Goal: Task Accomplishment & Management: Manage account settings

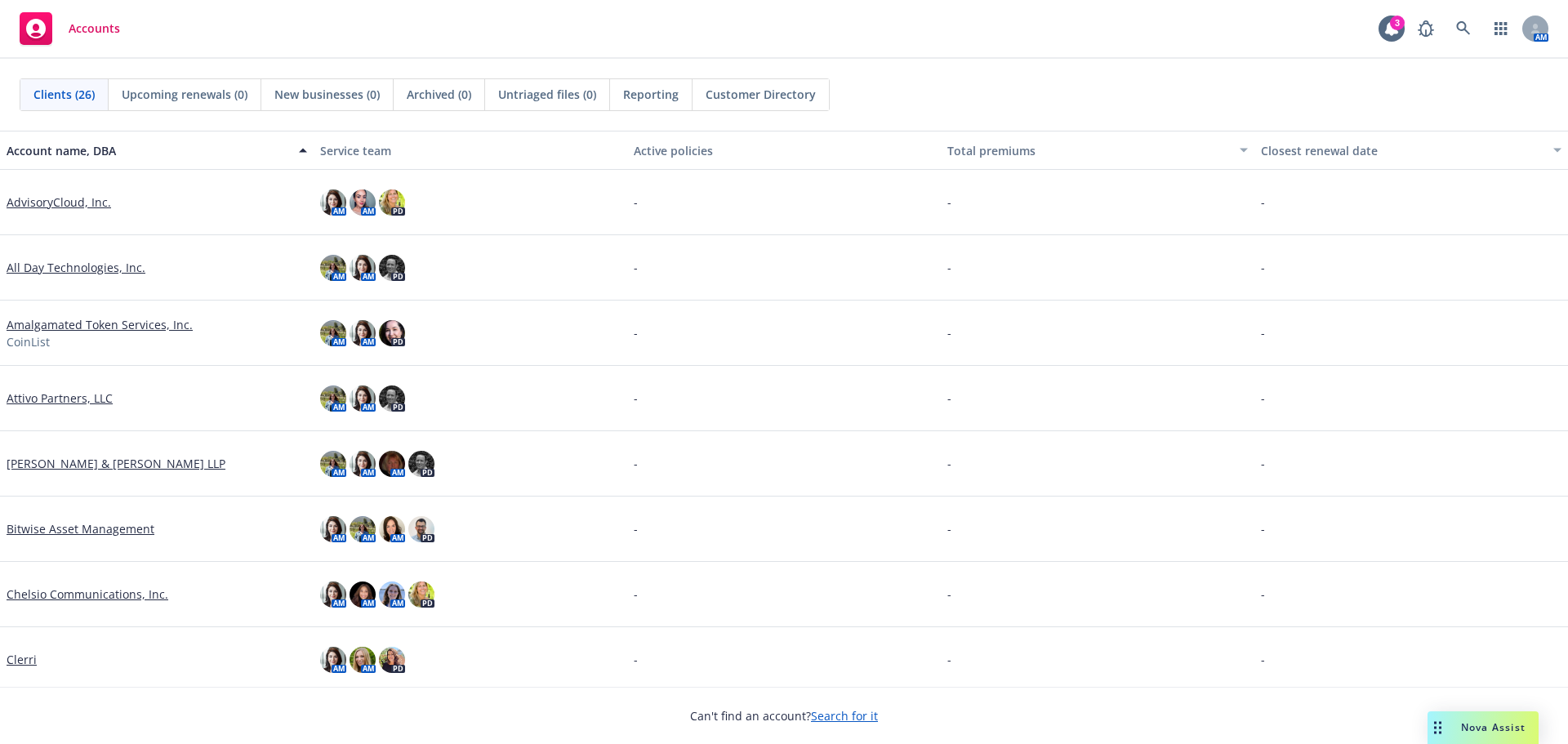
click at [46, 395] on link "Attivo Partners, LLC" at bounding box center [60, 399] width 106 height 17
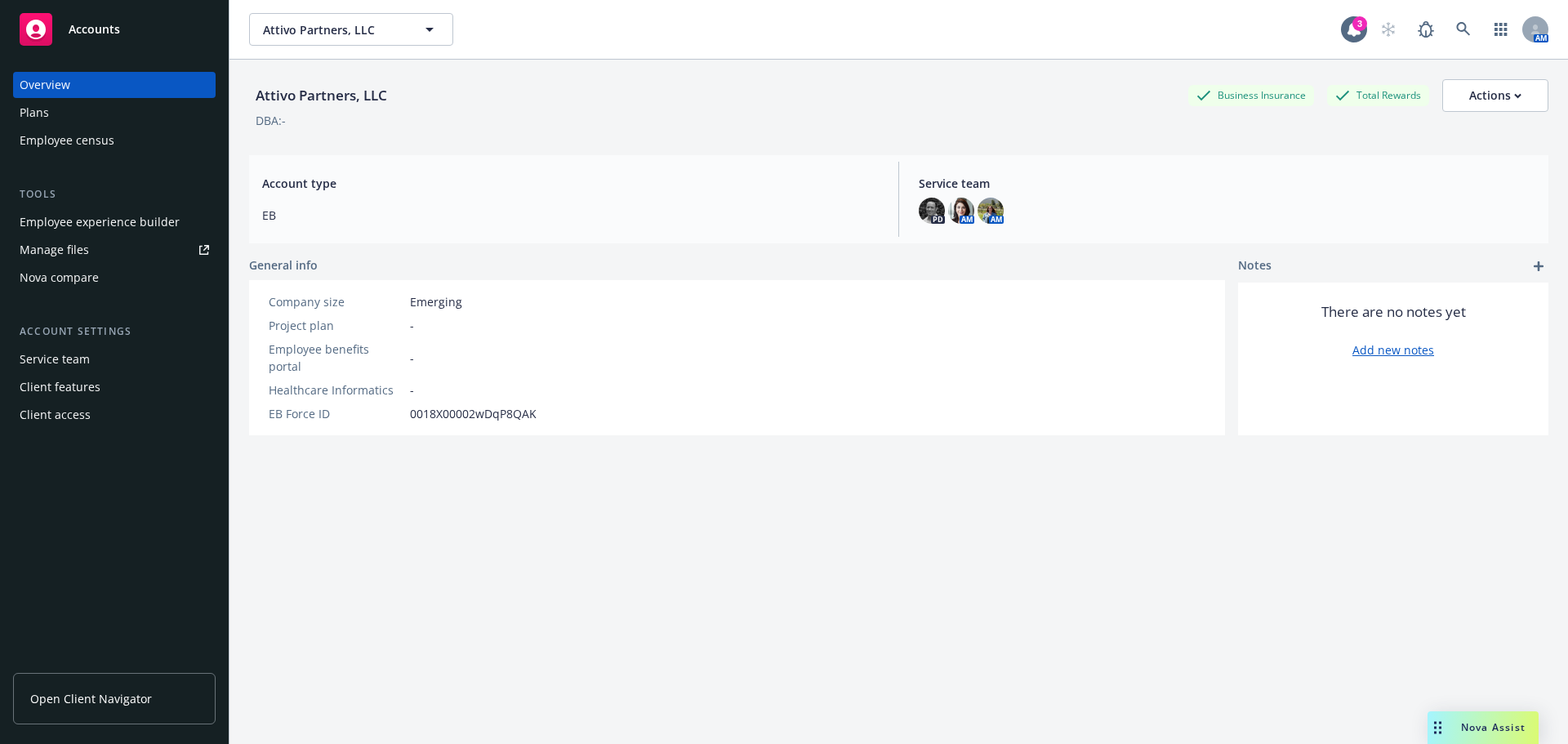
click at [96, 225] on div "Employee experience builder" at bounding box center [99, 222] width 160 height 26
click at [290, 41] on button "Attivo Partners, LLC" at bounding box center [351, 30] width 205 height 33
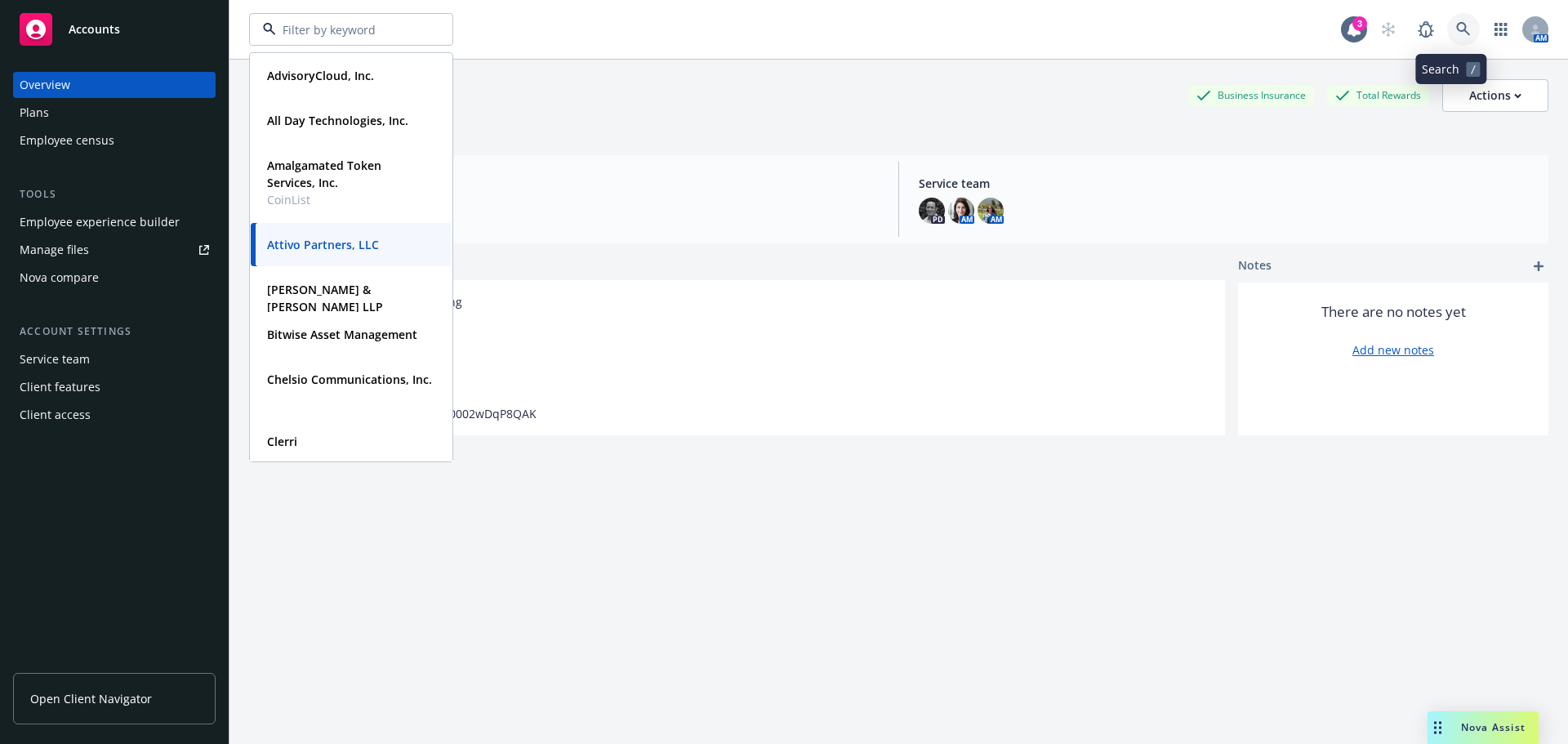
click at [1448, 20] on link at bounding box center [1464, 30] width 33 height 33
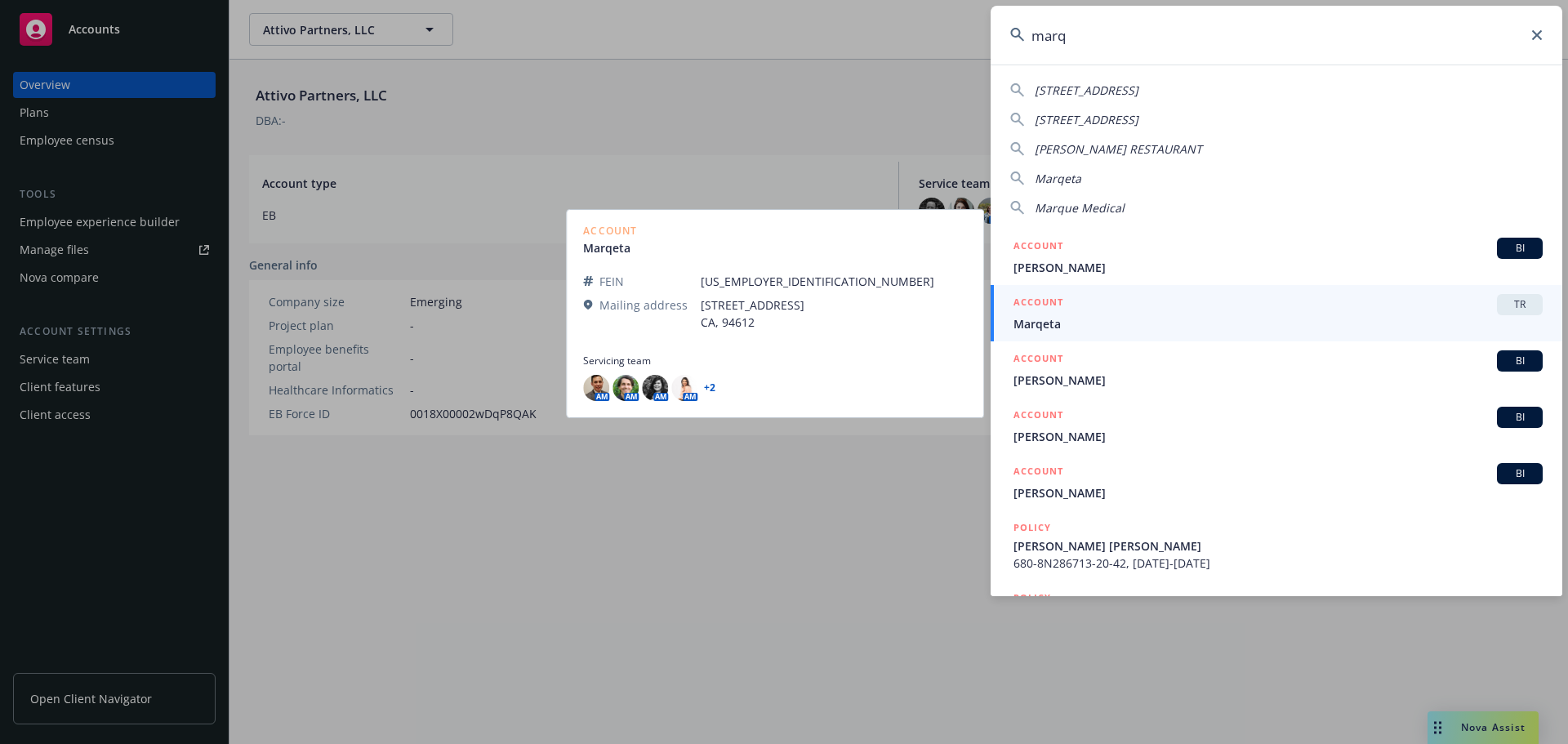
type input "marq"
click at [1047, 325] on span "Marqeta" at bounding box center [1278, 324] width 529 height 17
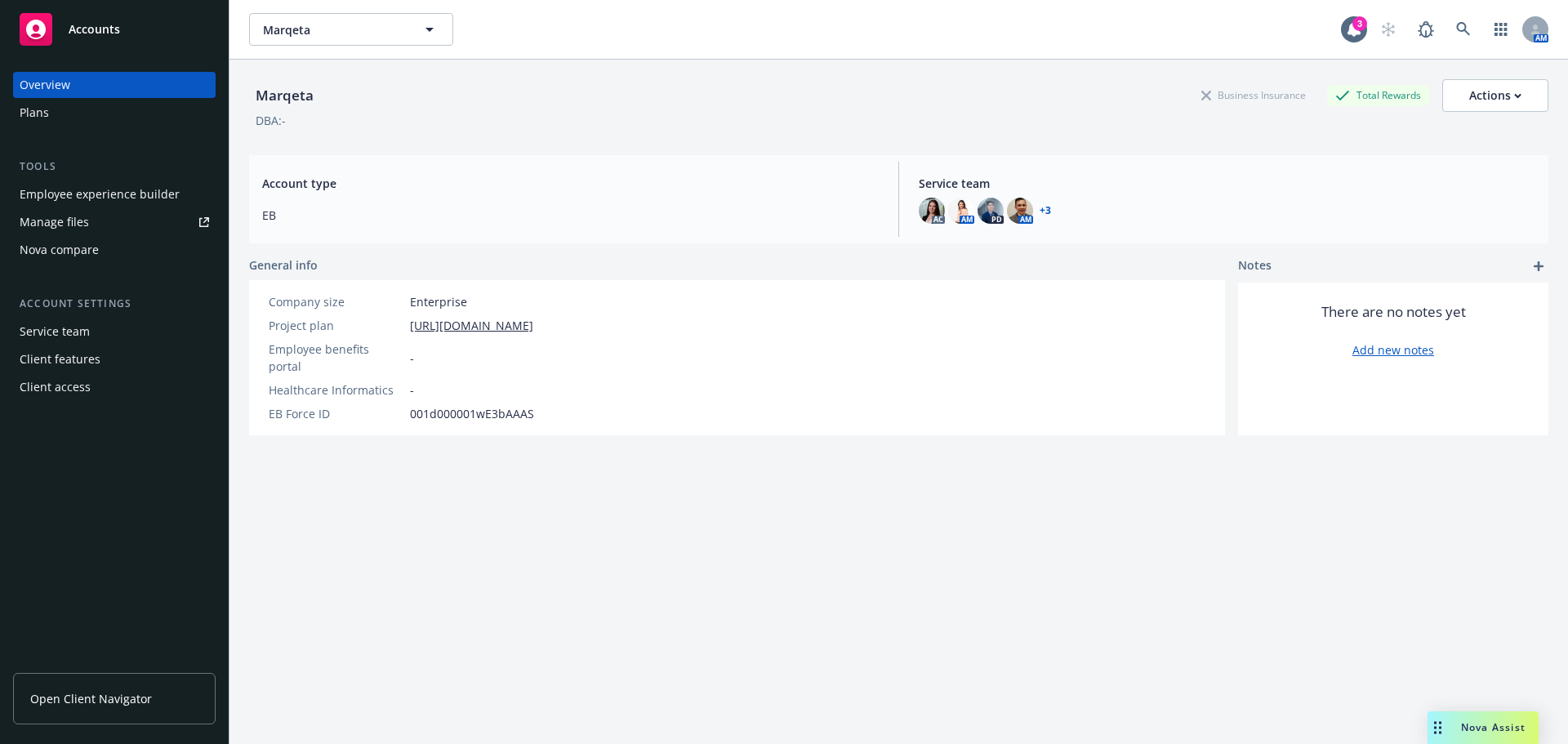
click at [75, 190] on div "Employee experience builder" at bounding box center [99, 194] width 160 height 26
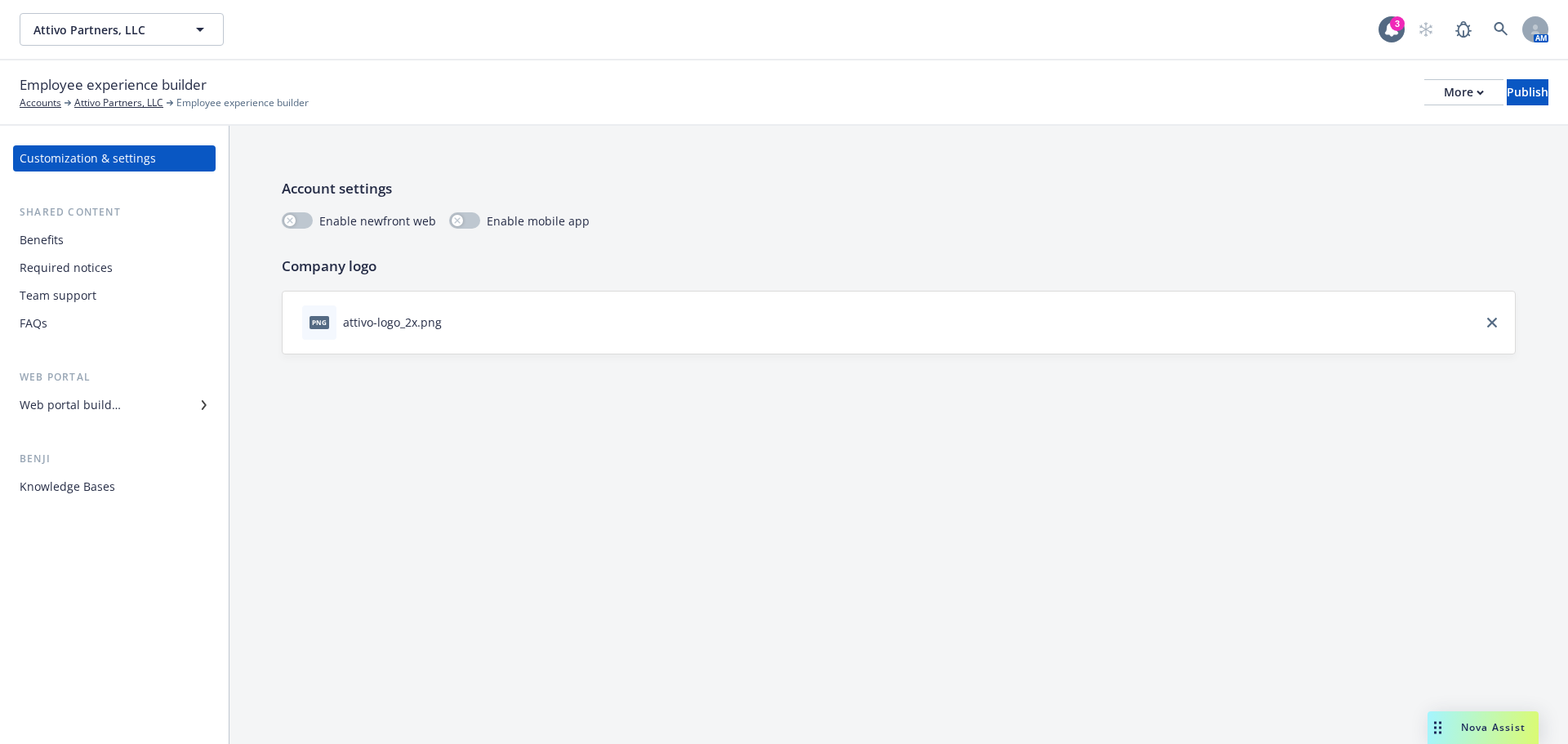
click at [90, 405] on div "Web portal builder" at bounding box center [69, 404] width 101 height 26
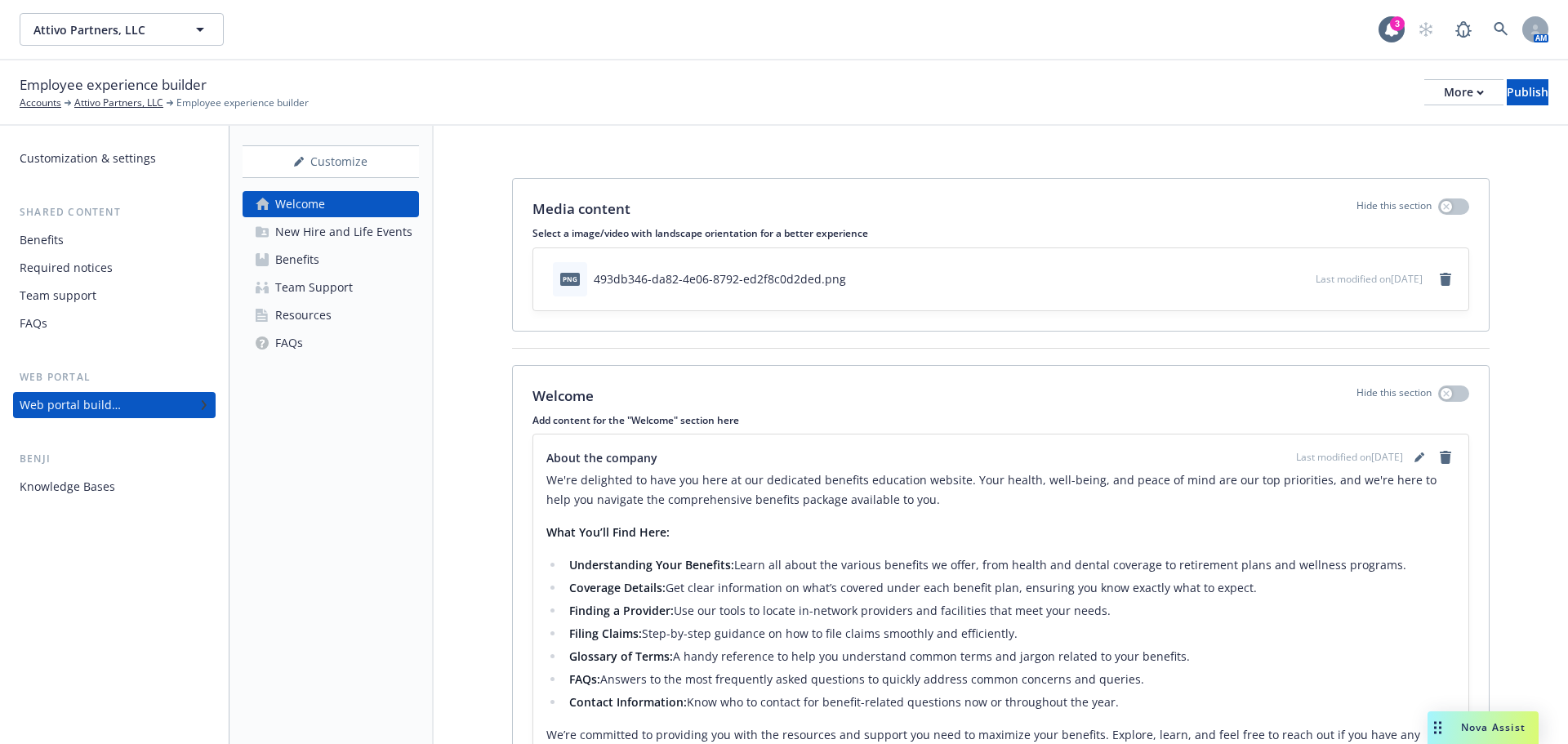
click at [1405, 468] on div "About the company Last modified on 09/08/2025 We're delighted to have you here …" at bounding box center [1001, 613] width 909 height 330
click at [1415, 461] on icon "editPencil" at bounding box center [1419, 457] width 10 height 10
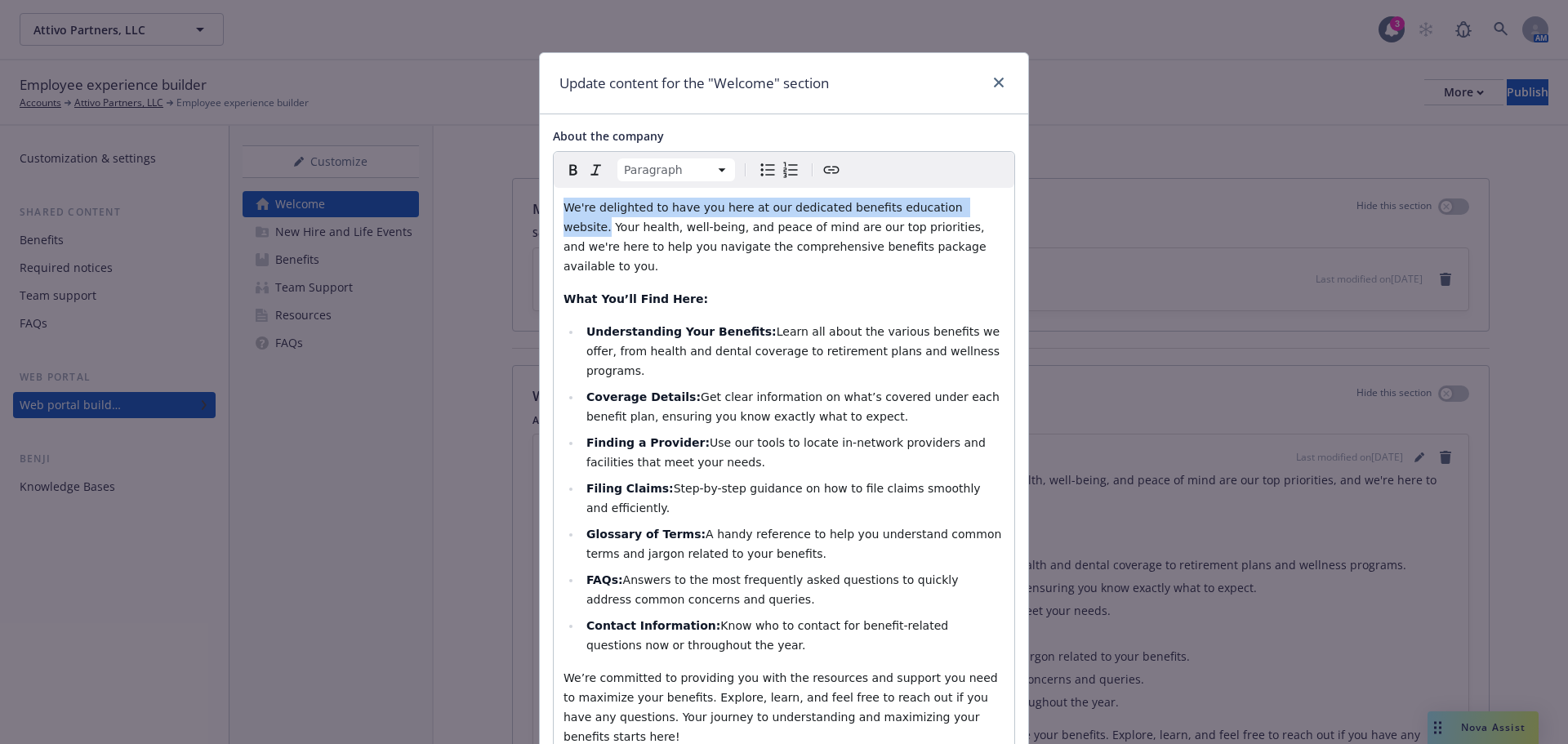
drag, startPoint x: 553, startPoint y: 203, endPoint x: 952, endPoint y: 210, distance: 399.1
click at [952, 210] on div "We're delighted to have you here at our dedicated benefits education website. Y…" at bounding box center [784, 472] width 460 height 568
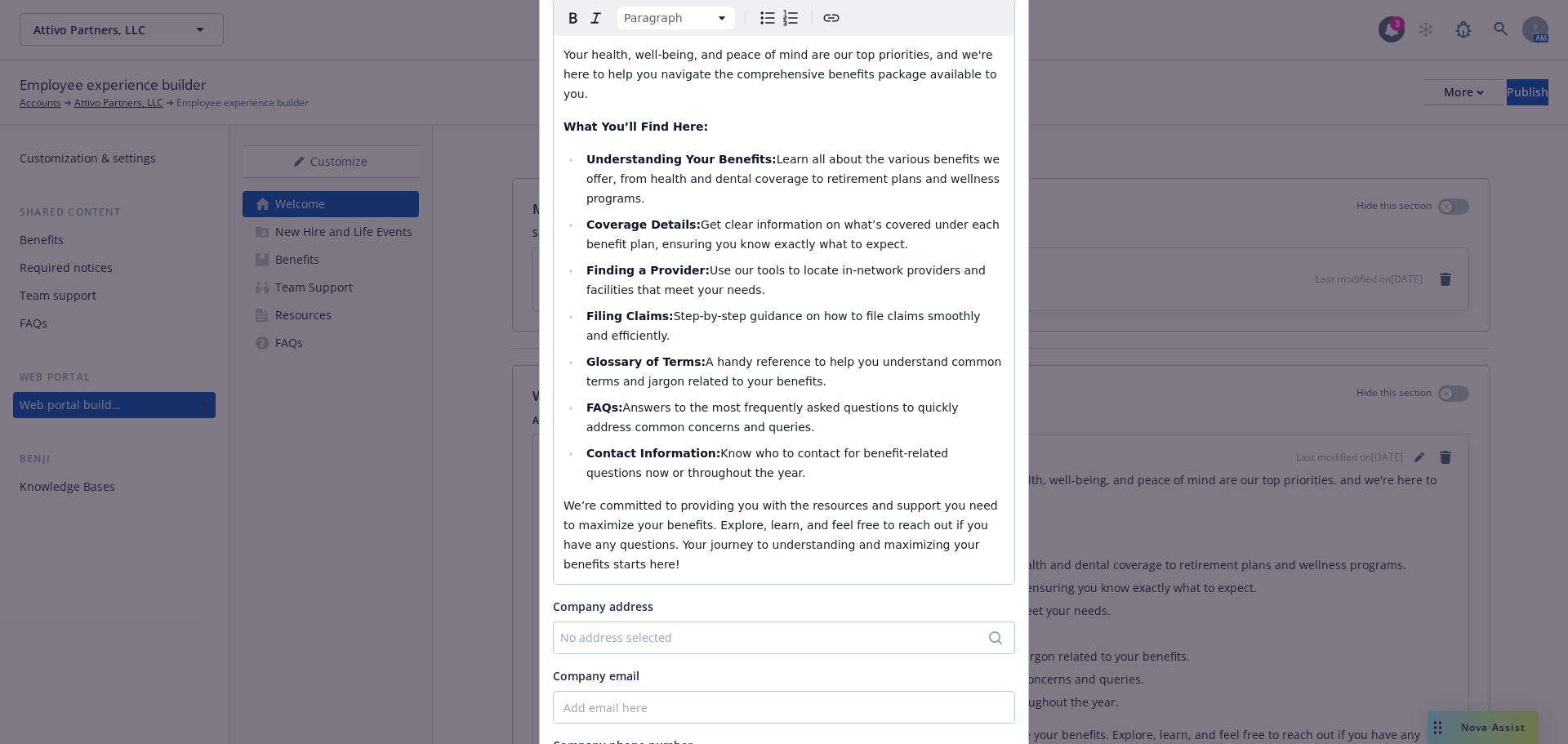
scroll to position [163, 0]
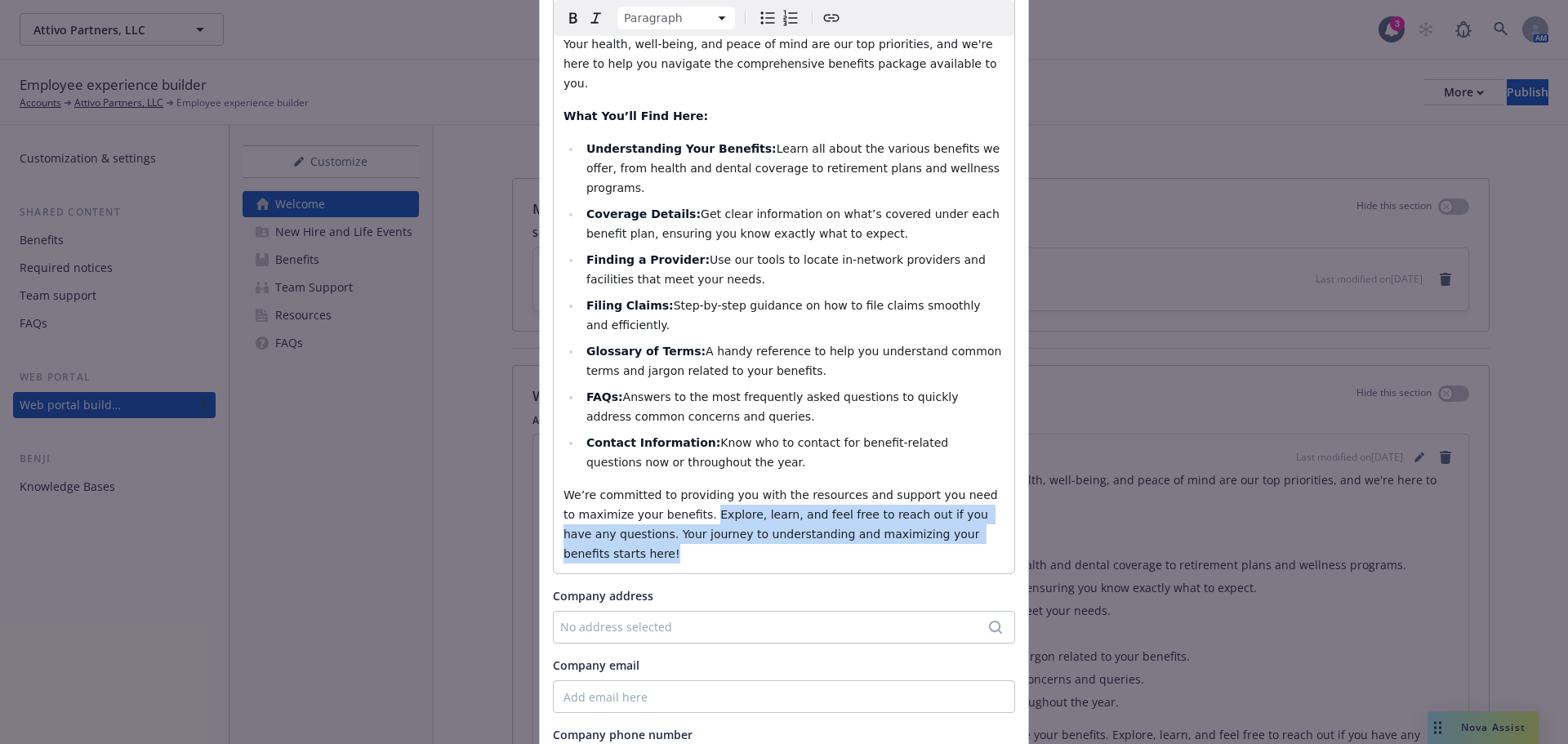
drag, startPoint x: 681, startPoint y: 476, endPoint x: 1014, endPoint y: 496, distance: 333.6
click at [1014, 496] on div "About the company Paragraph Paragraph Heading 1 Heading 2 Heading 3 Heading 4 H…" at bounding box center [784, 372] width 488 height 844
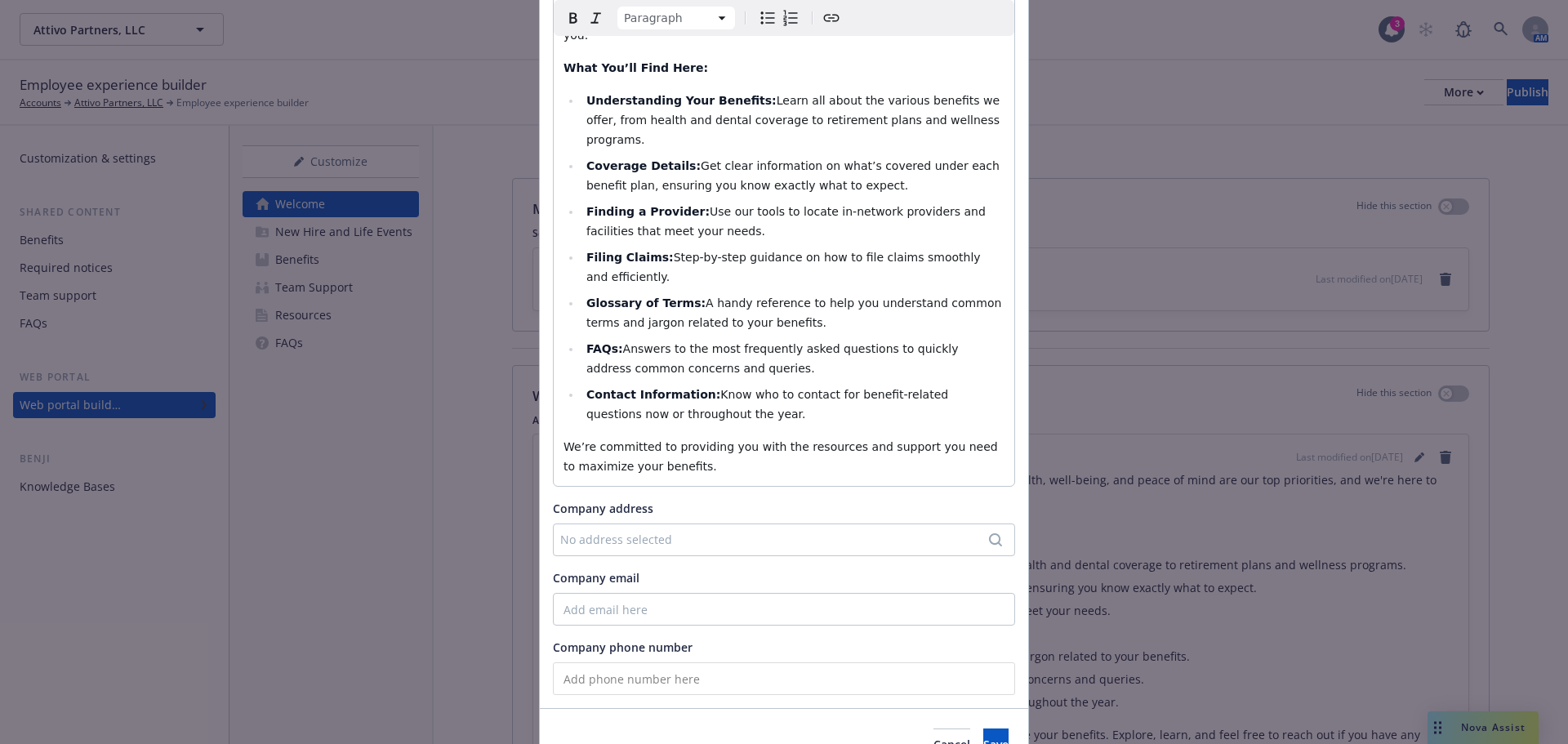
scroll to position [262, 0]
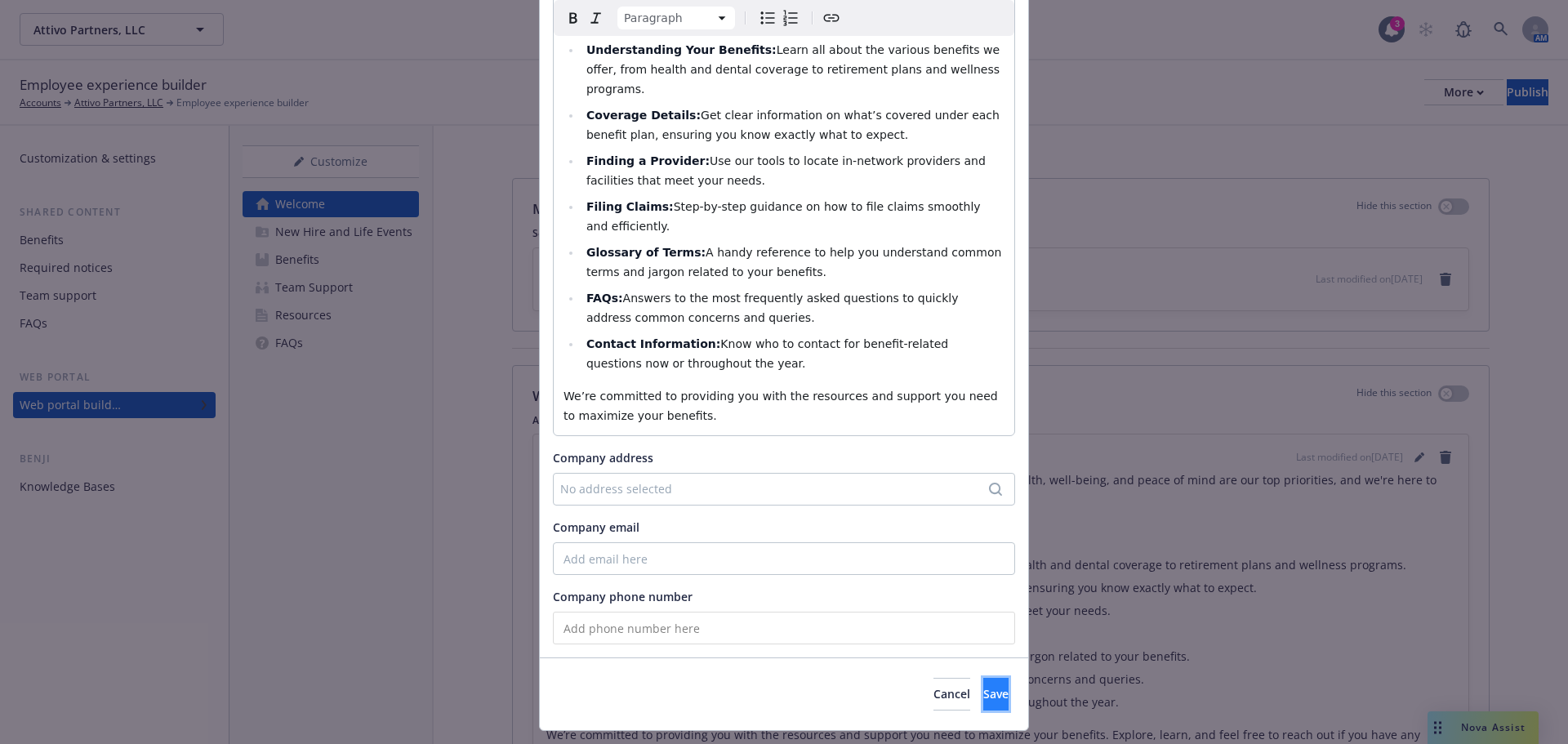
click at [983, 677] on button "Save" at bounding box center [996, 694] width 25 height 33
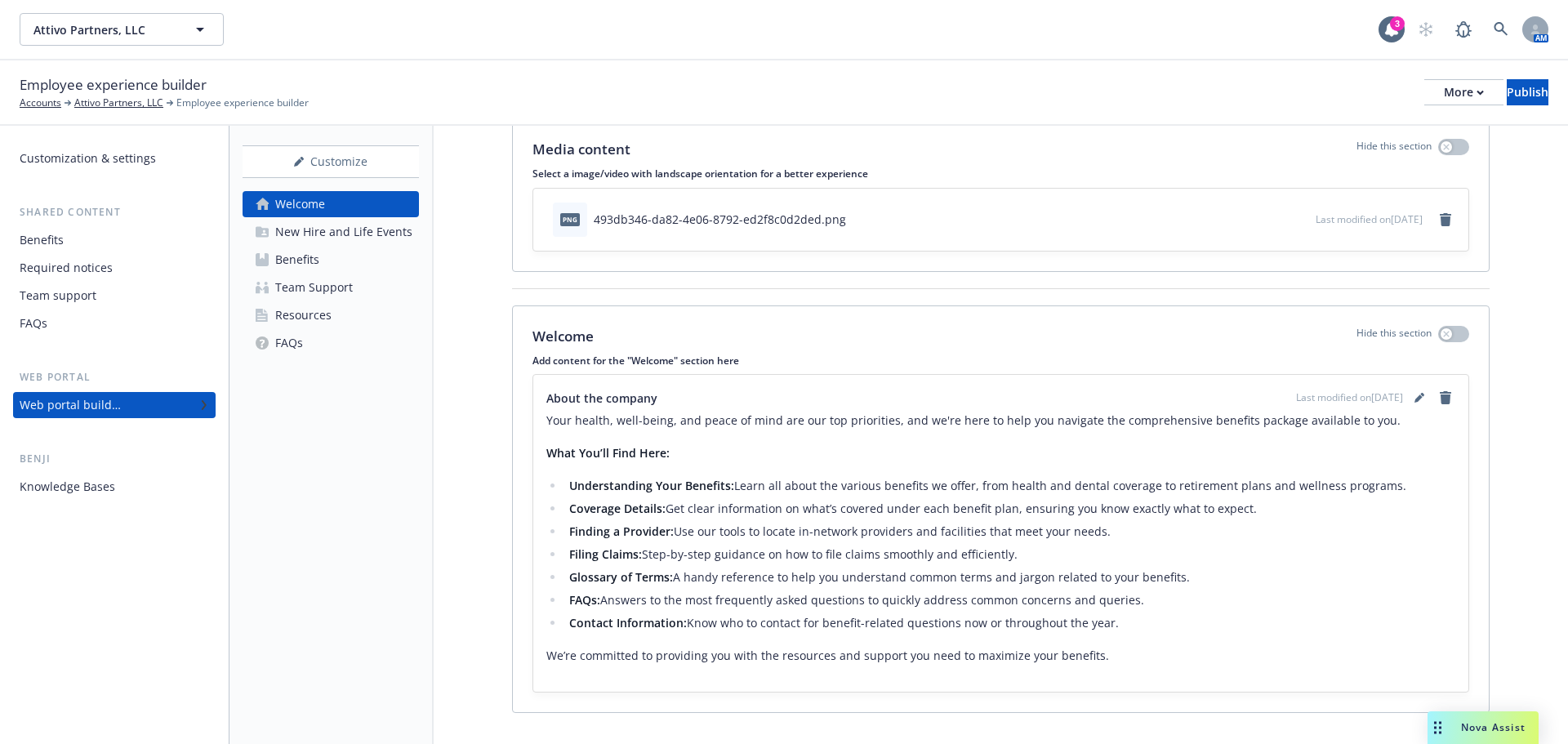
scroll to position [88, 0]
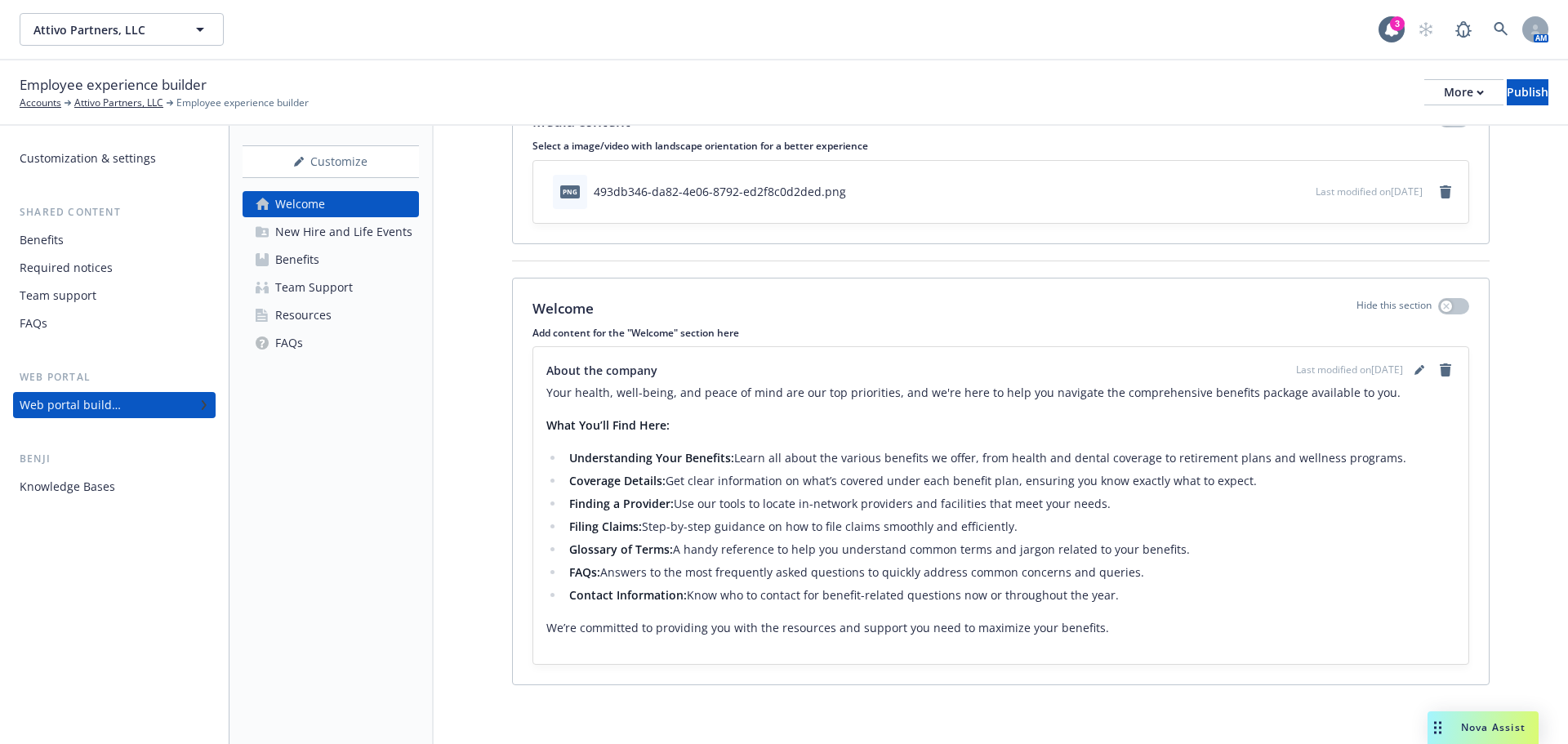
click at [291, 238] on div "New Hire and Life Events" at bounding box center [344, 232] width 137 height 26
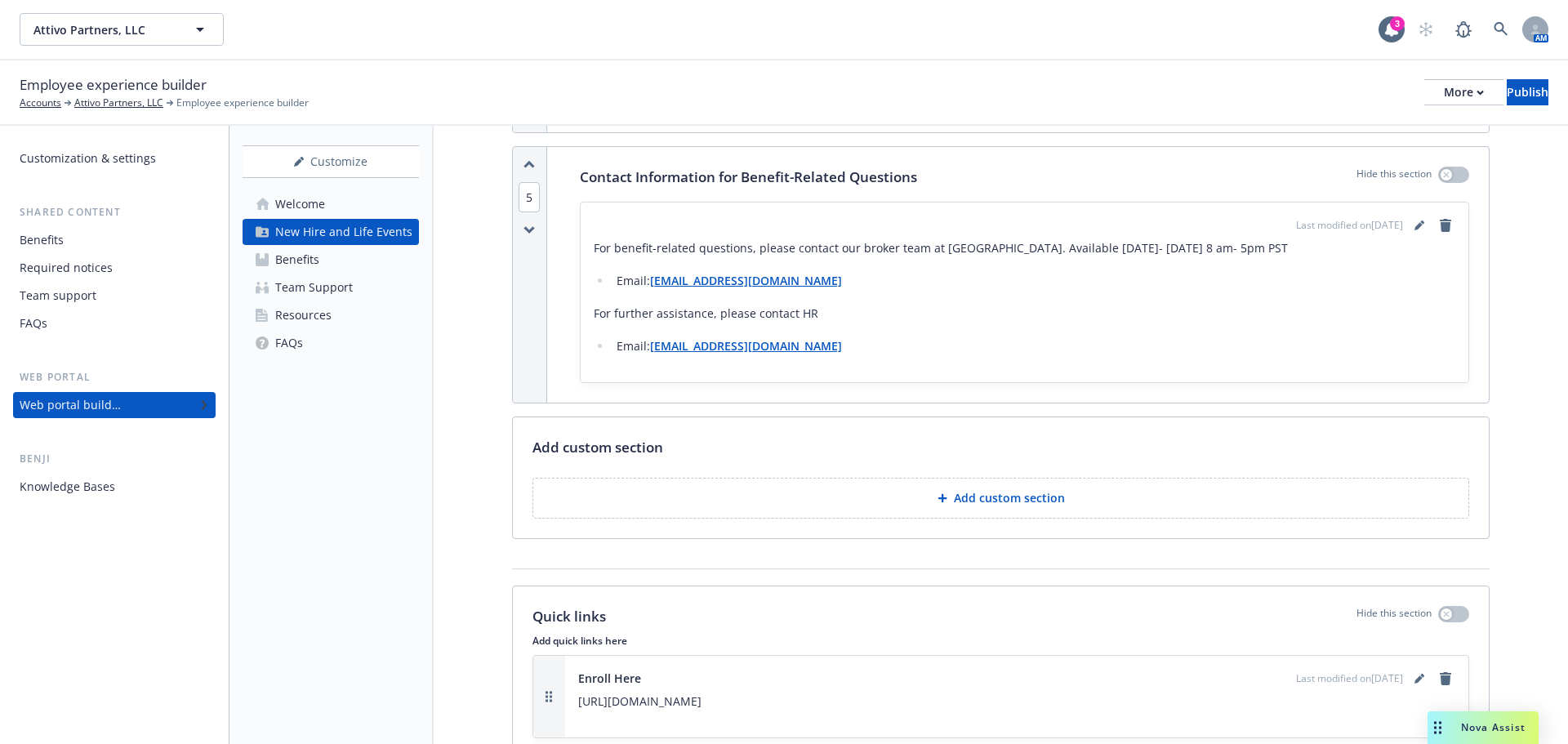
scroll to position [1715, 0]
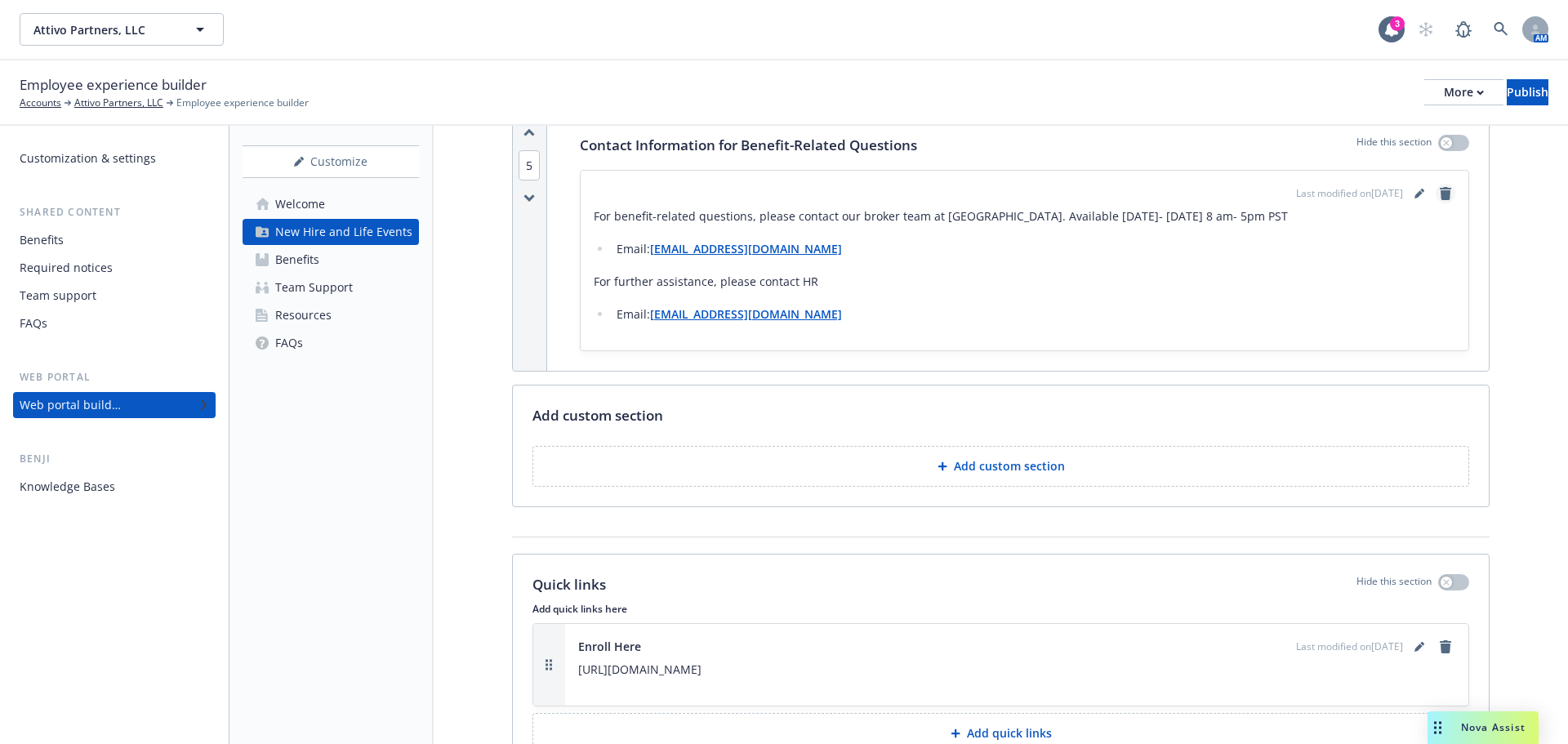
click at [1436, 202] on link "remove" at bounding box center [1445, 193] width 19 height 19
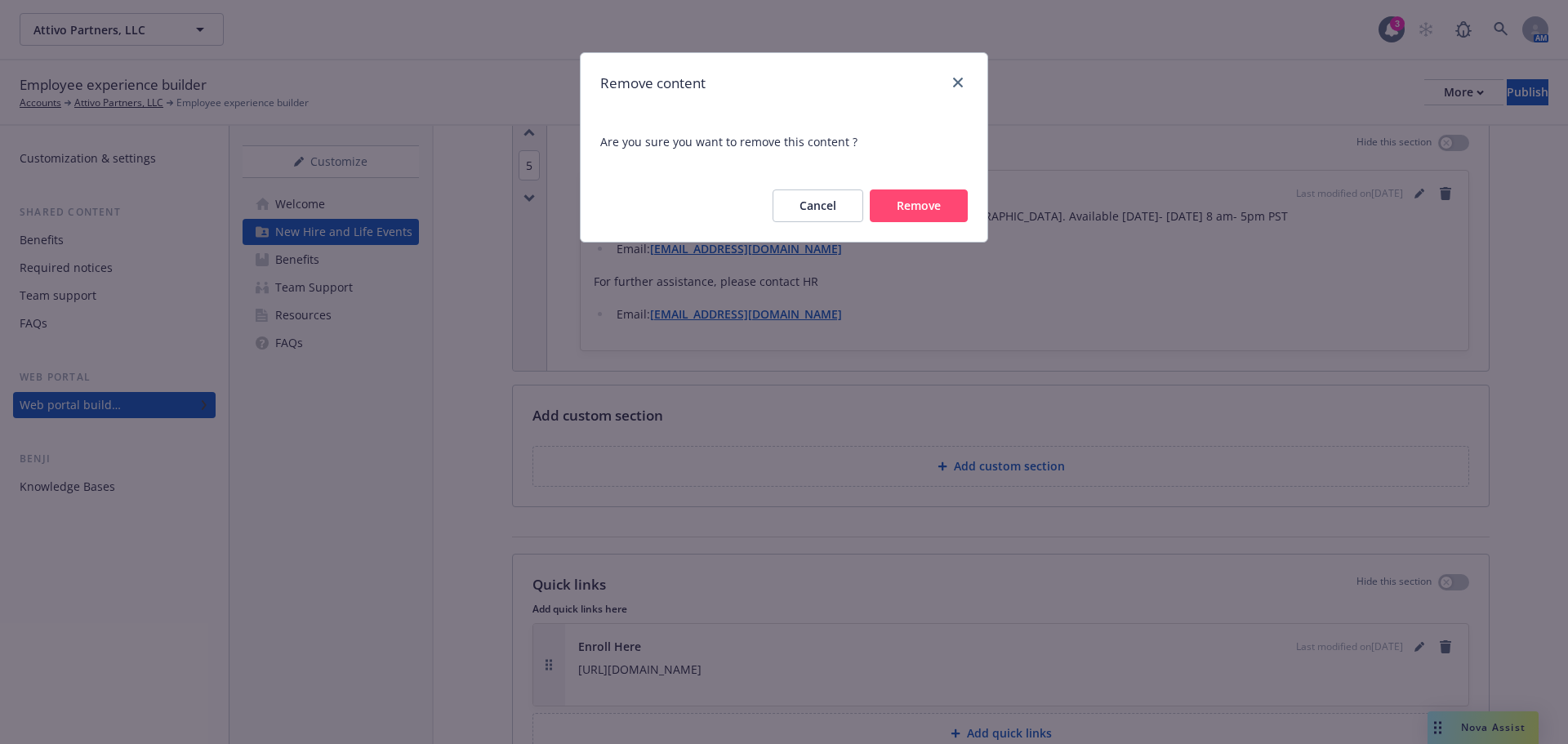
click at [845, 205] on button "Cancel" at bounding box center [818, 206] width 91 height 33
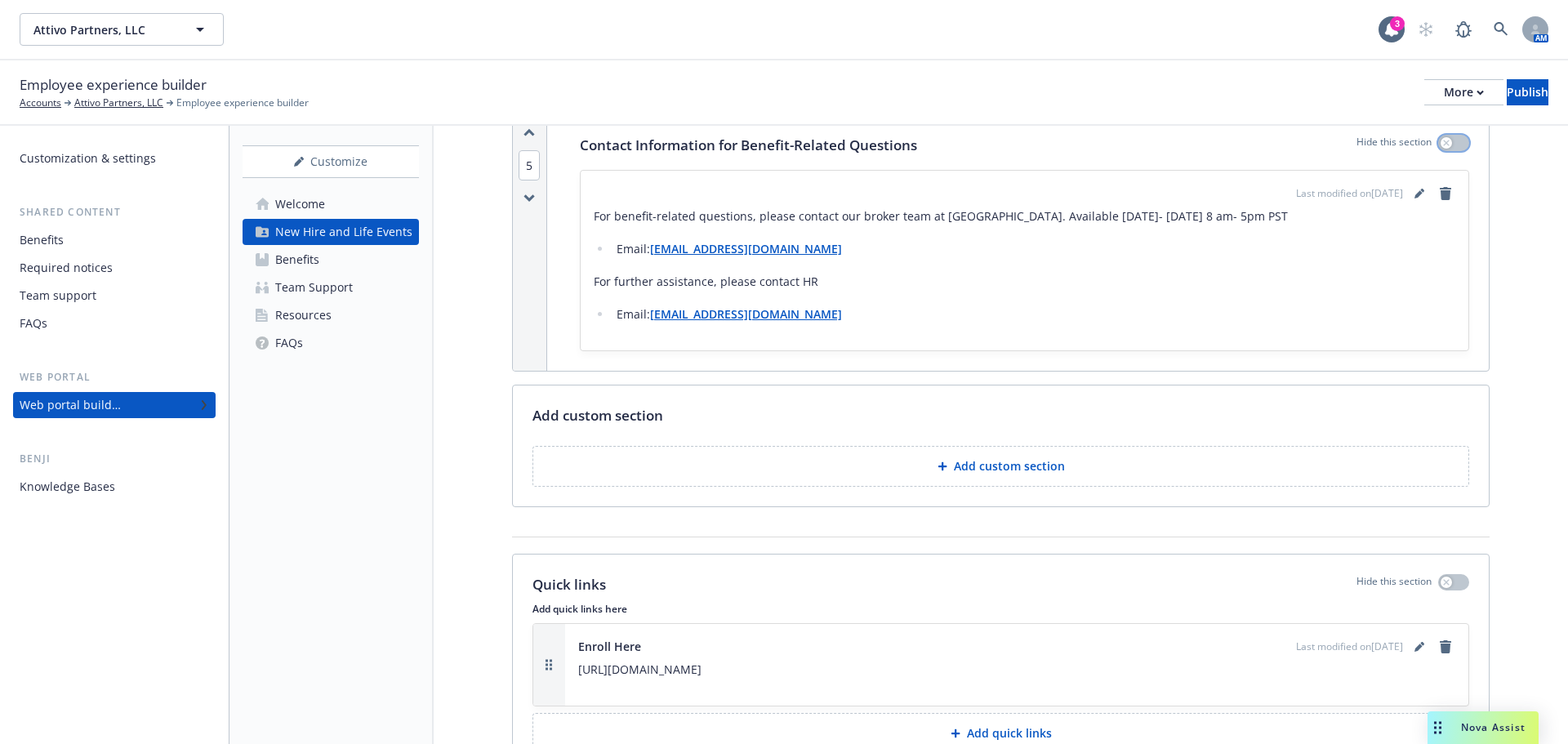
click at [1438, 136] on button "button" at bounding box center [1453, 143] width 31 height 16
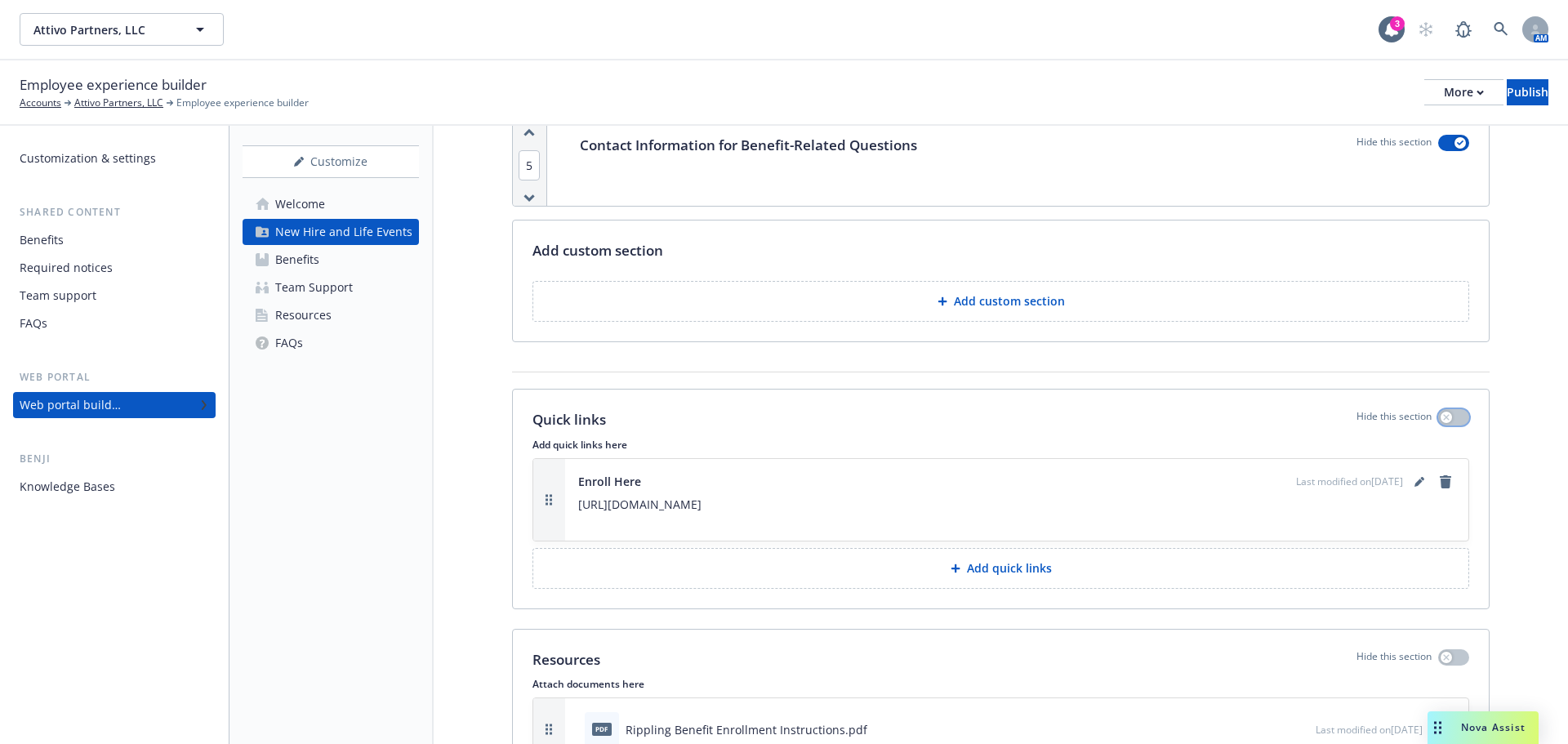
click at [1443, 421] on icon "button" at bounding box center [1445, 417] width 7 height 7
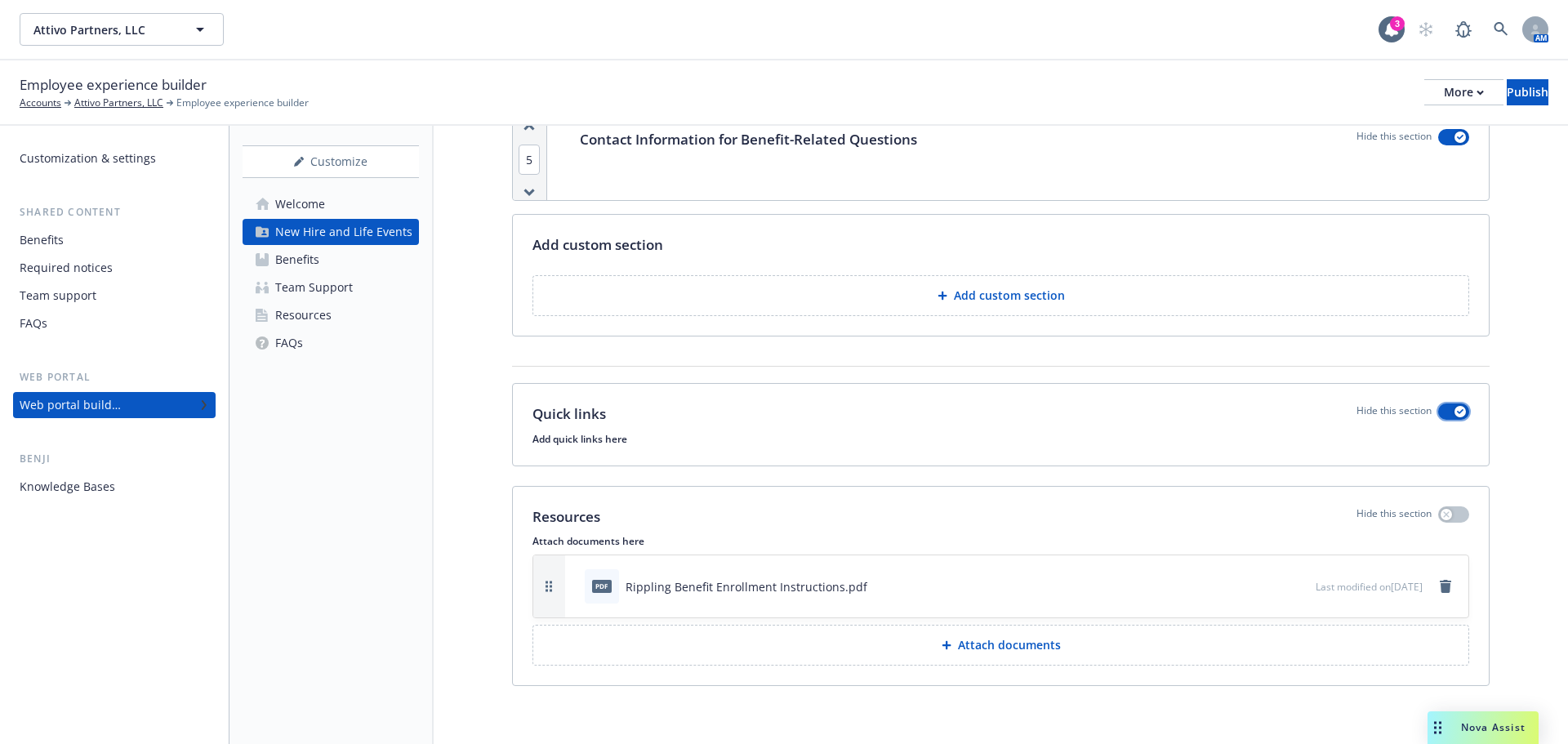
scroll to position [1722, 0]
click at [307, 265] on div "Benefits" at bounding box center [297, 260] width 44 height 26
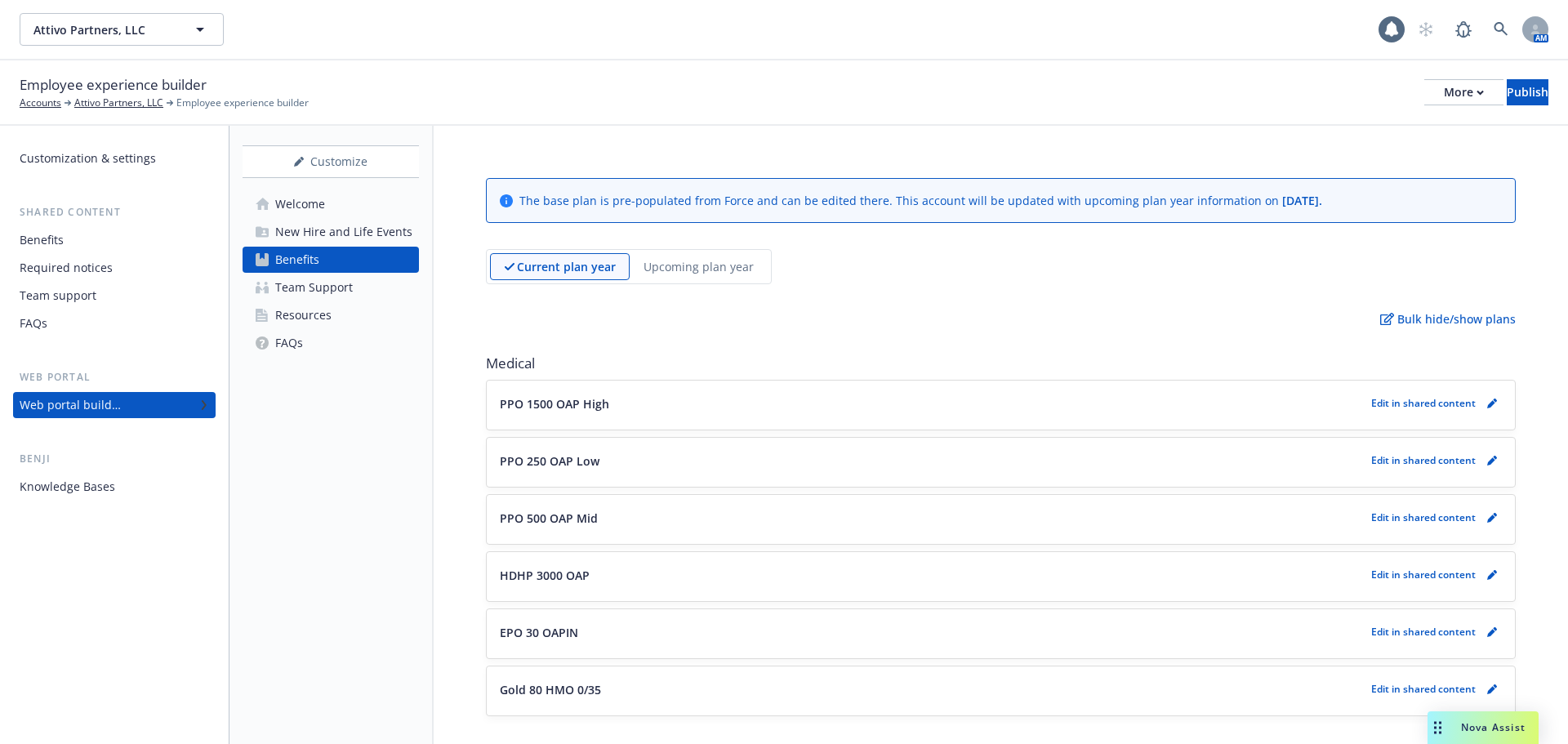
click at [329, 289] on div "Team Support" at bounding box center [314, 287] width 77 height 26
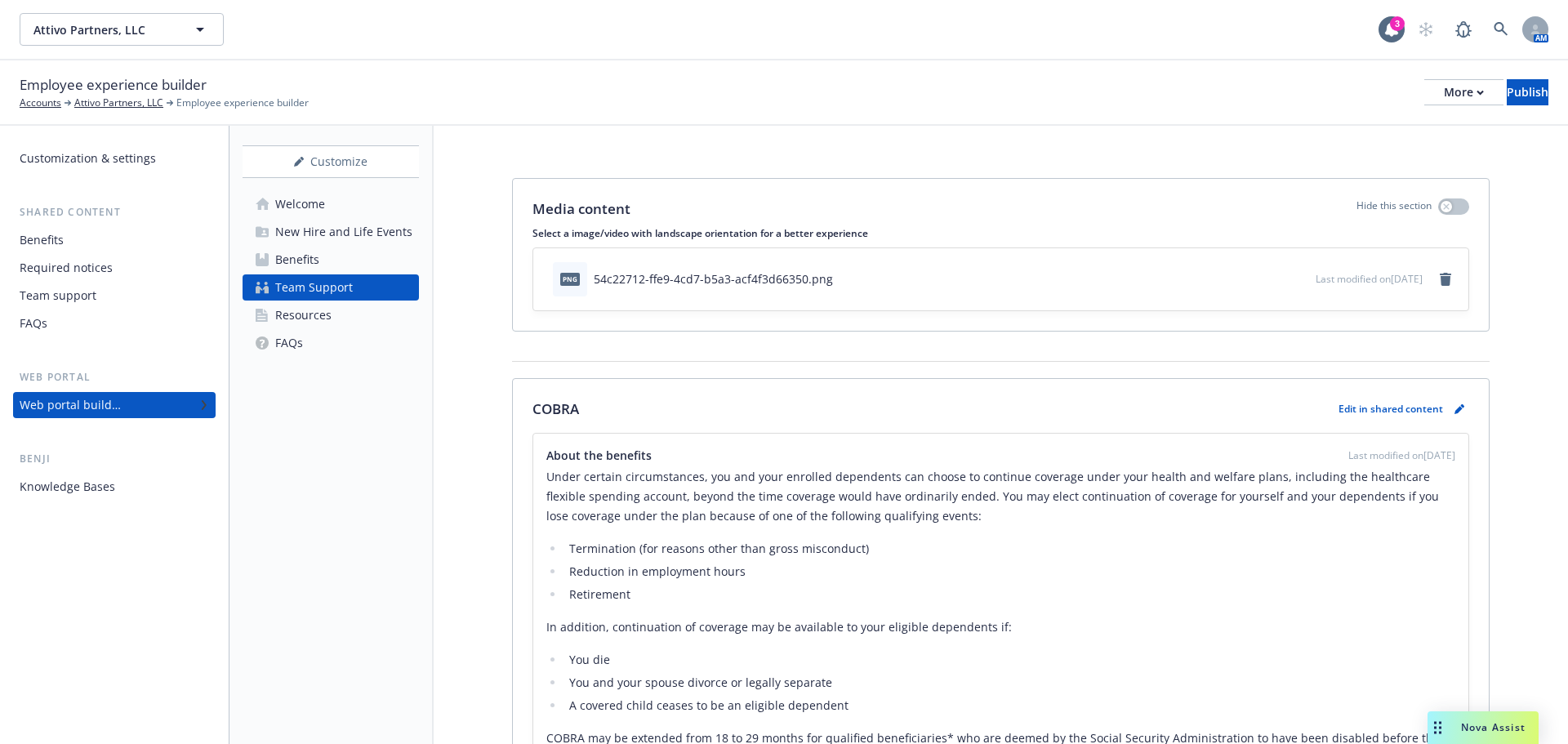
click at [293, 324] on div "Resources" at bounding box center [303, 315] width 56 height 26
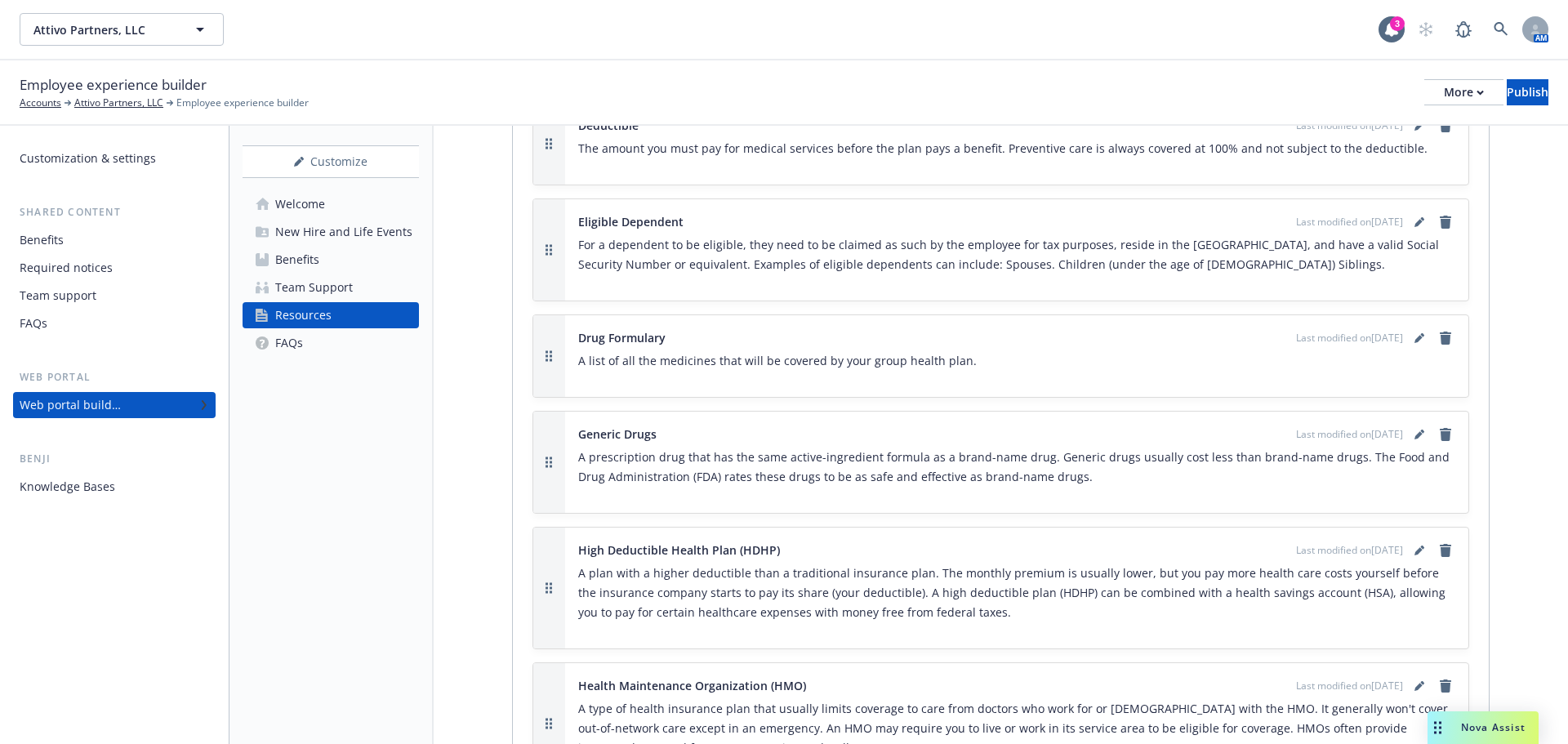
scroll to position [1797, 0]
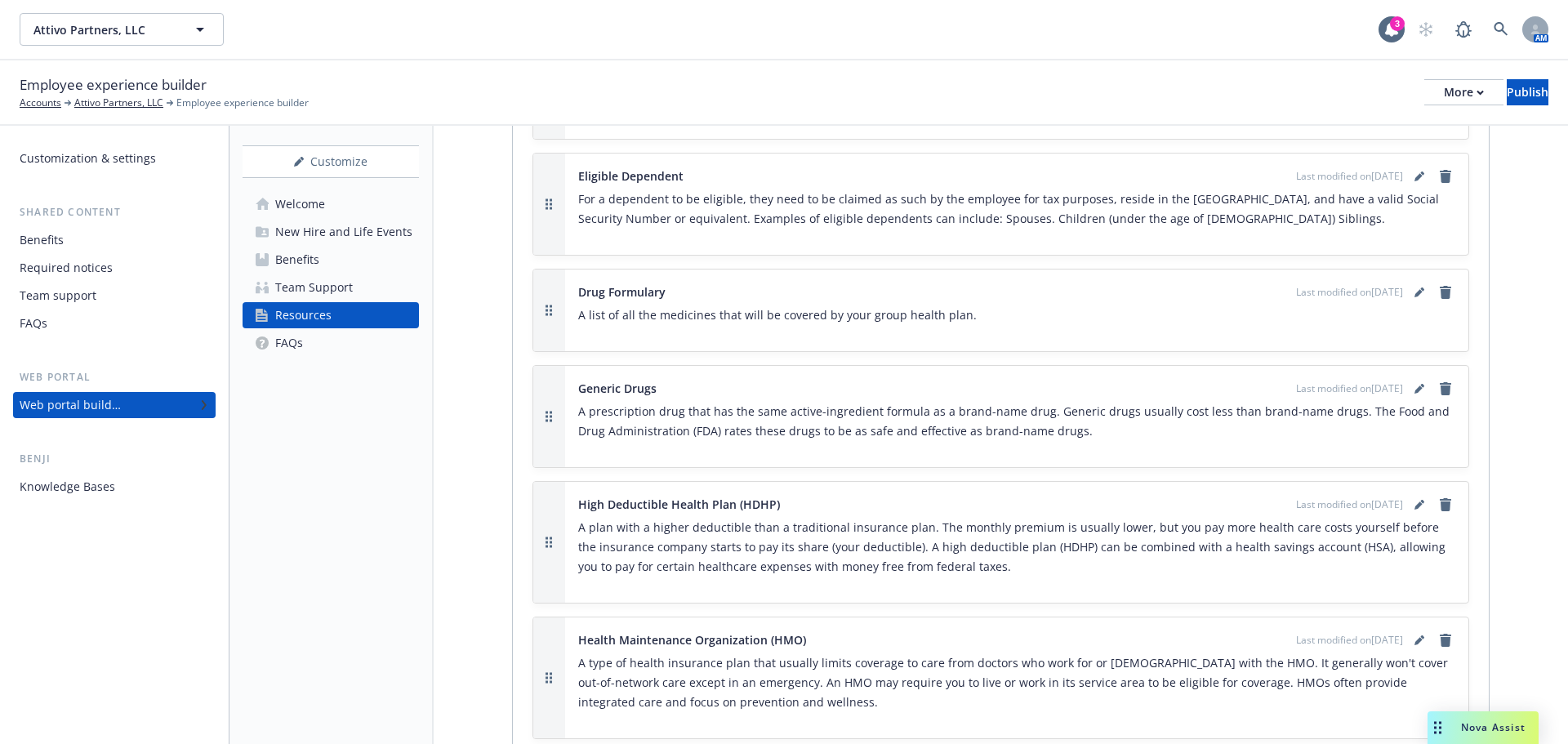
click at [267, 295] on div "Team Support" at bounding box center [300, 287] width 103 height 26
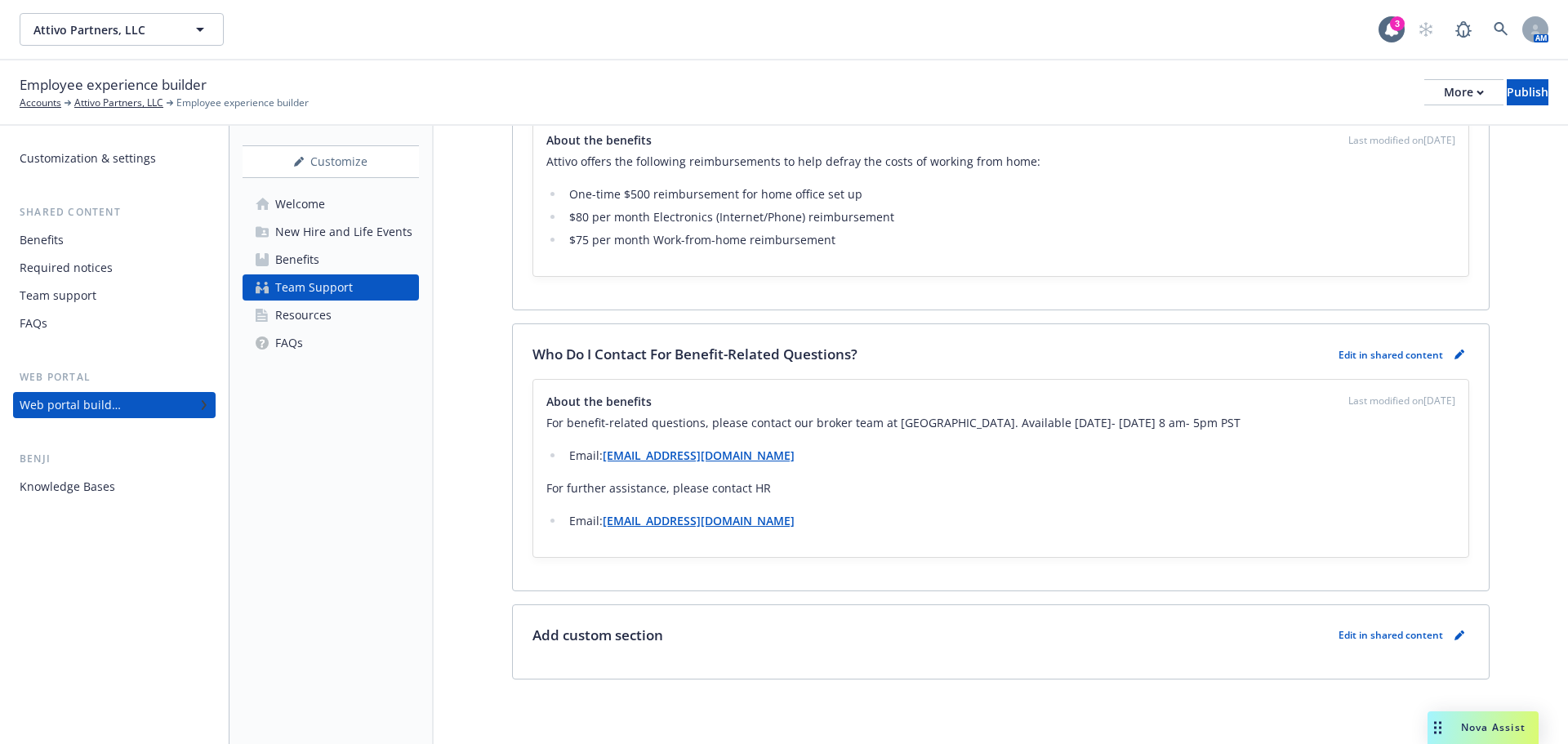
scroll to position [1888, 0]
click at [1454, 353] on icon "pencil" at bounding box center [1458, 355] width 8 height 8
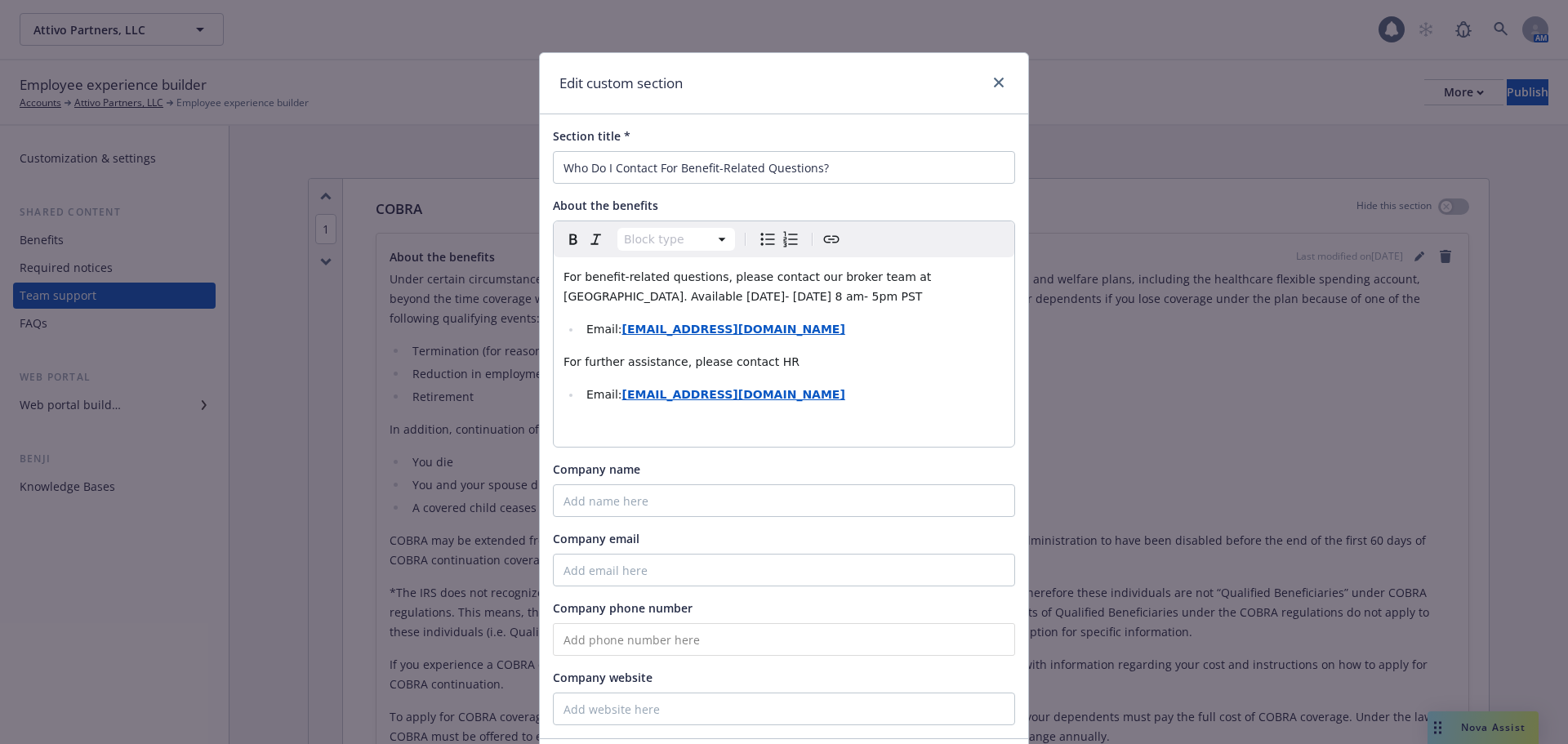
scroll to position [1945, 0]
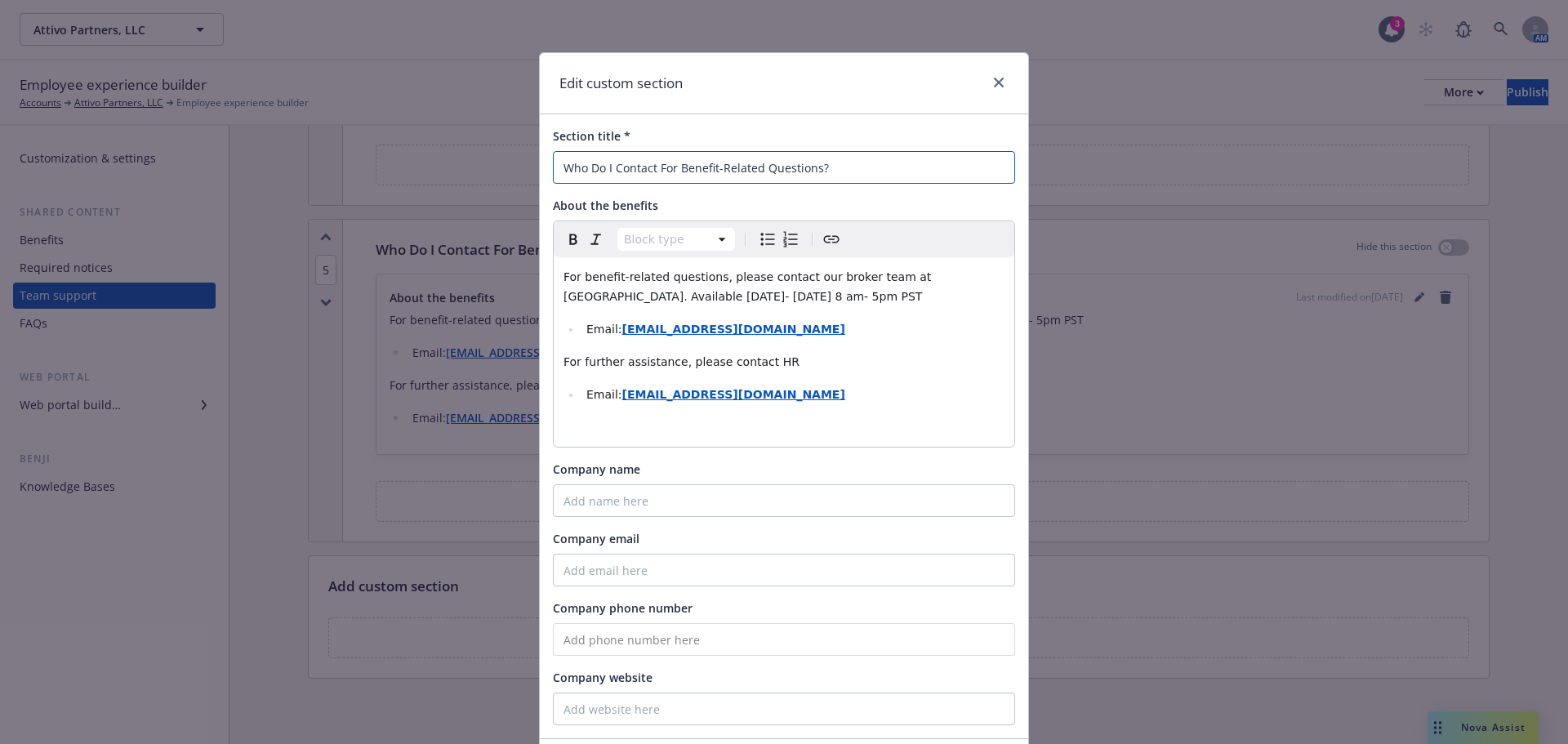
drag, startPoint x: 839, startPoint y: 166, endPoint x: 405, endPoint y: 152, distance: 434.2
click at [419, 162] on div "Edit custom section Section title * Who Do I Contact For Benefit-Related Questi…" at bounding box center [784, 372] width 1568 height 744
type input "Benefits Contact Information"
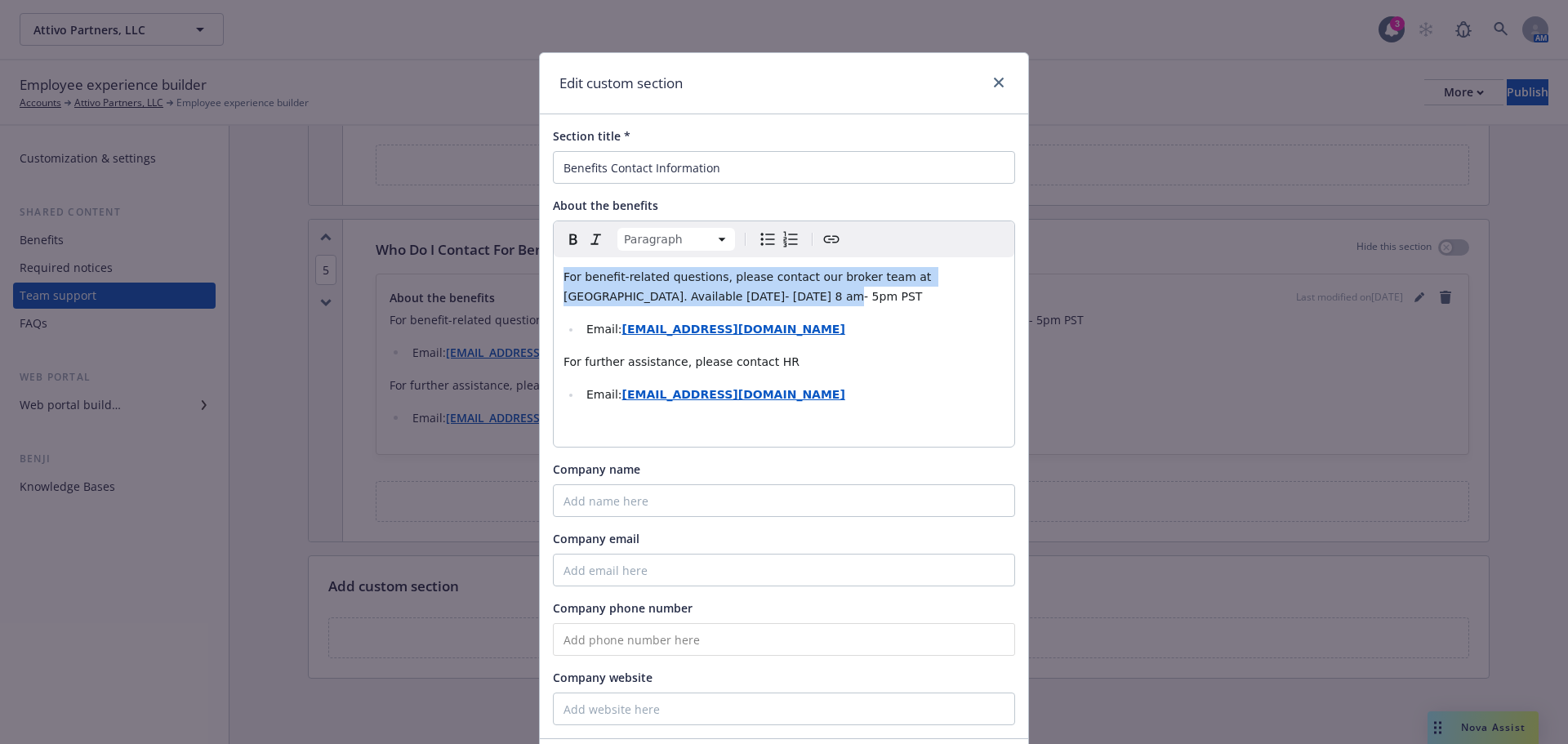
drag, startPoint x: 805, startPoint y: 293, endPoint x: 550, endPoint y: 272, distance: 255.9
click at [554, 272] on div "For benefit-related questions, please contact our broker team at Newfront. Avai…" at bounding box center [784, 352] width 460 height 189
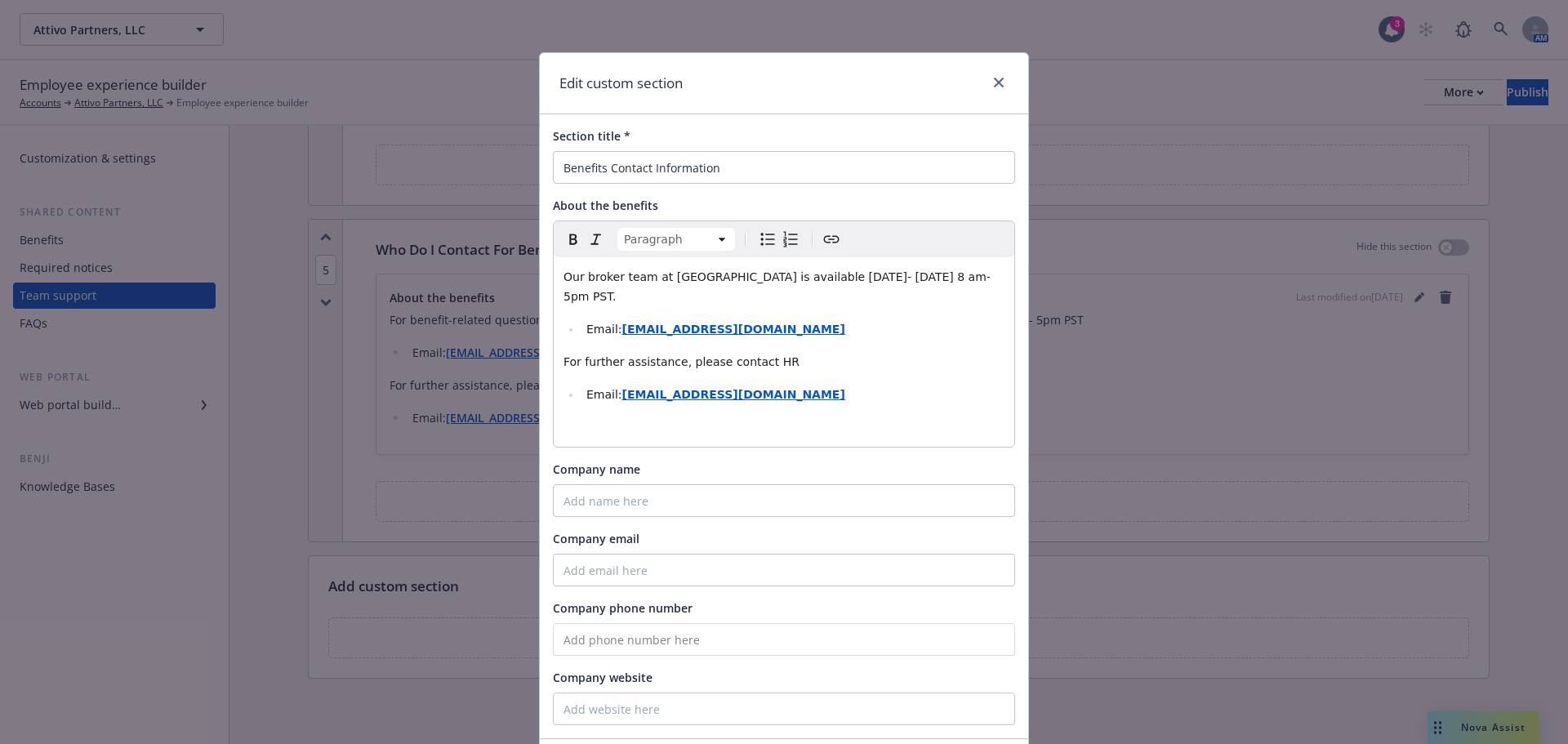
click at [851, 319] on li "Email: TR.AttivoPartners@Newfront.com" at bounding box center [793, 329] width 423 height 19
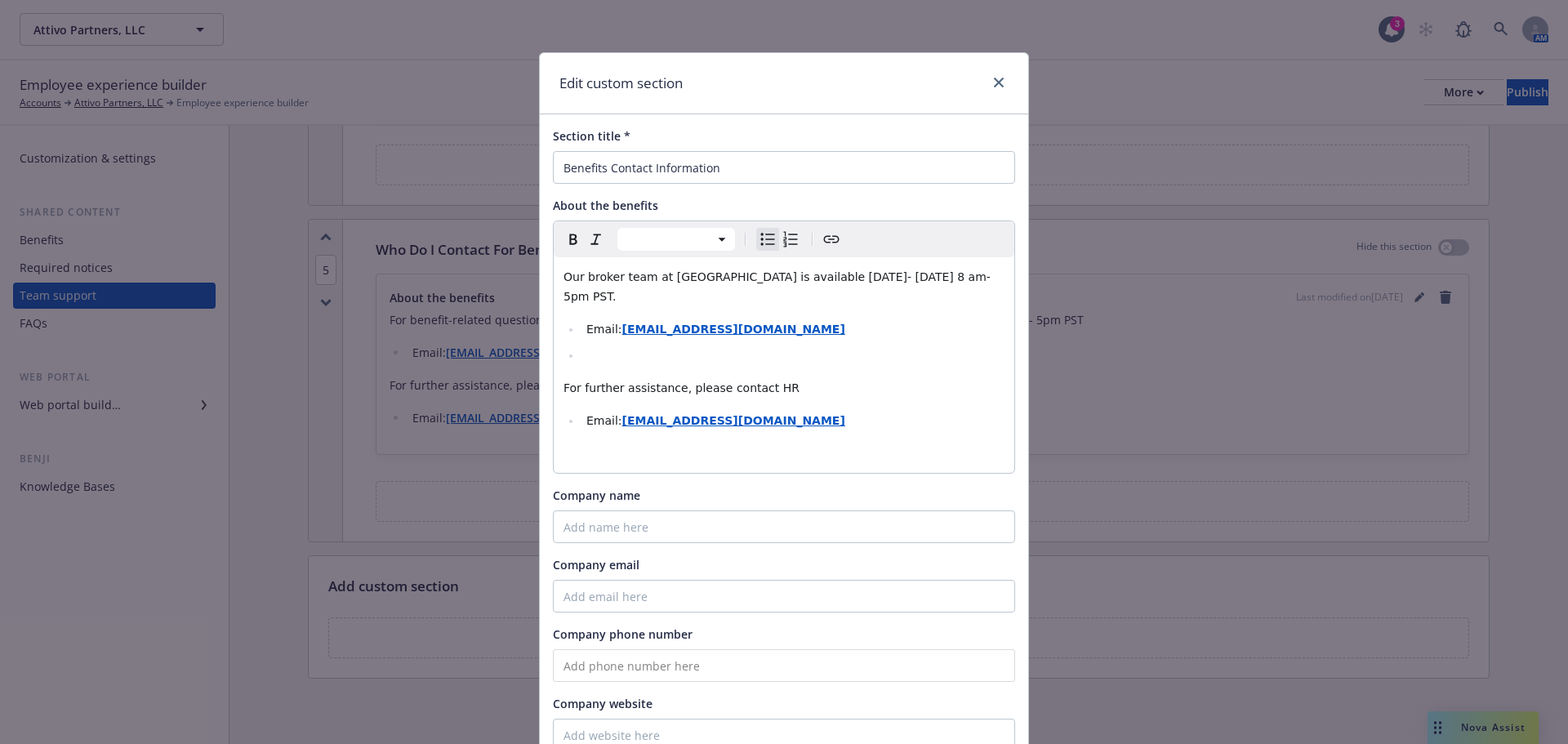
select select "paragraph"
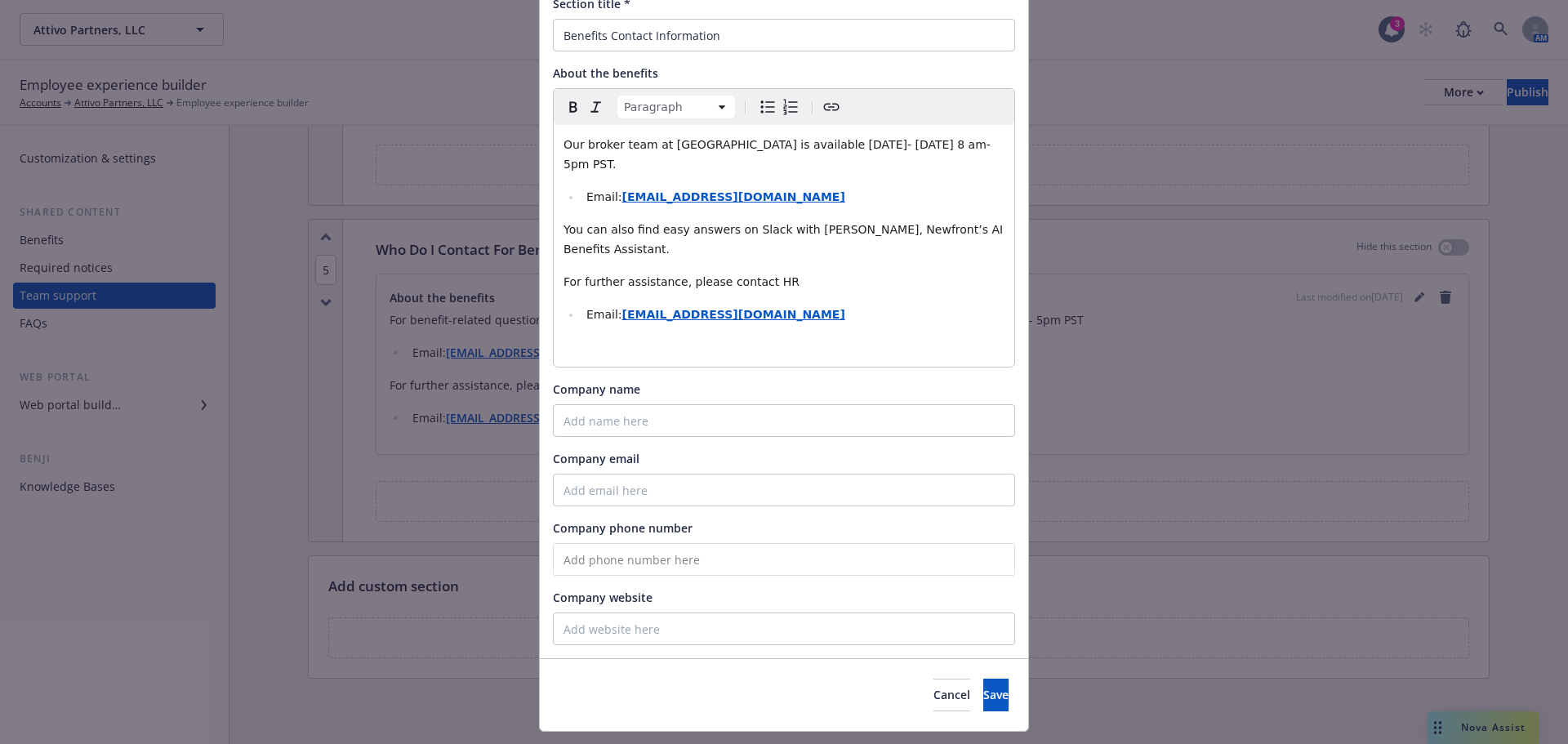
scroll to position [133, 0]
click at [983, 686] on span "Save" at bounding box center [996, 694] width 25 height 15
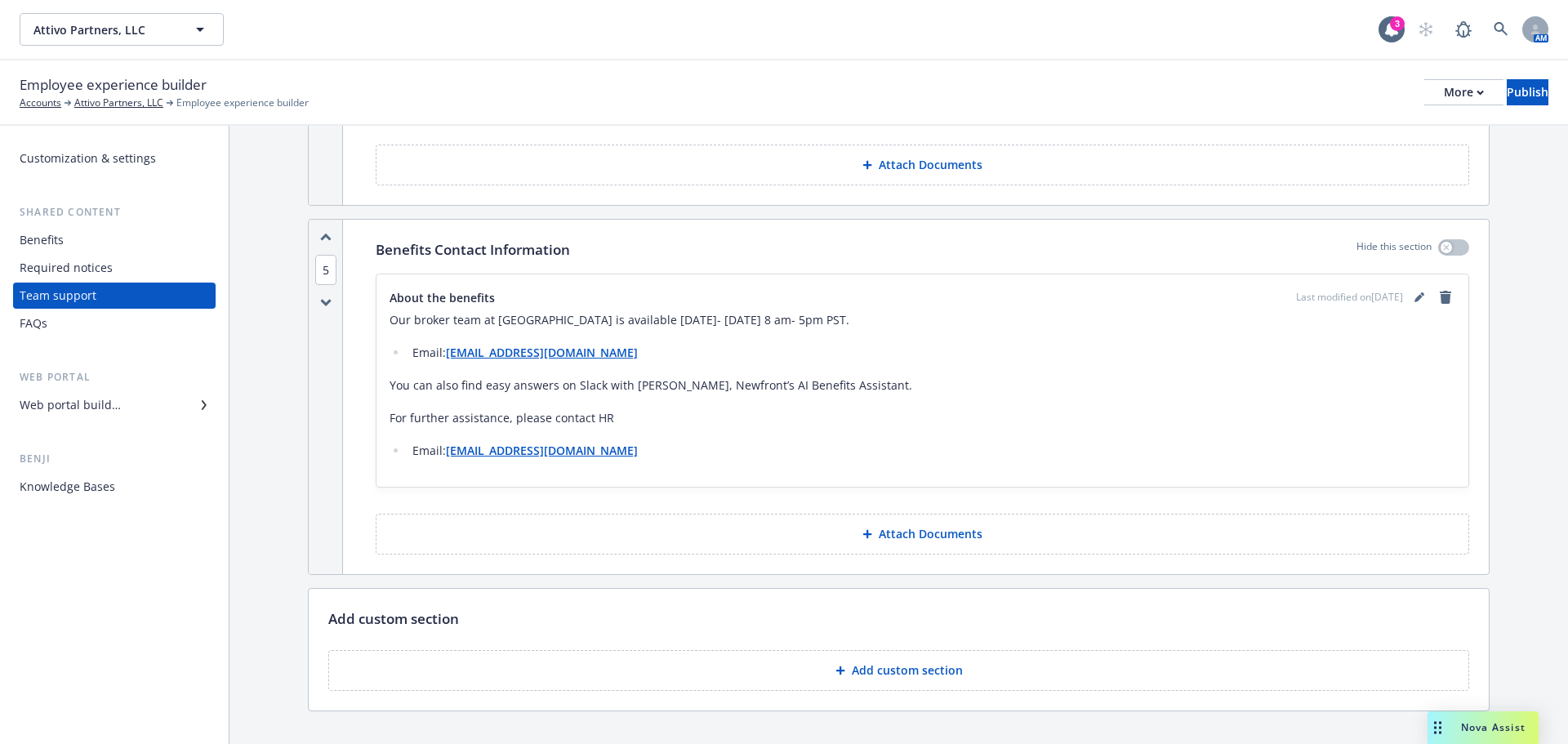
click at [35, 247] on div "Benefits" at bounding box center [41, 239] width 44 height 26
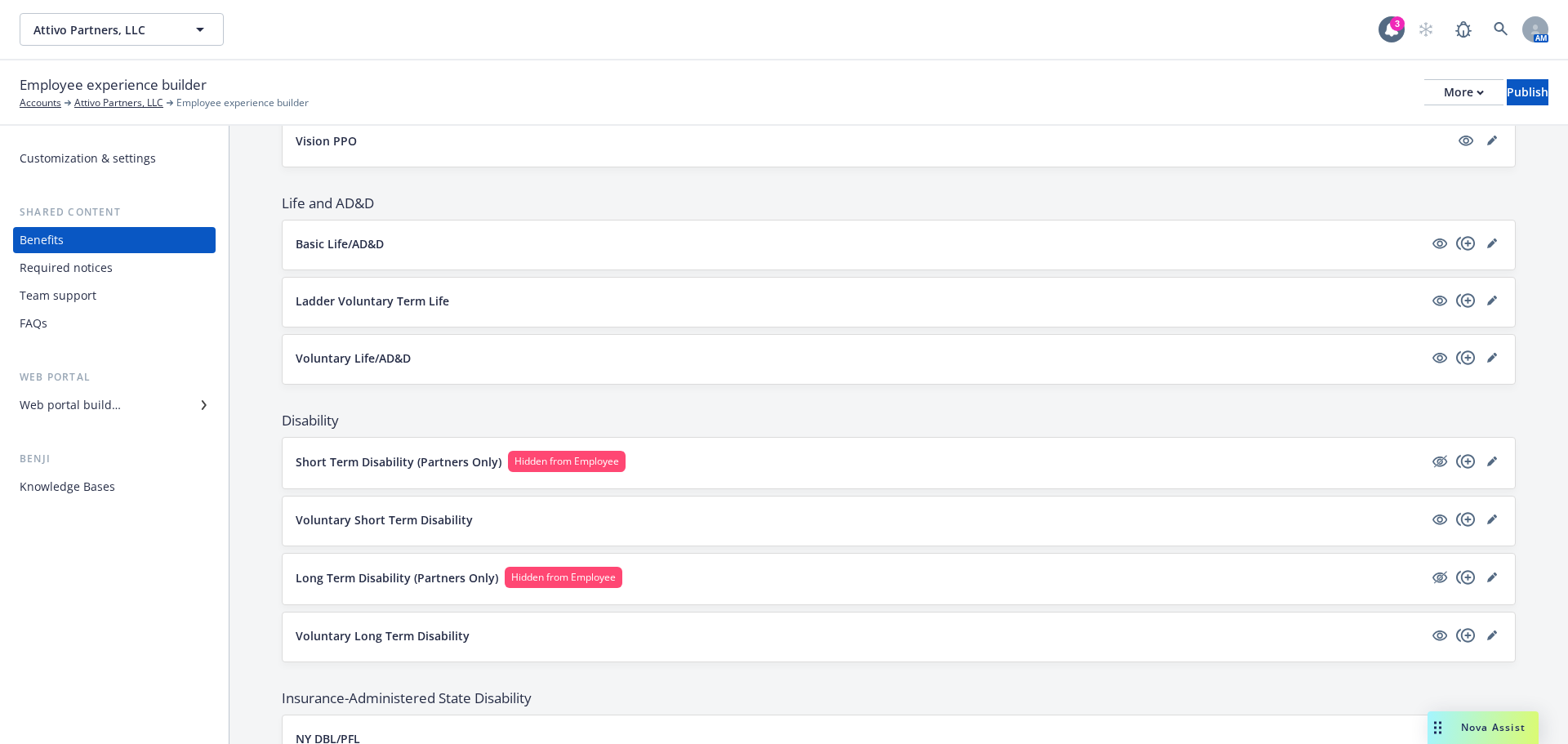
scroll to position [816, 0]
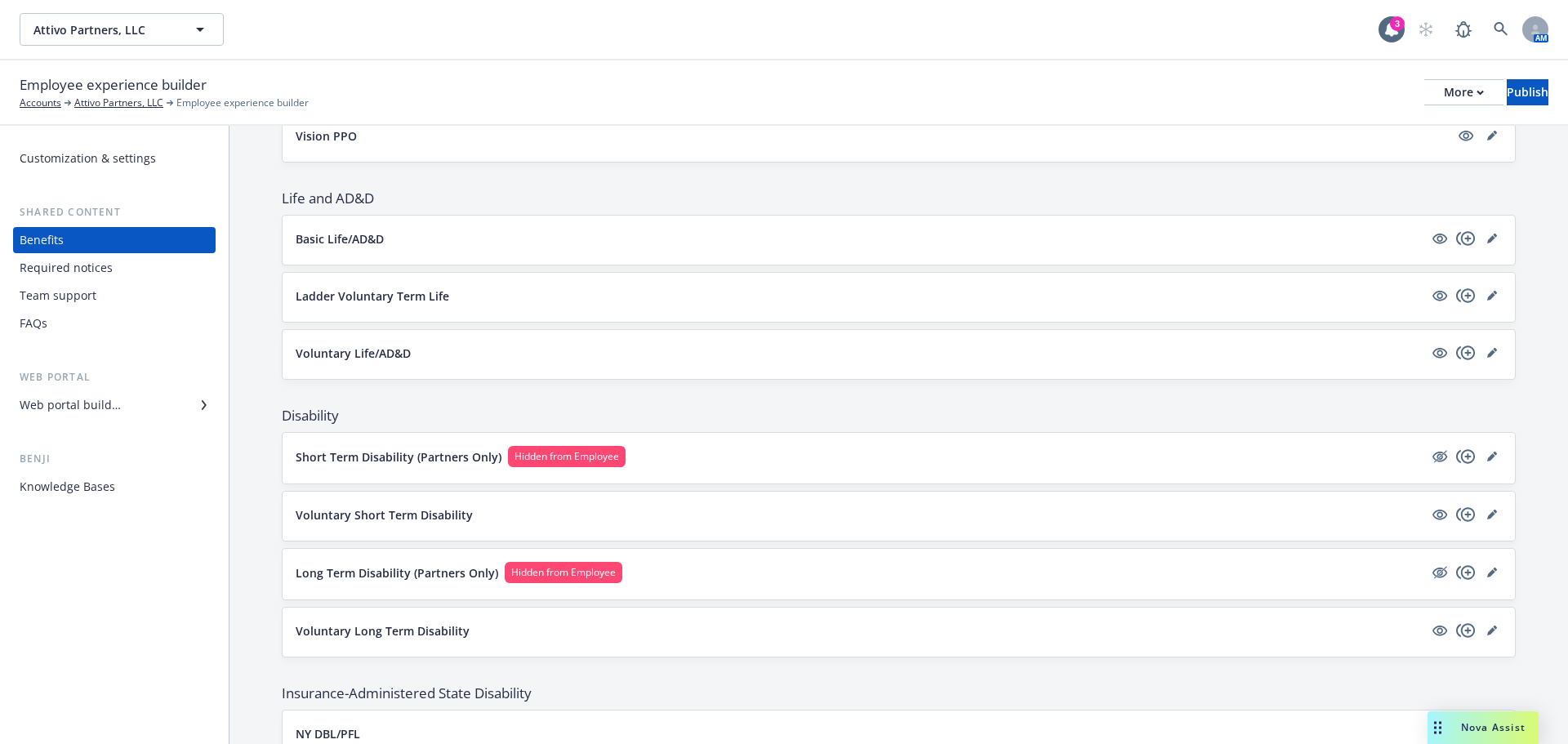
click at [574, 295] on button "Ladder Voluntary Term Life" at bounding box center [859, 296] width 1128 height 17
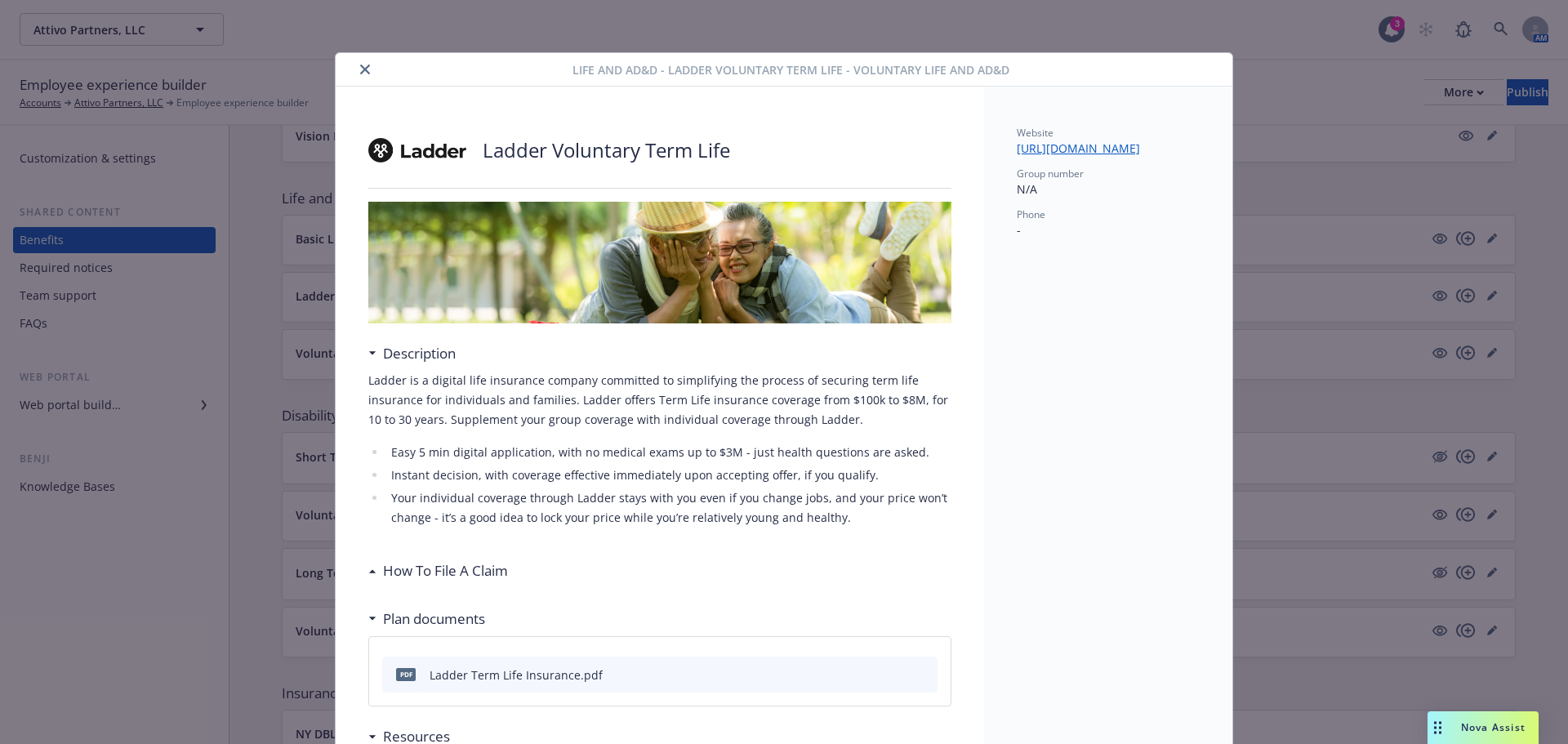
click at [365, 72] on button "close" at bounding box center [365, 69] width 19 height 19
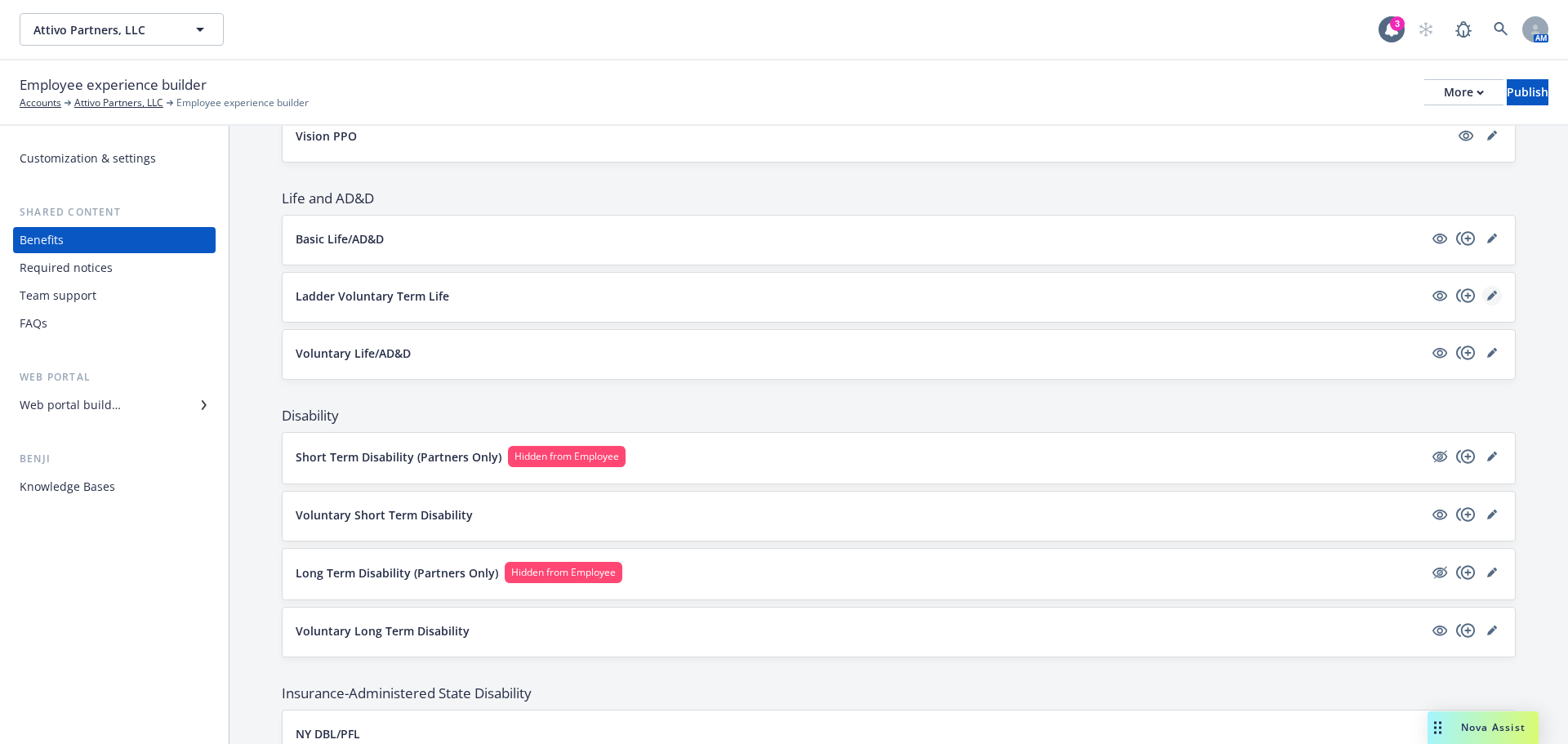
click at [1493, 294] on icon "editPencil" at bounding box center [1495, 292] width 4 height 4
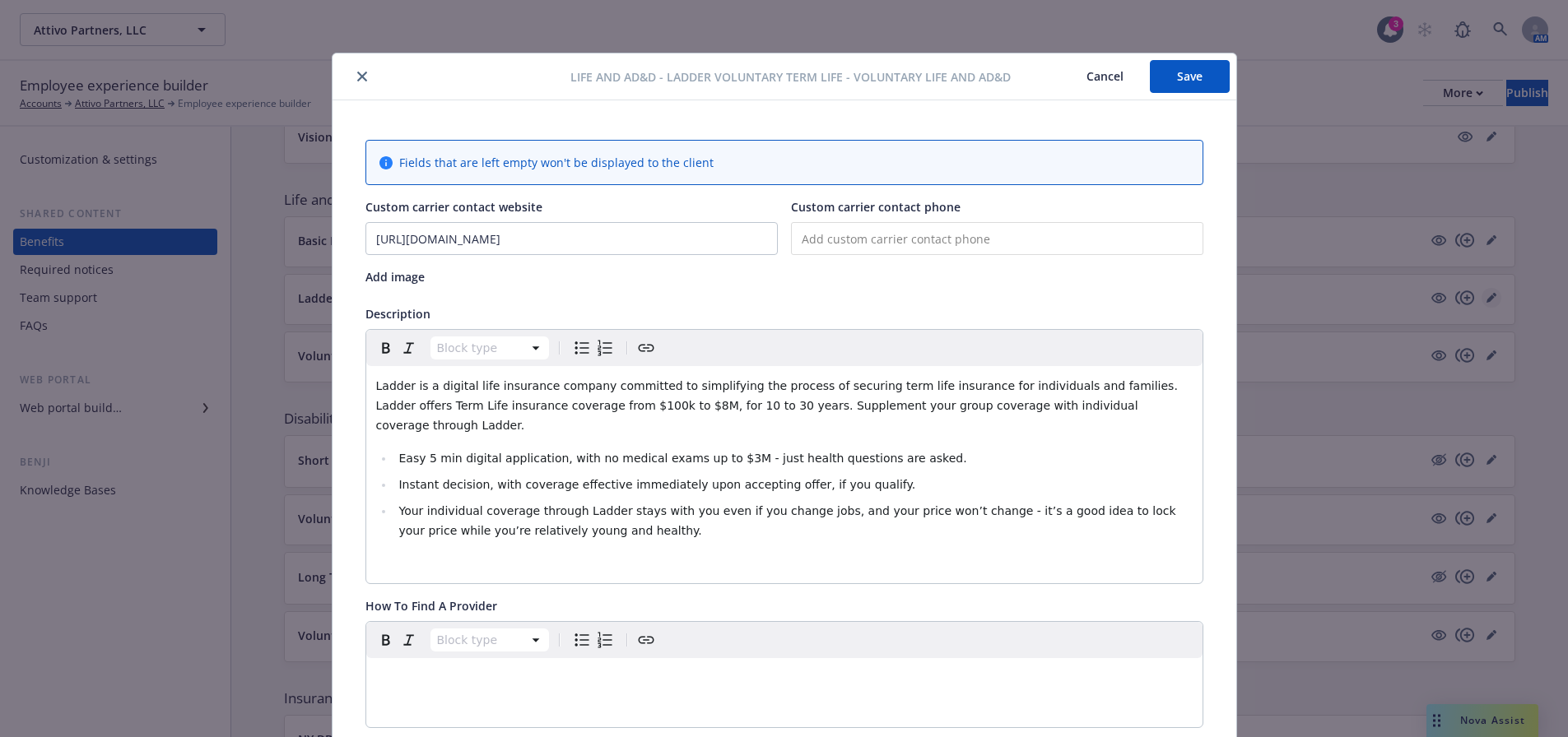
scroll to position [50, 0]
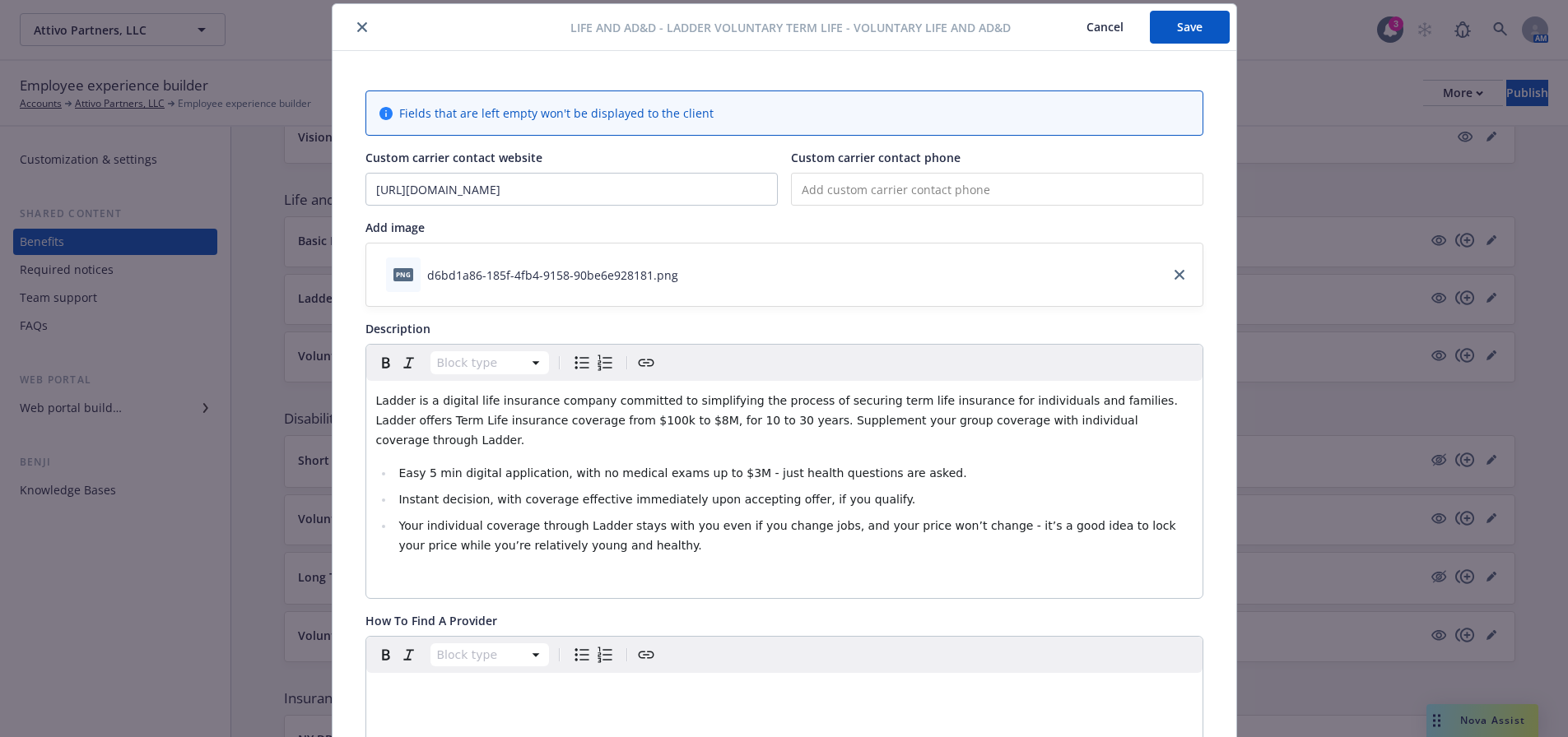
click at [357, 29] on icon "close" at bounding box center [362, 27] width 10 height 10
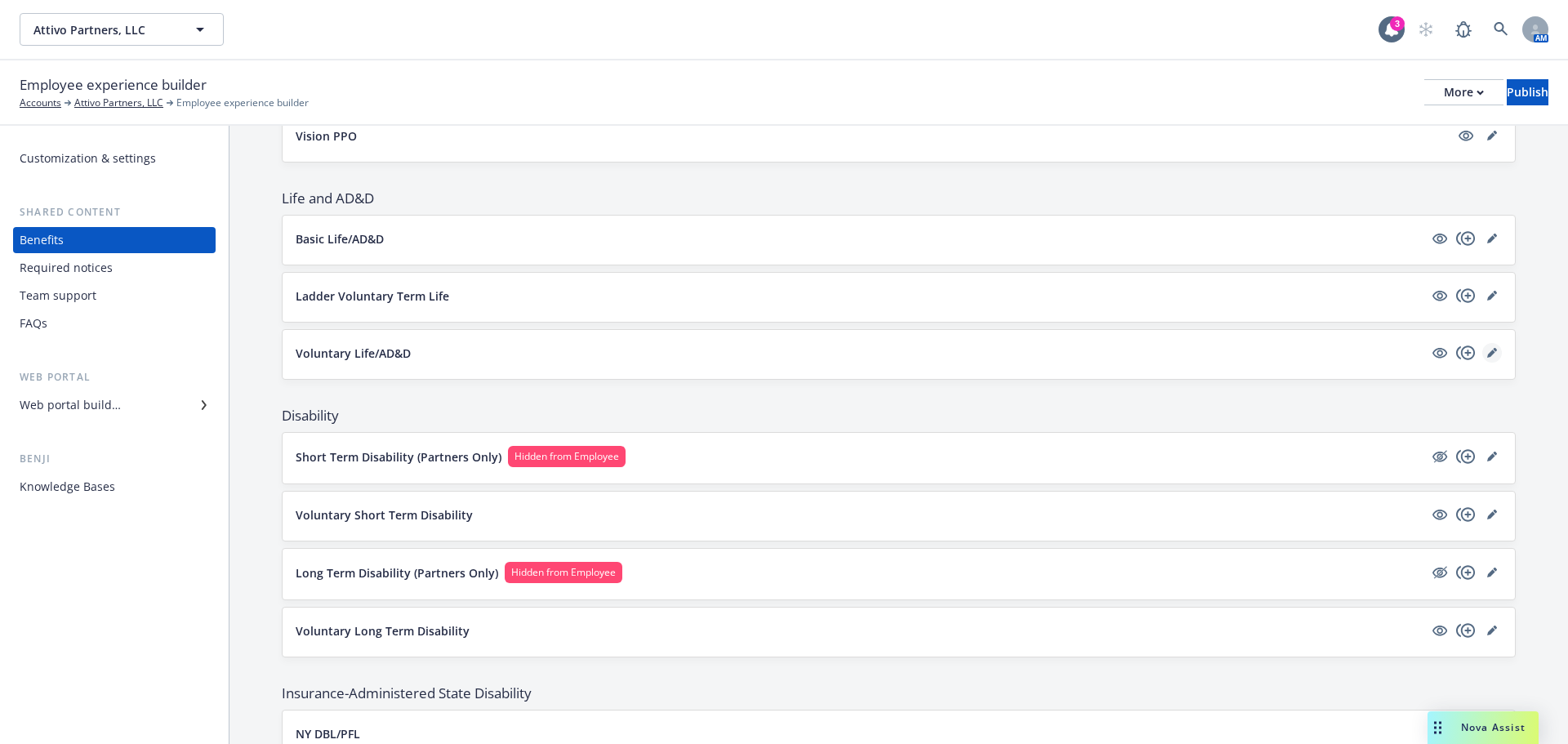
click at [1487, 354] on icon "editPencil" at bounding box center [1492, 353] width 10 height 10
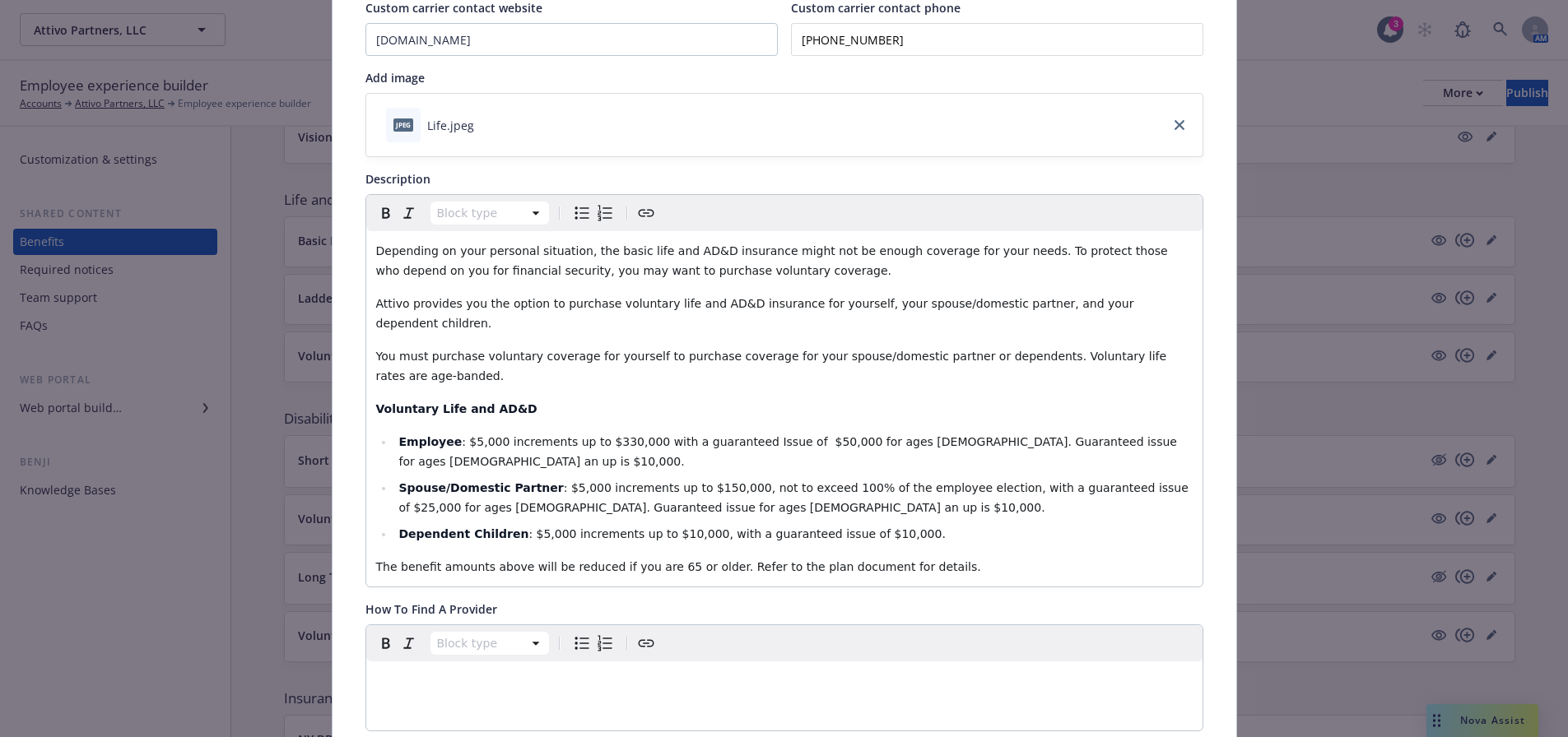
scroll to position [50, 0]
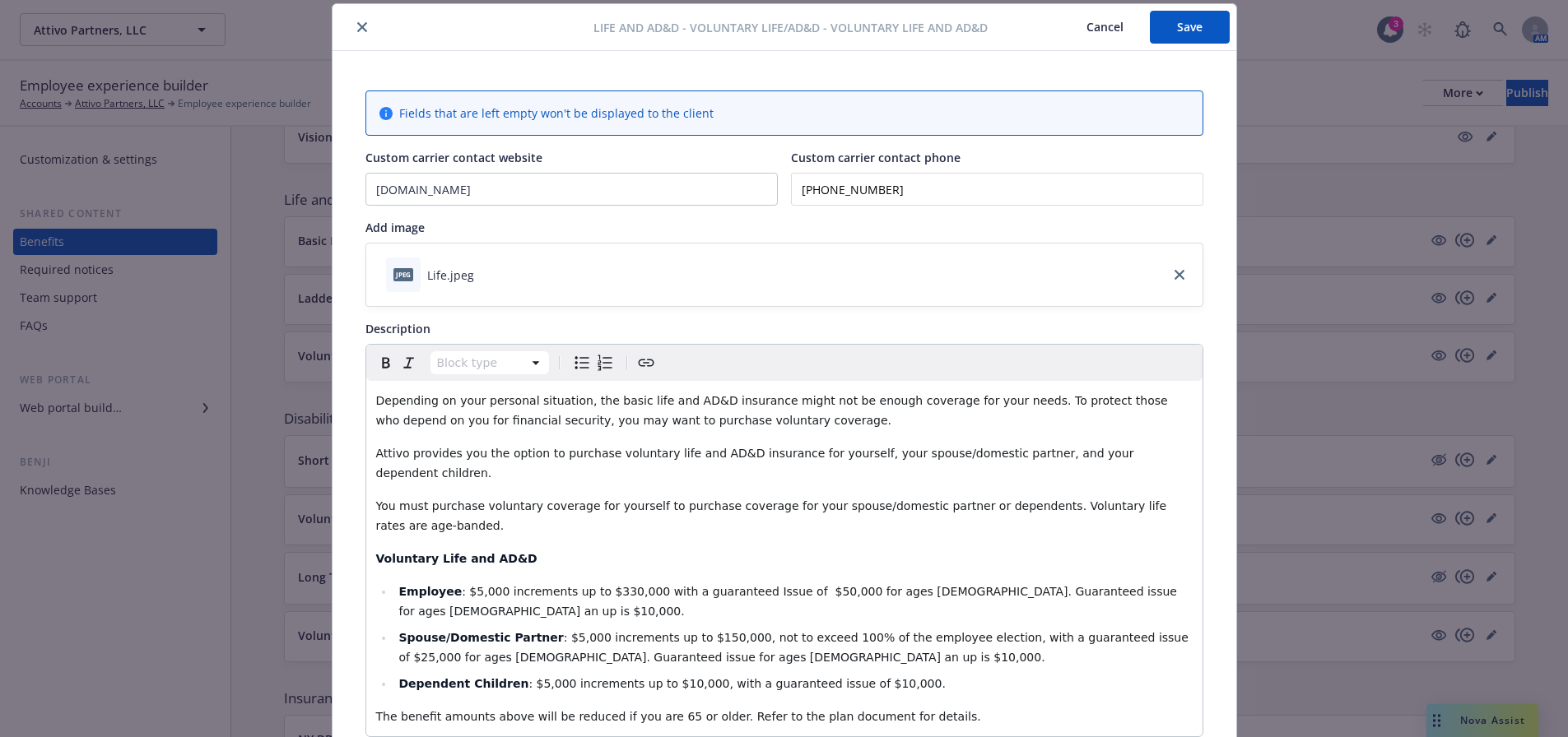
click at [363, 24] on button "close" at bounding box center [362, 27] width 19 height 19
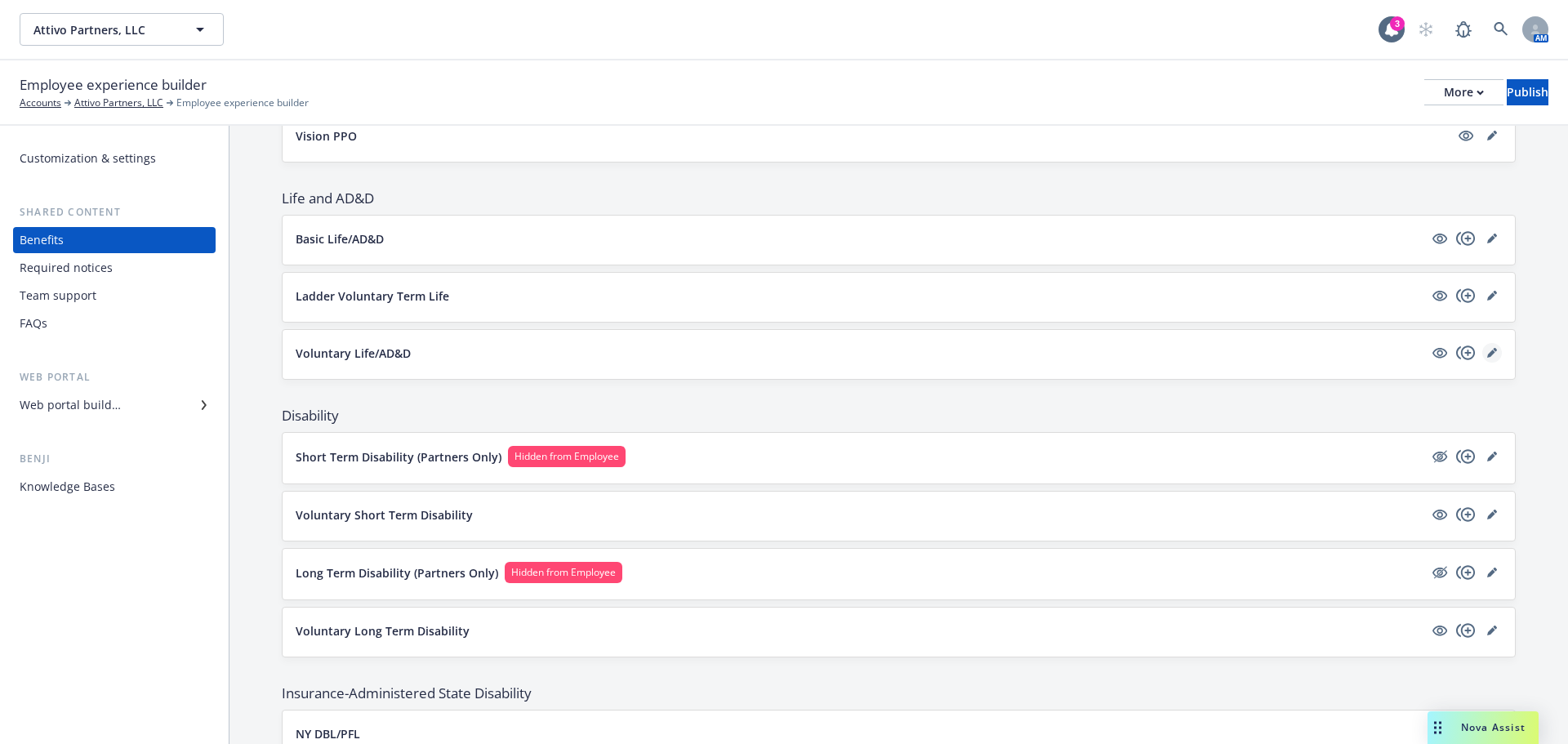
click at [1482, 347] on link "editPencil" at bounding box center [1492, 352] width 19 height 19
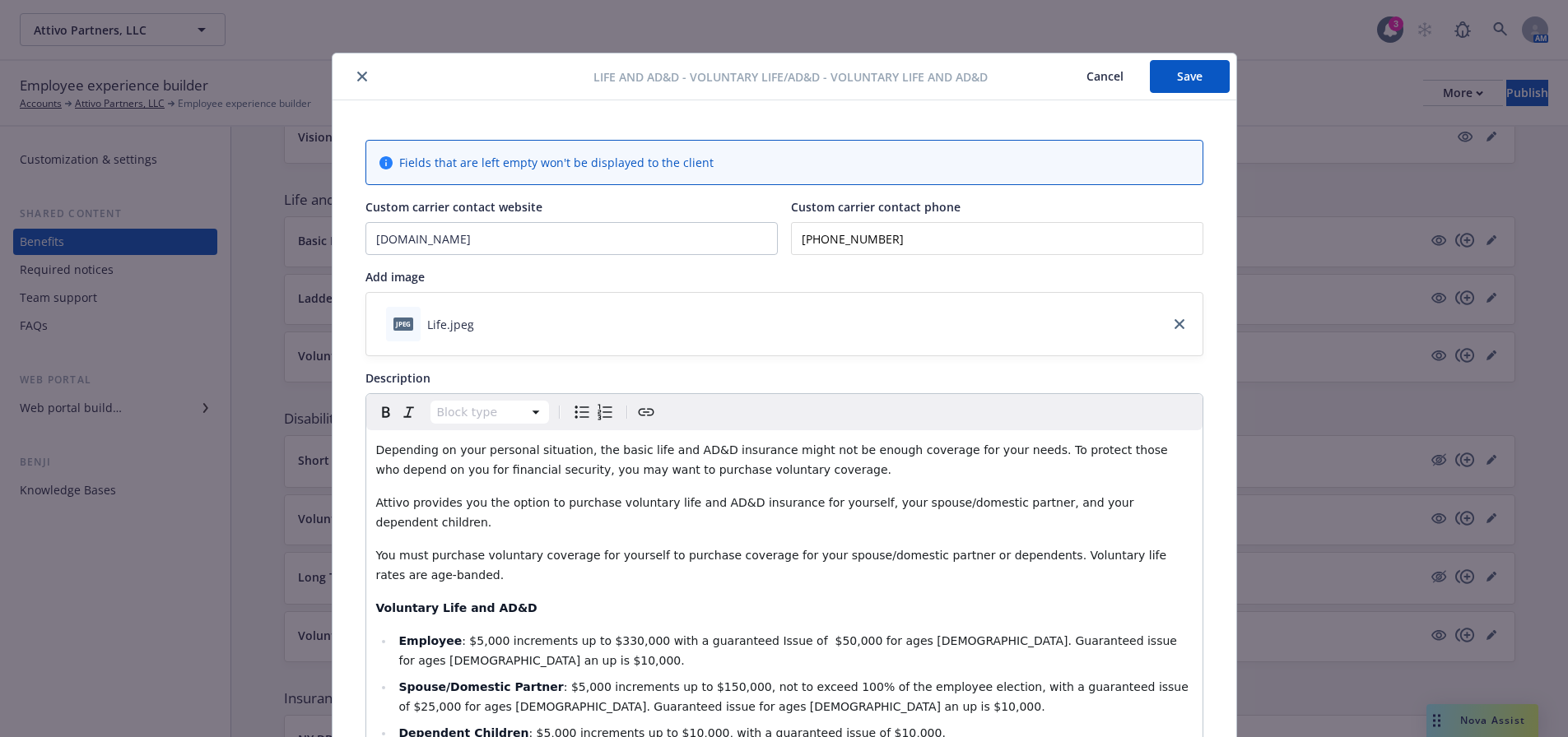
click at [353, 89] on div "Life and AD&D - Voluntary Life/AD&D - Voluntary Life and AD&D Cancel Save" at bounding box center [784, 77] width 904 height 47
click at [357, 72] on icon "close" at bounding box center [362, 77] width 10 height 10
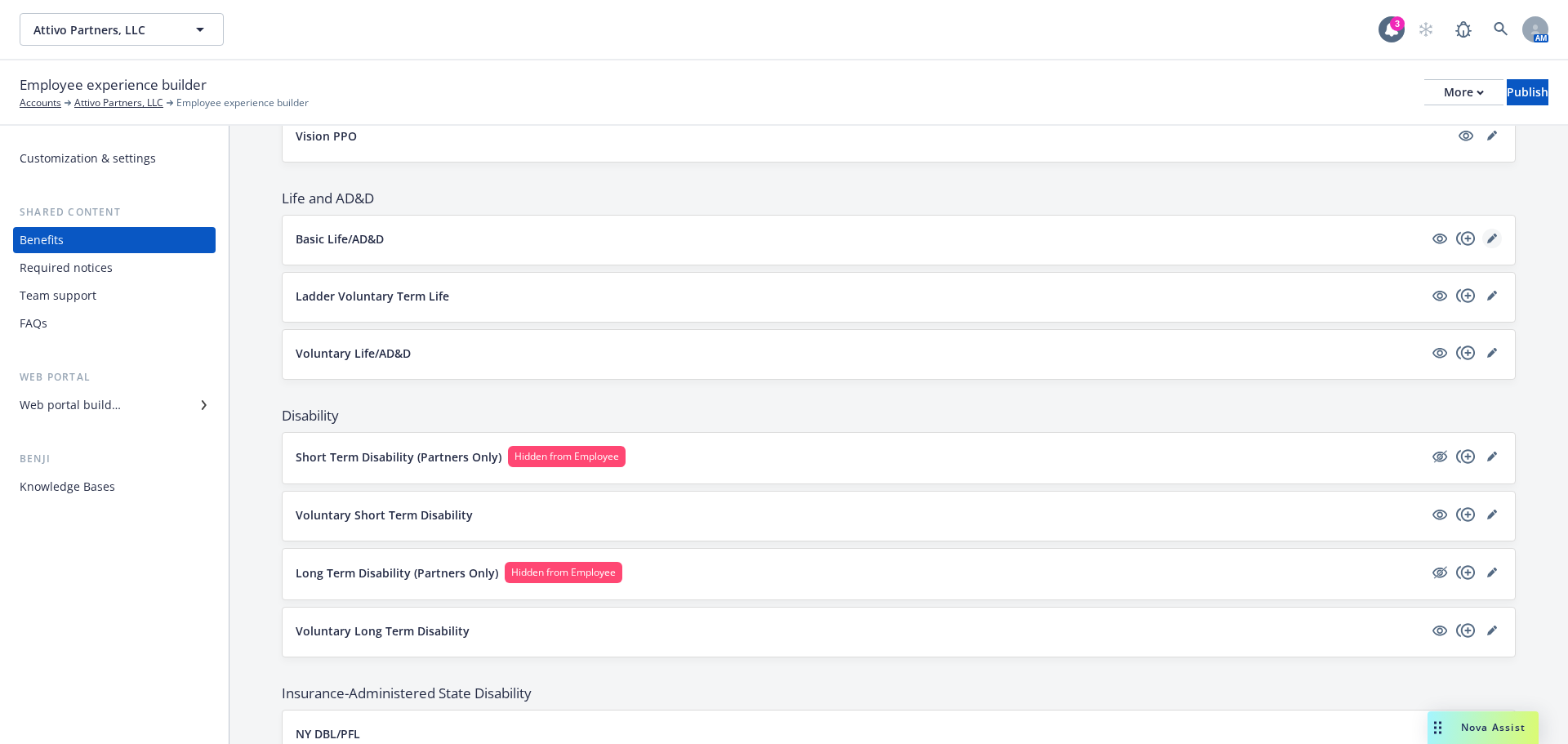
click at [1487, 242] on icon "editPencil" at bounding box center [1491, 239] width 8 height 8
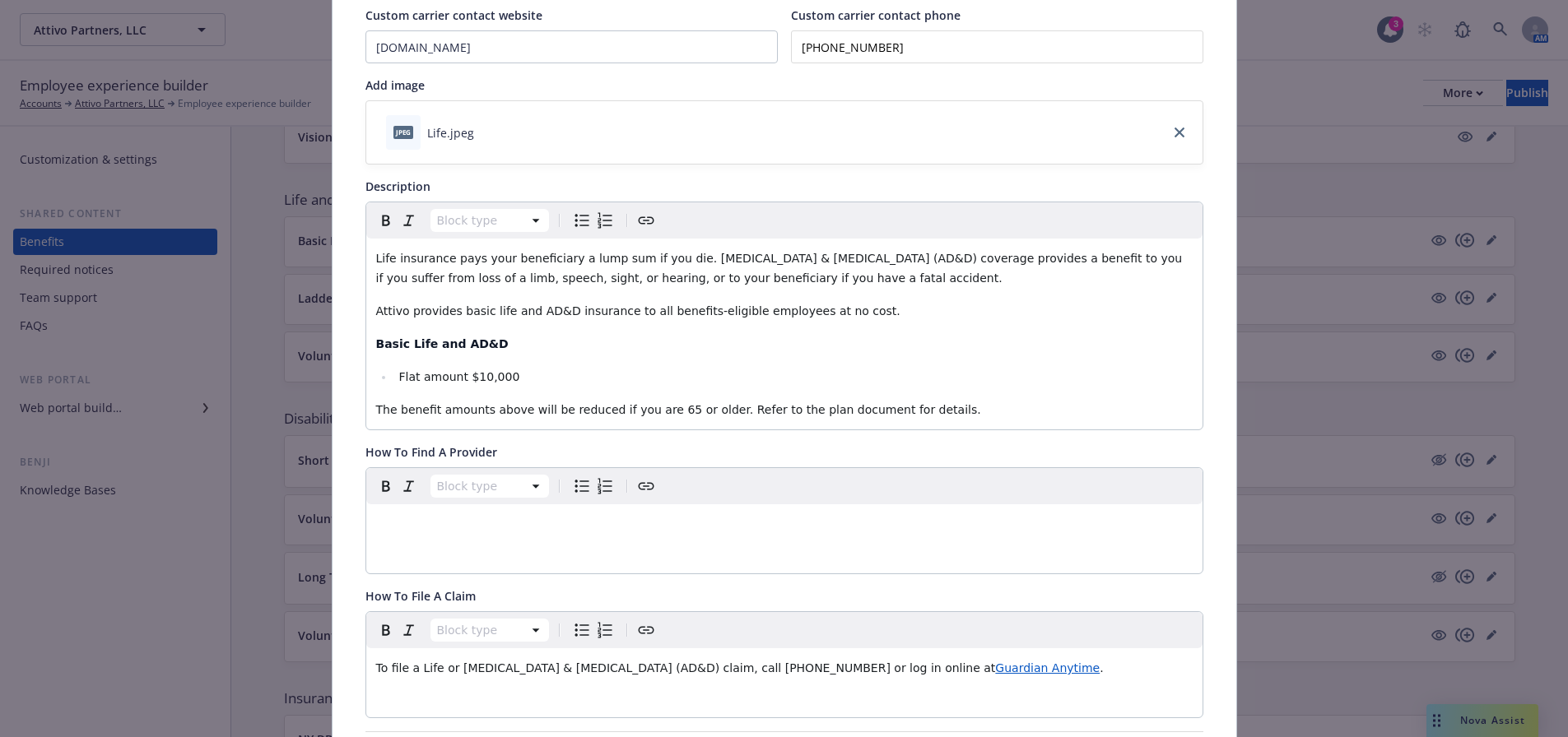
scroll to position [50, 0]
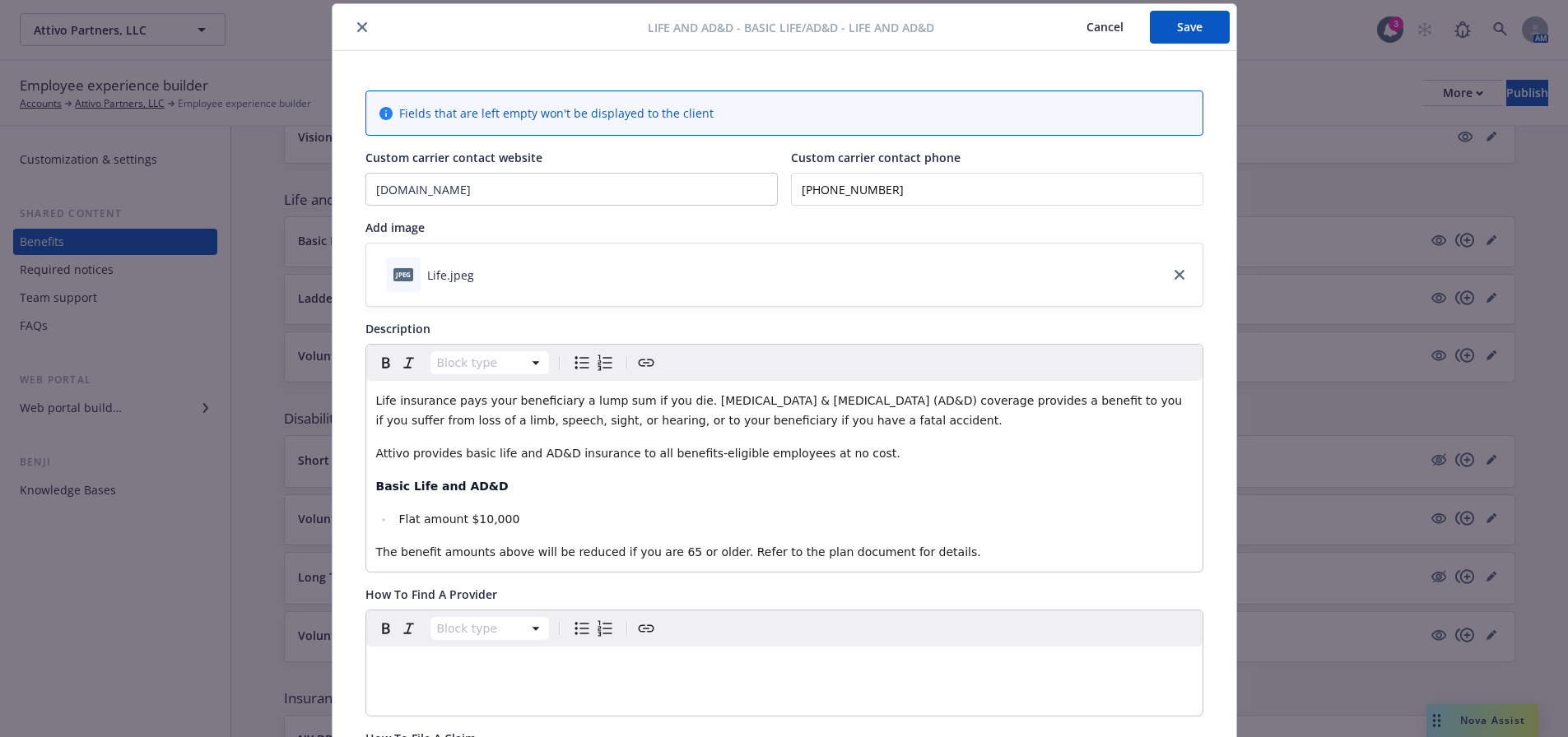
click at [357, 22] on icon "close" at bounding box center [362, 27] width 10 height 10
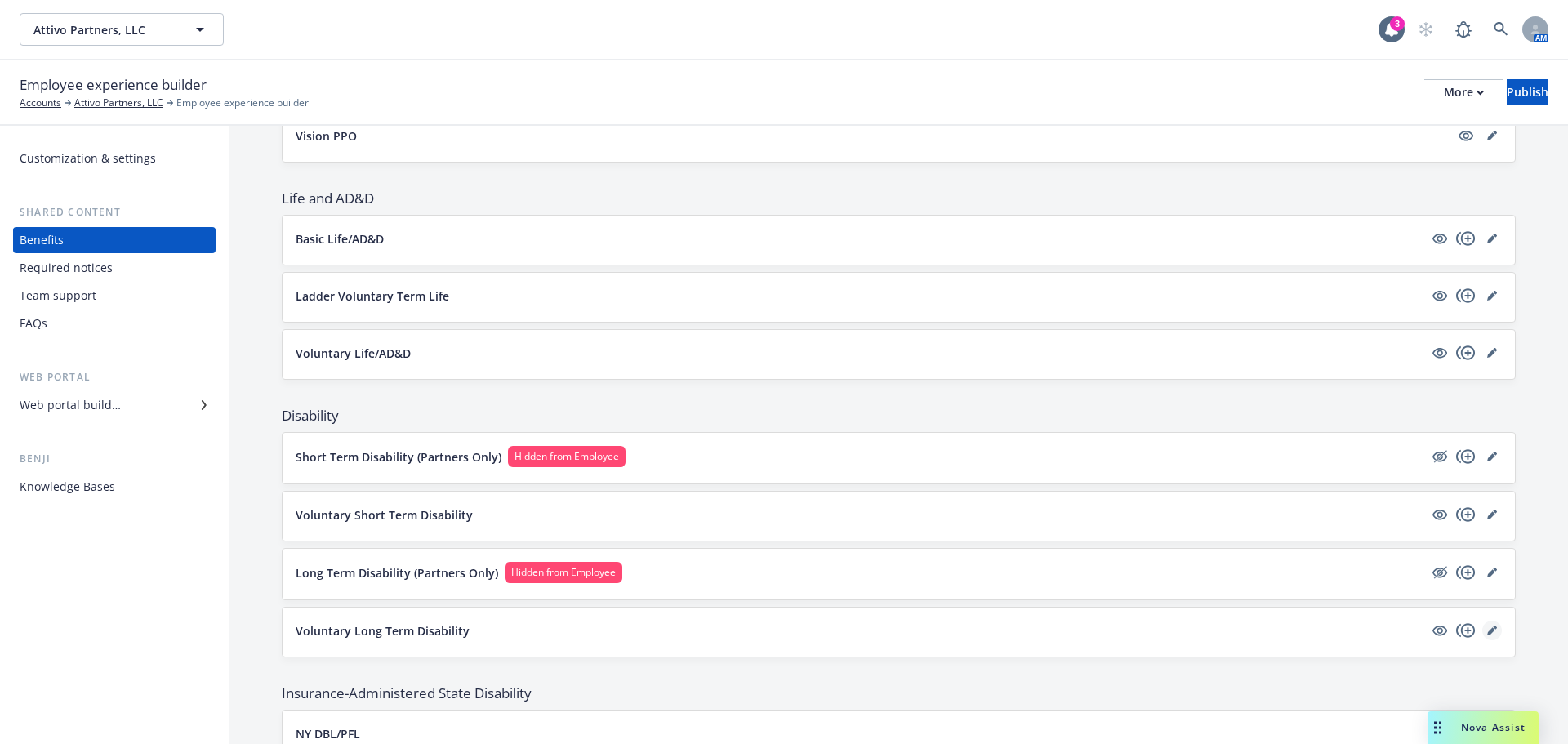
click at [1488, 624] on link "editPencil" at bounding box center [1492, 630] width 19 height 19
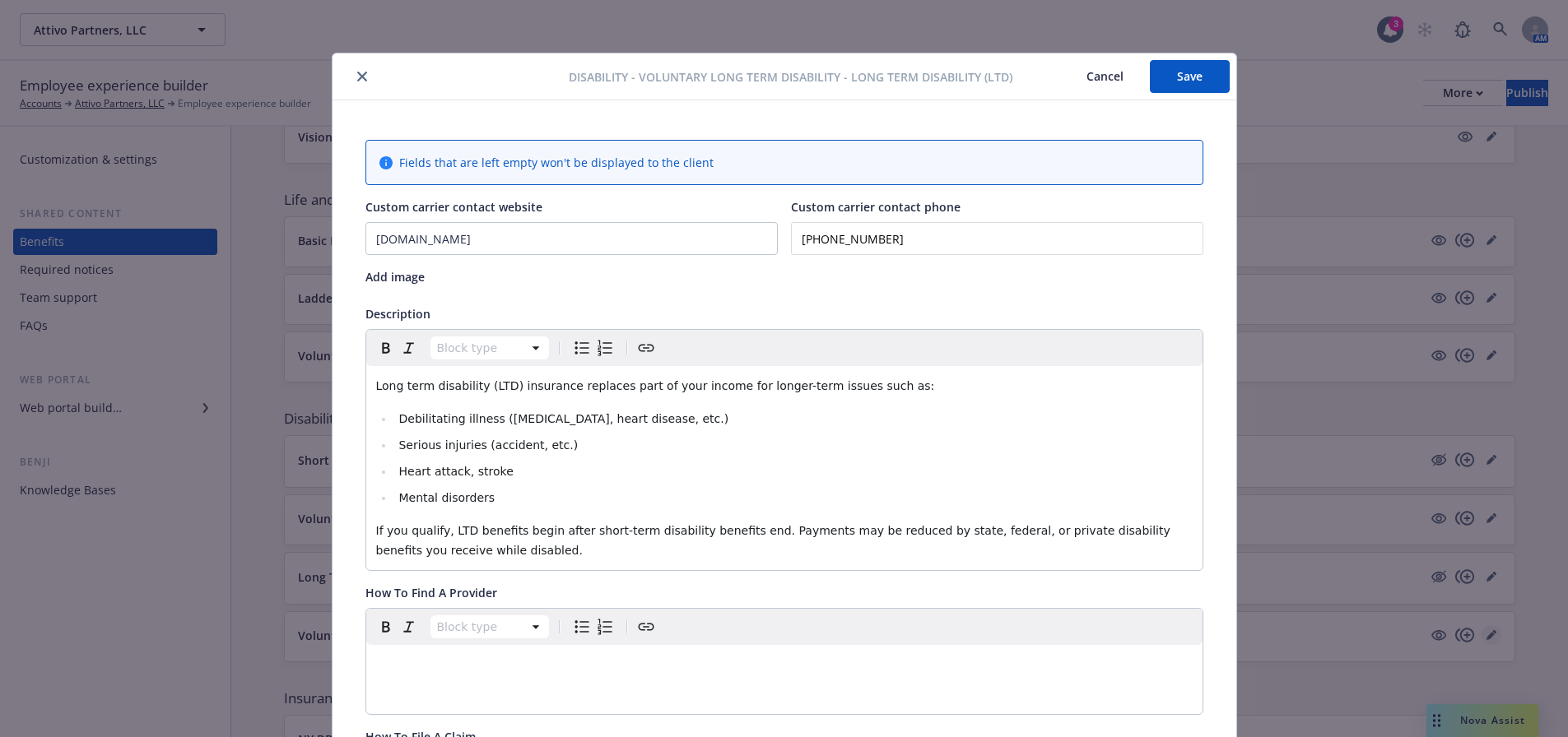
scroll to position [50, 0]
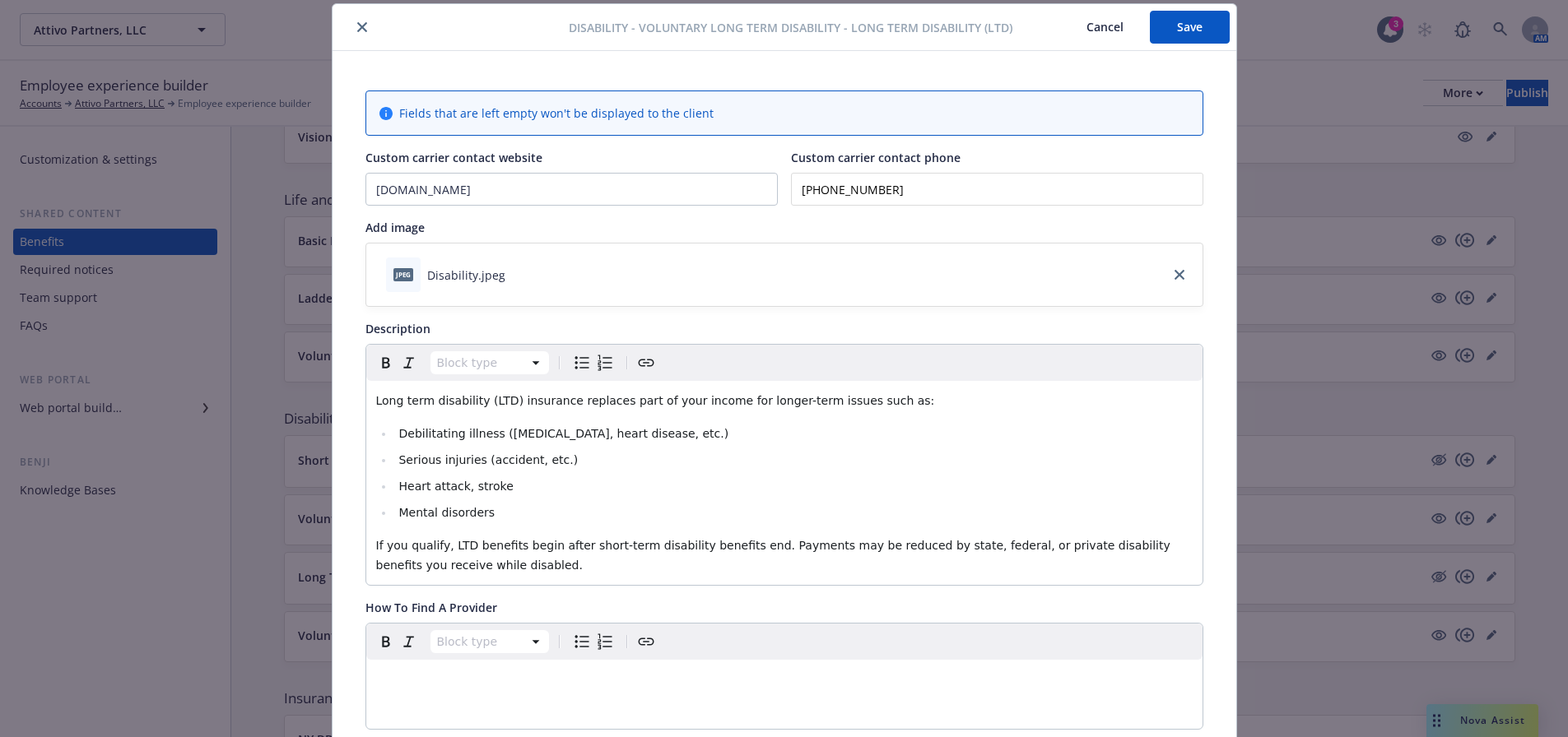
click at [367, 25] on div at bounding box center [454, 27] width 231 height 19
click at [352, 22] on button "close" at bounding box center [362, 27] width 19 height 19
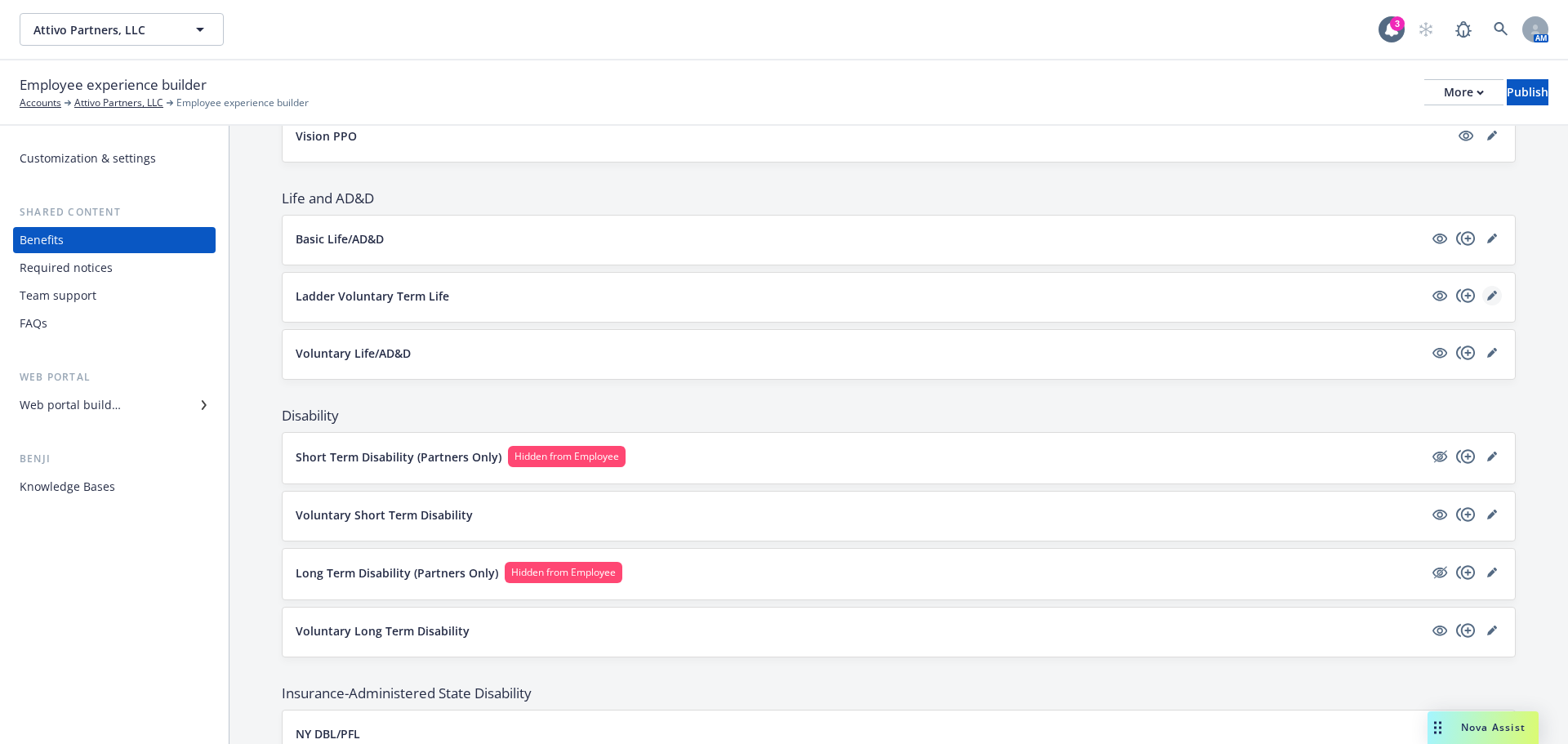
click at [1487, 291] on icon "editPencil" at bounding box center [1492, 295] width 10 height 10
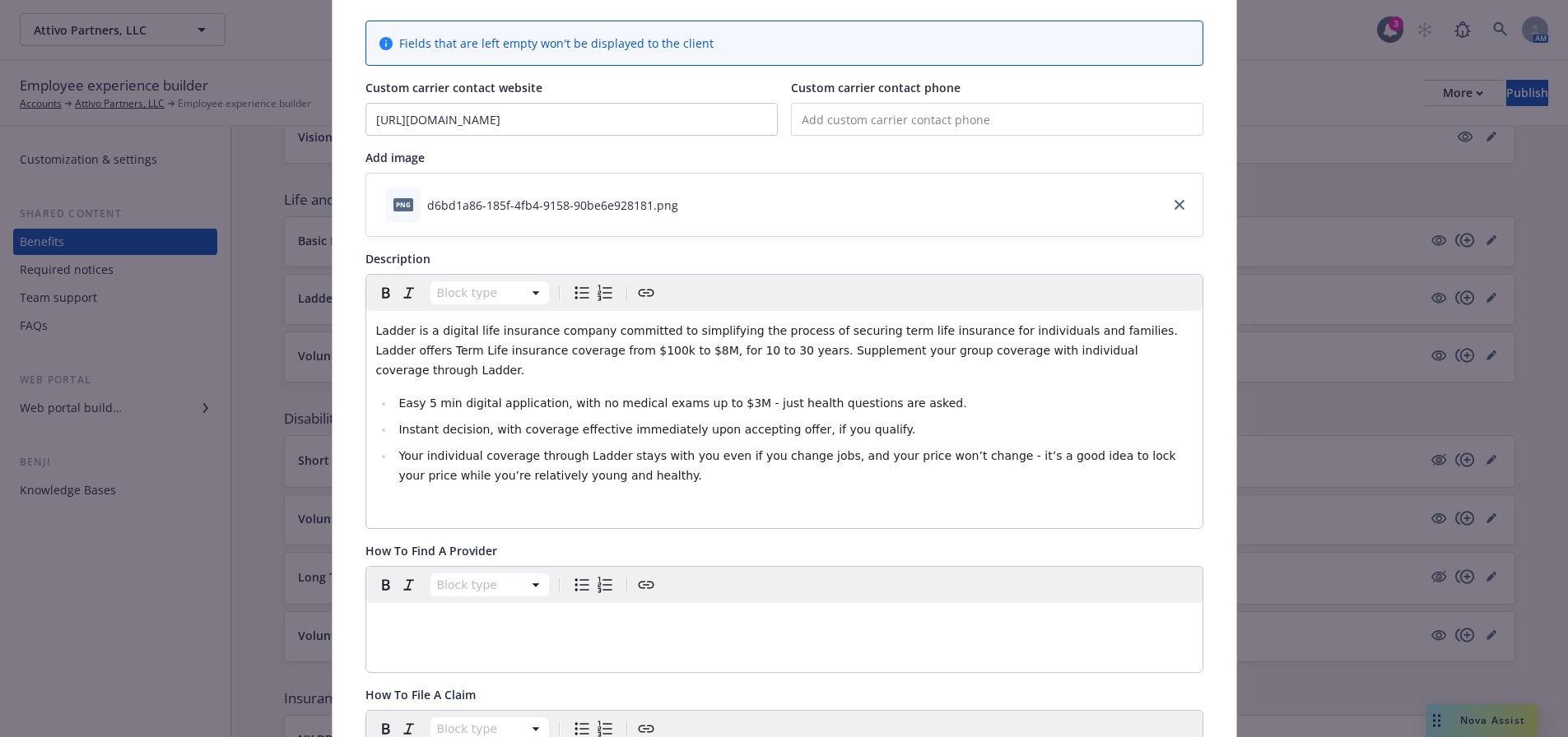
scroll to position [214, 0]
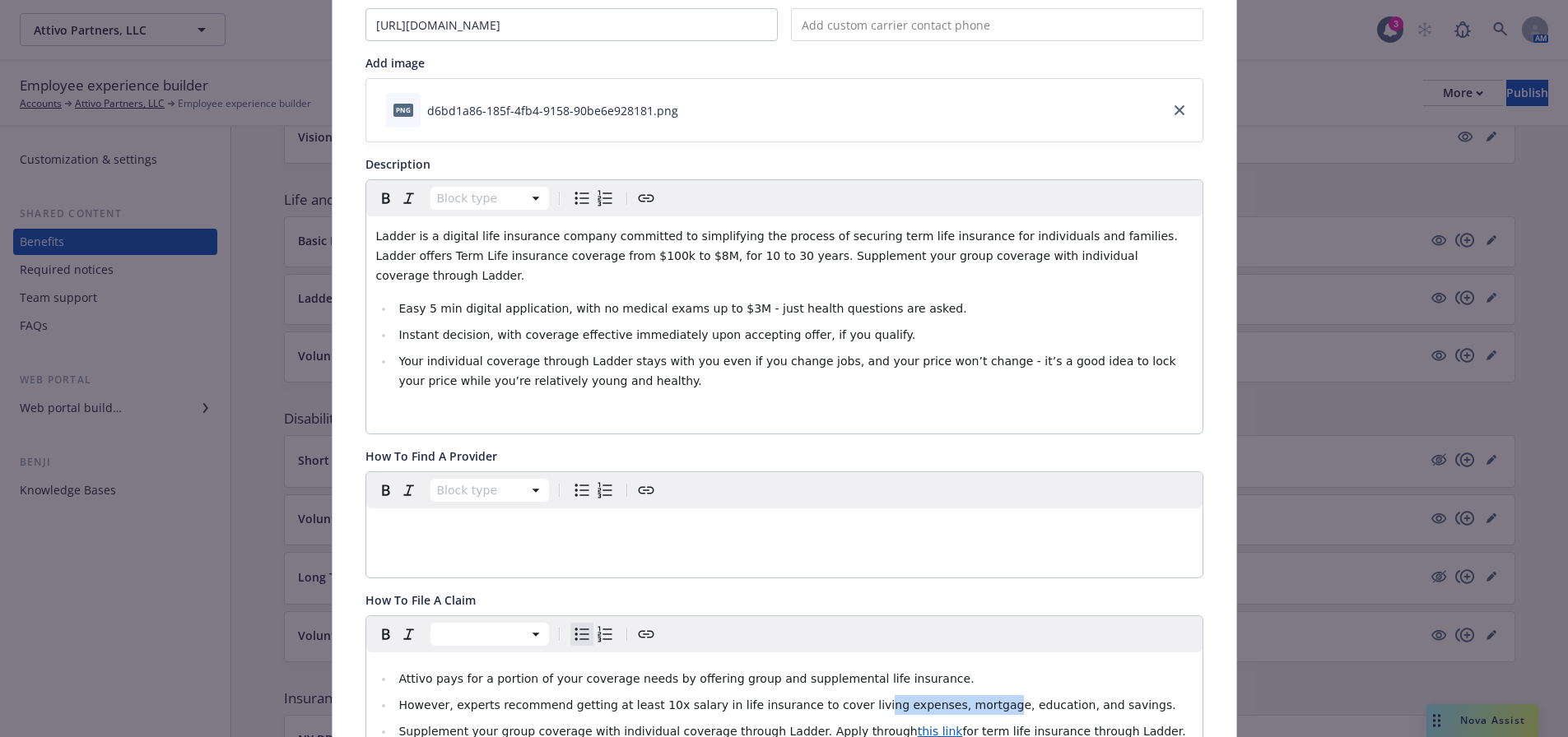
drag, startPoint x: 936, startPoint y: 674, endPoint x: 821, endPoint y: 670, distance: 115.1
click at [821, 670] on ul "Attivo pays for a portion of your coverage needs by offering group and suppleme…" at bounding box center [785, 728] width 817 height 119
drag, startPoint x: 917, startPoint y: 654, endPoint x: 388, endPoint y: 664, distance: 529.1
click at [394, 669] on li "Attivo pays for a portion of your coverage needs by offering group and suppleme…" at bounding box center [793, 679] width 799 height 19
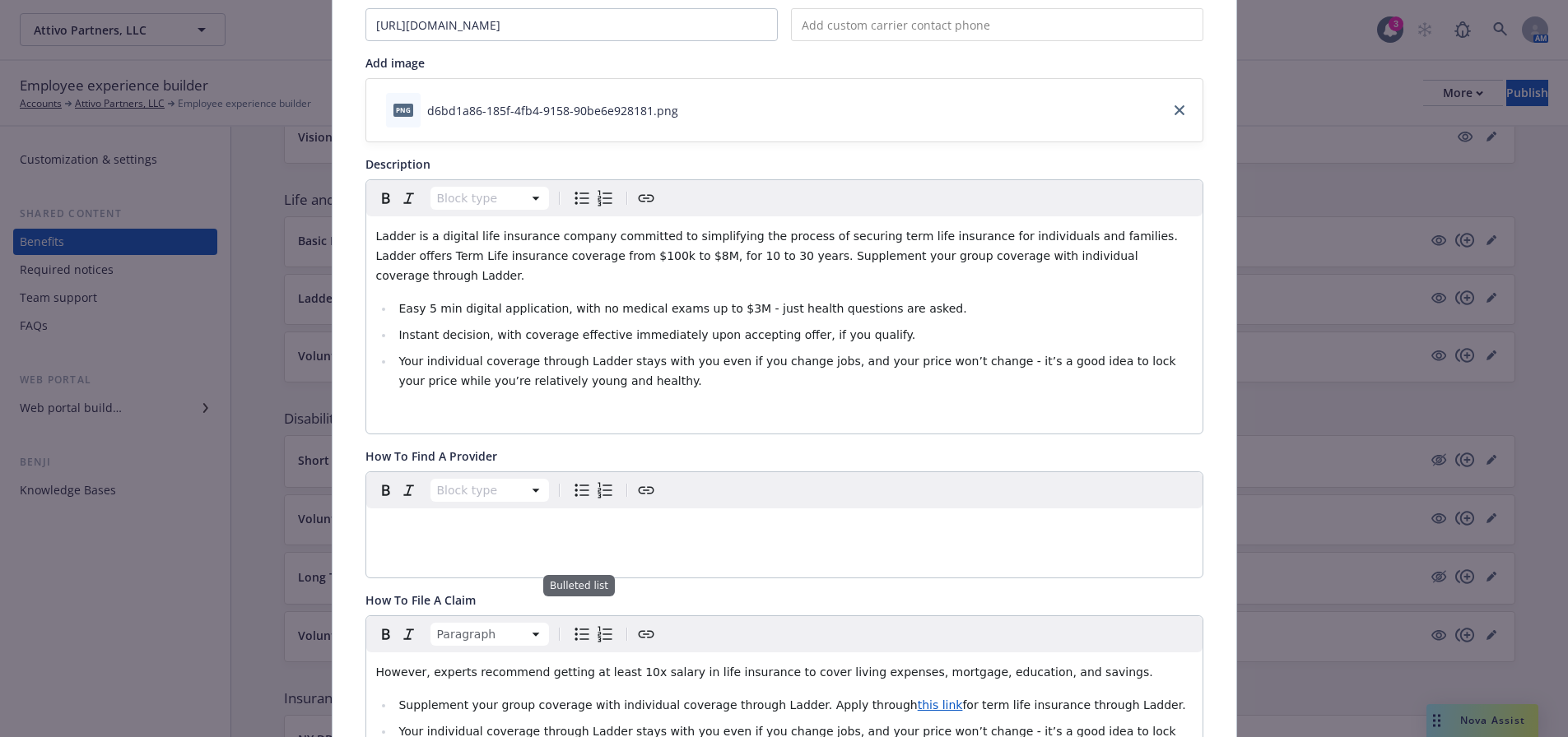
click at [572, 624] on span "Bulleted list" at bounding box center [582, 634] width 19 height 19
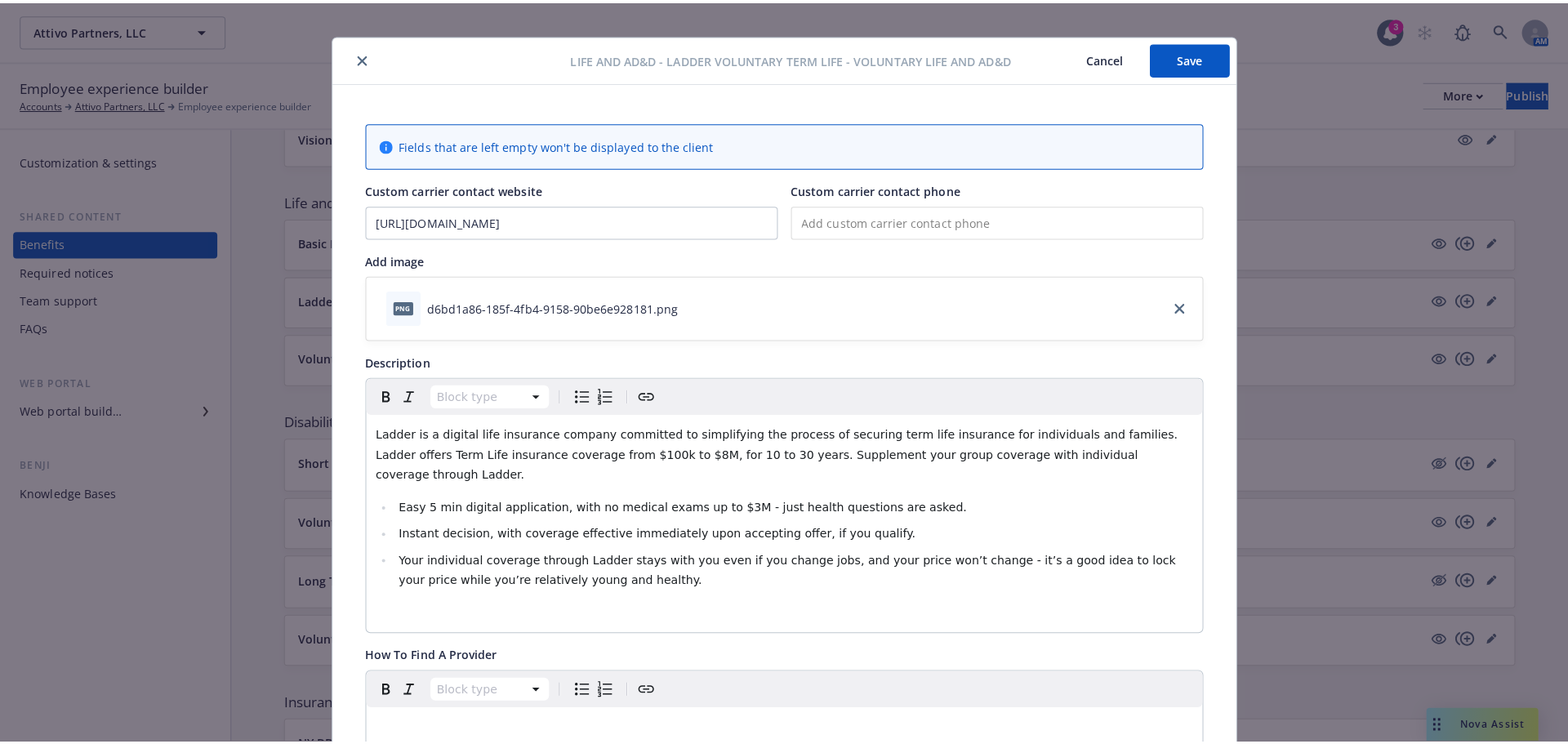
scroll to position [0, 0]
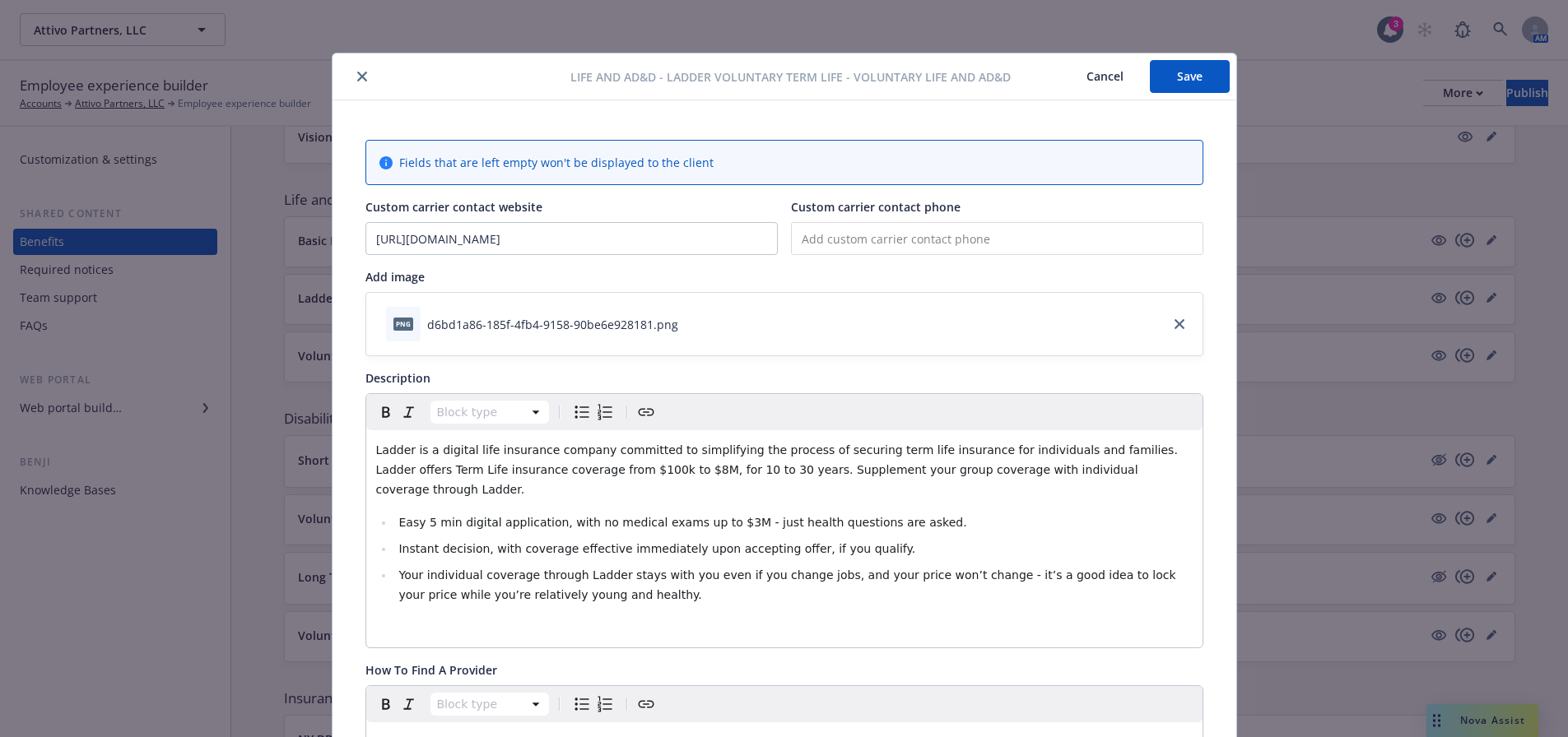
click at [1211, 78] on button "Save" at bounding box center [1190, 77] width 80 height 33
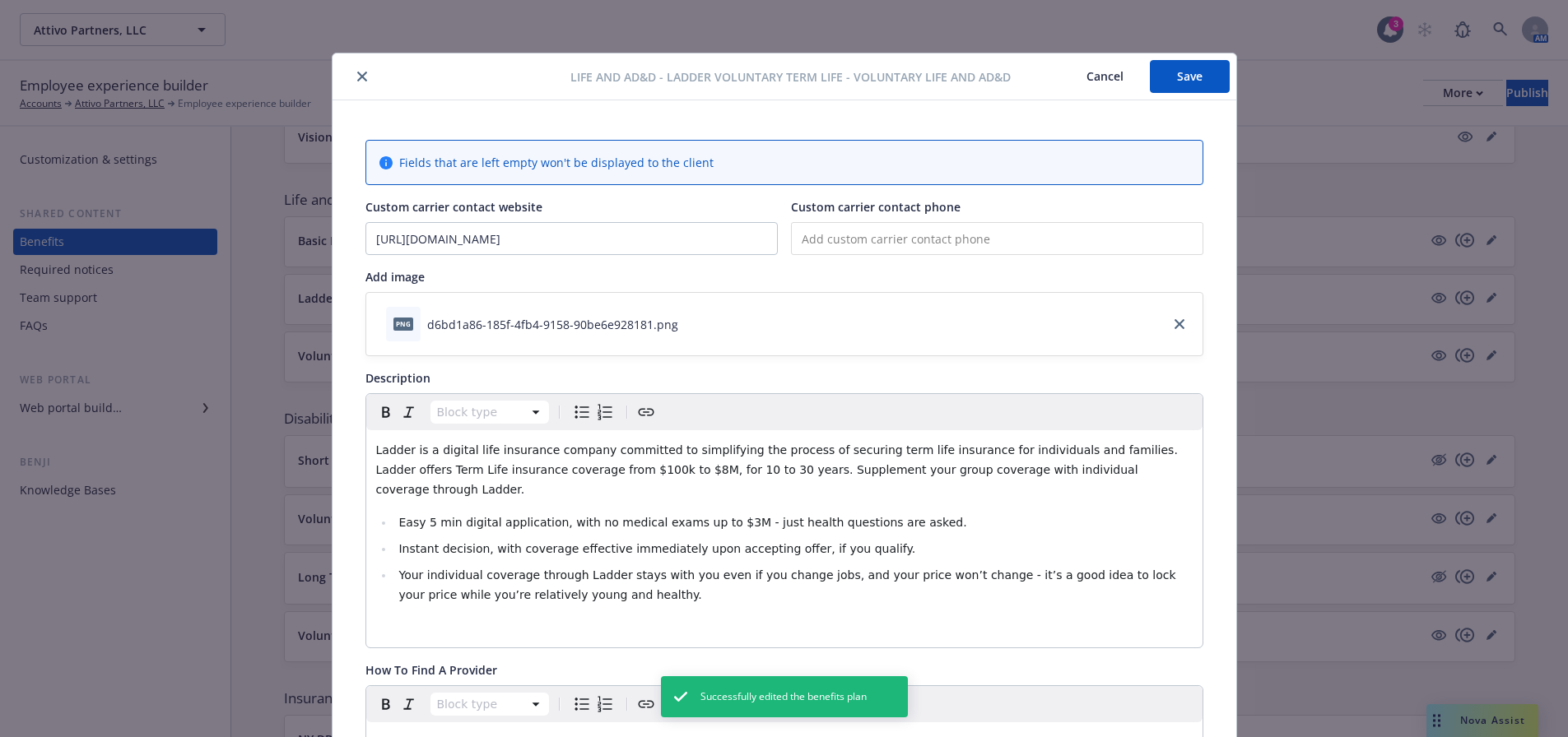
click at [357, 75] on icon "close" at bounding box center [362, 77] width 10 height 10
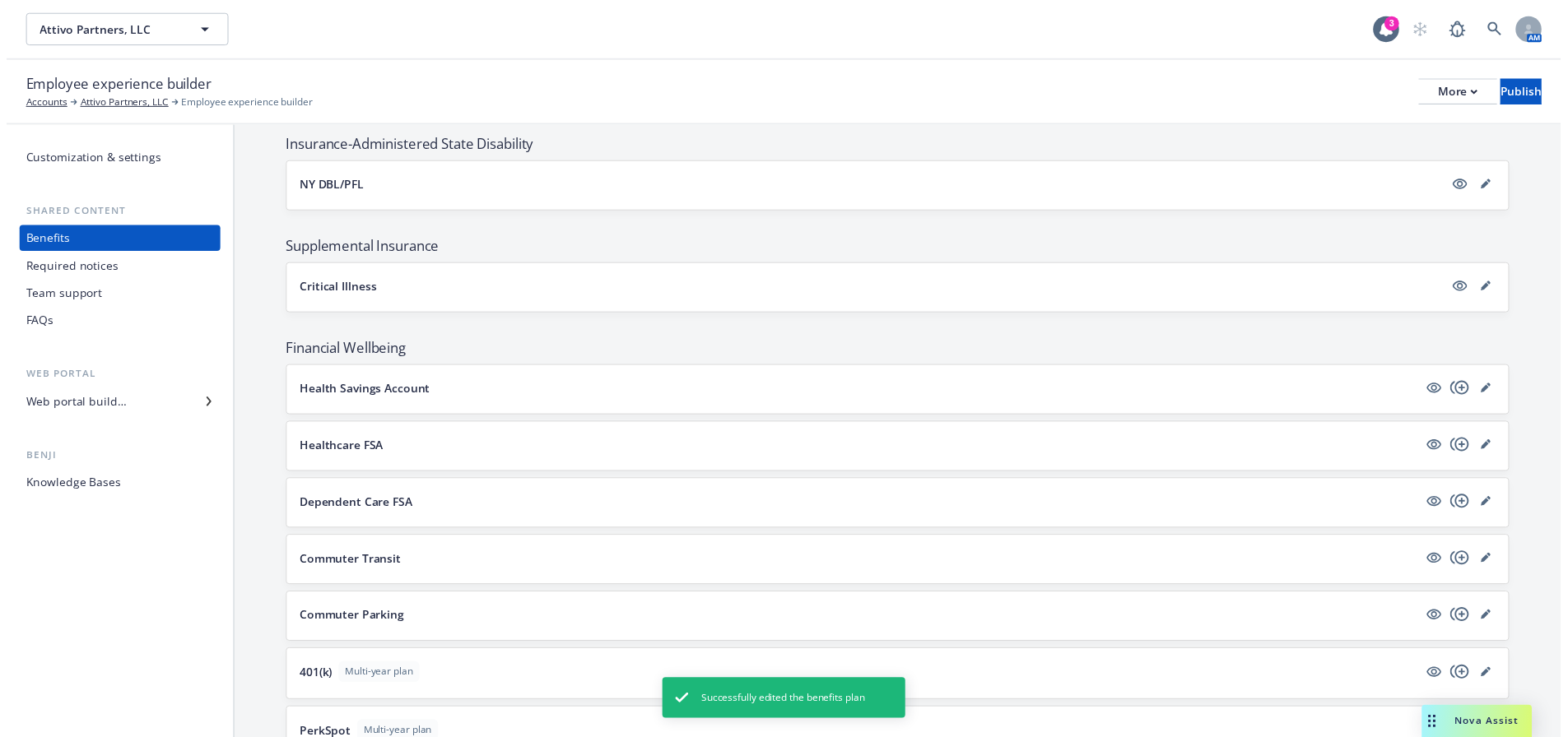
scroll to position [1399, 0]
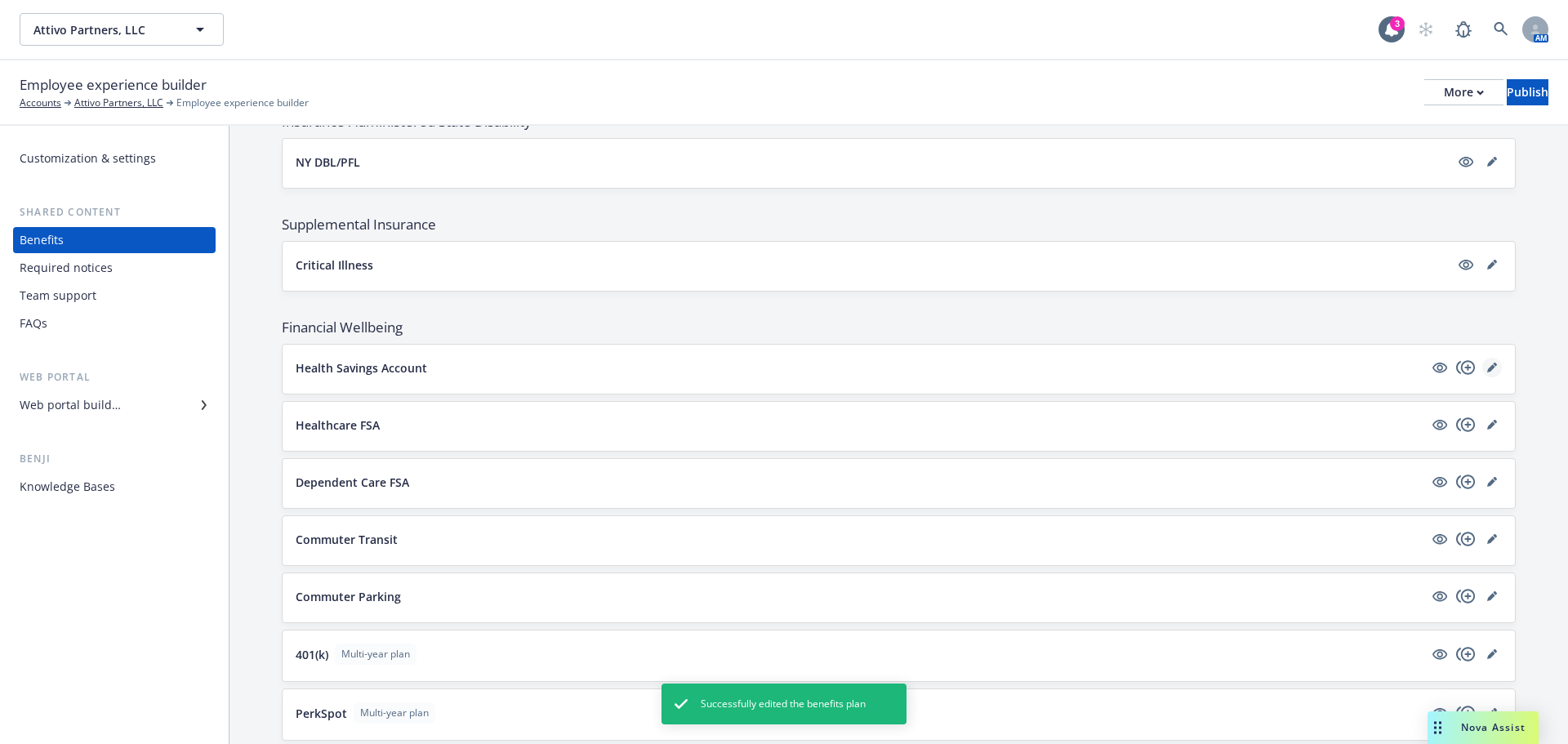
click at [1487, 364] on icon "editPencil" at bounding box center [1492, 368] width 10 height 10
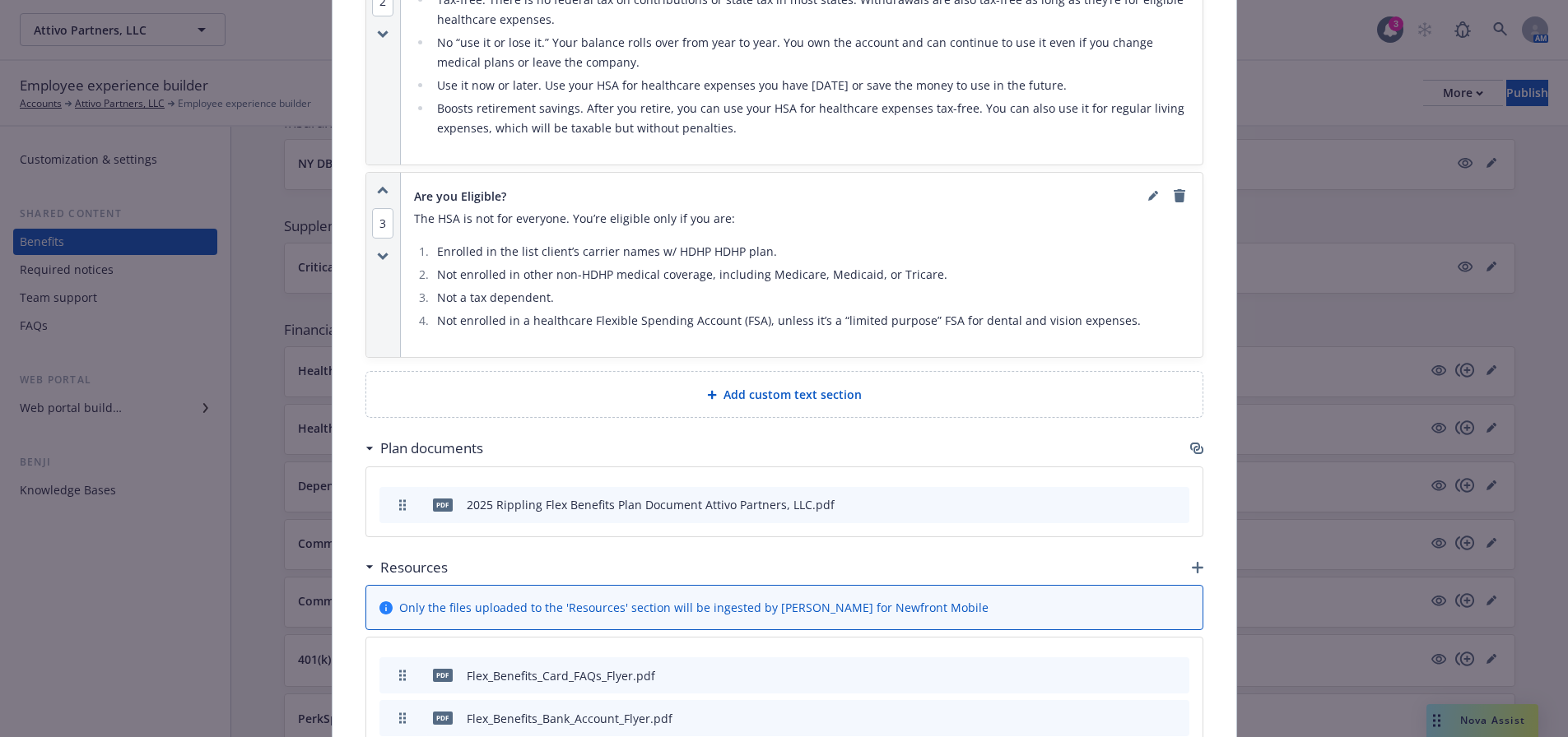
scroll to position [1646, 0]
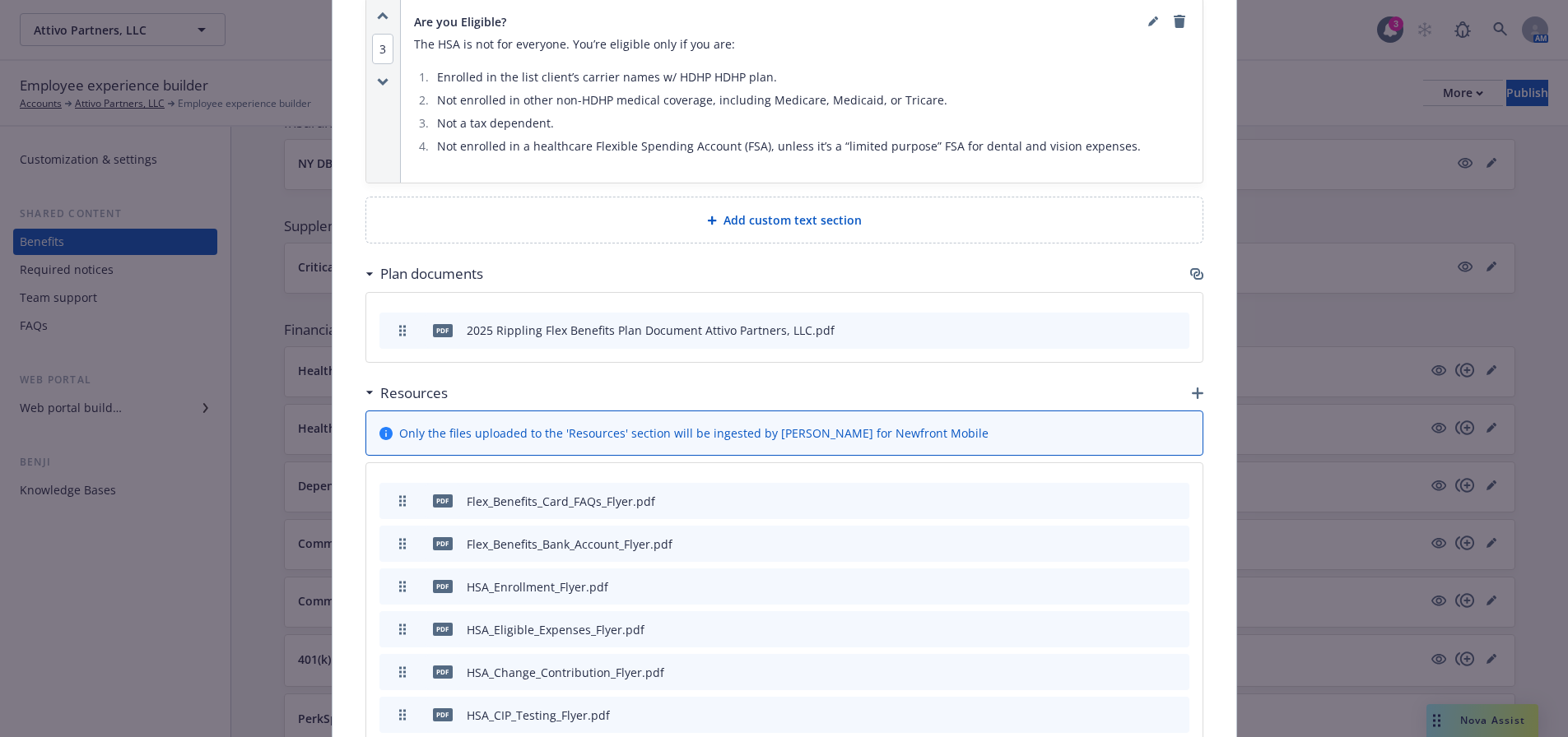
click at [786, 208] on div "Add custom text section" at bounding box center [785, 220] width 837 height 46
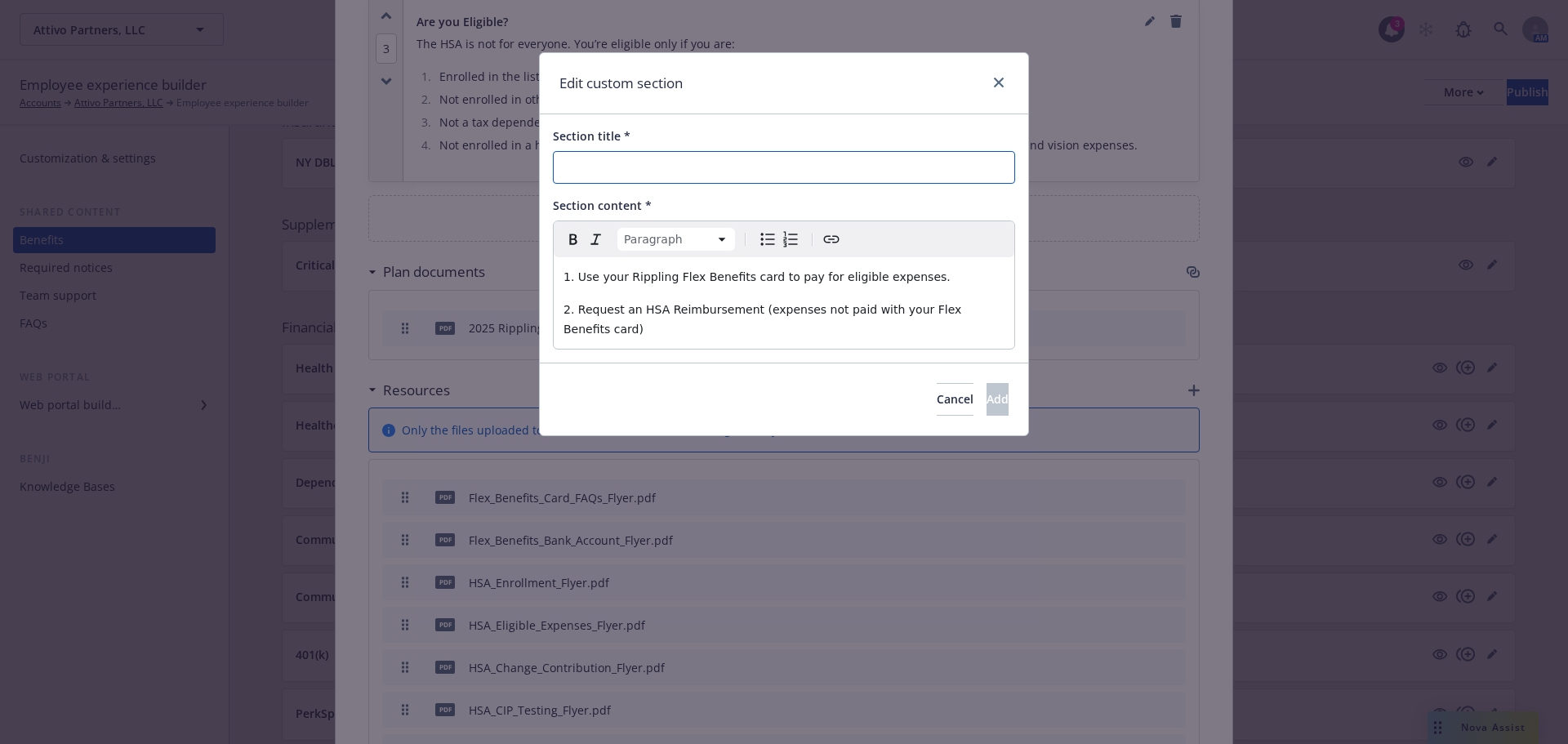
click at [647, 172] on input "Section title *" at bounding box center [784, 168] width 462 height 33
type input "How to use your HSA"
click at [986, 389] on button "Add" at bounding box center [997, 400] width 22 height 33
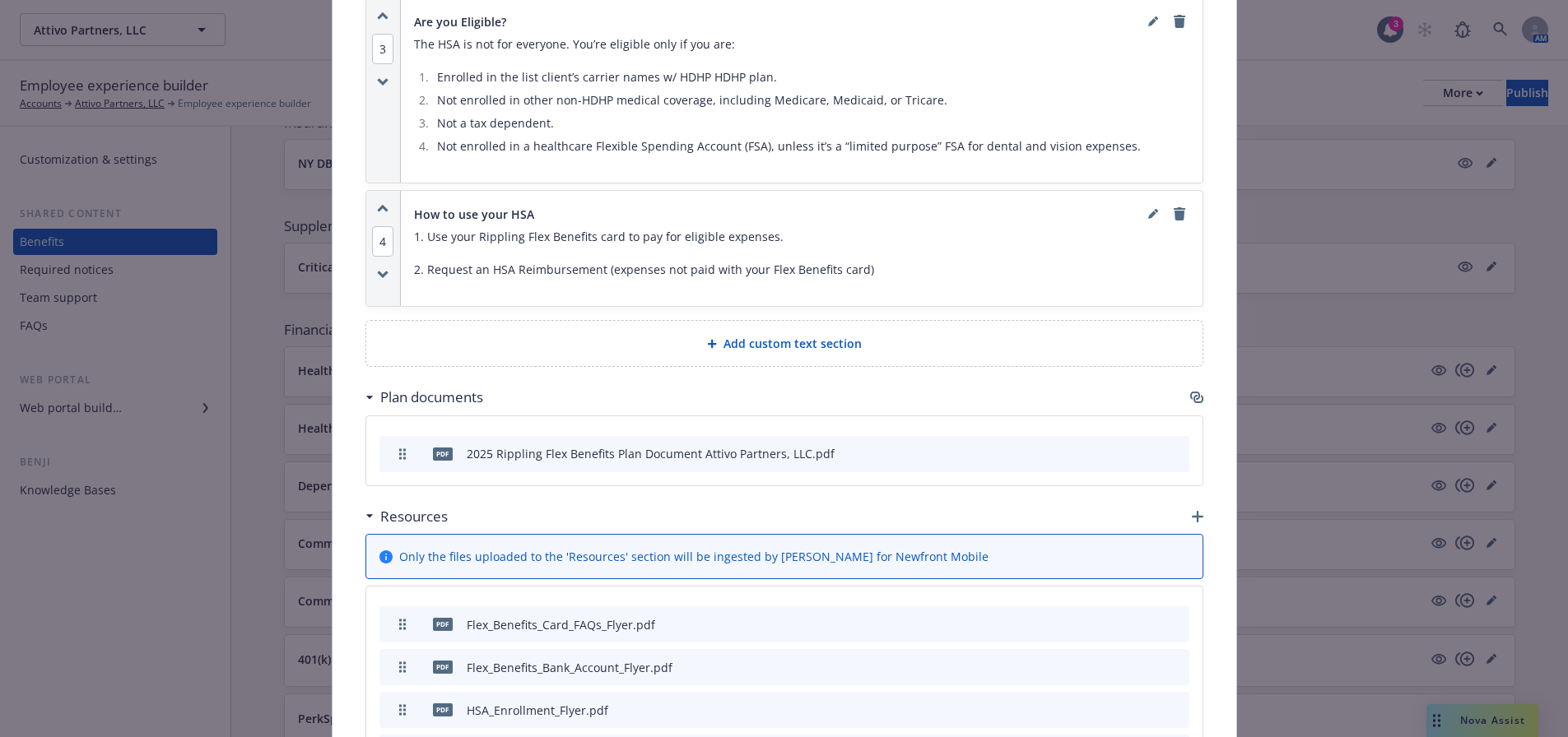
click at [380, 208] on icon "button" at bounding box center [383, 208] width 12 height 9
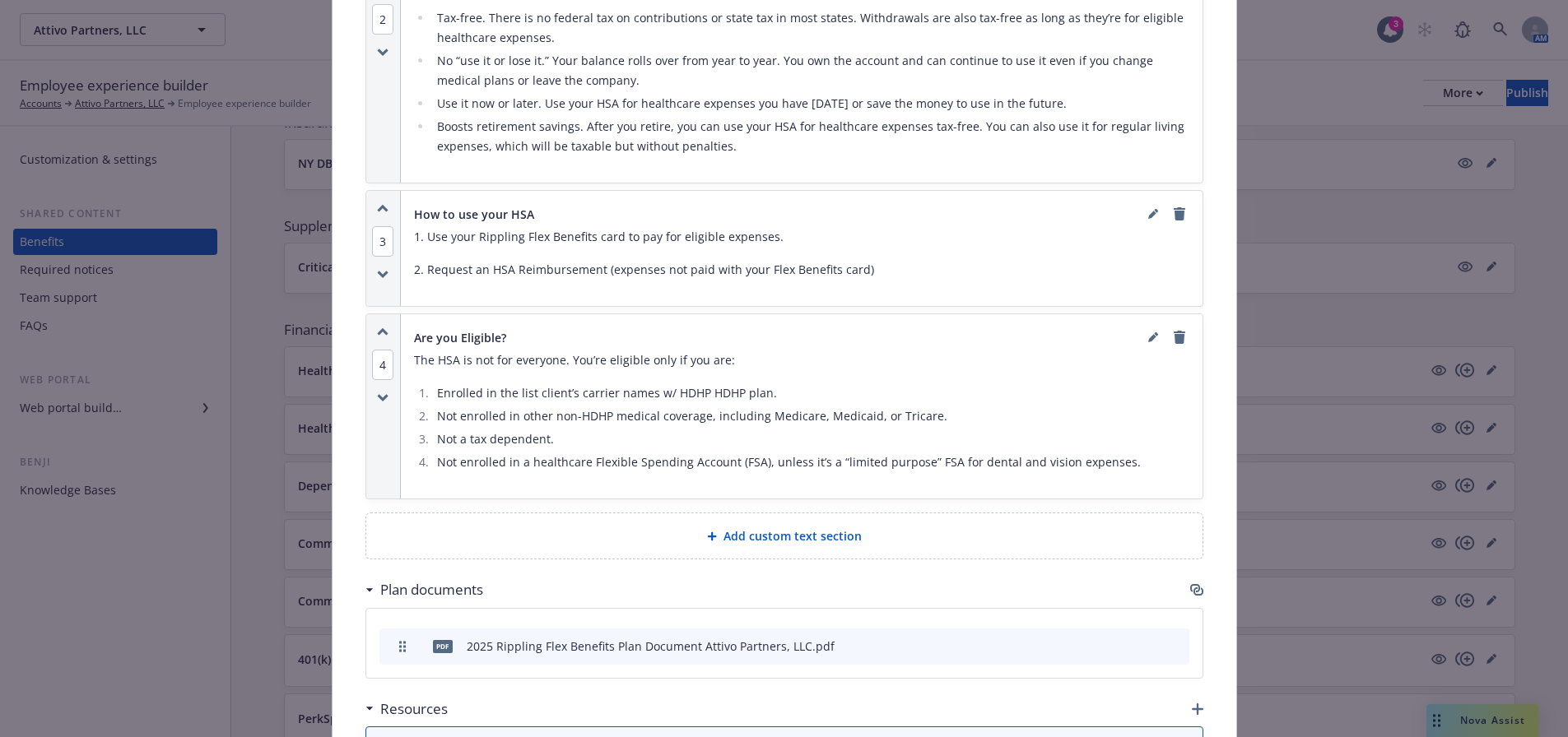
click at [380, 208] on icon "button" at bounding box center [383, 208] width 12 height 9
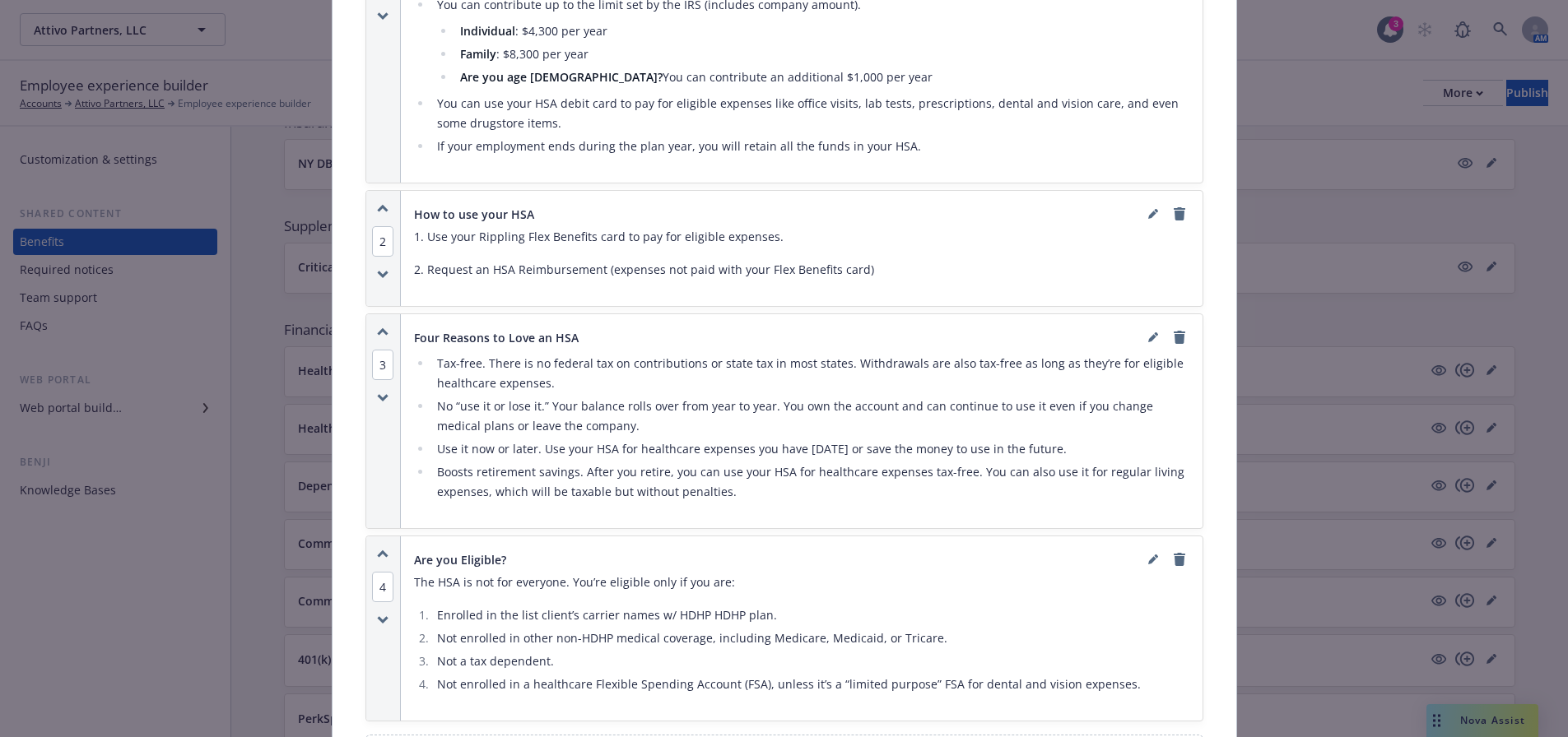
click at [380, 208] on icon "button" at bounding box center [383, 208] width 12 height 9
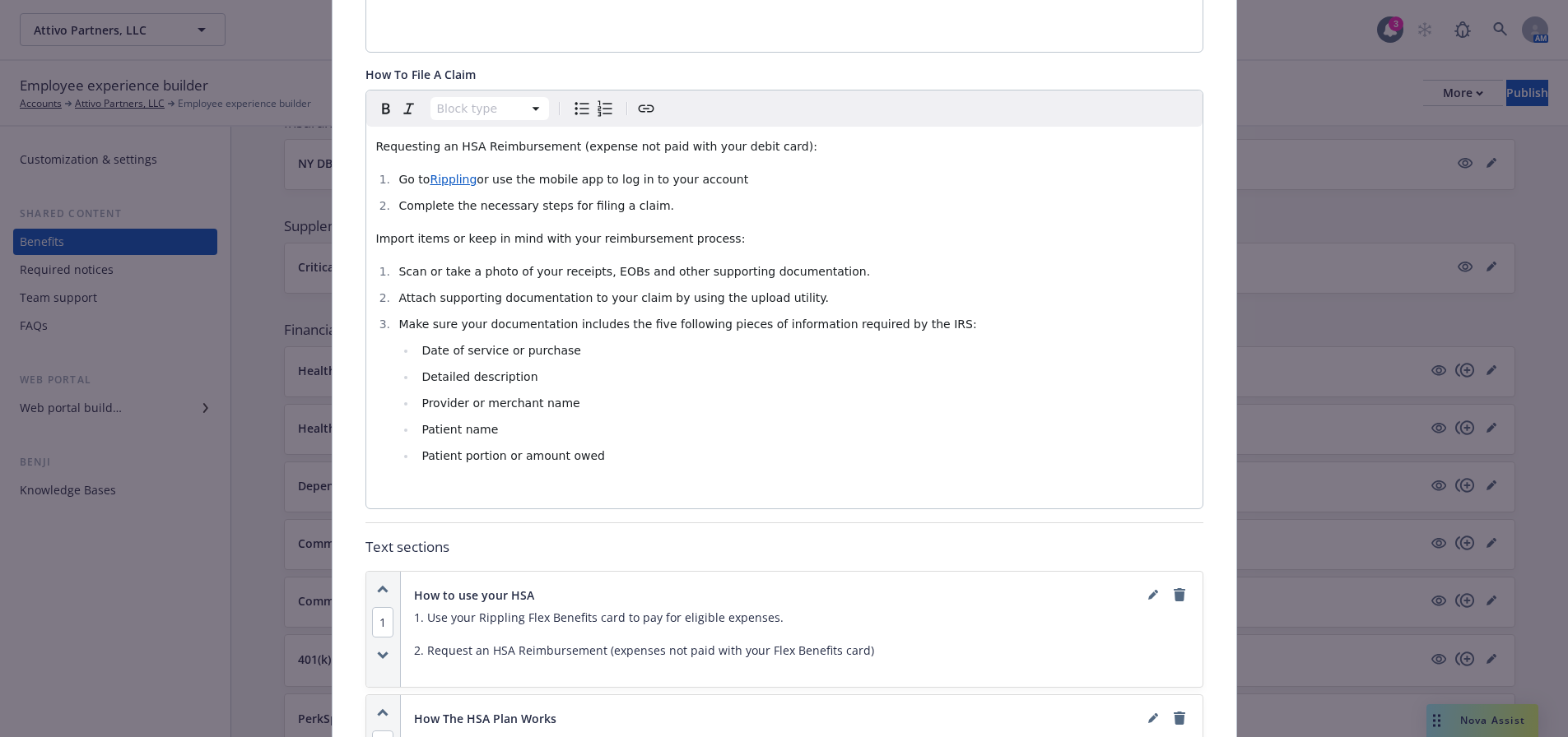
scroll to position [397, 0]
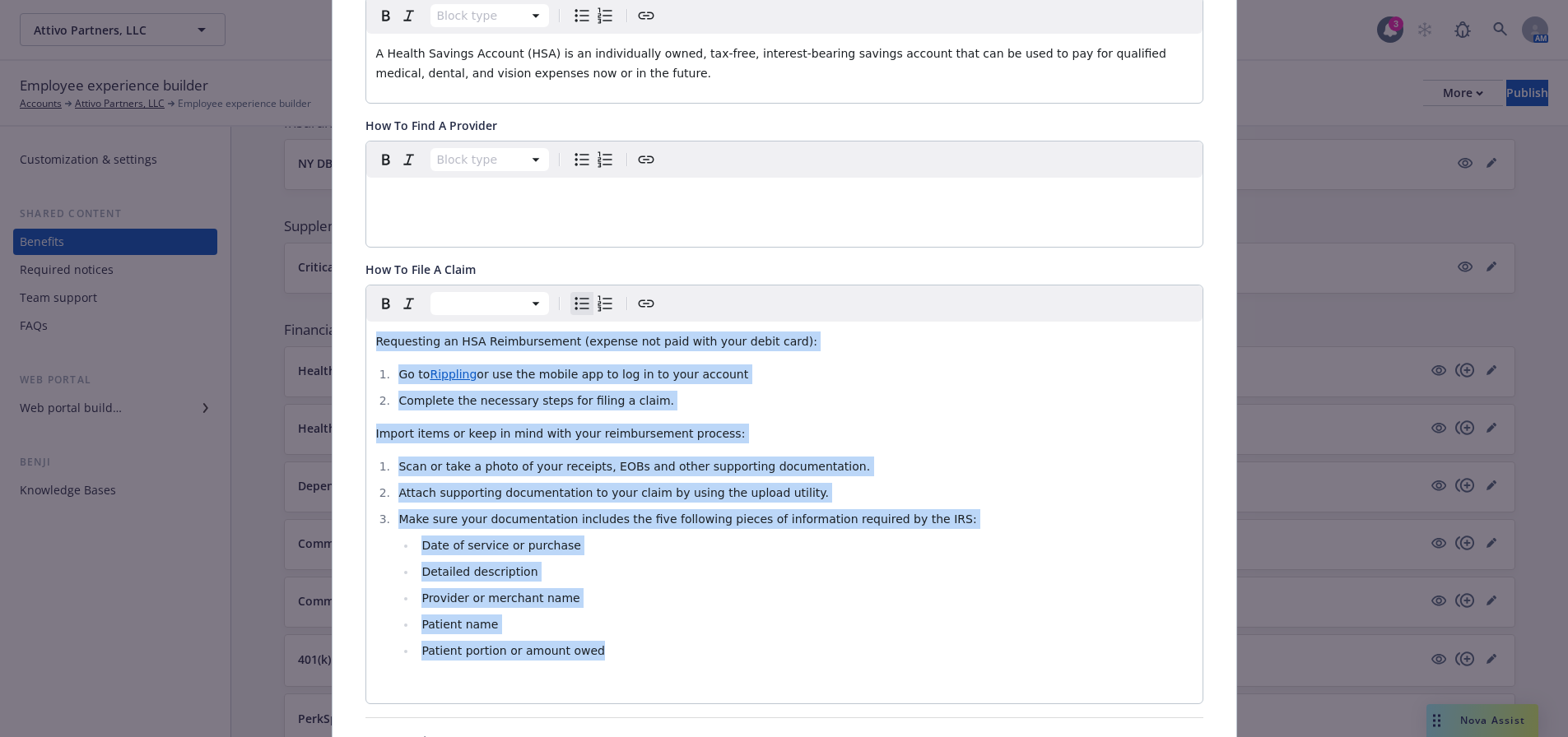
drag, startPoint x: 629, startPoint y: 658, endPoint x: 358, endPoint y: 330, distance: 425.5
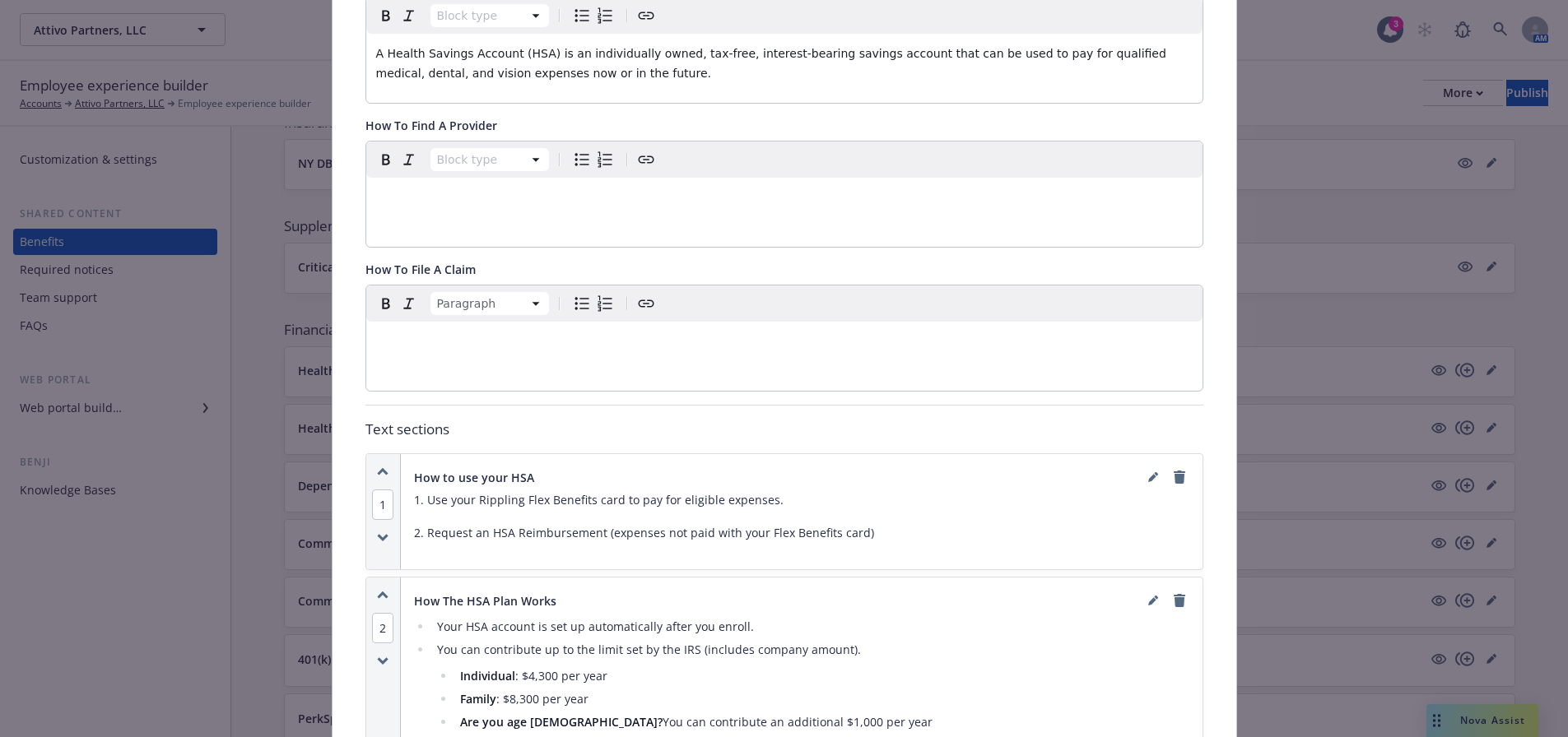
scroll to position [0, 0]
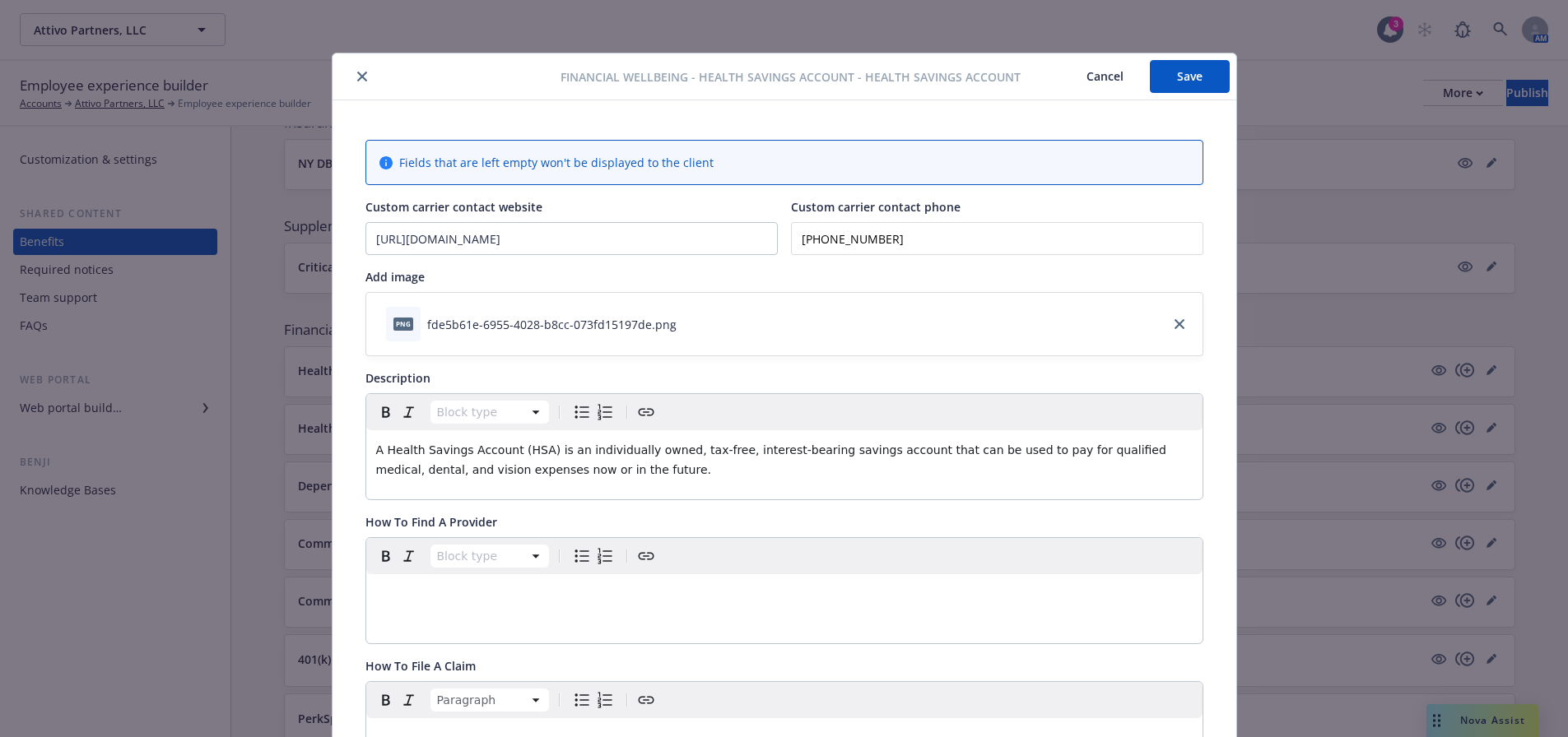
click at [1183, 91] on button "Save" at bounding box center [1190, 77] width 80 height 33
click at [352, 82] on button "close" at bounding box center [362, 77] width 19 height 19
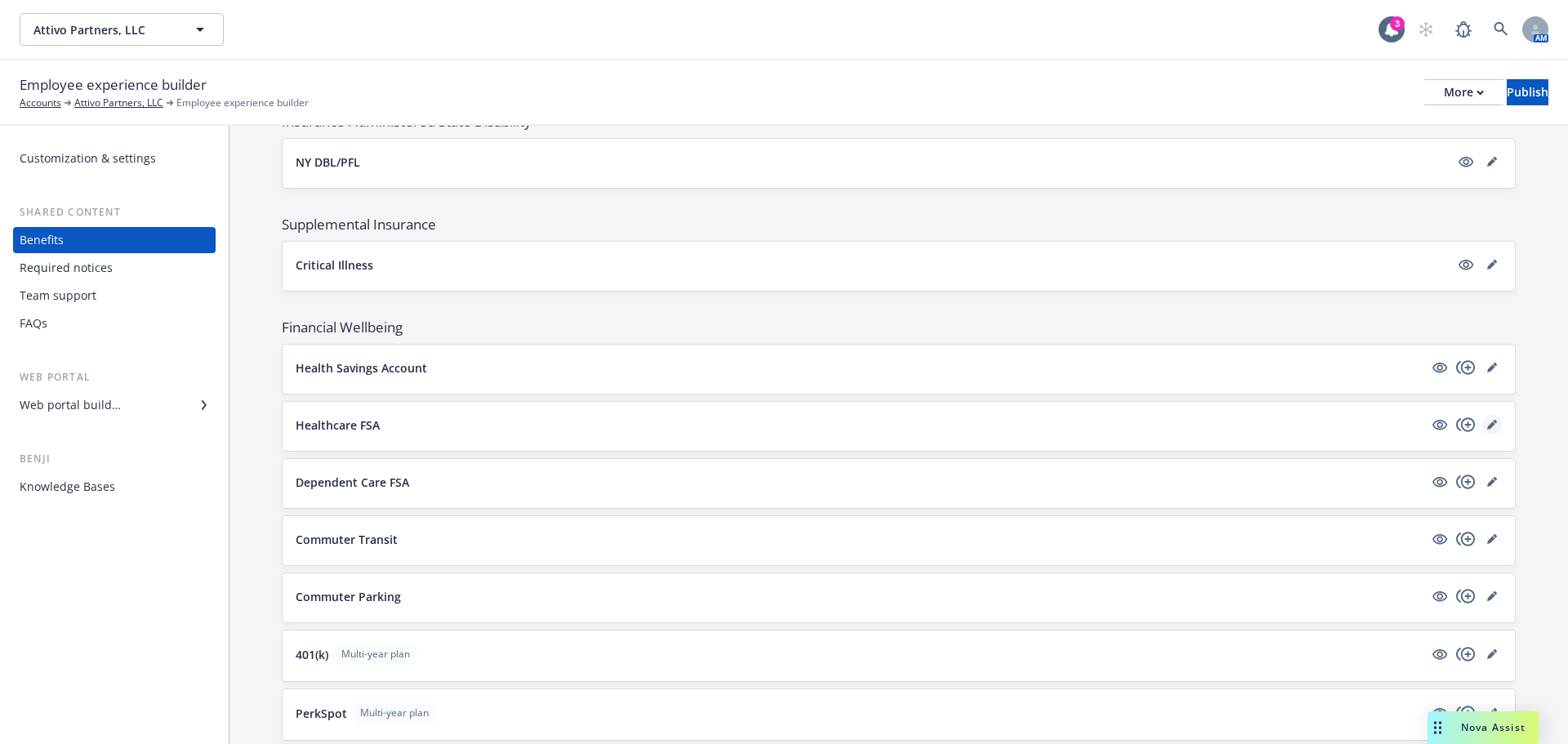
click at [1487, 426] on icon "editPencil" at bounding box center [1491, 426] width 8 height 8
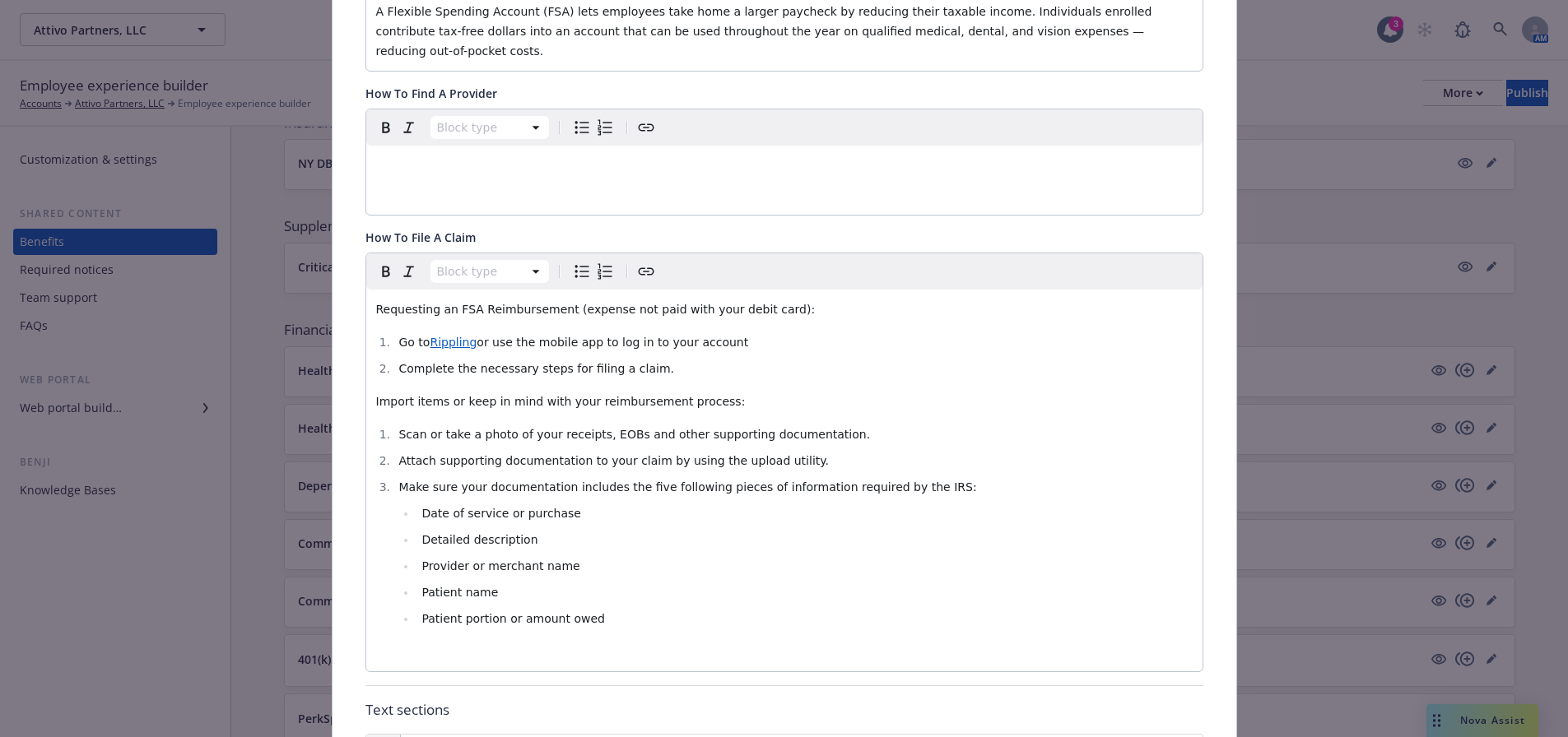
scroll to position [461, 0]
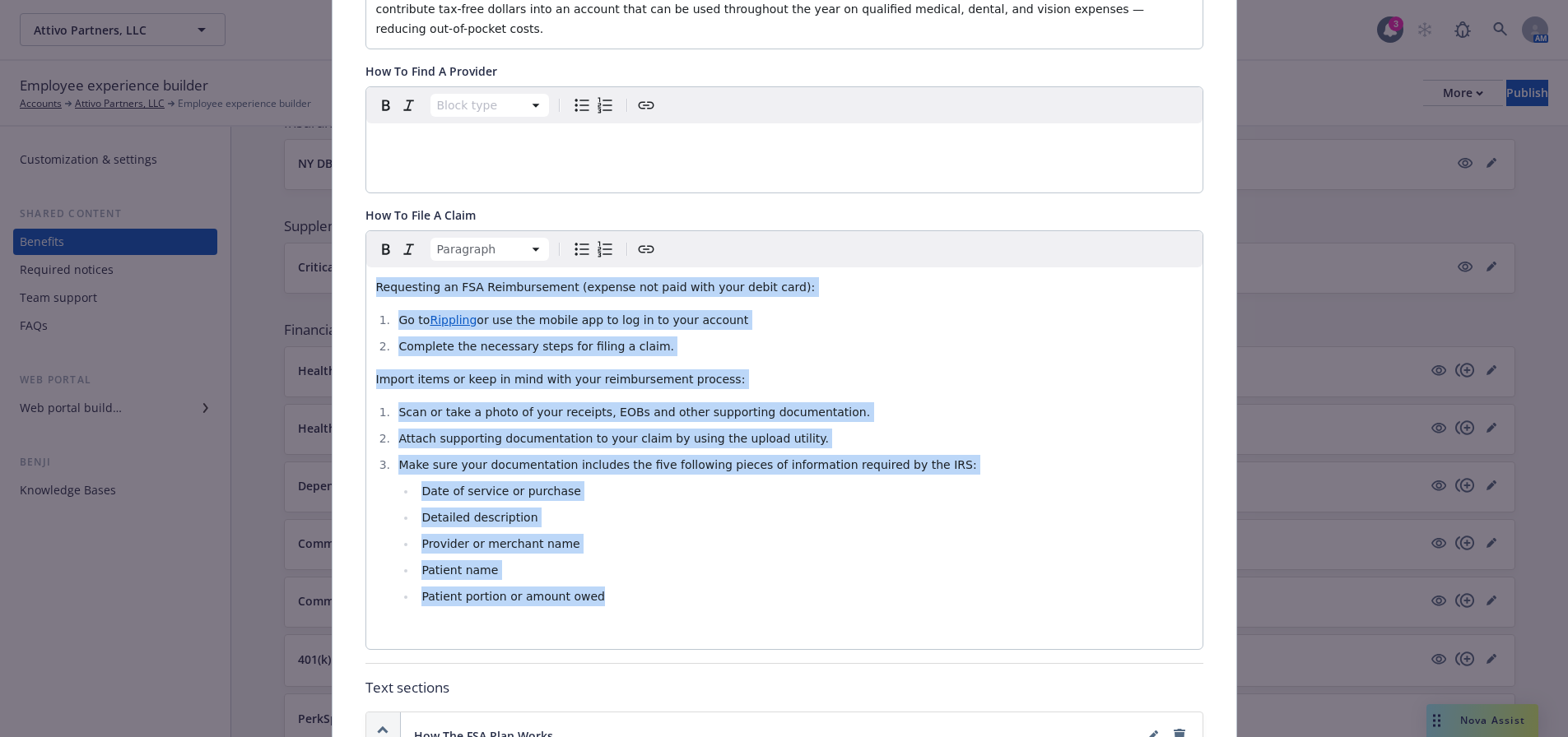
drag, startPoint x: 362, startPoint y: 270, endPoint x: 791, endPoint y: 589, distance: 534.6
click at [791, 589] on div "Requesting an FSA Reimbursement (expense not paid with your debit card): Go to …" at bounding box center [785, 458] width 837 height 382
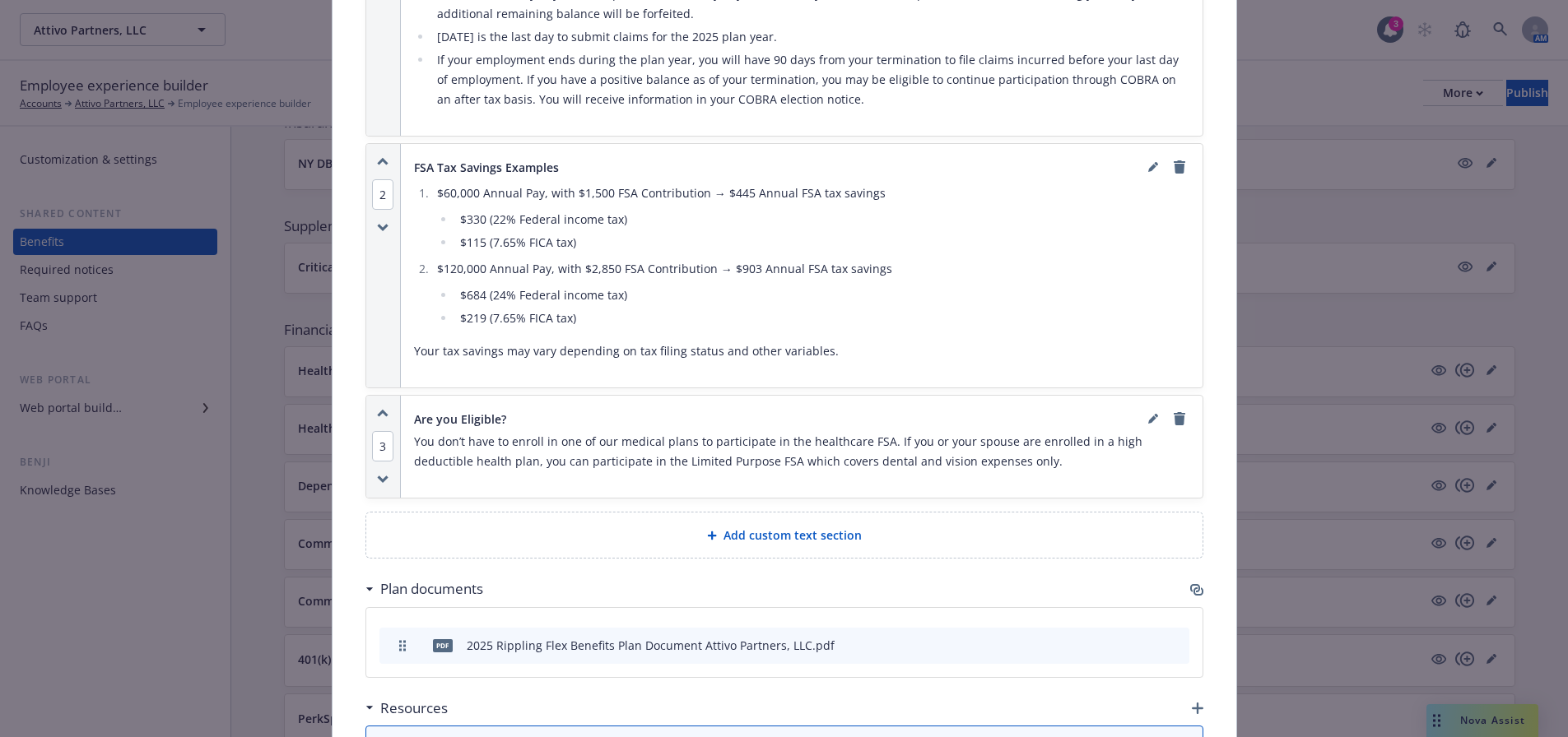
scroll to position [1119, 0]
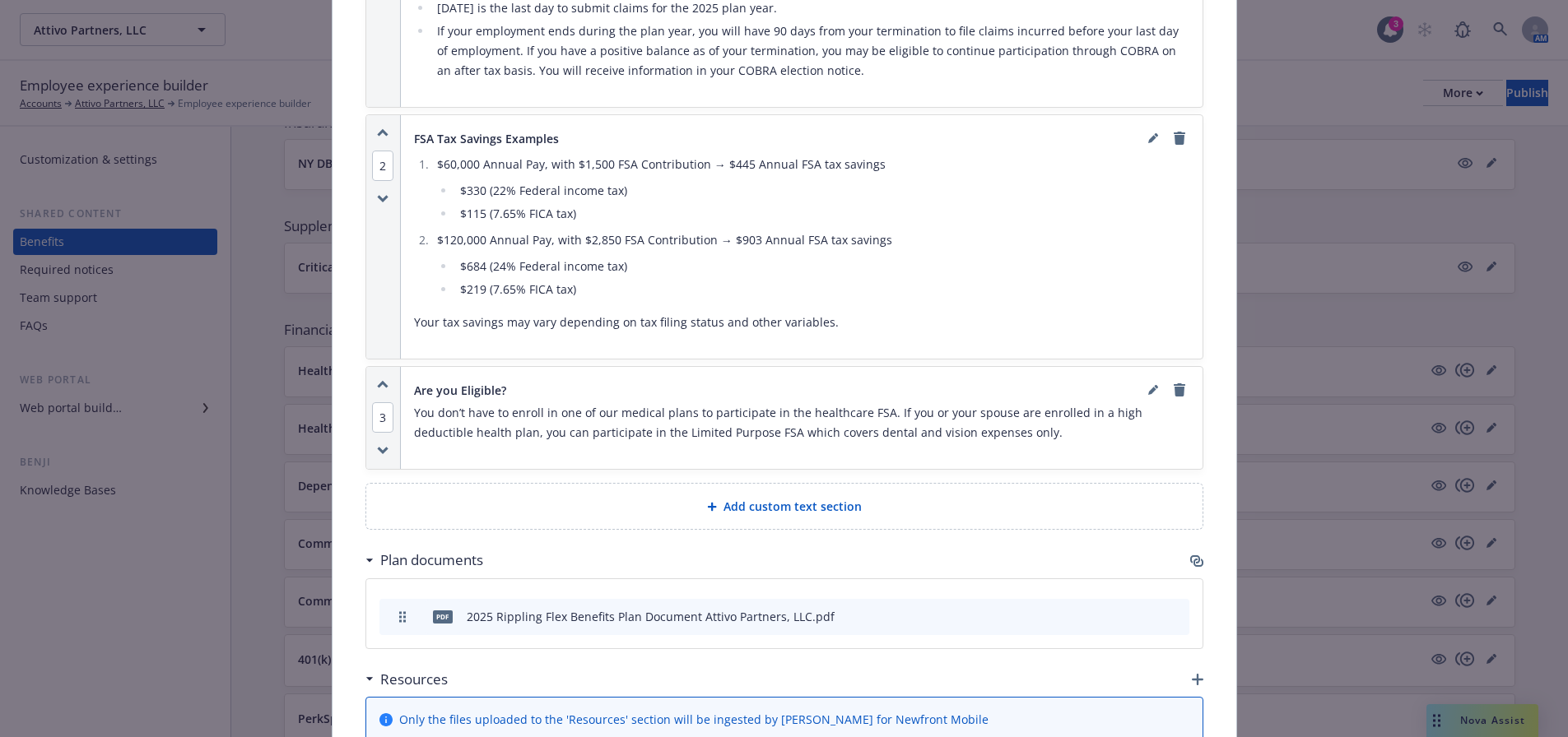
click at [869, 502] on div "Add custom text section" at bounding box center [784, 506] width 810 height 18
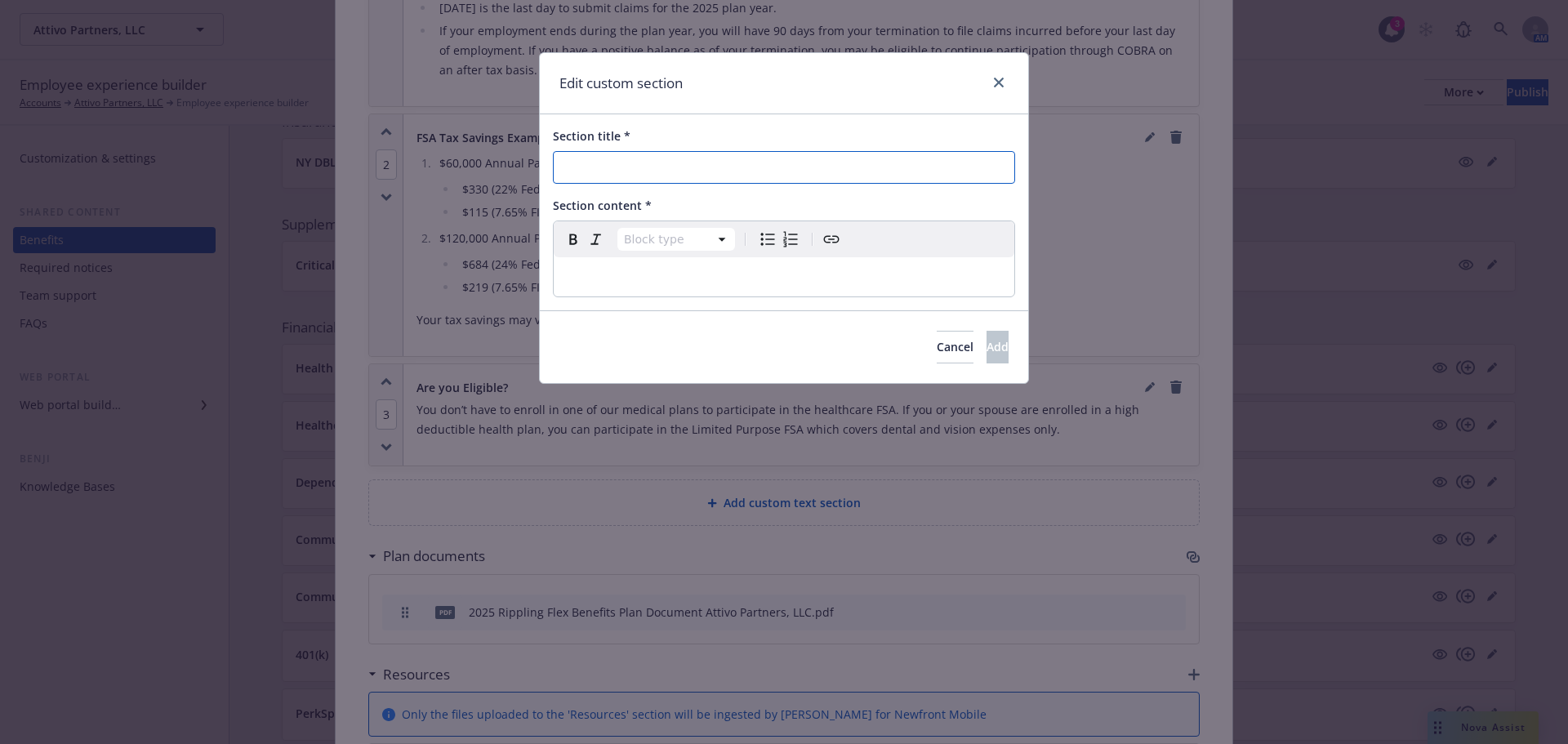
click at [755, 175] on input "Section title *" at bounding box center [784, 168] width 462 height 33
type input "How to use your FSA"
click at [739, 274] on p "editable markdown" at bounding box center [784, 277] width 441 height 19
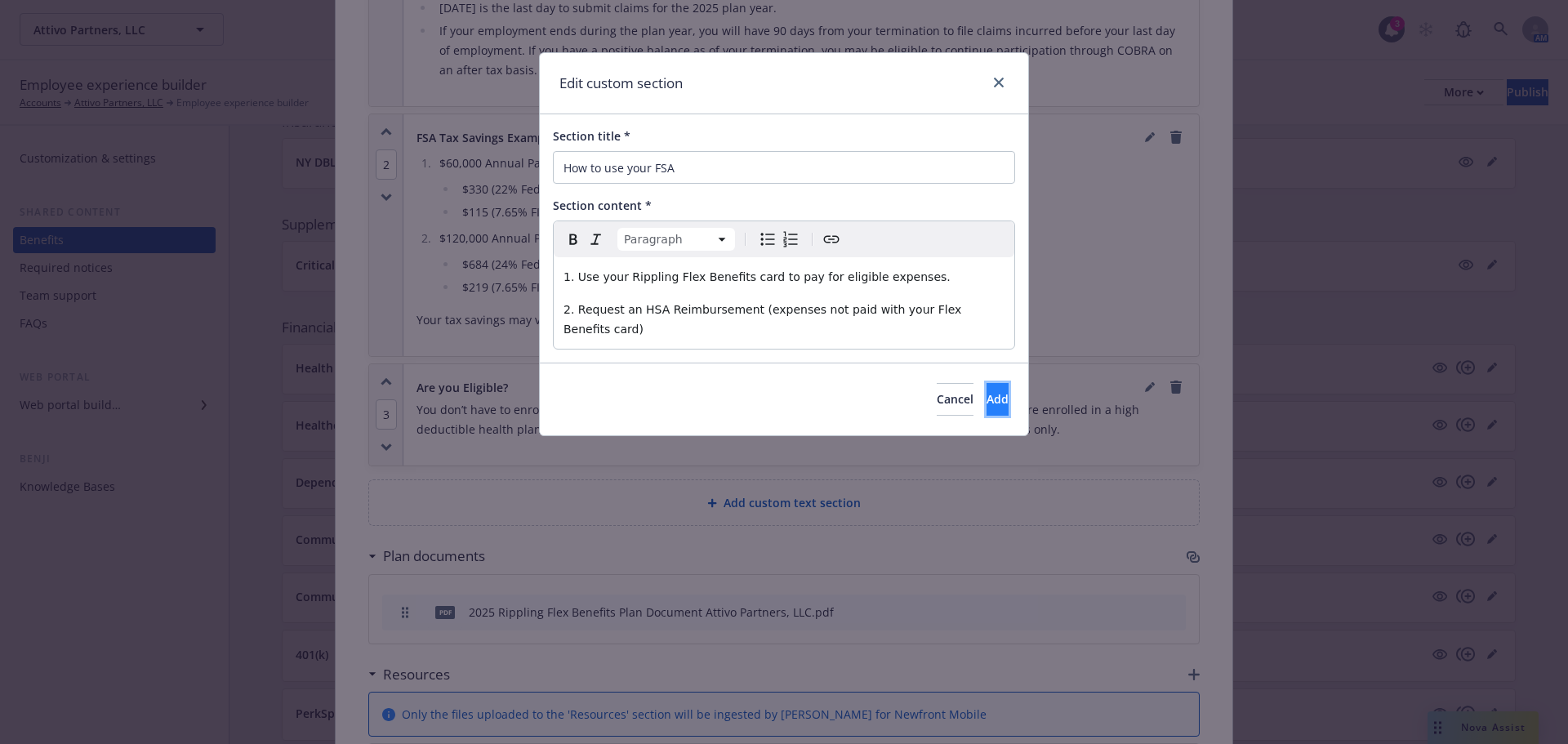
click at [986, 391] on span "Add" at bounding box center [997, 399] width 22 height 15
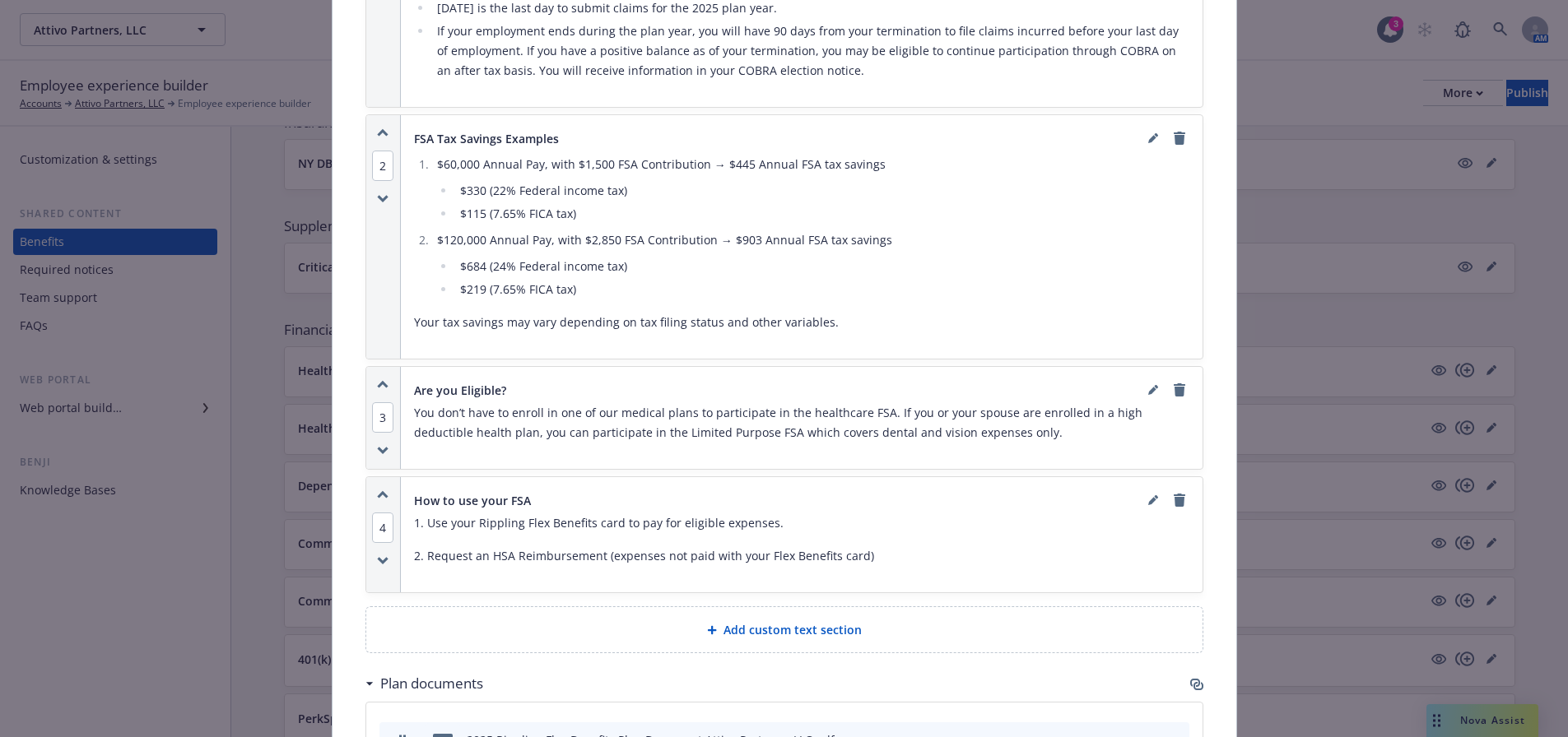
click at [378, 493] on icon "button" at bounding box center [382, 495] width 9 height 4
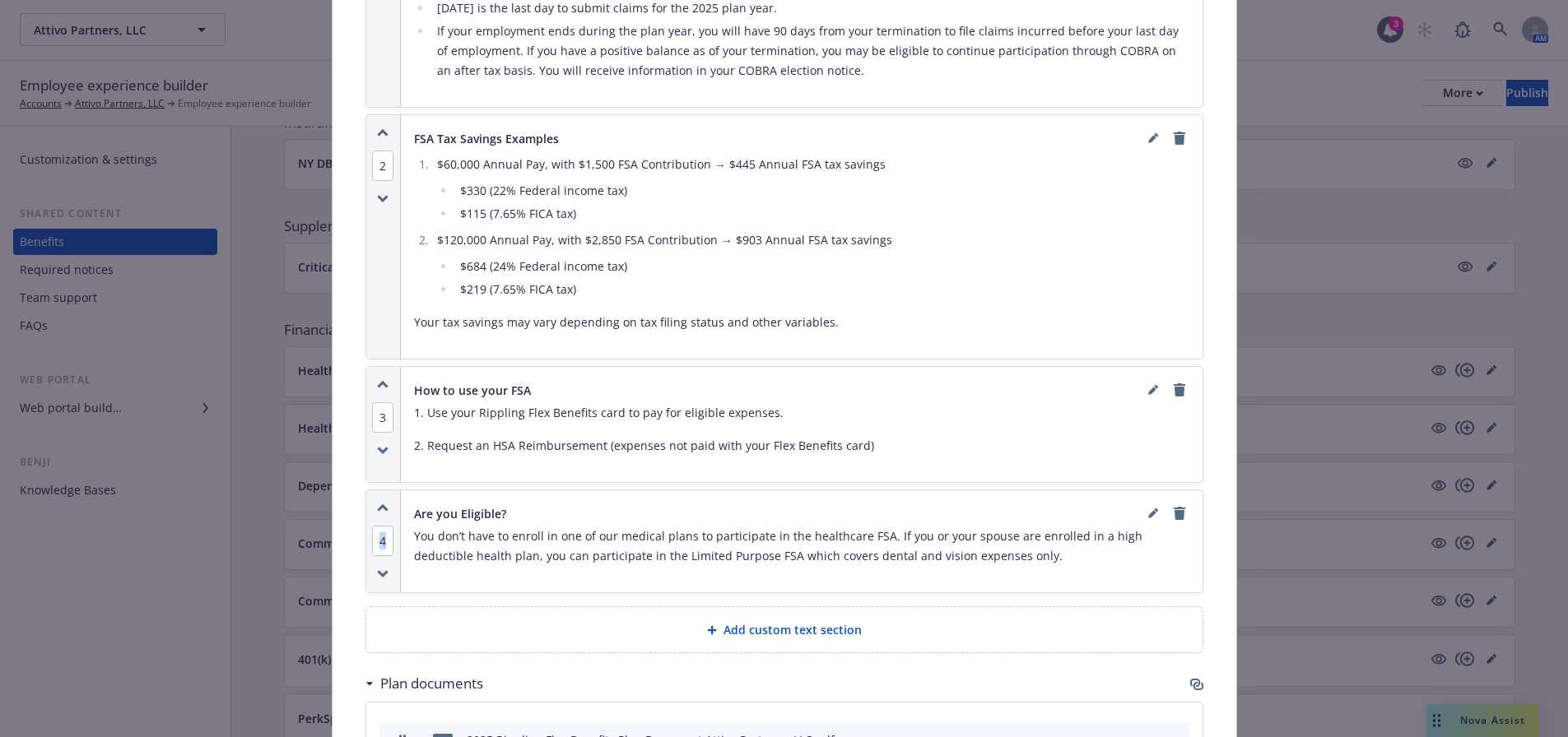
click at [373, 490] on div "4" at bounding box center [384, 541] width 35 height 102
click at [378, 383] on icon "button" at bounding box center [382, 385] width 9 height 4
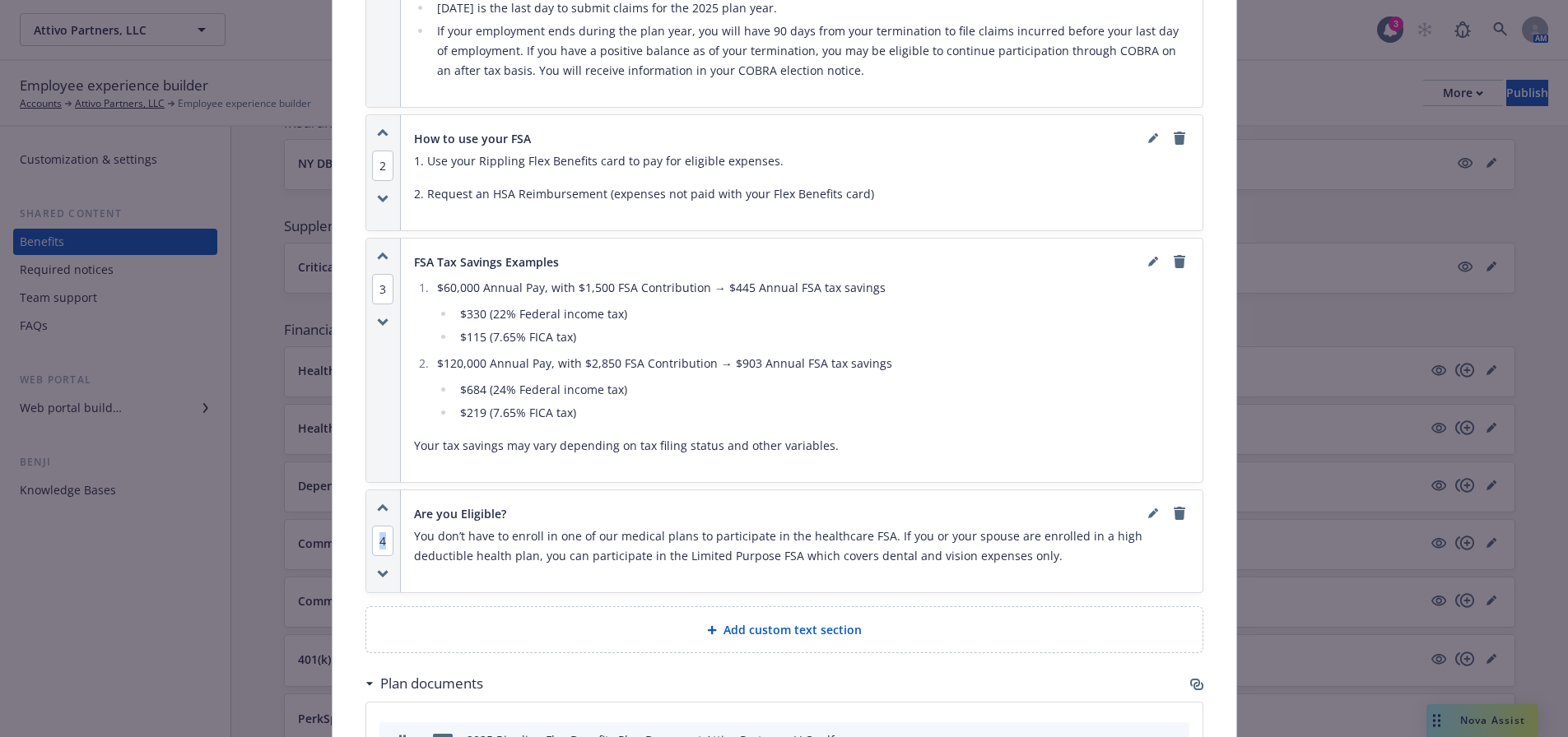
click at [379, 131] on icon "button" at bounding box center [382, 133] width 9 height 4
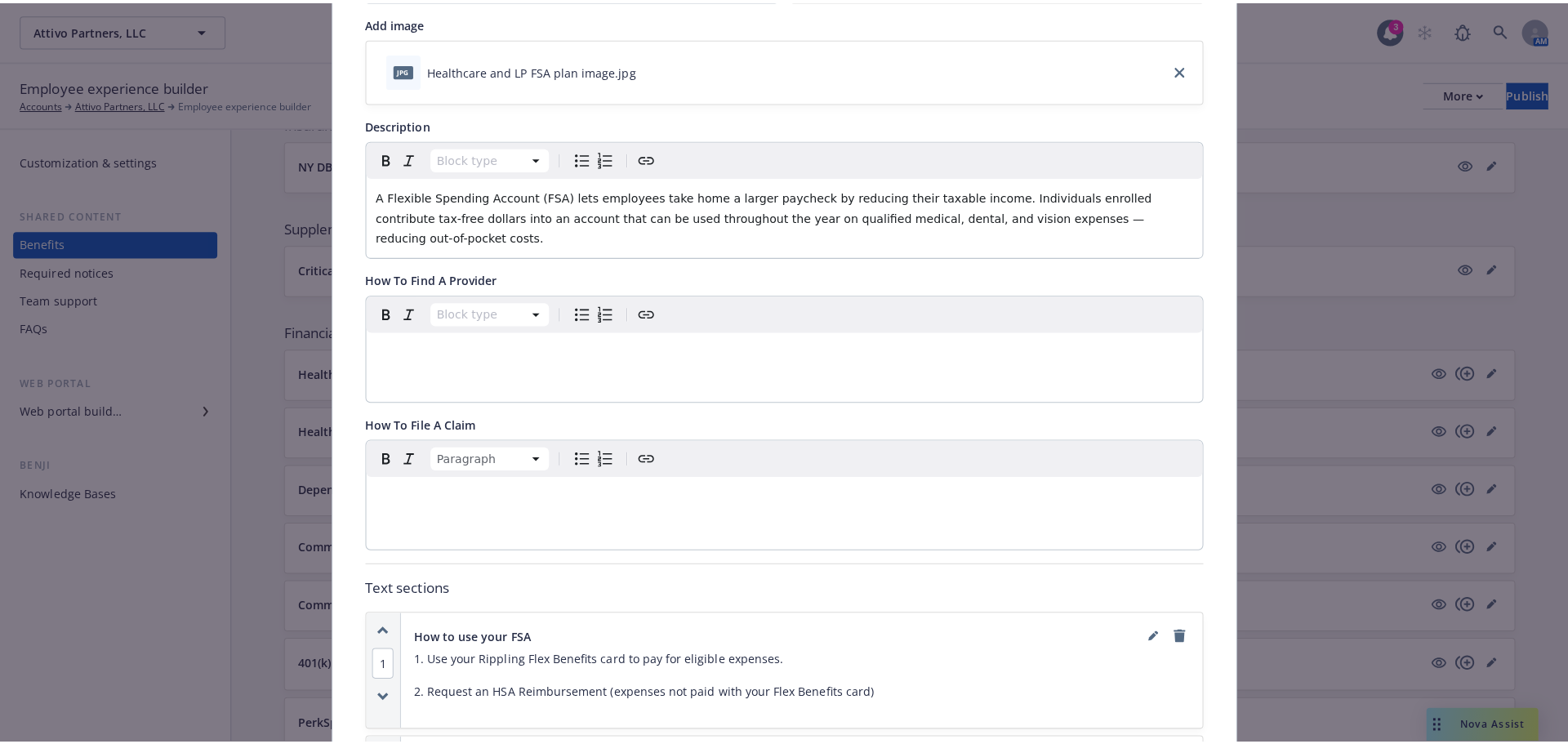
scroll to position [0, 0]
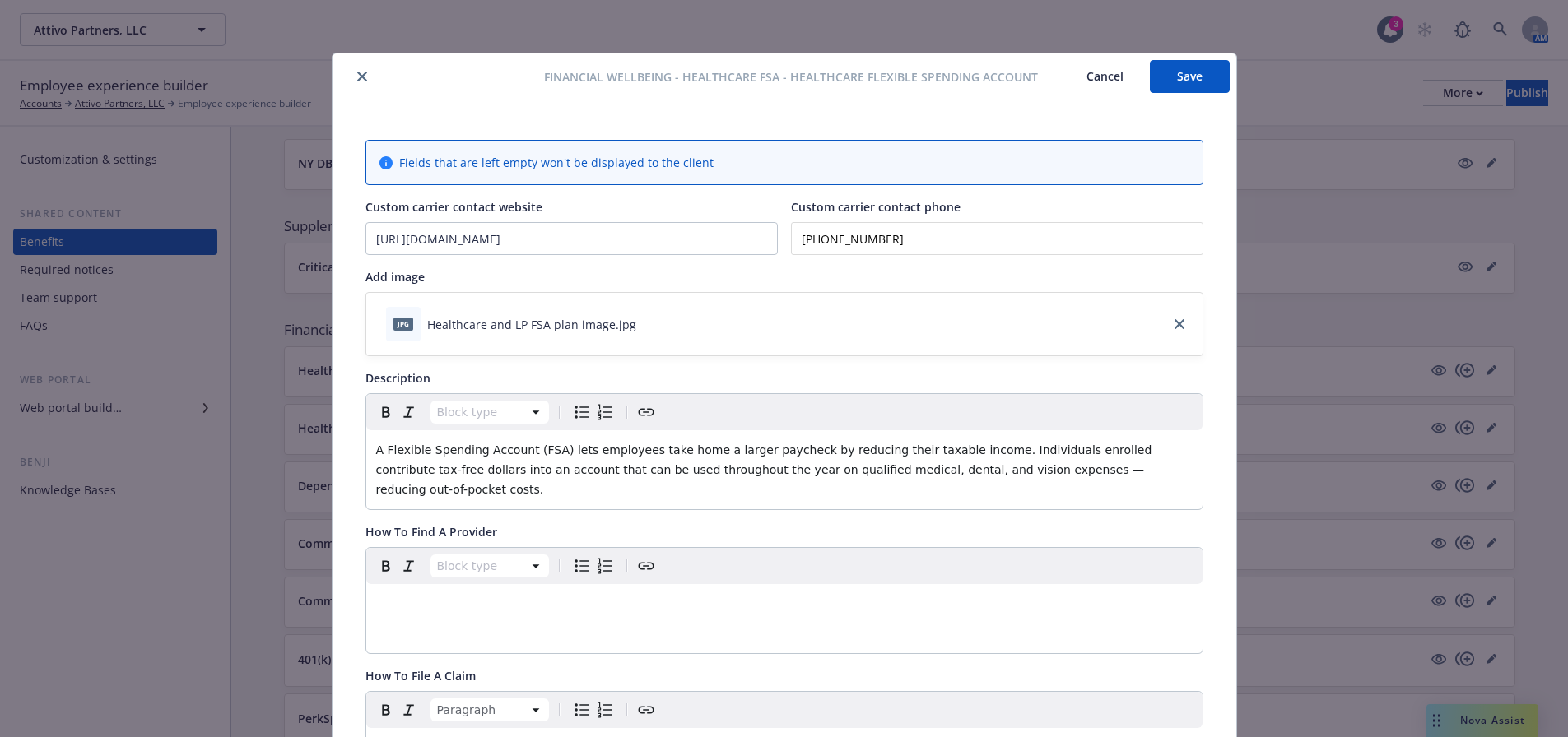
click at [1200, 67] on button "Save" at bounding box center [1190, 77] width 80 height 33
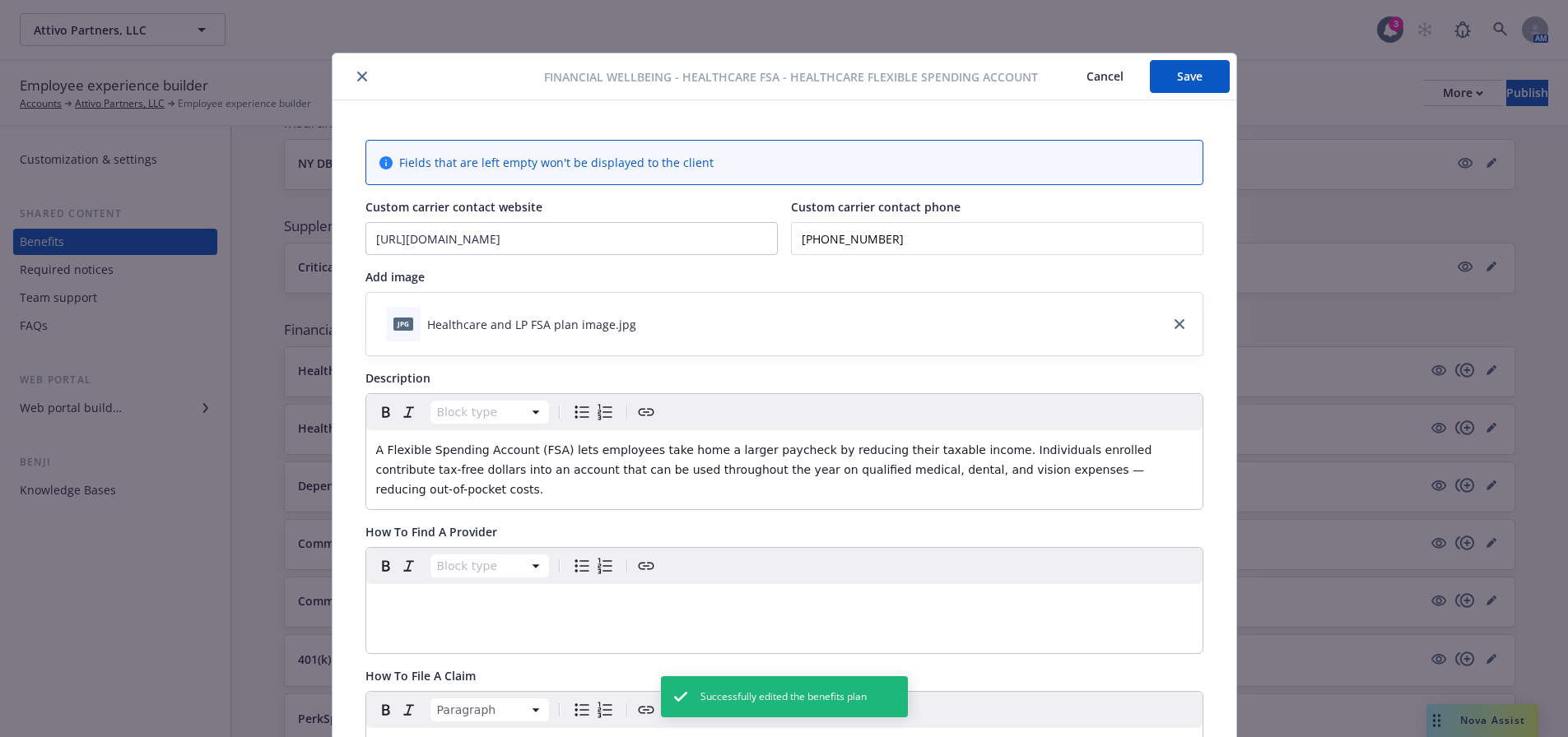
click at [354, 70] on button "close" at bounding box center [362, 77] width 19 height 19
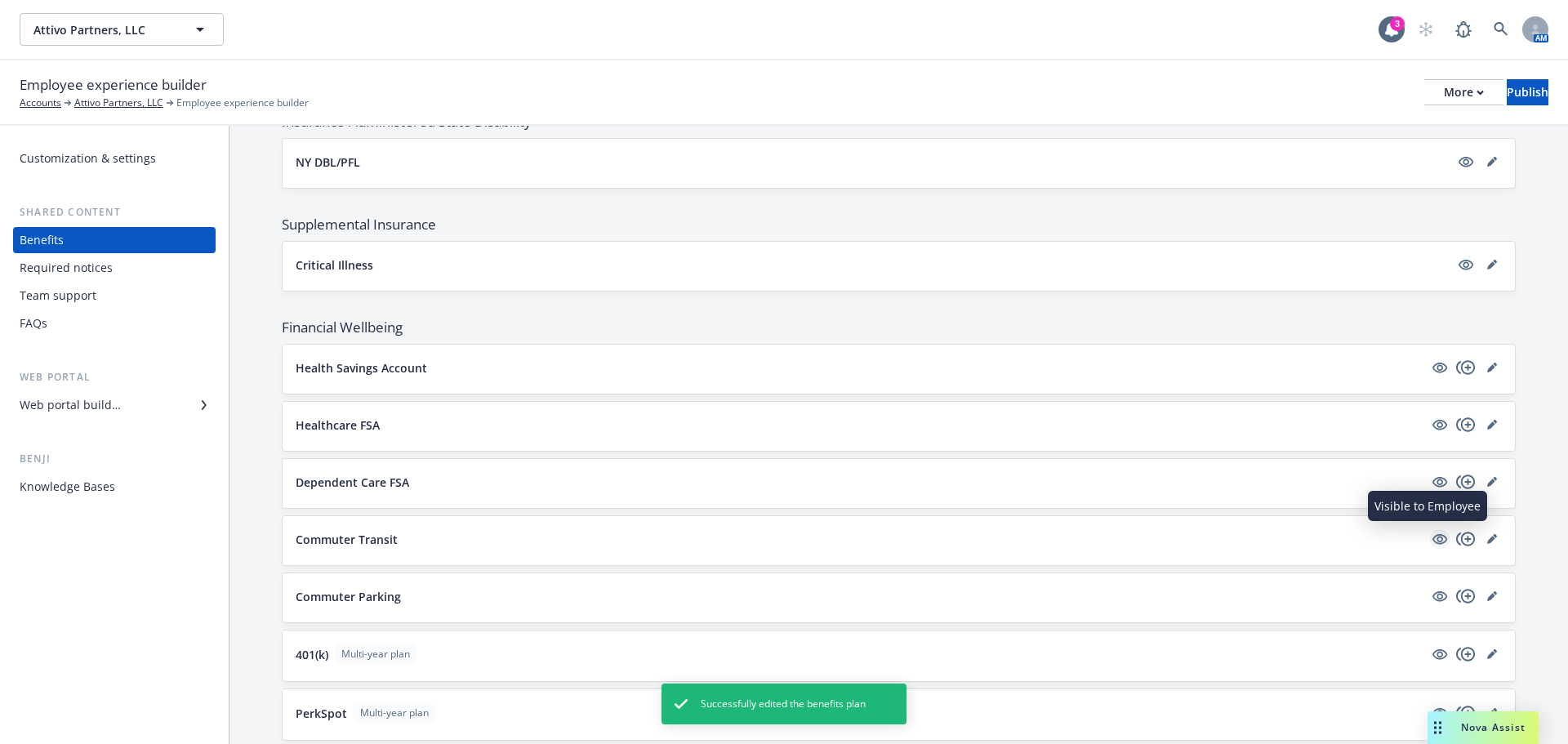
click at [1432, 534] on icon "visible" at bounding box center [1439, 538] width 14 height 14
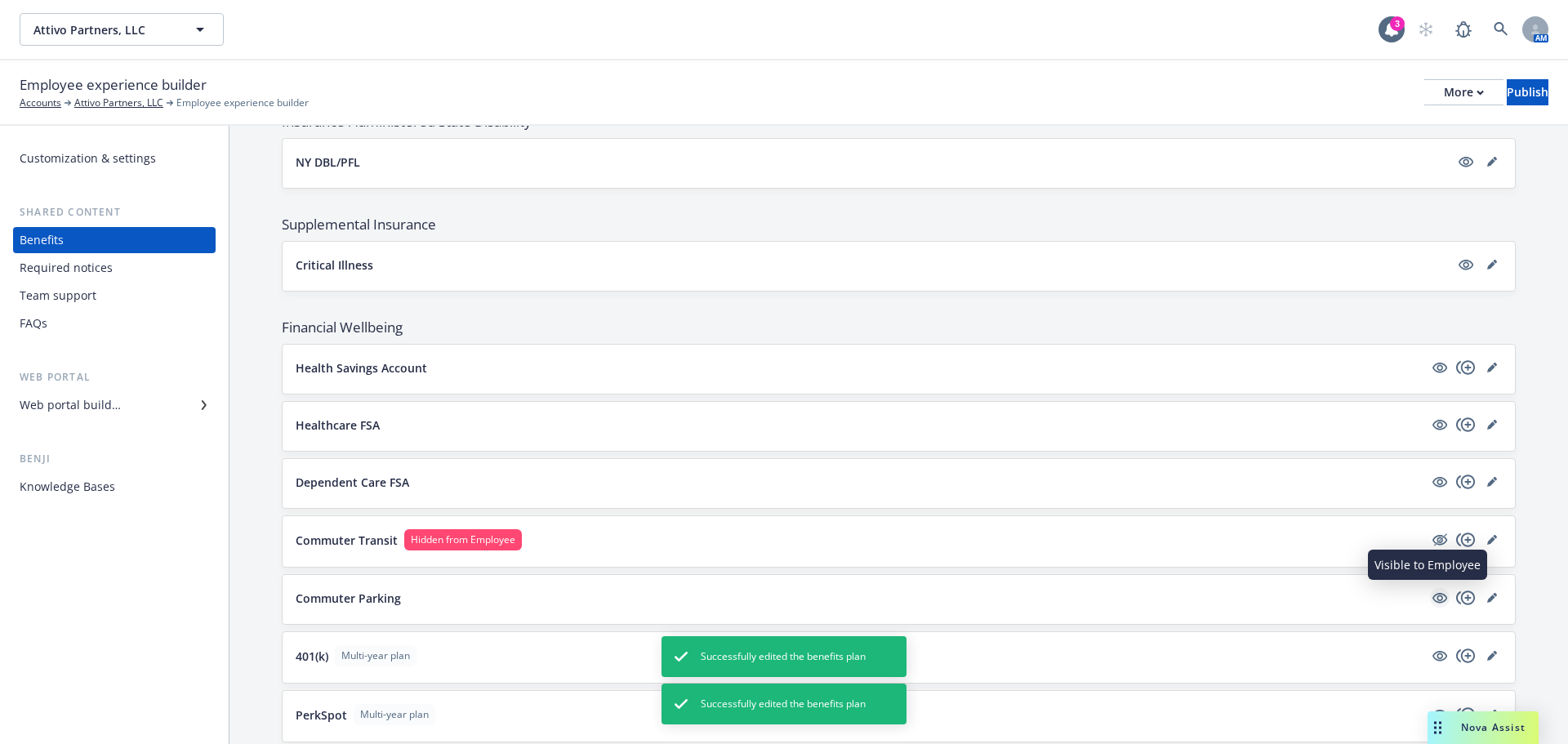
click at [1432, 601] on icon "visible" at bounding box center [1439, 597] width 14 height 14
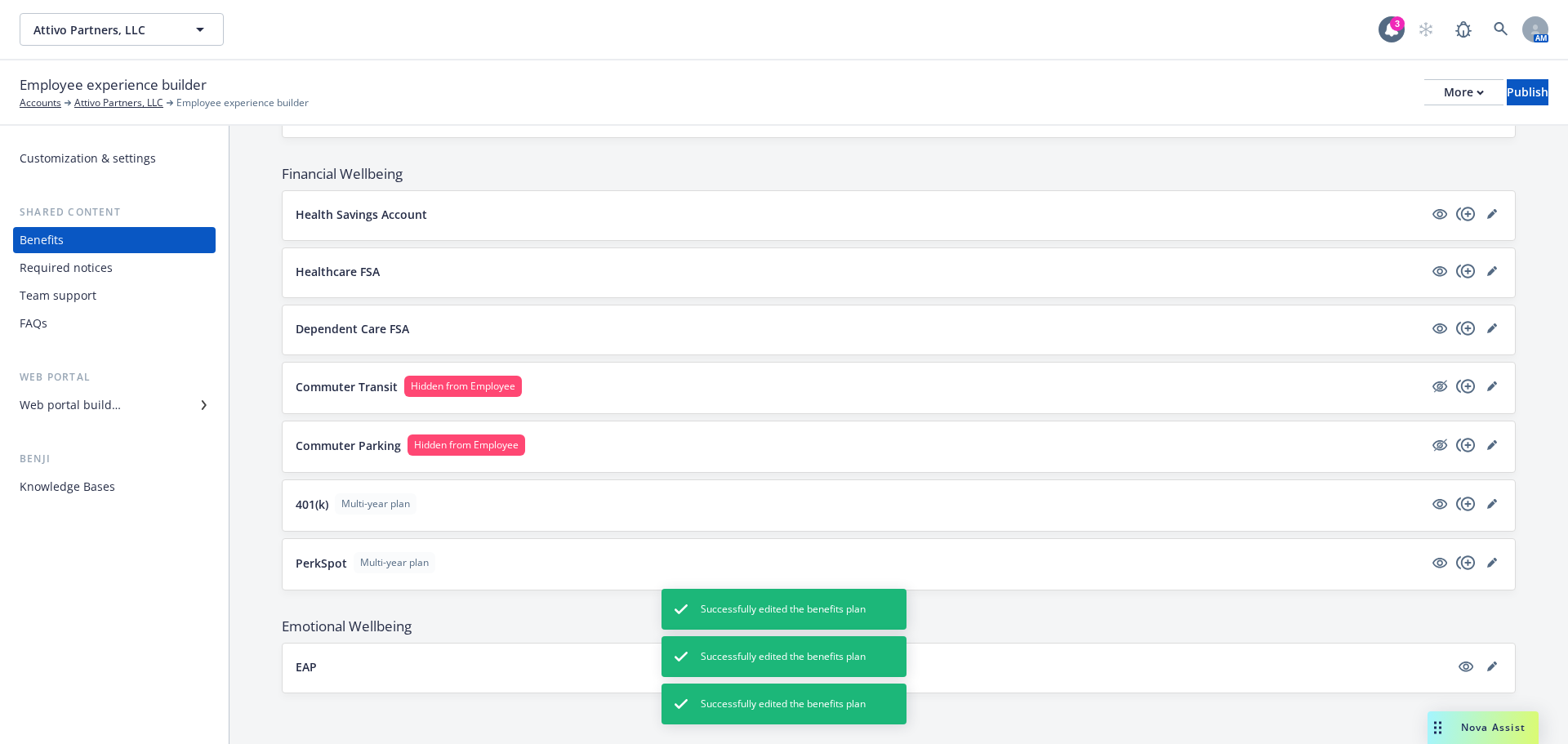
scroll to position [1544, 0]
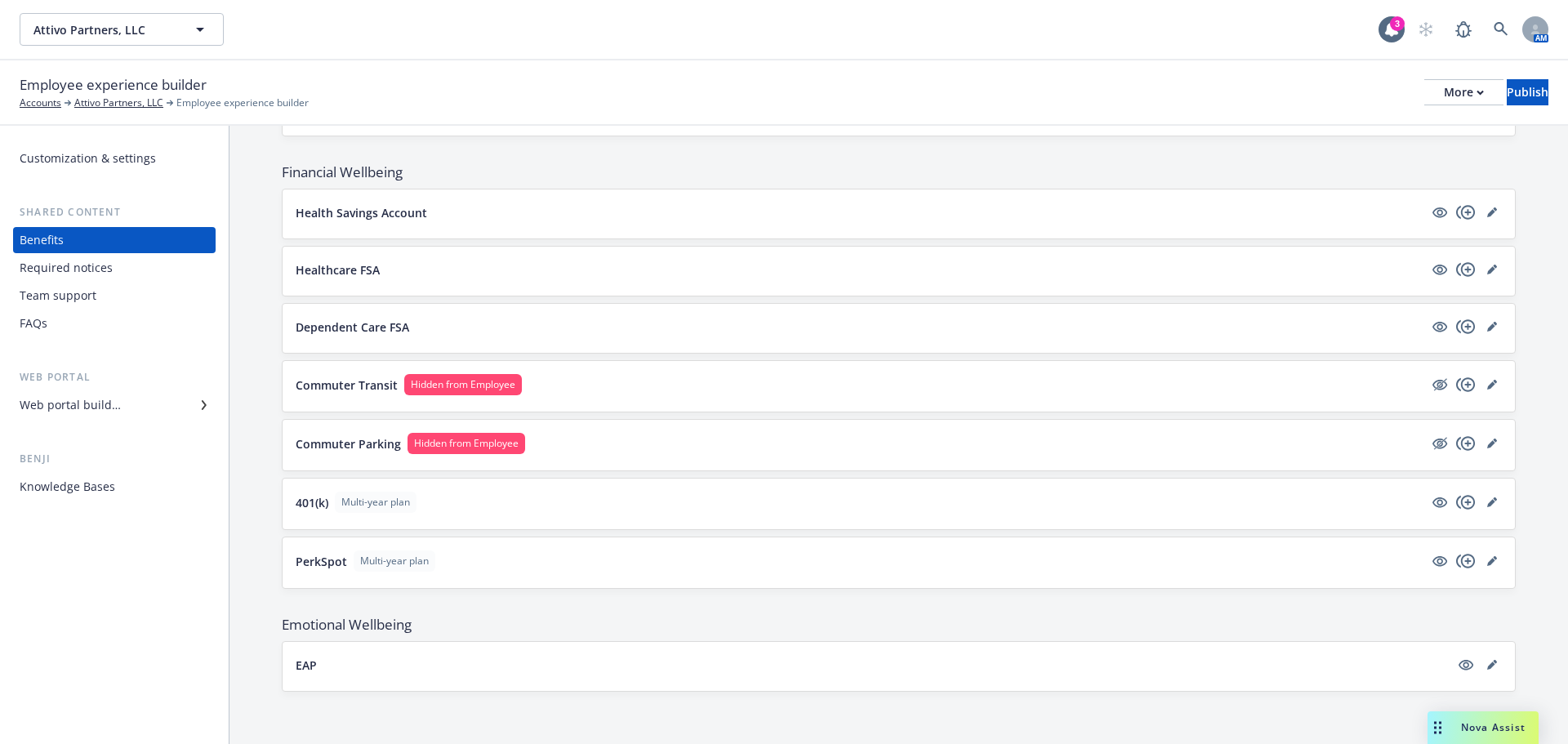
click at [82, 305] on div "Team support" at bounding box center [58, 295] width 77 height 26
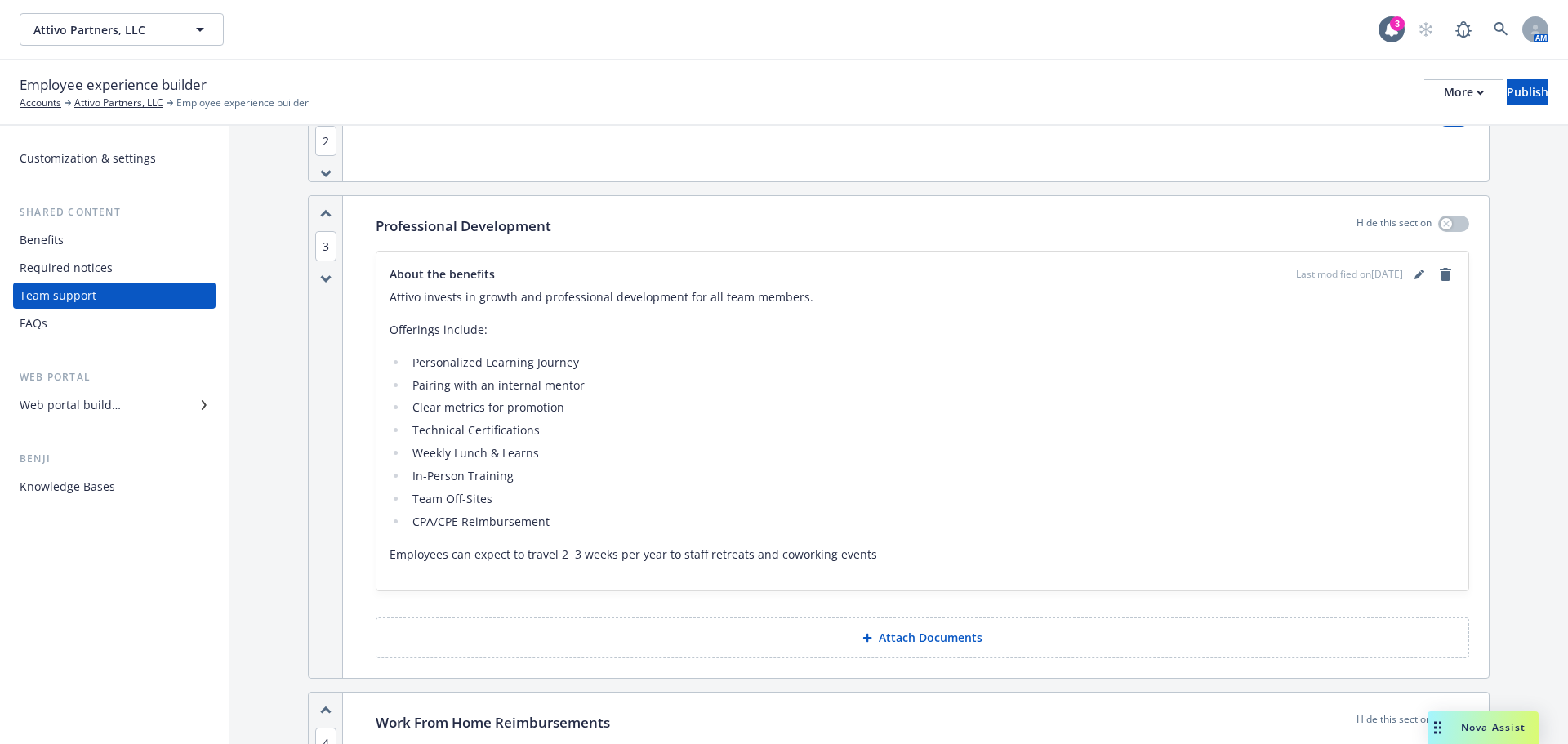
scroll to position [1144, 0]
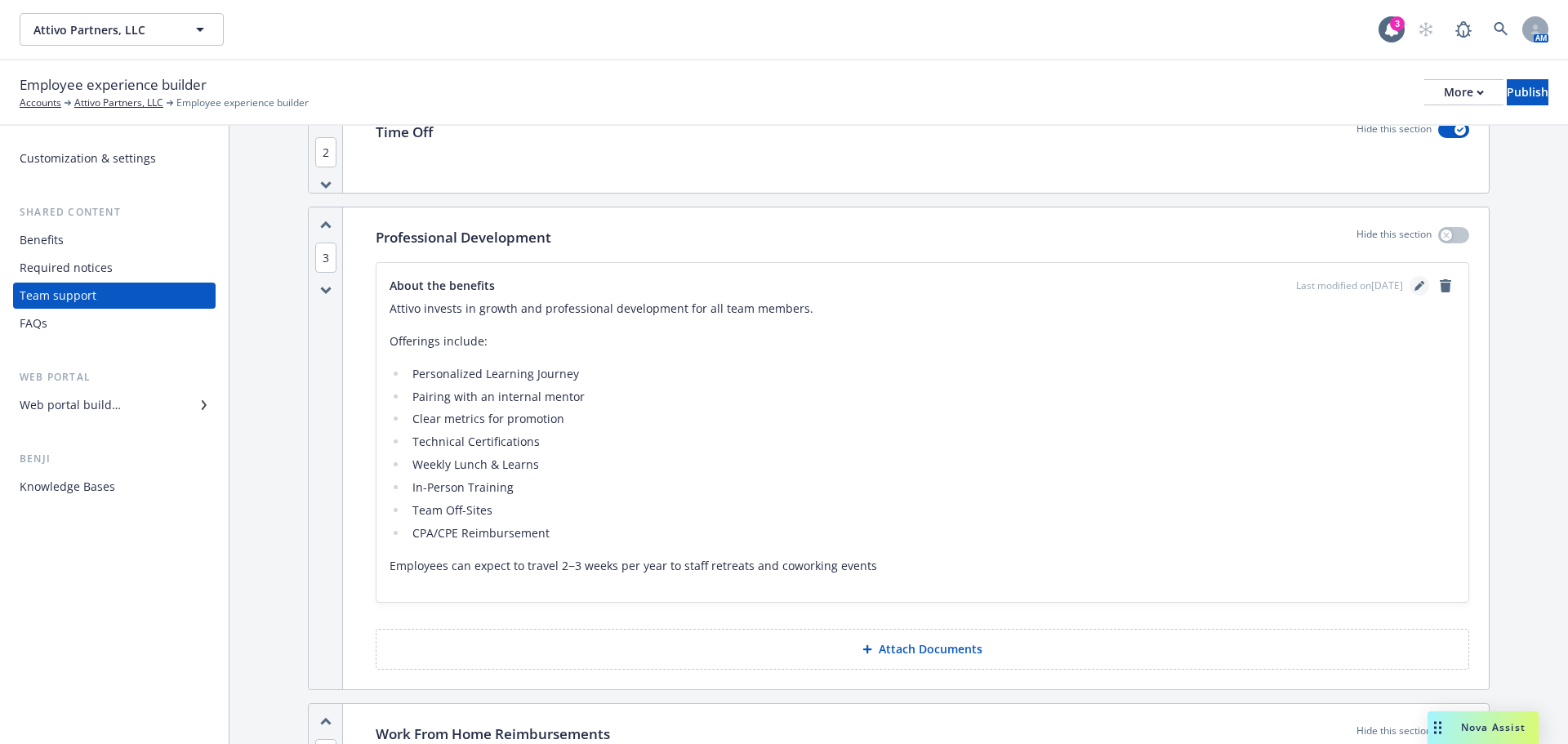
click at [1415, 285] on icon "editPencil" at bounding box center [1418, 287] width 8 height 8
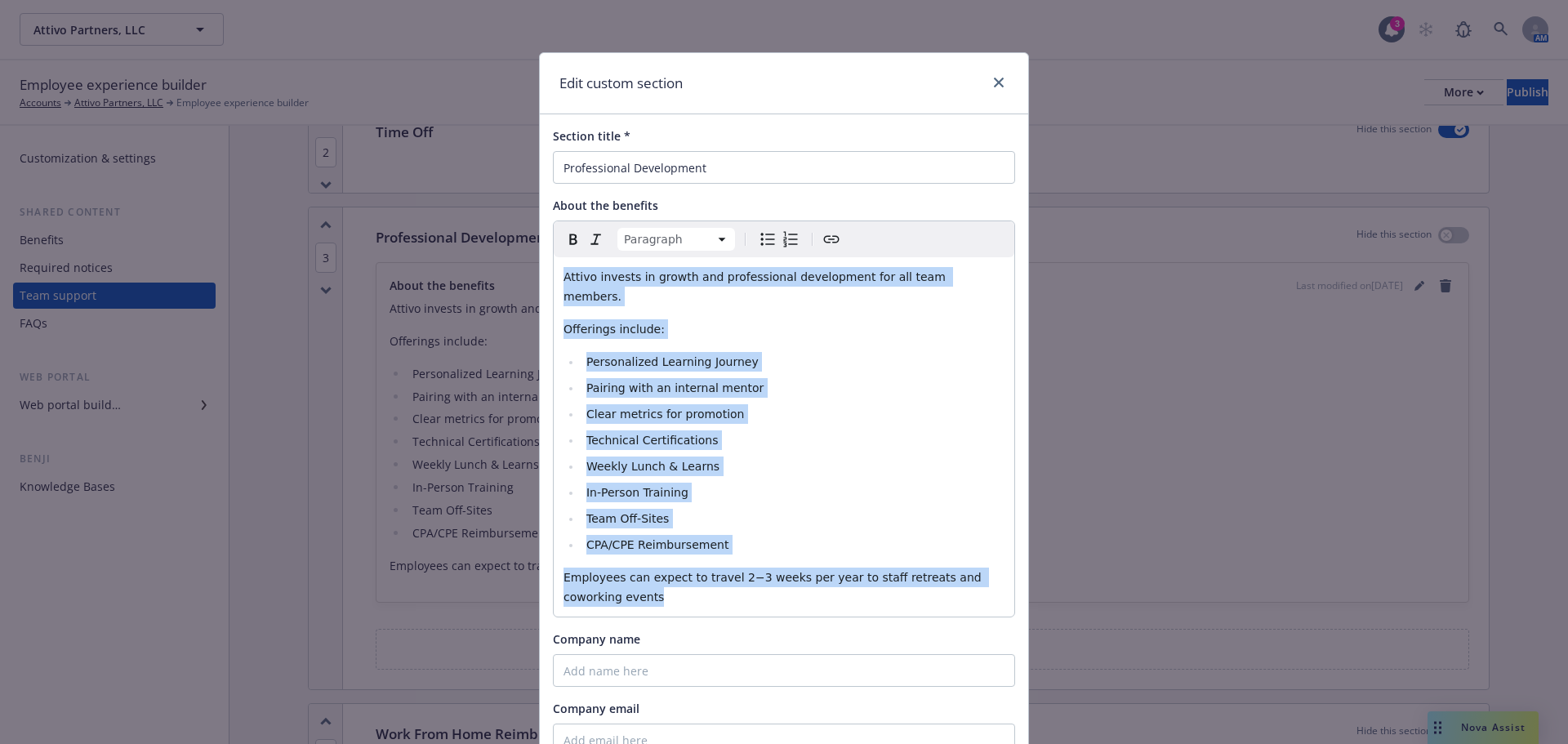
drag, startPoint x: 674, startPoint y: 585, endPoint x: 522, endPoint y: 265, distance: 354.3
click at [522, 265] on div "Edit custom section Section title * Professional Development About the benefits…" at bounding box center [784, 372] width 1568 height 744
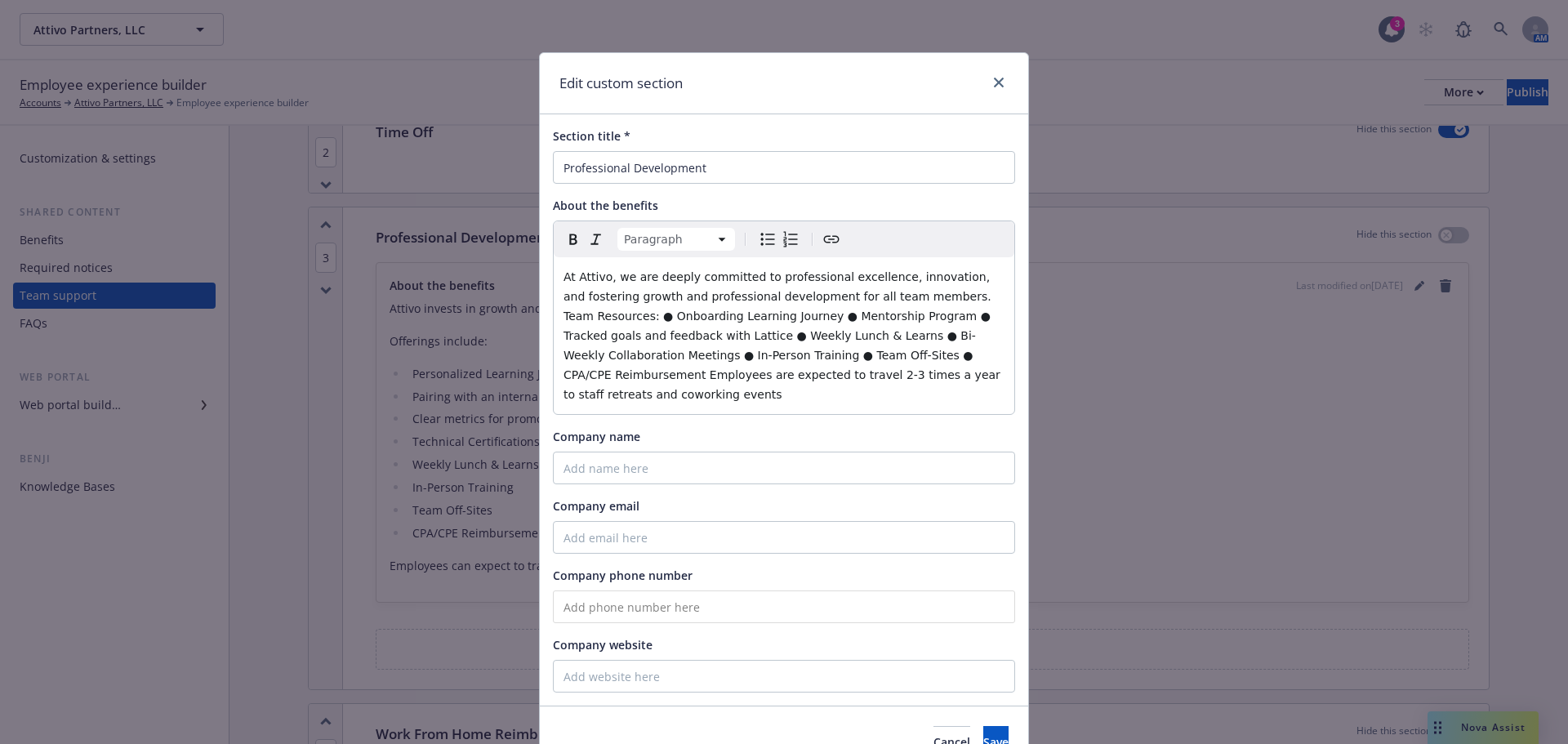
click at [916, 295] on span "At Attivo, we are deeply committed to professional excellence, innovation, and …" at bounding box center [784, 335] width 440 height 130
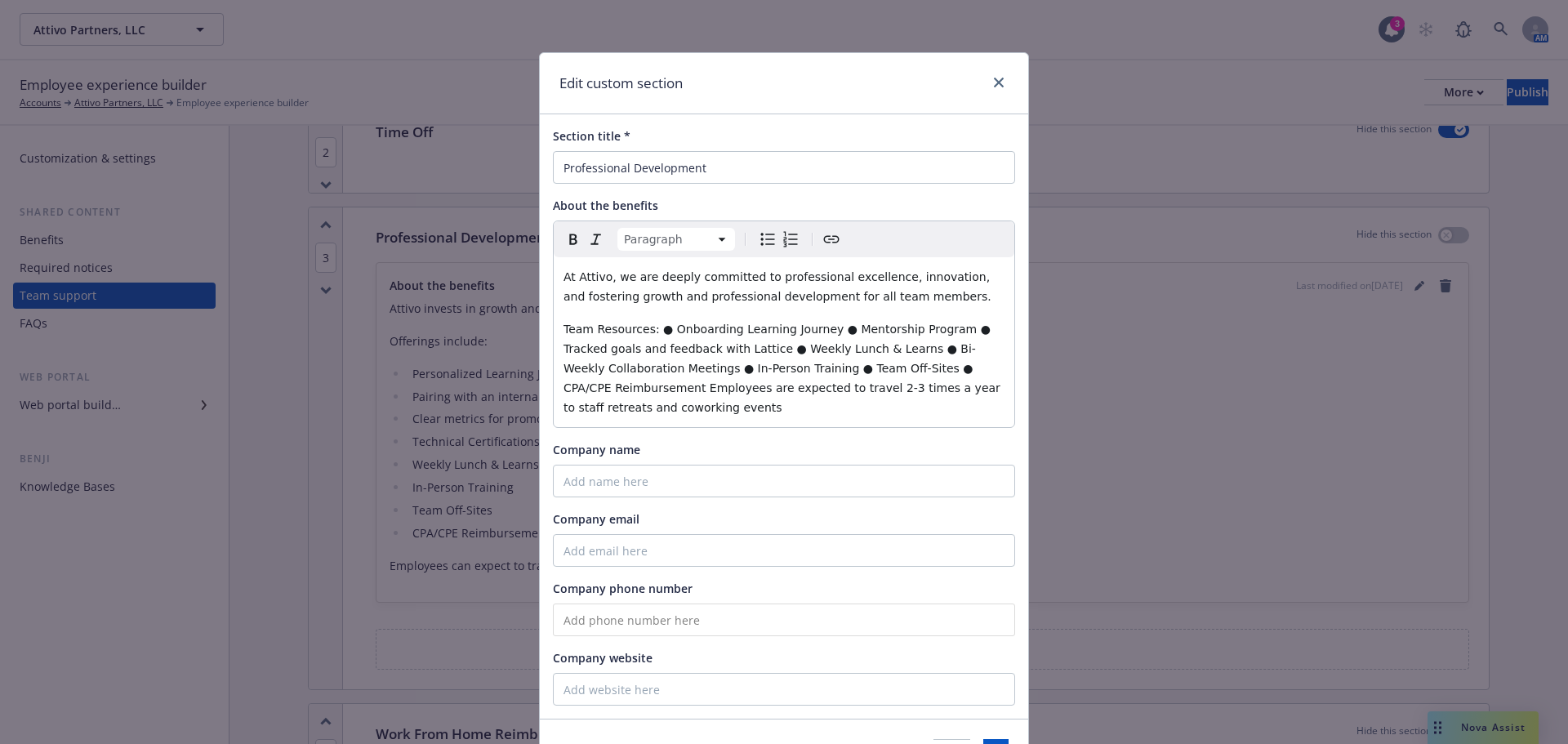
click at [656, 337] on span "Team Resources: ● Onboarding Learning Journey ● Mentorship Program ● Tracked go…" at bounding box center [784, 368] width 440 height 92
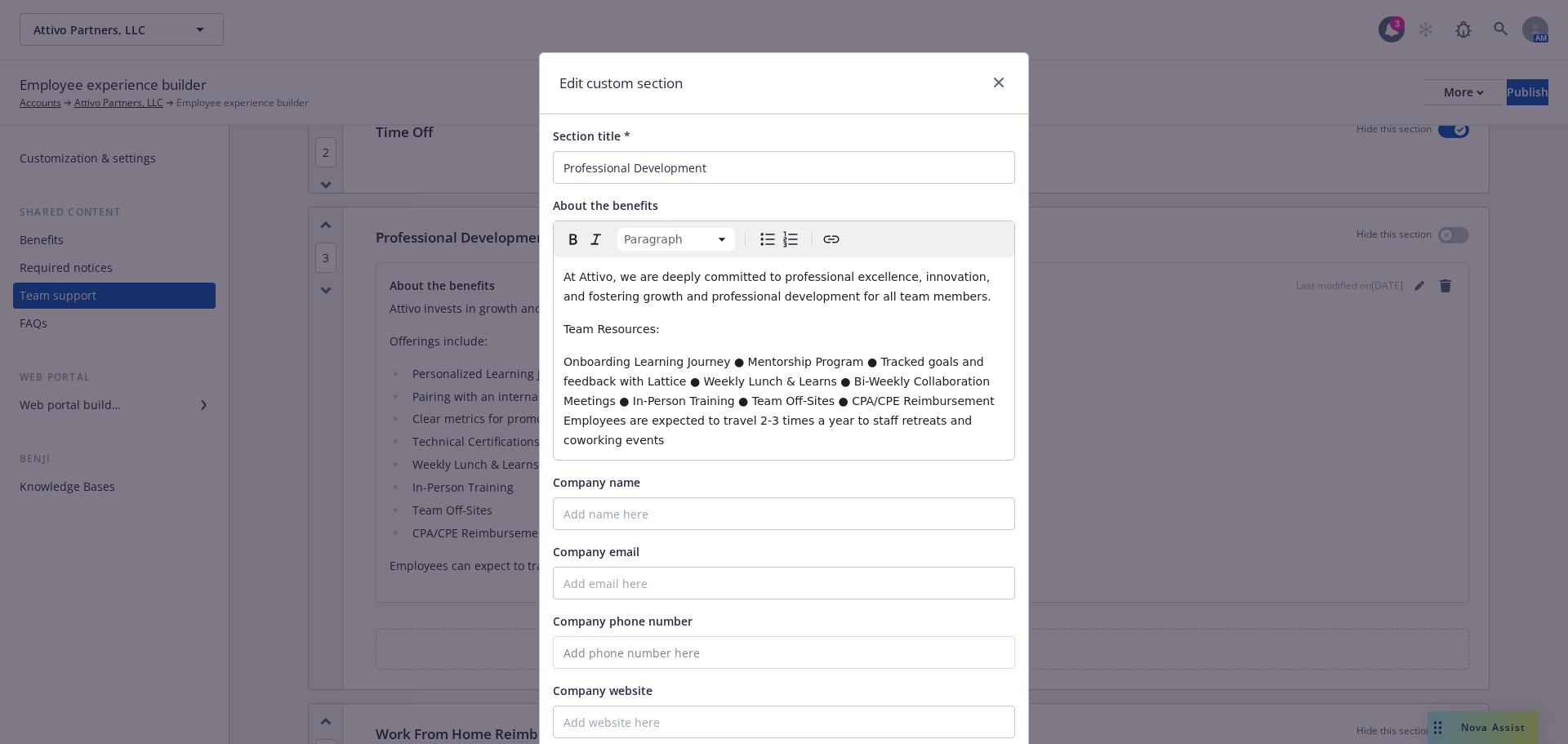
click at [725, 361] on span "Onboarding Learning Journey ● Mentorship Program ● Tracked goals and feedback w…" at bounding box center [781, 400] width 434 height 92
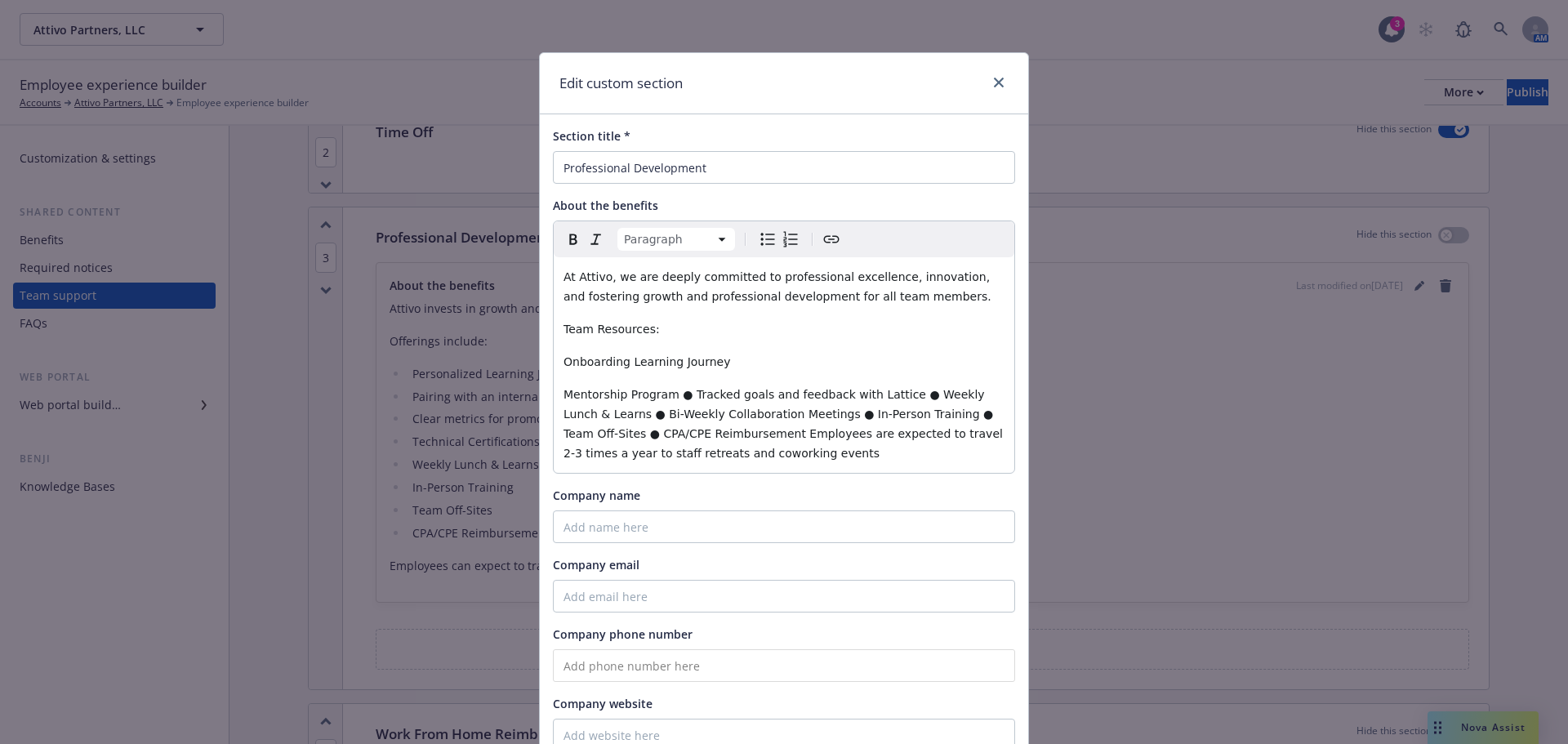
click at [674, 396] on span "Mentorship Program ● Tracked goals and feedback with Lattice ● Weekly Lunch & L…" at bounding box center [784, 424] width 443 height 71
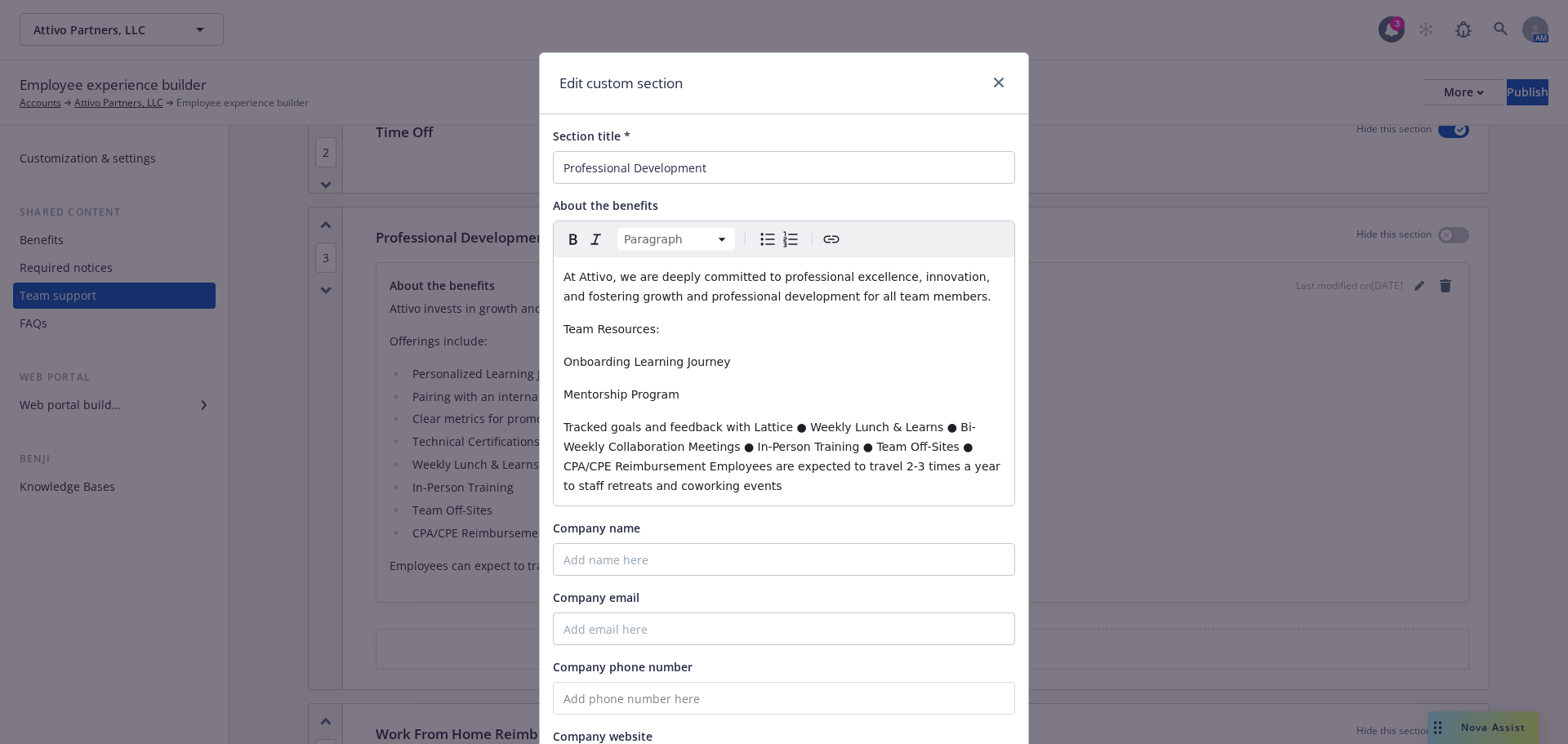
click at [771, 427] on span "Tracked goals and feedback with Lattice ● Weekly Lunch & Learns ● Bi-Weekly Col…" at bounding box center [784, 456] width 440 height 71
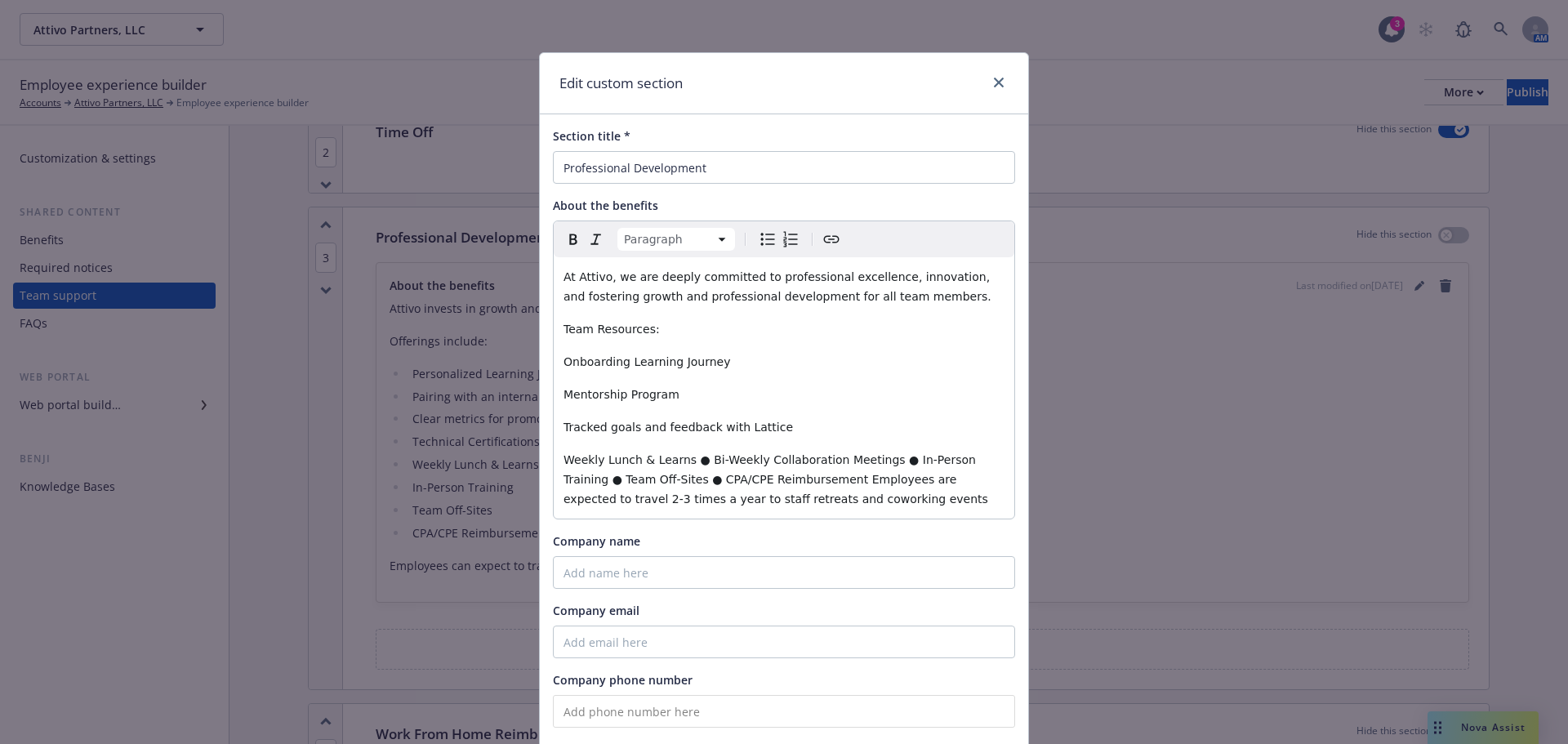
click at [690, 463] on span "Weekly Lunch & Learns ● Bi-Weekly Collaboration Meetings ● In-Person Training ●…" at bounding box center [776, 480] width 425 height 52
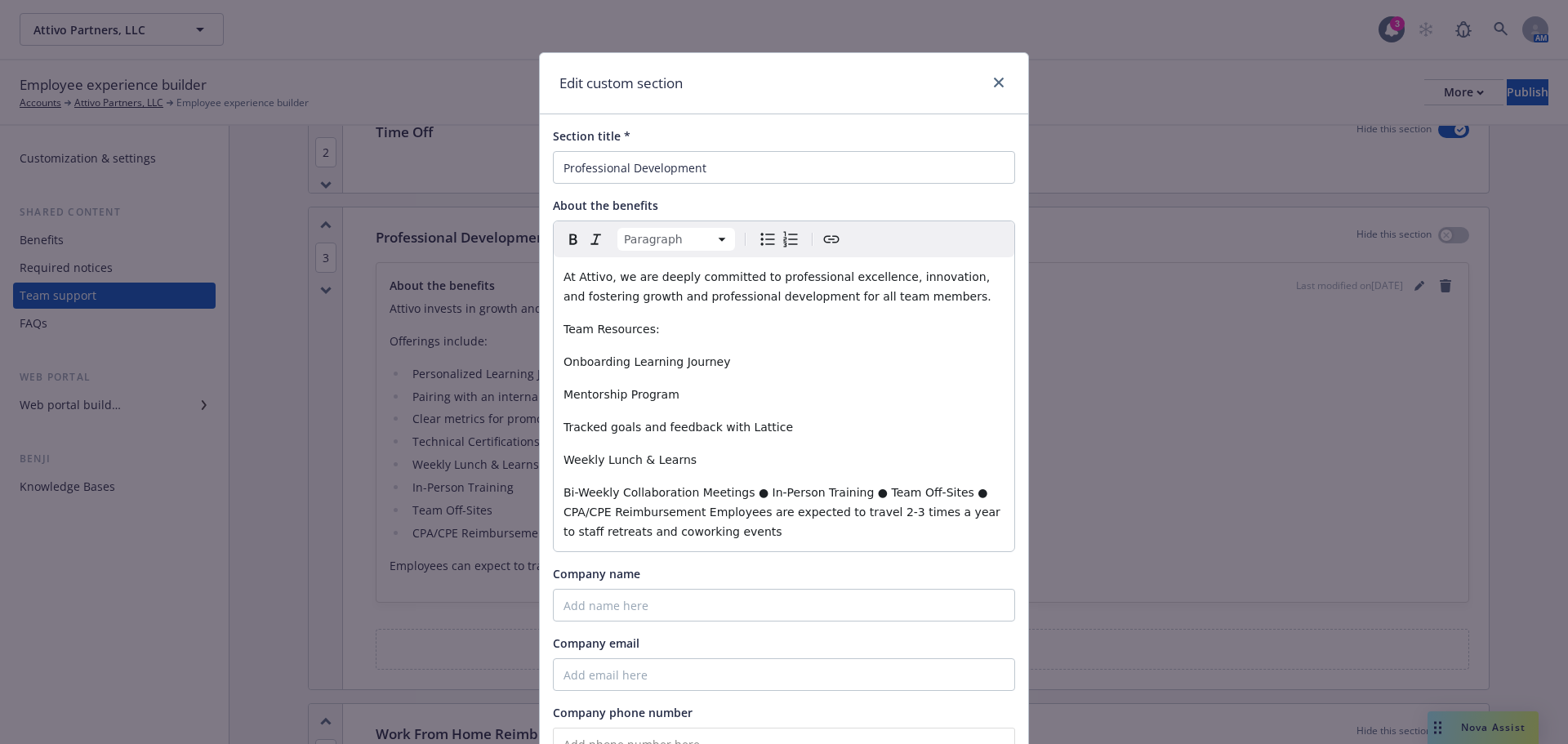
click at [741, 490] on span "Bi-Weekly Collaboration Meetings ● In-Person Training ● Team Off-Sites ● CPA/CP…" at bounding box center [784, 512] width 440 height 52
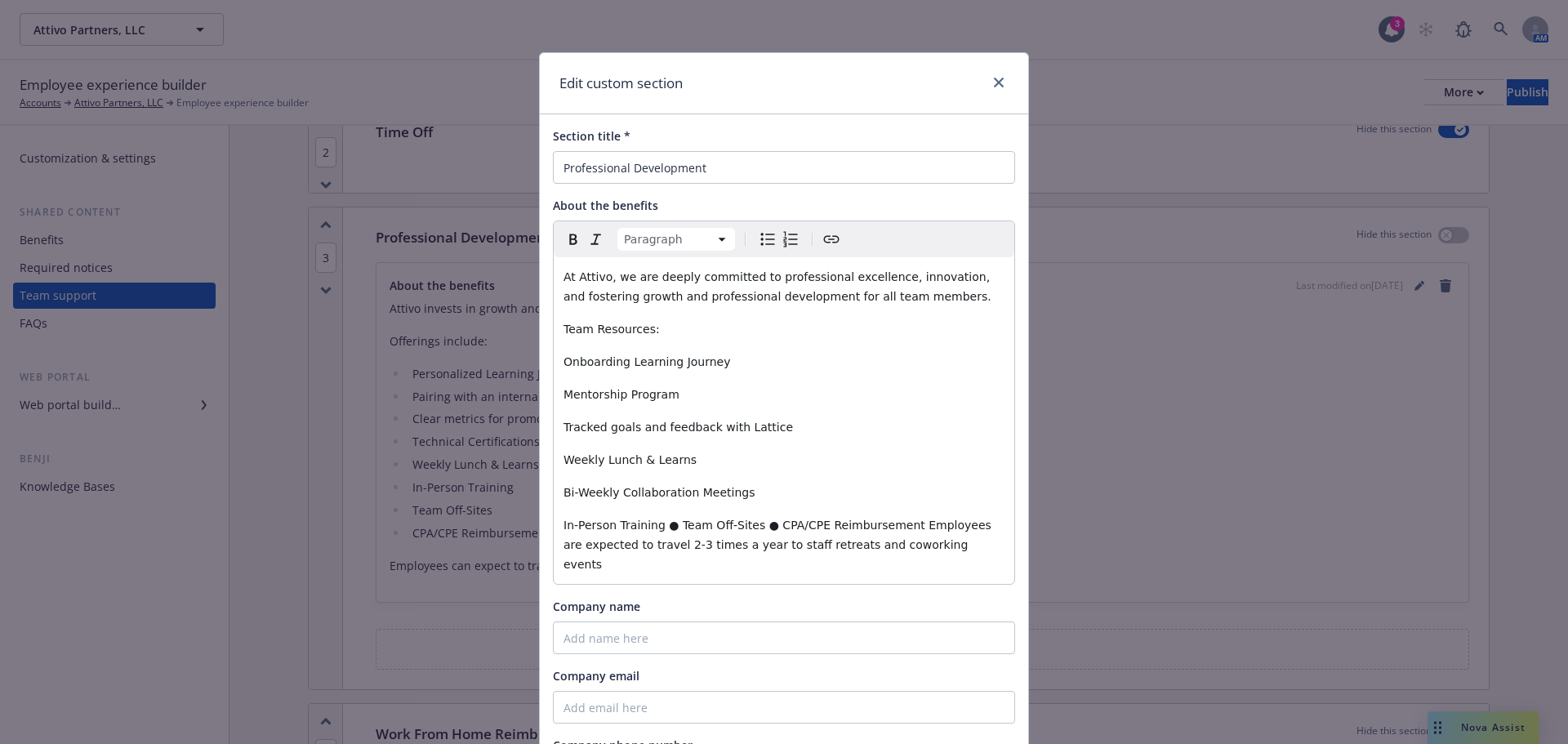
click at [663, 524] on span "In-Person Training ● Team Off-Sites ● CPA/CPE Reimbursement Employees are expec…" at bounding box center [779, 544] width 431 height 52
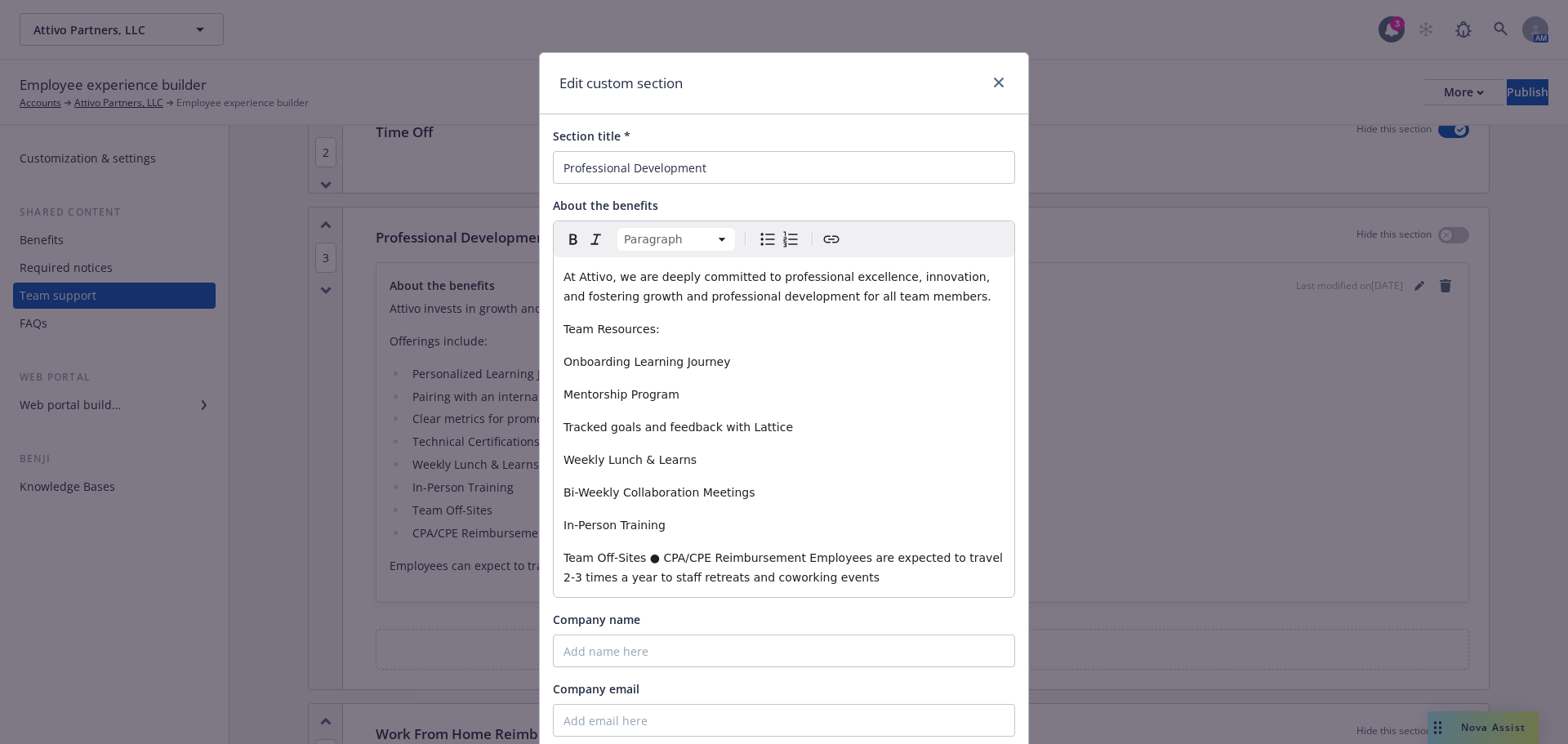
click at [644, 565] on span "Team Off-Sites ● CPA/CPE Reimbursement Employees are expected to travel 2-3 tim…" at bounding box center [784, 567] width 443 height 33
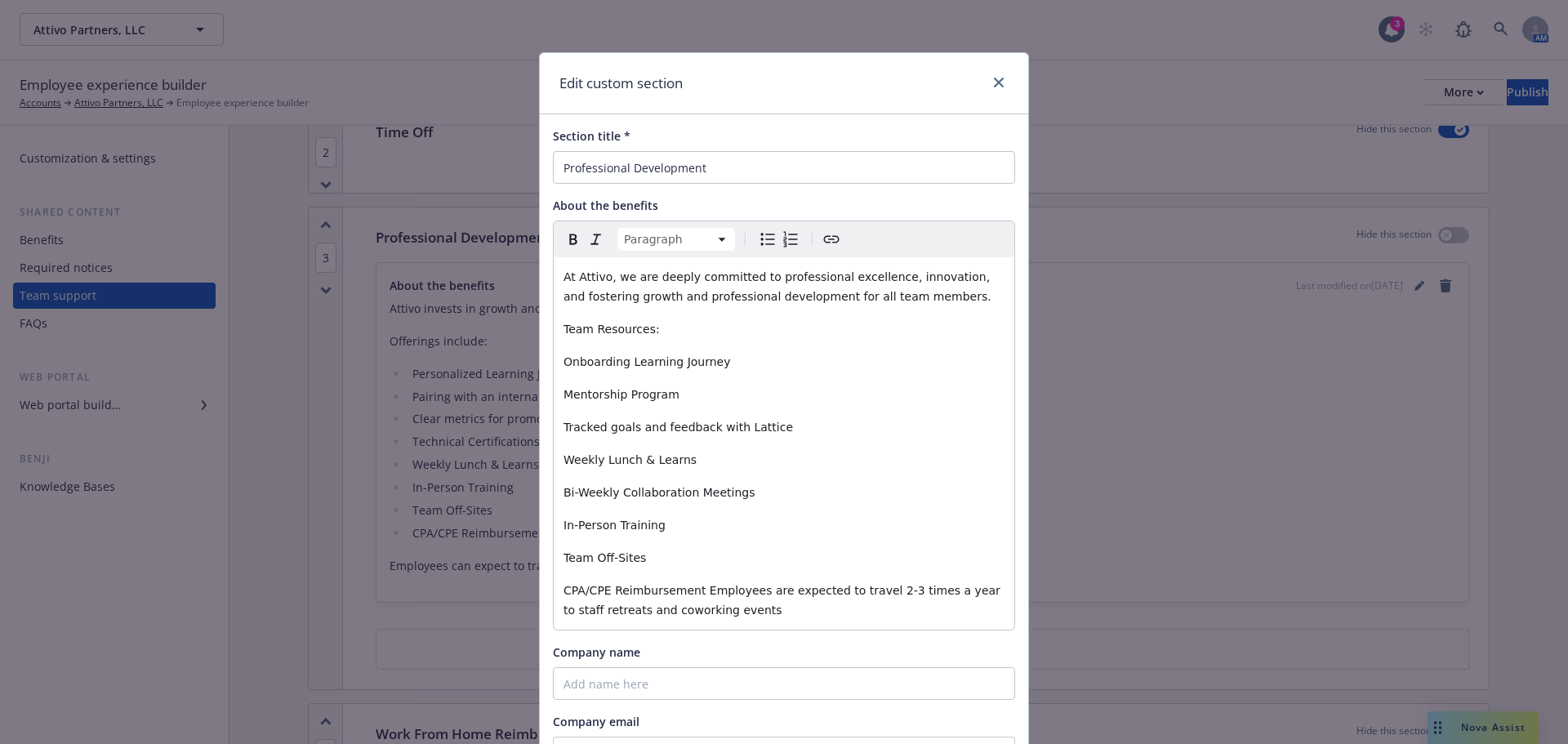
click at [688, 592] on span "CPA/CPE Reimbursement Employees are expected to travel 2-3 times a year to staf…" at bounding box center [784, 600] width 440 height 33
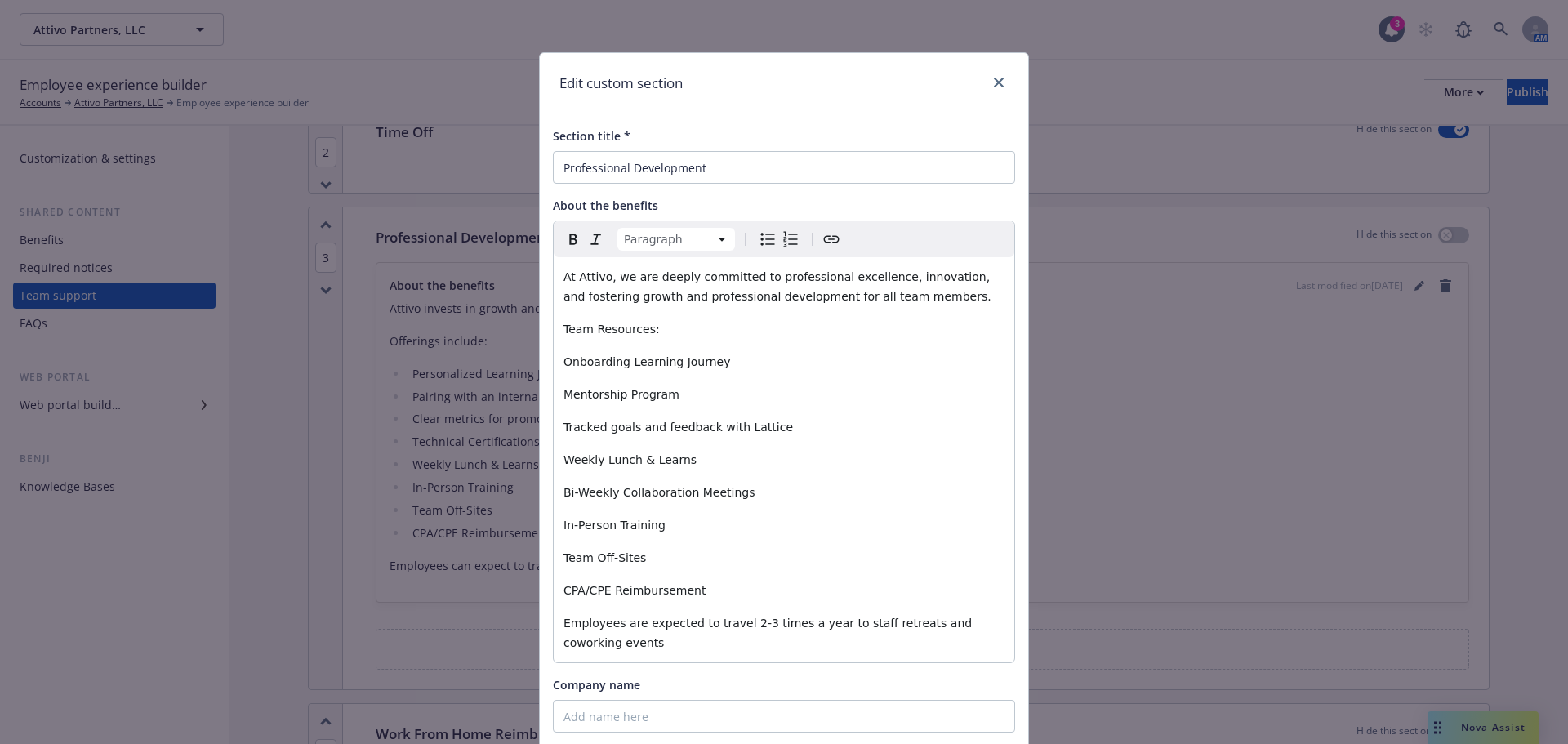
drag, startPoint x: 686, startPoint y: 592, endPoint x: 535, endPoint y: 344, distance: 290.4
click at [539, 344] on div "Section title * Professional Development About the benefits Paragraph Paragraph…" at bounding box center [784, 534] width 488 height 840
click at [762, 236] on icon "Bulleted list" at bounding box center [767, 239] width 19 height 19
select select
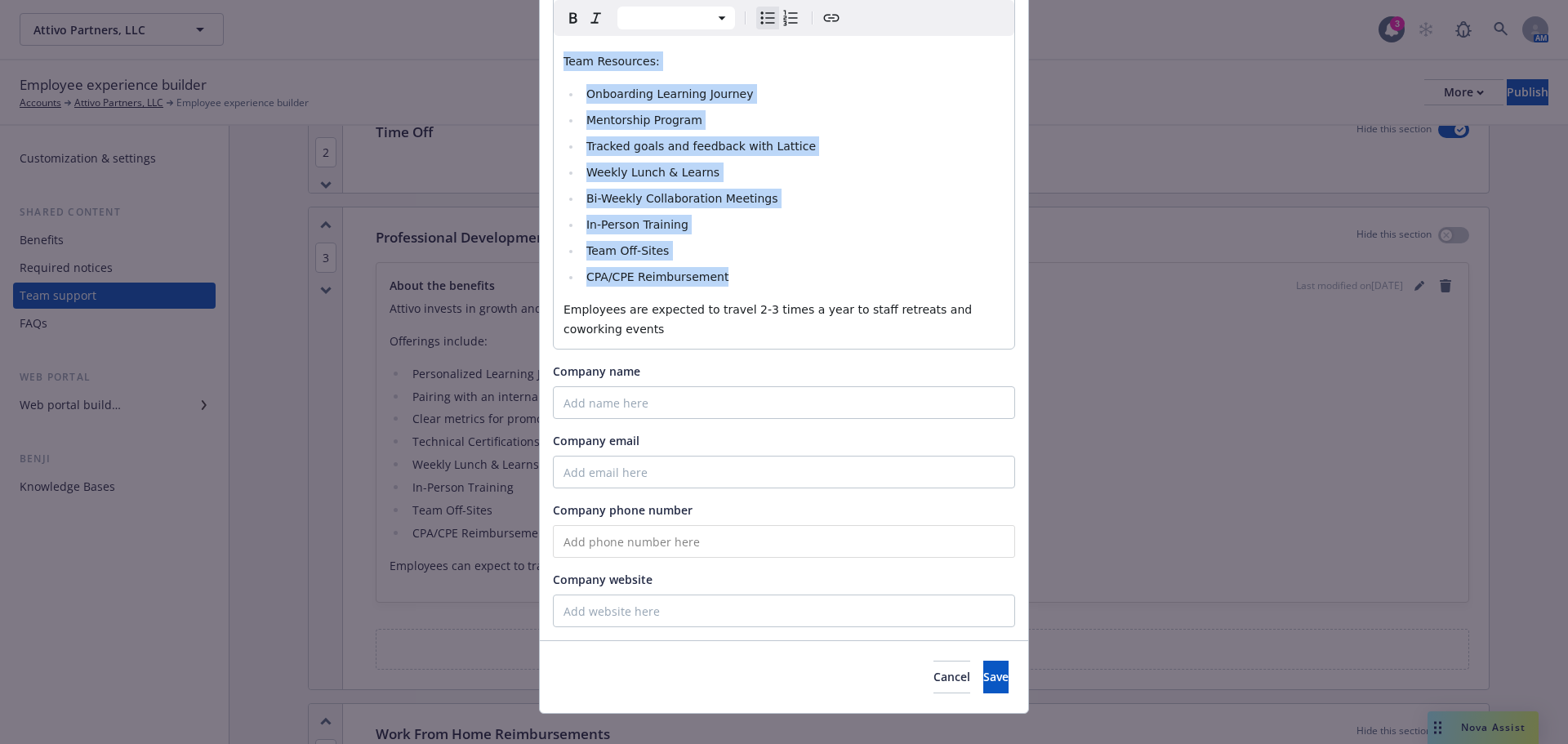
scroll to position [289, 0]
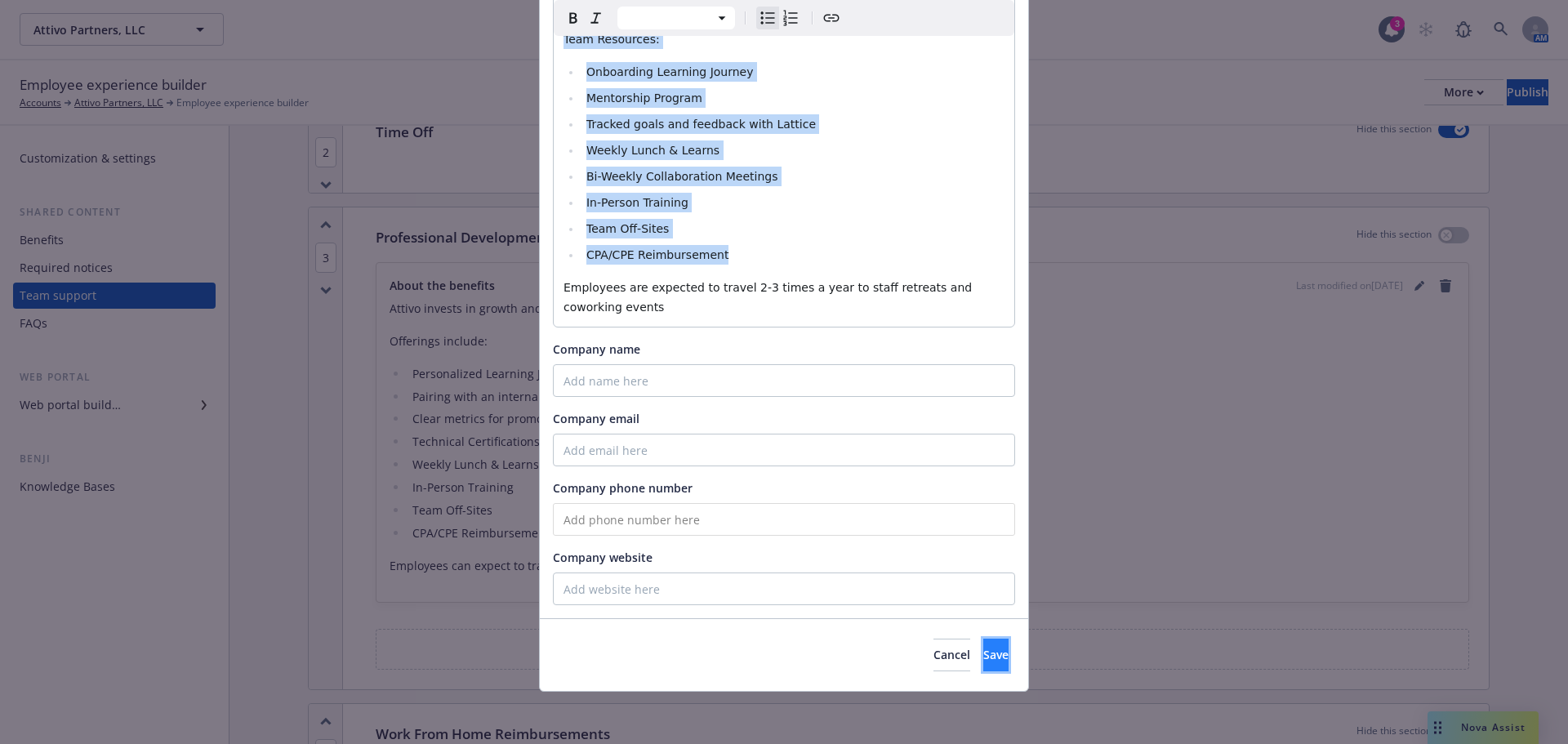
click at [983, 655] on span "Save" at bounding box center [996, 654] width 25 height 15
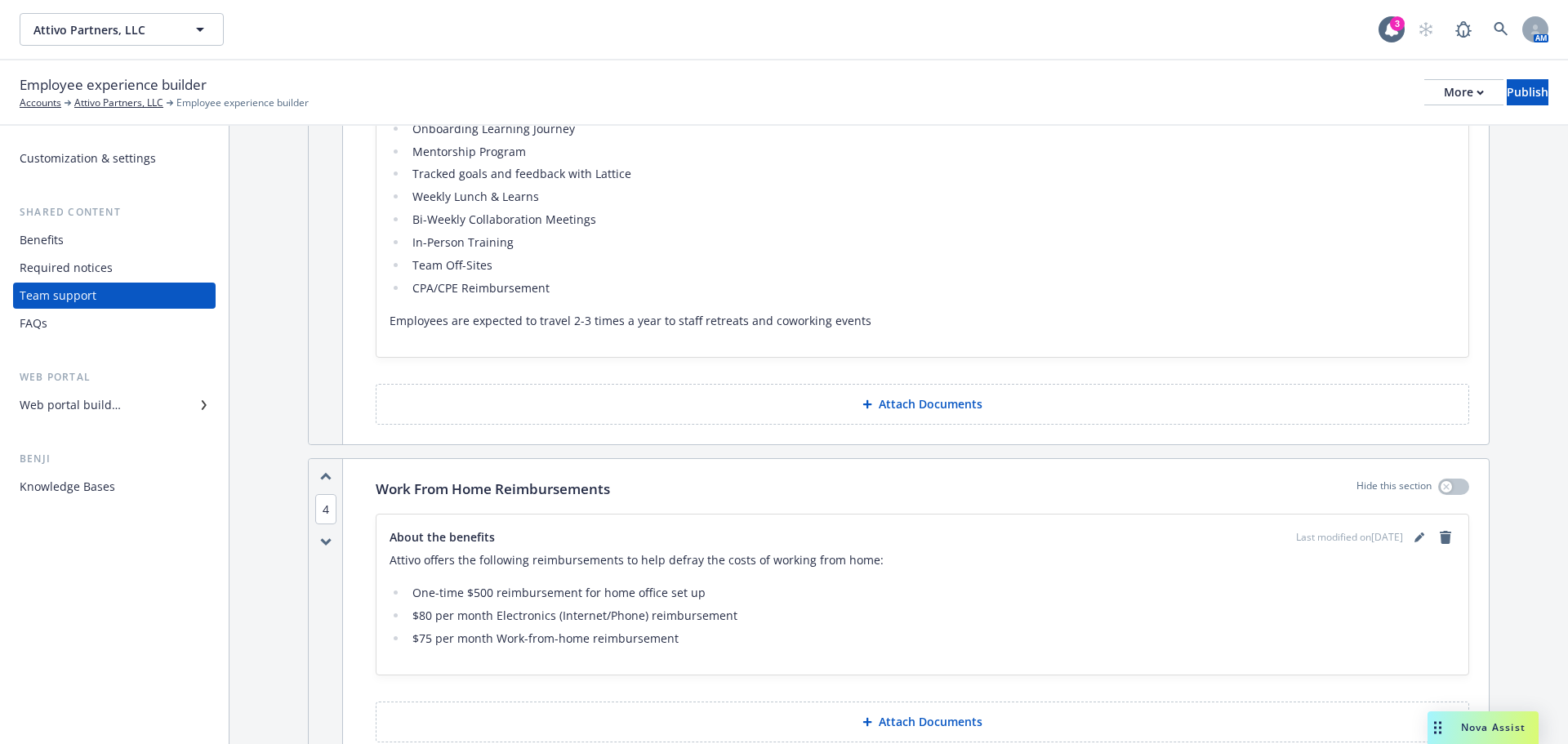
scroll to position [1470, 0]
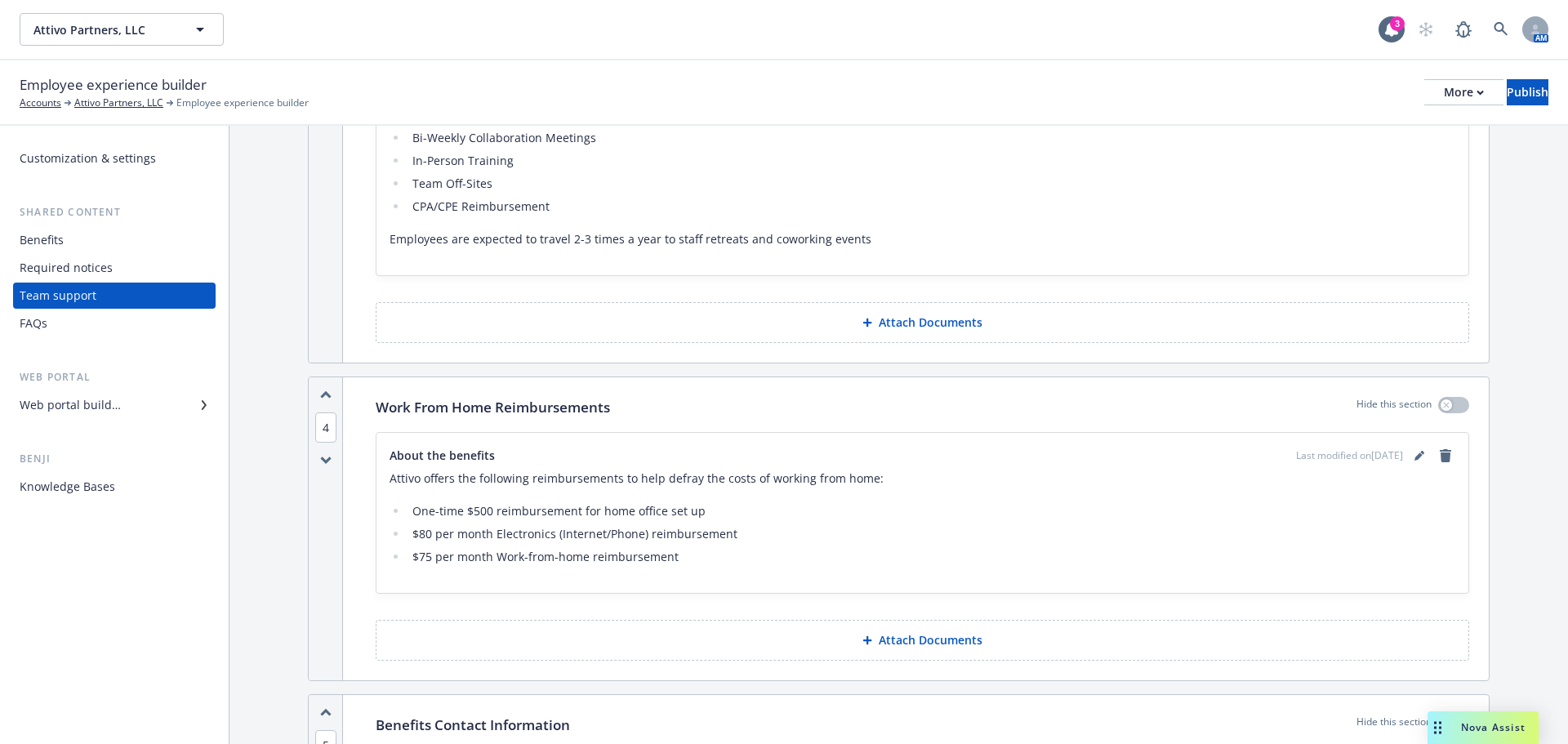
click at [1412, 446] on div "Last modified on 09/12/2025" at bounding box center [1375, 455] width 159 height 19
click at [1407, 469] on p "Attivo offers the following reimbursements to help defray the costs of working …" at bounding box center [922, 479] width 1065 height 19
click at [1410, 463] on link "editPencil" at bounding box center [1419, 455] width 19 height 19
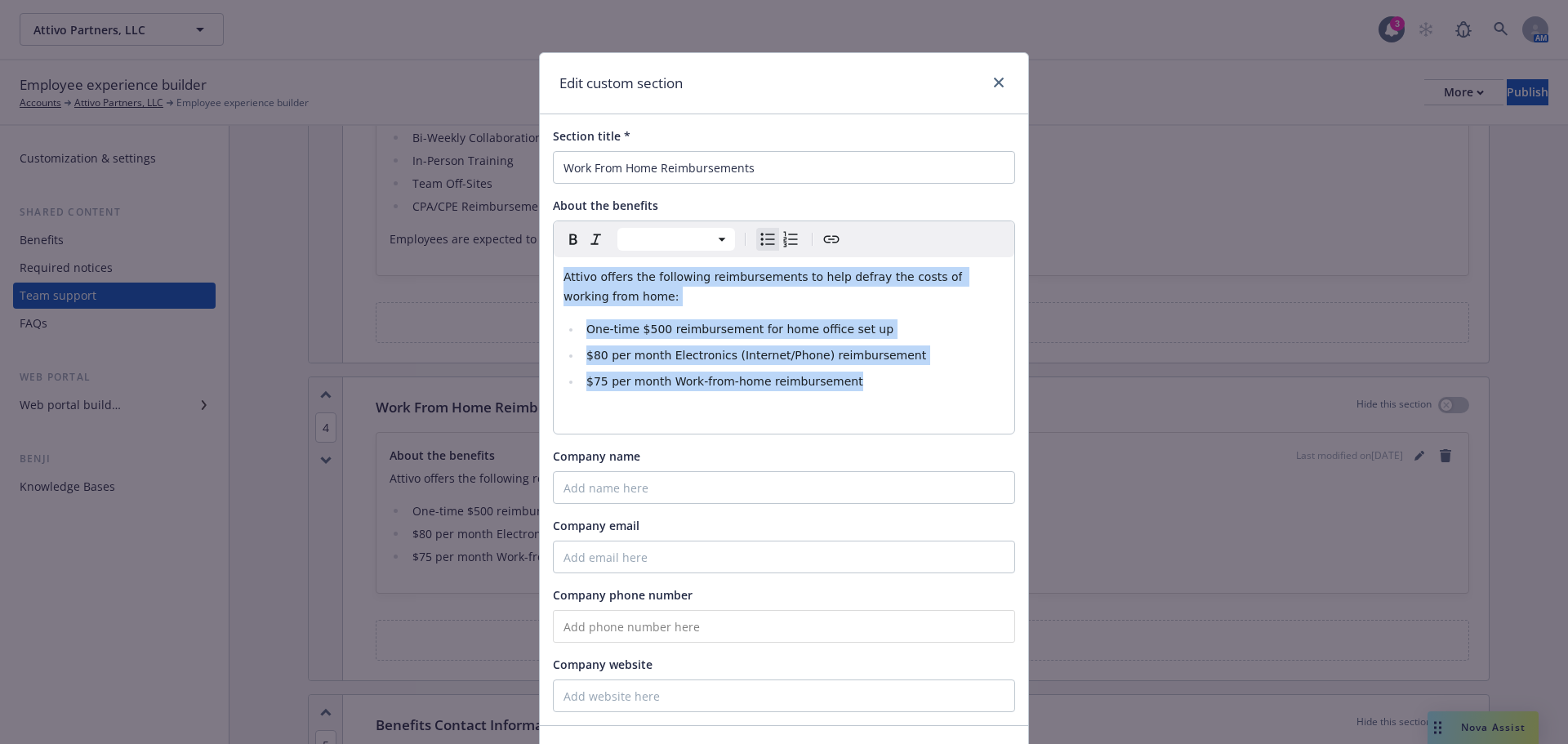
drag, startPoint x: 924, startPoint y: 389, endPoint x: 558, endPoint y: 278, distance: 382.5
click at [558, 278] on div "Attivo offers the following reimbursements to help defray the costs of working …" at bounding box center [784, 345] width 460 height 177
select select "paragraph"
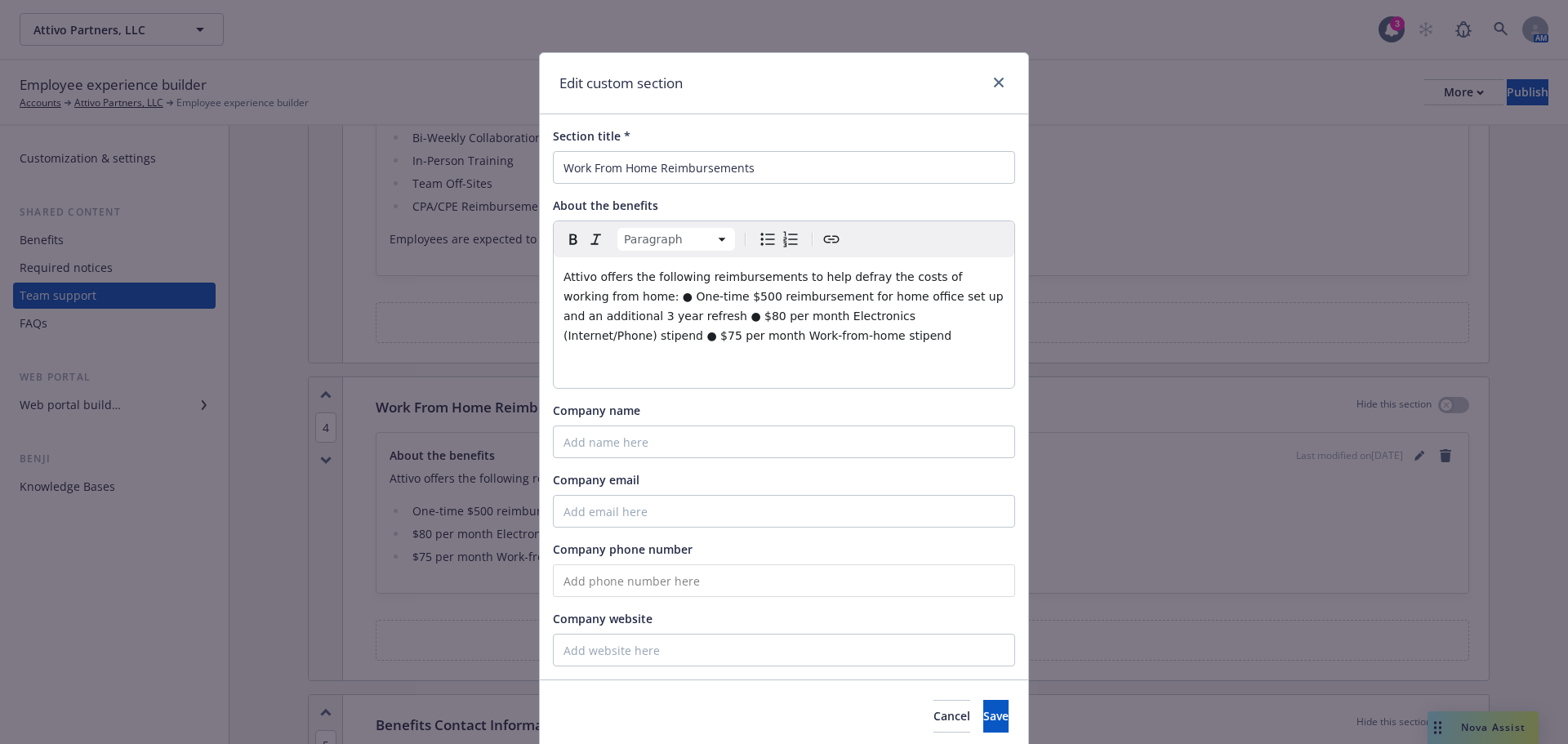
click at [607, 296] on span "Attivo offers the following reimbursements to help defray the costs of working …" at bounding box center [785, 306] width 444 height 71
click at [603, 297] on span "Attivo offers the following reimbursements to help defray the costs of working …" at bounding box center [785, 306] width 444 height 71
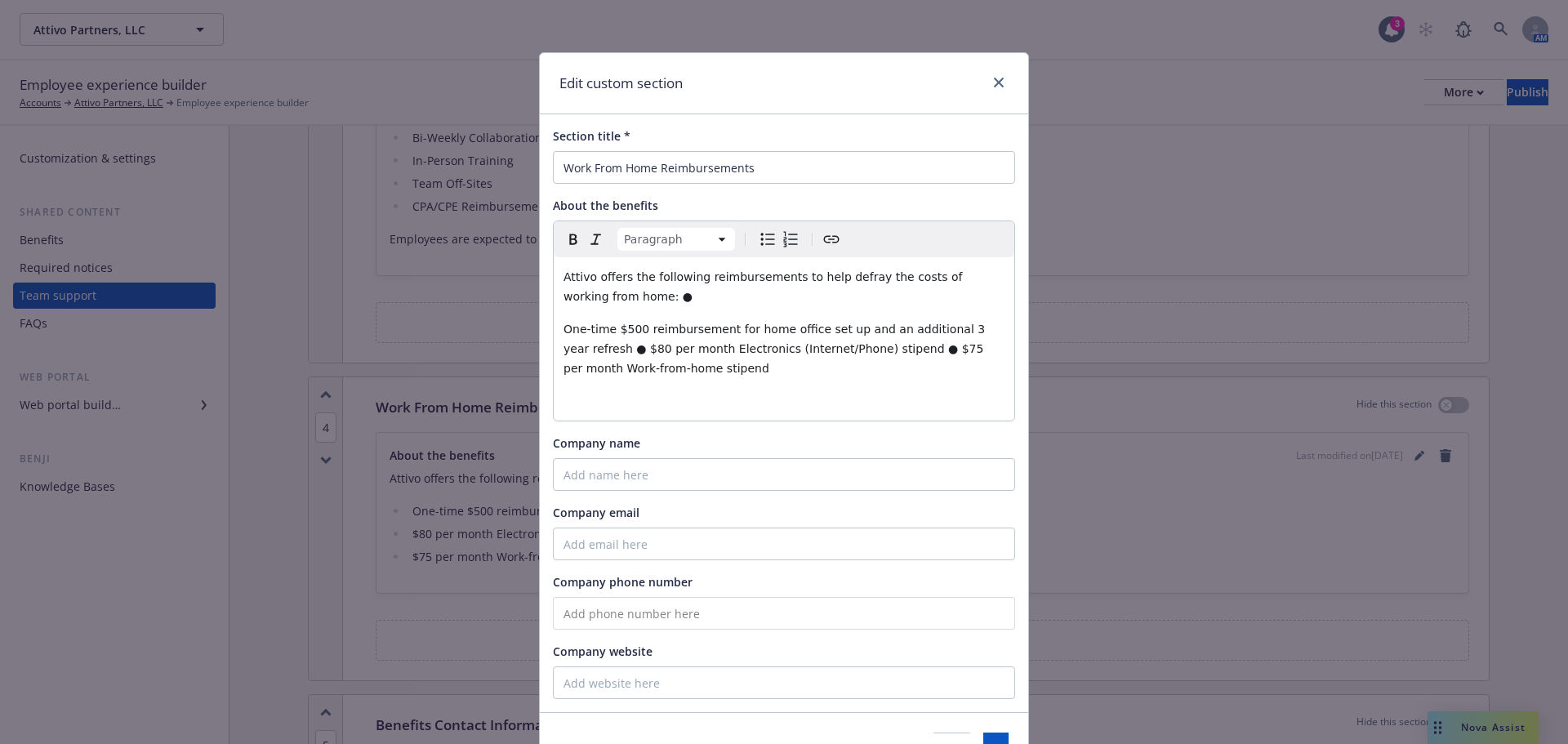
click at [600, 300] on span "Attivo offers the following reimbursements to help defray the costs of working …" at bounding box center [764, 287] width 402 height 33
click at [574, 347] on span "One-time $500 reimbursement for home office set up and an additional 3 year ref…" at bounding box center [776, 348] width 426 height 52
click at [831, 340] on p "One-time $500 reimbursement for home office set up and an additional 3 year ref…" at bounding box center [784, 348] width 441 height 59
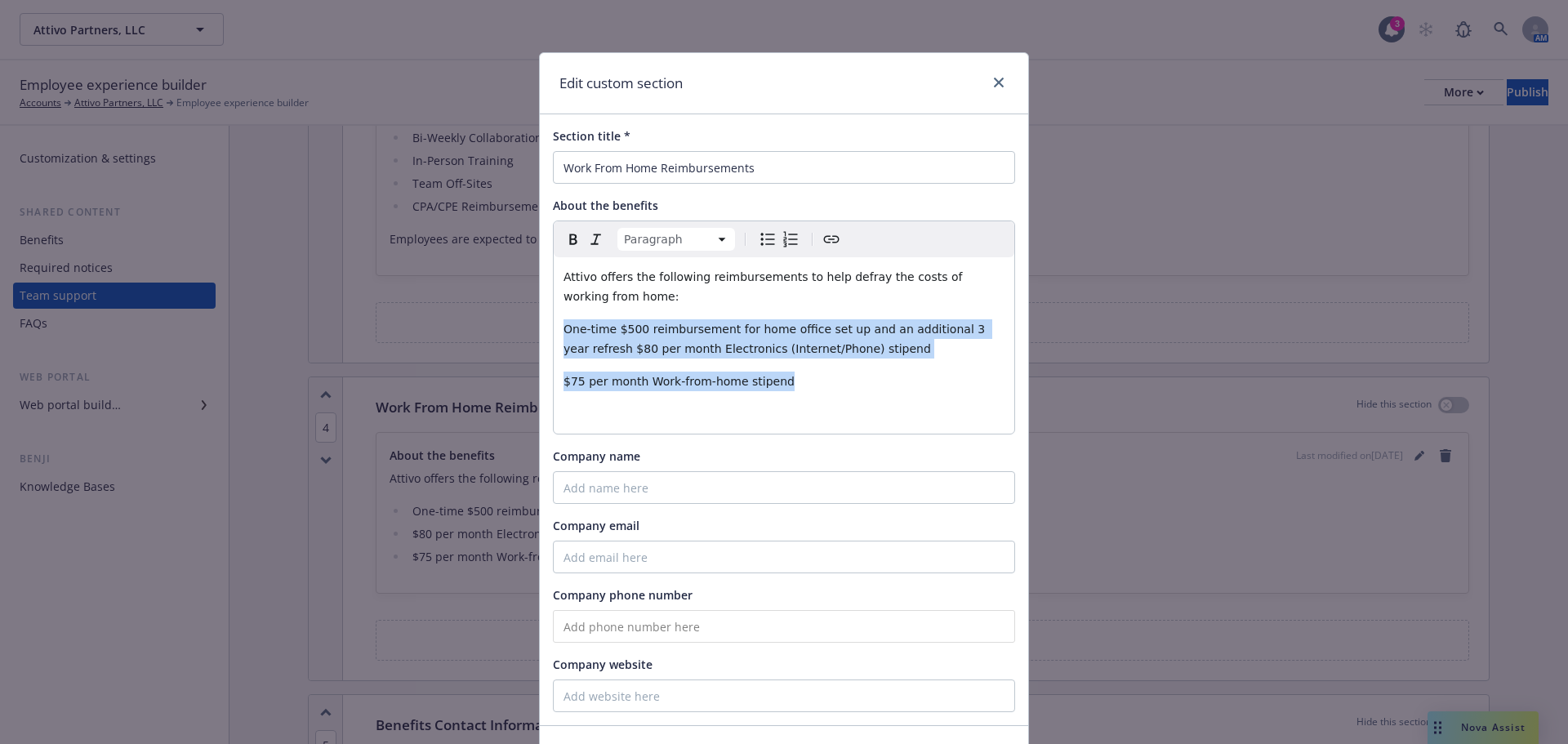
drag, startPoint x: 815, startPoint y: 382, endPoint x: 565, endPoint y: 318, distance: 258.1
click at [545, 322] on div "Section title * Work From Home Reimbursements About the benefits Paragraph Para…" at bounding box center [784, 419] width 488 height 611
click at [761, 231] on icon "Bulleted list" at bounding box center [767, 239] width 19 height 19
select select
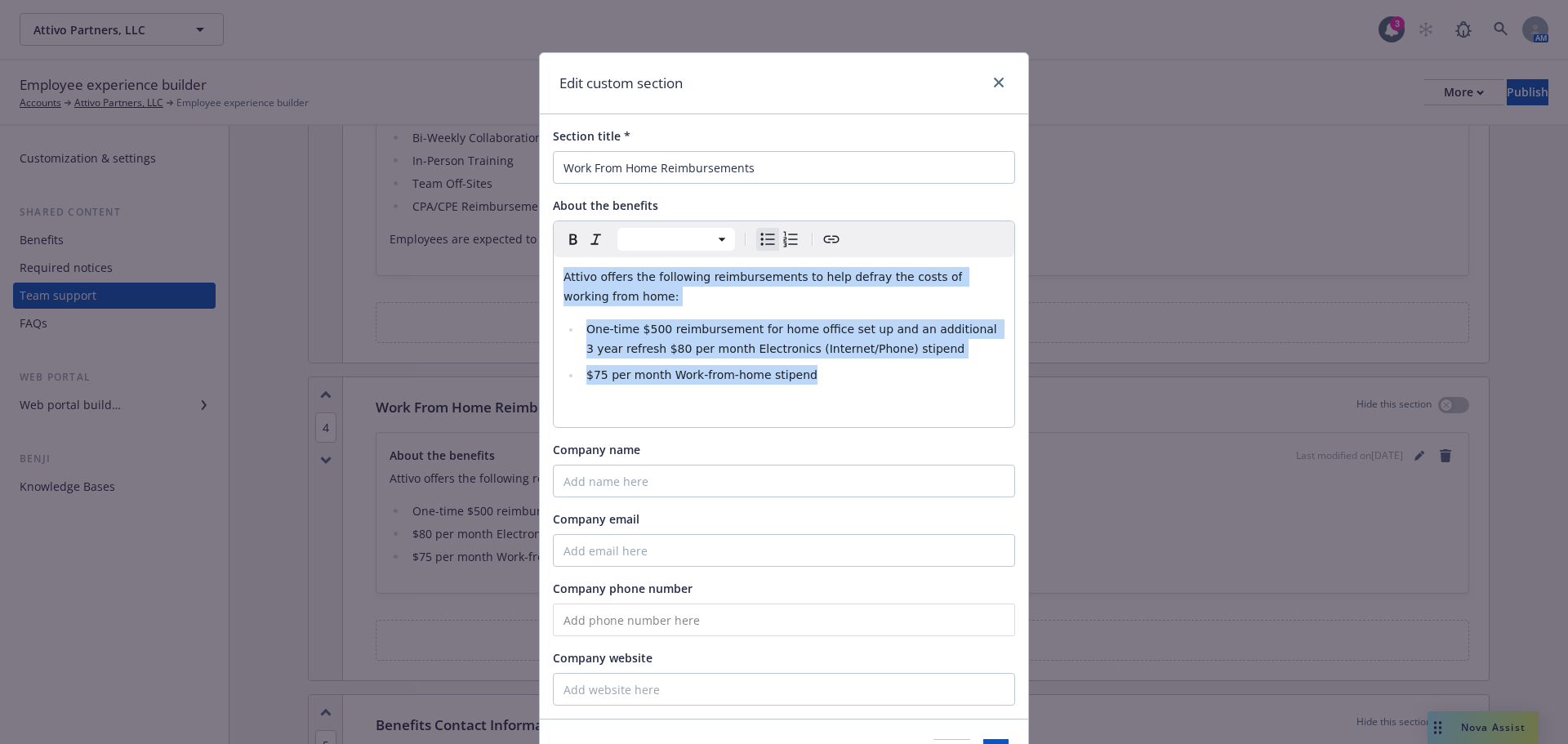
drag, startPoint x: 651, startPoint y: 348, endPoint x: 677, endPoint y: 351, distance: 26.2
click at [651, 348] on span "One-time $500 reimbursement for home office set up and an additional 3 year ref…" at bounding box center [793, 339] width 414 height 33
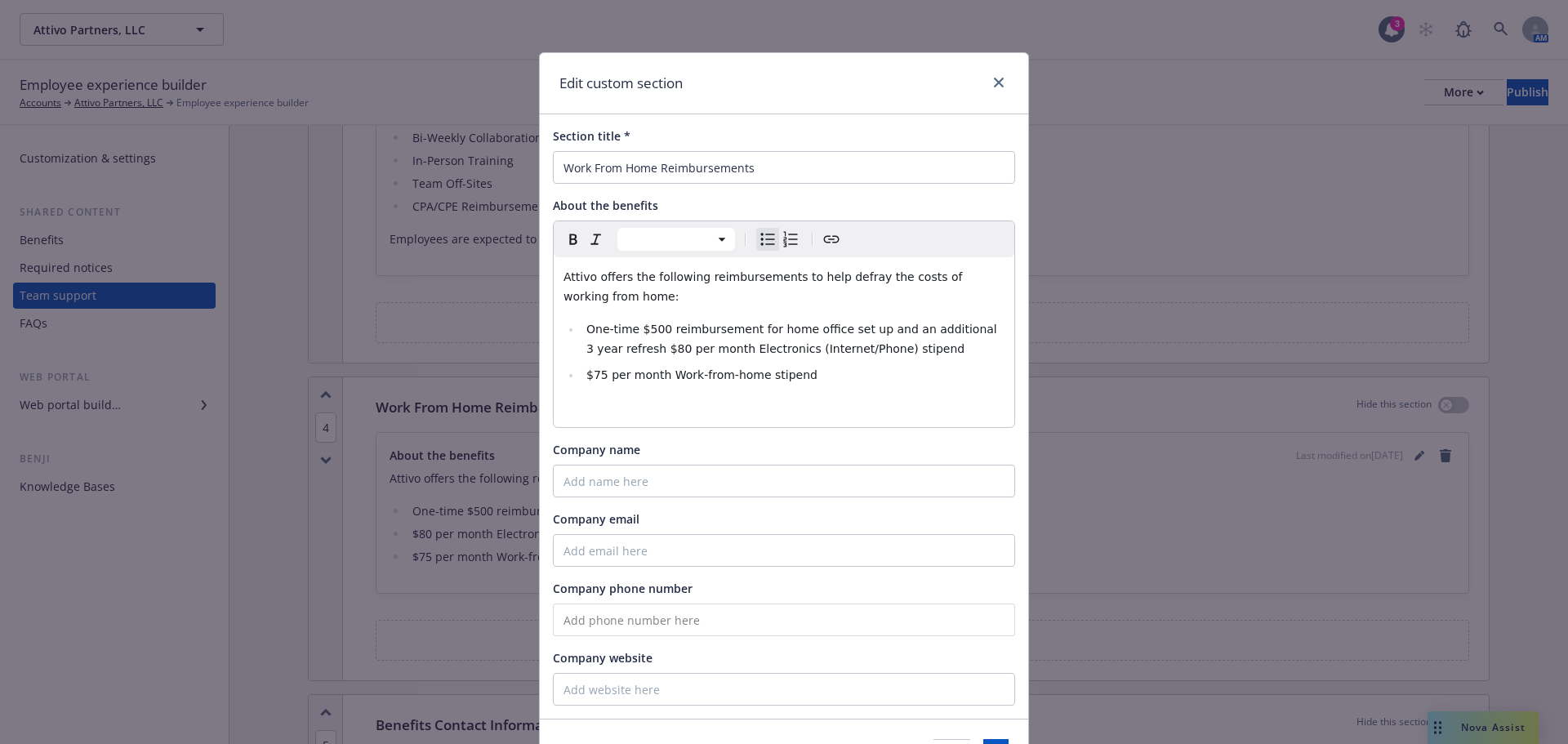
click at [618, 343] on span "One-time $500 reimbursement for home office set up and an additional 3 year ref…" at bounding box center [793, 339] width 414 height 33
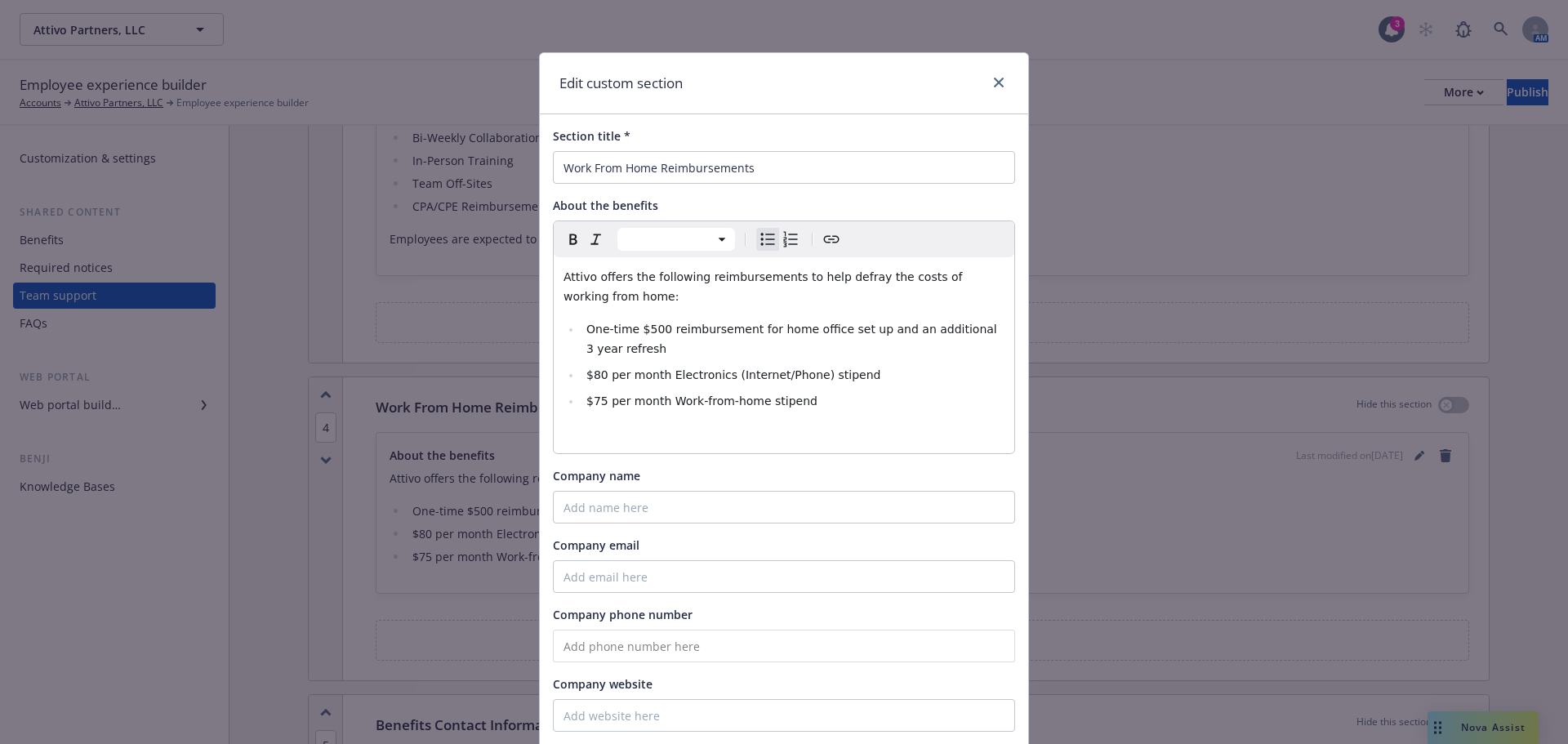
scroll to position [126, 0]
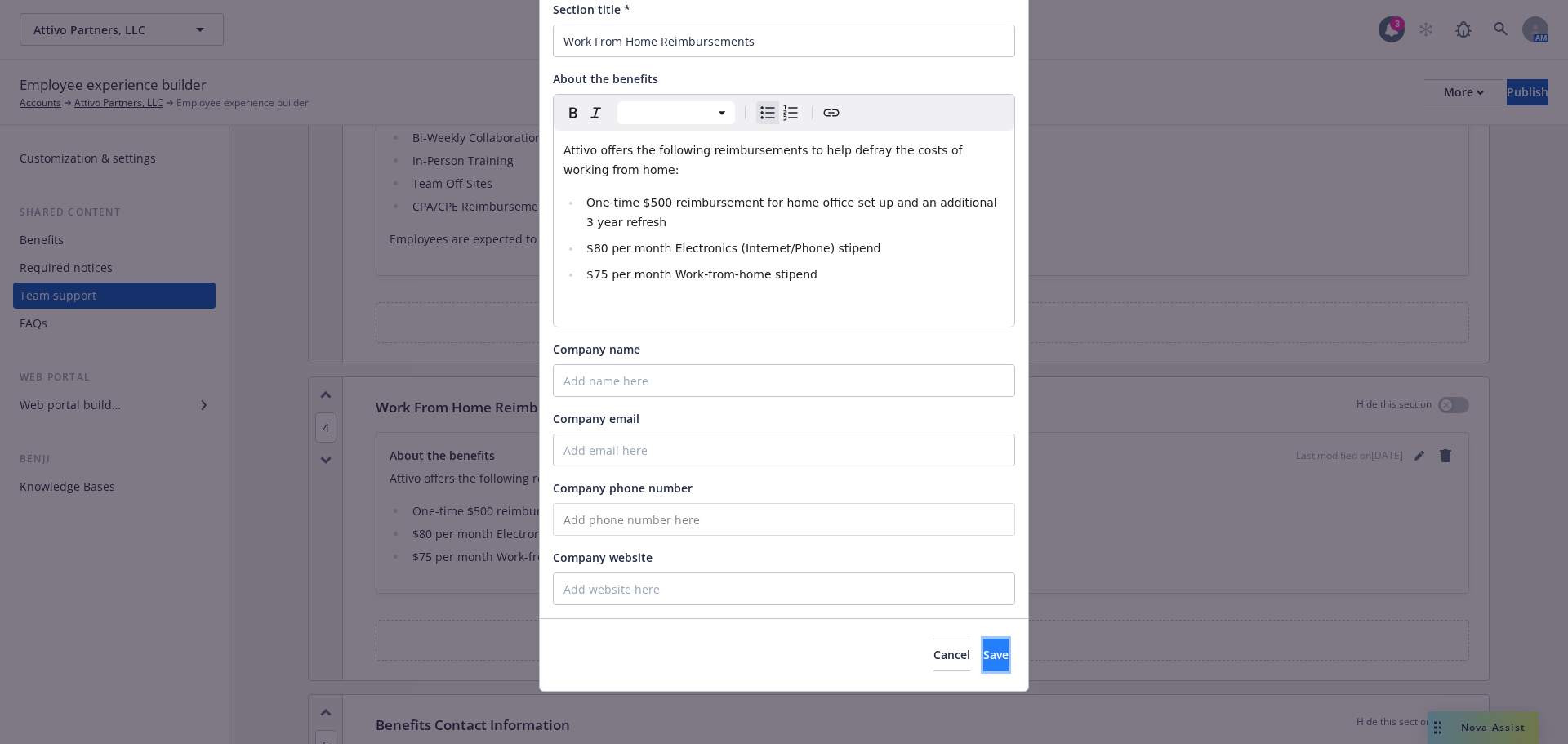
click at [983, 655] on button "Save" at bounding box center [996, 655] width 25 height 33
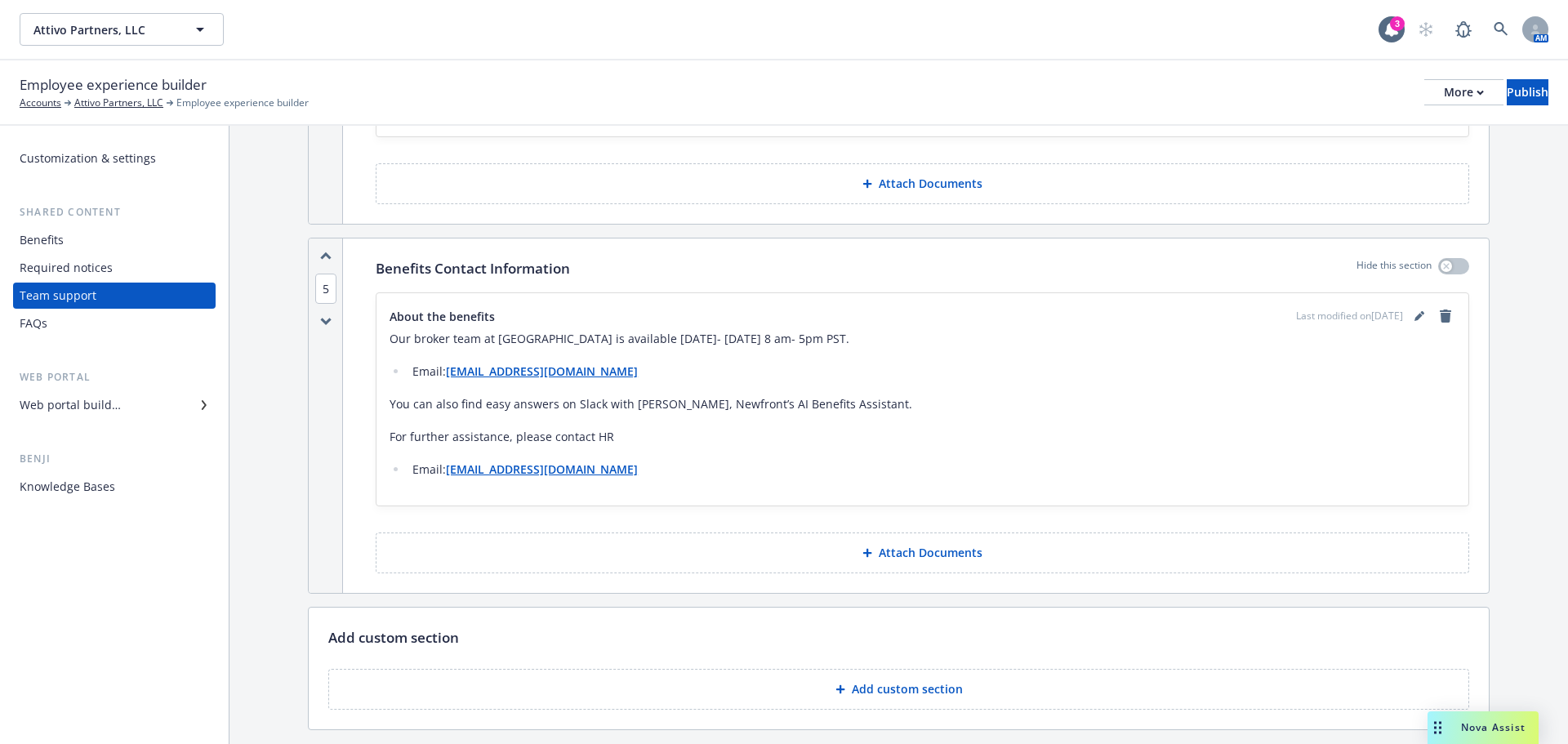
scroll to position [1978, 0]
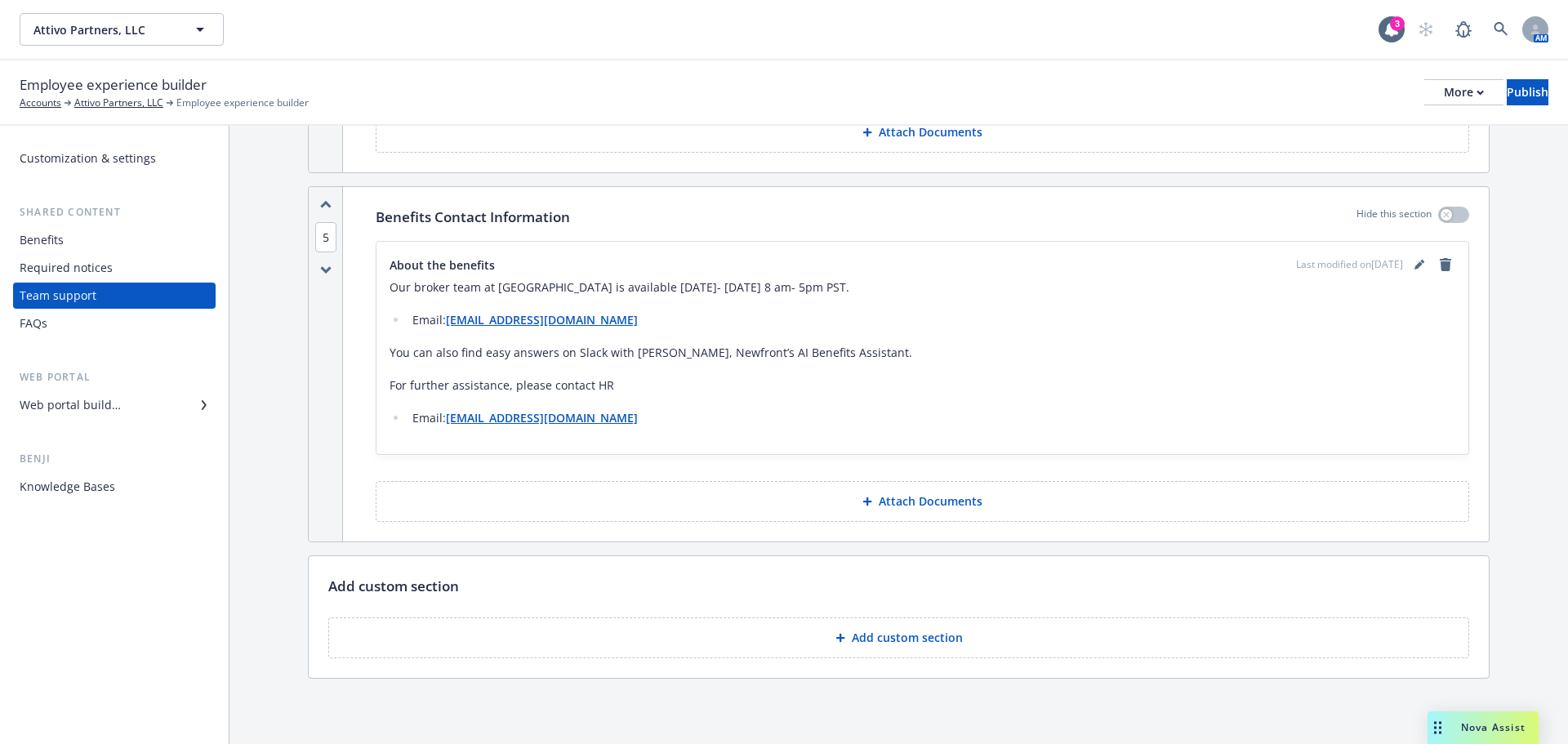
click at [956, 626] on button "Add custom section" at bounding box center [898, 638] width 1141 height 41
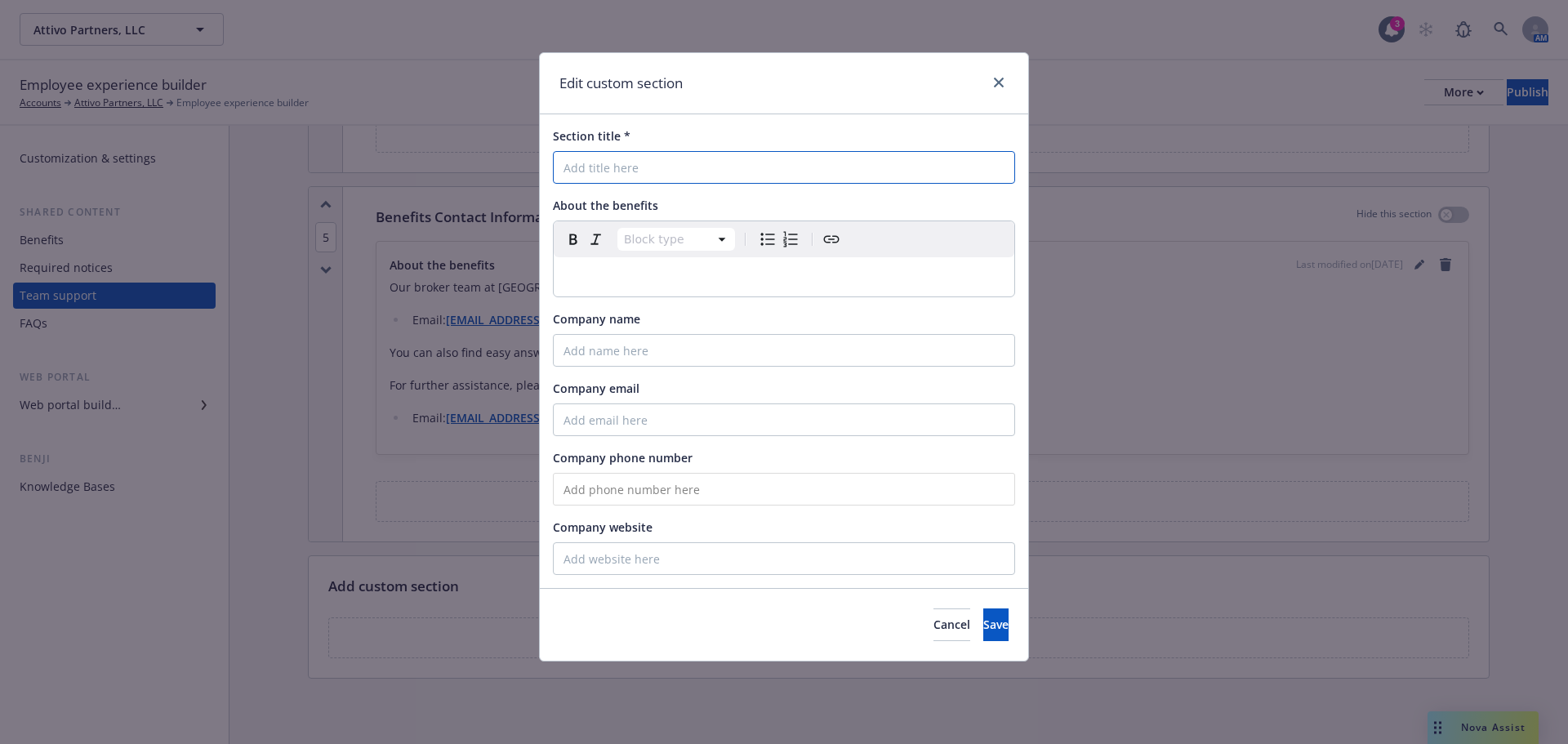
click at [703, 162] on input "Section title *" at bounding box center [784, 168] width 462 height 33
paste input "Attivo Holidays"
type input "Attivo Holidays"
click at [615, 290] on div "editable markdown" at bounding box center [784, 277] width 460 height 40
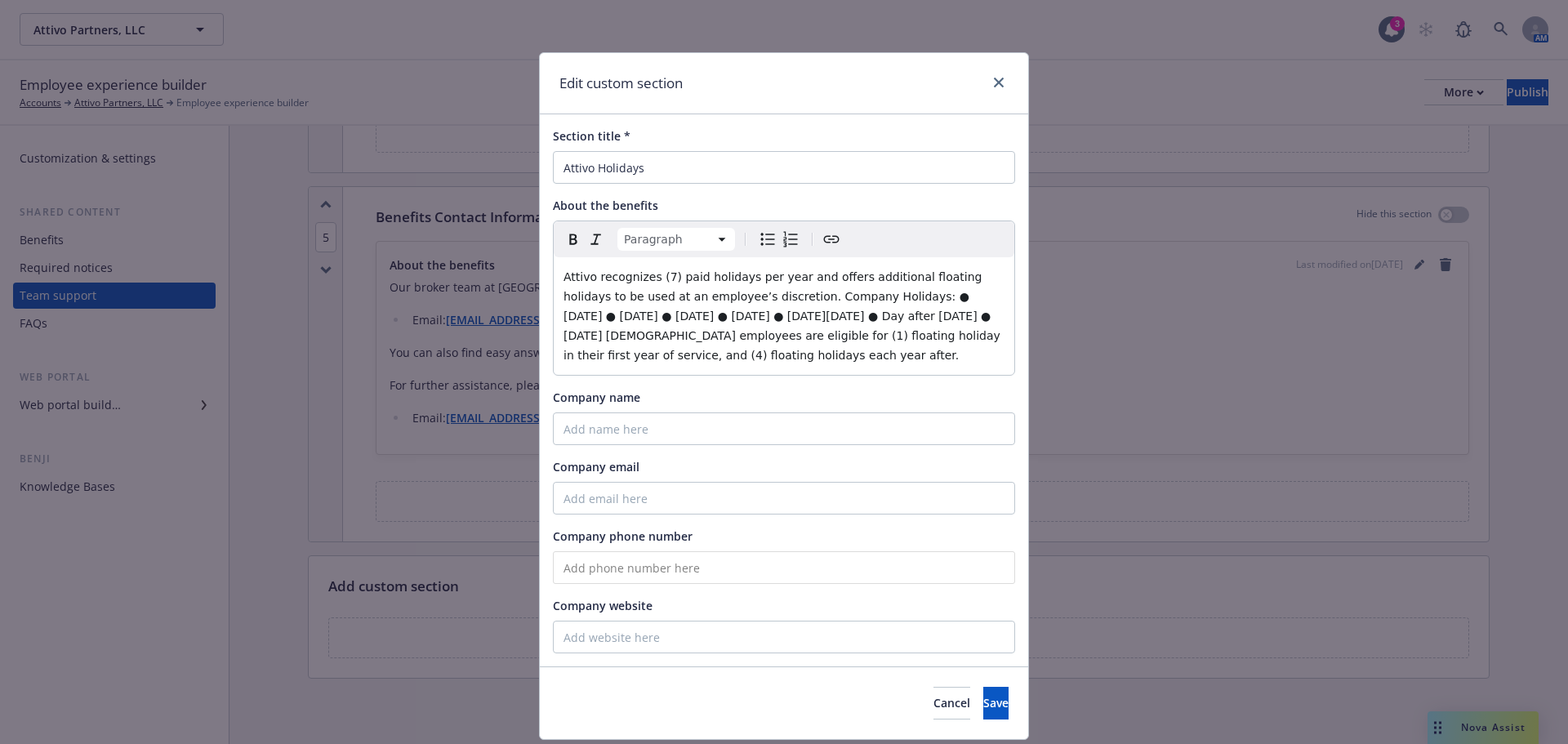
click at [844, 296] on span "Attivo recognizes (7) paid holidays per year and offers additional floating hol…" at bounding box center [784, 316] width 440 height 92
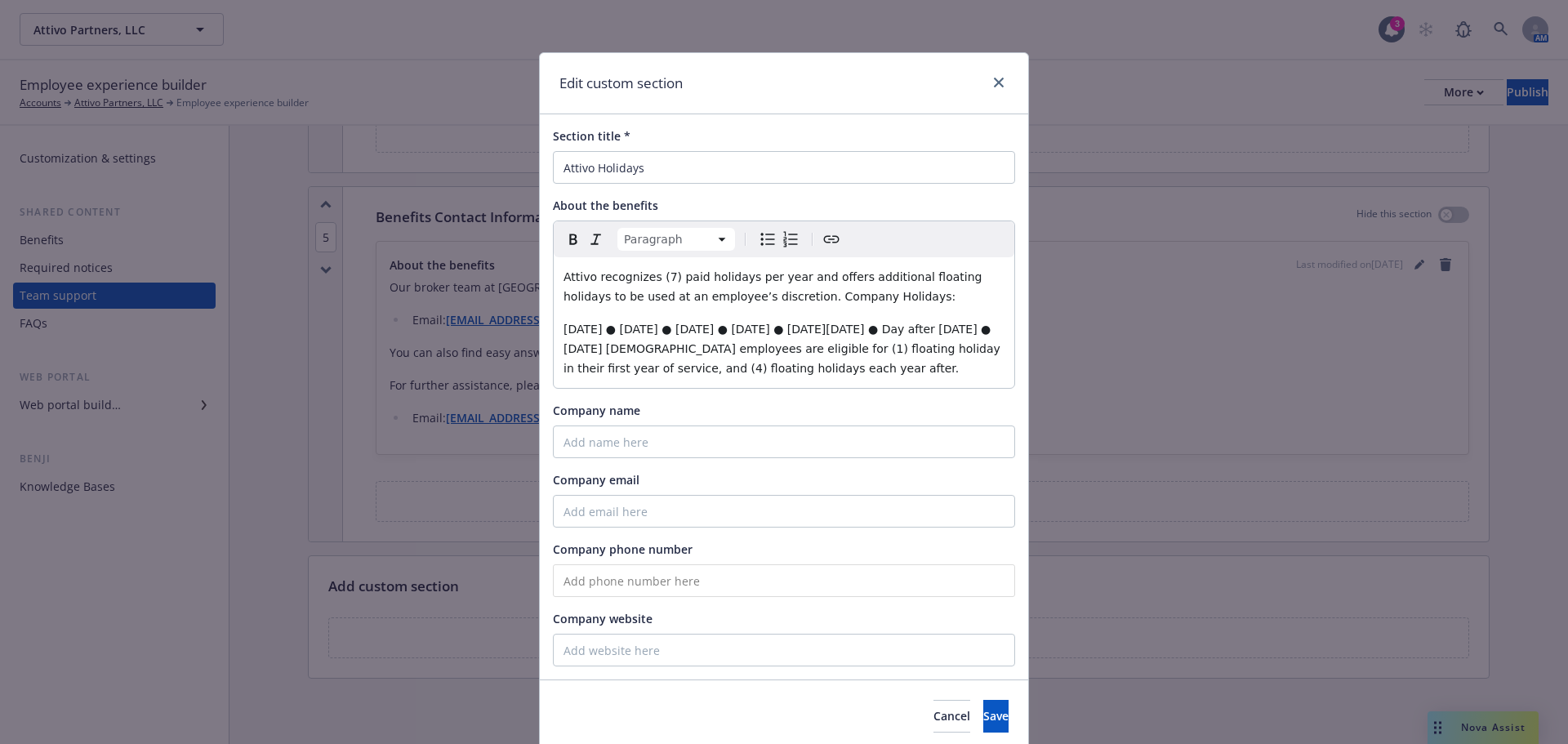
click at [648, 329] on span "New Year's Day ● Memorial Day ● Independence Day ● Labor Day ● Thanksgiving Day…" at bounding box center [784, 348] width 440 height 52
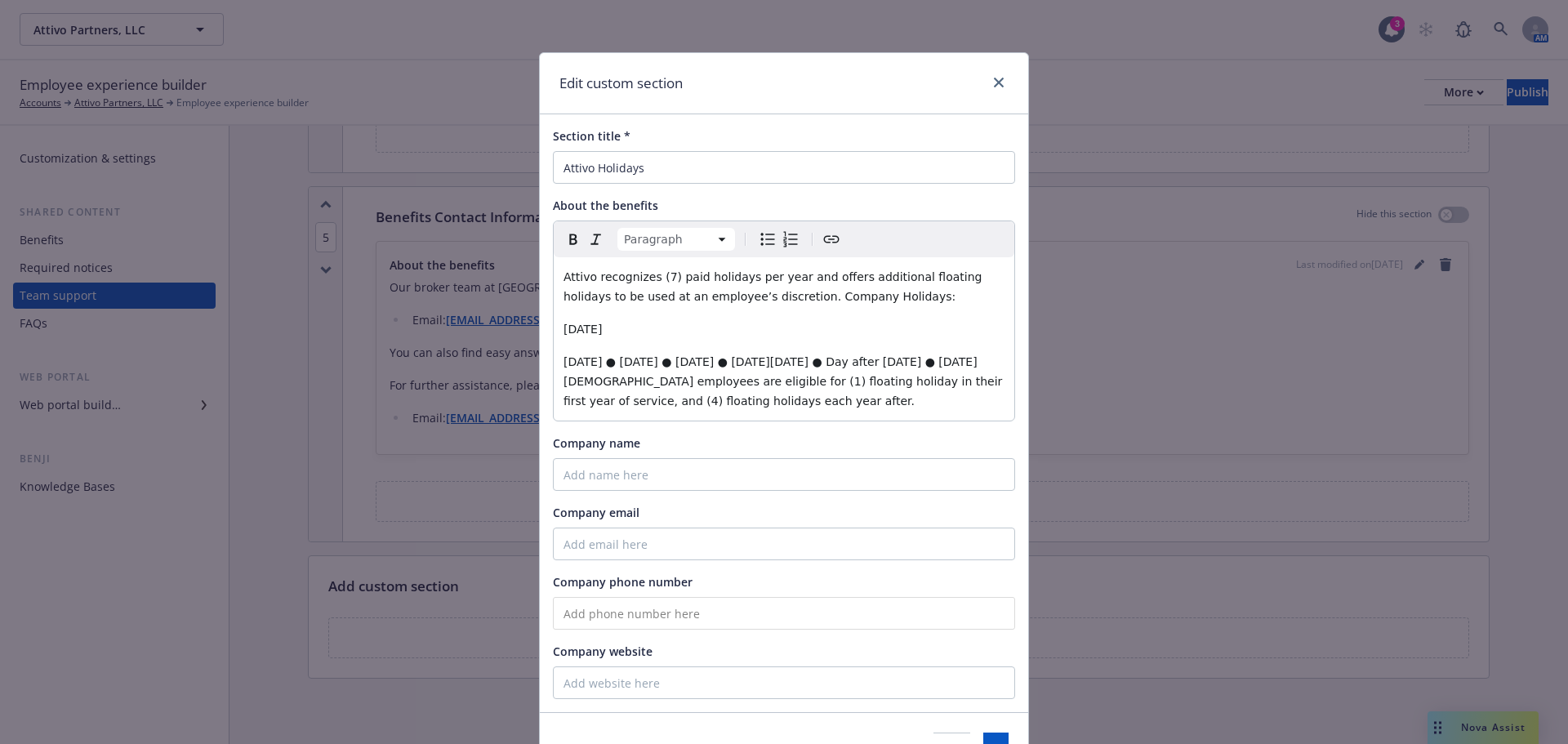
click at [642, 357] on span "Memorial Day ● Independence Day ● Labor Day ● Thanksgiving Day ● Day after Than…" at bounding box center [784, 381] width 443 height 52
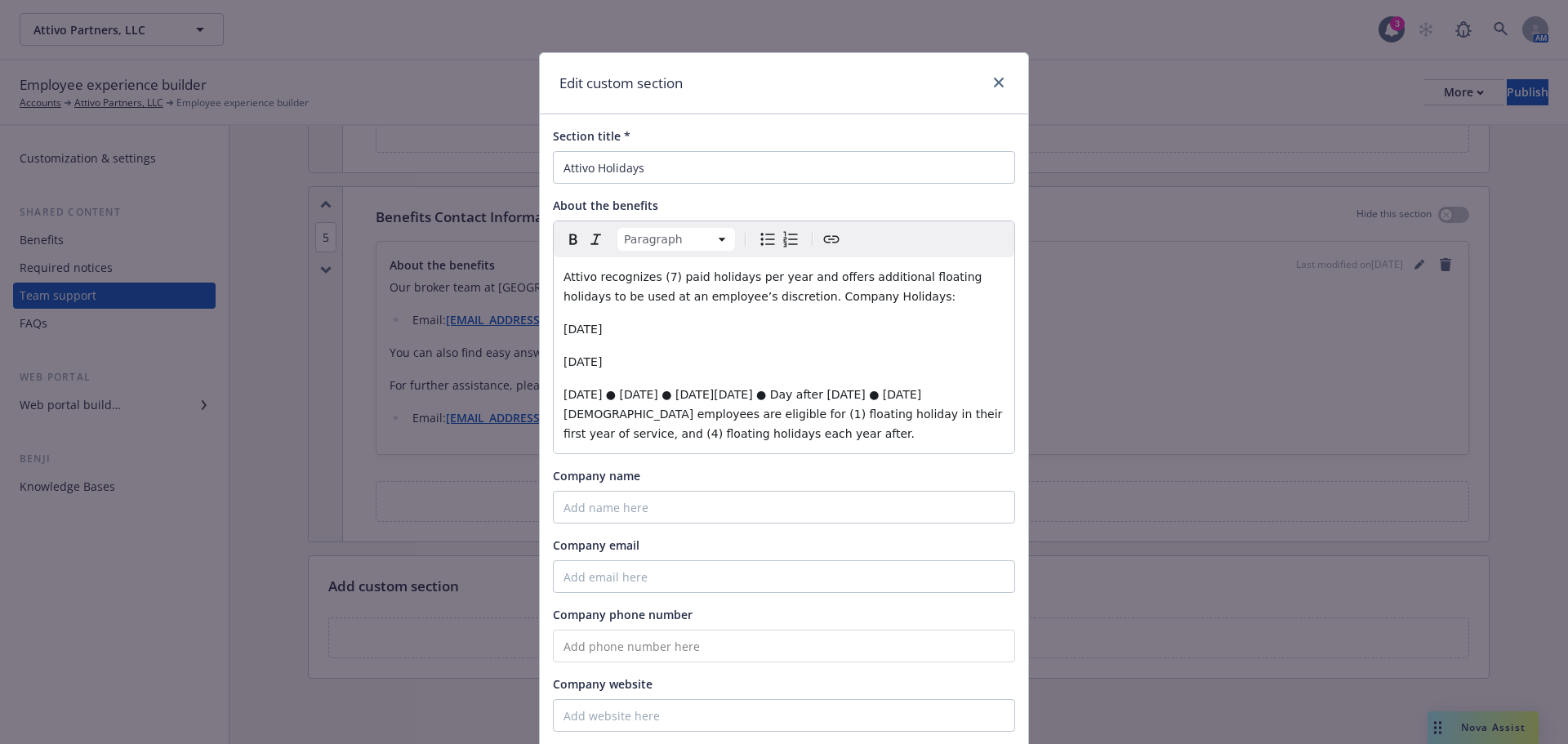
click at [663, 388] on span "Independence Day ● Labor Day ● Thanksgiving Day ● Day after Thanksgiving ● Chri…" at bounding box center [784, 414] width 443 height 52
click at [666, 391] on span "Independence Day ● Labor Day ● Thanksgiving Day ● Day after Thanksgiving ● Chri…" at bounding box center [784, 414] width 443 height 52
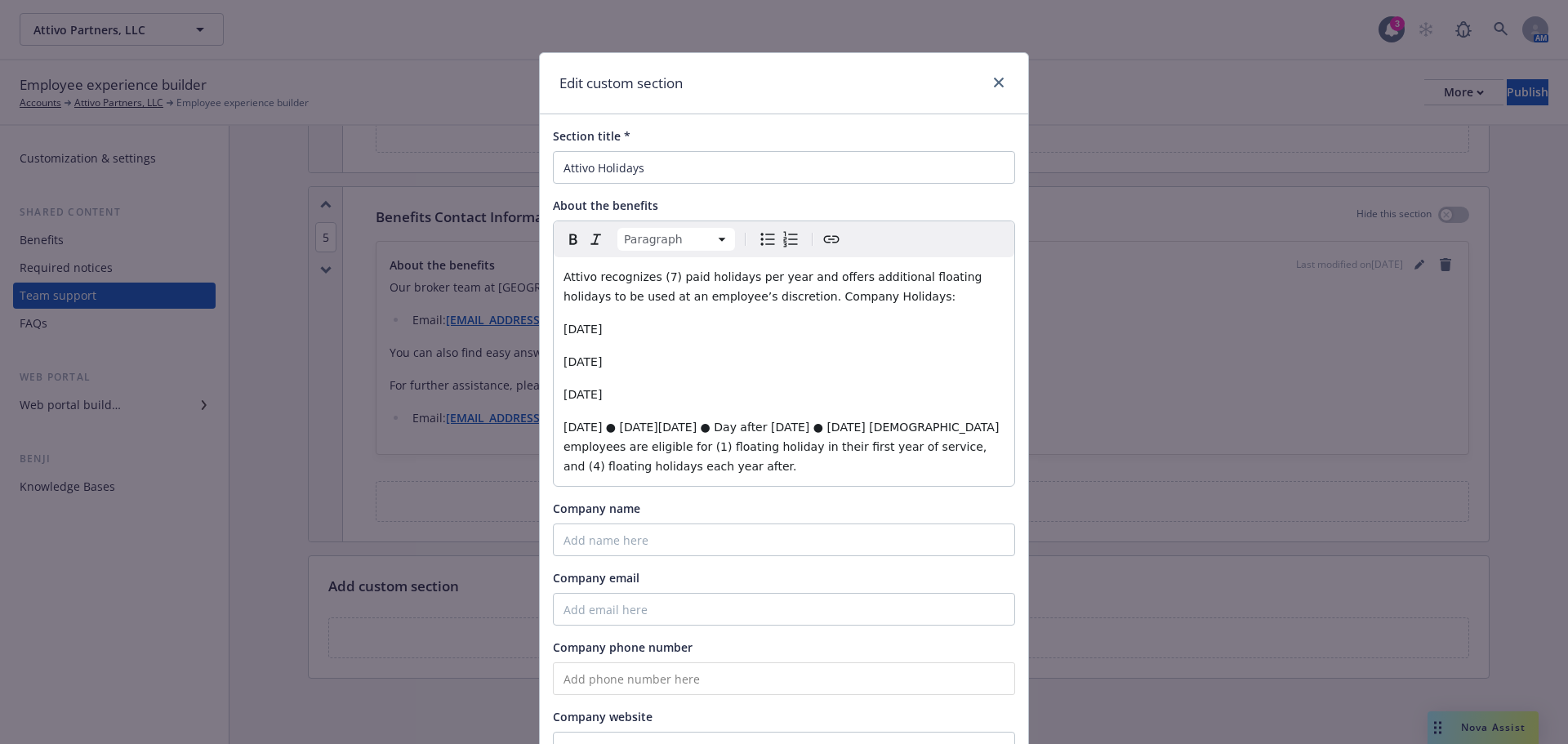
click at [624, 429] on span "Labor Day ● Thanksgiving Day ● Day after Thanksgiving ● Christmas Day Full-time…" at bounding box center [783, 447] width 439 height 52
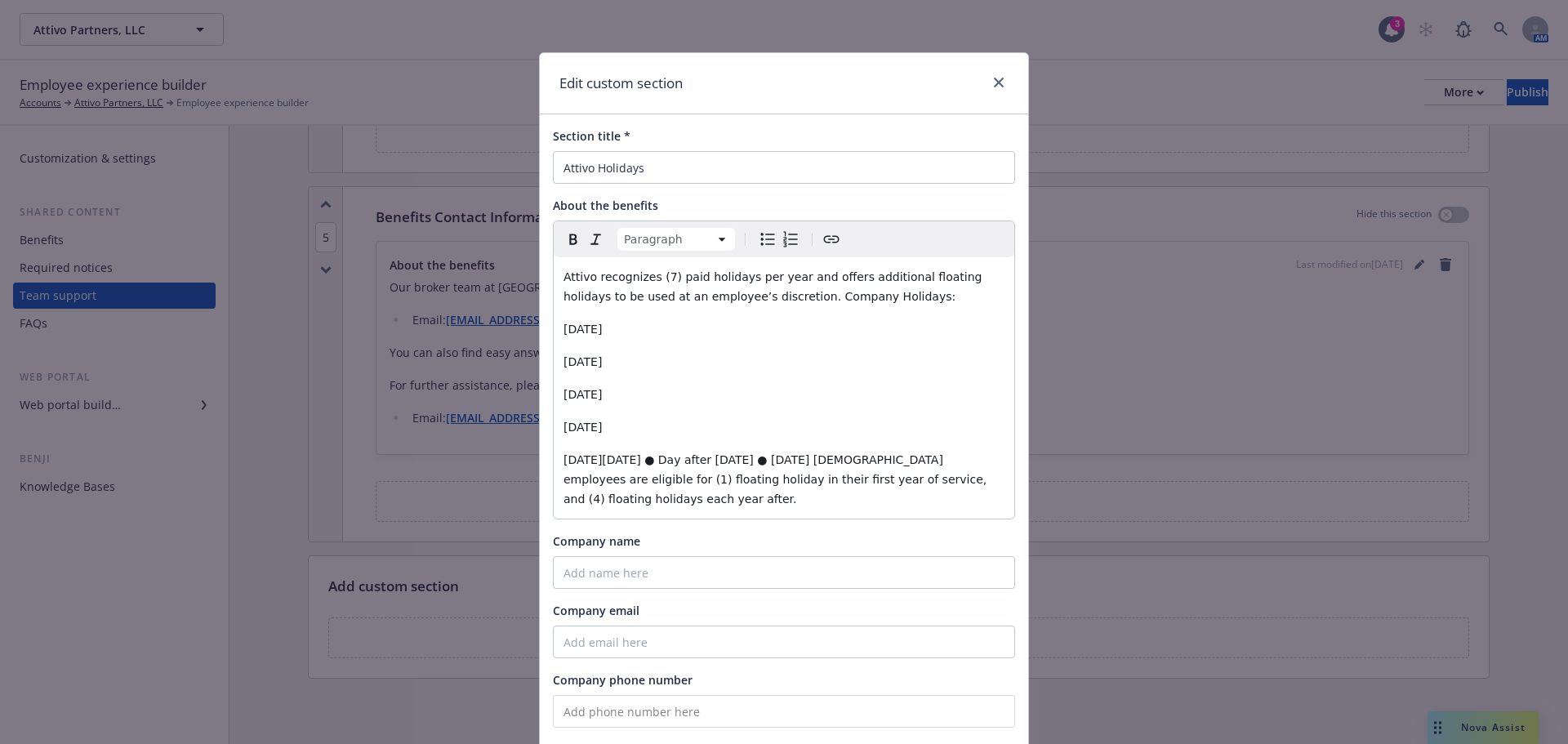
click at [662, 458] on span "Thanksgiving Day ● Day after Thanksgiving ● Christmas Day Full-time employees a…" at bounding box center [777, 480] width 427 height 52
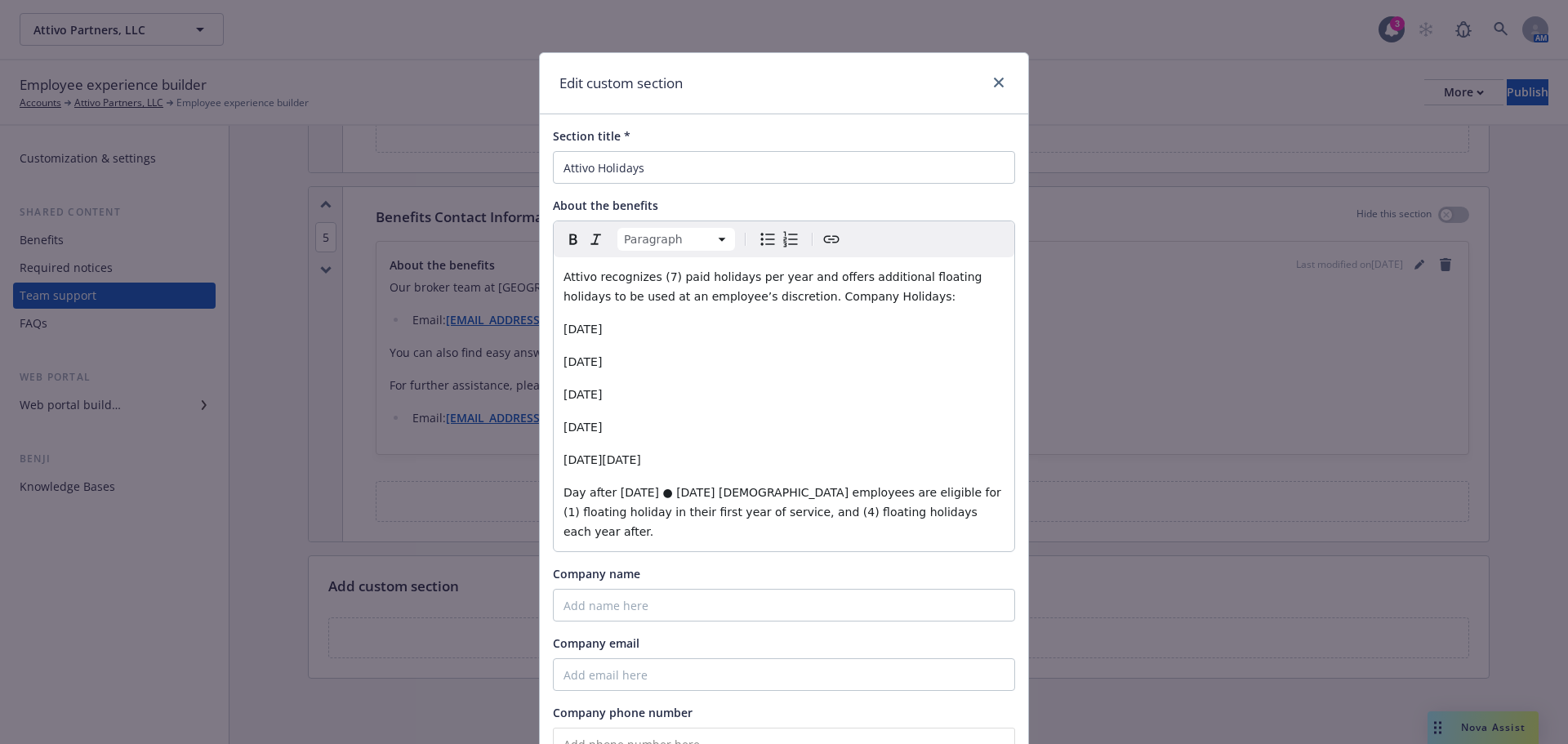
click at [688, 498] on span "Day after Thanksgiving ● Christmas Day Full-time employees are eligible for (1)…" at bounding box center [784, 512] width 441 height 52
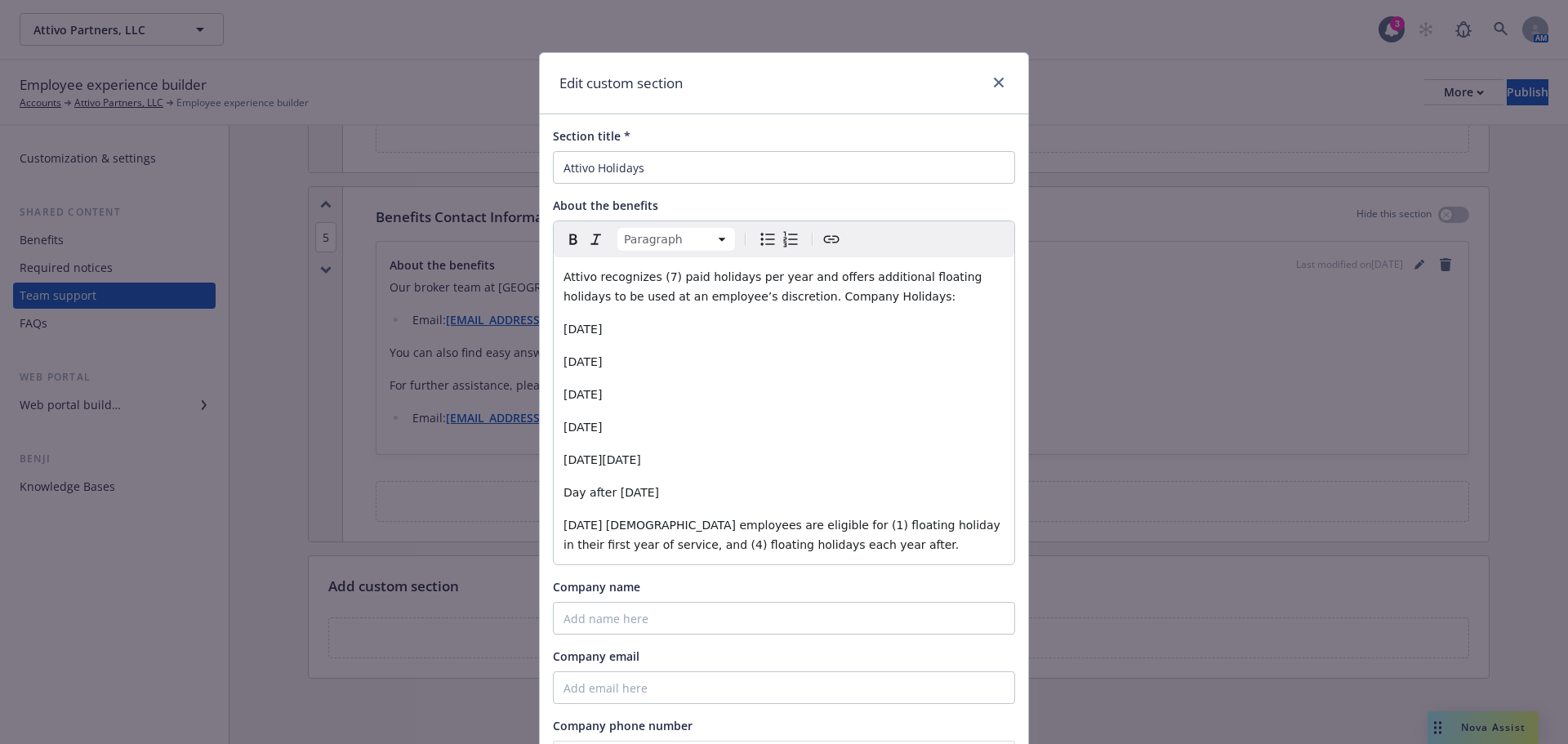
click at [634, 525] on span "Christmas Day Full-time employees are eligible for (1) floating holiday in thei…" at bounding box center [784, 535] width 440 height 33
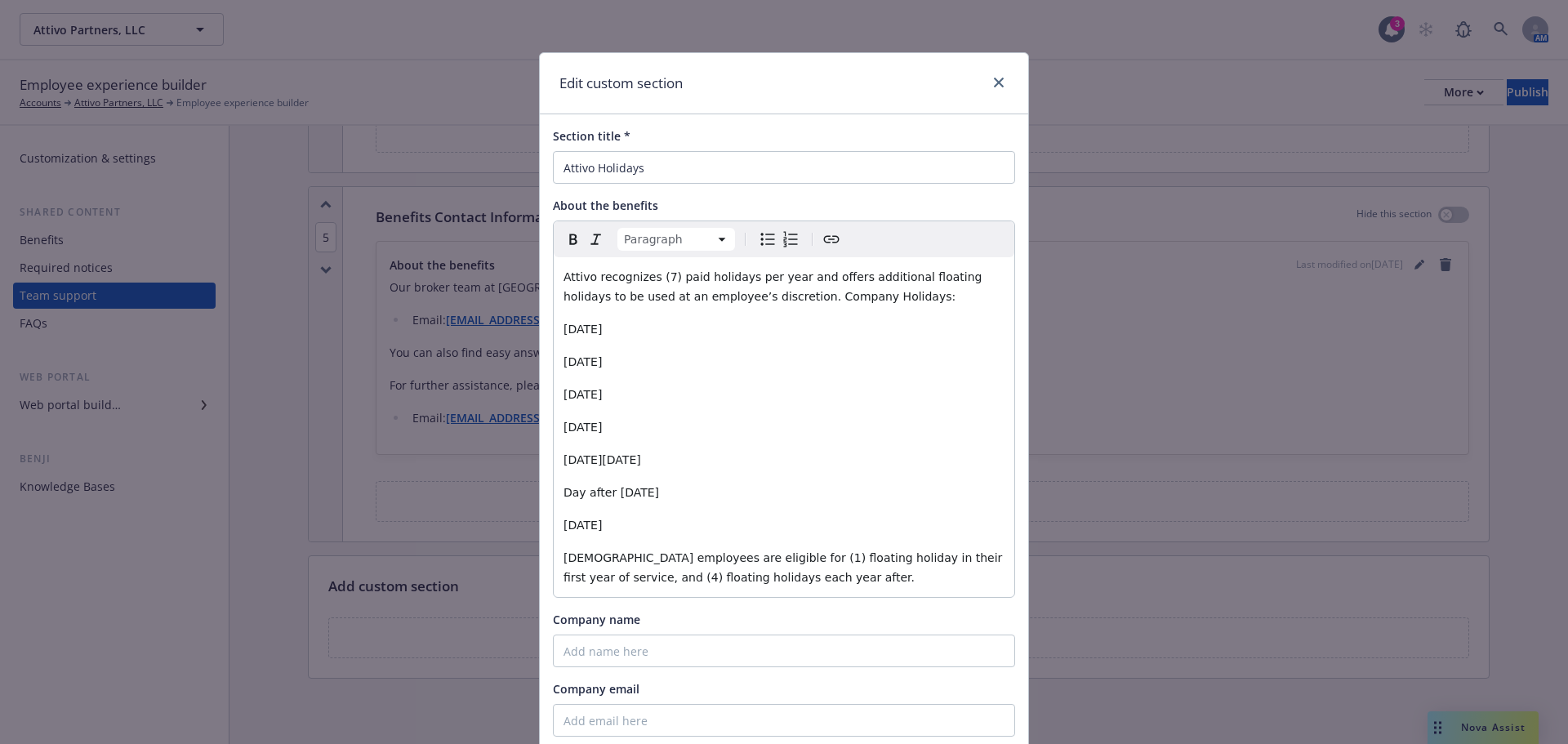
drag, startPoint x: 655, startPoint y: 526, endPoint x: 531, endPoint y: 315, distance: 244.7
click at [531, 315] on div "Edit custom section Section title * Attivo Holidays About the benefits Paragrap…" at bounding box center [784, 372] width 1568 height 744
click at [765, 232] on icon "Bulleted list" at bounding box center [767, 239] width 19 height 19
select select
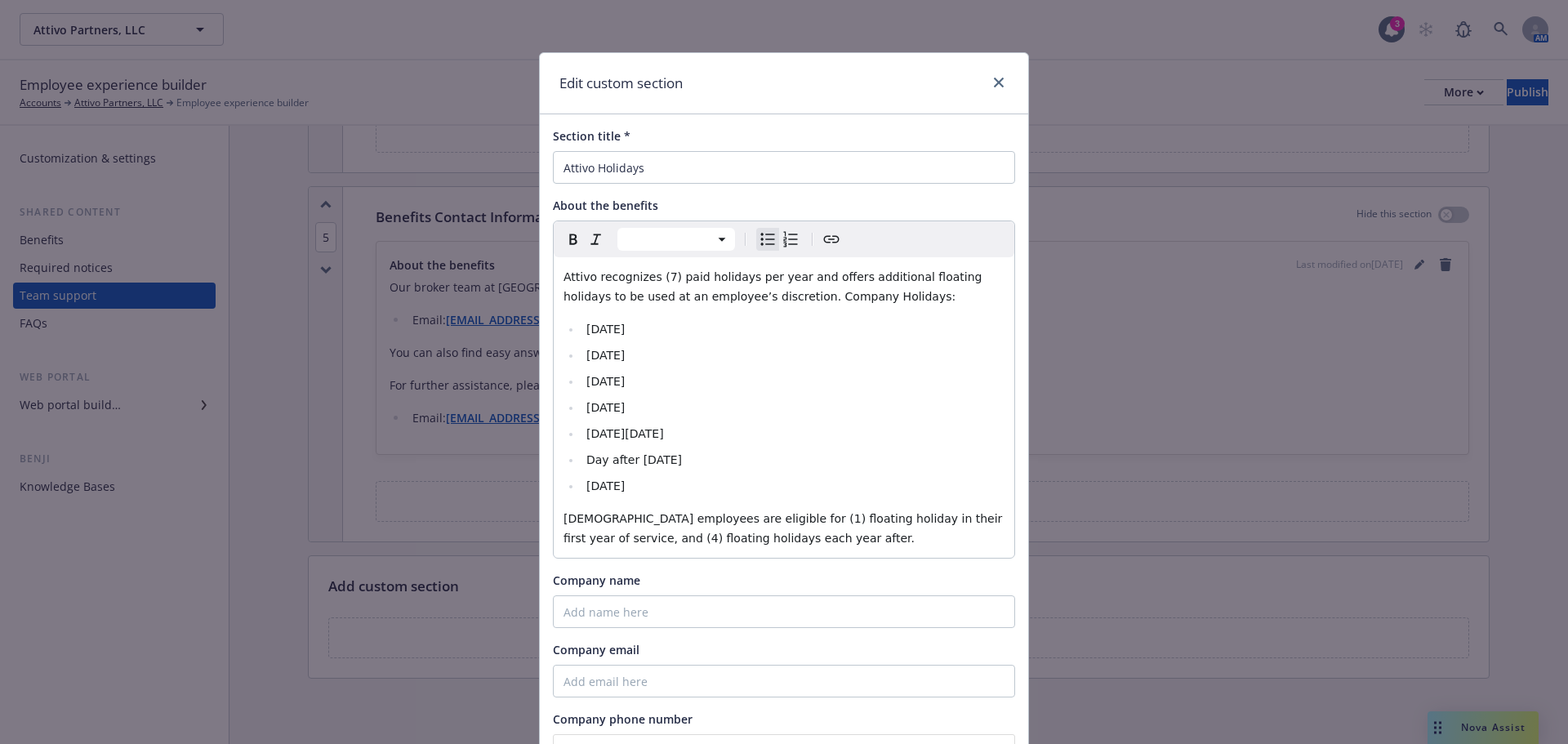
click at [961, 582] on div "Company name" at bounding box center [784, 580] width 462 height 17
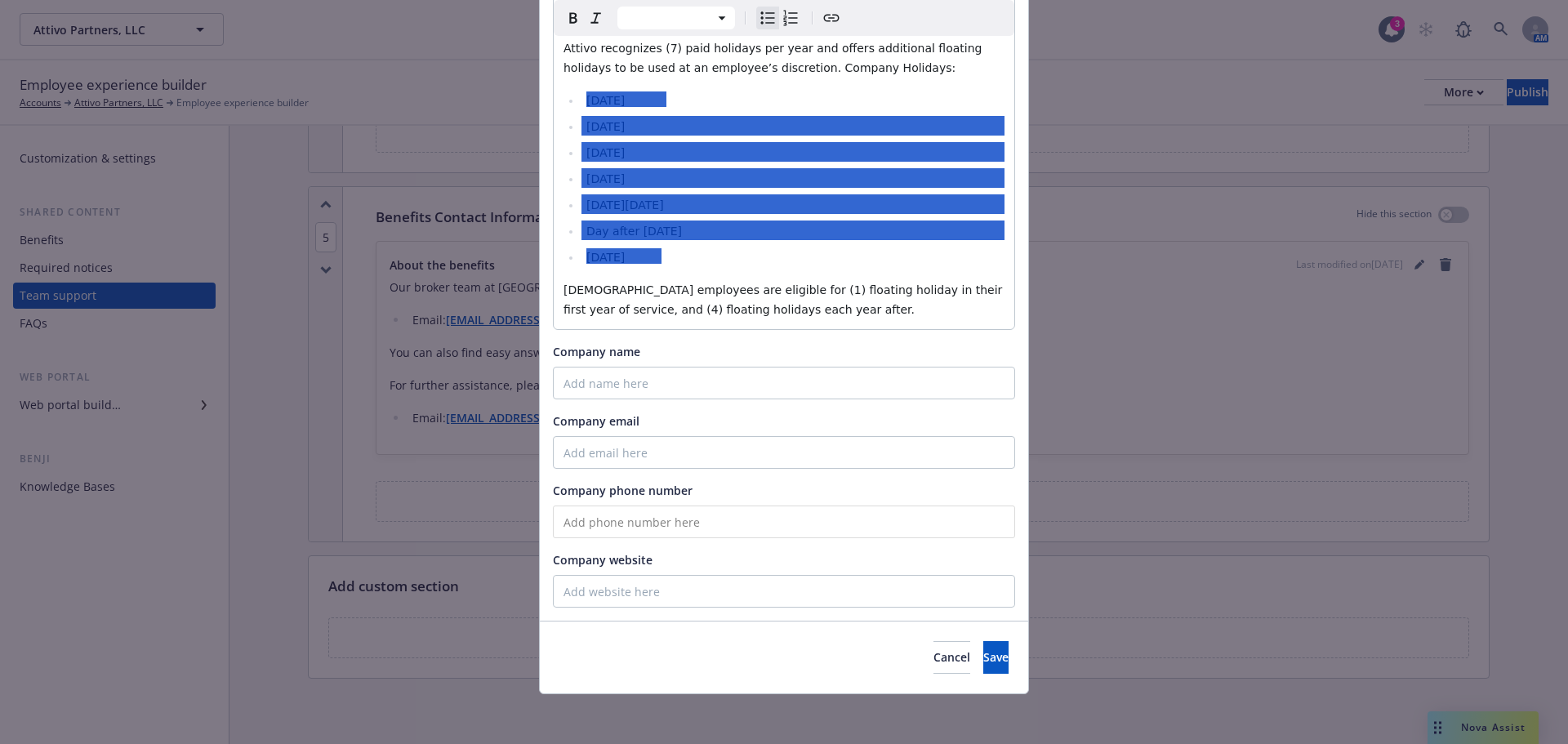
scroll to position [232, 0]
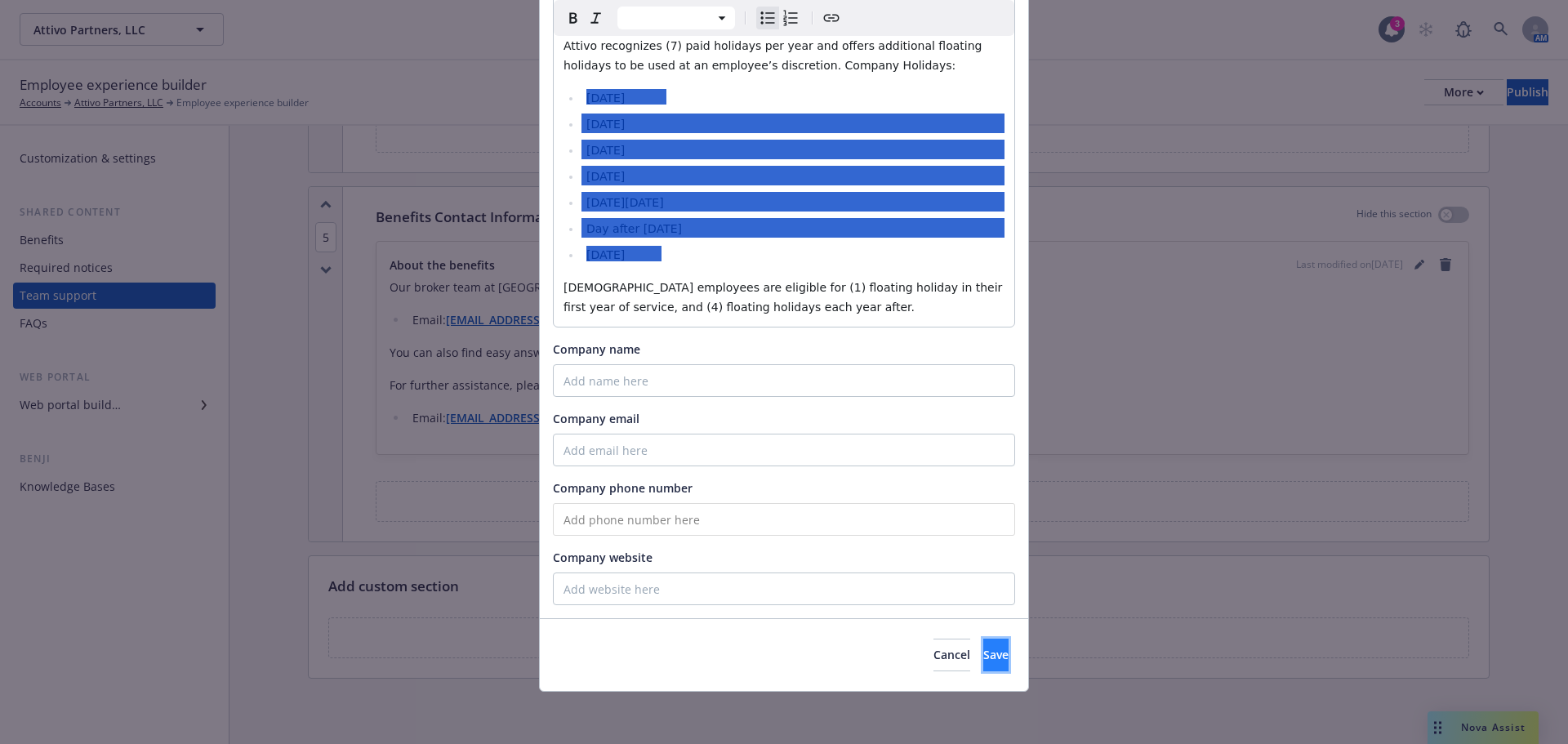
click at [983, 656] on span "Save" at bounding box center [996, 654] width 25 height 15
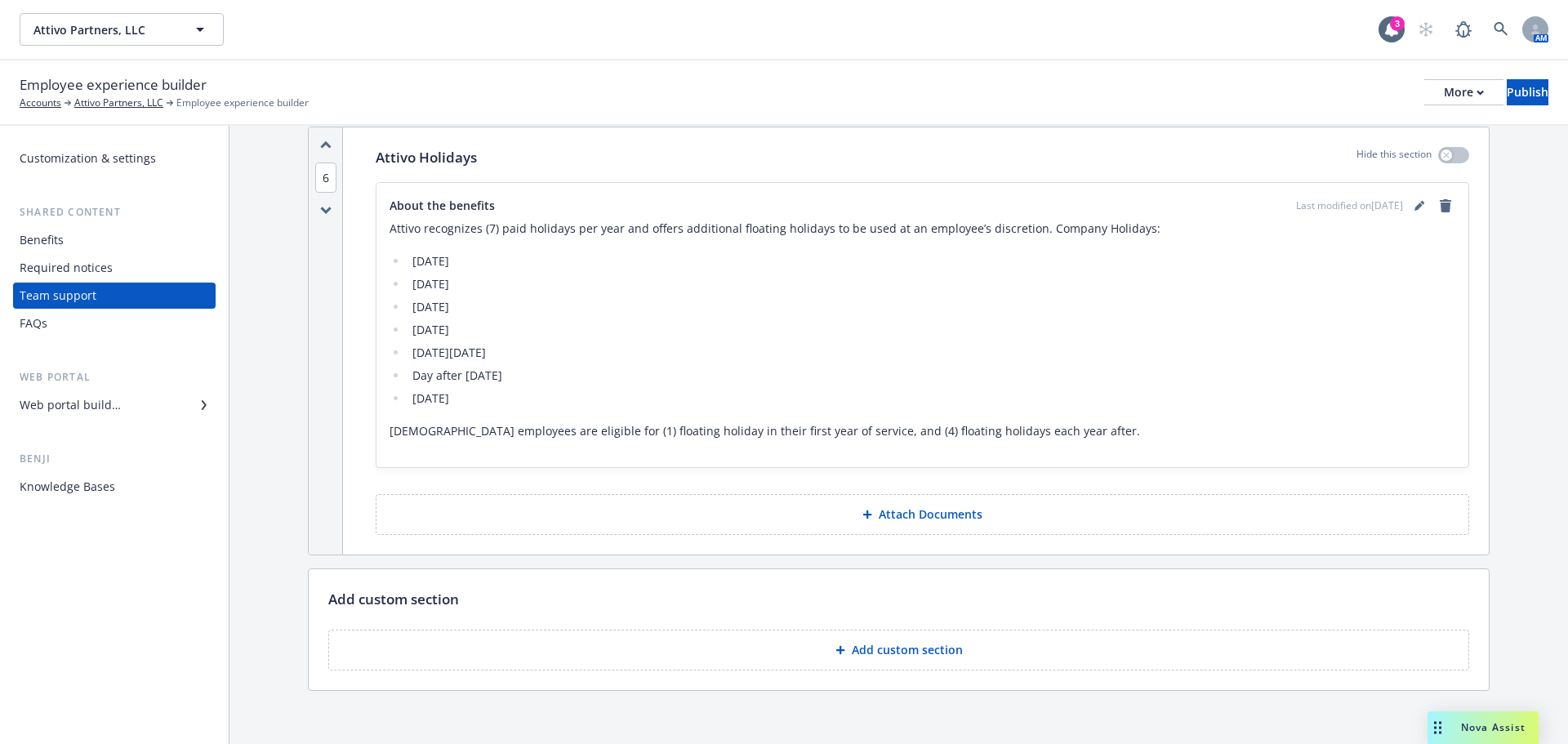
scroll to position [2419, 0]
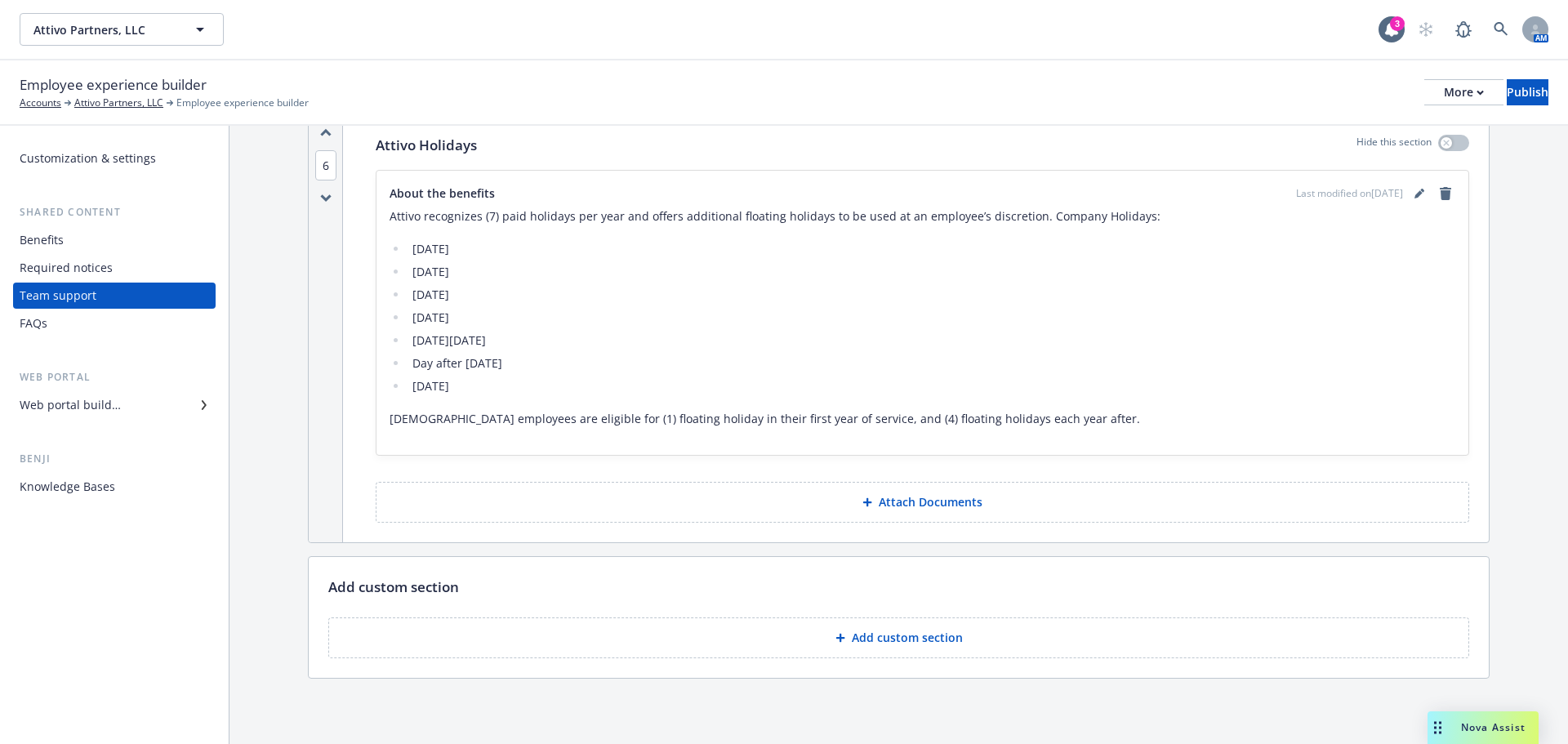
click at [41, 232] on div "Benefits" at bounding box center [41, 239] width 44 height 26
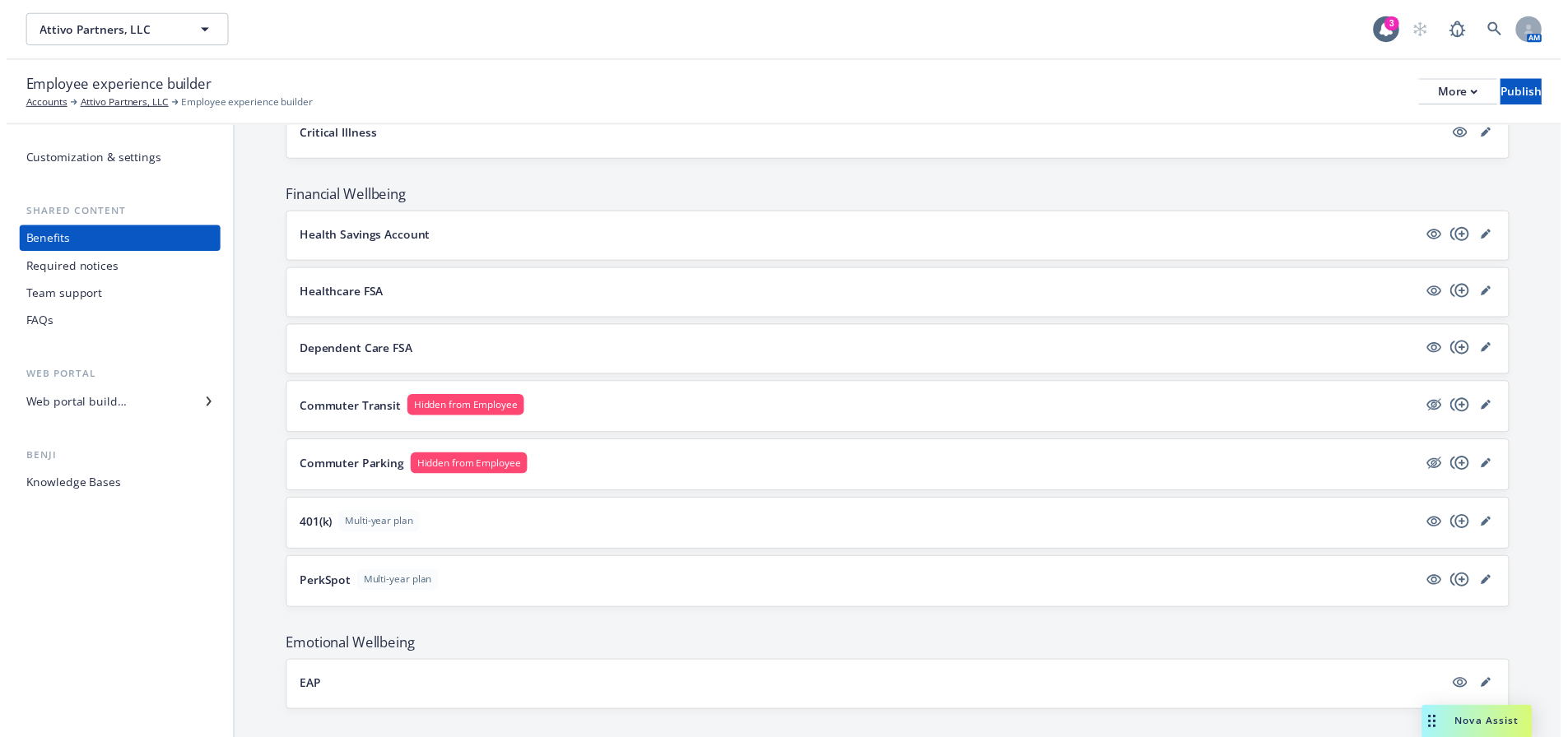
scroll to position [1556, 0]
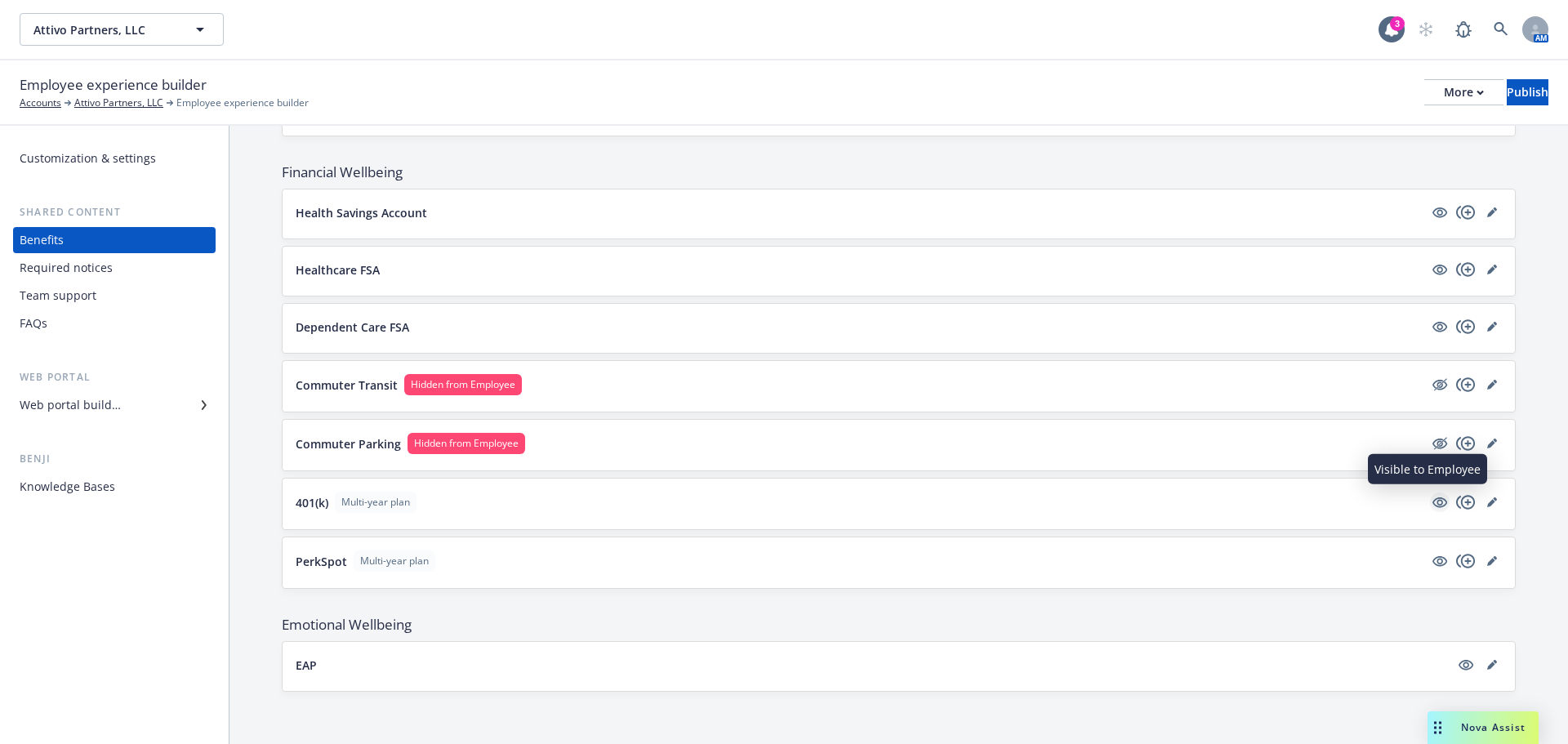
click at [1432, 495] on icon "visible" at bounding box center [1439, 502] width 14 height 14
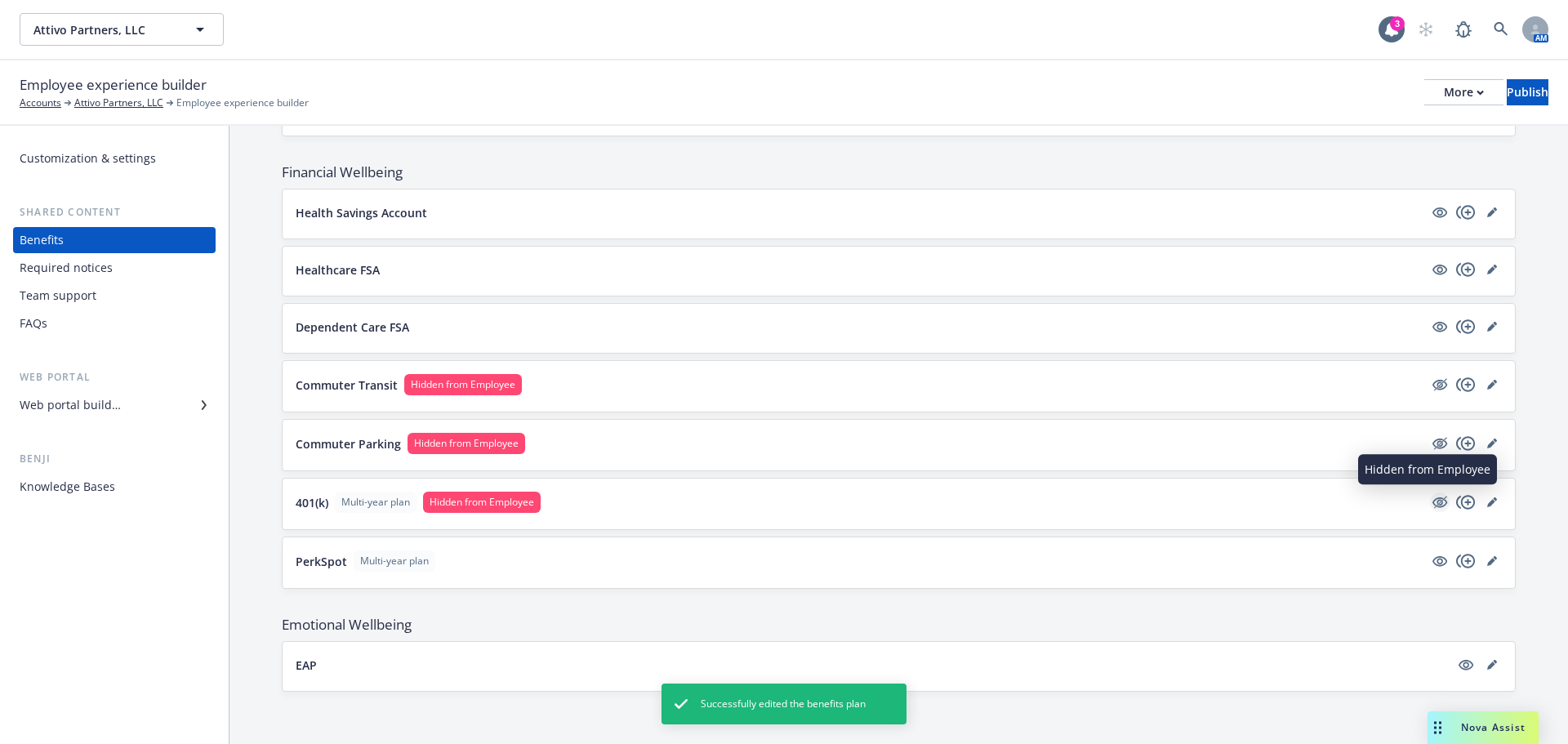
click at [1430, 508] on icon "hidden" at bounding box center [1440, 502] width 19 height 19
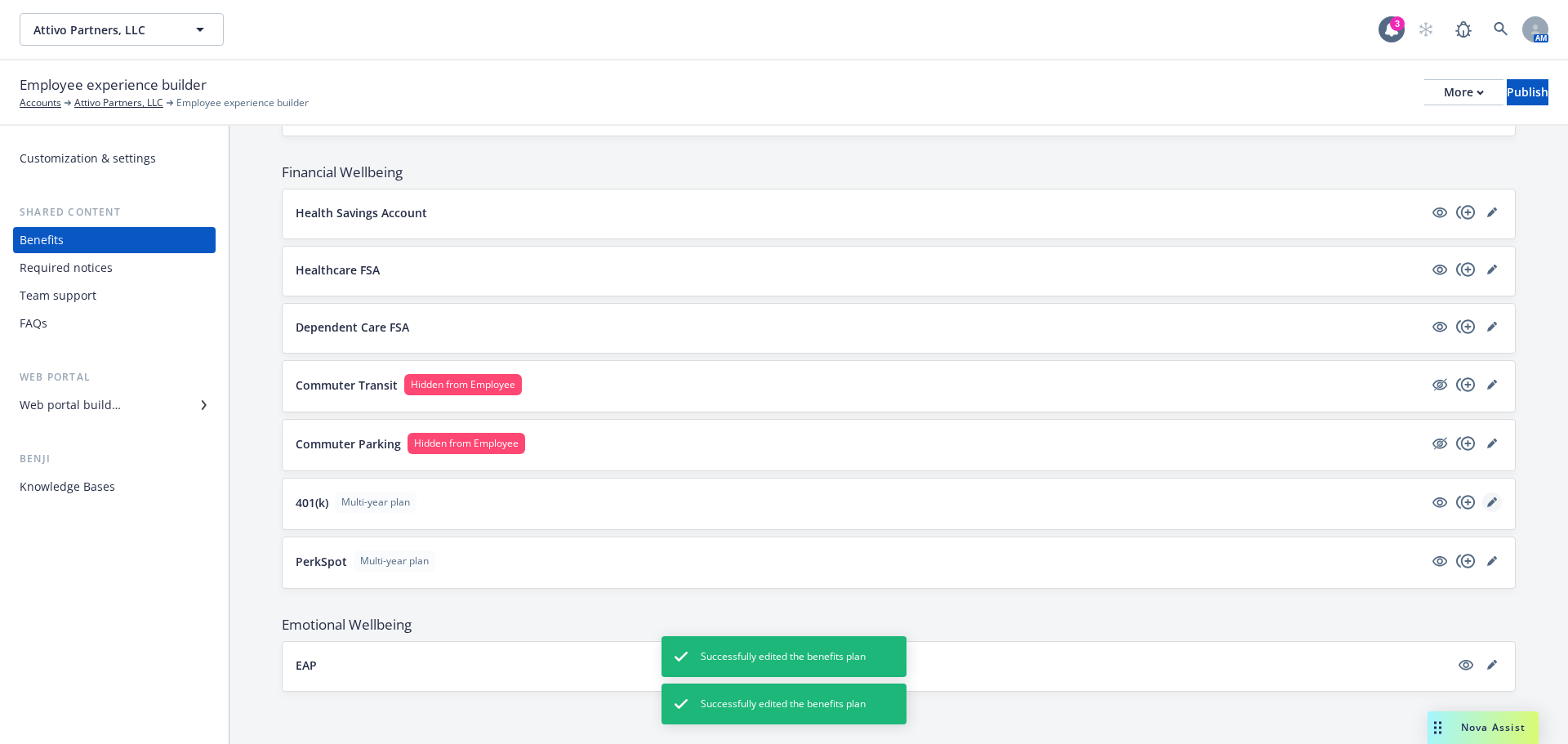
click at [1487, 507] on icon "editPencil" at bounding box center [1491, 503] width 8 height 8
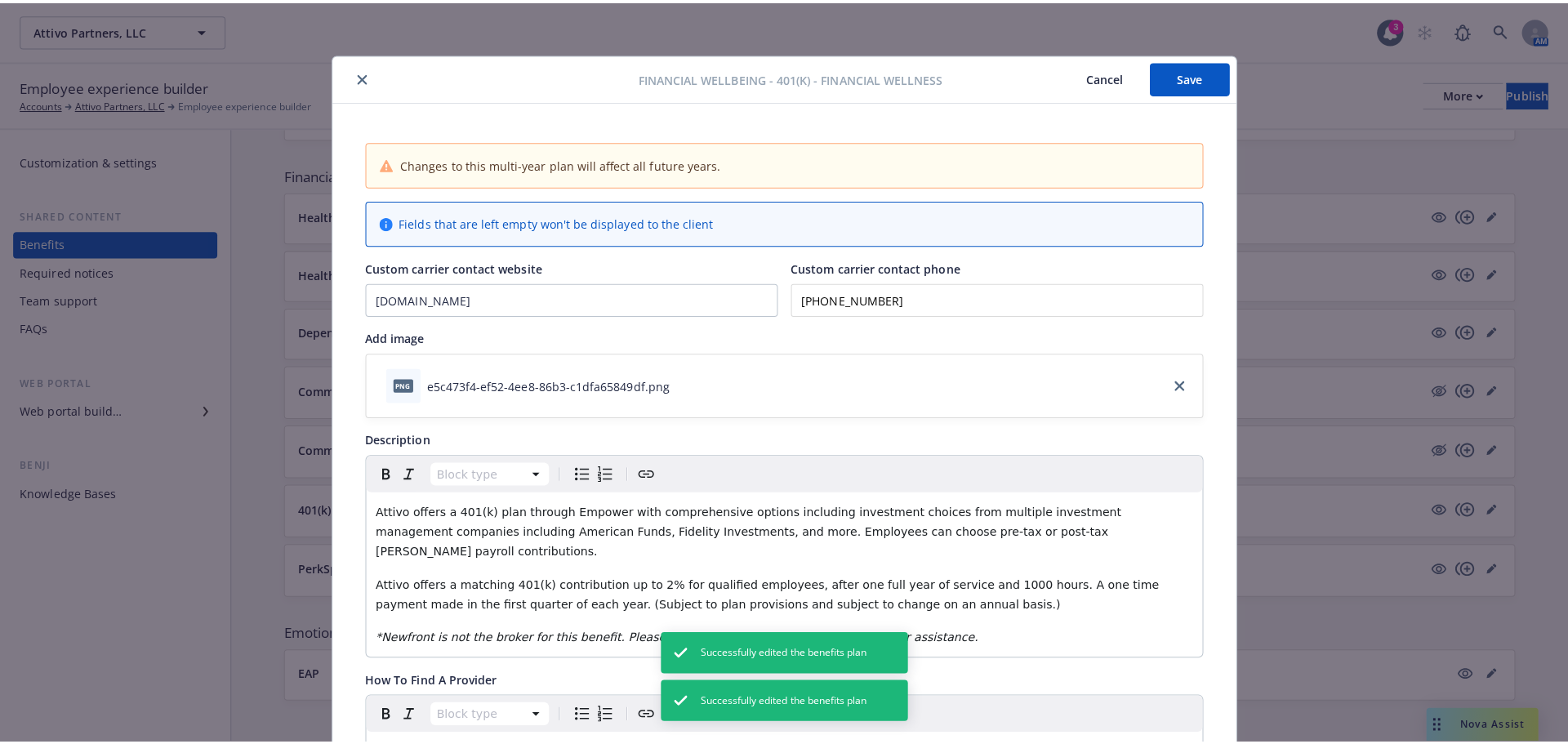
scroll to position [49, 0]
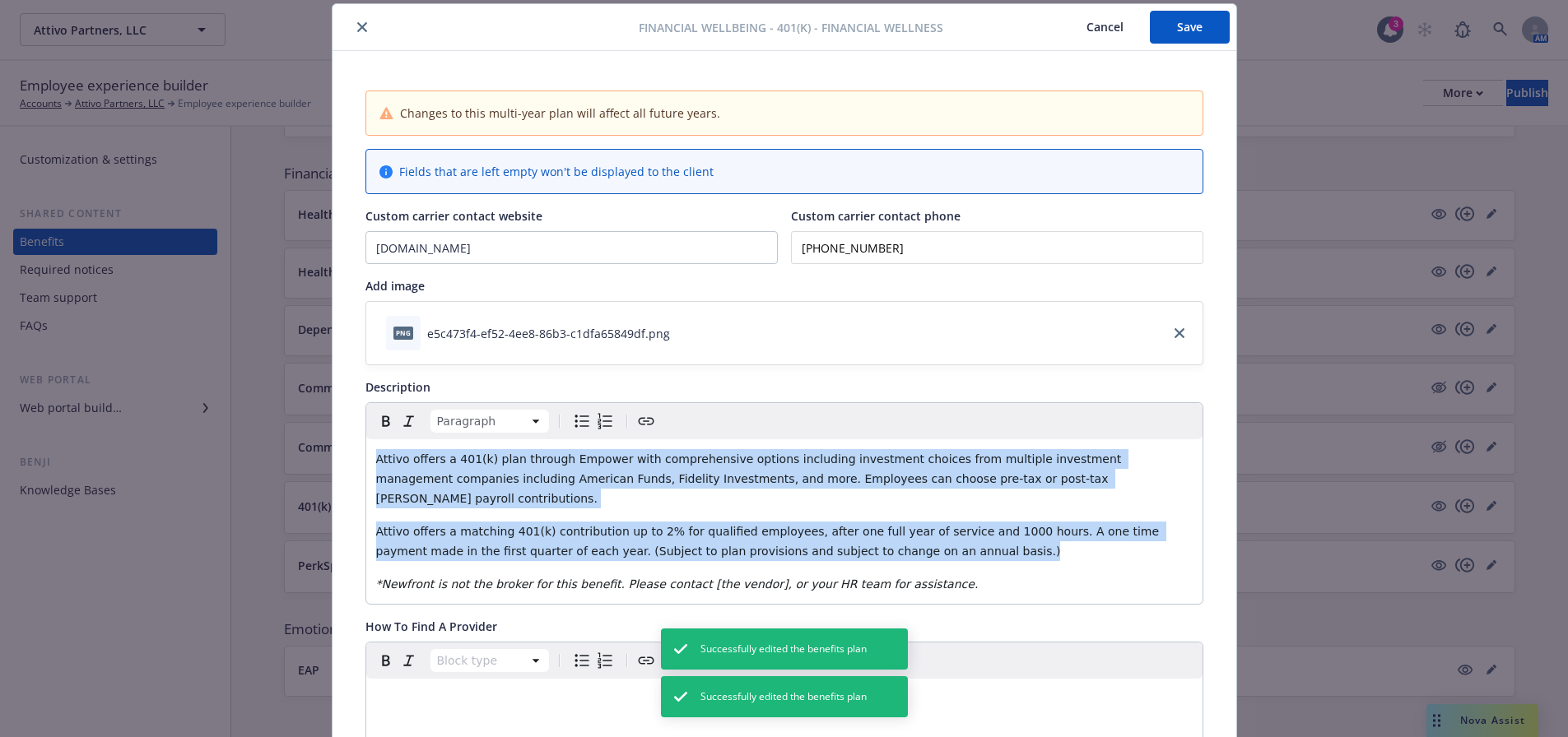
drag, startPoint x: 880, startPoint y: 537, endPoint x: 351, endPoint y: 462, distance: 534.3
click at [351, 462] on div "Changes to this multi-year plan will affect all future years. Fields that are l…" at bounding box center [784, 711] width 904 height 1320
copy div "Attivo offers a 401(k) plan through Empower with comprehensive options includin…"
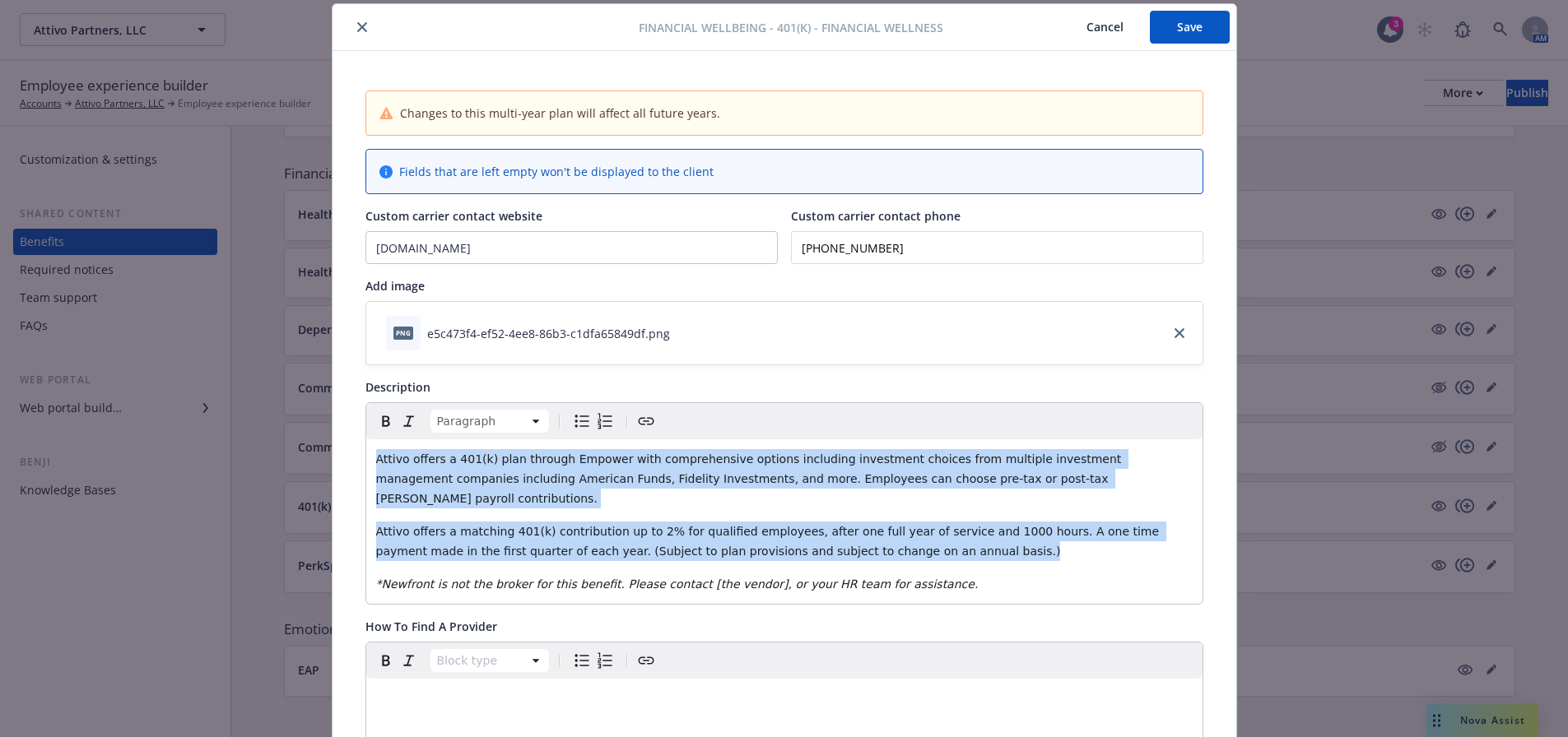
click at [357, 24] on icon "close" at bounding box center [362, 27] width 10 height 10
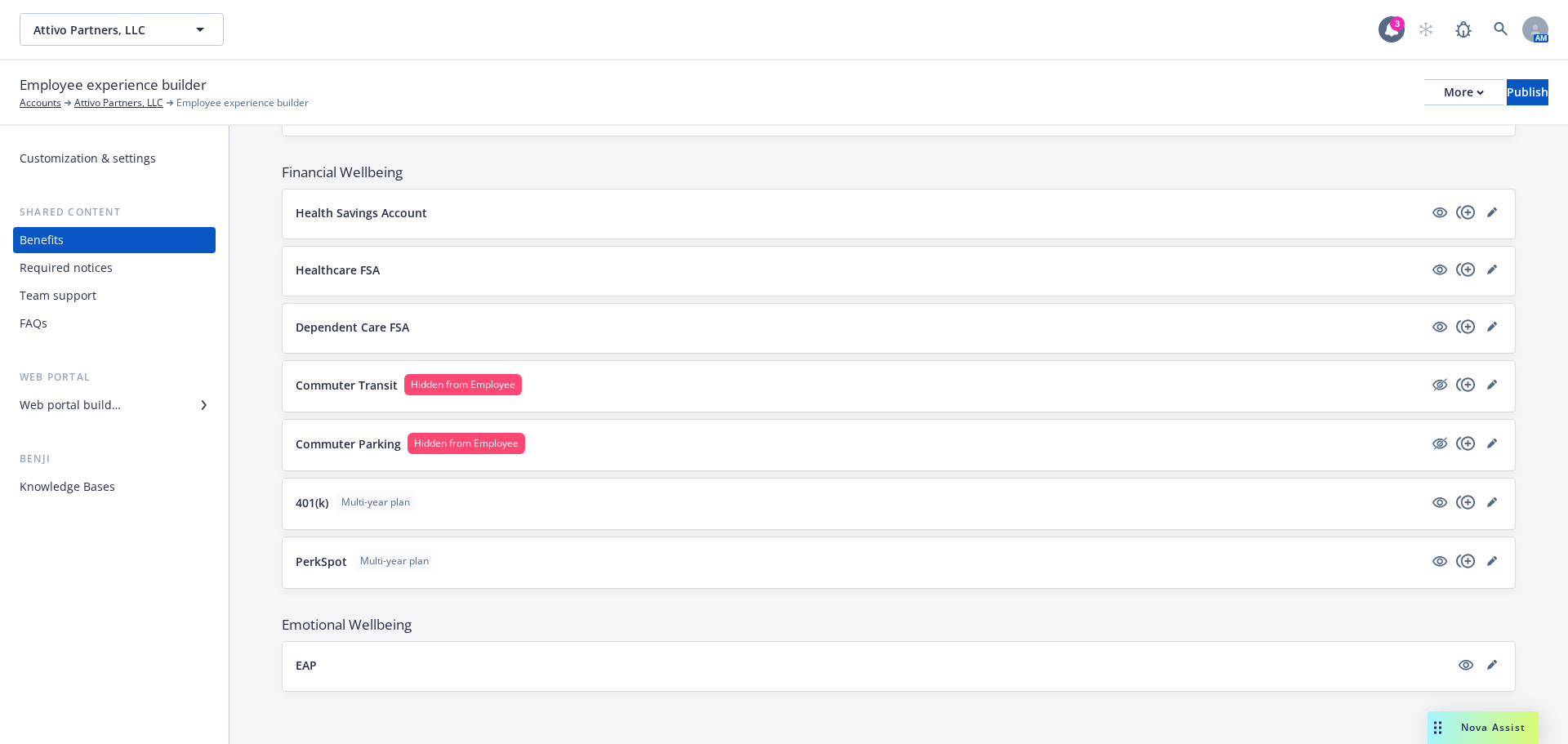
click at [102, 301] on div "Team support" at bounding box center [114, 295] width 189 height 26
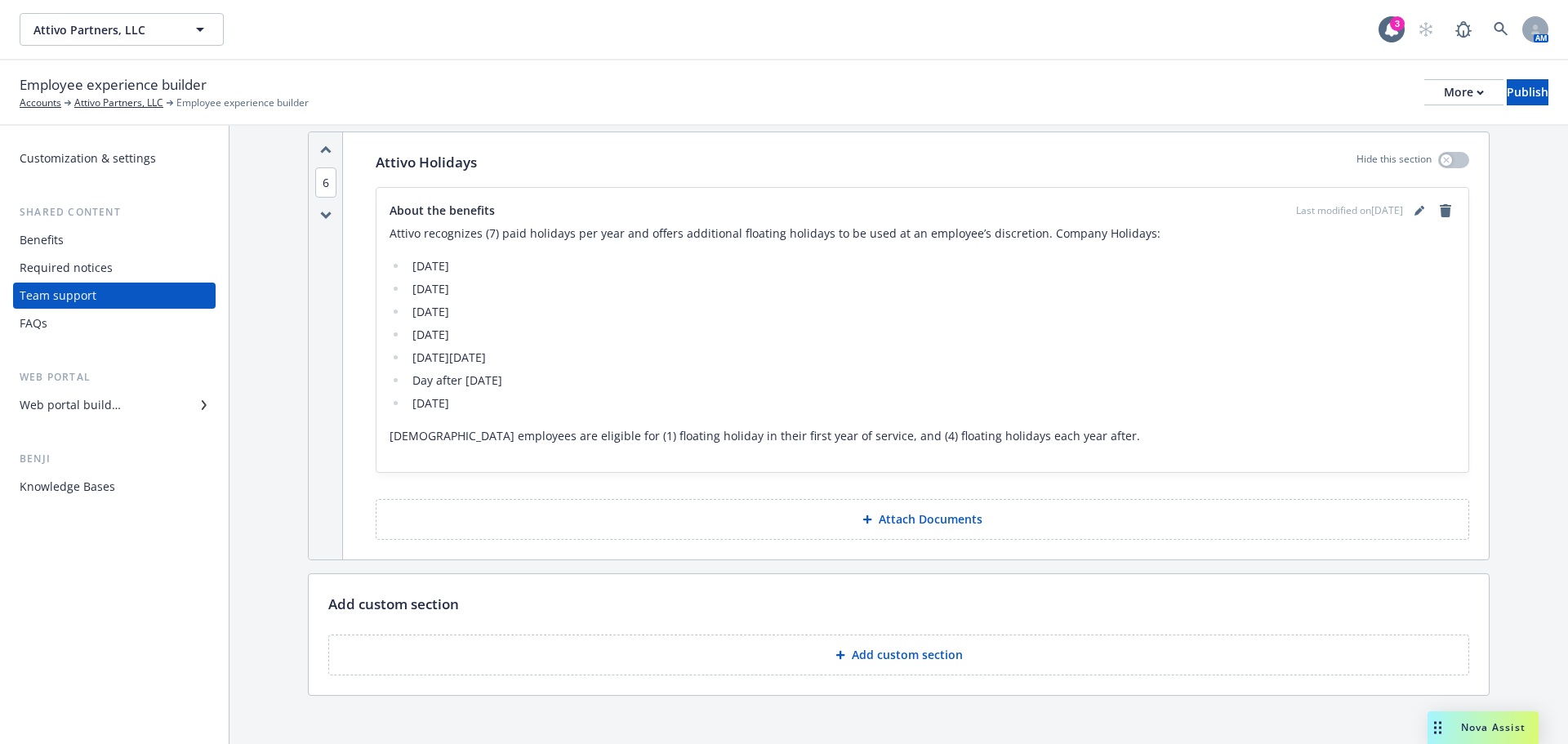
scroll to position [2419, 0]
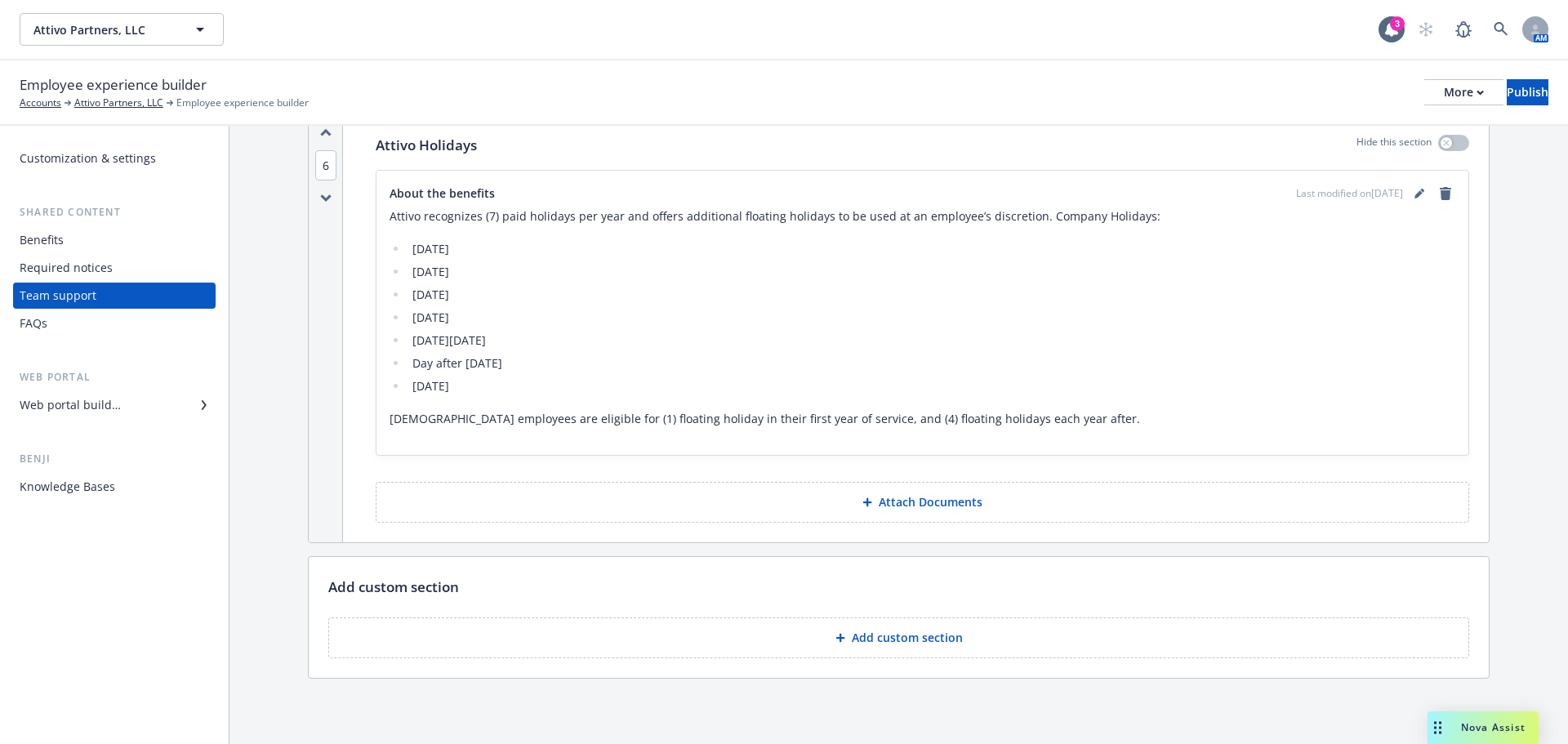
click at [959, 648] on button "Add custom section" at bounding box center [898, 638] width 1141 height 41
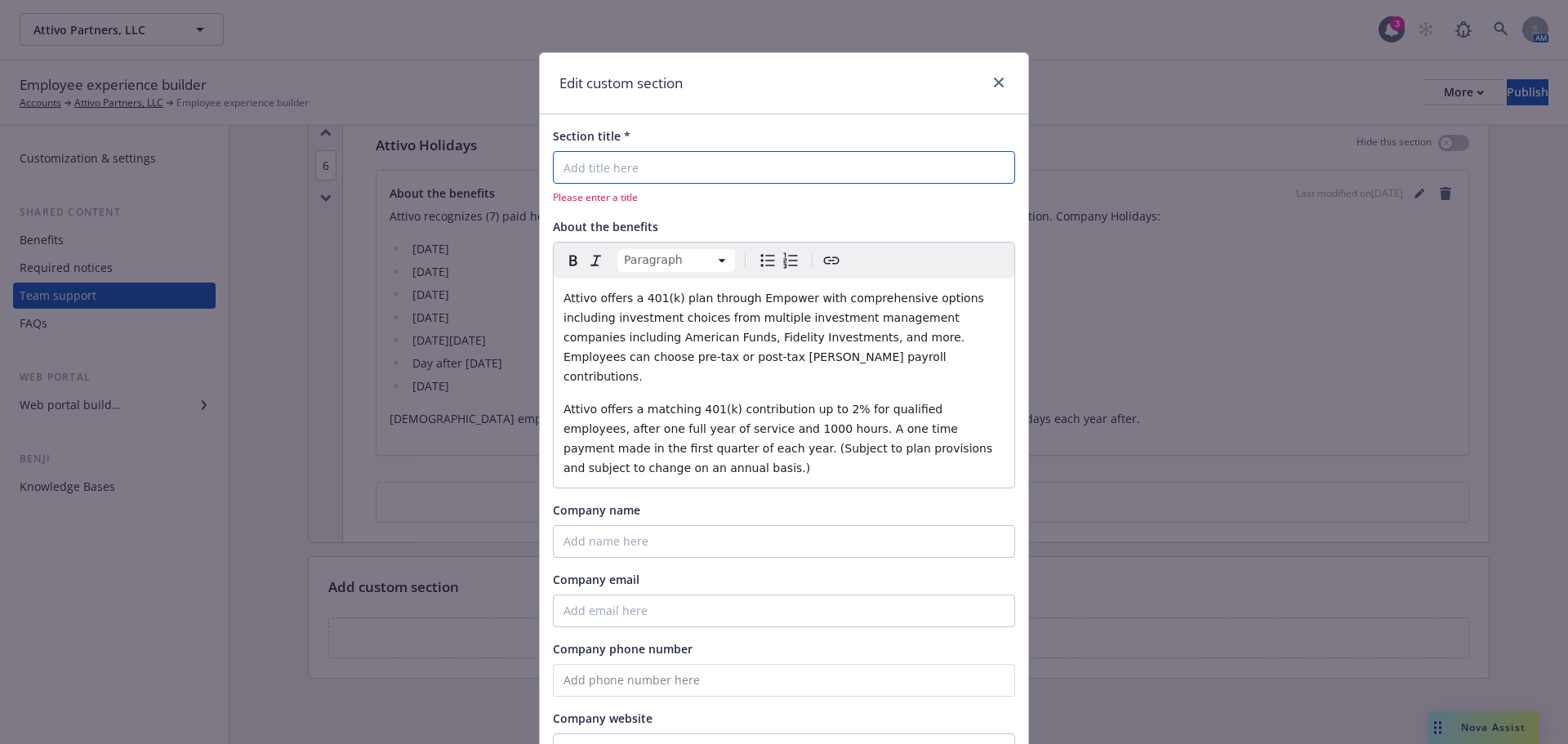
click at [641, 152] on input "Section title *" at bounding box center [784, 168] width 462 height 33
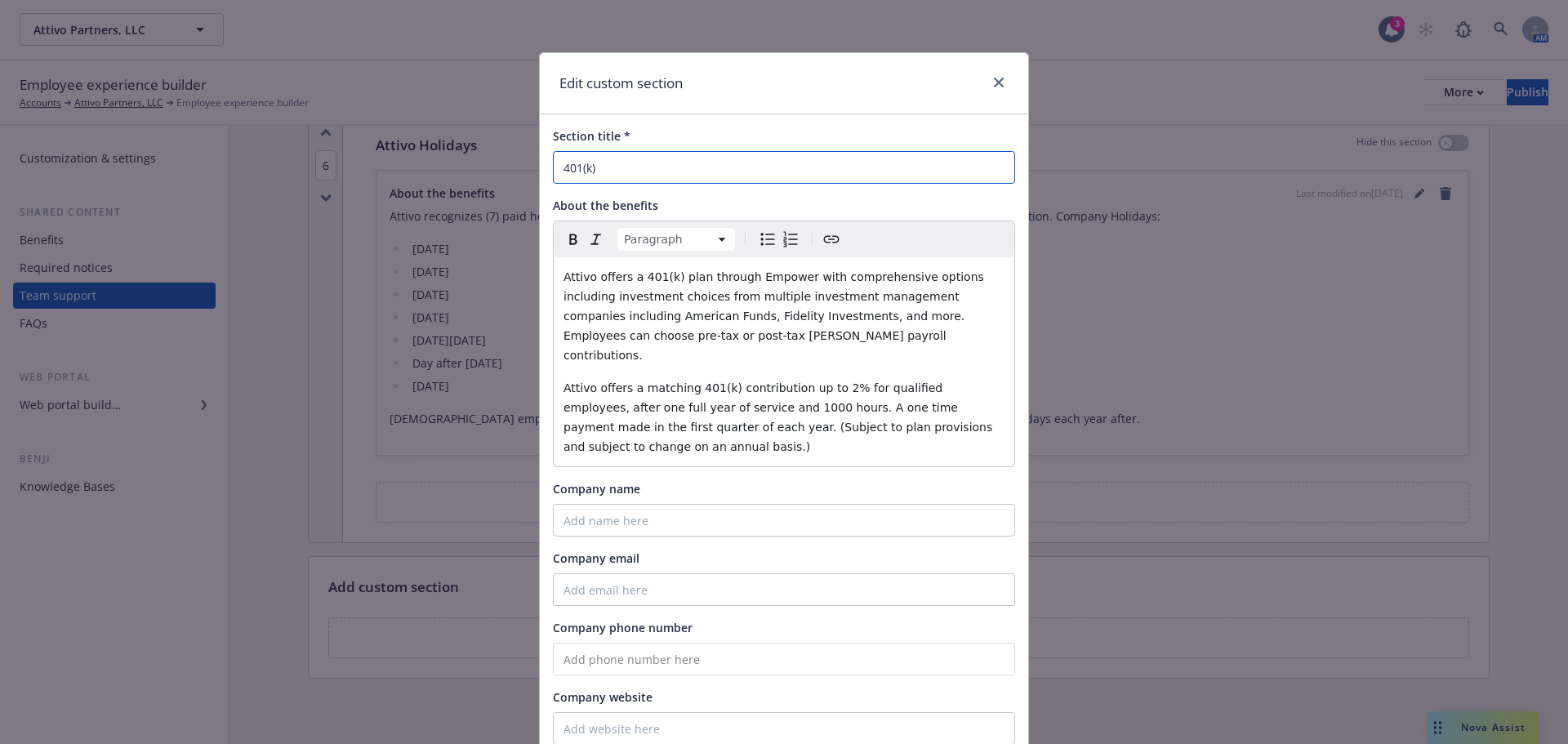
type input "401(k)"
click at [693, 504] on input "Company name" at bounding box center [784, 520] width 462 height 33
click at [674, 573] on input "Company email" at bounding box center [784, 590] width 462 height 33
click at [625, 504] on input "Company name" at bounding box center [784, 520] width 462 height 33
click at [651, 643] on input "tel" at bounding box center [784, 659] width 462 height 33
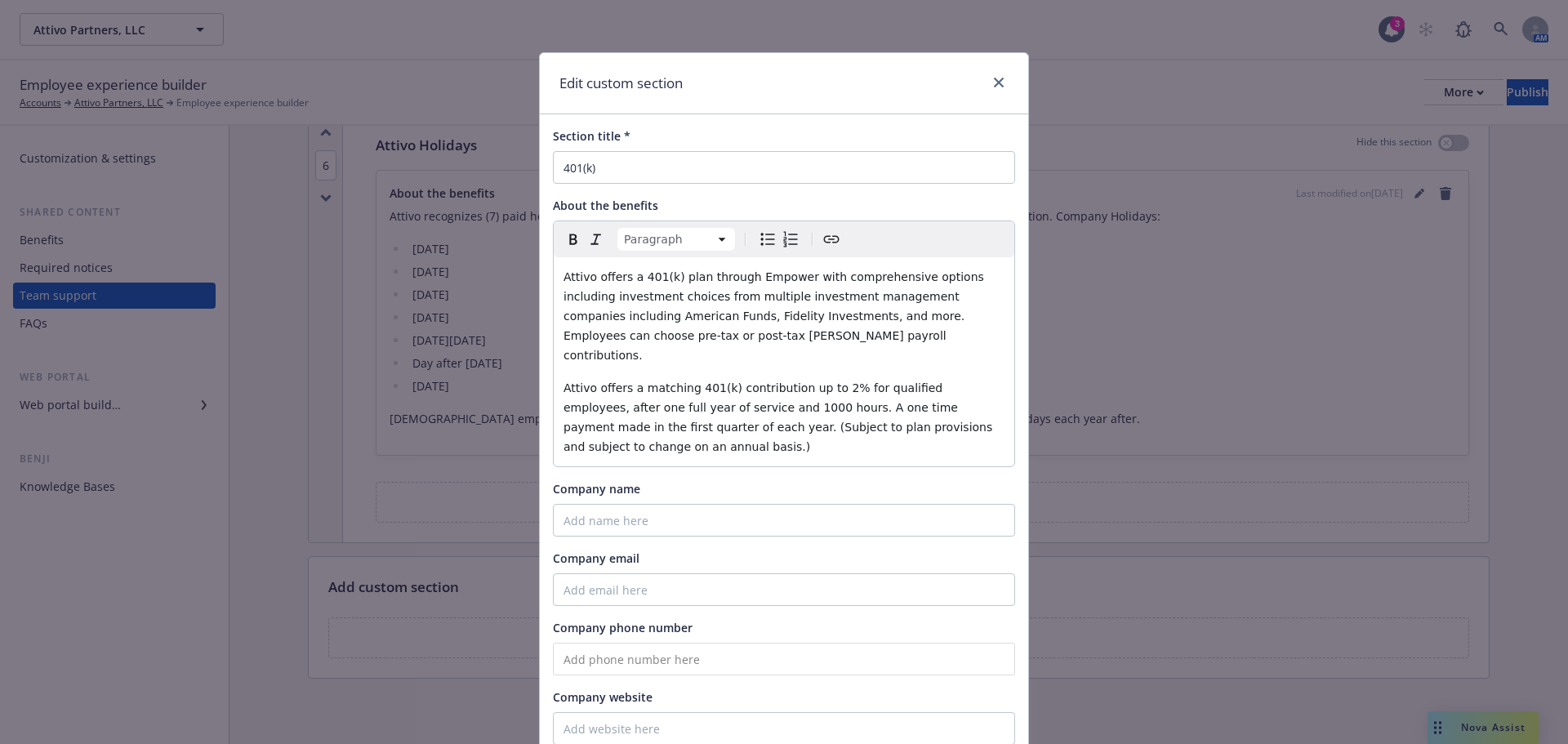
paste input "(180) 033-8401"
drag, startPoint x: 642, startPoint y: 624, endPoint x: 518, endPoint y: 614, distance: 124.4
click at [518, 614] on div "Edit custom section Section title * 401(k) About the benefits Paragraph Paragra…" at bounding box center [784, 372] width 1568 height 744
type input "(800) 338-4015"
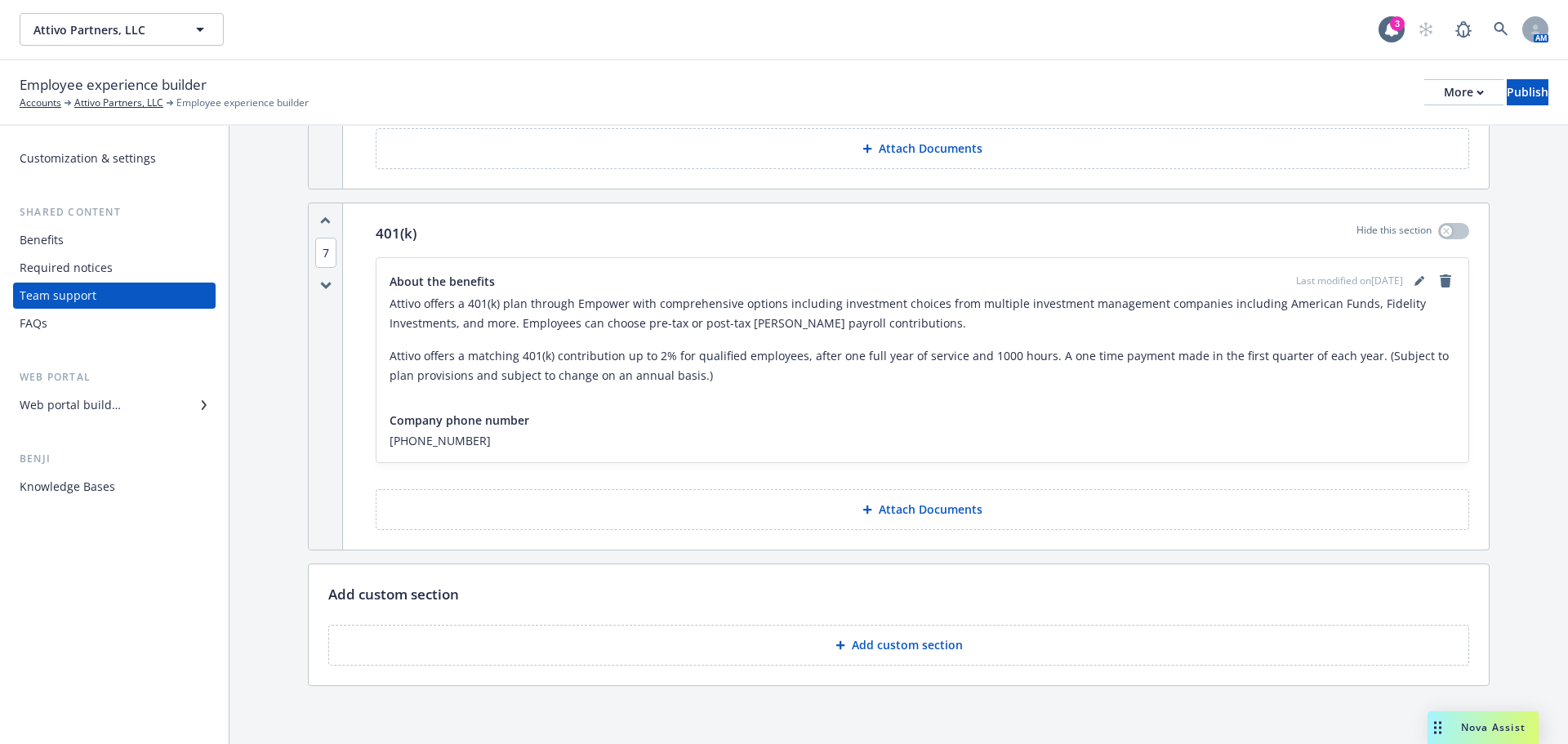
scroll to position [2780, 0]
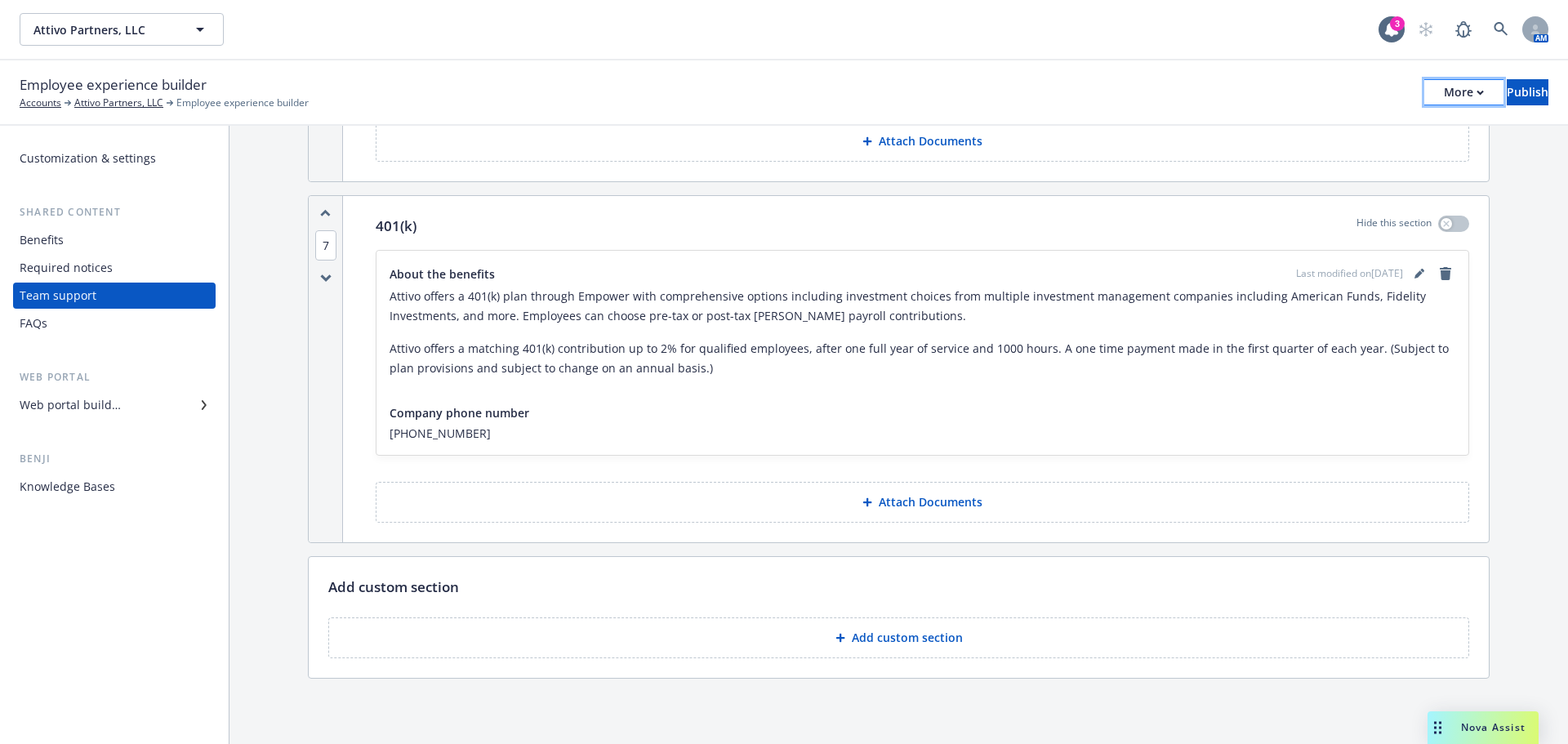
click at [1476, 95] on icon "button" at bounding box center [1480, 93] width 8 height 6
click at [1350, 120] on link "Copy preview link" at bounding box center [1329, 129] width 242 height 33
click at [871, 506] on div at bounding box center [870, 502] width 16 height 10
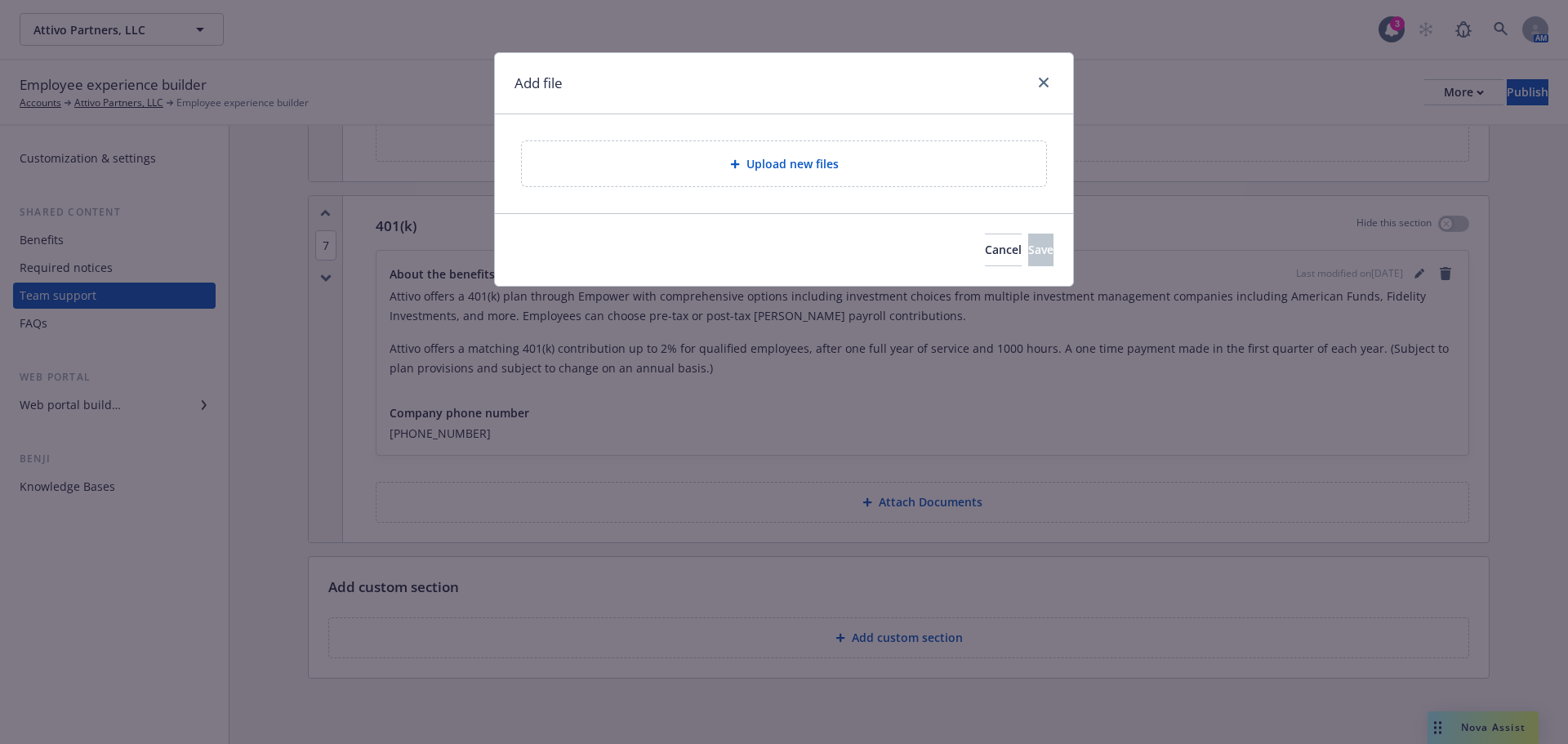
click at [789, 155] on span "Upload new files" at bounding box center [793, 164] width 93 height 17
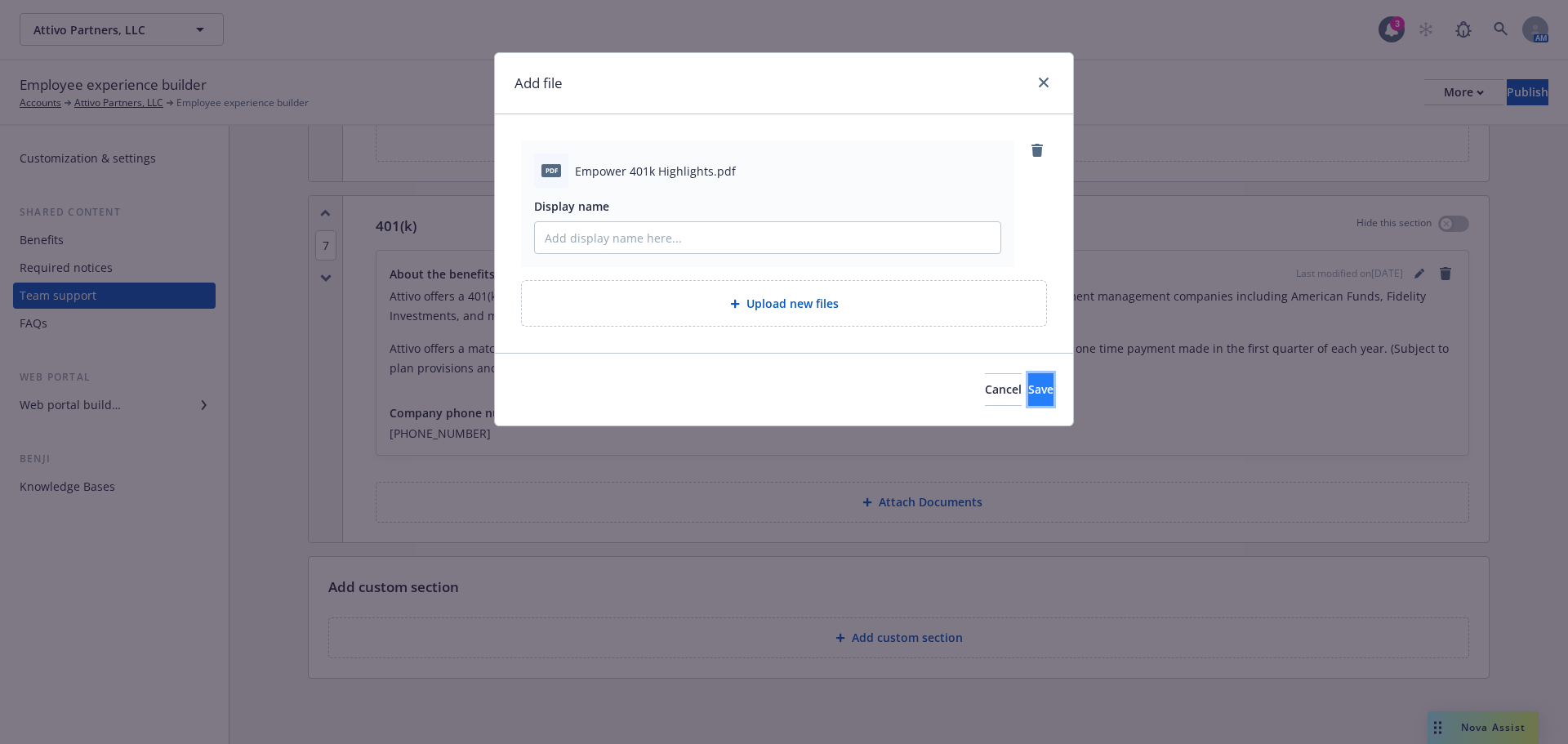
click at [1028, 388] on span "Save" at bounding box center [1040, 389] width 25 height 15
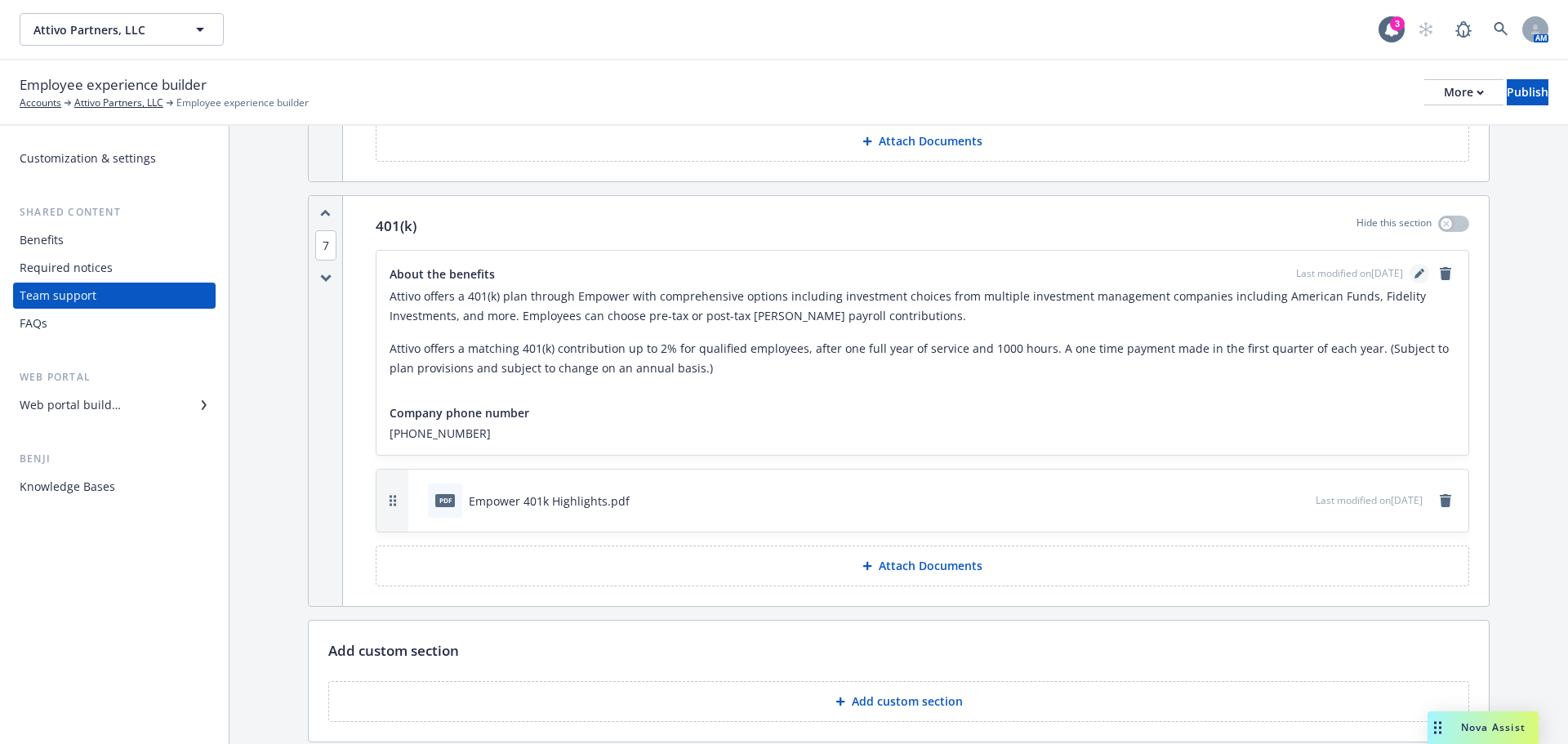
click at [1415, 279] on icon "editPencil" at bounding box center [1419, 273] width 10 height 10
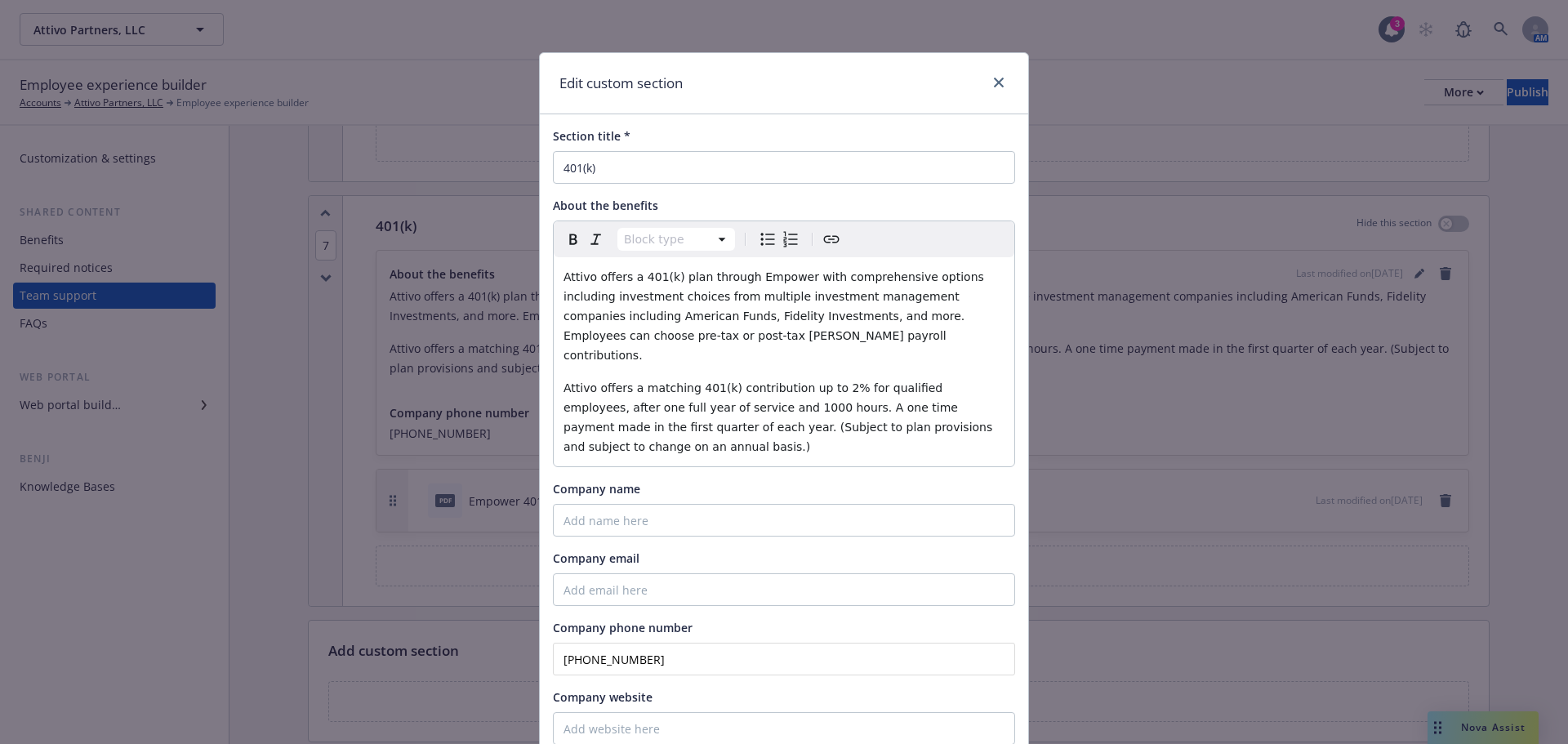
click at [995, 415] on p "Attivo offers a matching 401(k) contribution up to 2% for qualified employees, …" at bounding box center [784, 417] width 441 height 78
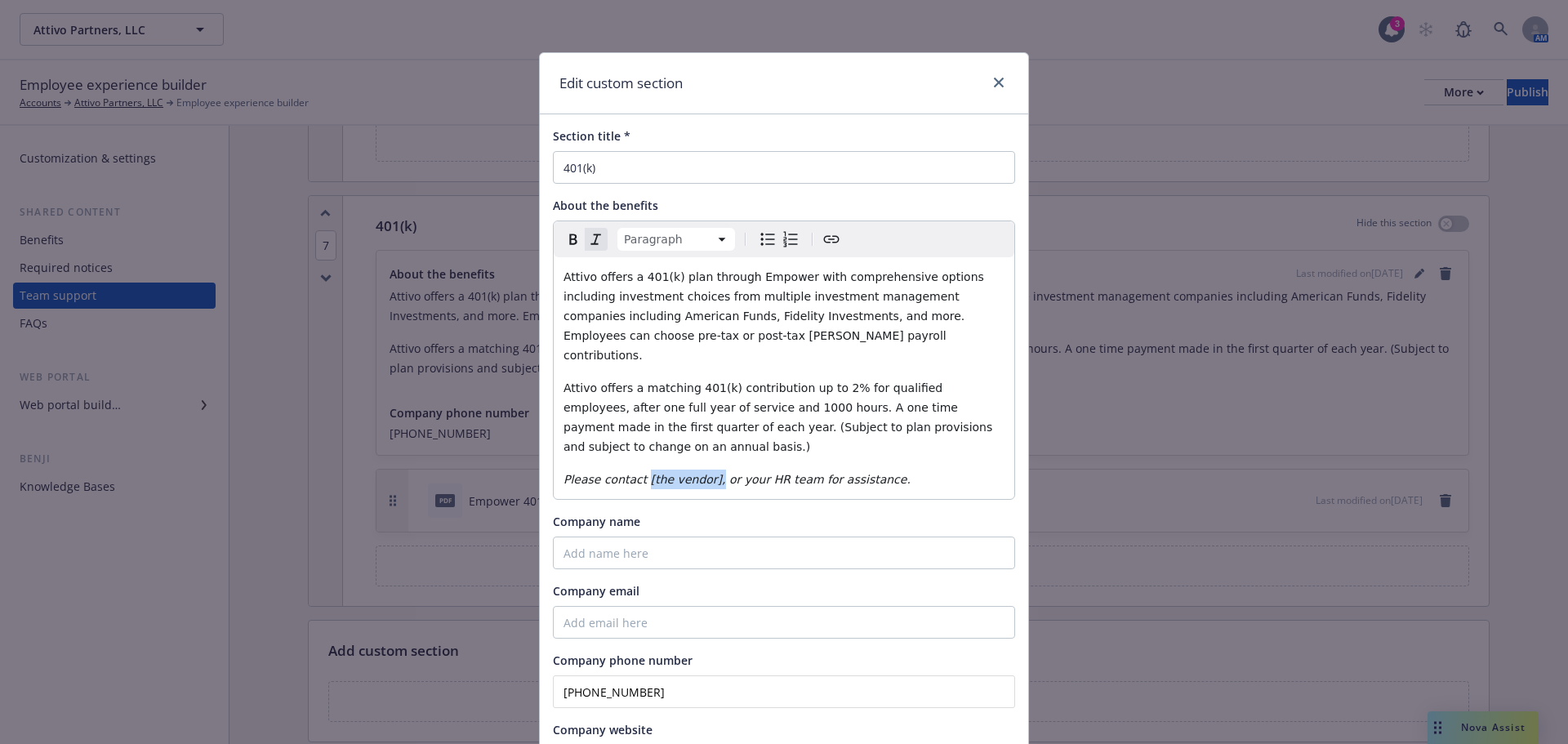
drag, startPoint x: 693, startPoint y: 436, endPoint x: 629, endPoint y: 427, distance: 64.6
click at [629, 427] on div "Attivo offers a 401(k) plan through Empower with comprehensive options includin…" at bounding box center [784, 378] width 460 height 242
paste input "https://www.empowermyretirement.com/"
type input "https://www.empowermyretirement.com/"
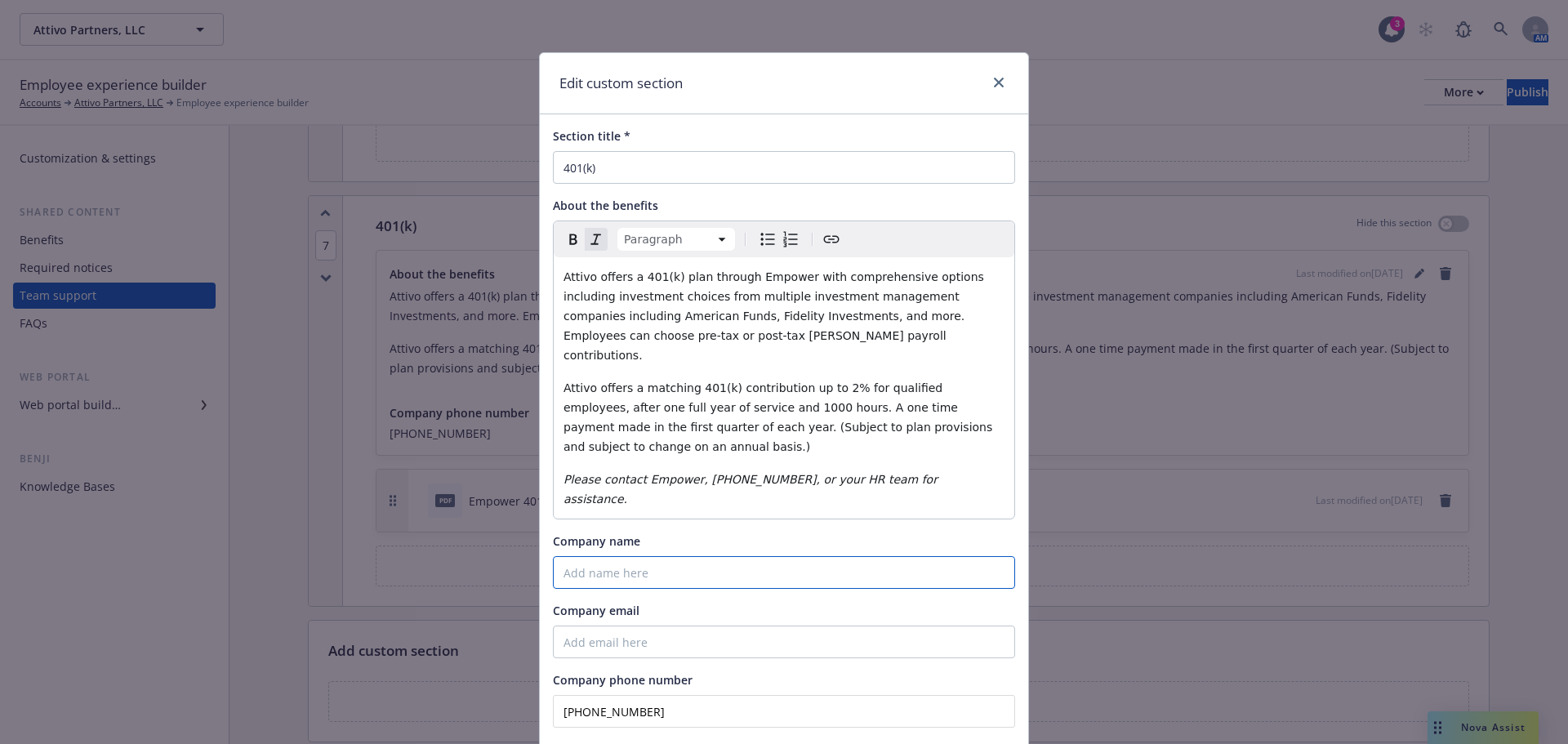
click at [599, 556] on input "Company name" at bounding box center [784, 572] width 462 height 33
type input "Empower"
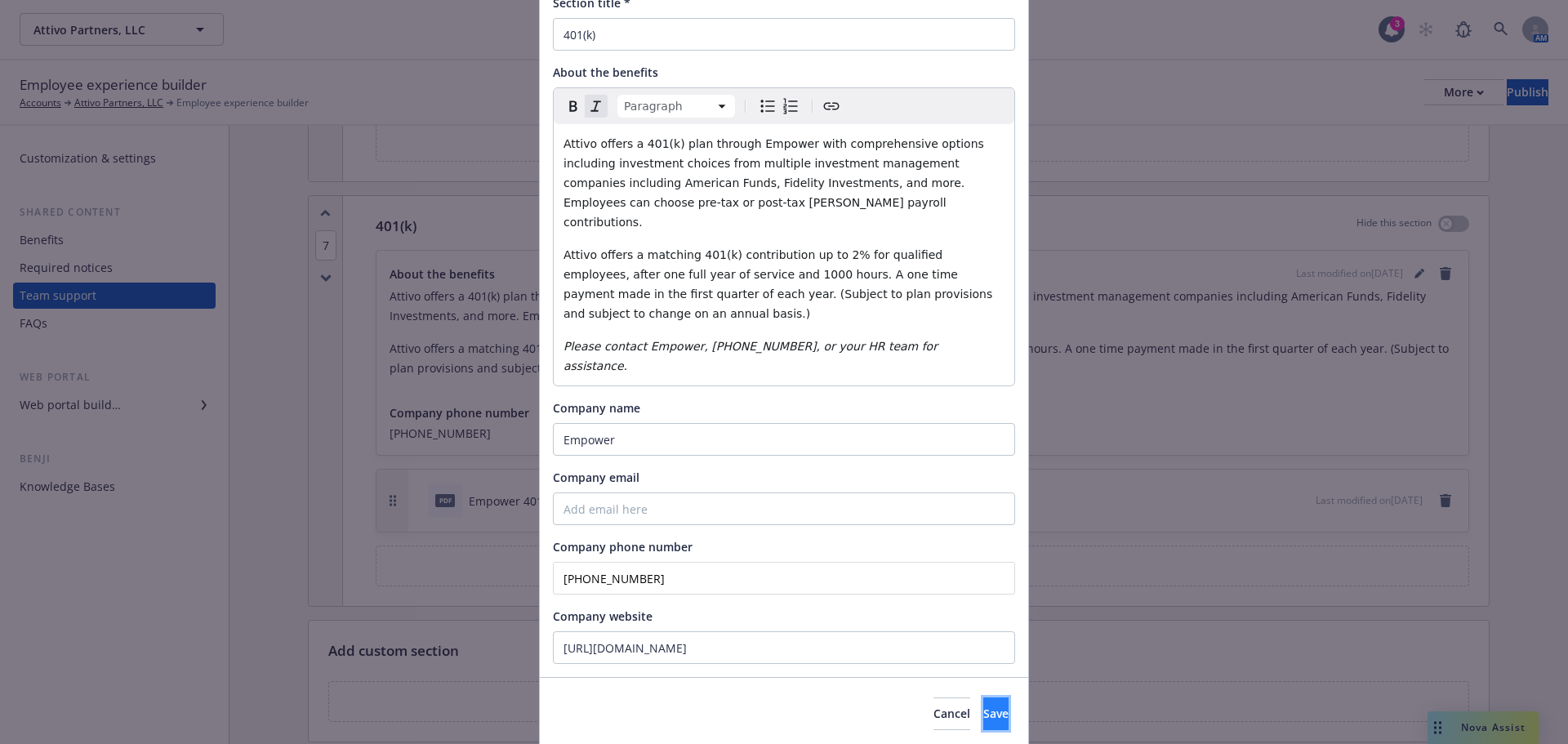
click at [983, 705] on span "Save" at bounding box center [996, 713] width 25 height 15
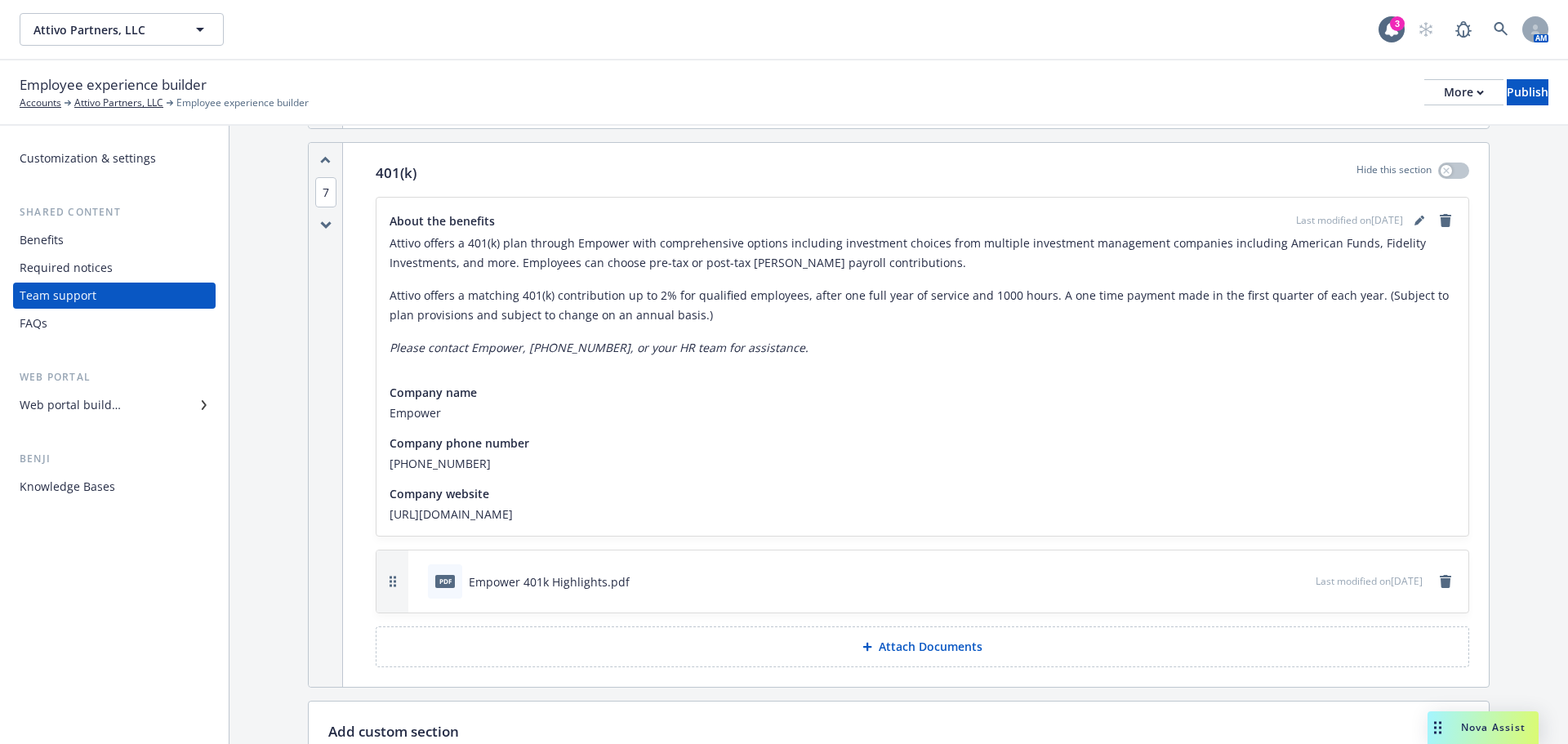
scroll to position [2861, 0]
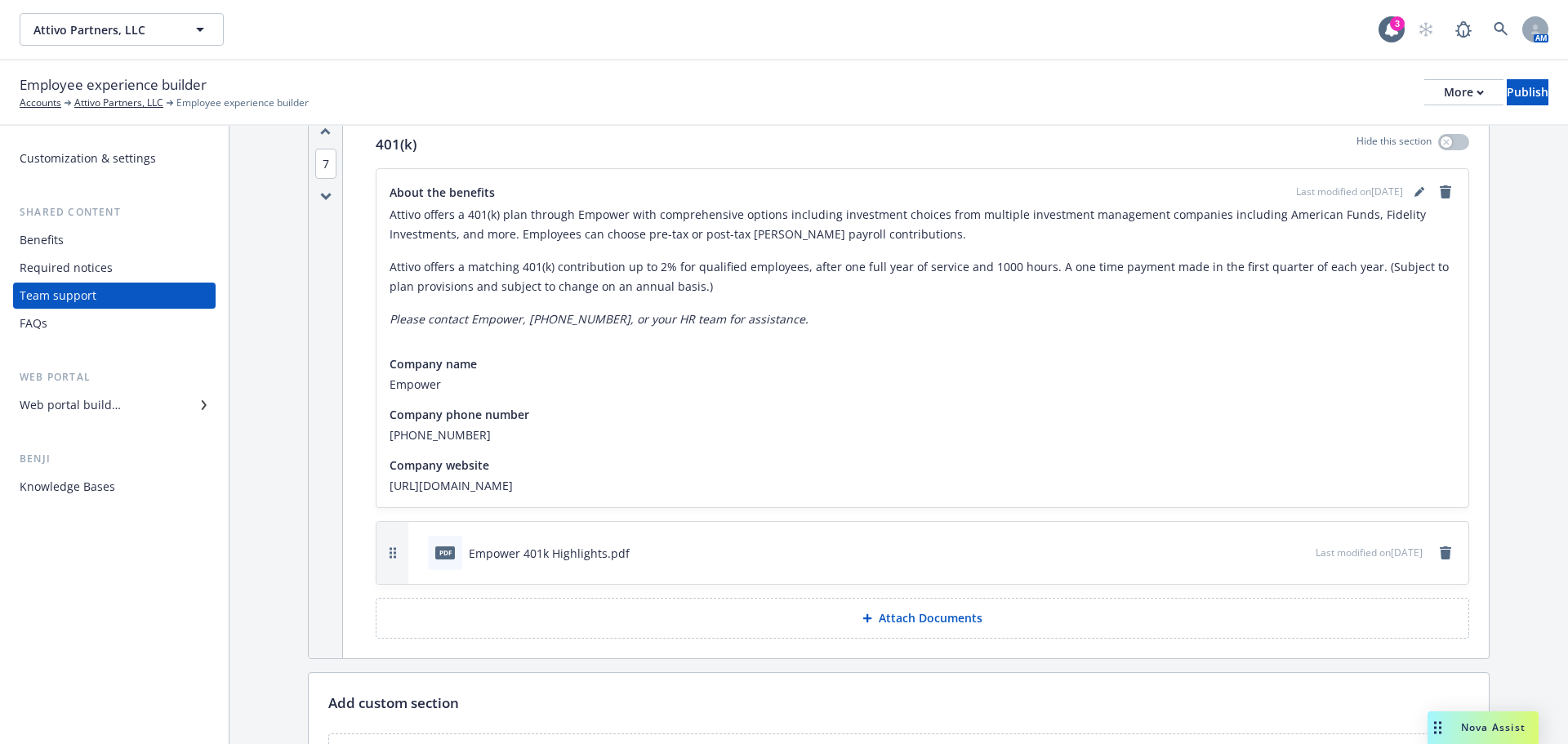
click at [124, 408] on div "Web portal builder" at bounding box center [114, 404] width 189 height 26
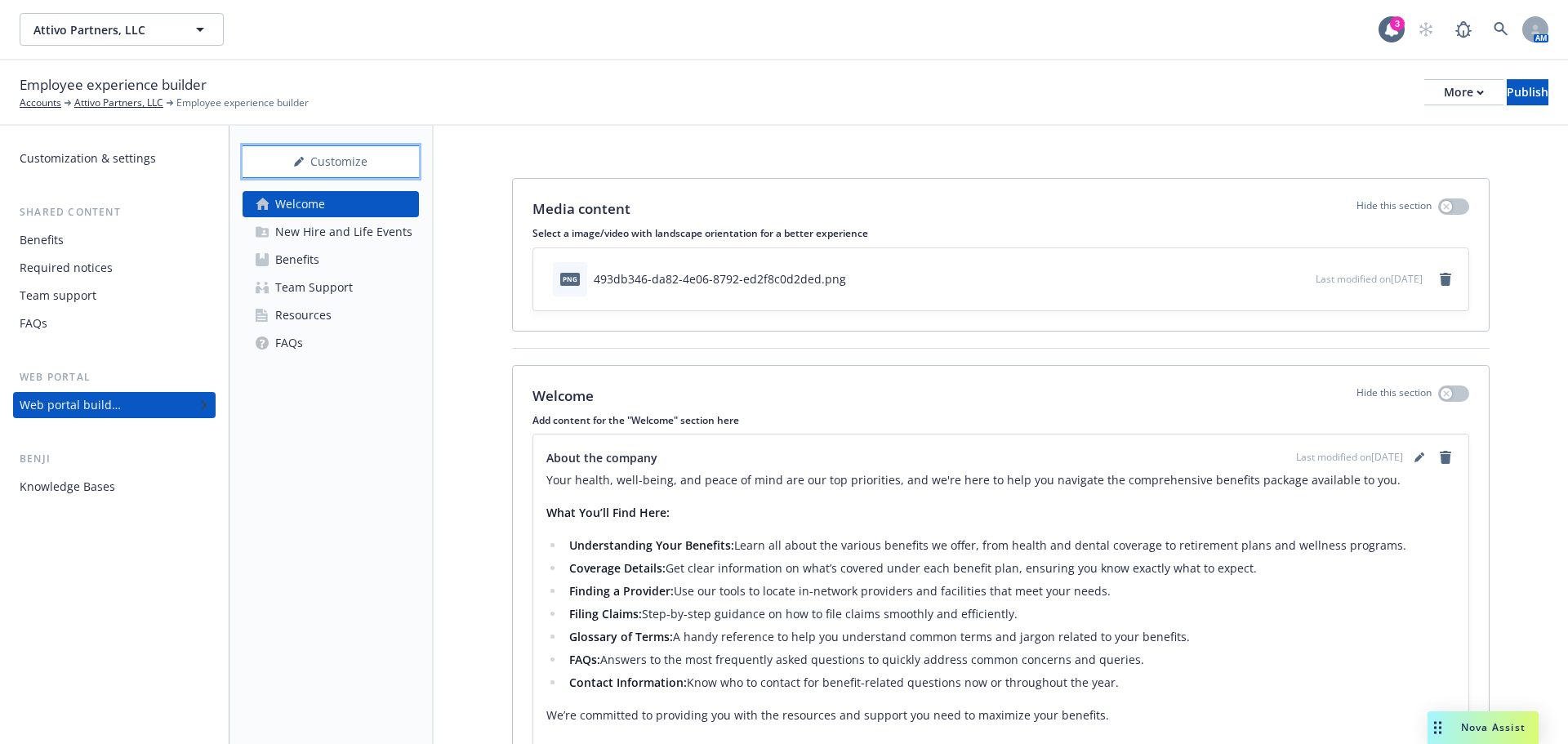
click at [288, 170] on div "Customize" at bounding box center [330, 161] width 177 height 31
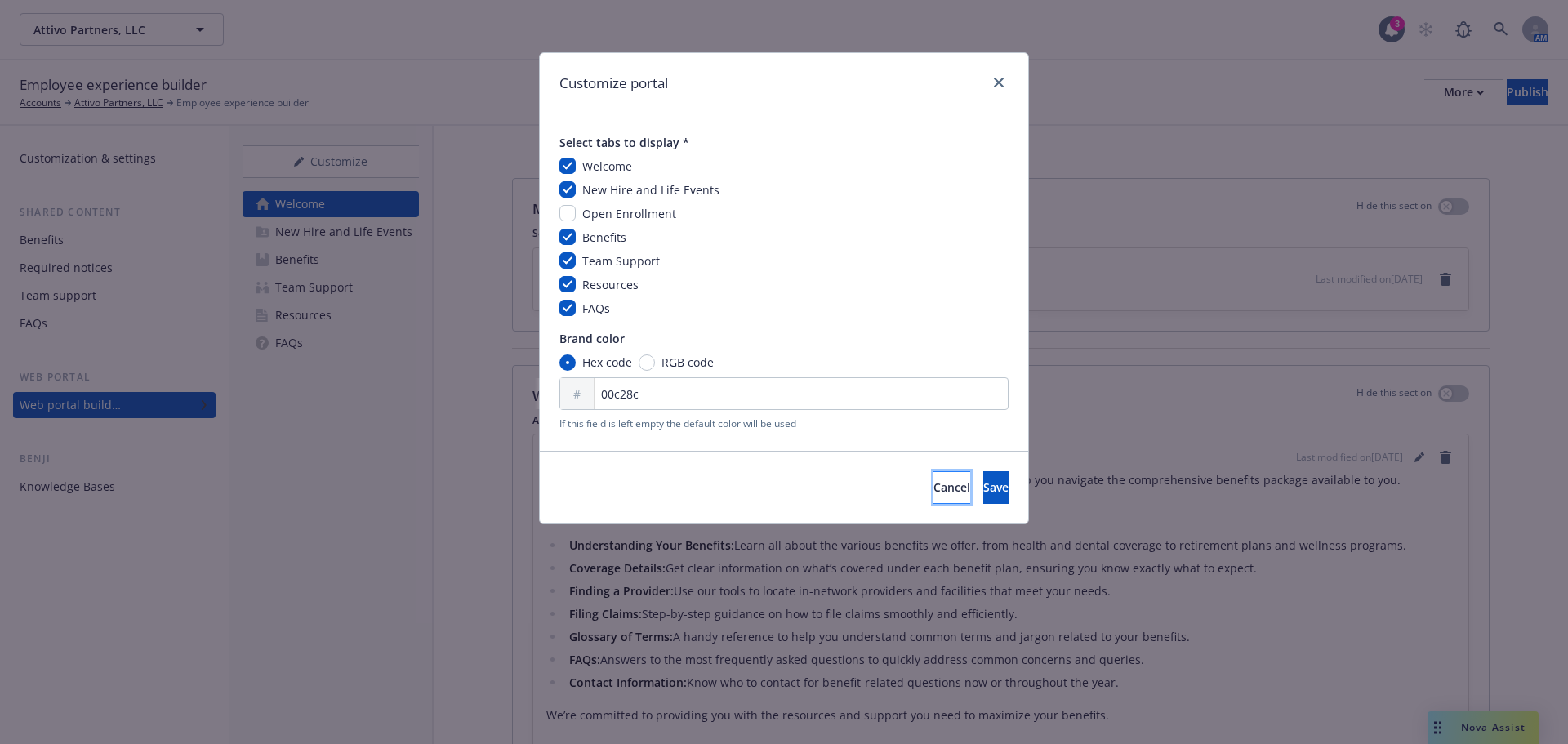
click at [933, 487] on button "Cancel" at bounding box center [951, 487] width 37 height 33
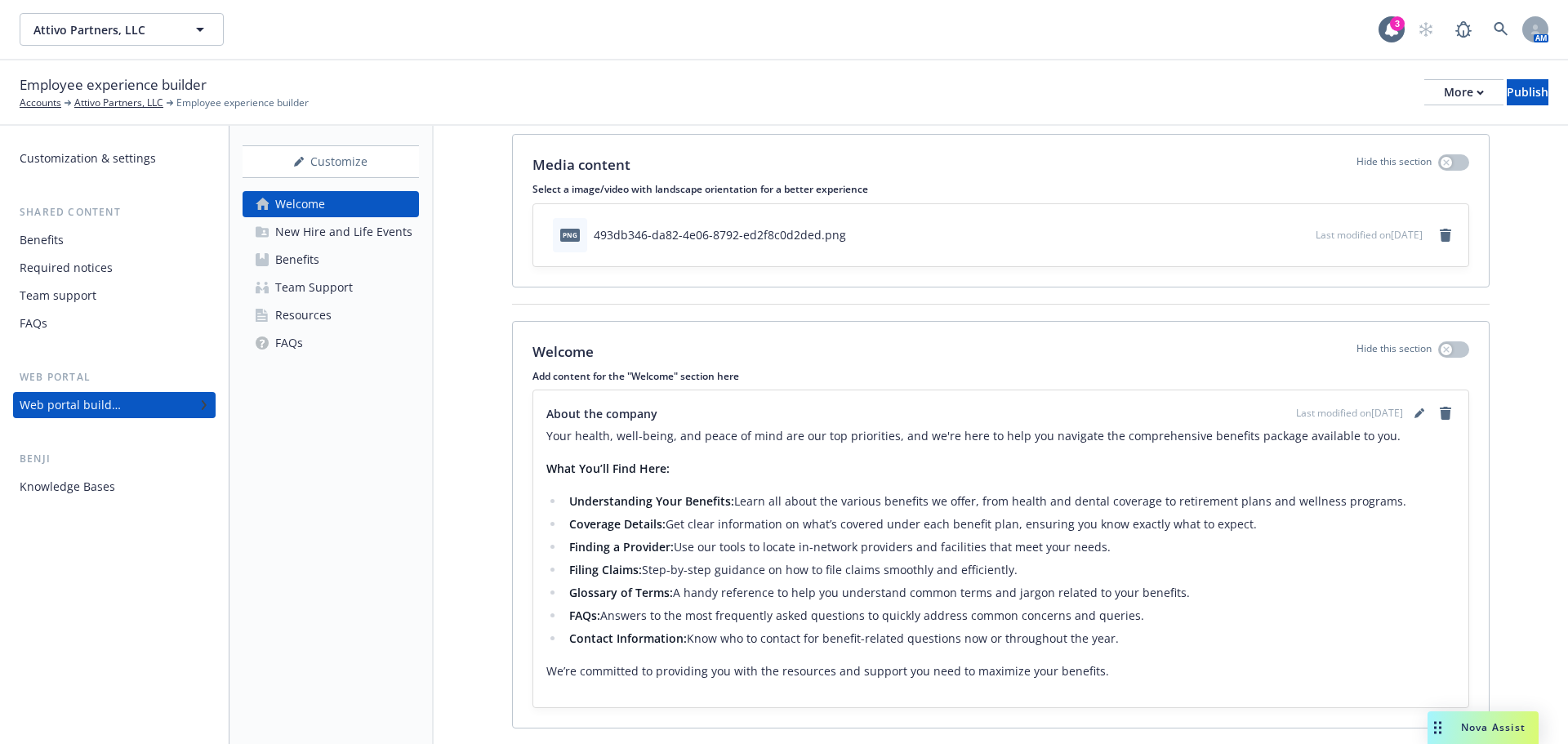
scroll to position [88, 0]
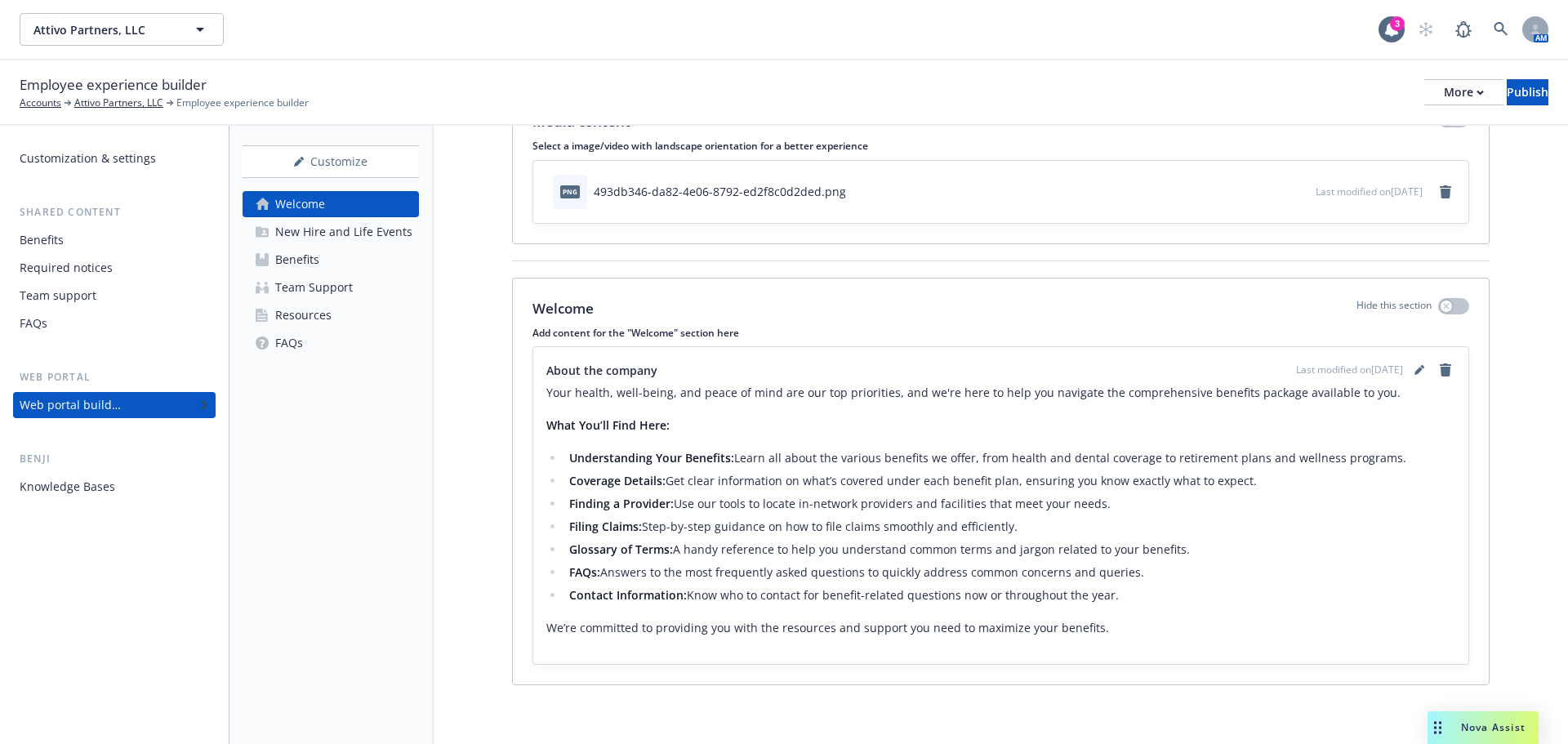
click at [308, 267] on div "Benefits" at bounding box center [297, 260] width 44 height 26
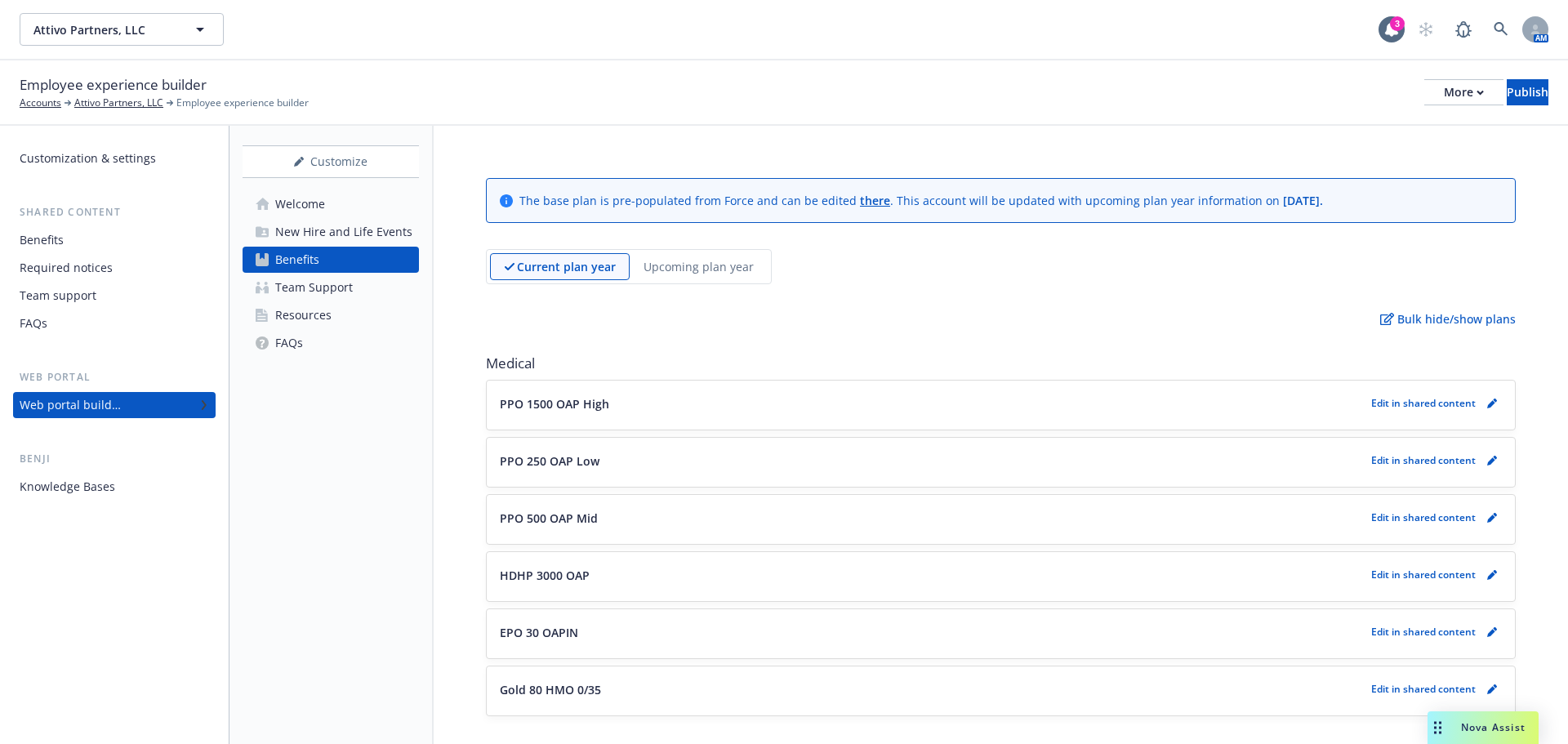
click at [304, 293] on div "Team Support" at bounding box center [314, 287] width 77 height 26
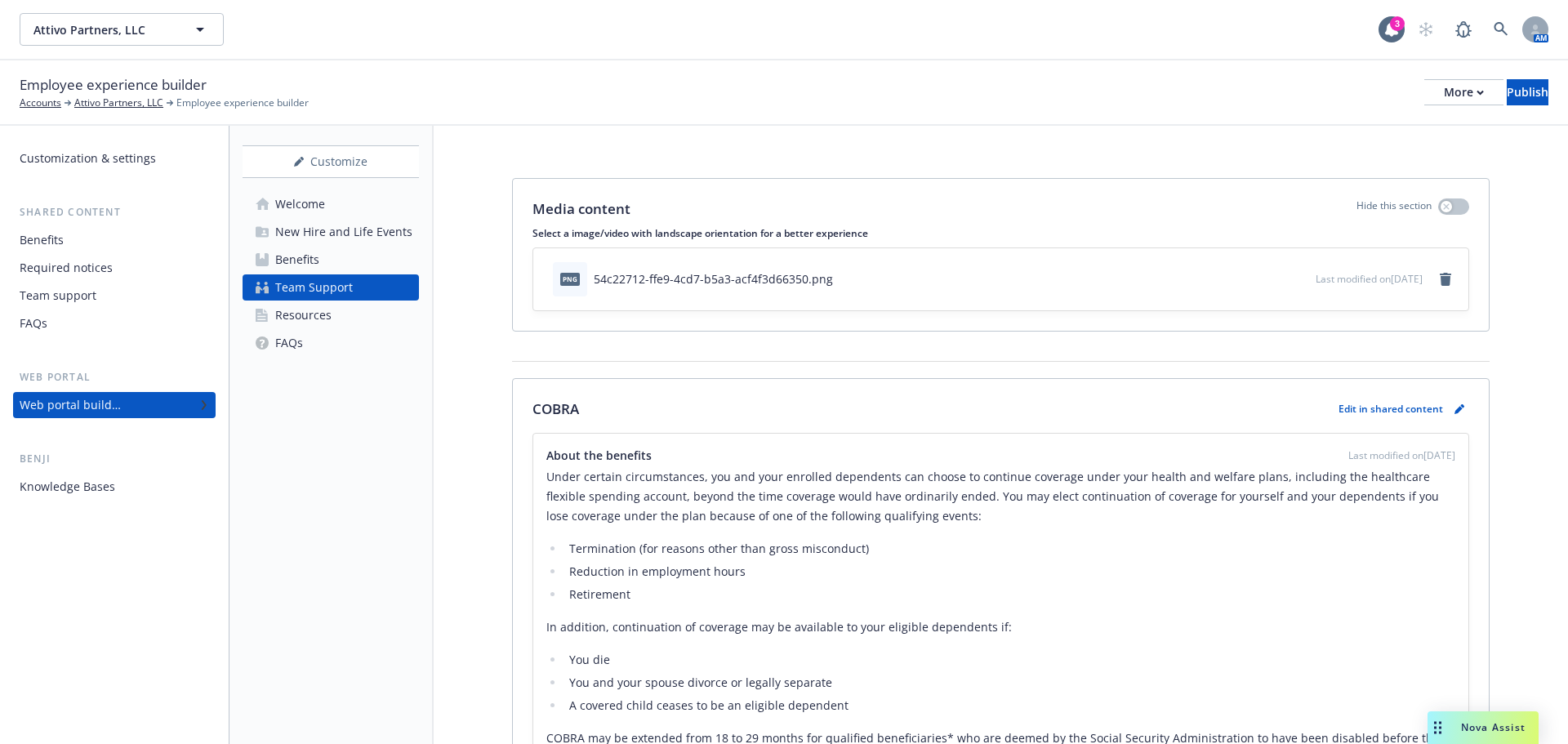
click at [305, 306] on div "Resources" at bounding box center [303, 315] width 56 height 26
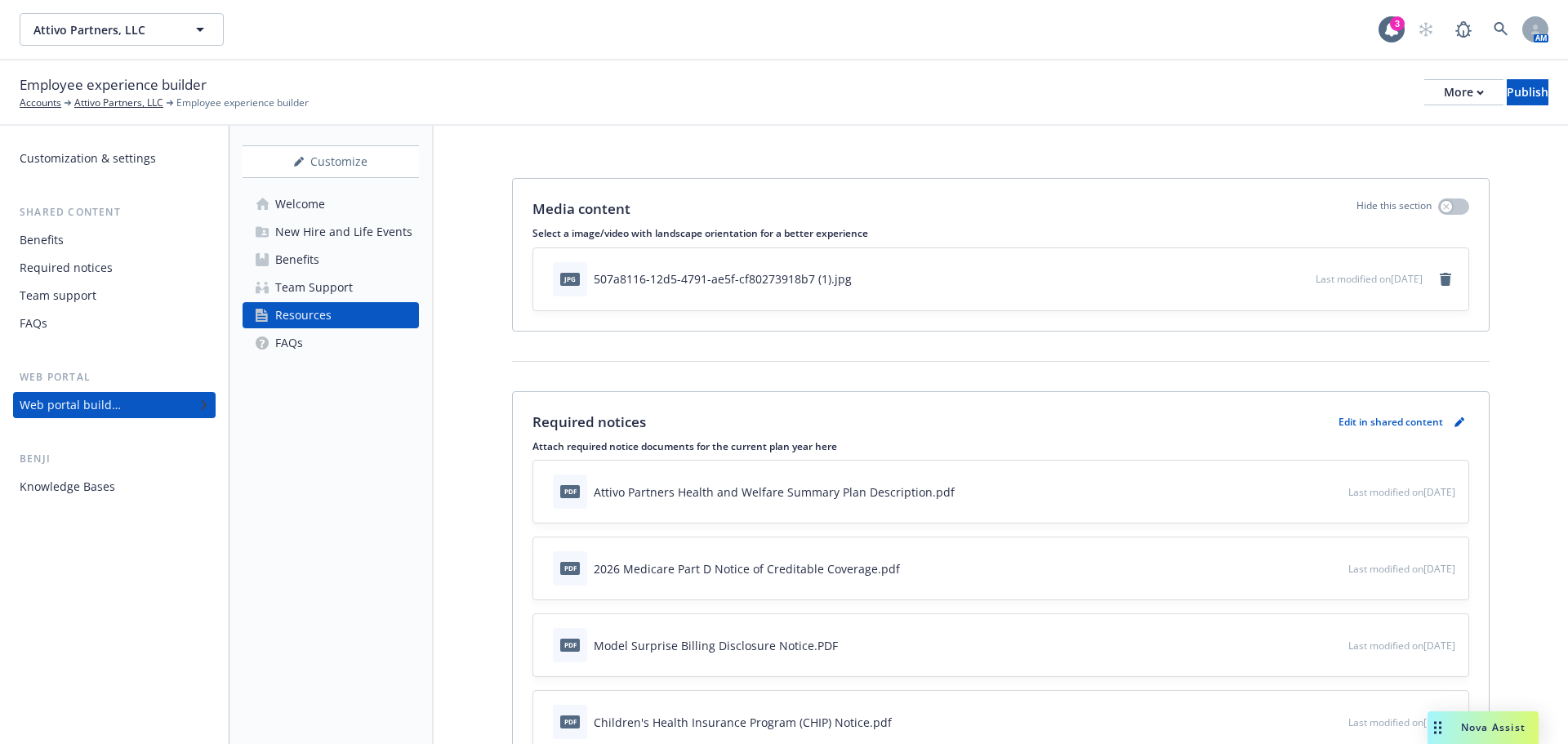
click at [117, 481] on div "Knowledge Bases" at bounding box center [114, 486] width 189 height 26
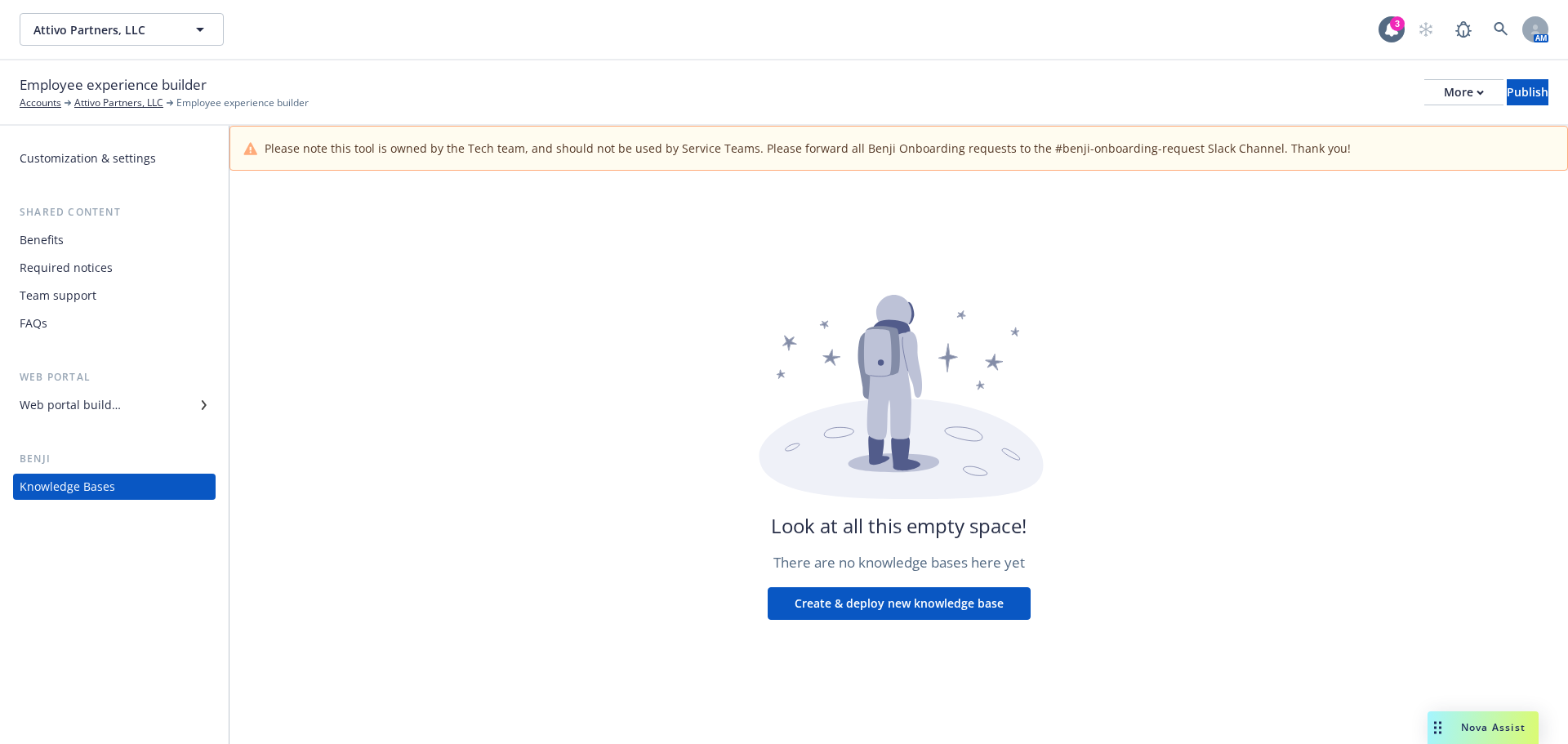
click at [103, 413] on div "Web portal builder" at bounding box center [69, 404] width 101 height 26
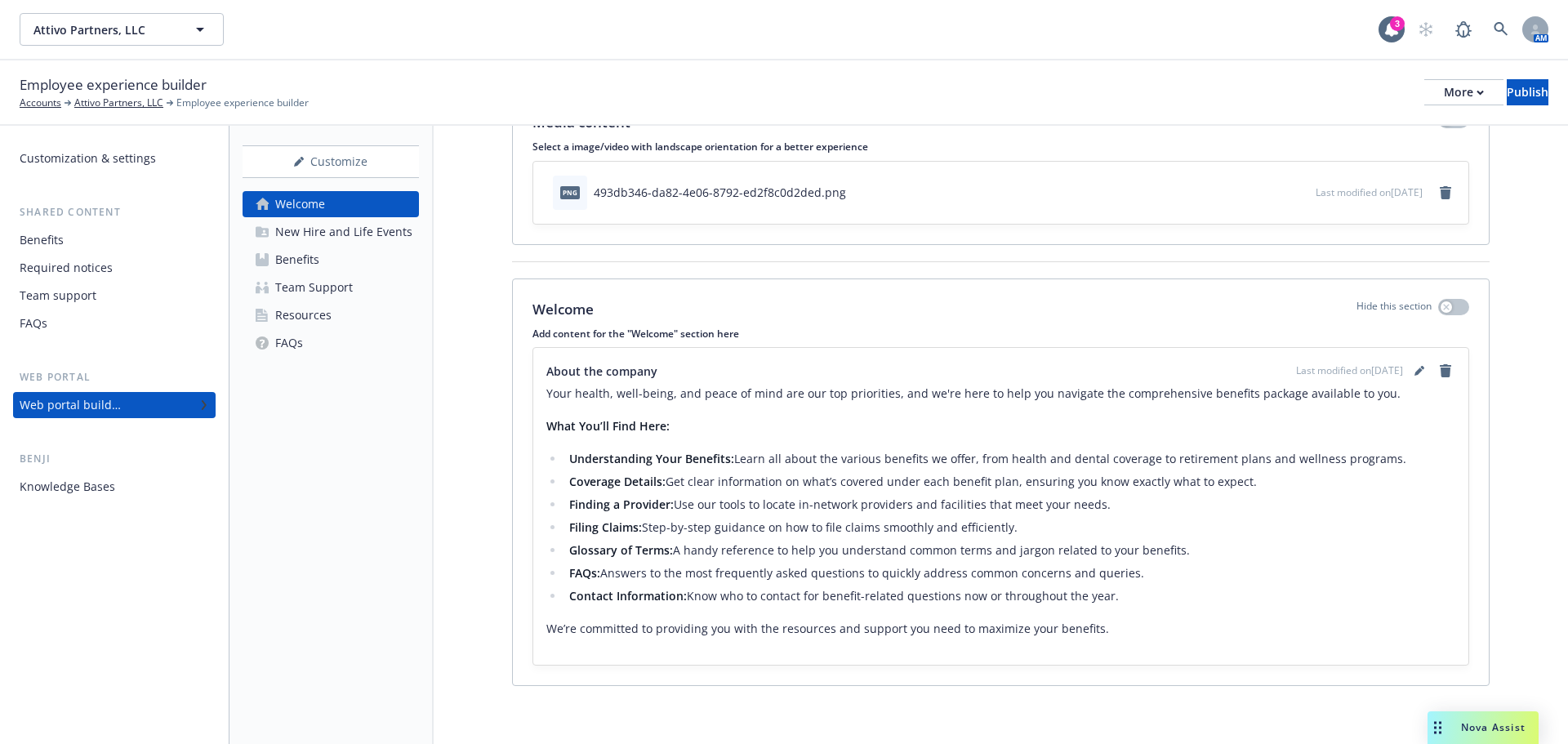
scroll to position [88, 0]
click at [366, 225] on div "New Hire and Life Events" at bounding box center [344, 232] width 137 height 26
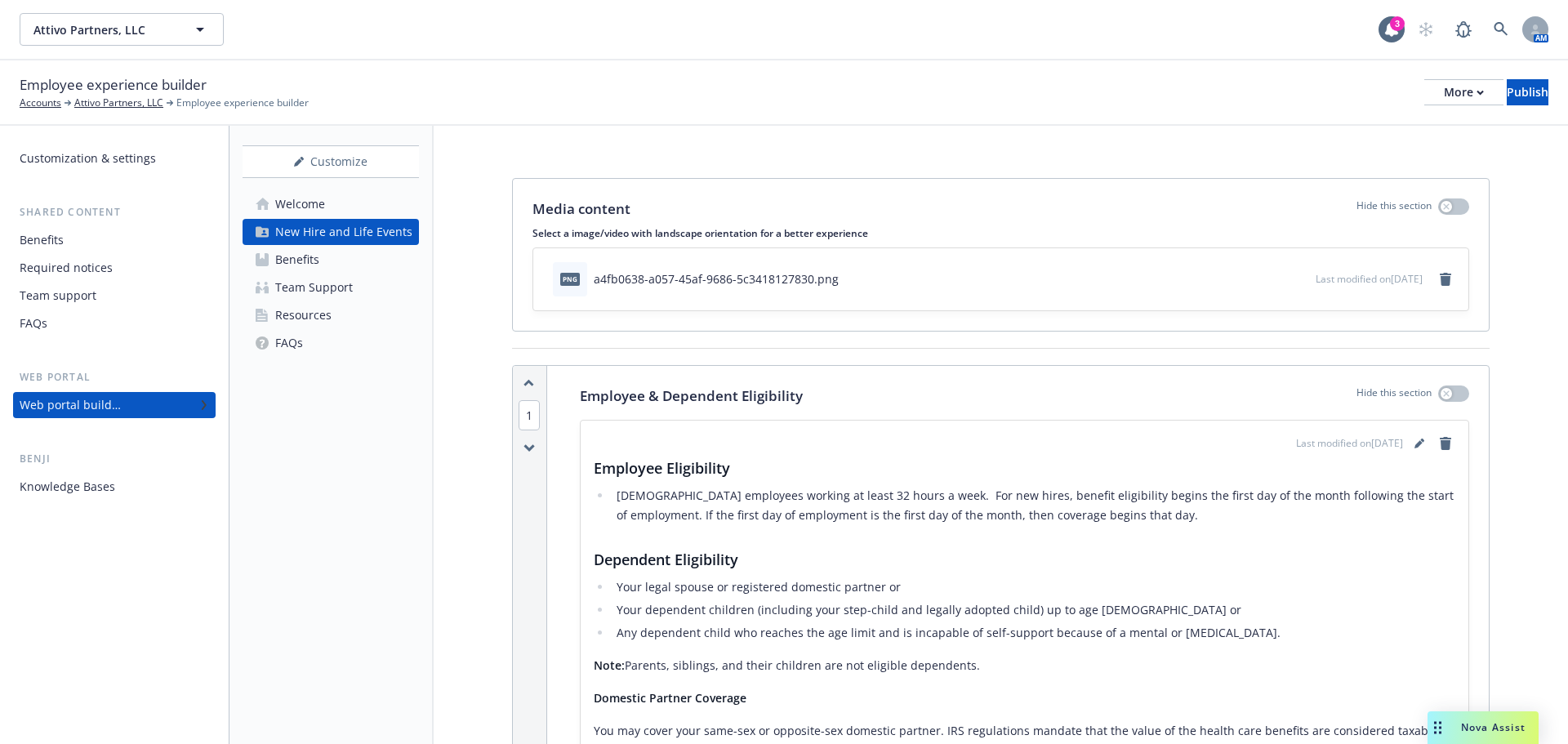
click at [306, 263] on div "Benefits" at bounding box center [297, 260] width 44 height 26
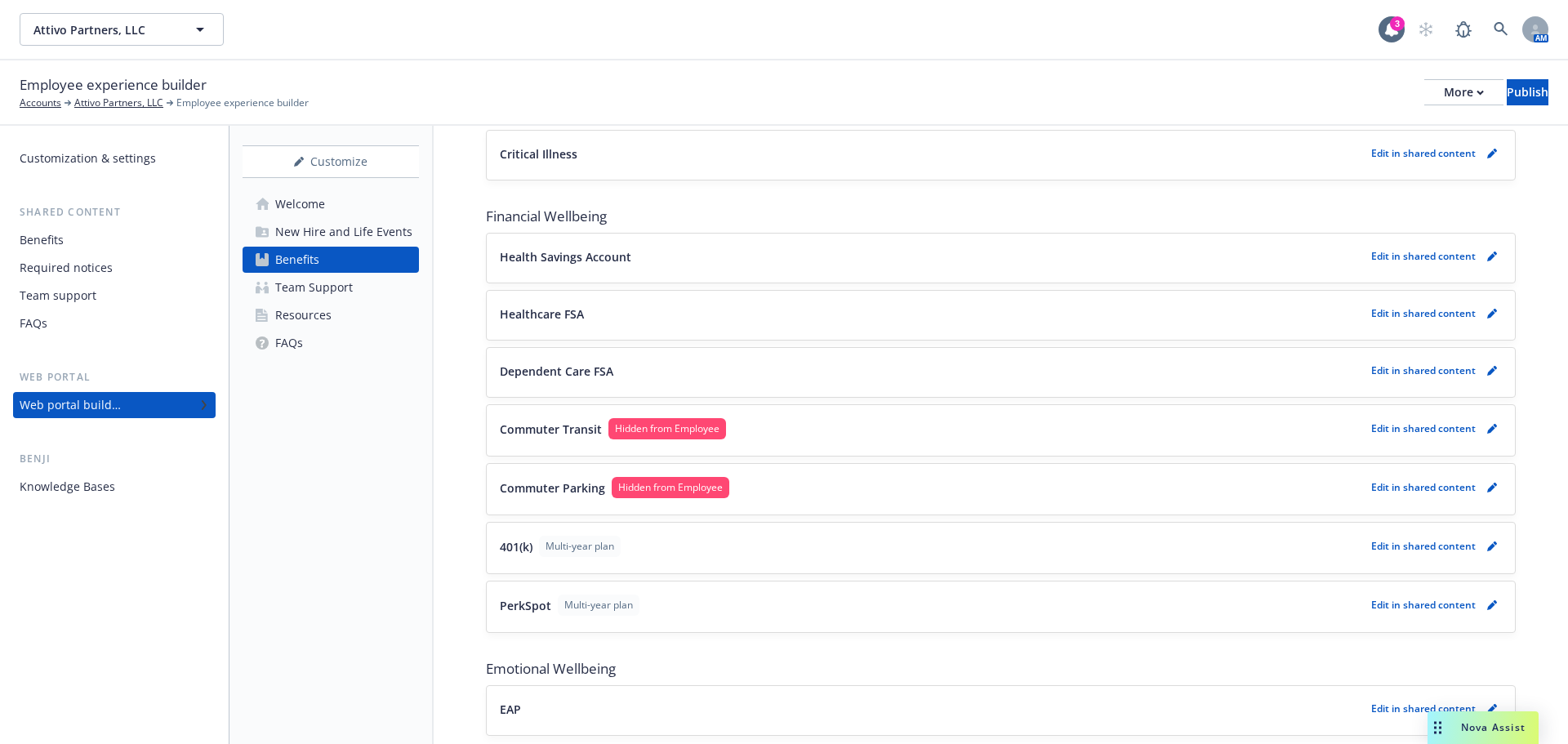
scroll to position [1544, 0]
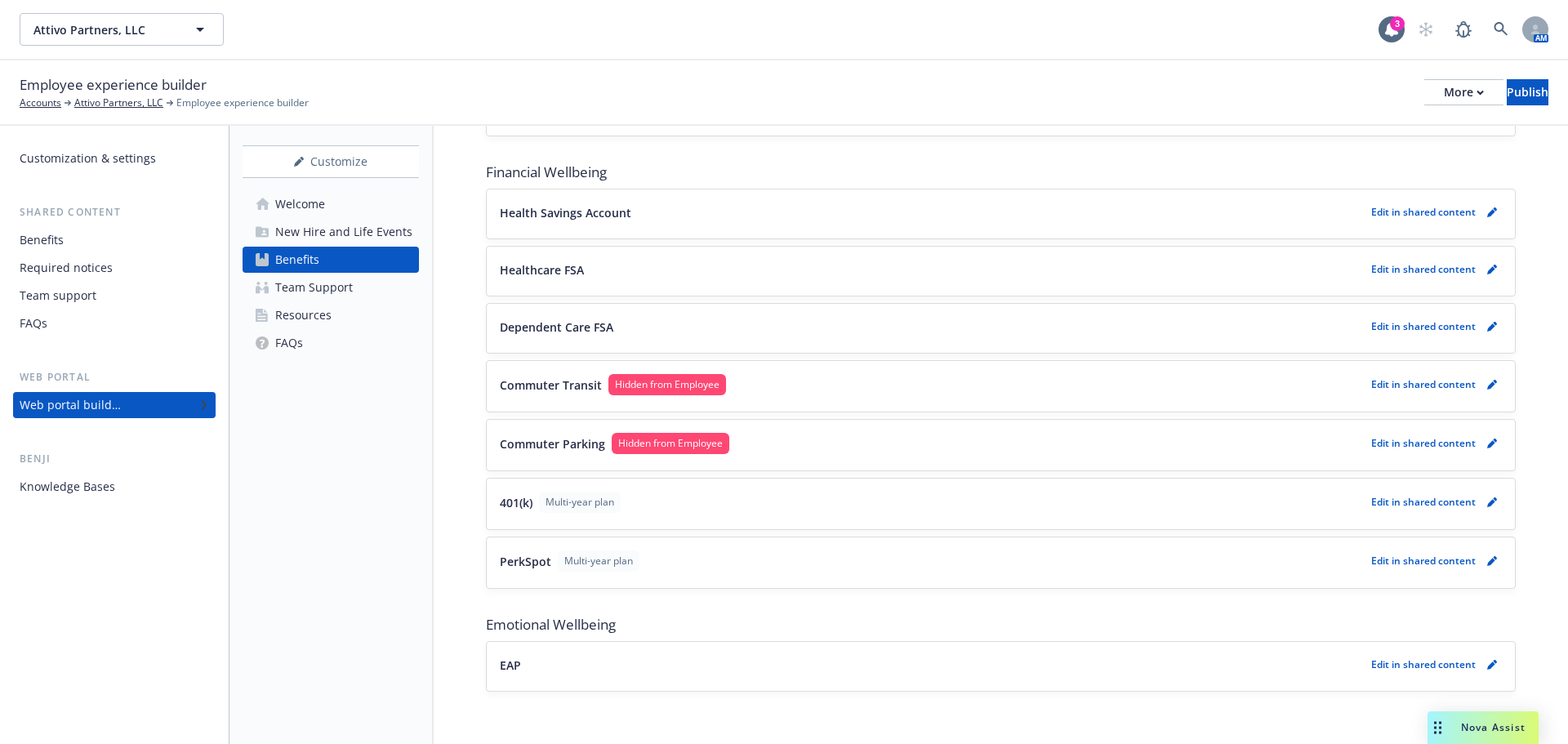
click at [1310, 493] on button "401(k) Multi-year plan" at bounding box center [932, 502] width 865 height 21
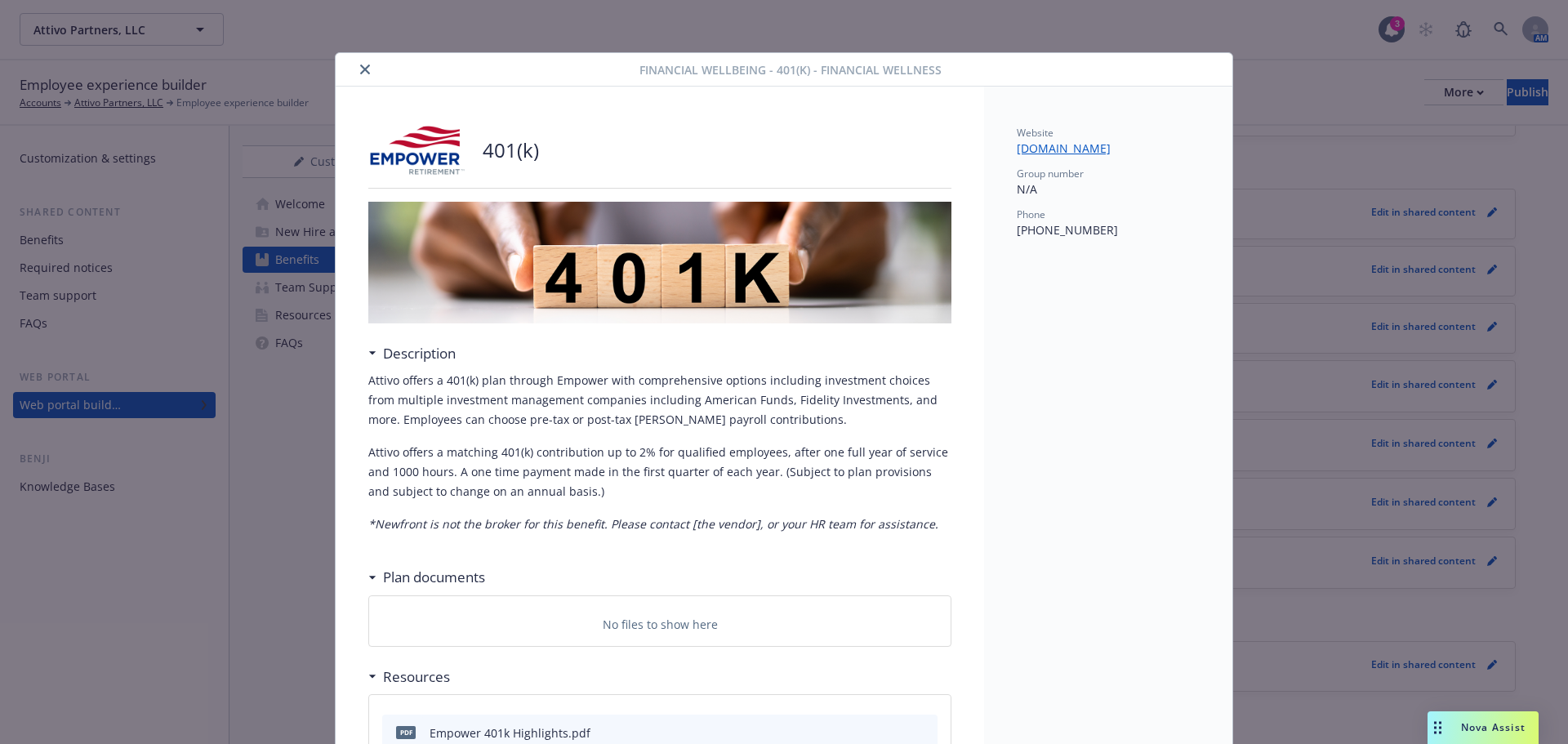
click at [356, 61] on button "close" at bounding box center [365, 69] width 19 height 19
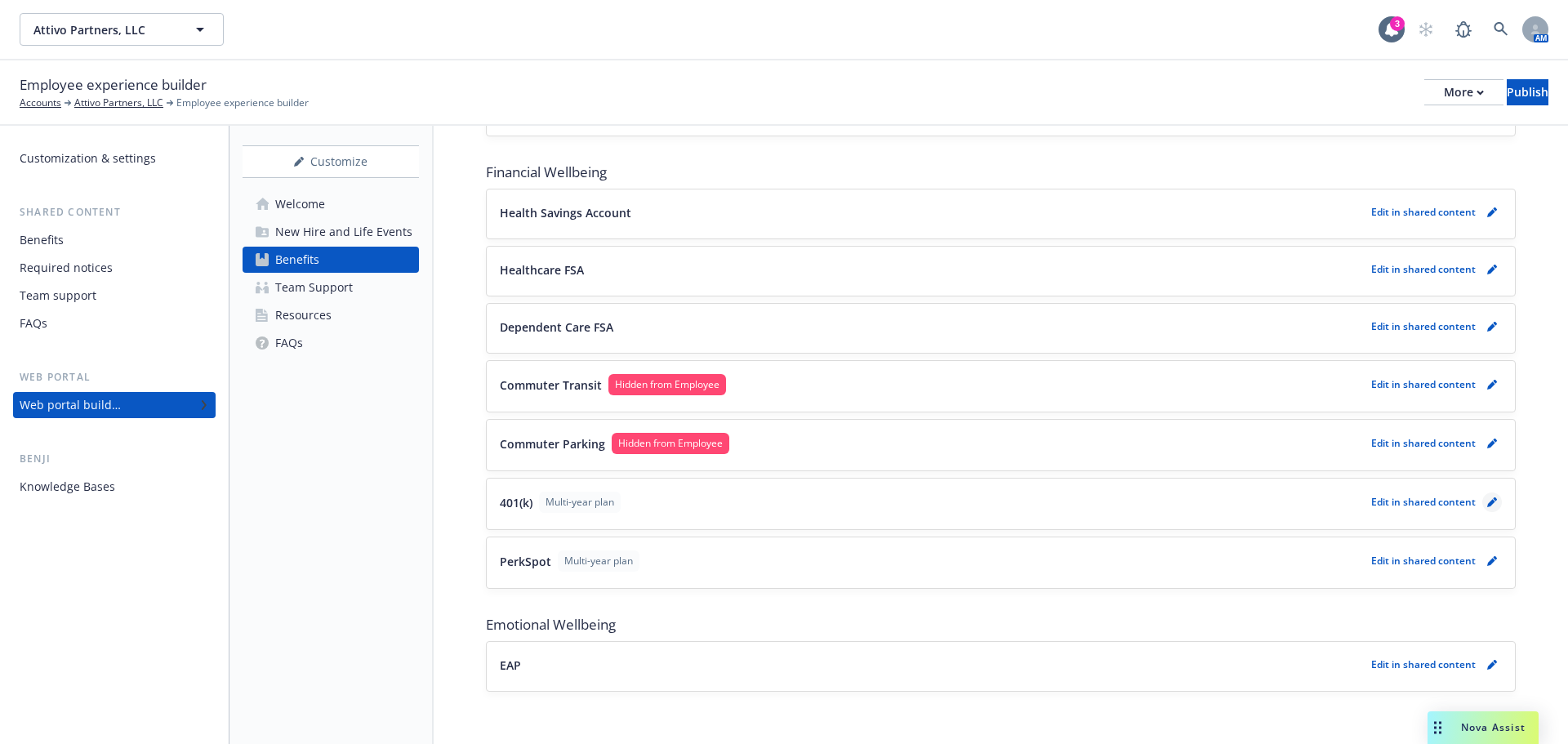
click at [1482, 504] on link "pencil" at bounding box center [1492, 502] width 19 height 19
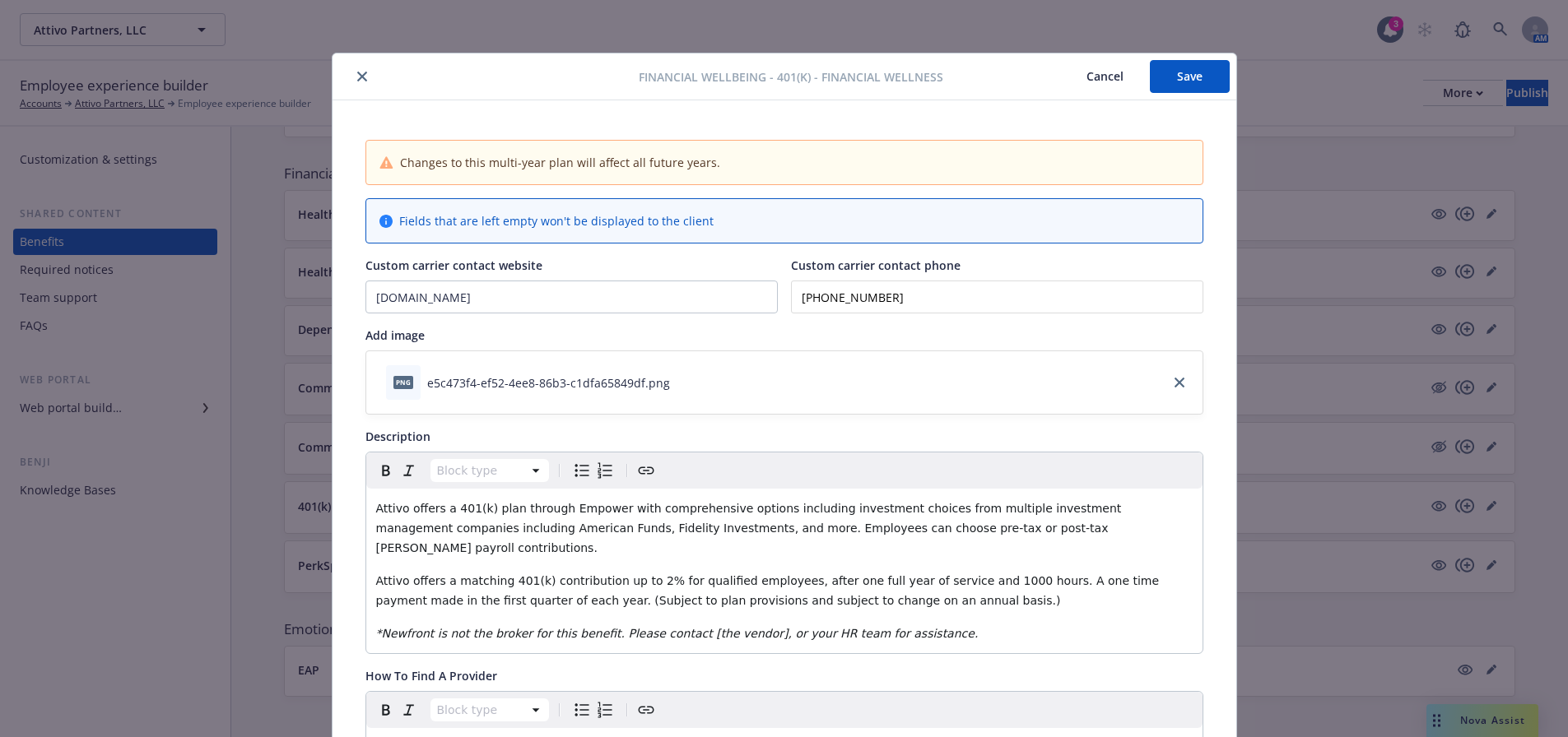
click at [357, 81] on icon "close" at bounding box center [362, 77] width 10 height 10
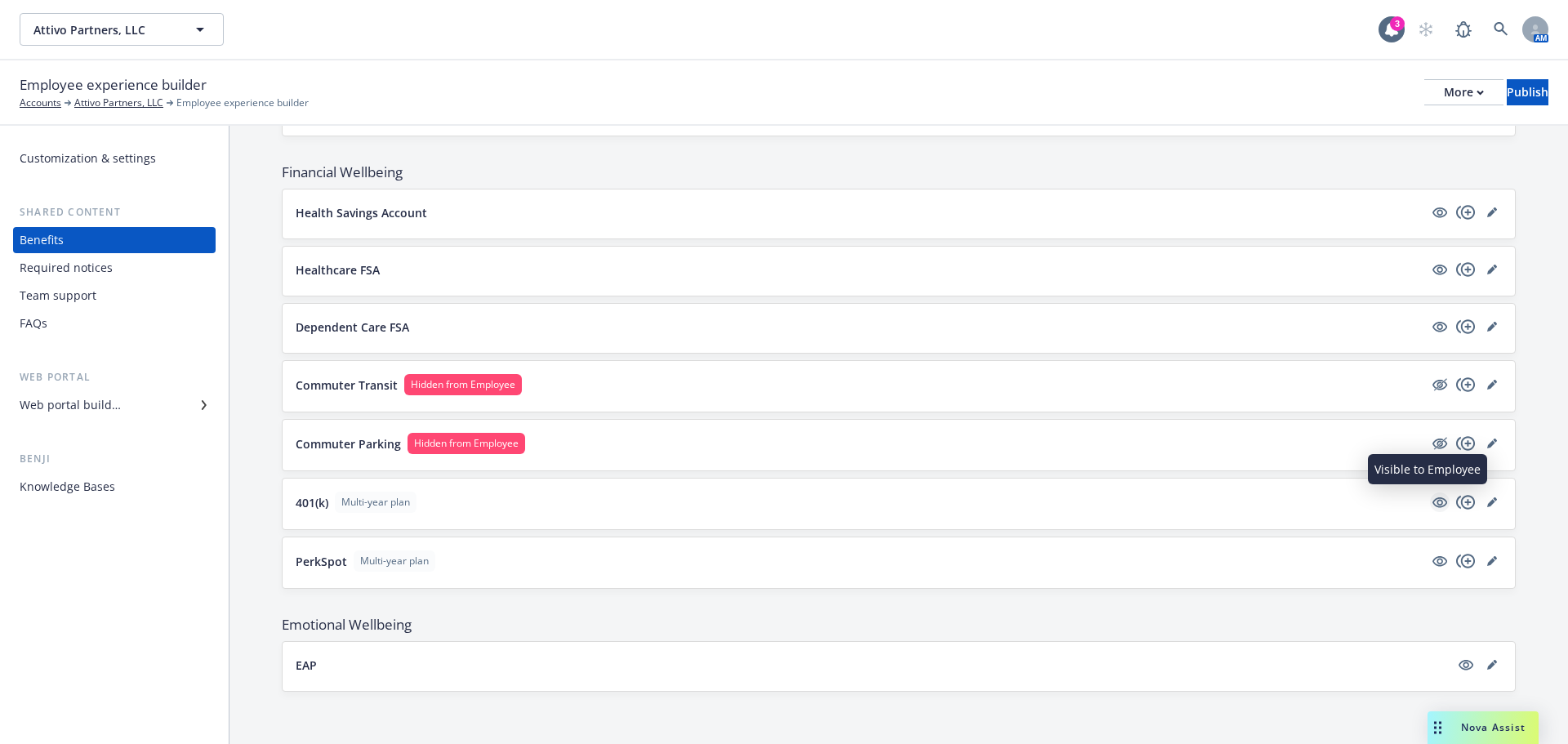
click at [1432, 504] on icon "visible" at bounding box center [1439, 502] width 14 height 11
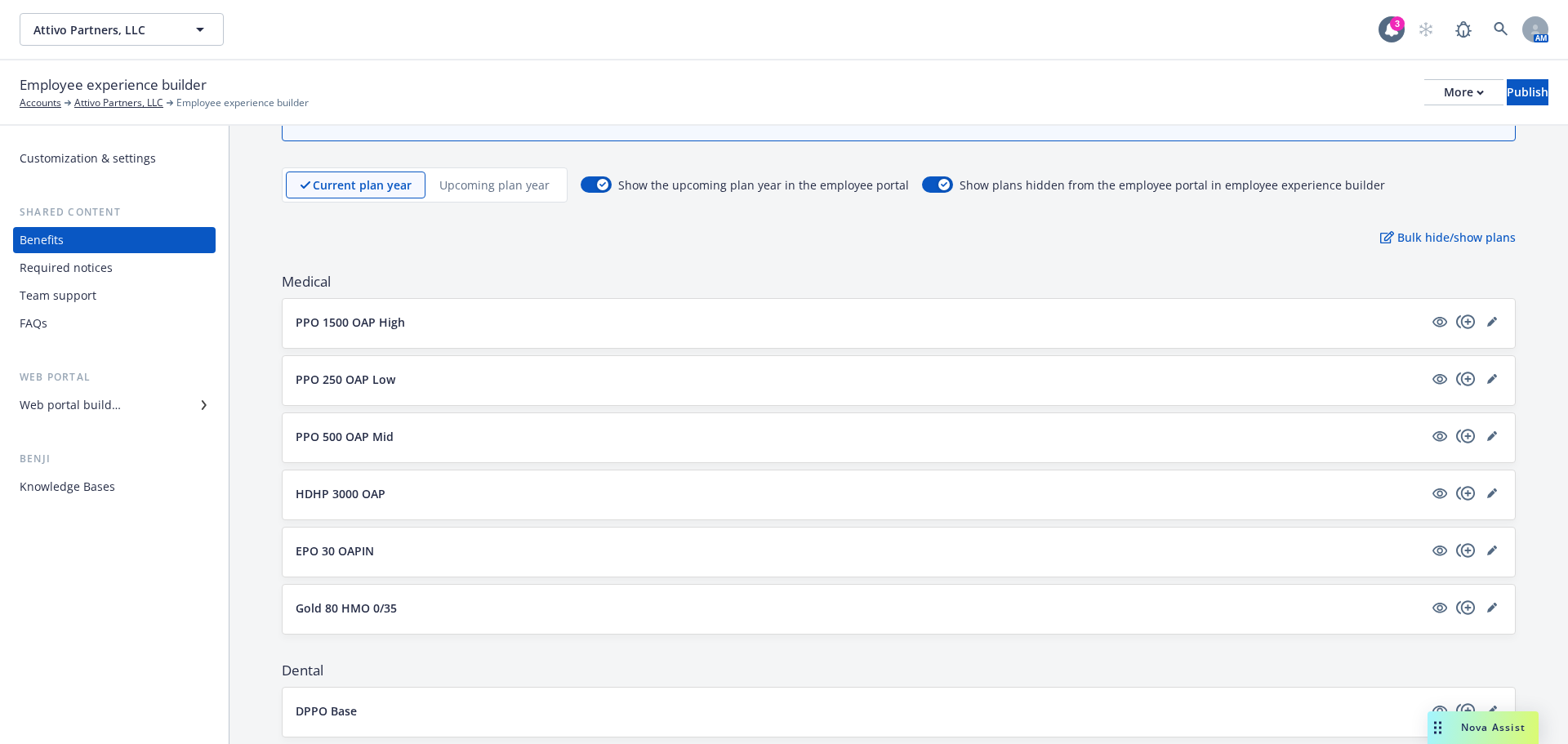
scroll to position [163, 0]
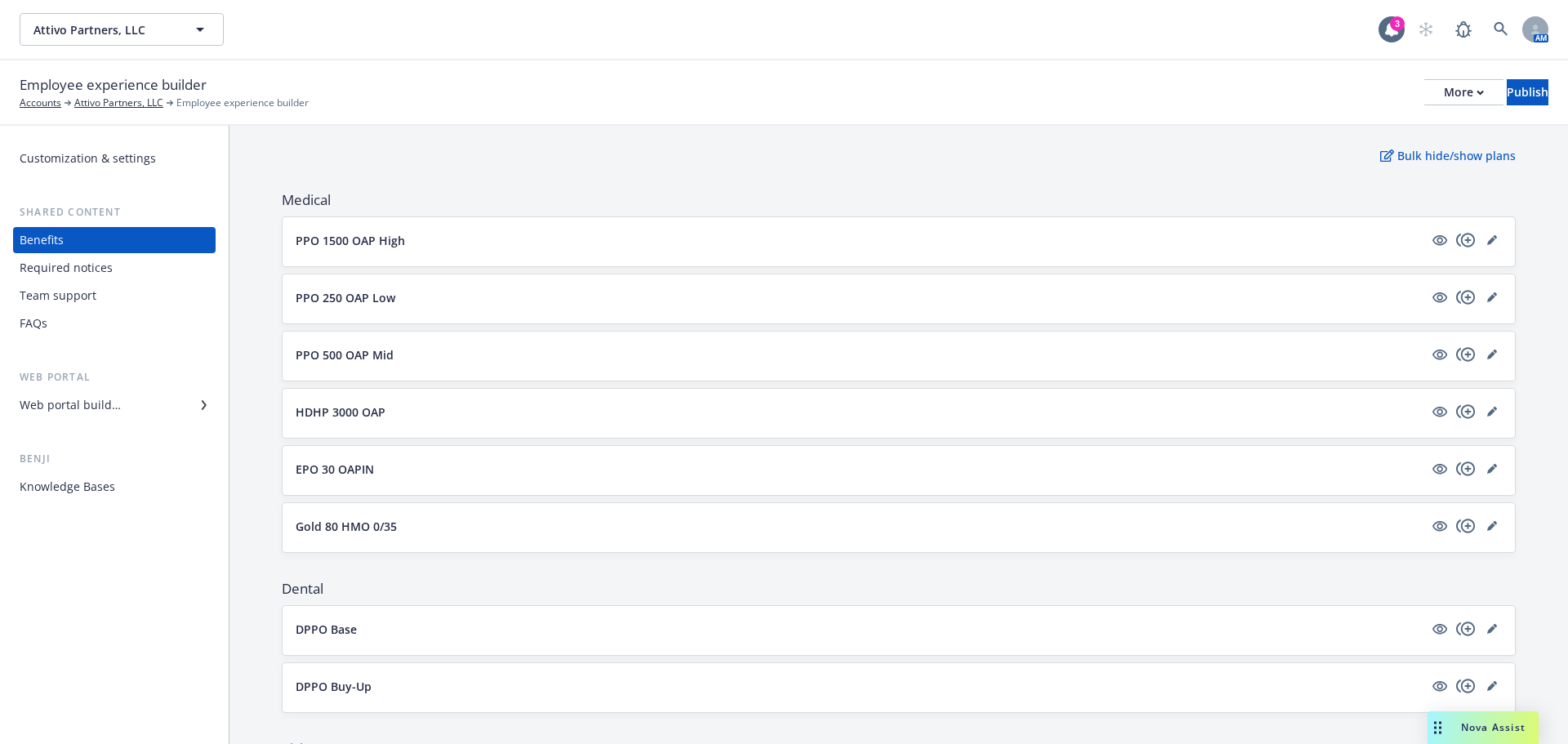
click at [406, 524] on button "Gold 80 HMO 0/35" at bounding box center [859, 527] width 1128 height 17
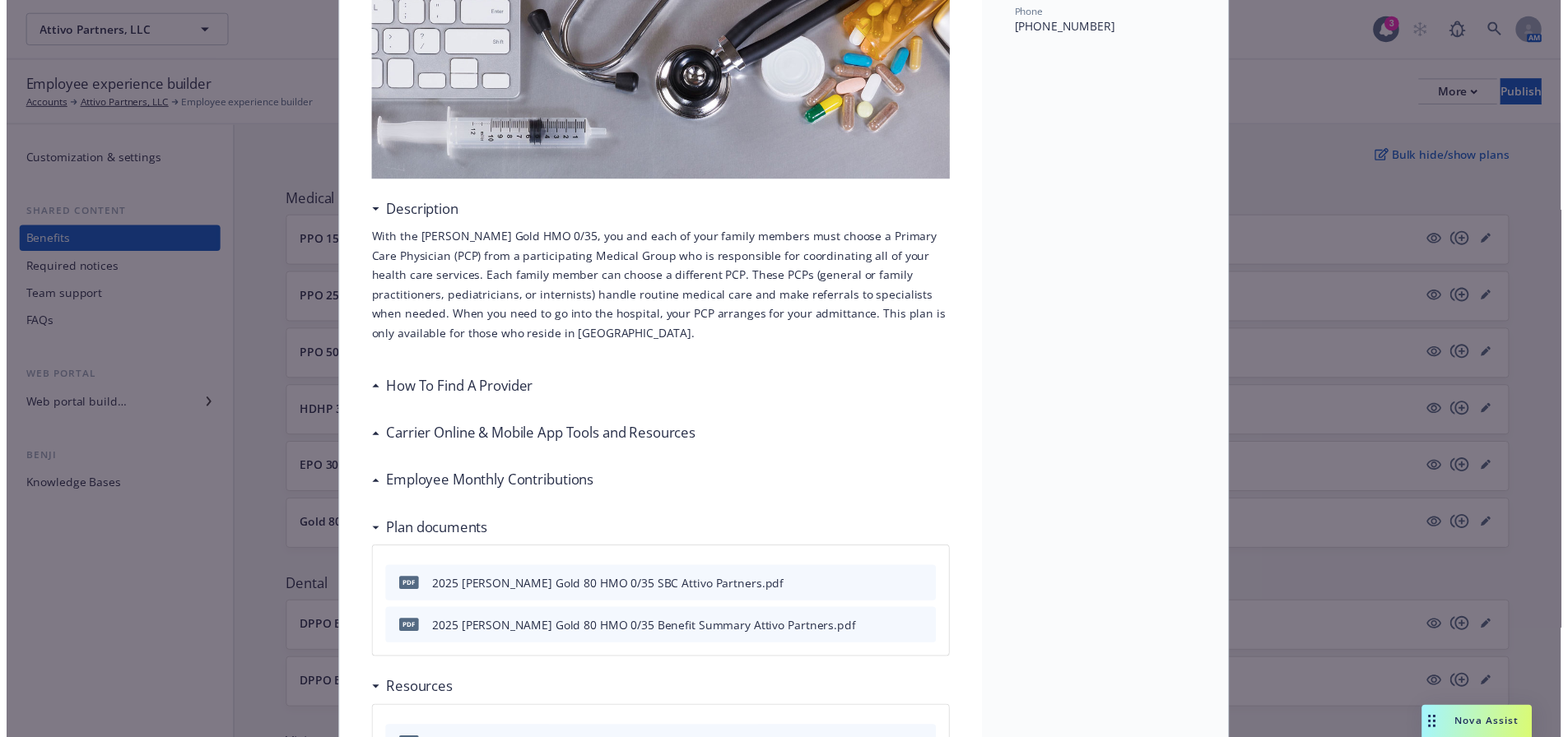
scroll to position [50, 0]
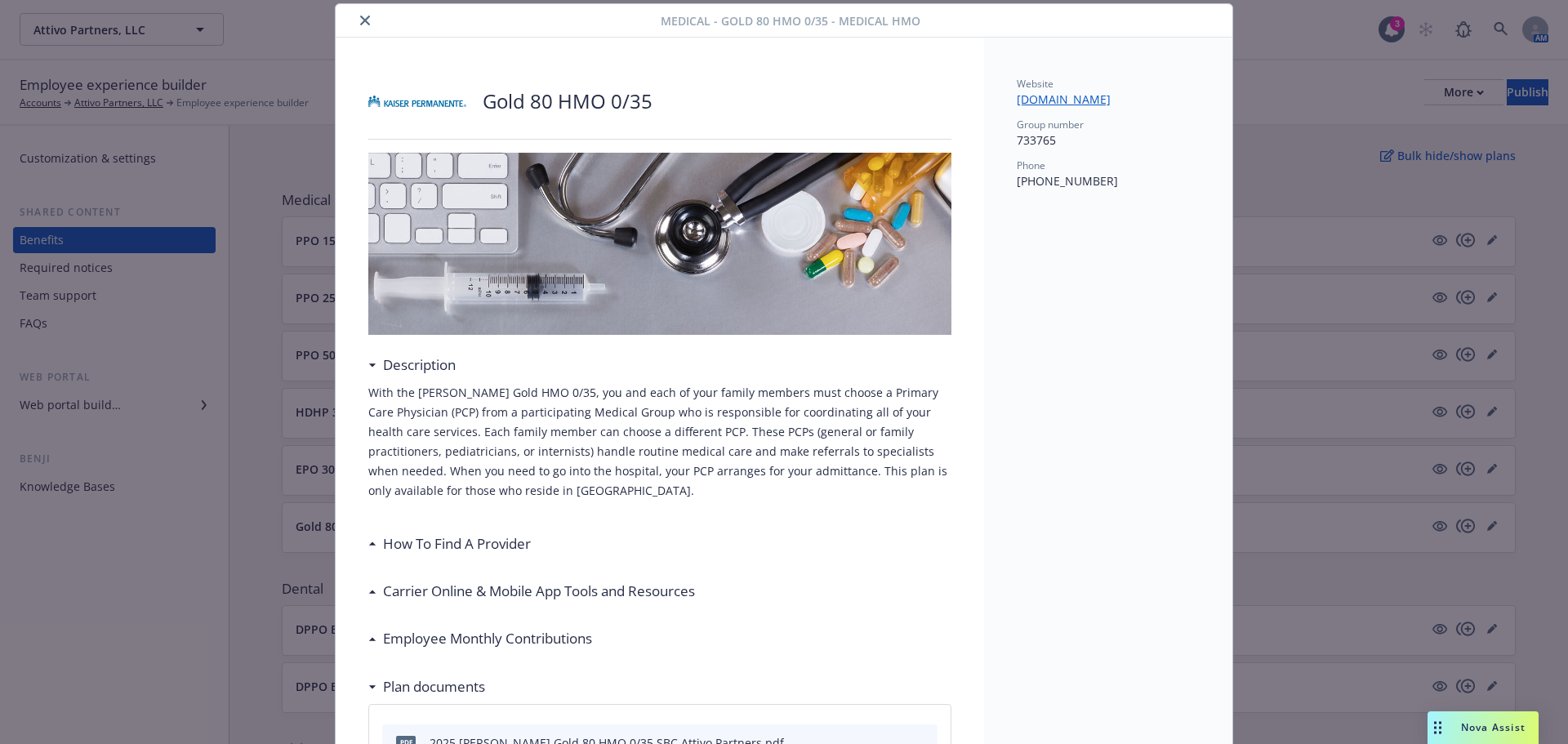
click at [360, 15] on icon "close" at bounding box center [365, 20] width 10 height 10
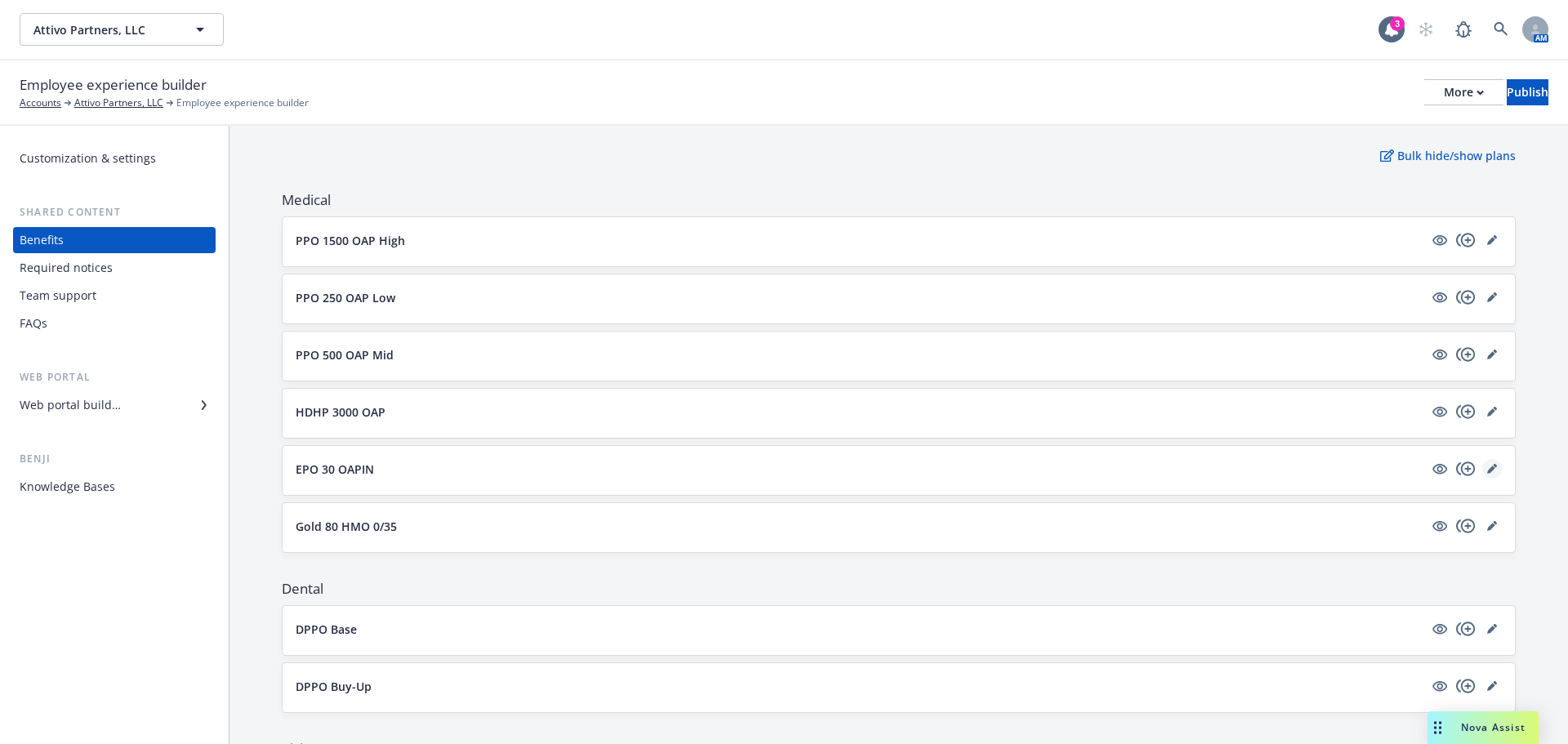
click at [1488, 471] on div "EPO 30 OAPIN" at bounding box center [898, 470] width 1232 height 49
click at [1487, 467] on icon "editPencil" at bounding box center [1492, 469] width 10 height 10
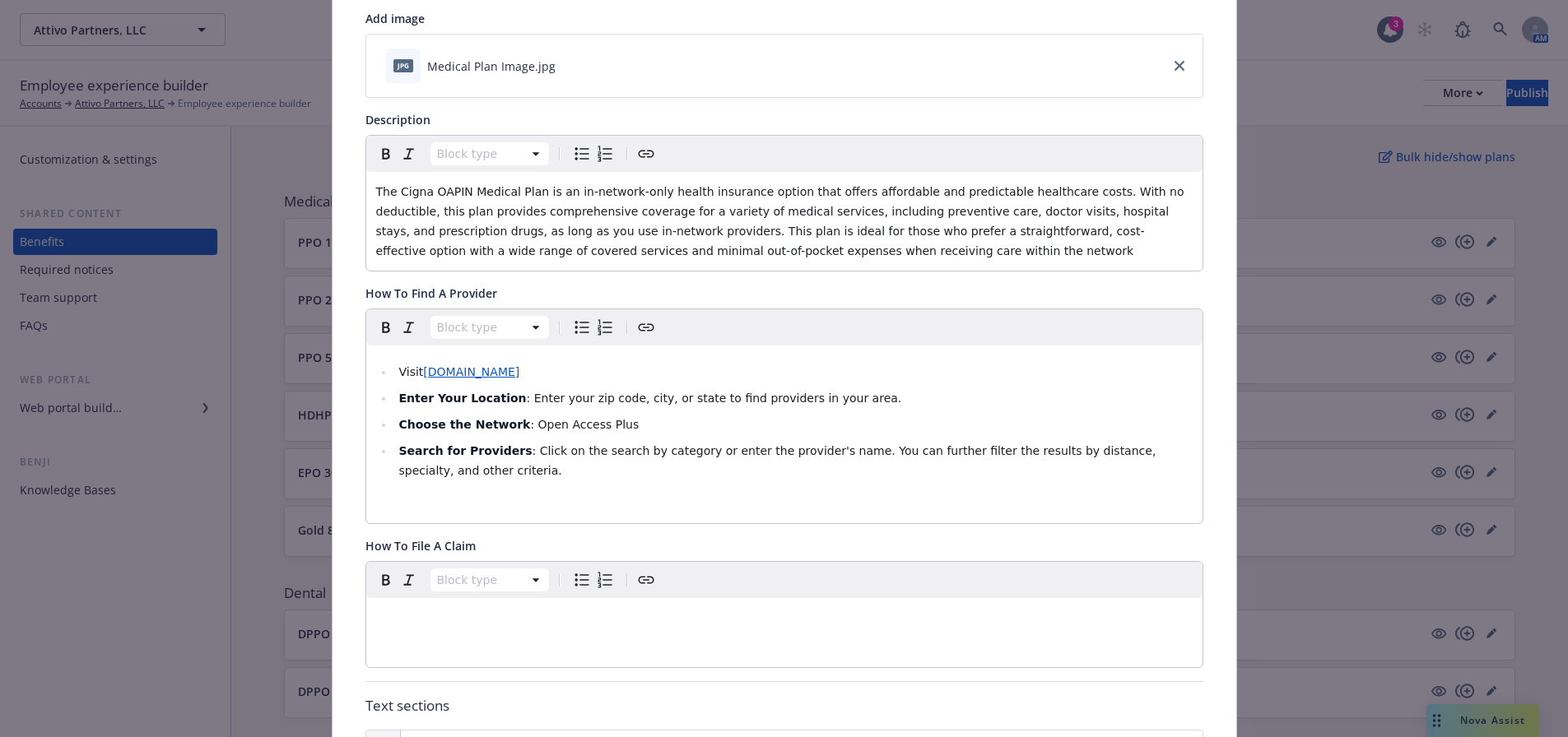
scroll to position [50, 0]
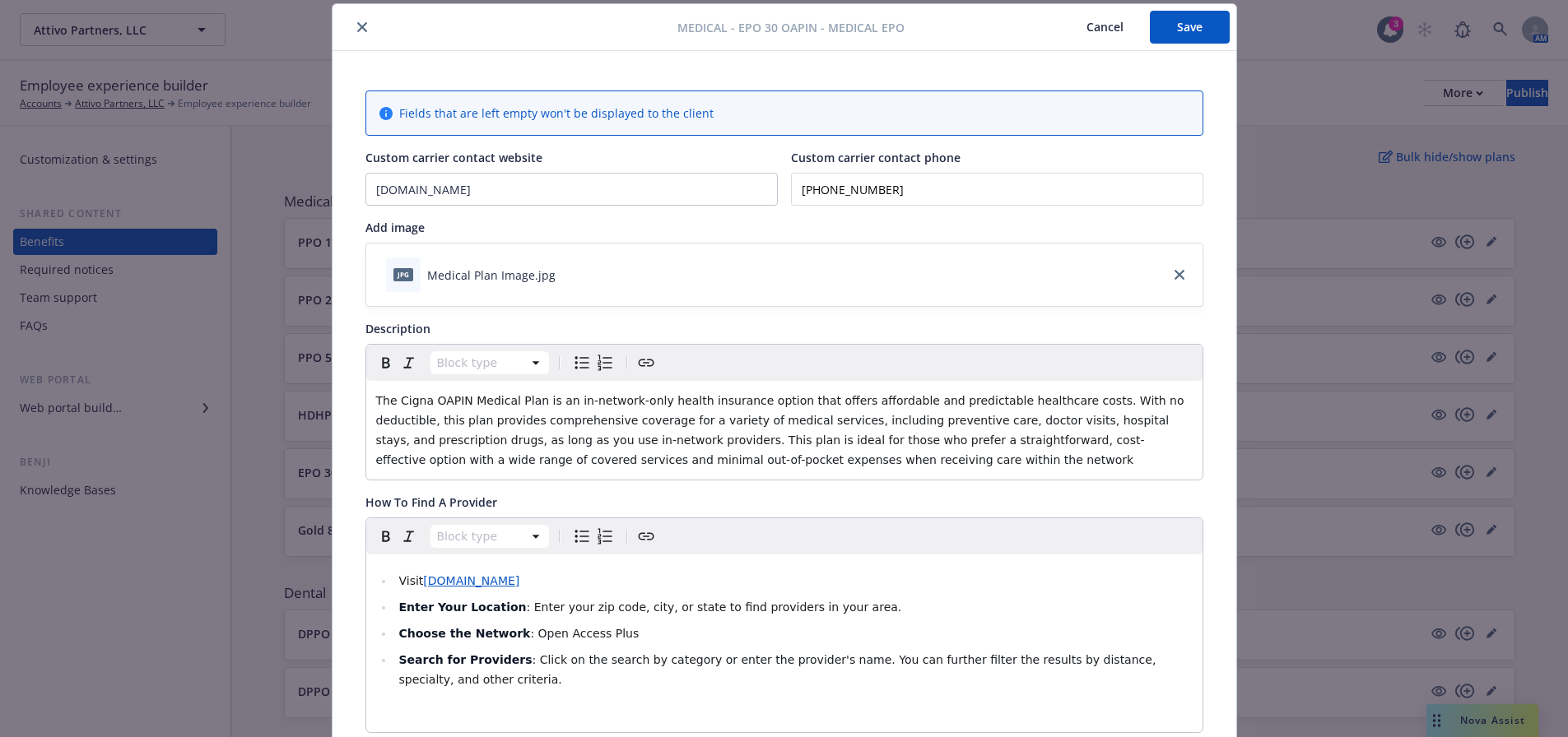
click at [357, 25] on icon "close" at bounding box center [362, 27] width 10 height 10
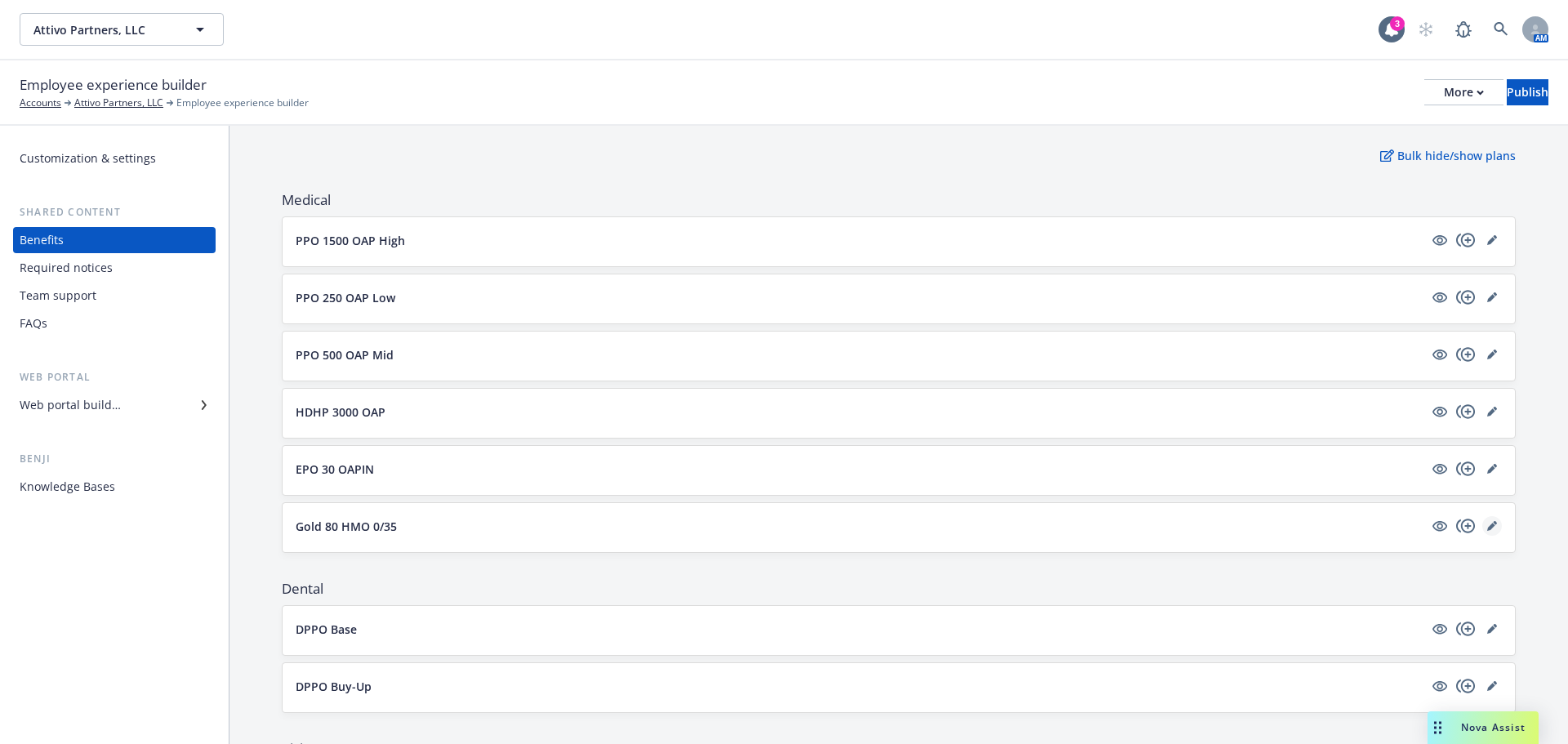
click at [1482, 520] on link "editPencil" at bounding box center [1492, 526] width 19 height 19
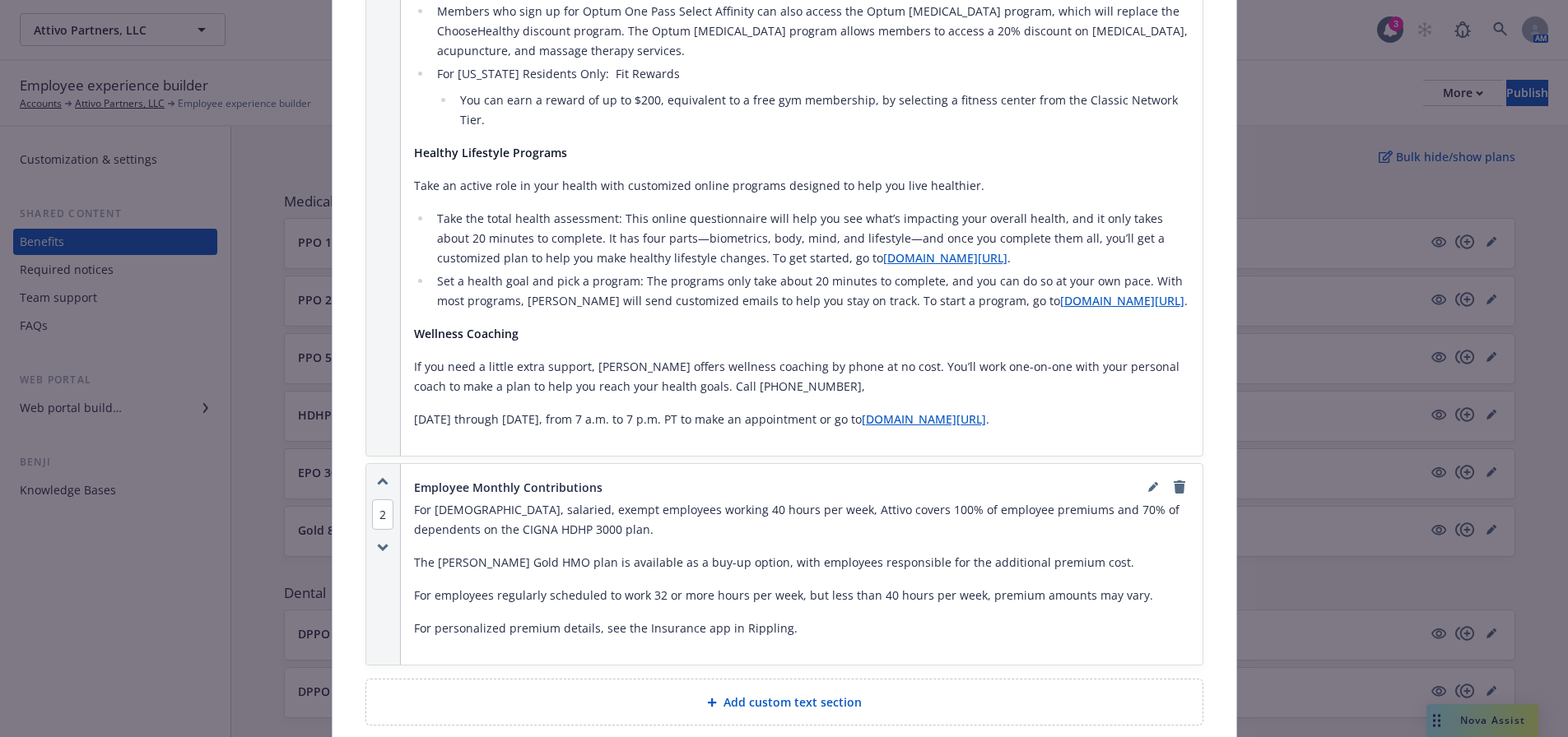
scroll to position [1860, 0]
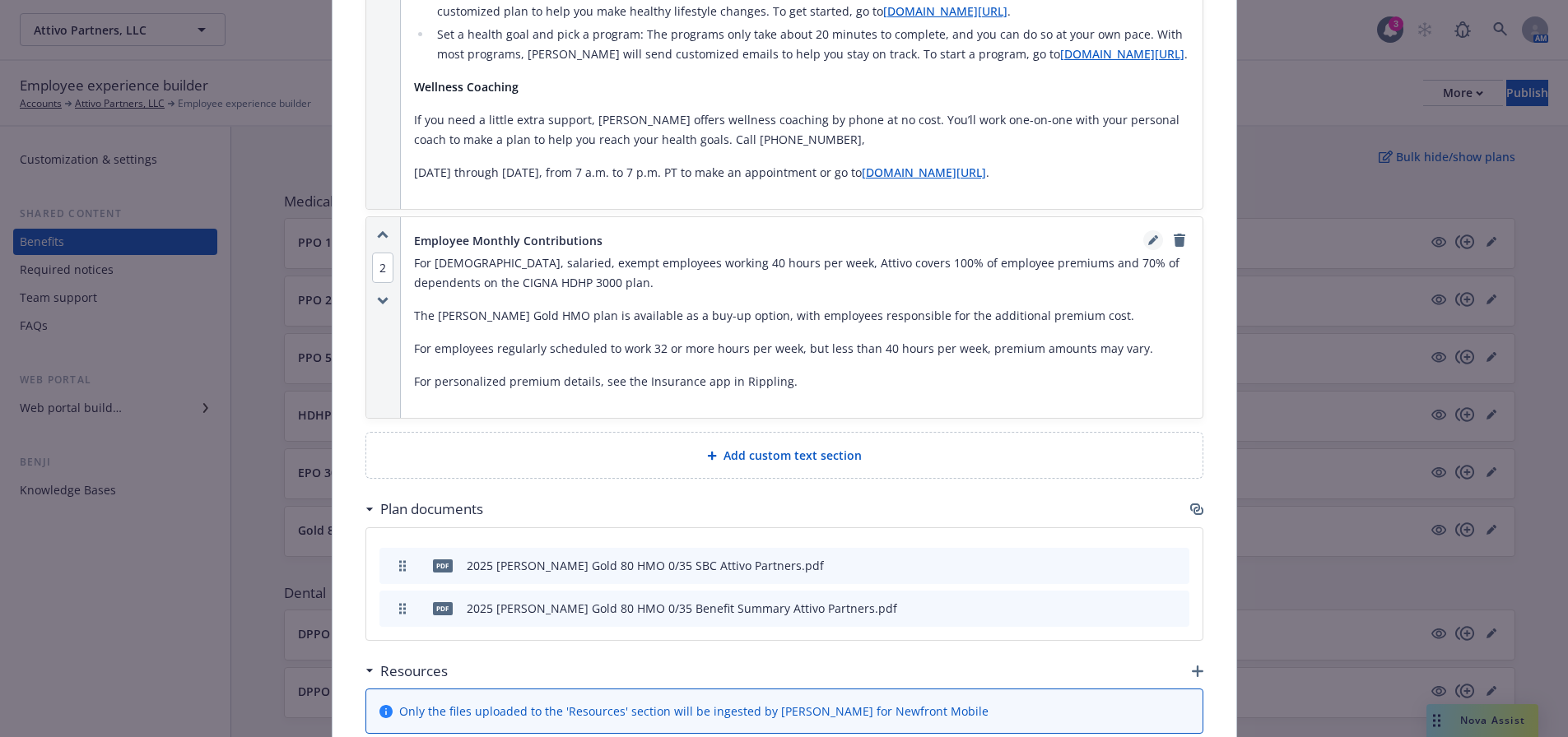
click at [1149, 238] on icon "editPencil" at bounding box center [1153, 242] width 8 height 8
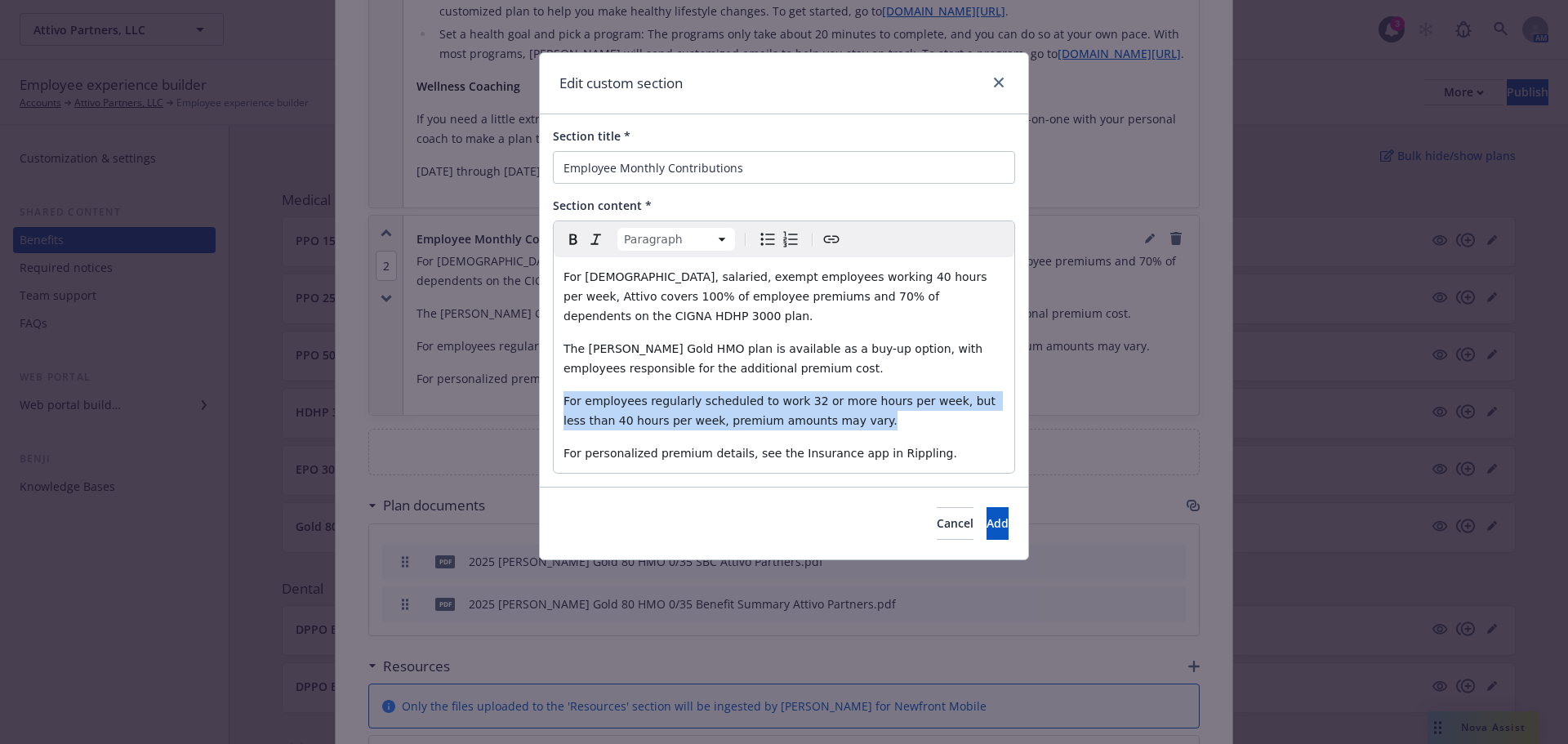
drag, startPoint x: 818, startPoint y: 401, endPoint x: 552, endPoint y: 370, distance: 267.8
click at [552, 370] on div "Section title * Employee Monthly Contributions Section content * Paragraph Para…" at bounding box center [784, 300] width 488 height 372
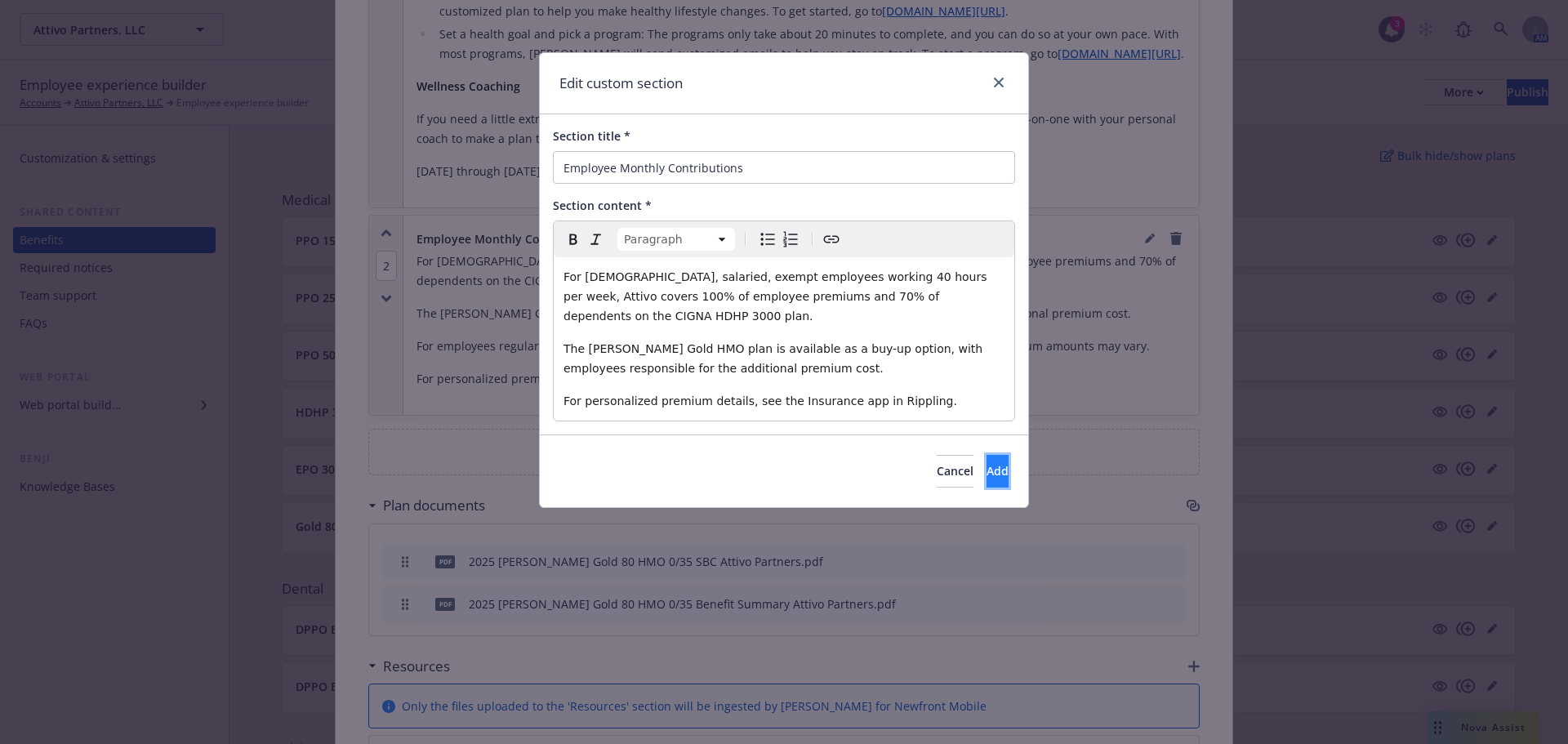
click at [986, 455] on button "Add" at bounding box center [997, 471] width 22 height 33
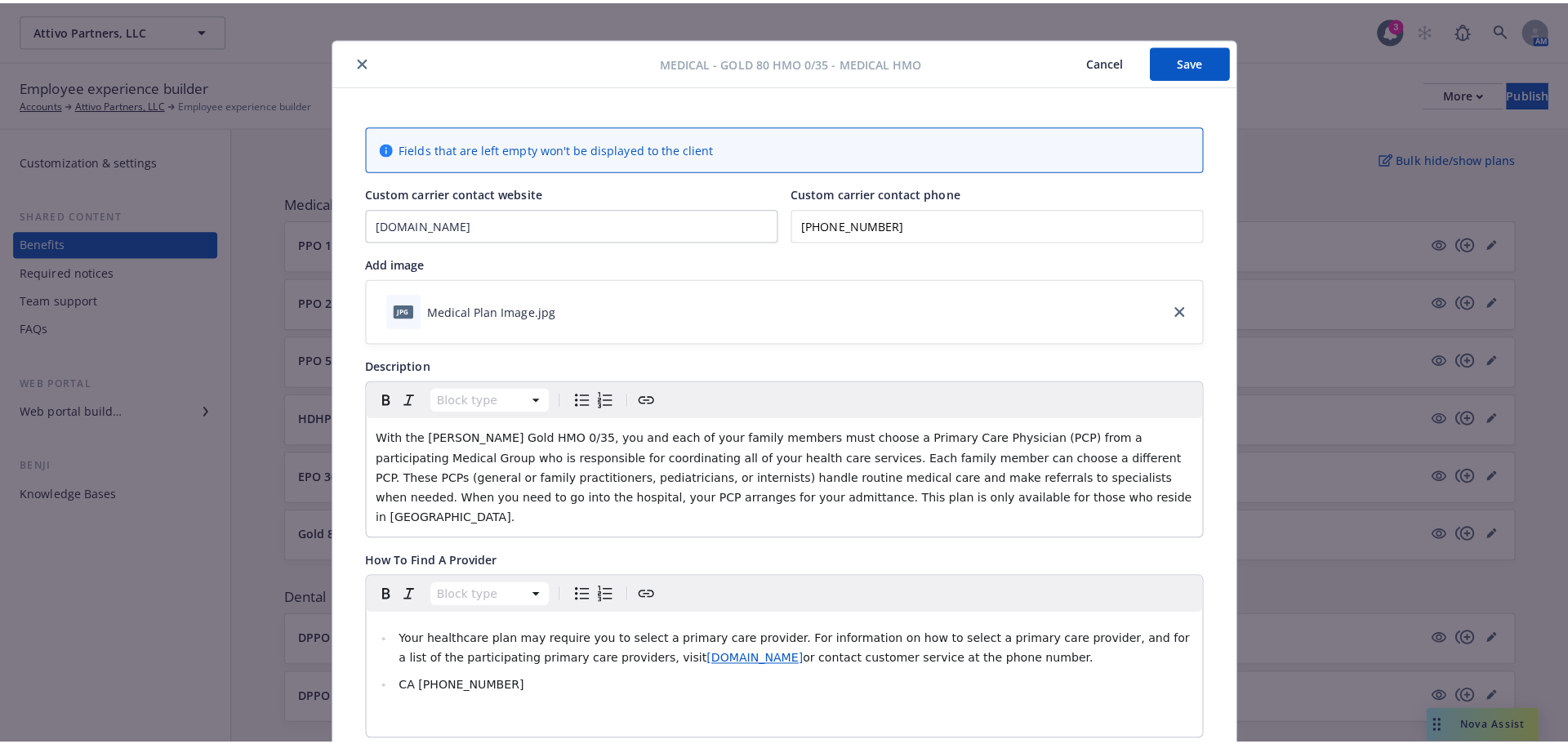
scroll to position [0, 0]
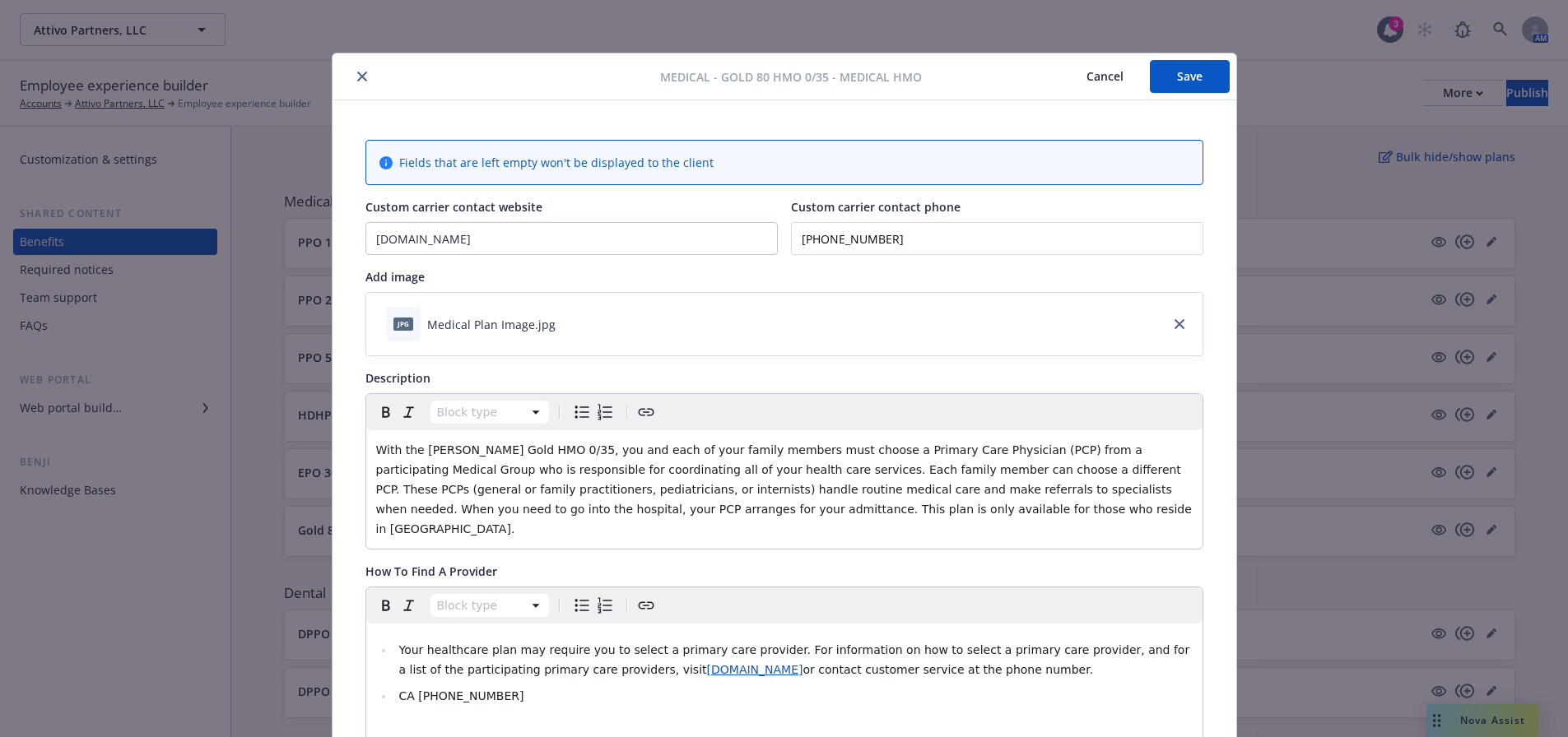
click at [1198, 74] on button "Save" at bounding box center [1190, 77] width 80 height 33
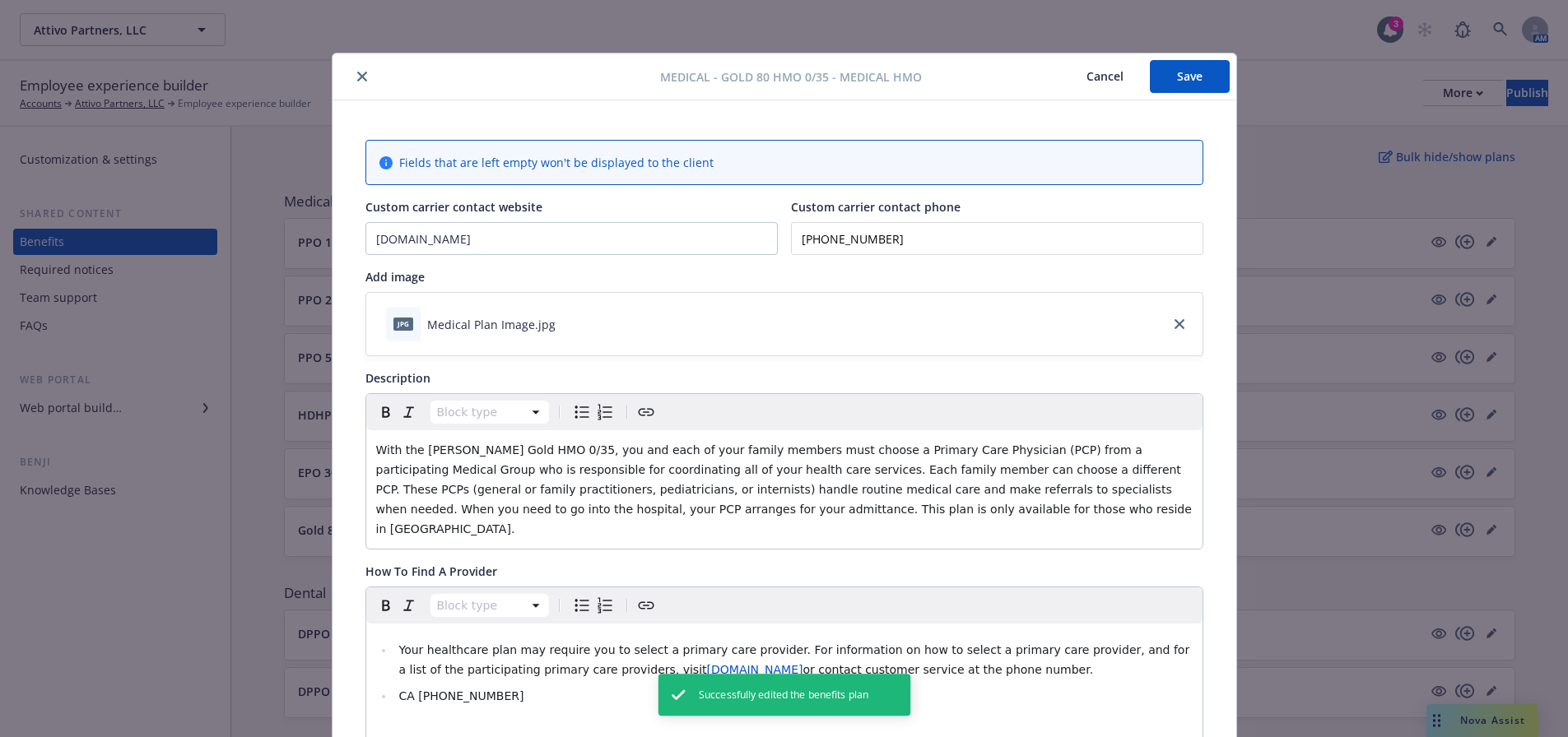
click at [358, 83] on button "close" at bounding box center [362, 77] width 19 height 19
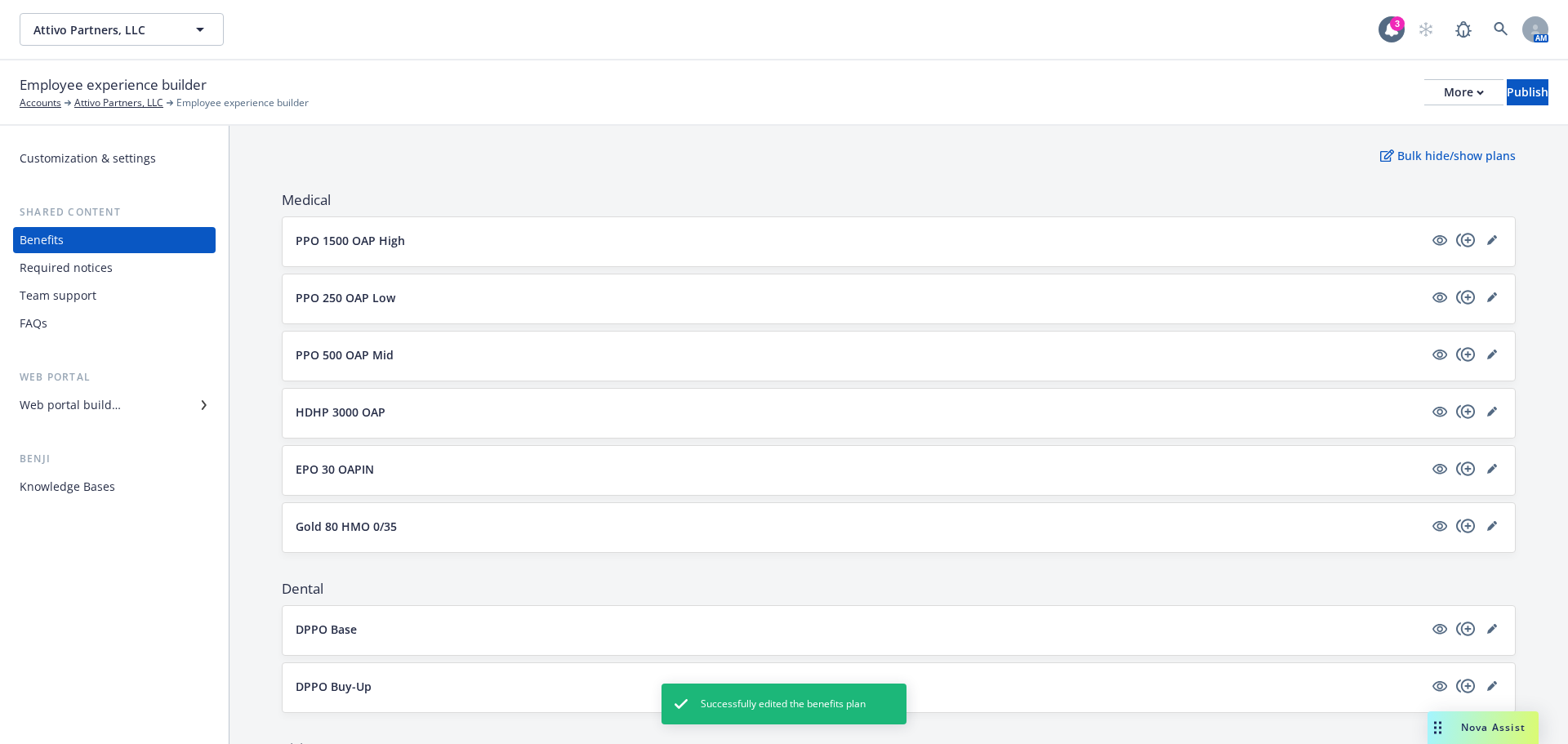
click at [384, 522] on p "Gold 80 HMO 0/35" at bounding box center [345, 527] width 101 height 17
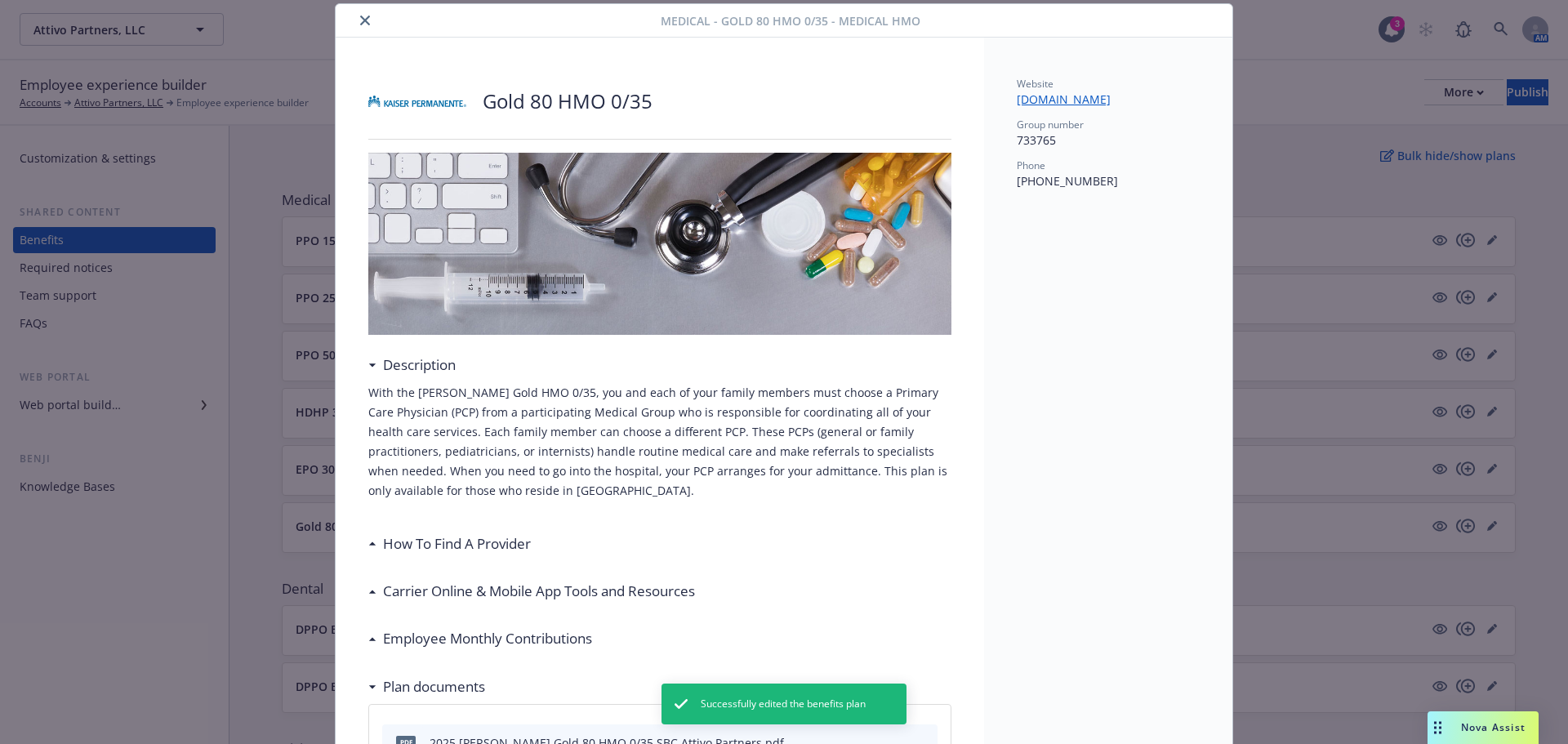
scroll to position [375, 0]
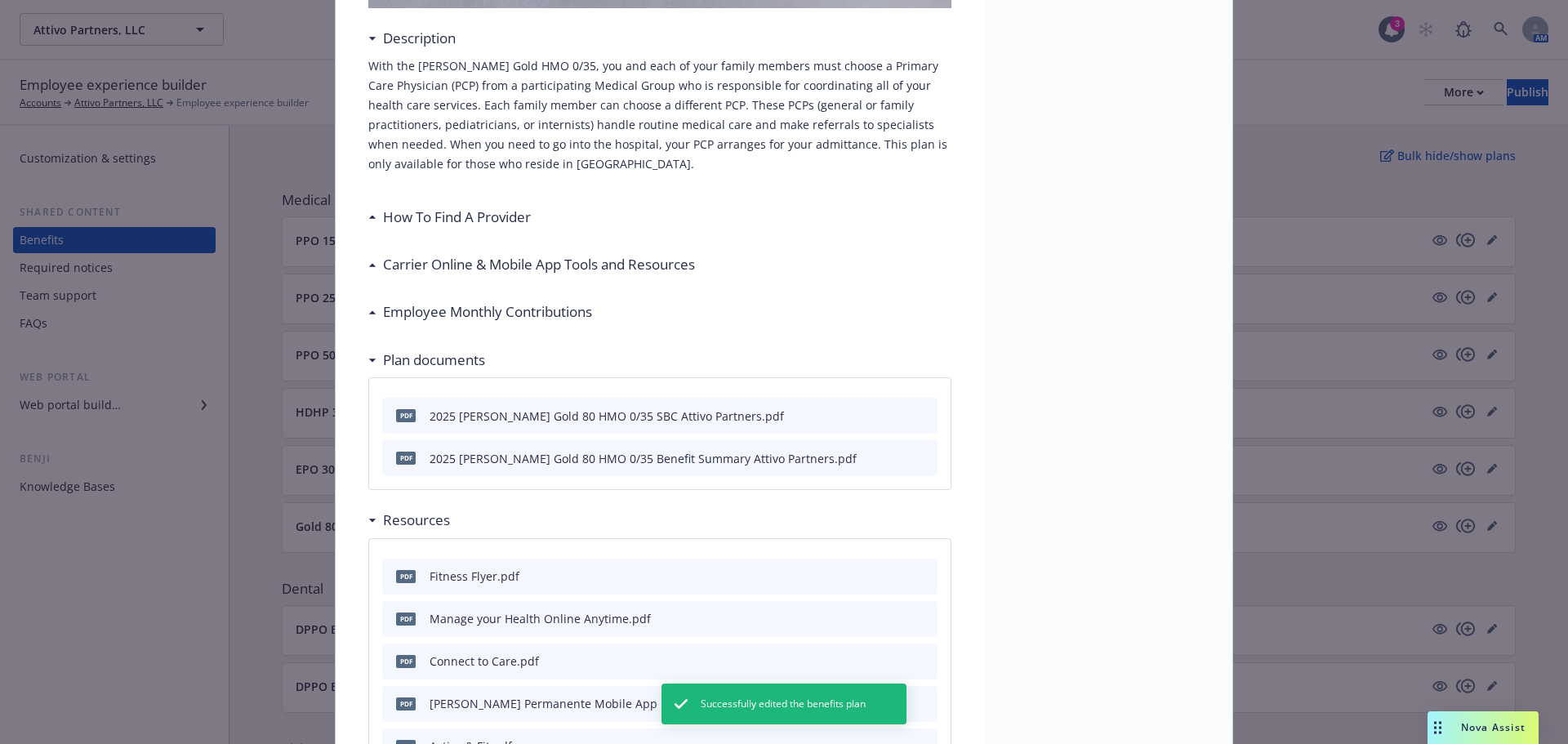
click at [369, 261] on div "Carrier Online & Mobile App Tools and Resources" at bounding box center [532, 264] width 327 height 21
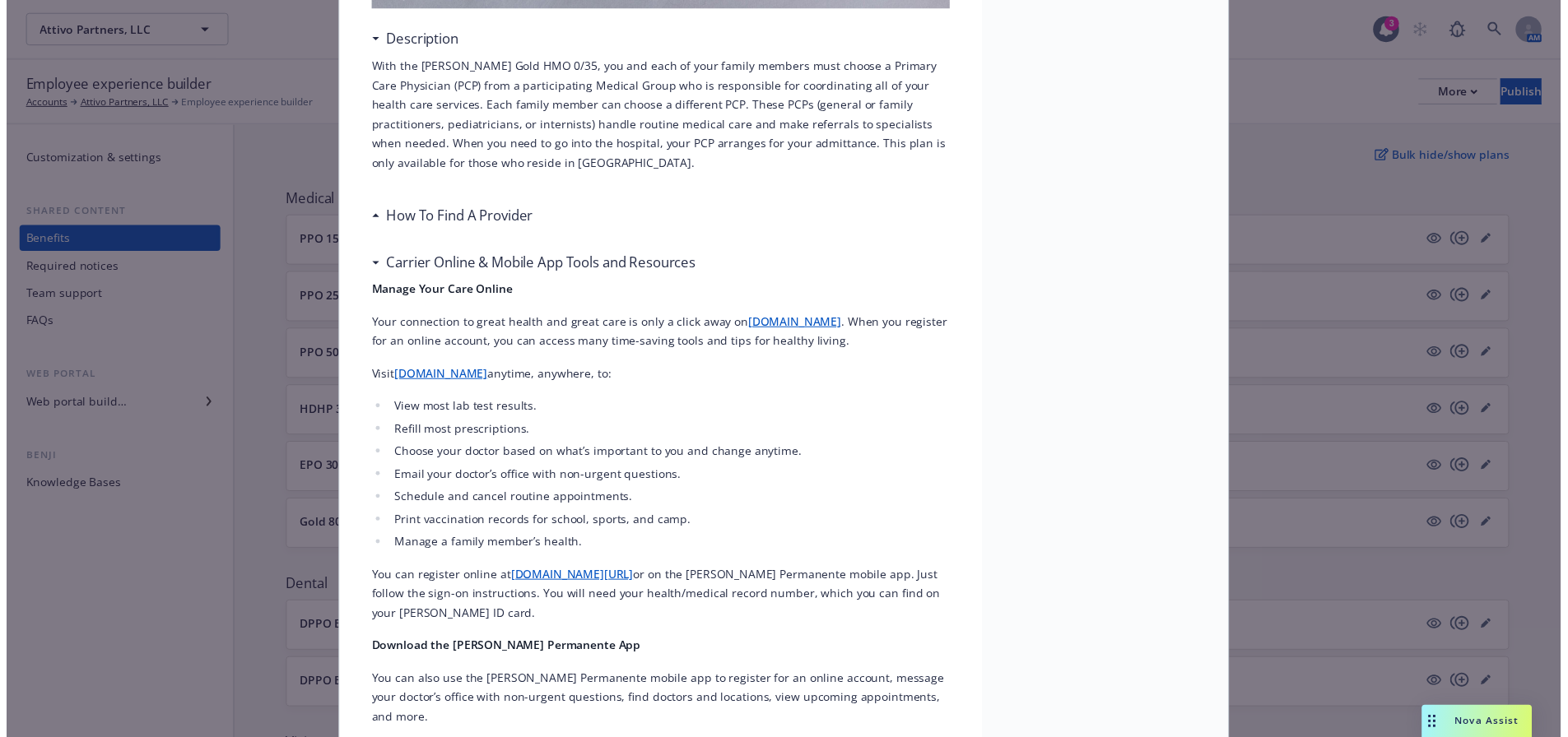
scroll to position [0, 0]
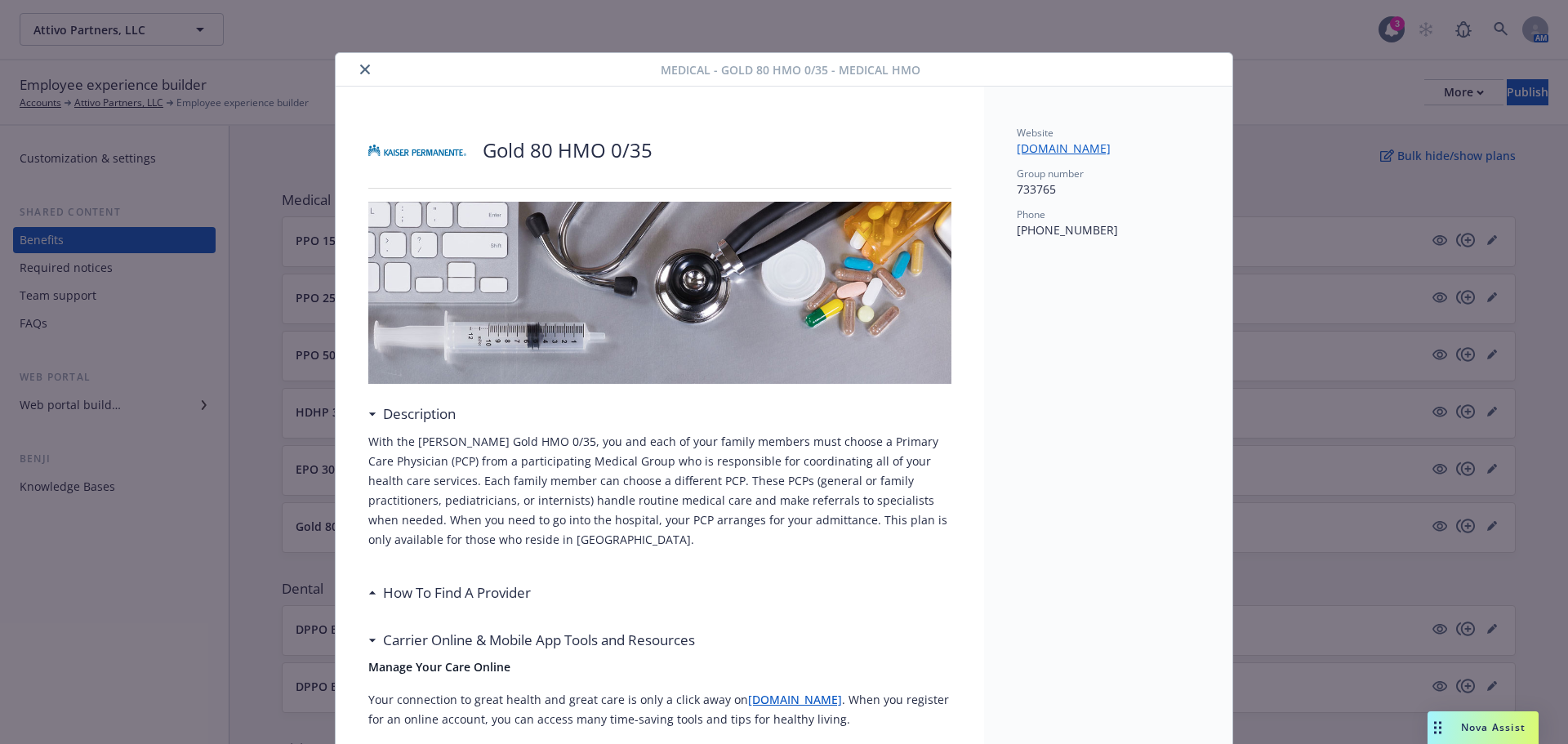
click at [360, 71] on icon "close" at bounding box center [365, 69] width 10 height 10
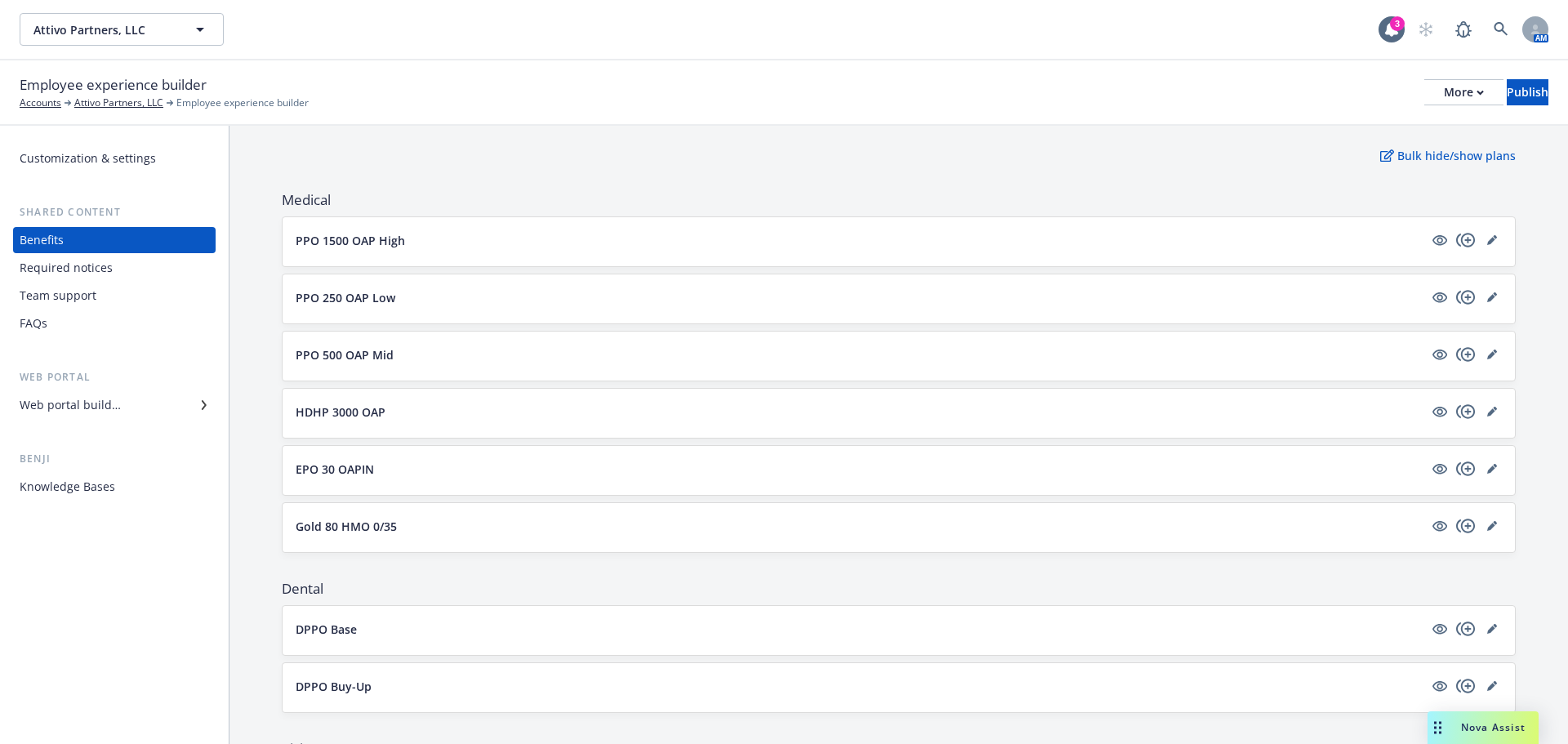
click at [1483, 230] on div "PPO 1500 OAP High" at bounding box center [898, 241] width 1232 height 49
click at [1482, 248] on link "editPencil" at bounding box center [1492, 240] width 19 height 19
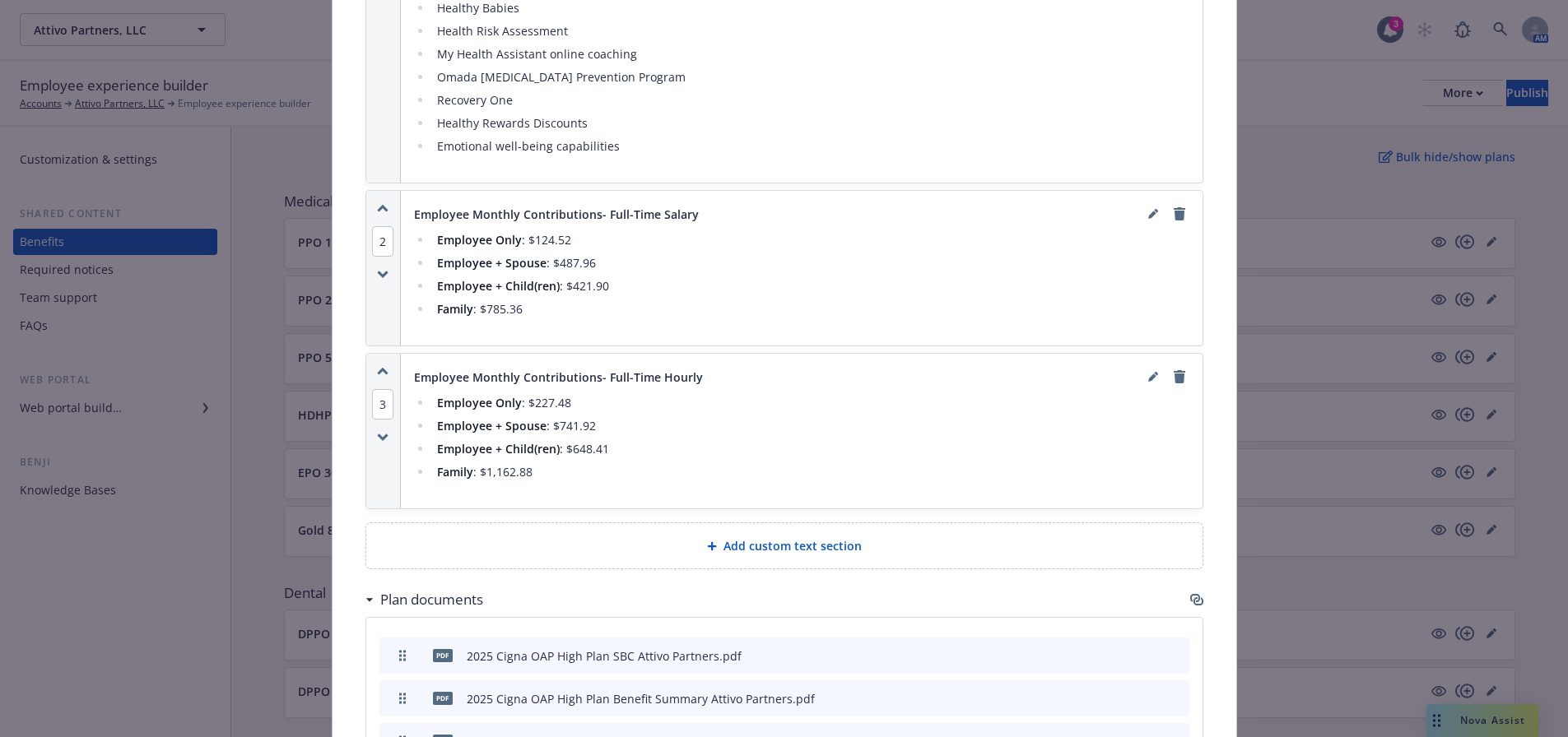
scroll to position [1777, 0]
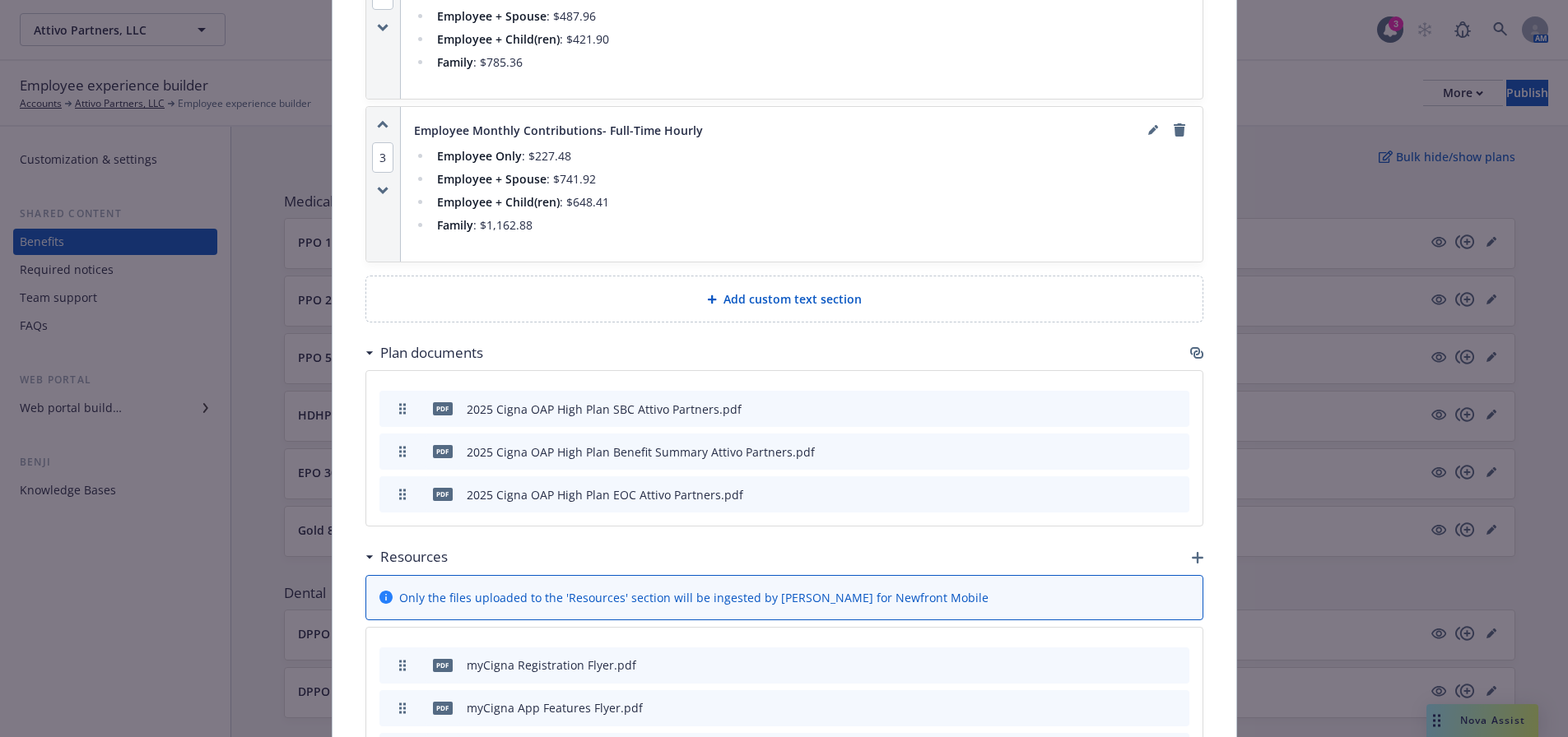
click at [1004, 290] on div "Add custom text section" at bounding box center [784, 298] width 810 height 18
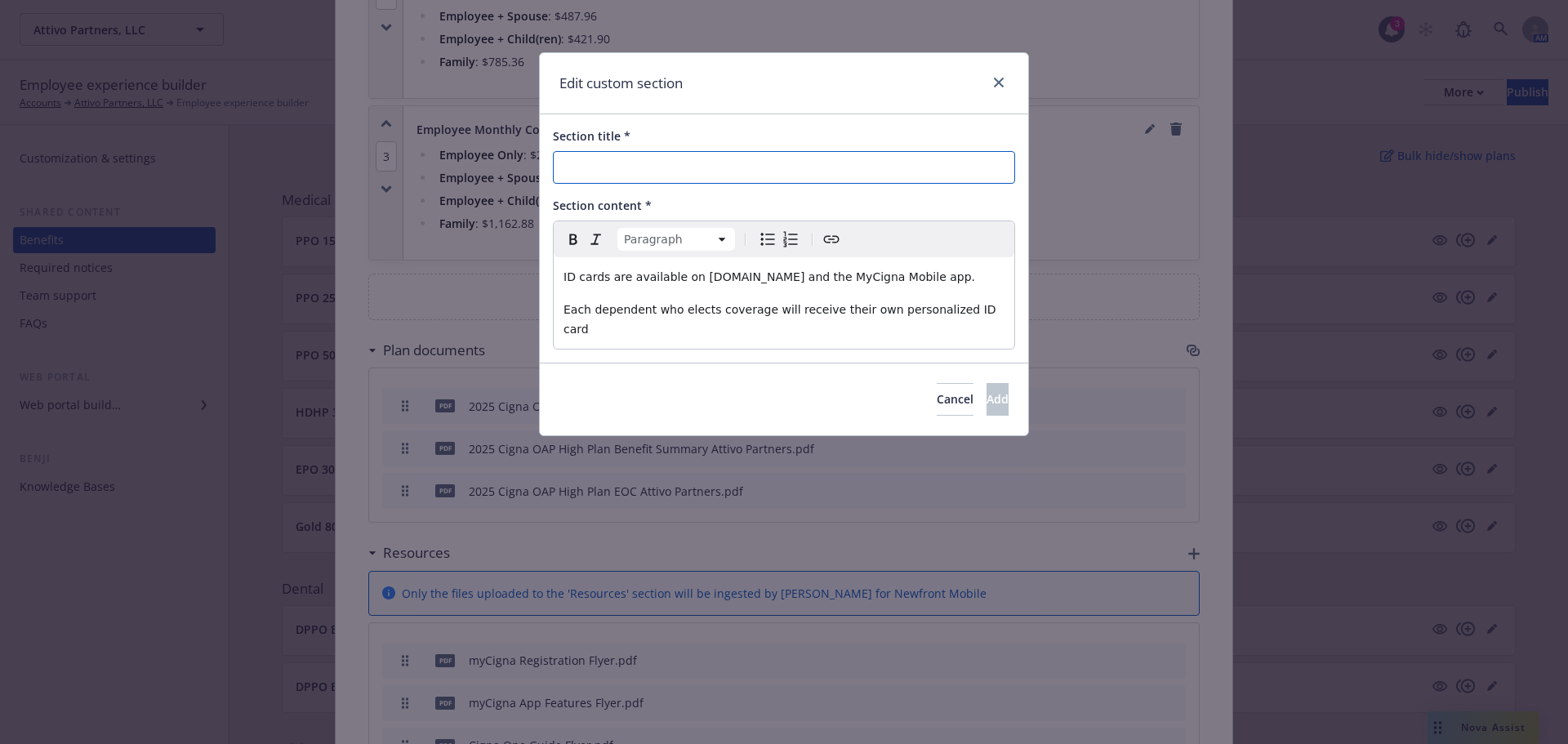
click at [602, 174] on input "Section title *" at bounding box center [784, 168] width 462 height 33
click at [670, 171] on input "Section title *" at bounding box center [784, 168] width 462 height 33
click at [660, 165] on input "Section title *" at bounding box center [784, 168] width 462 height 33
type input "H"
type input "ID cards"
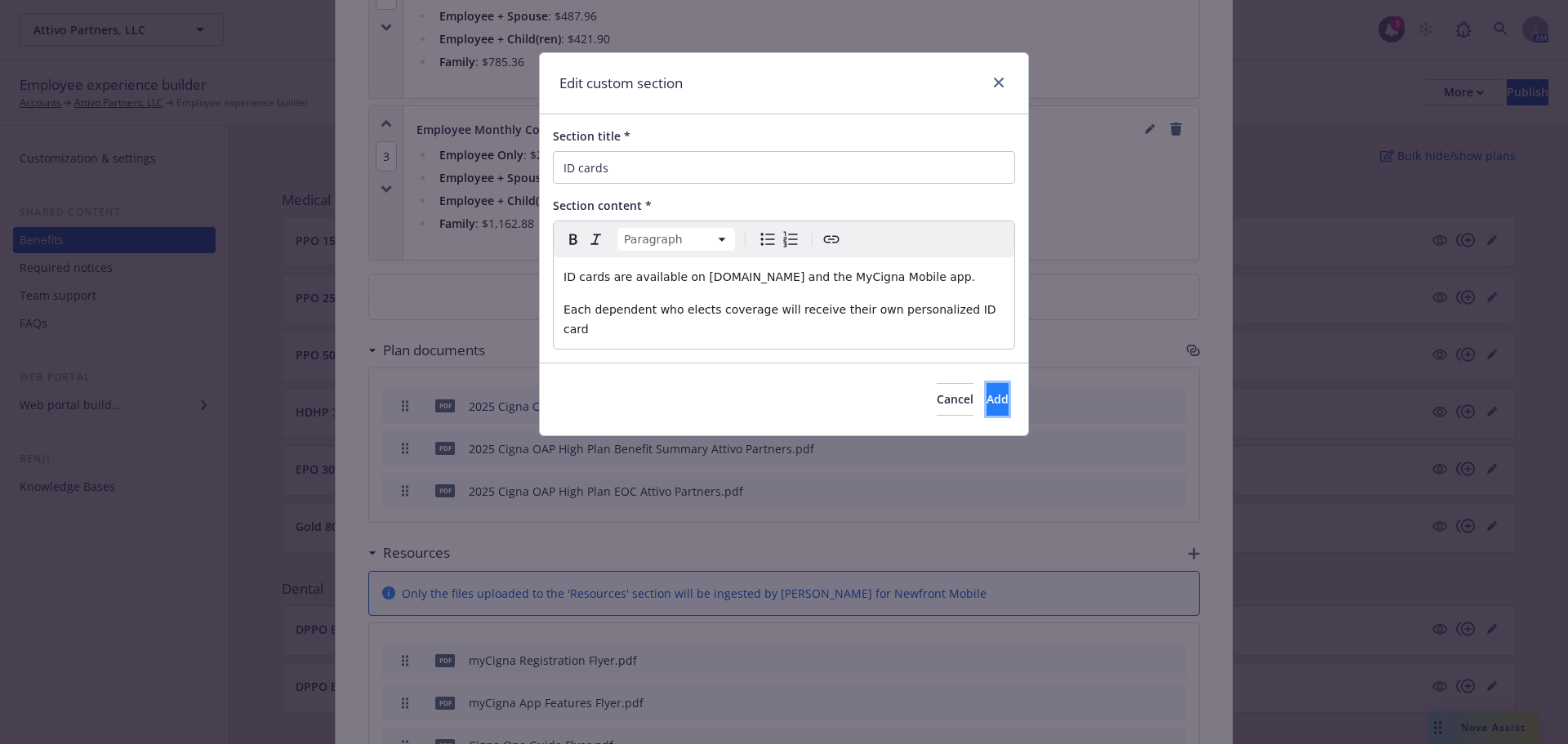
click at [991, 383] on button "Add" at bounding box center [997, 400] width 22 height 33
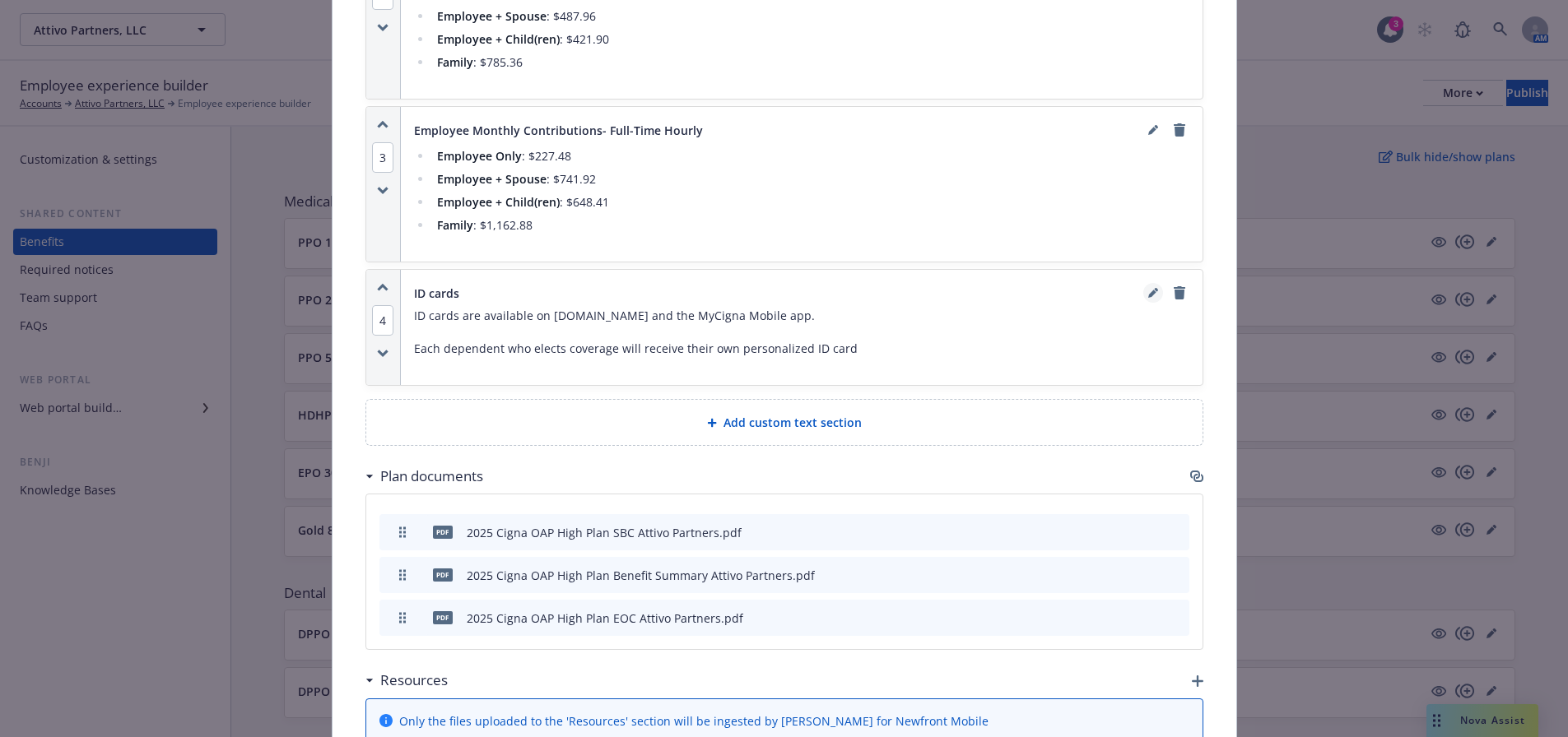
click at [1149, 288] on icon "editPencil" at bounding box center [1154, 293] width 10 height 10
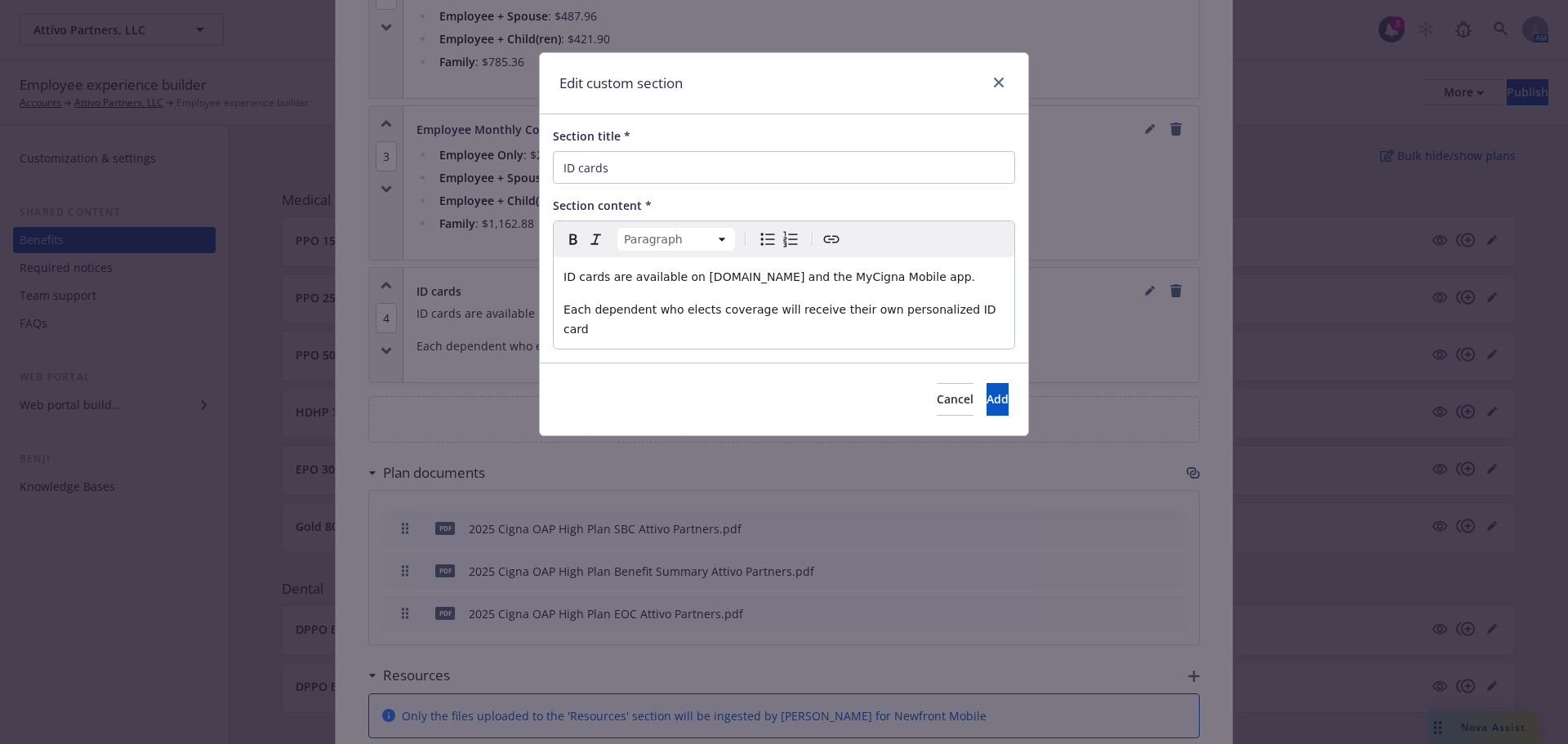
click at [693, 278] on span "ID cards are available on Mycigna.com and the MyCigna Mobile app." at bounding box center [769, 277] width 412 height 14
click at [699, 384] on div "Cancel Add" at bounding box center [784, 399] width 488 height 72
click at [822, 199] on div "Section content *" at bounding box center [784, 206] width 462 height 17
click at [736, 157] on input "ID cards" at bounding box center [784, 168] width 462 height 33
click at [986, 391] on span "Add" at bounding box center [997, 399] width 22 height 15
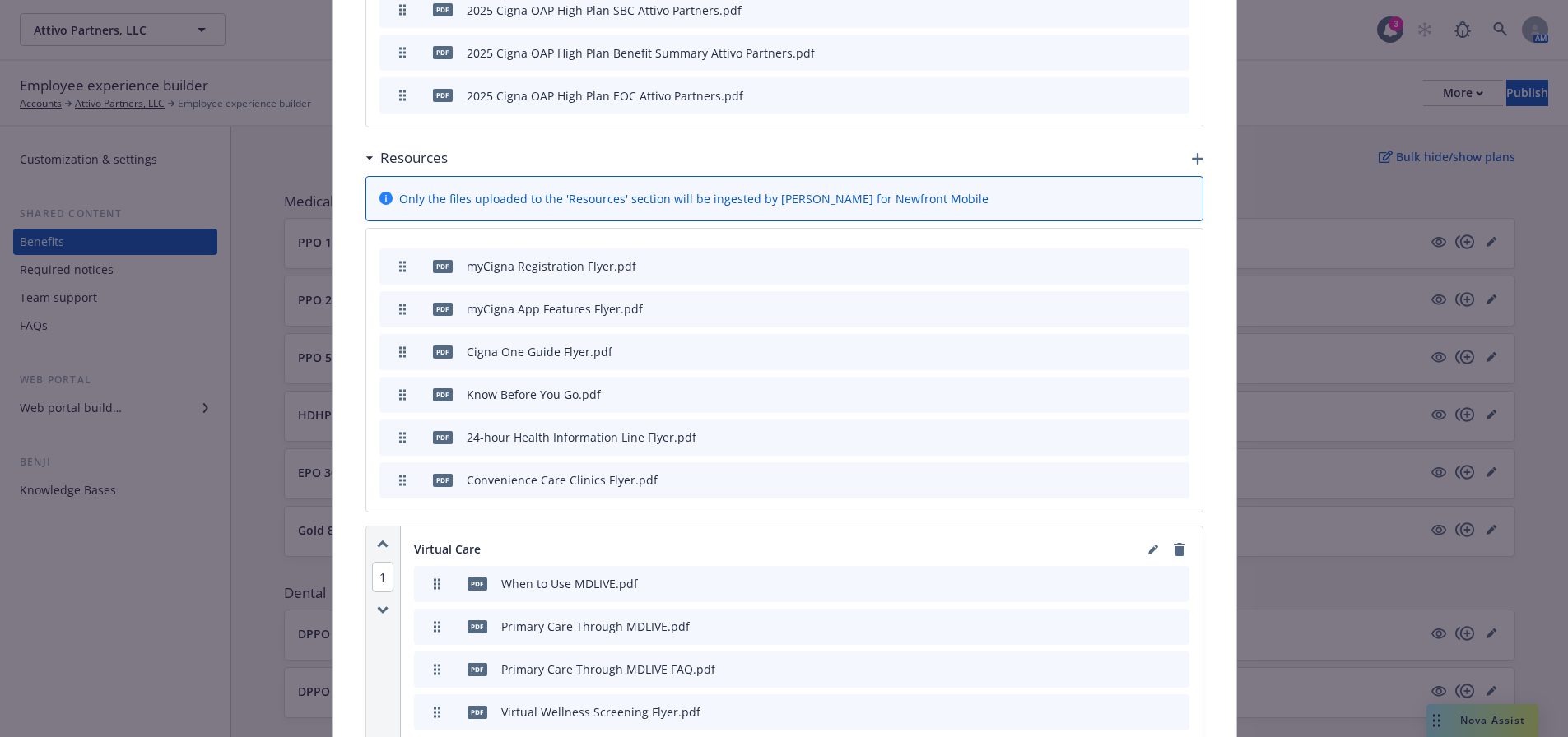
scroll to position [2271, 0]
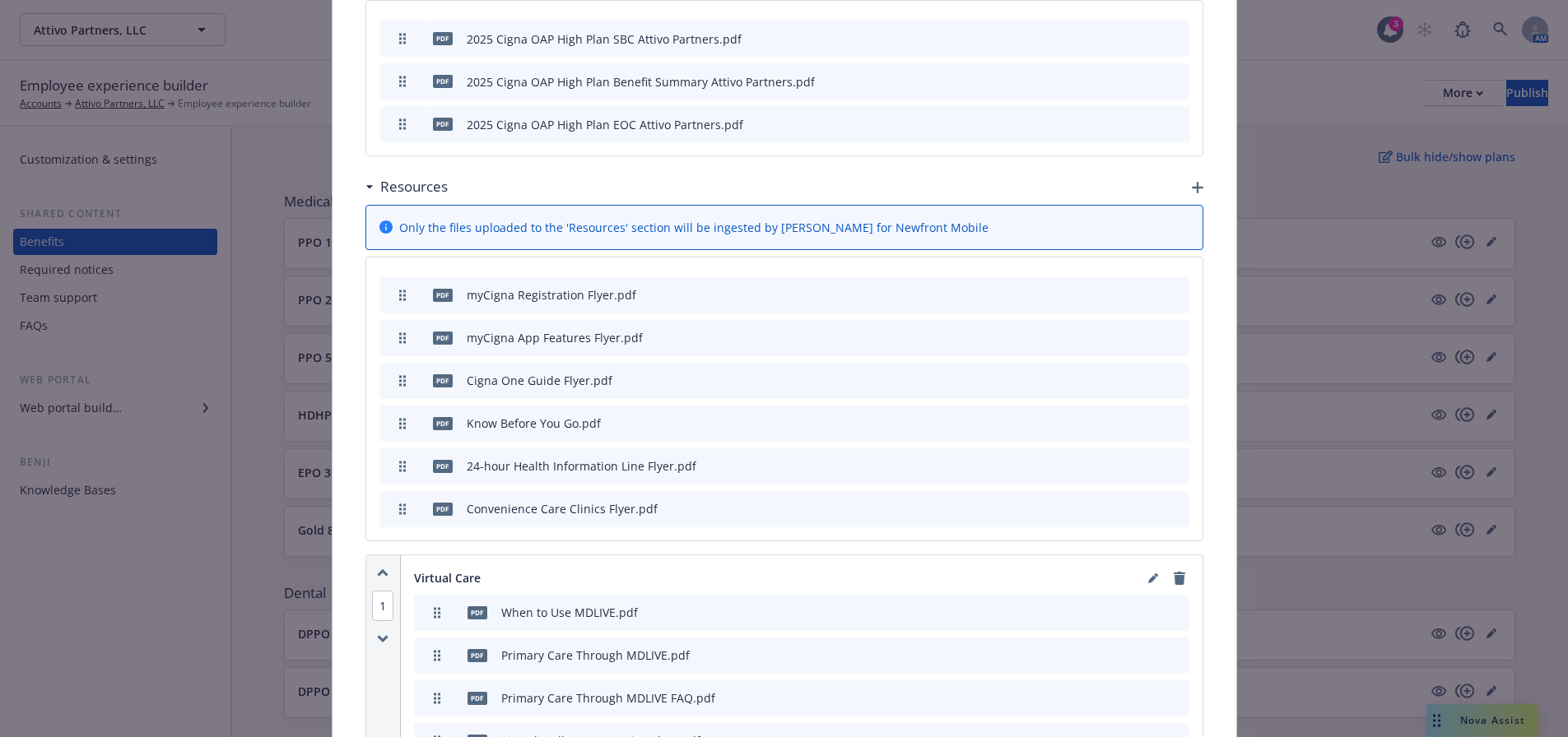
click at [1192, 182] on icon "button" at bounding box center [1197, 188] width 12 height 12
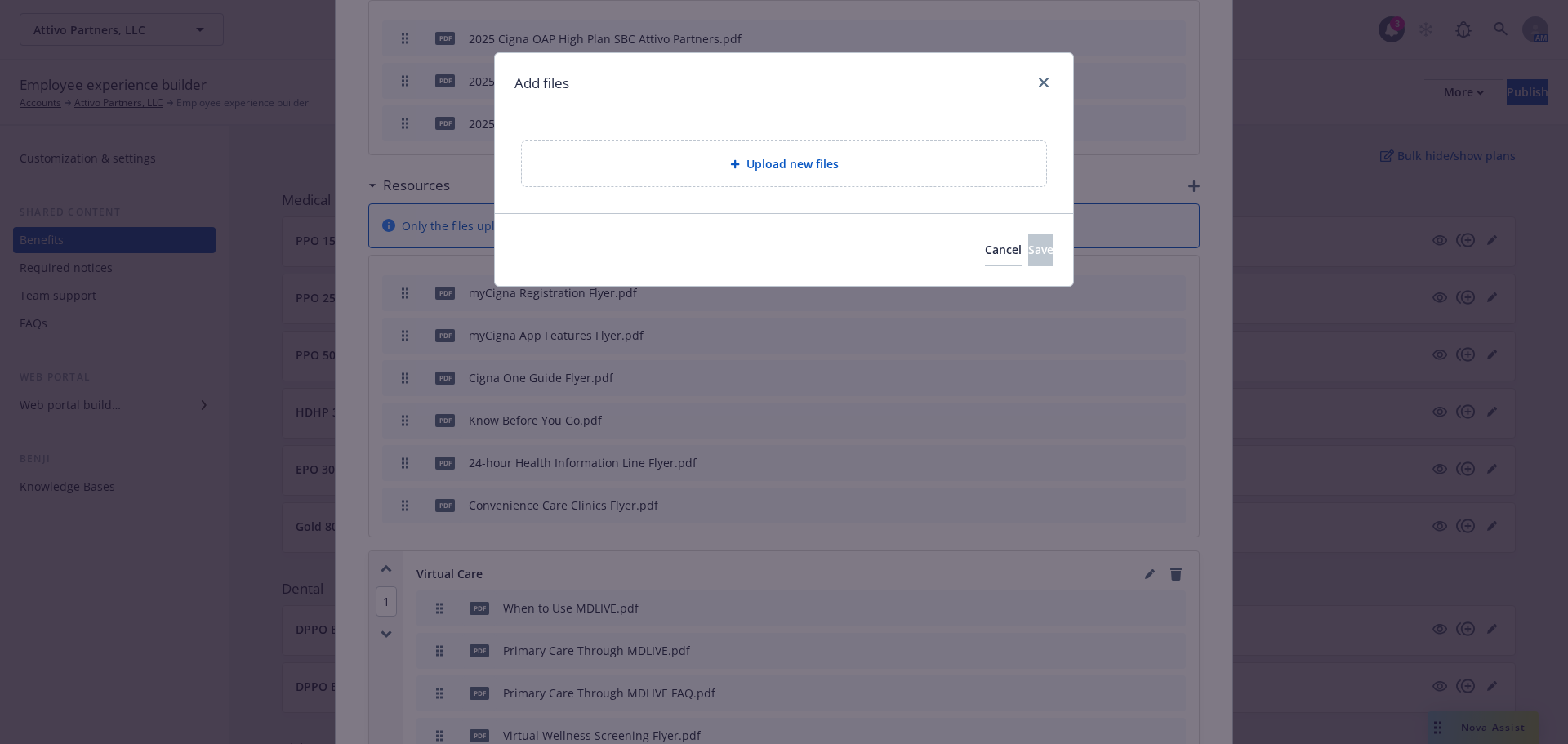
click at [784, 171] on span "Upload new files" at bounding box center [793, 164] width 93 height 17
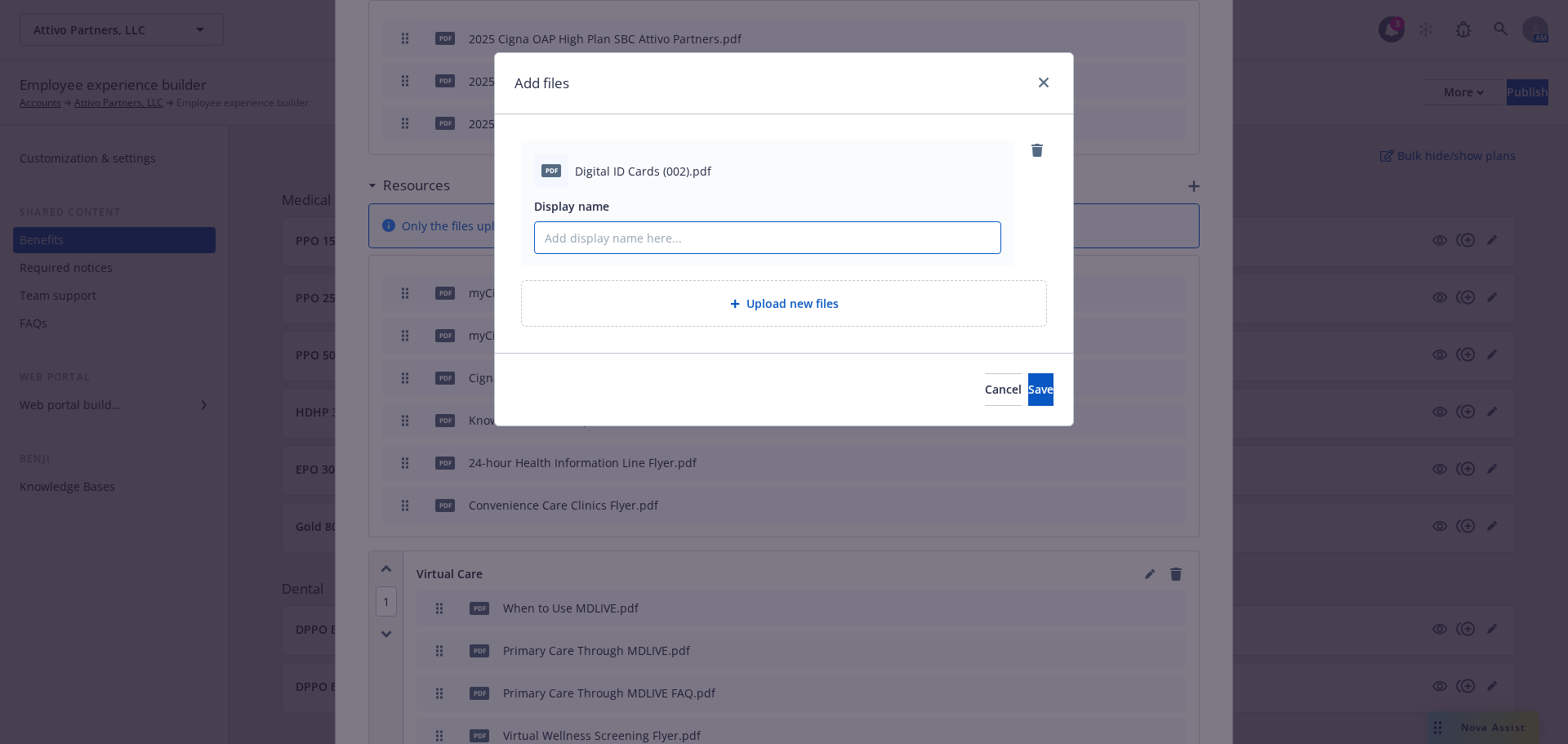
click at [662, 236] on input "Display name" at bounding box center [767, 237] width 465 height 31
type input "Cigna Digital ID Cards"
click at [1028, 397] on button "Save" at bounding box center [1040, 390] width 25 height 33
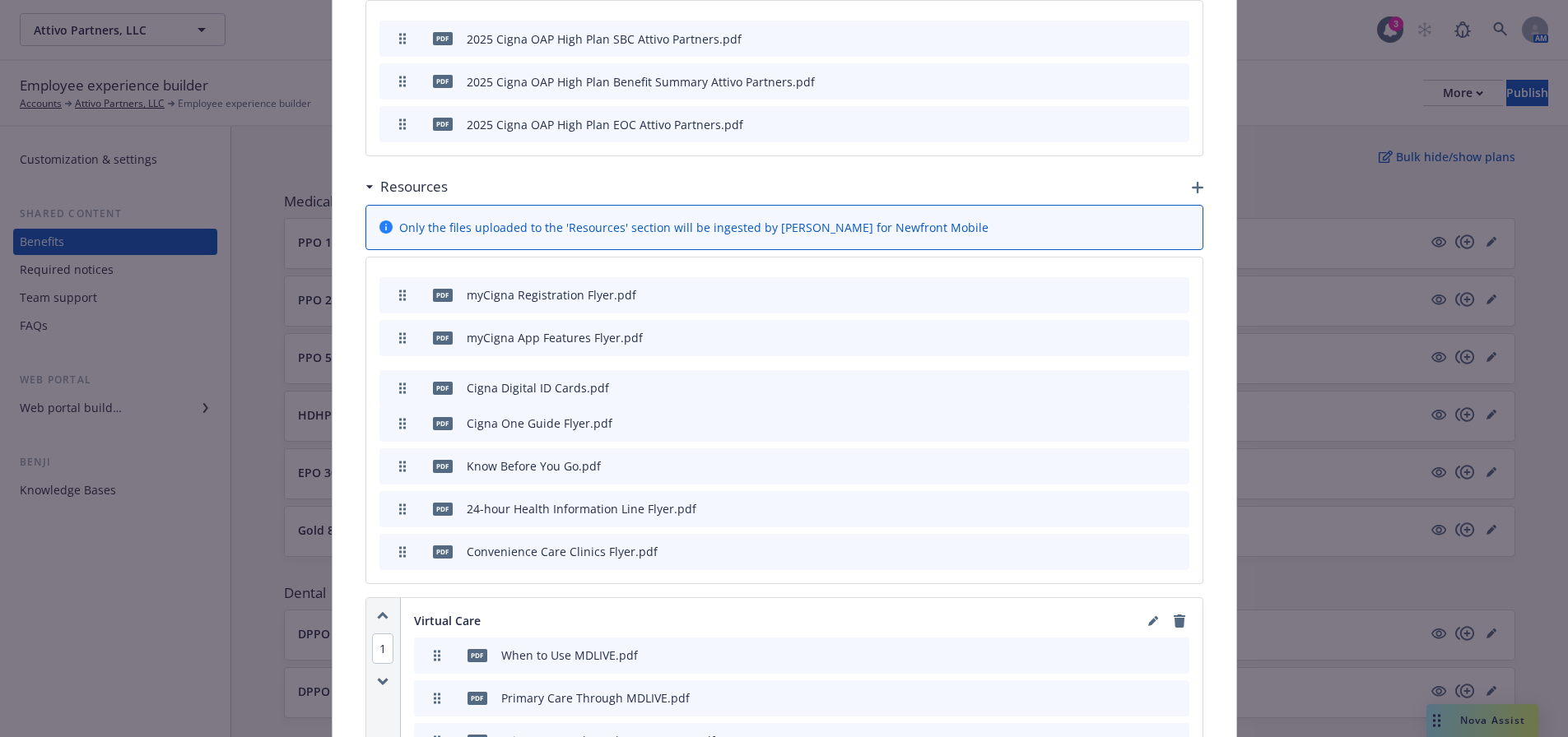
drag, startPoint x: 394, startPoint y: 511, endPoint x: 425, endPoint y: 347, distance: 166.9
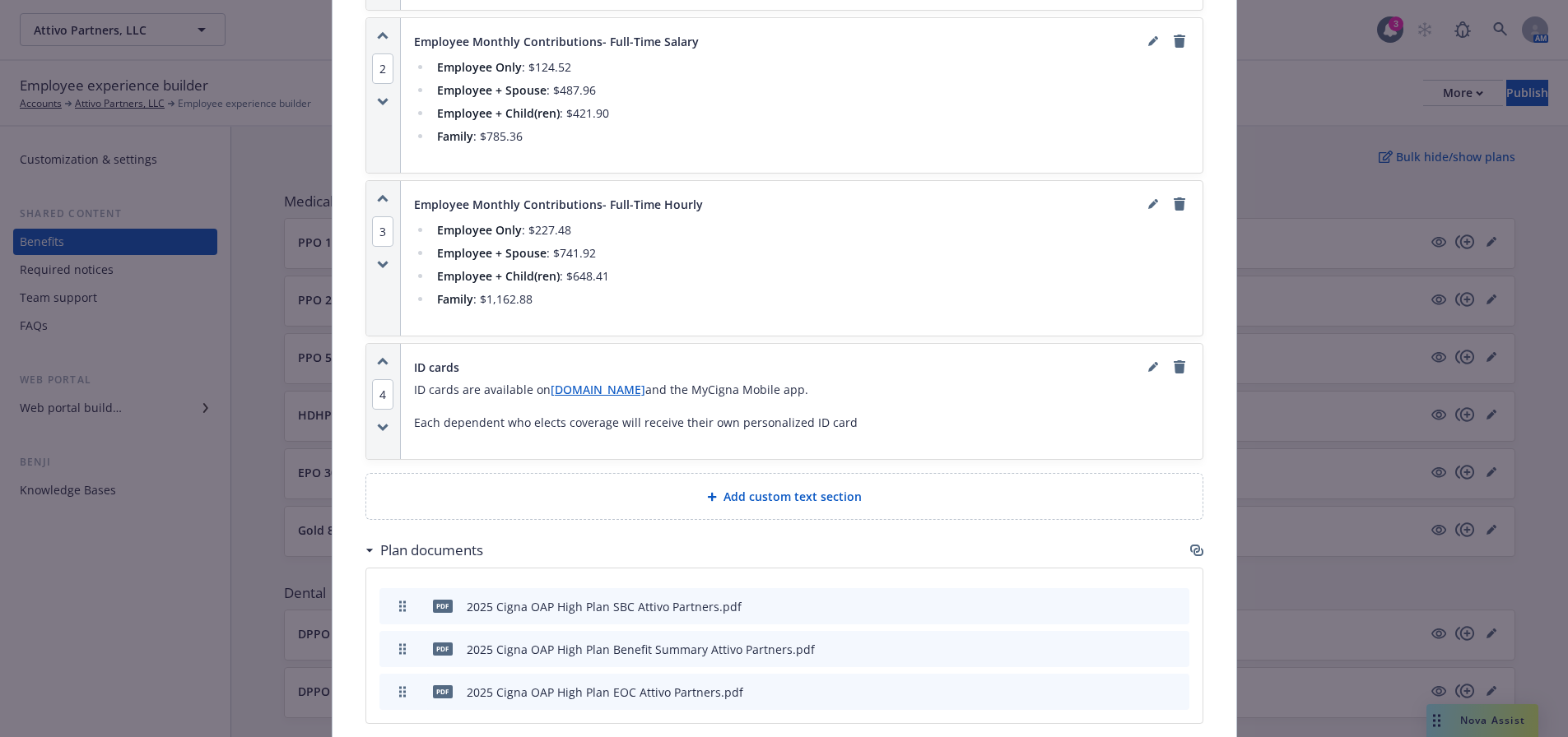
scroll to position [1448, 0]
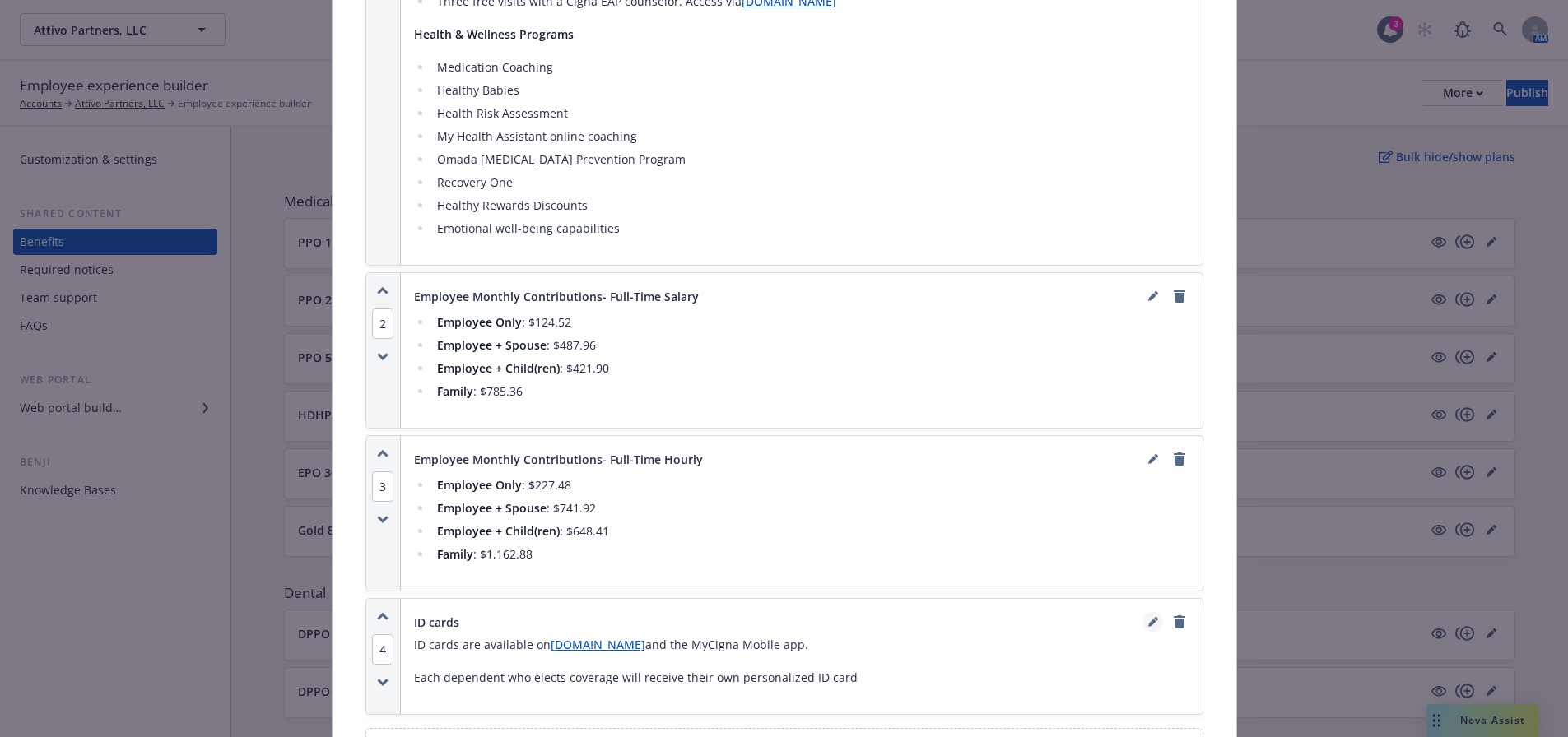
click at [1152, 613] on link "editPencil" at bounding box center [1154, 622] width 19 height 19
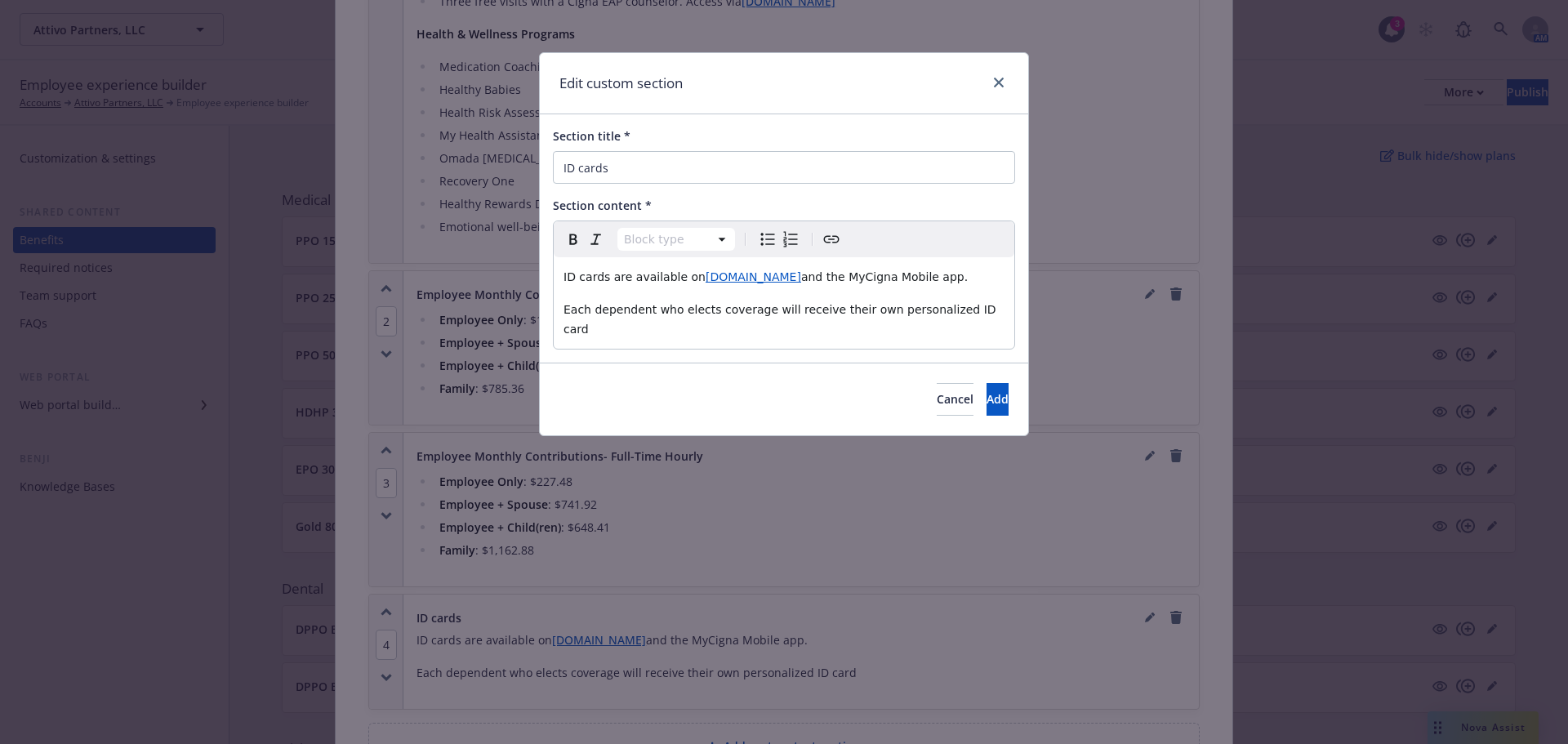
click at [606, 281] on span "ID cards are available on" at bounding box center [634, 277] width 142 height 14
click at [1000, 83] on icon "close" at bounding box center [999, 82] width 10 height 10
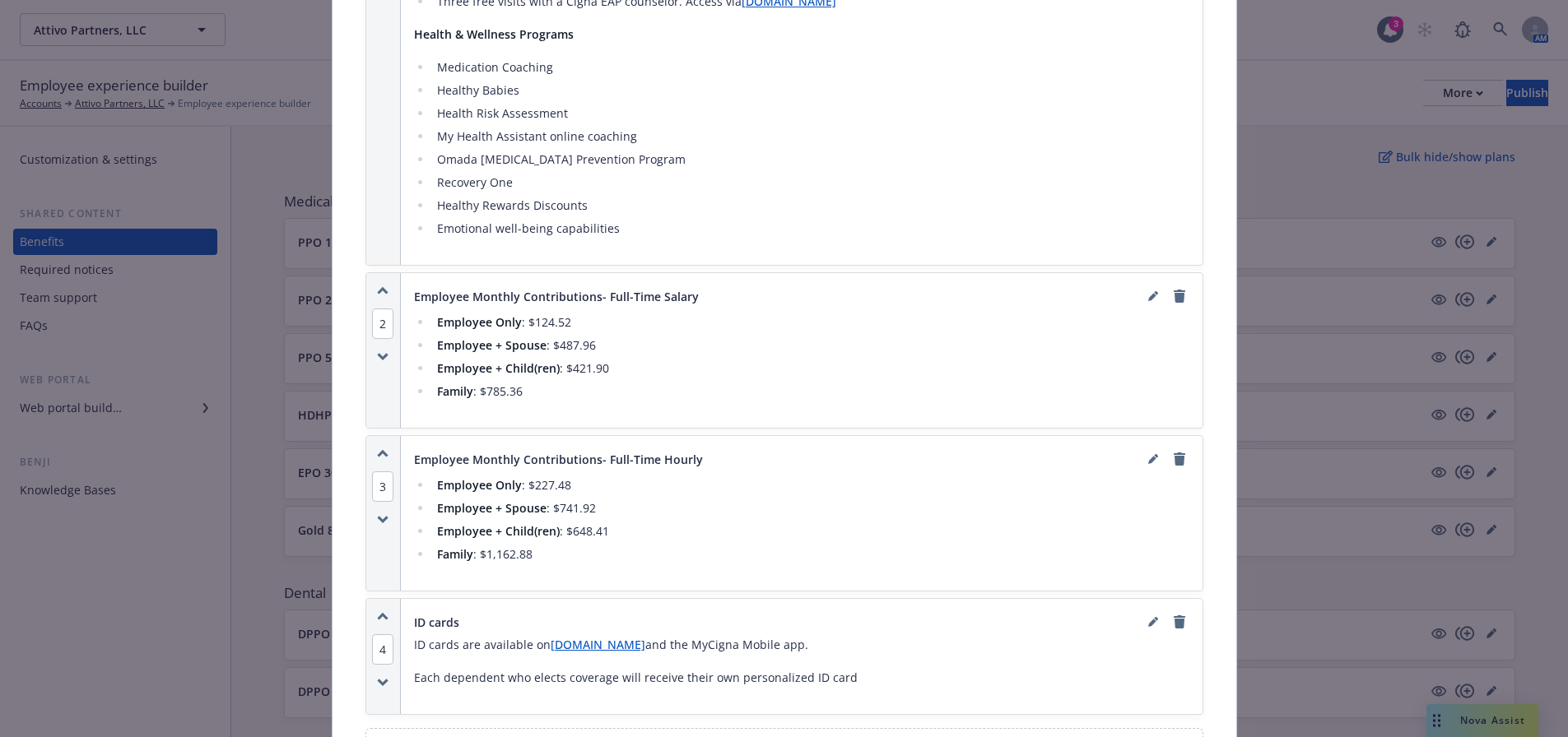
click at [1281, 333] on div "Medical - PPO 1500 OAP High - Medical PPO Cancel Save Fields that are left empt…" at bounding box center [784, 368] width 1568 height 737
click at [1299, 139] on div "Medical - PPO 1500 OAP High - Medical PPO Cancel Save Fields that are left empt…" at bounding box center [784, 368] width 1568 height 737
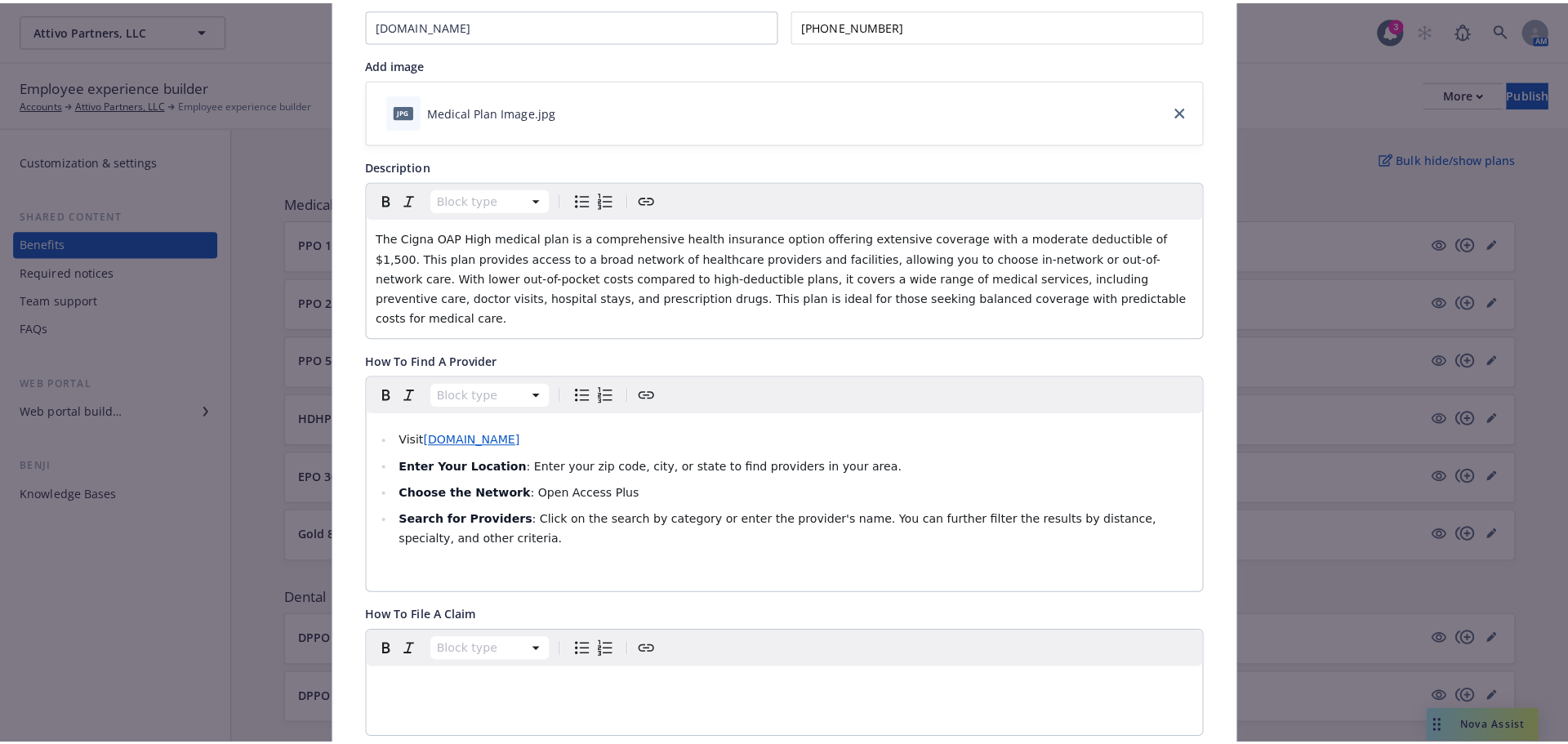
scroll to position [0, 0]
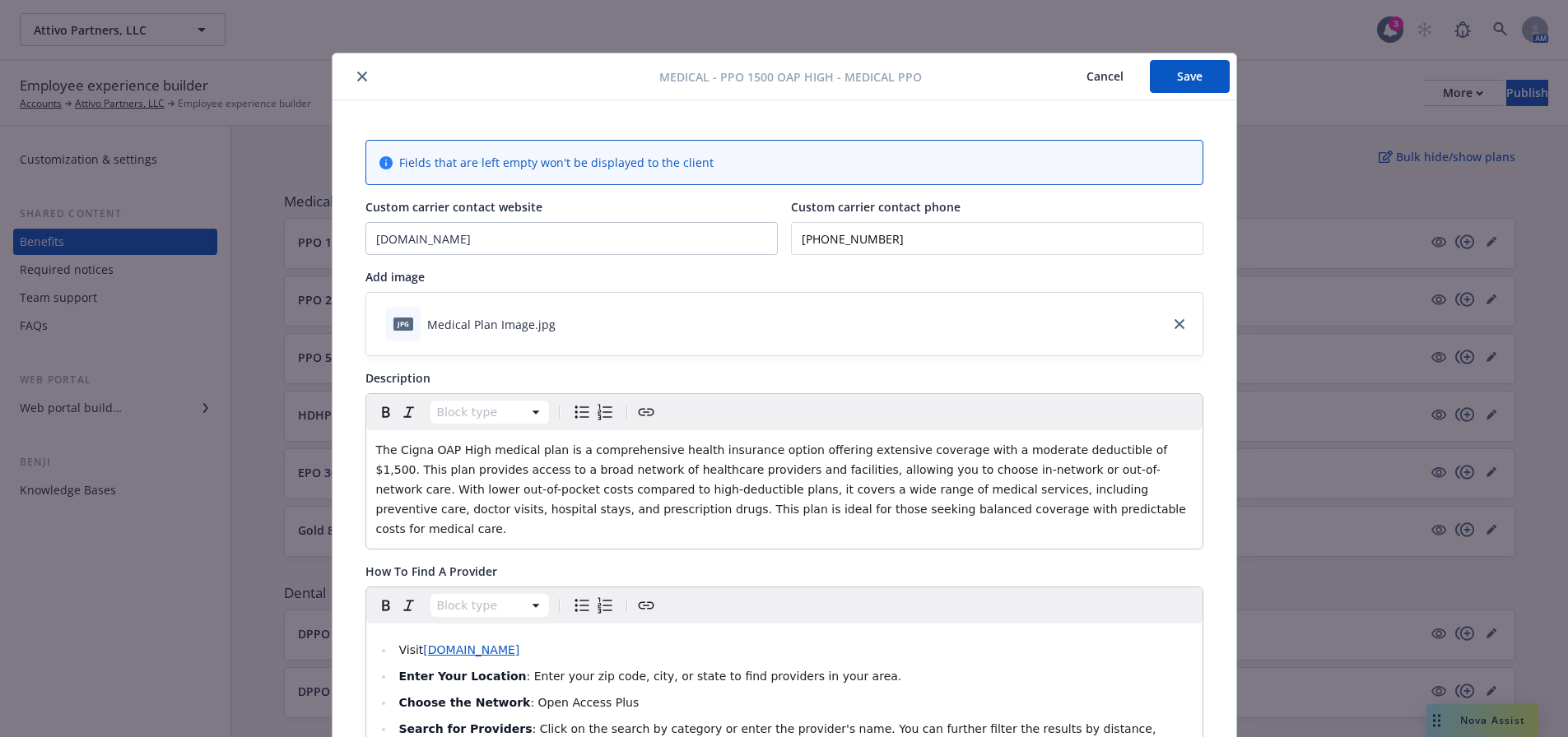
click at [1204, 72] on button "Save" at bounding box center [1190, 77] width 80 height 33
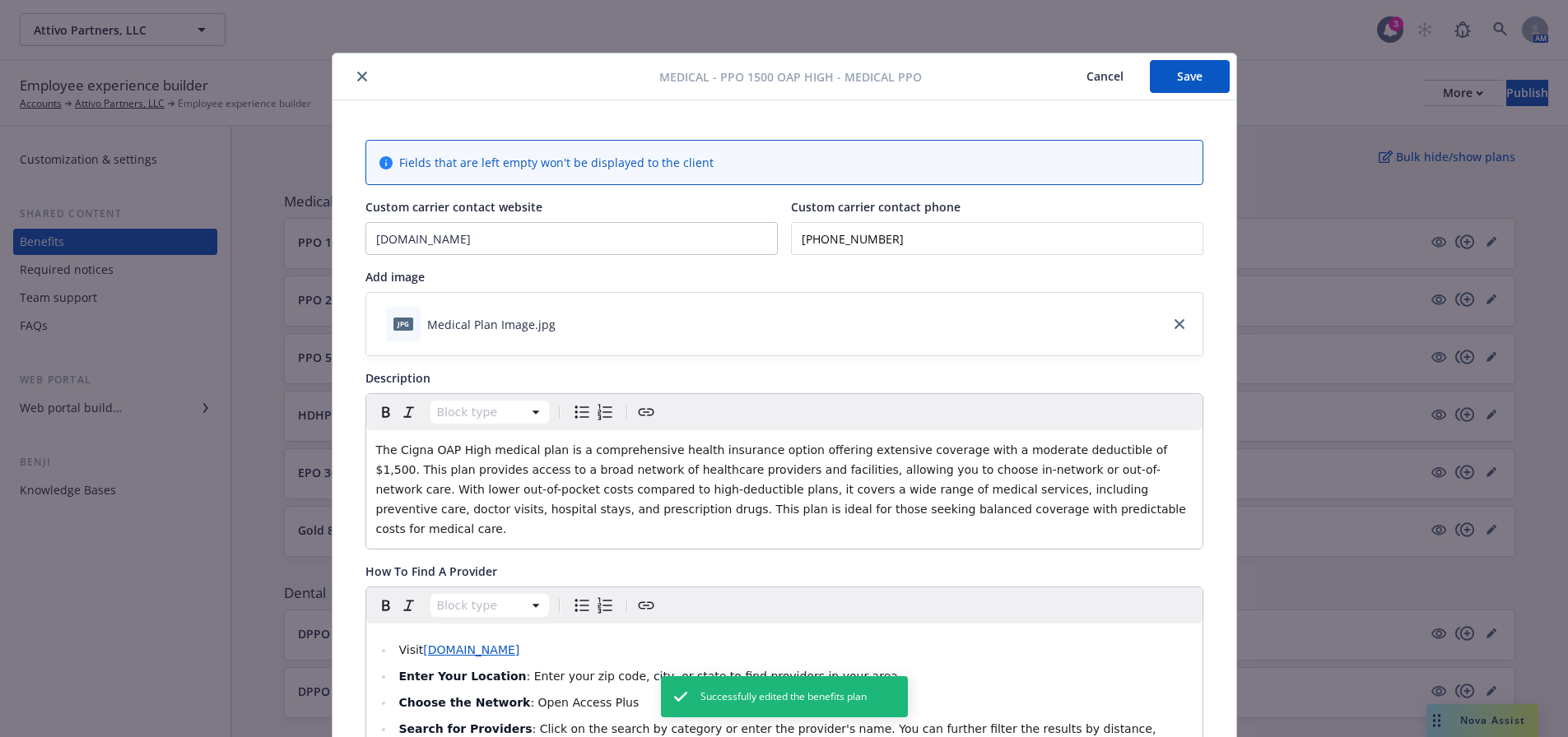
click at [362, 78] on button "close" at bounding box center [362, 77] width 19 height 19
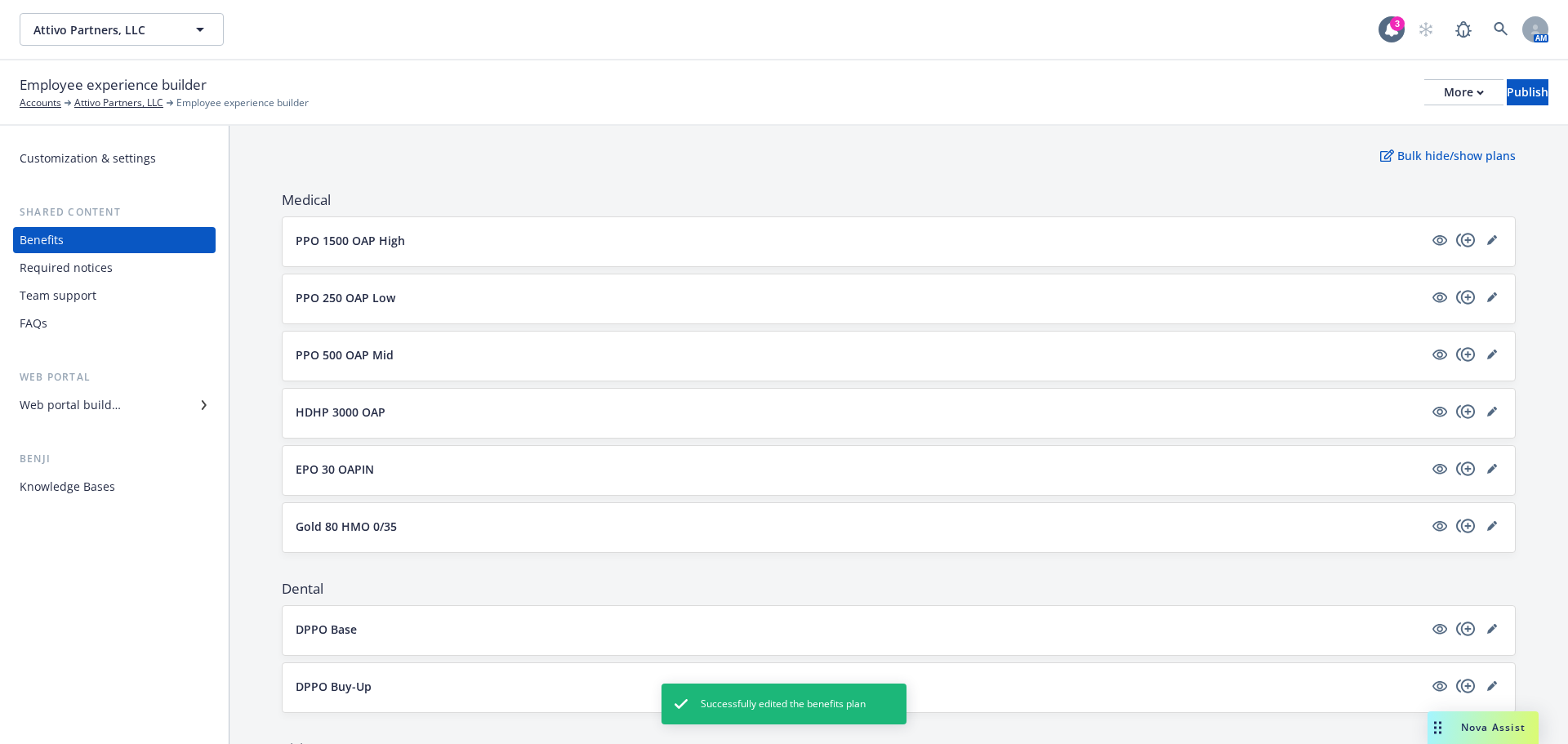
click at [1458, 740] on div "Nova Assist" at bounding box center [1482, 728] width 111 height 33
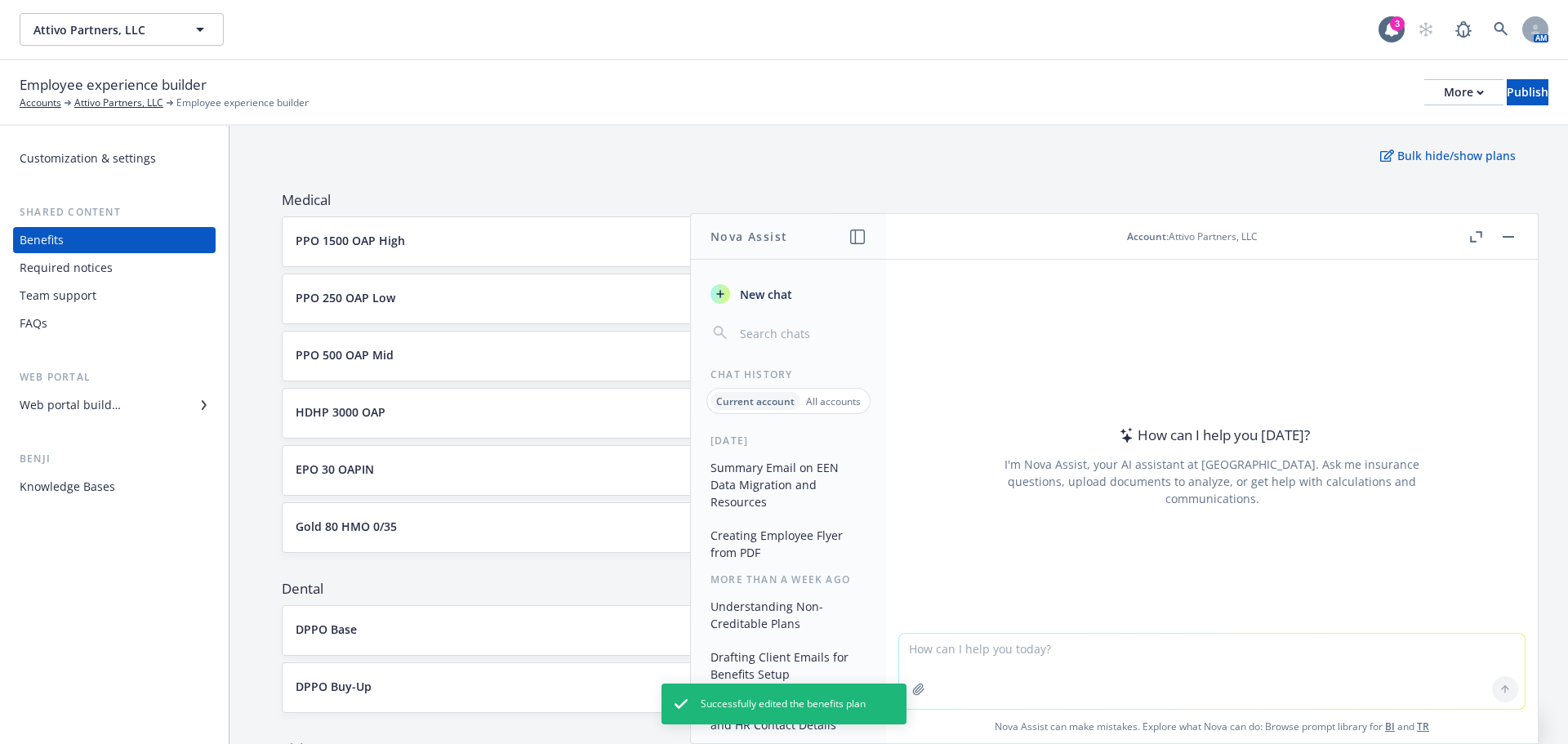
click at [1059, 673] on textarea at bounding box center [1212, 672] width 625 height 75
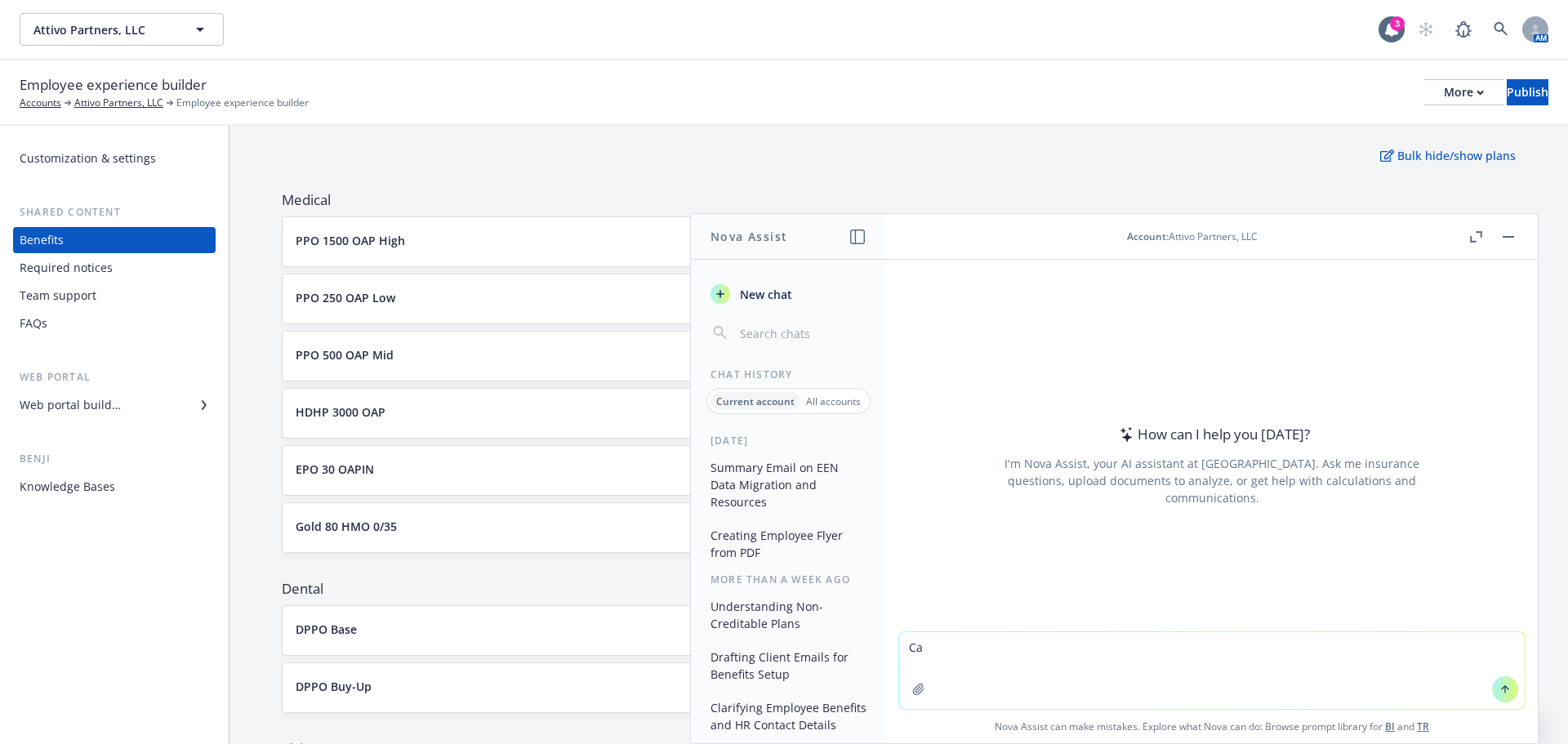
type textarea "C"
click at [1507, 241] on button "button" at bounding box center [1508, 236] width 19 height 19
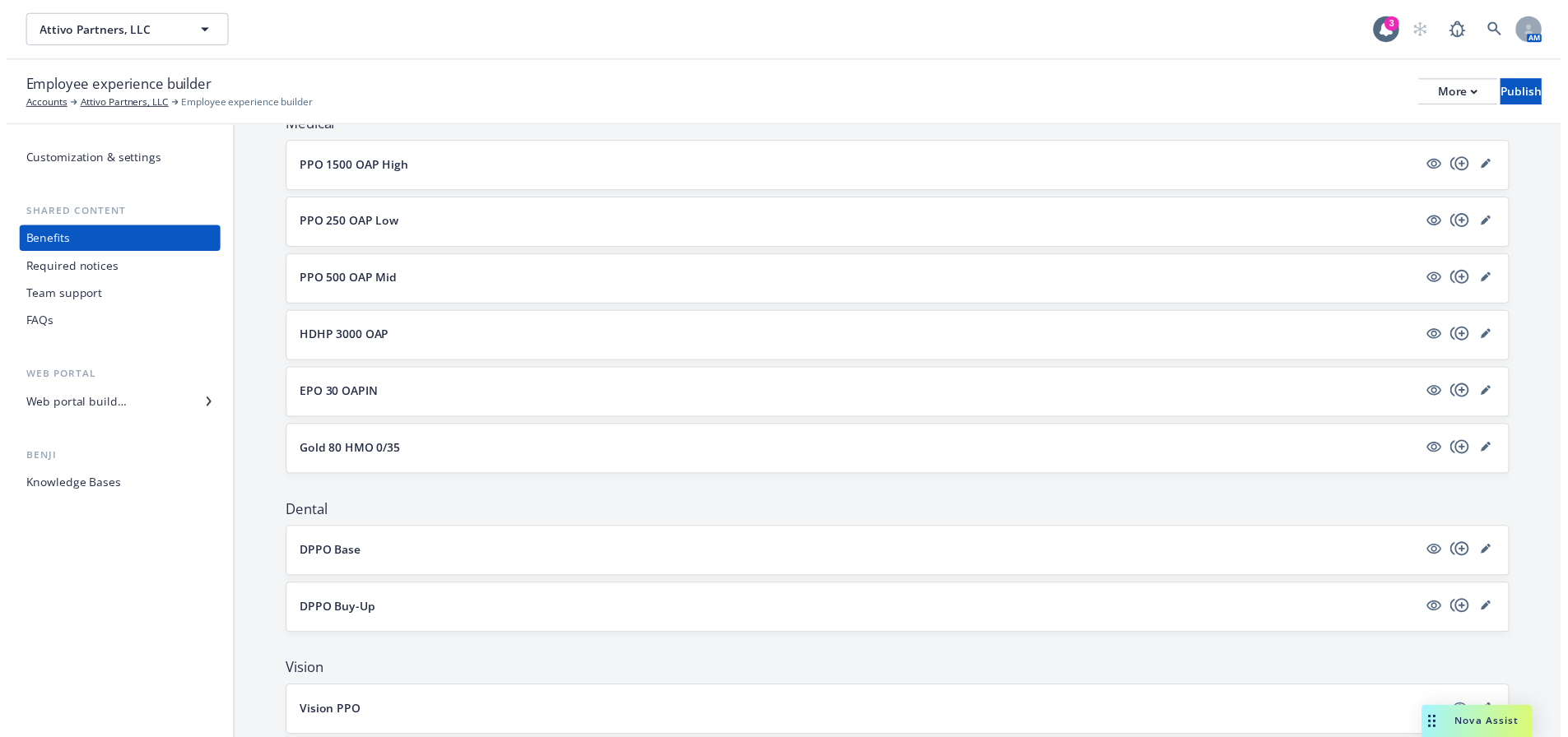
scroll to position [164, 0]
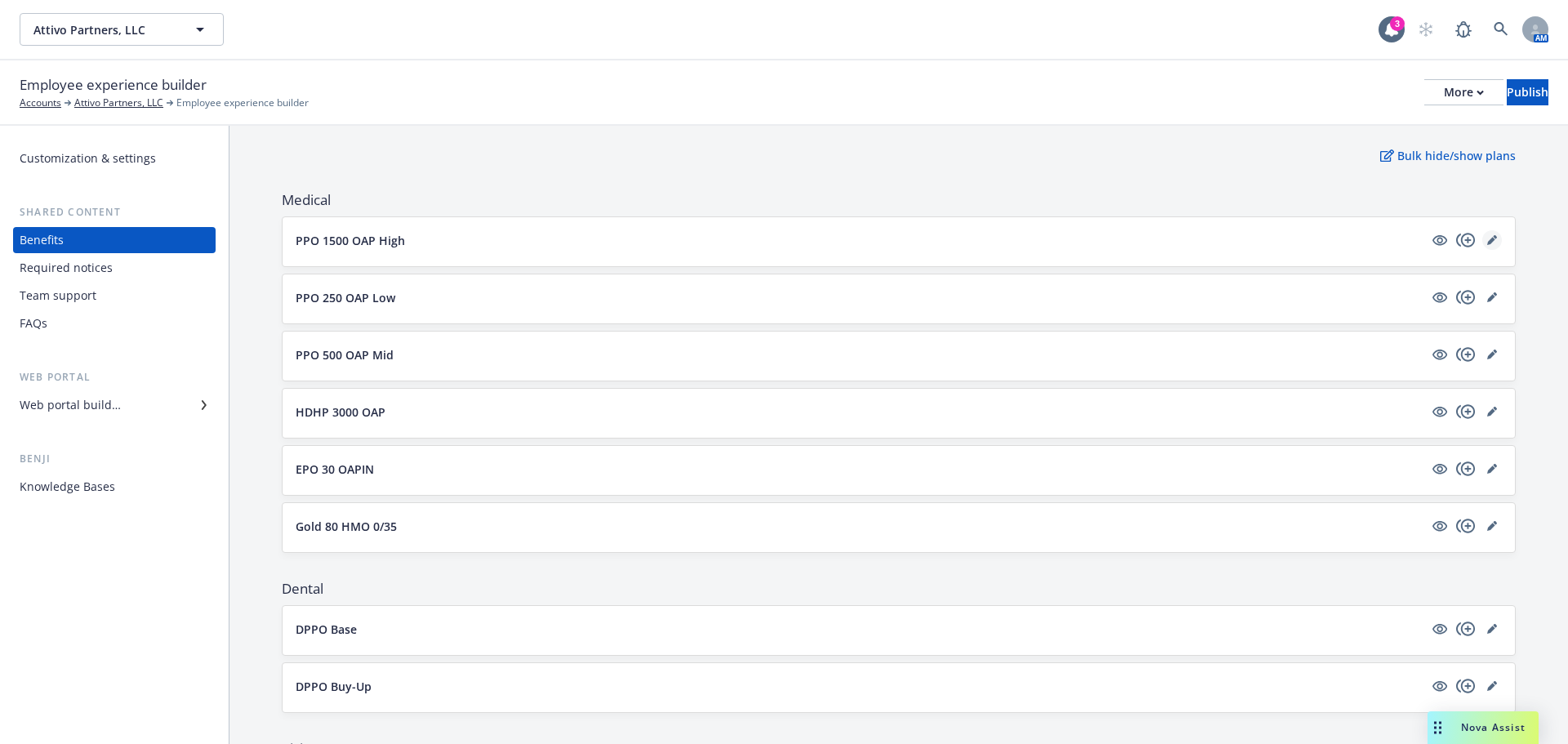
click at [1486, 242] on link "editPencil" at bounding box center [1492, 240] width 19 height 19
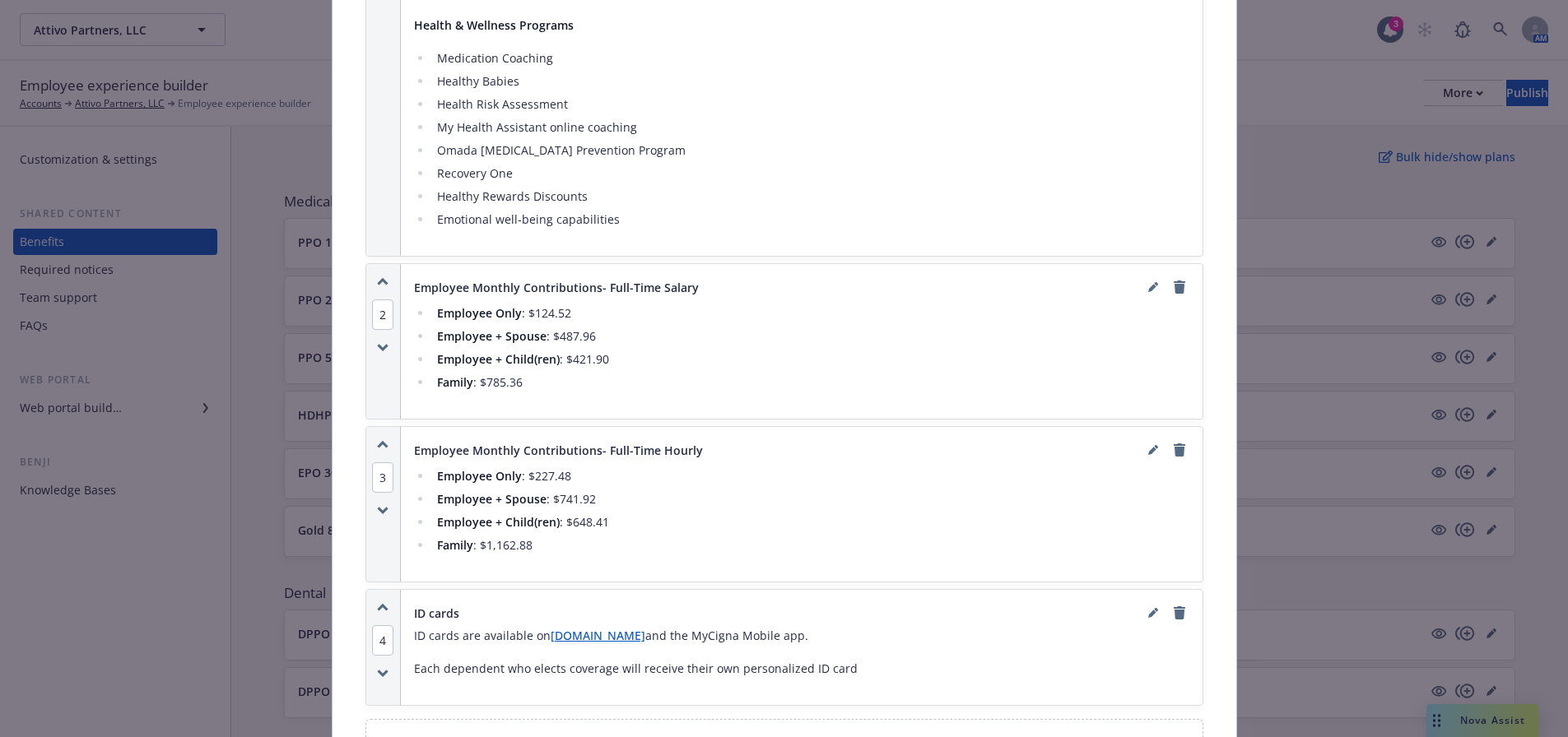
scroll to position [1613, 0]
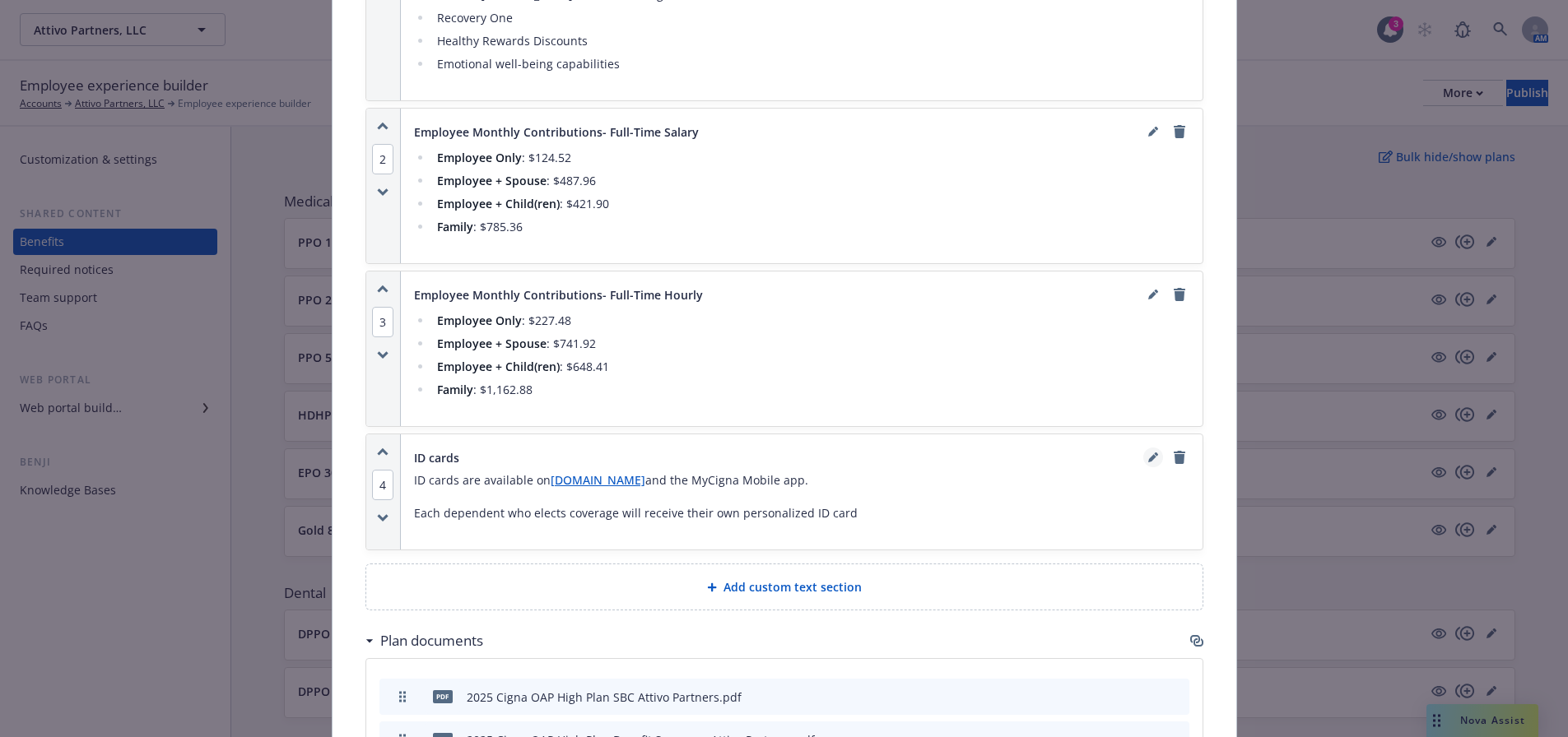
click at [1147, 447] on link "editPencil" at bounding box center [1154, 457] width 19 height 19
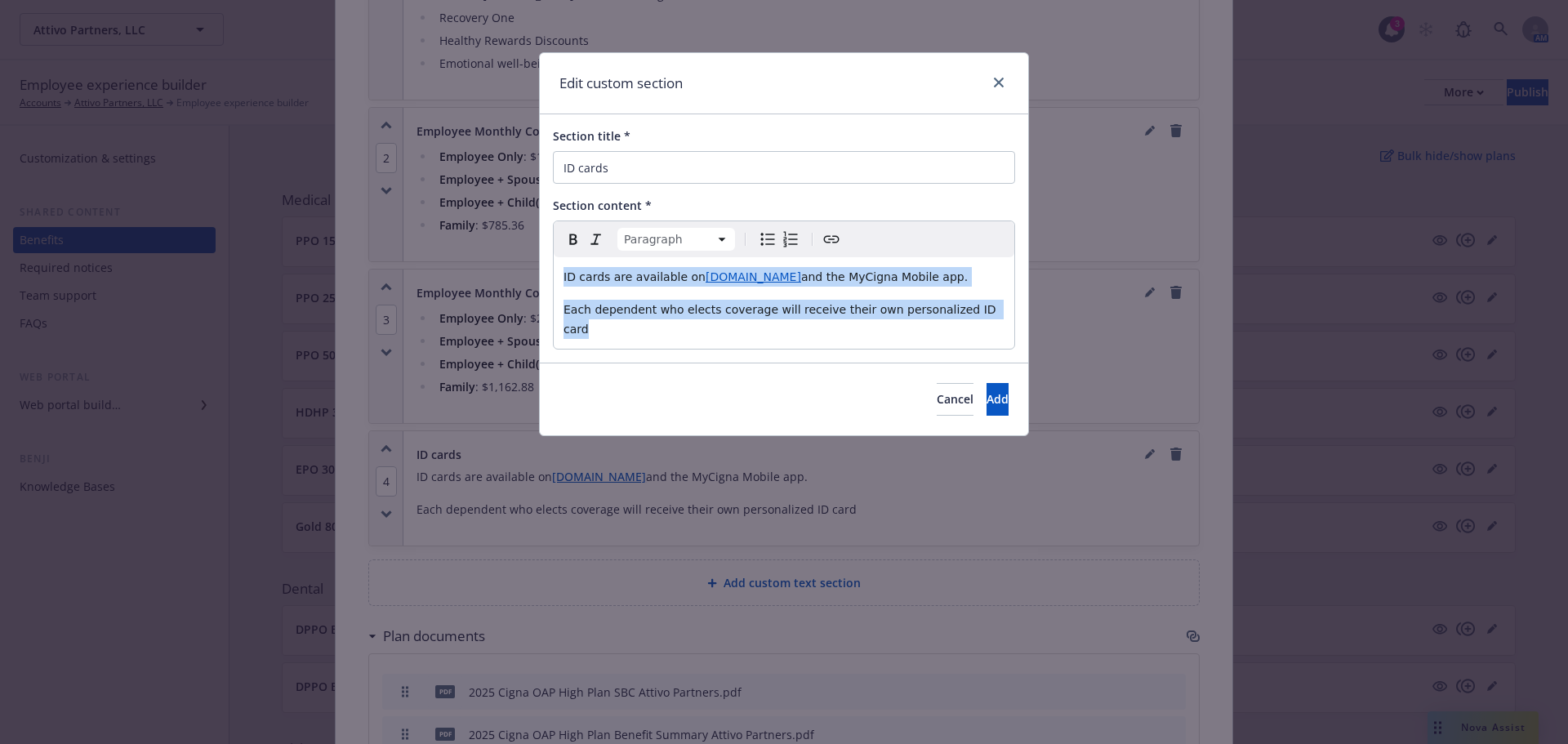
drag, startPoint x: 730, startPoint y: 360, endPoint x: 534, endPoint y: 254, distance: 222.8
click at [534, 254] on div "Edit custom section Section title * ID cards Section content * Paragraph Paragr…" at bounding box center [784, 372] width 1568 height 744
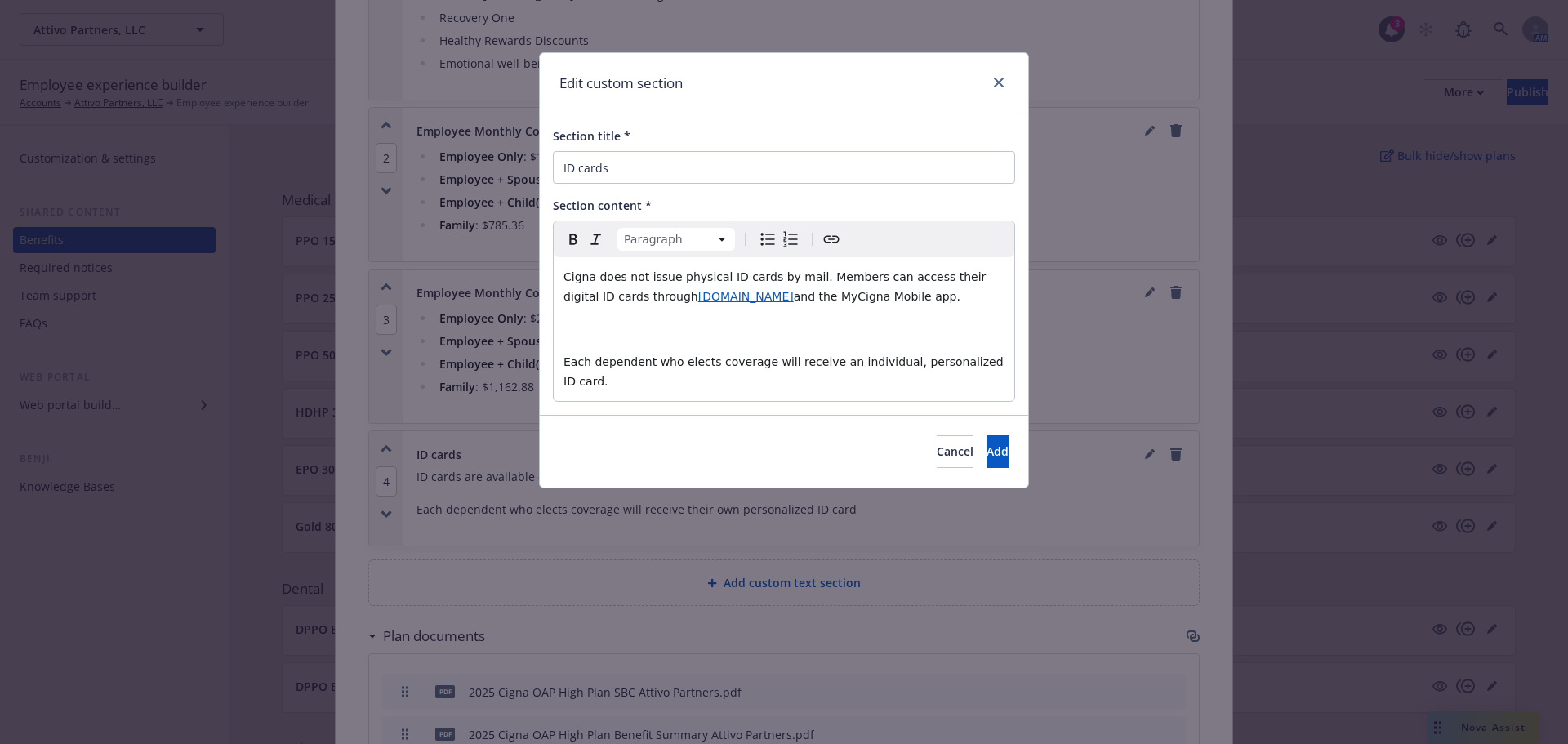
click at [590, 329] on p "editable markdown" at bounding box center [784, 329] width 441 height 19
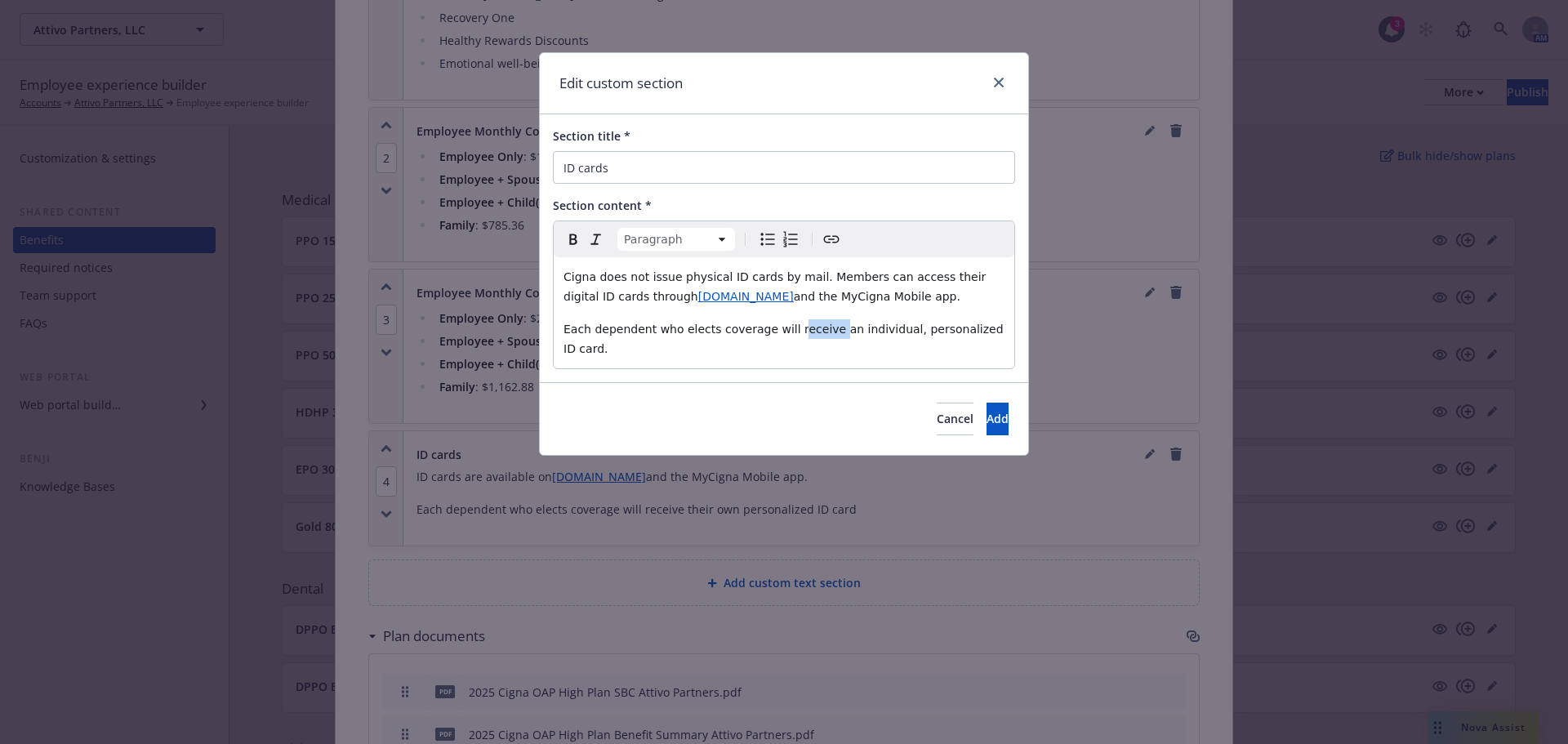
drag, startPoint x: 777, startPoint y: 324, endPoint x: 812, endPoint y: 334, distance: 36.4
click at [812, 334] on span "Each dependent who elects coverage will receive an individual, personalized ID …" at bounding box center [785, 339] width 444 height 33
click at [790, 326] on span "Each dependent who elects coverage will receive an individual, personalized ID …" at bounding box center [785, 339] width 444 height 33
click at [774, 324] on span "Each dependent who elects coverage will receive an individual, personalized ID …" at bounding box center [785, 339] width 444 height 33
drag, startPoint x: 774, startPoint y: 324, endPoint x: 785, endPoint y: 329, distance: 12.1
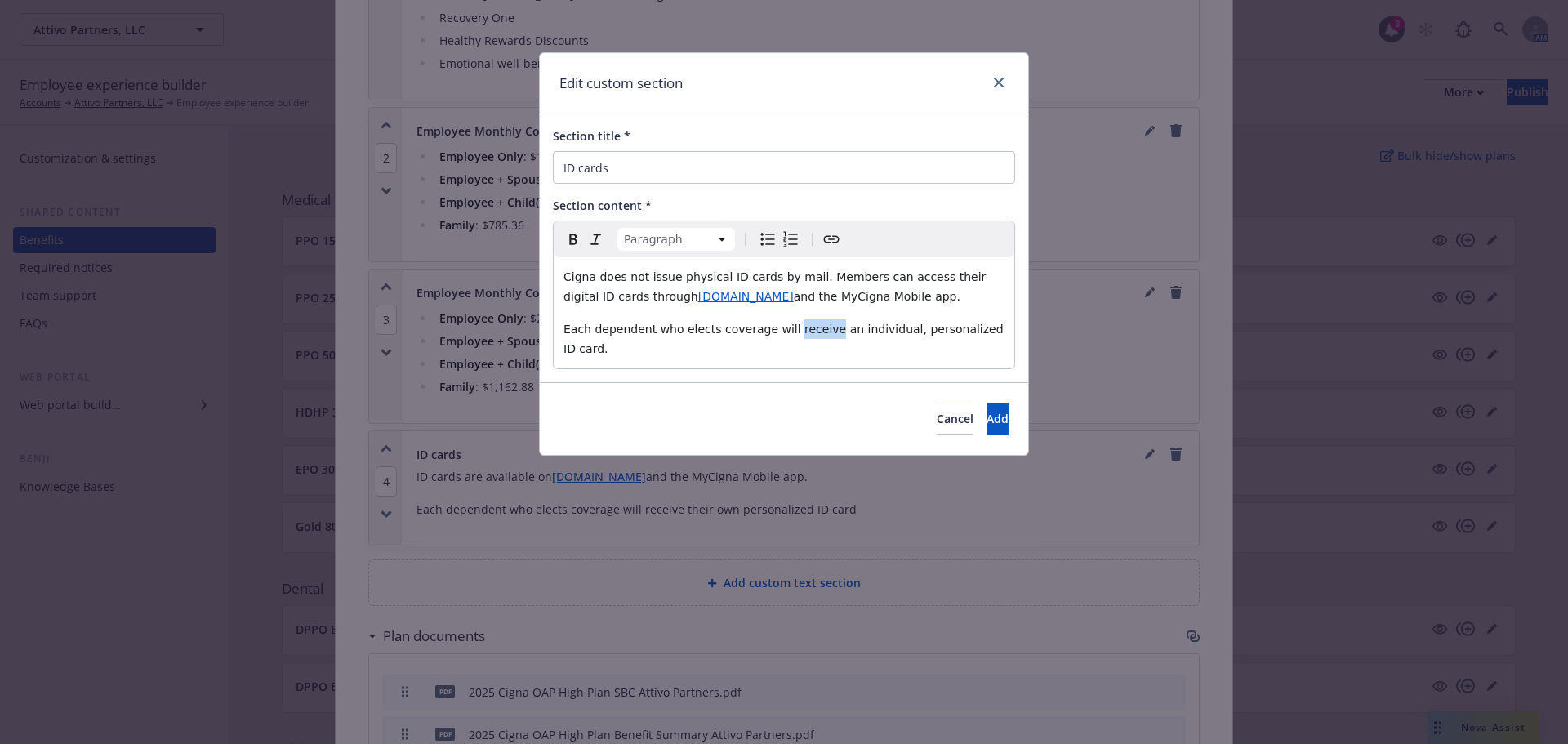
click at [785, 329] on span "Each dependent who elects coverage will receive an individual, personalized ID …" at bounding box center [785, 339] width 444 height 33
click at [645, 168] on input "ID cards" at bounding box center [784, 168] width 462 height 33
click at [986, 411] on button "Add" at bounding box center [997, 419] width 22 height 33
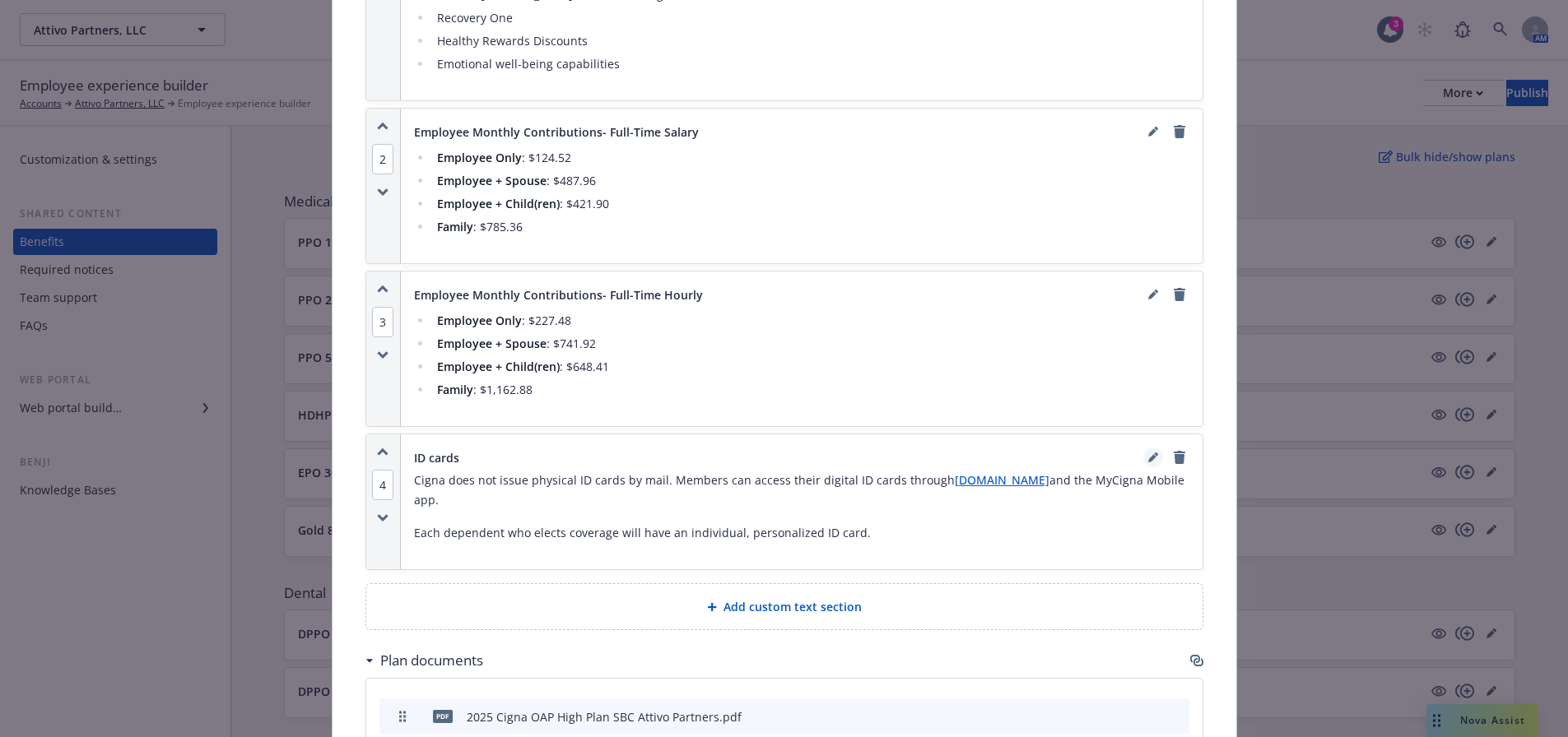
click at [1150, 452] on icon "editPencil" at bounding box center [1154, 457] width 10 height 10
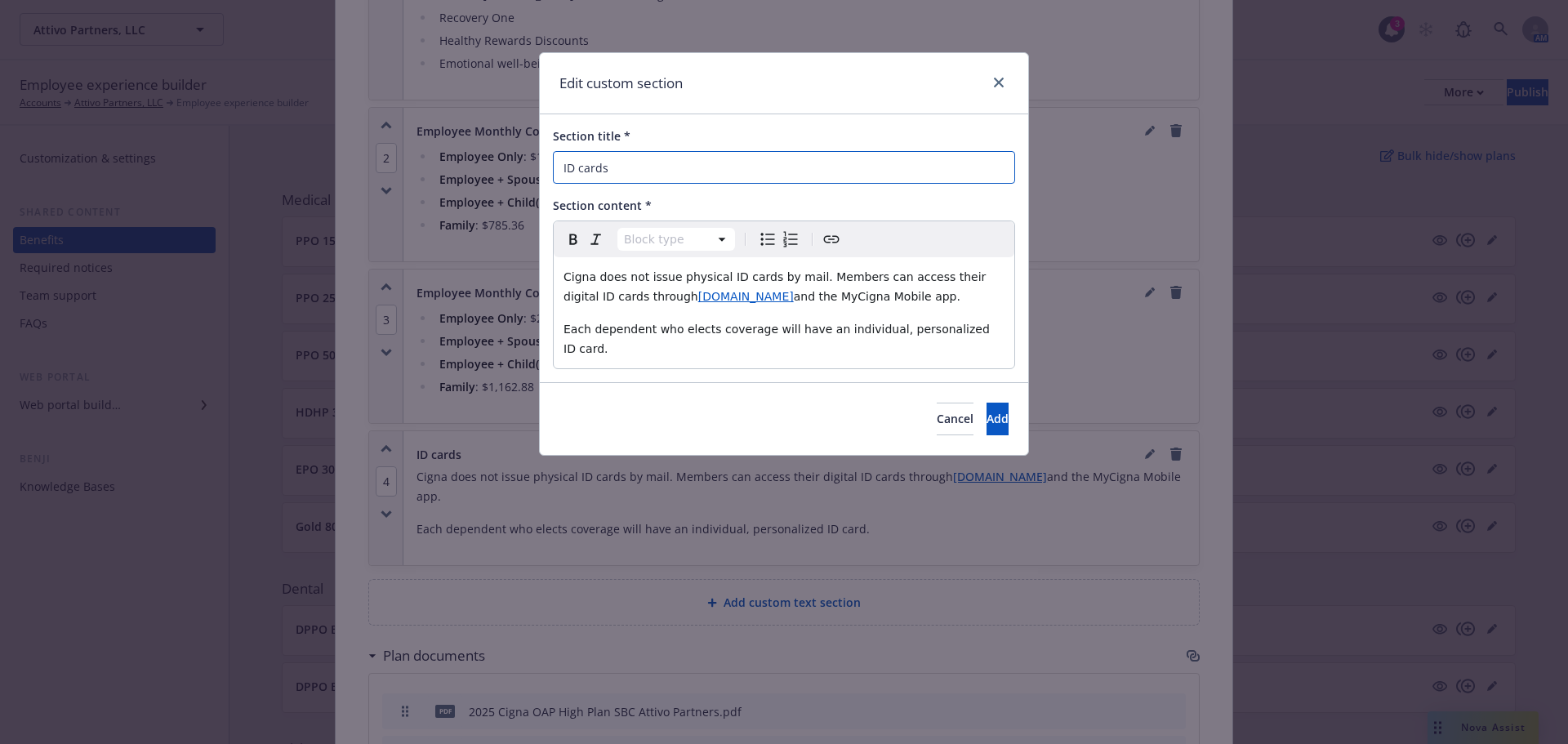
click at [685, 176] on input "ID cards" at bounding box center [784, 168] width 462 height 33
click at [561, 174] on input "ID cards" at bounding box center [784, 168] width 462 height 33
drag, startPoint x: 748, startPoint y: 161, endPoint x: 513, endPoint y: 172, distance: 235.3
click at [513, 172] on div "Edit custom section Section title * How to access ID cards Section content * Bl…" at bounding box center [784, 372] width 1568 height 744
paste input "where to find your ID card"
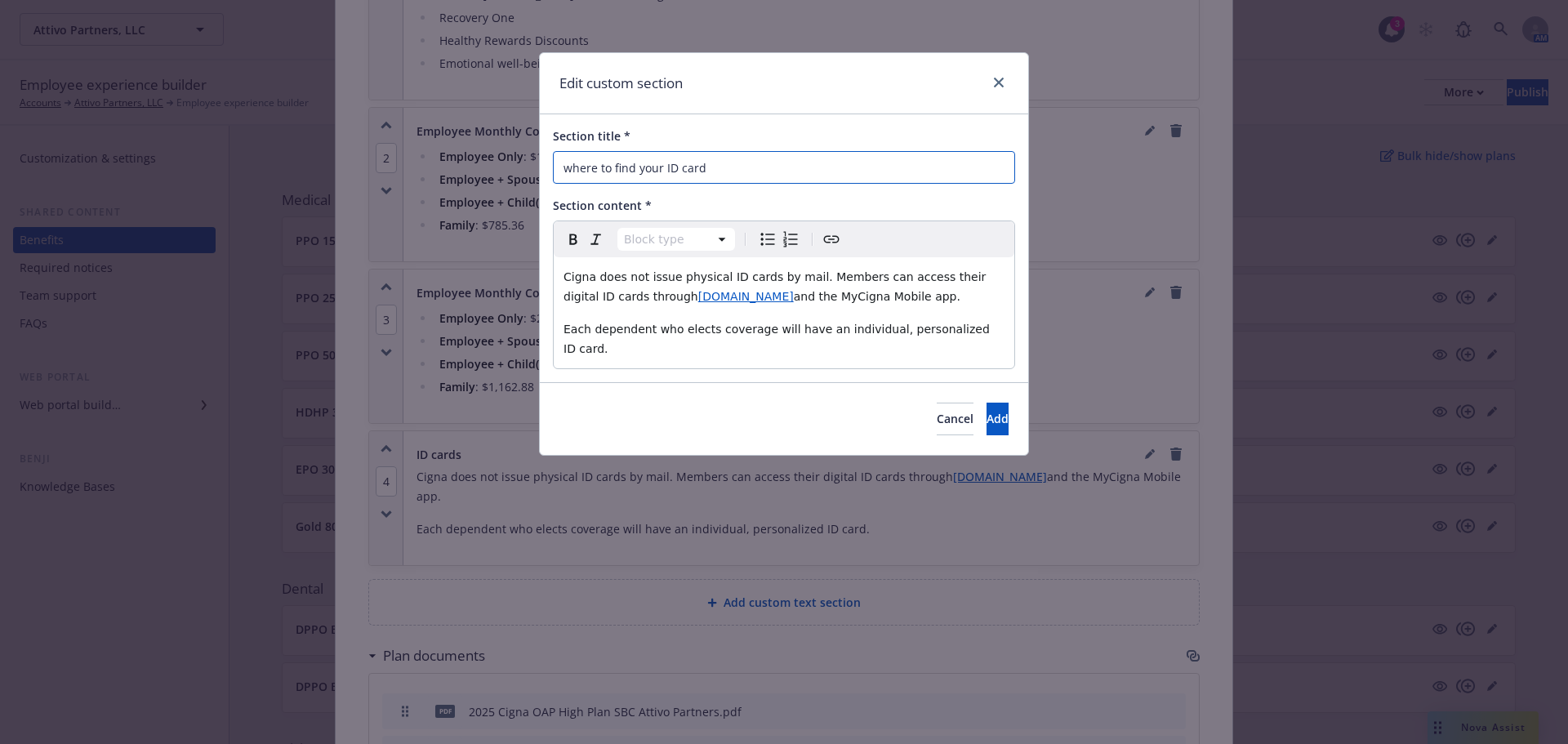
click at [692, 177] on input "where to find your ID card" at bounding box center [784, 168] width 462 height 33
paste input "Locate Your ID C"
type input "Locate Your ID Card"
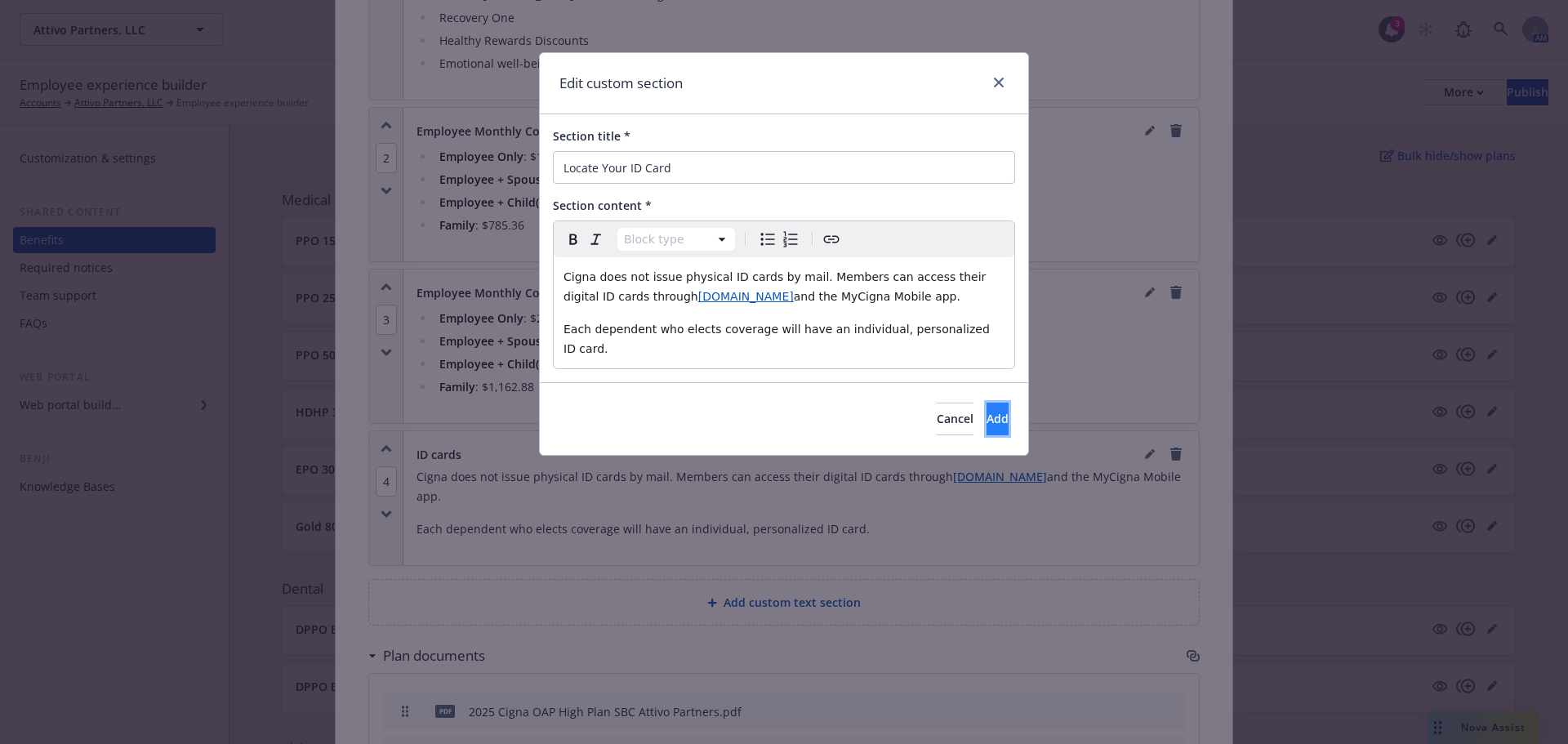
click at [986, 411] on span "Add" at bounding box center [997, 419] width 22 height 15
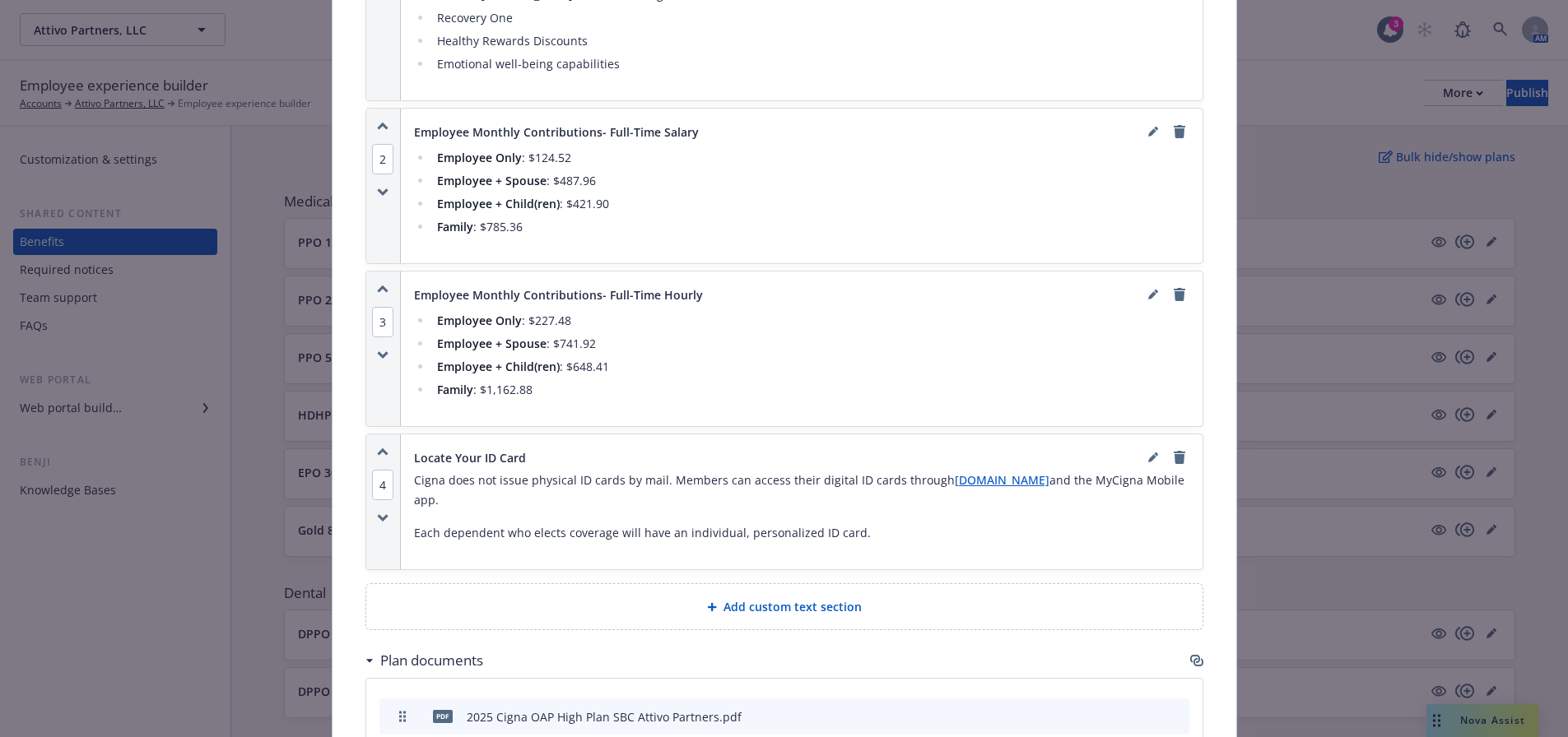
click at [377, 447] on icon "button" at bounding box center [383, 451] width 12 height 9
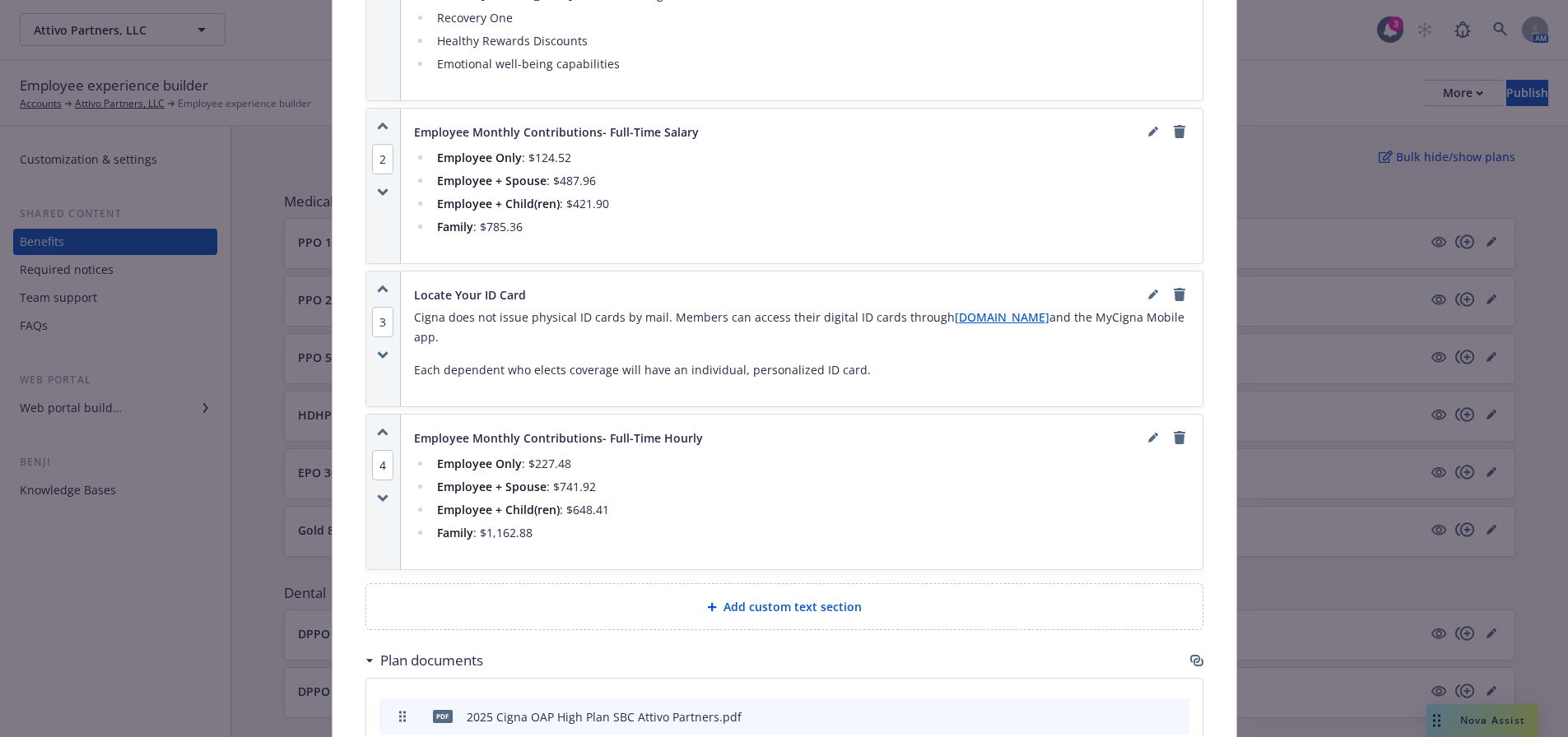
click at [380, 285] on icon "button" at bounding box center [383, 289] width 12 height 9
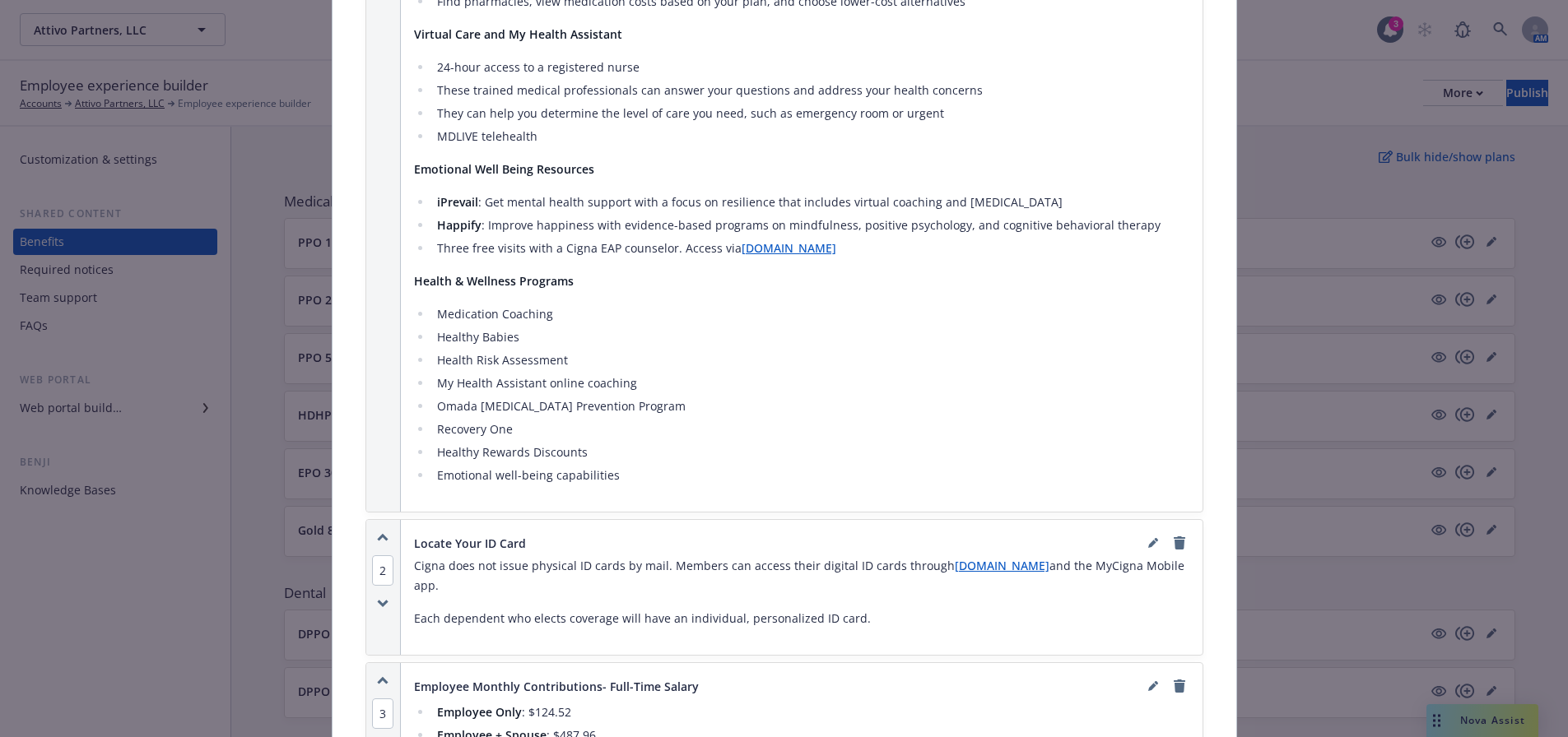
scroll to position [1119, 0]
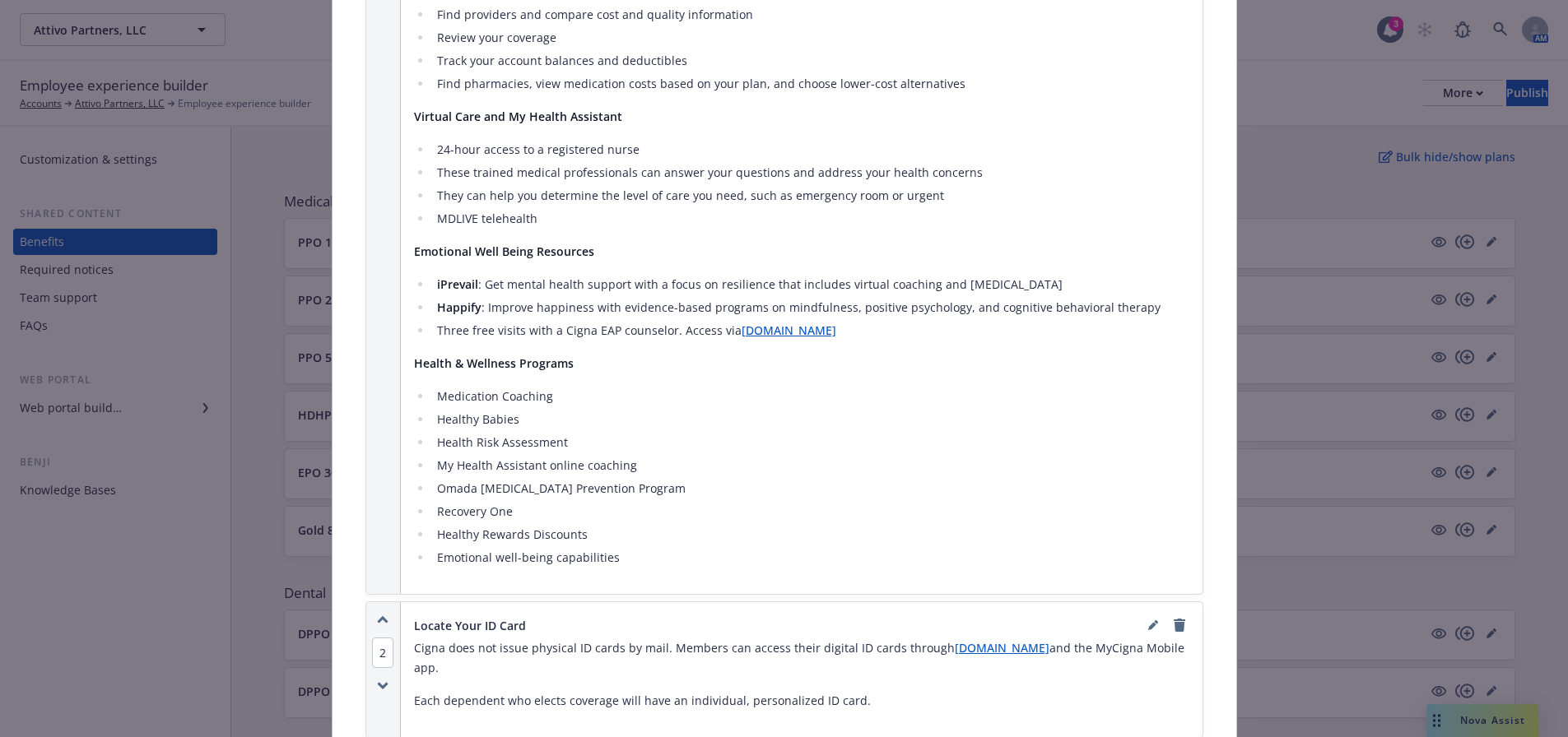
click at [378, 618] on icon "button" at bounding box center [382, 620] width 9 height 4
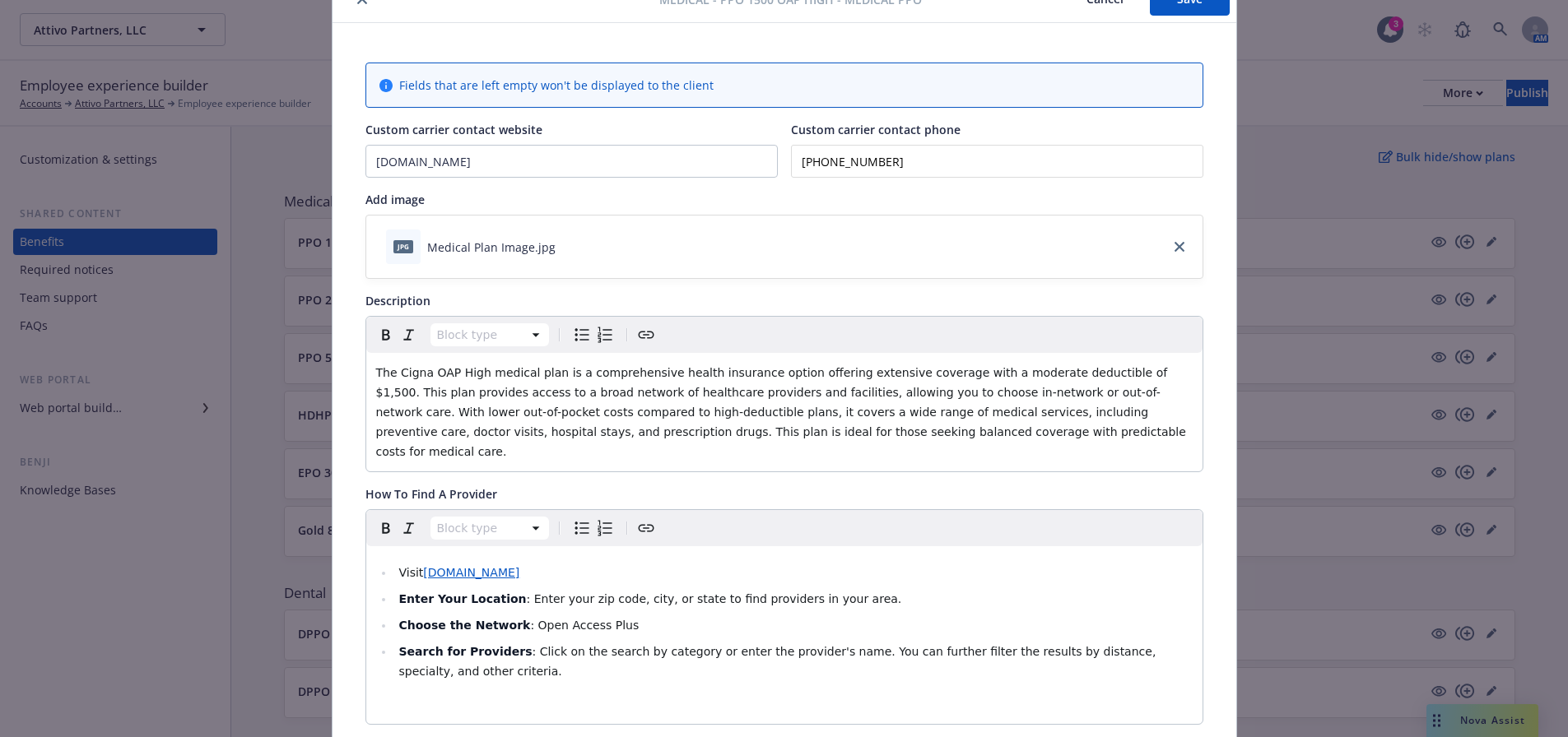
scroll to position [0, 0]
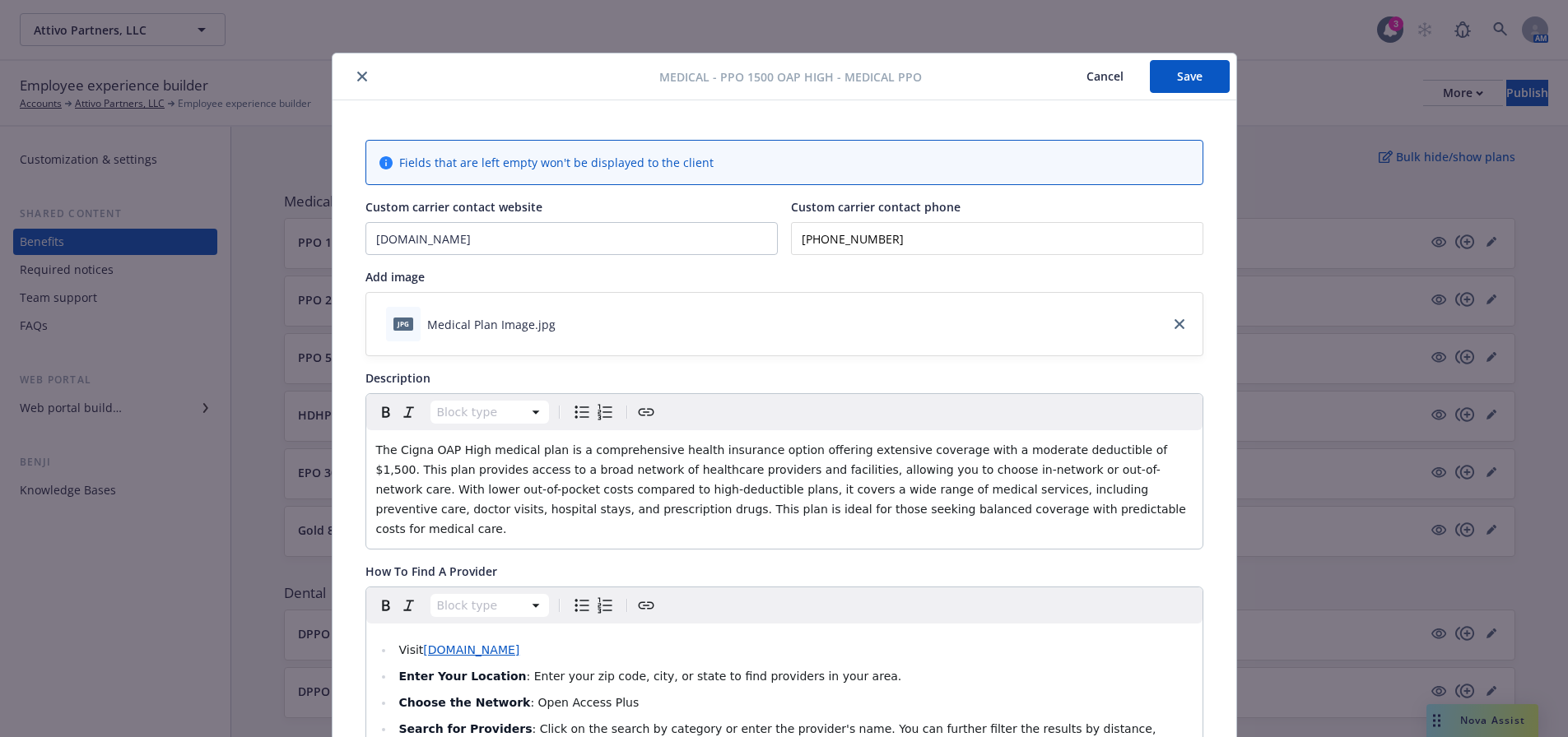
click at [1169, 83] on button "Save" at bounding box center [1190, 77] width 80 height 33
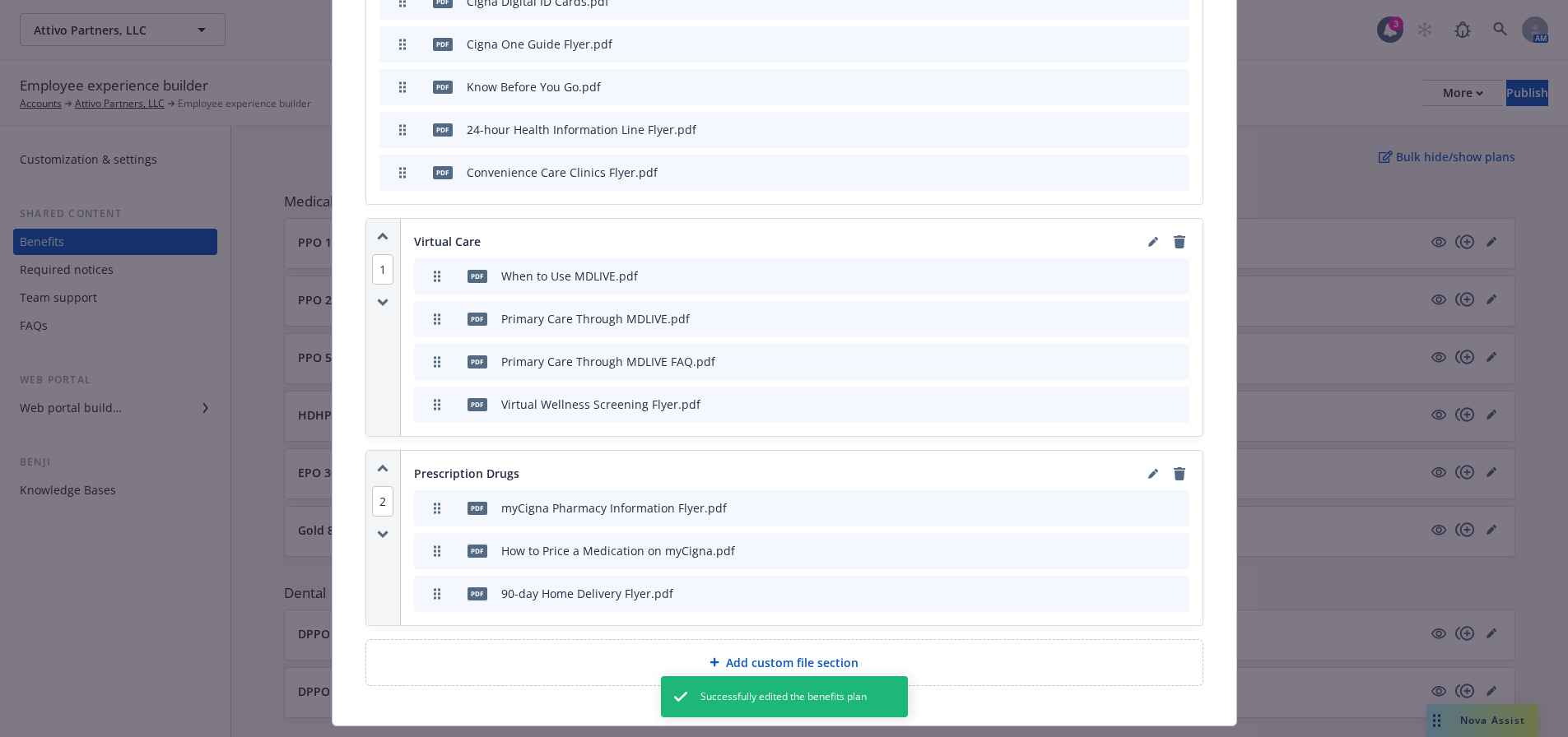
scroll to position [2673, 0]
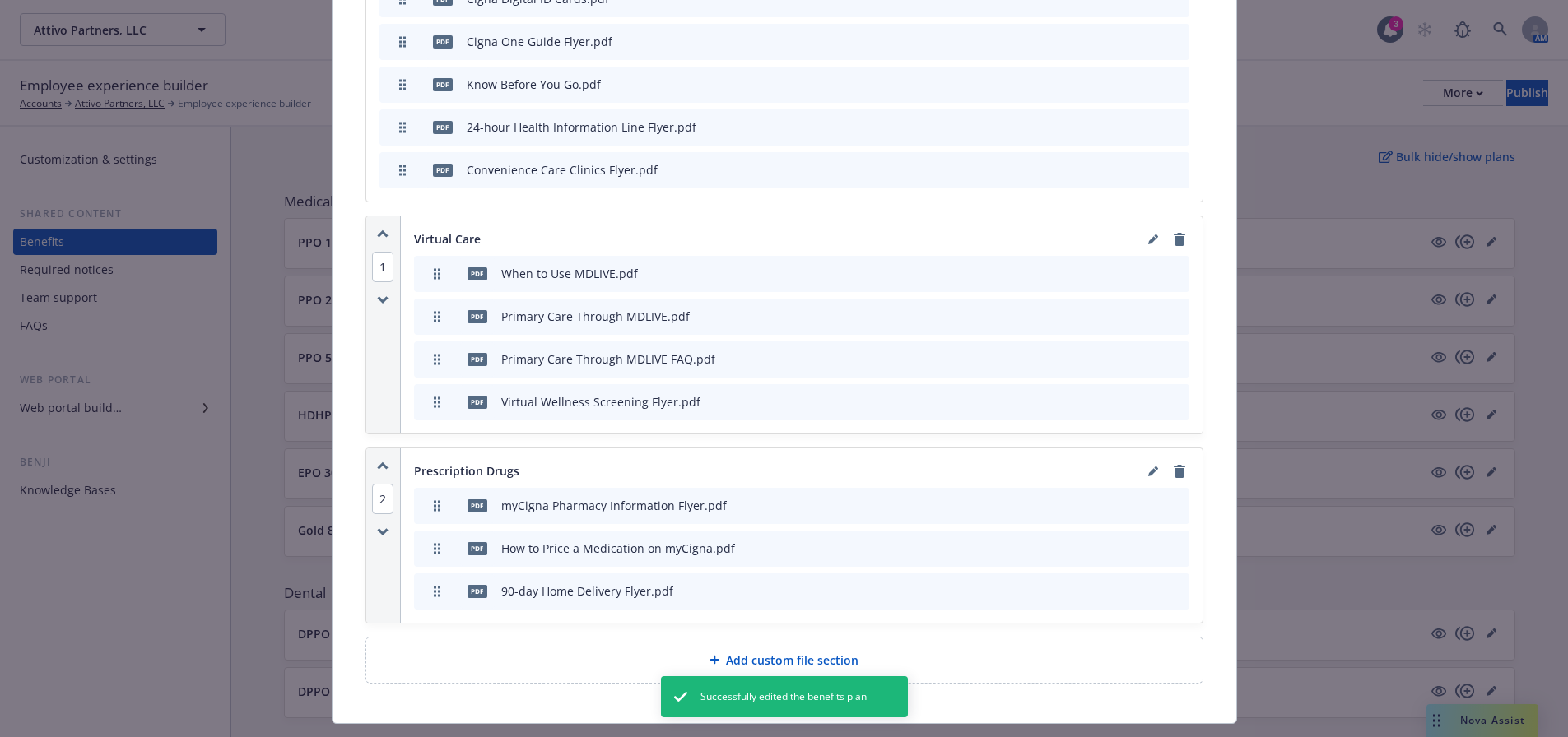
click at [754, 651] on span "Add custom file section" at bounding box center [792, 660] width 132 height 18
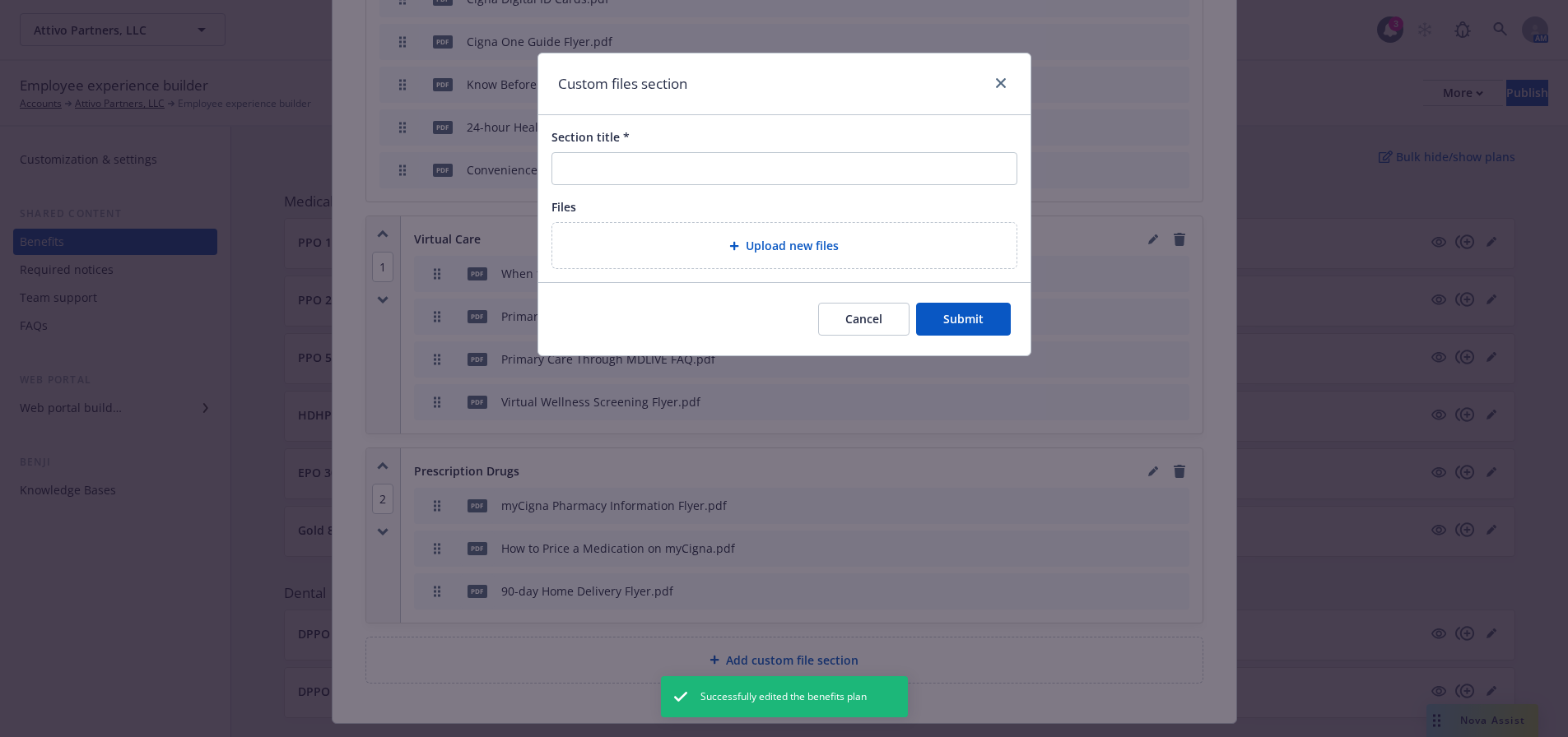
scroll to position [2660, 0]
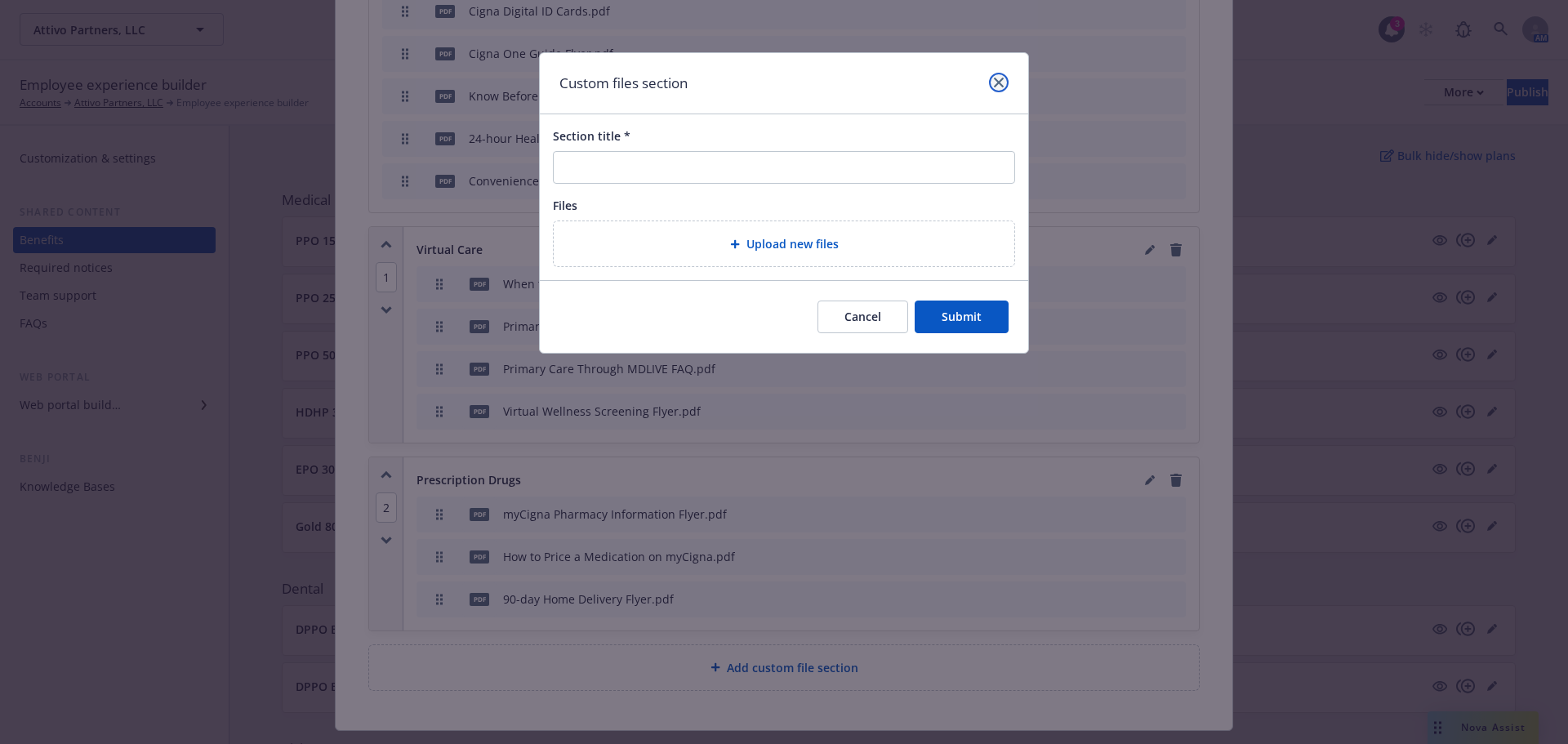
click at [1004, 82] on link "close" at bounding box center [999, 82] width 19 height 19
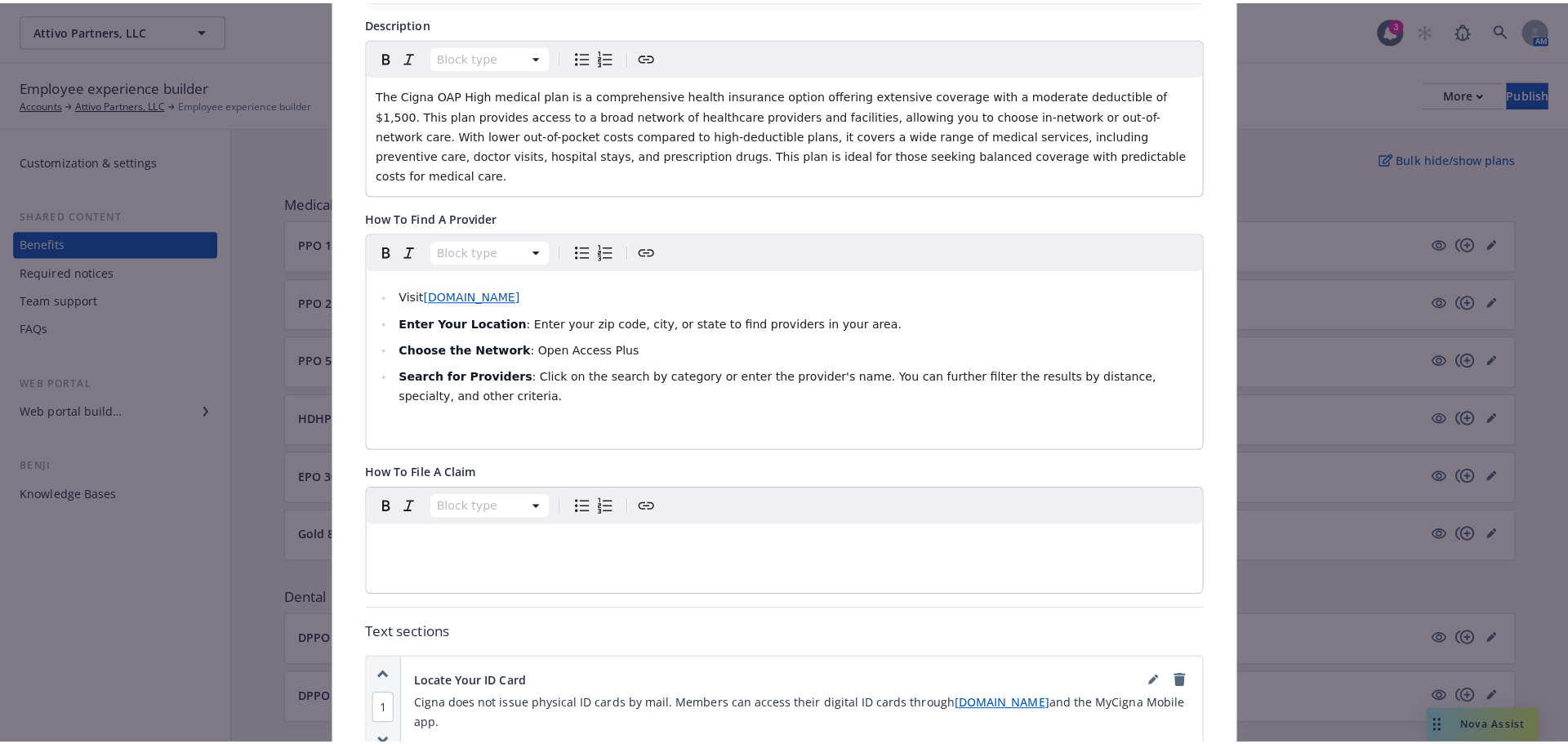
scroll to position [0, 0]
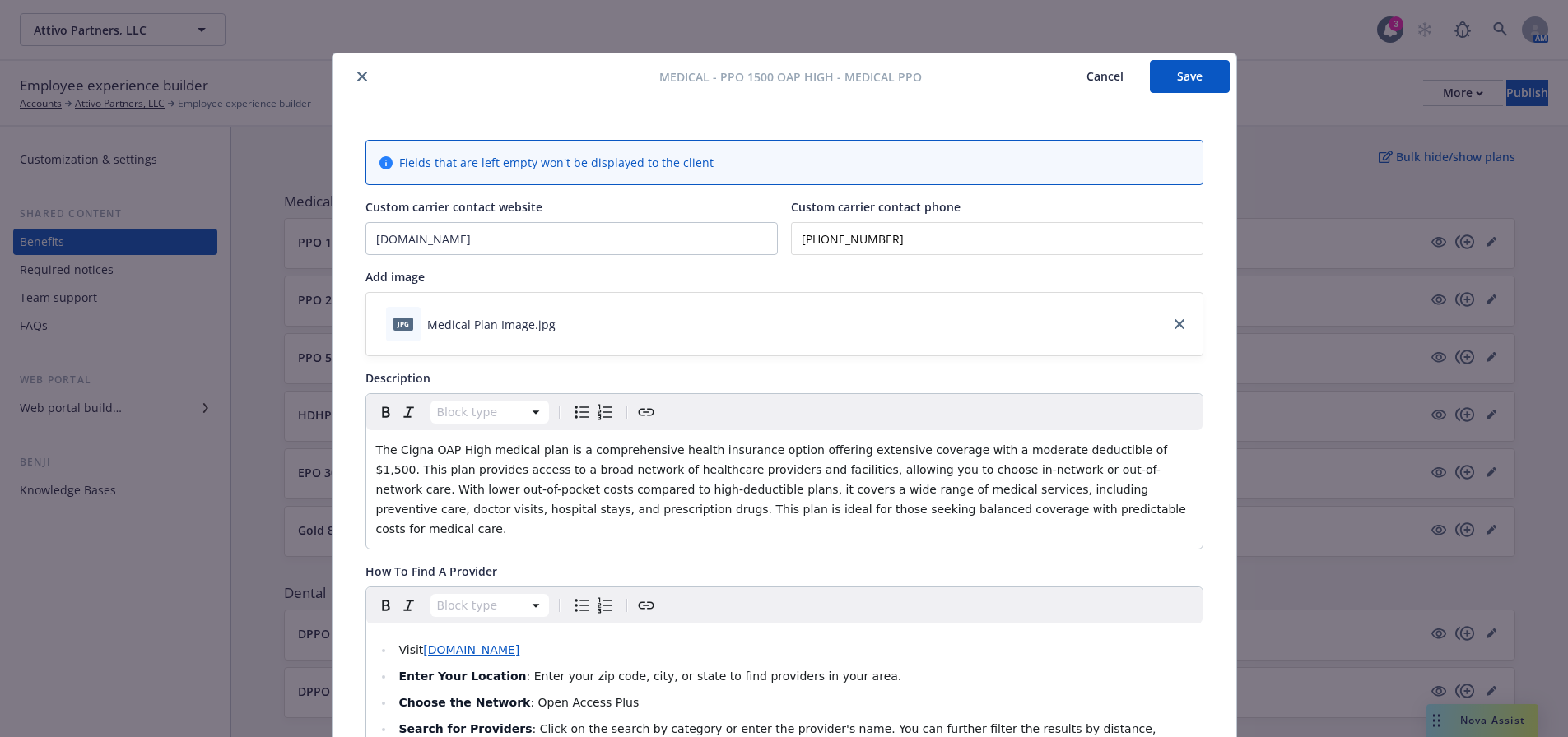
click at [361, 72] on button "close" at bounding box center [362, 77] width 19 height 19
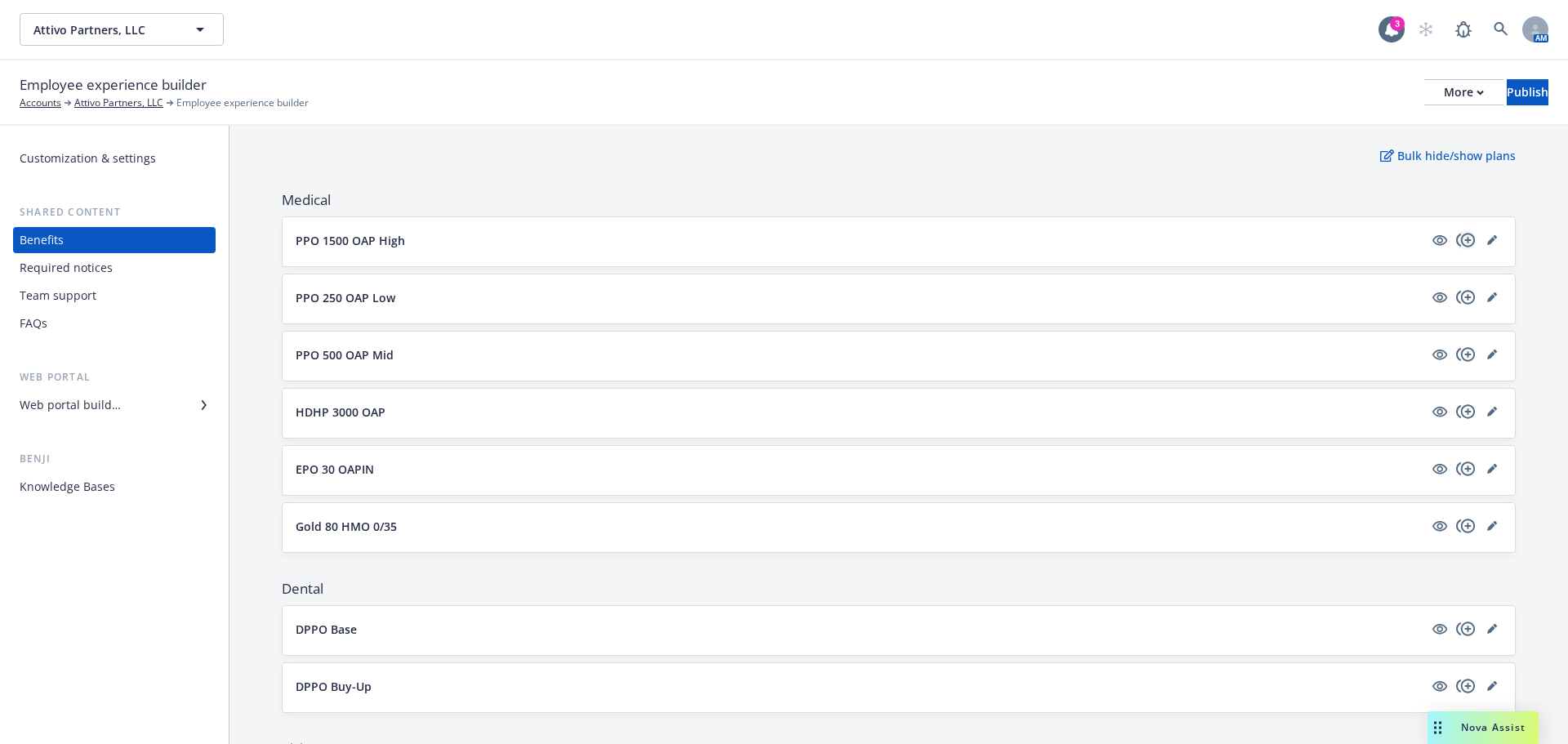
click at [1456, 243] on icon "copyPlus" at bounding box center [1466, 240] width 19 height 19
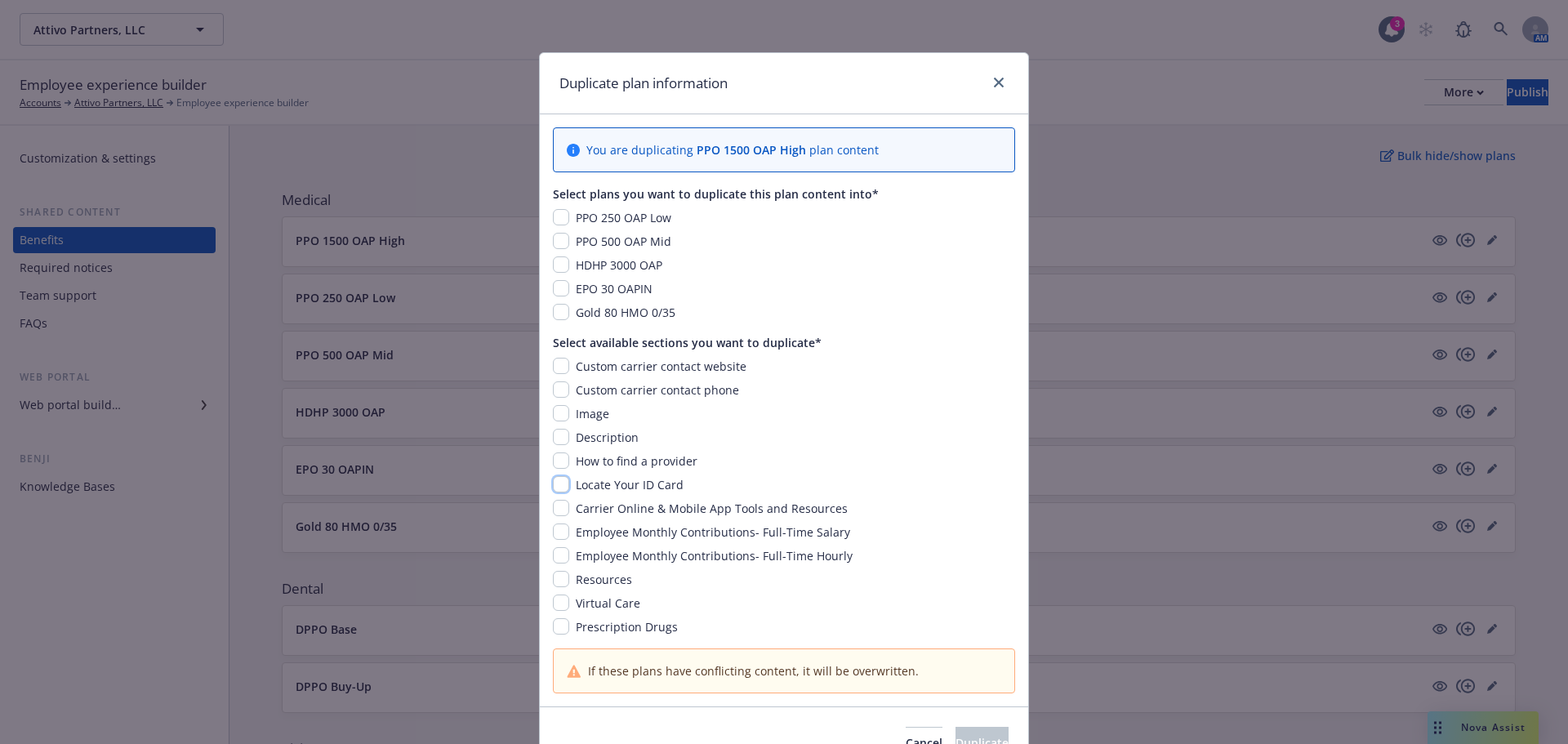
click at [556, 480] on input "checkbox" at bounding box center [561, 483] width 16 height 16
checkbox input "true"
click at [553, 292] on input "checkbox" at bounding box center [561, 288] width 16 height 16
checkbox input "true"
click at [553, 266] on input "checkbox" at bounding box center [561, 264] width 16 height 16
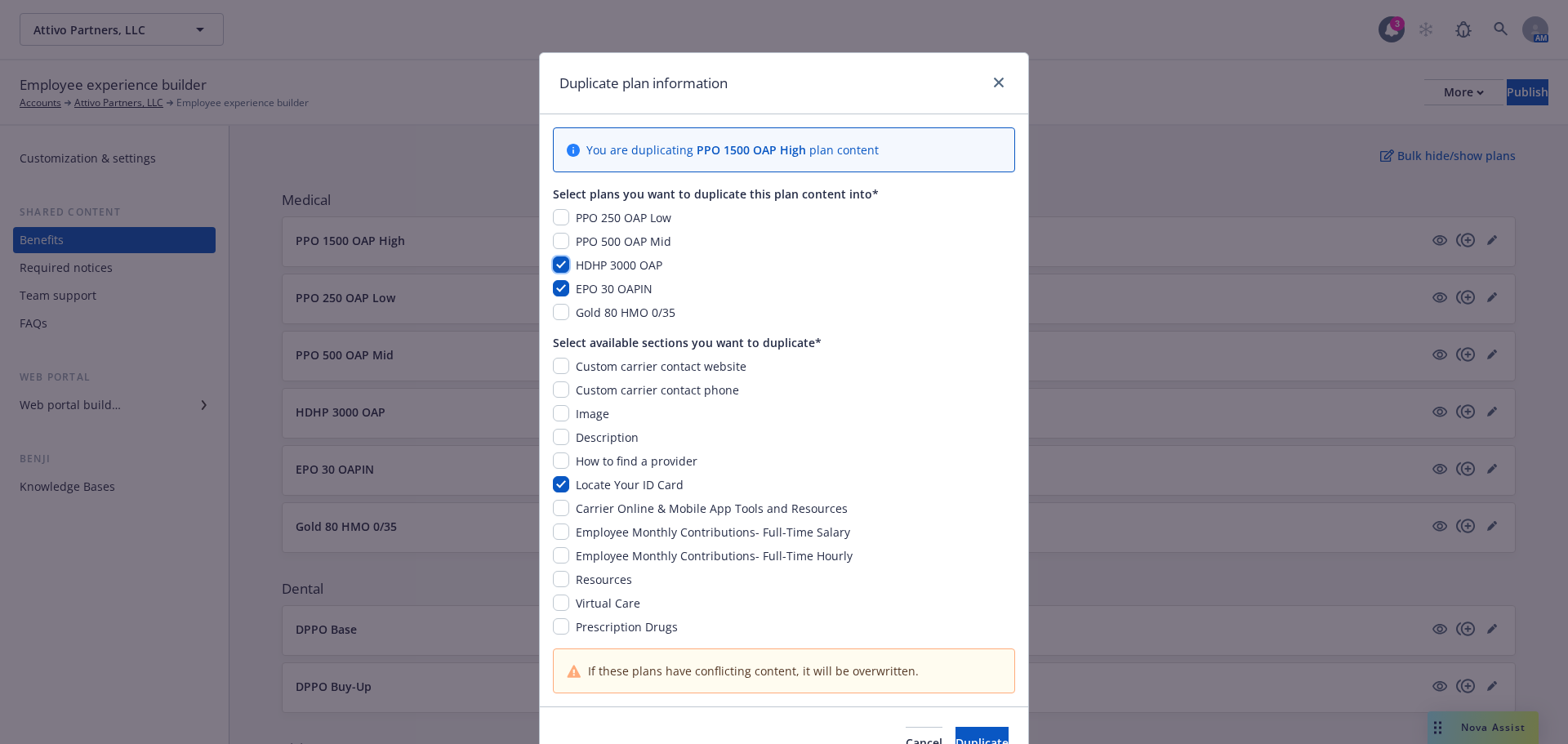
checkbox input "true"
click at [553, 242] on input "checkbox" at bounding box center [561, 240] width 16 height 16
checkbox input "true"
click at [558, 216] on input "checkbox" at bounding box center [561, 217] width 16 height 16
checkbox input "true"
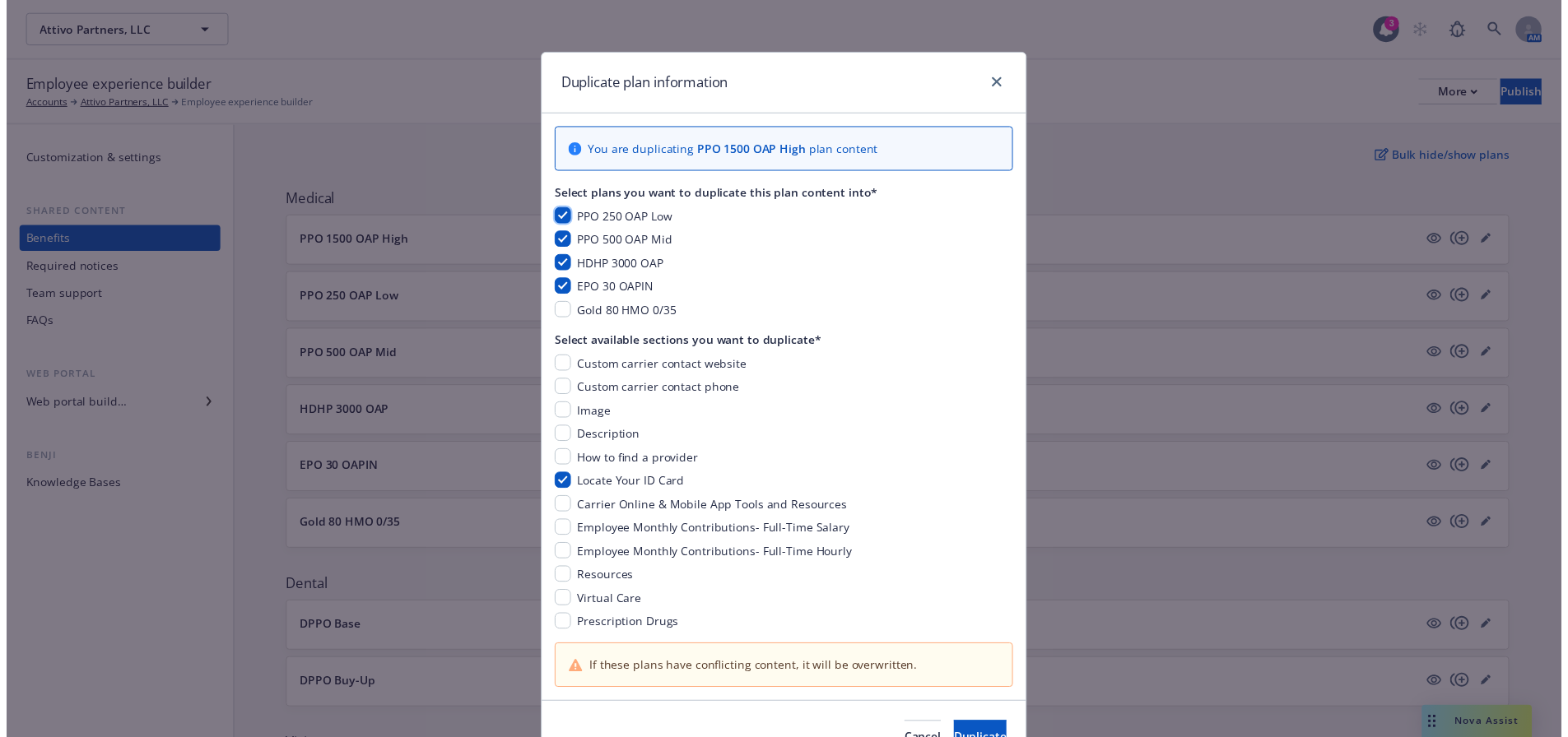
scroll to position [88, 0]
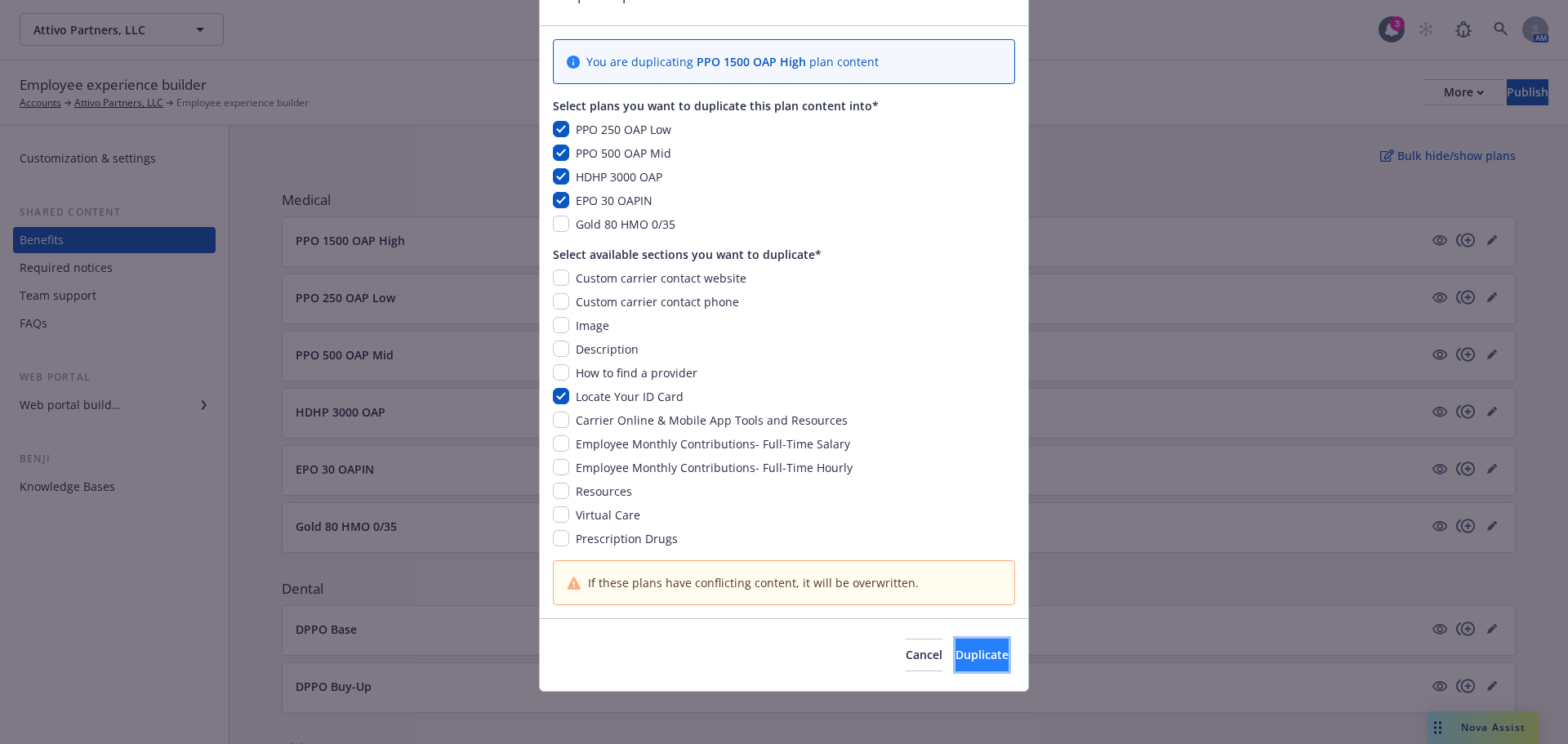
click at [955, 653] on span "Duplicate" at bounding box center [981, 654] width 53 height 15
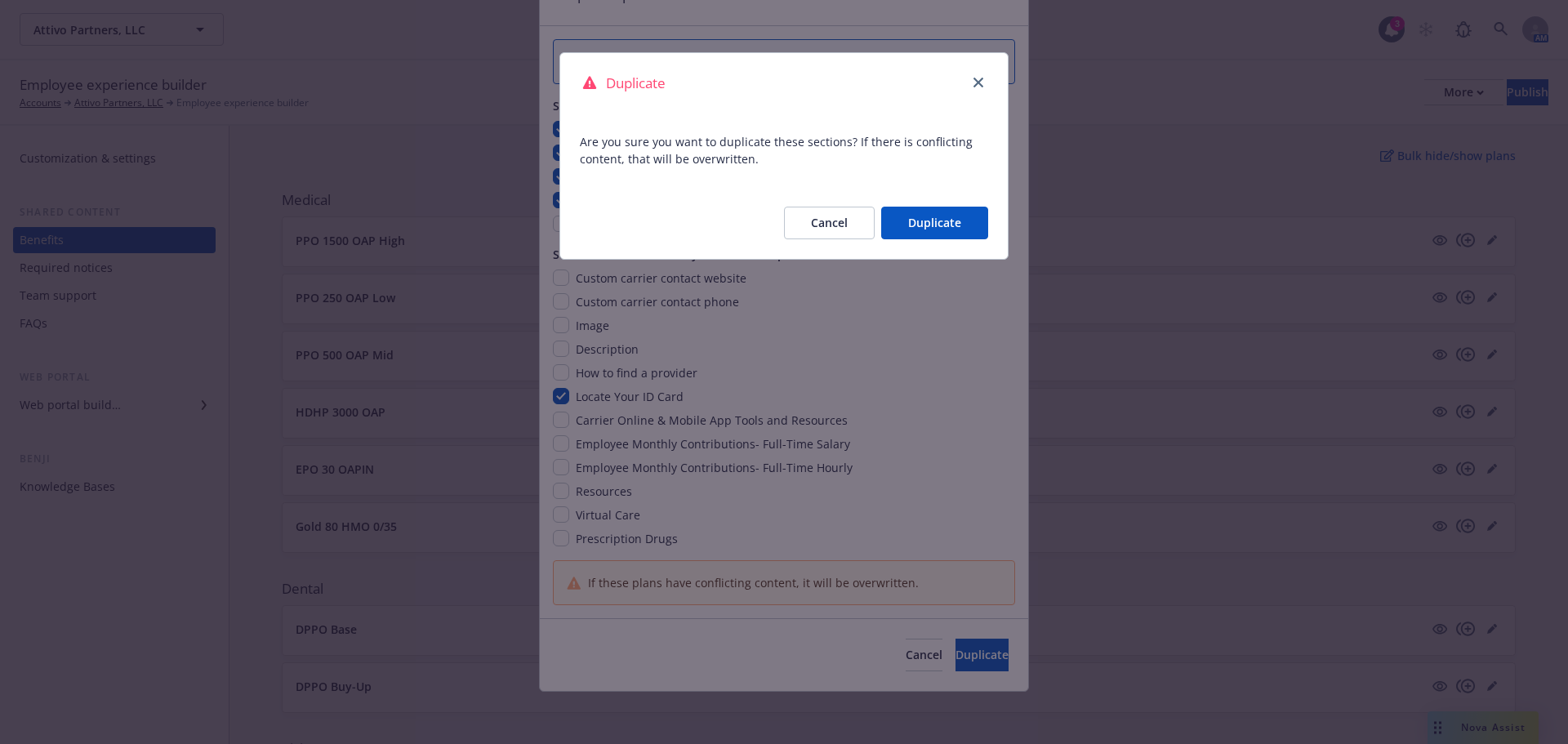
click at [905, 222] on button "Duplicate" at bounding box center [934, 223] width 107 height 33
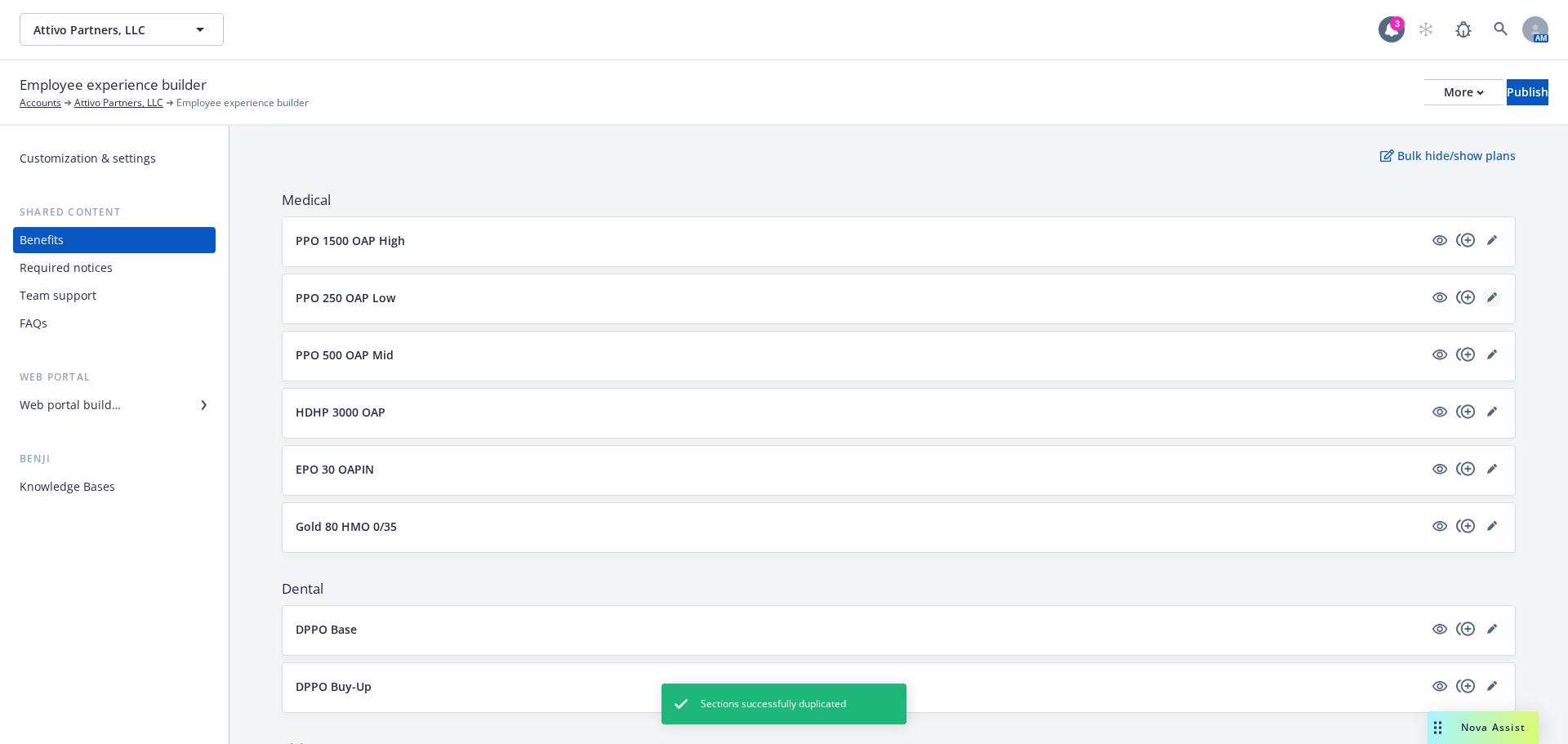
click at [1487, 297] on icon "editPencil" at bounding box center [1491, 298] width 8 height 8
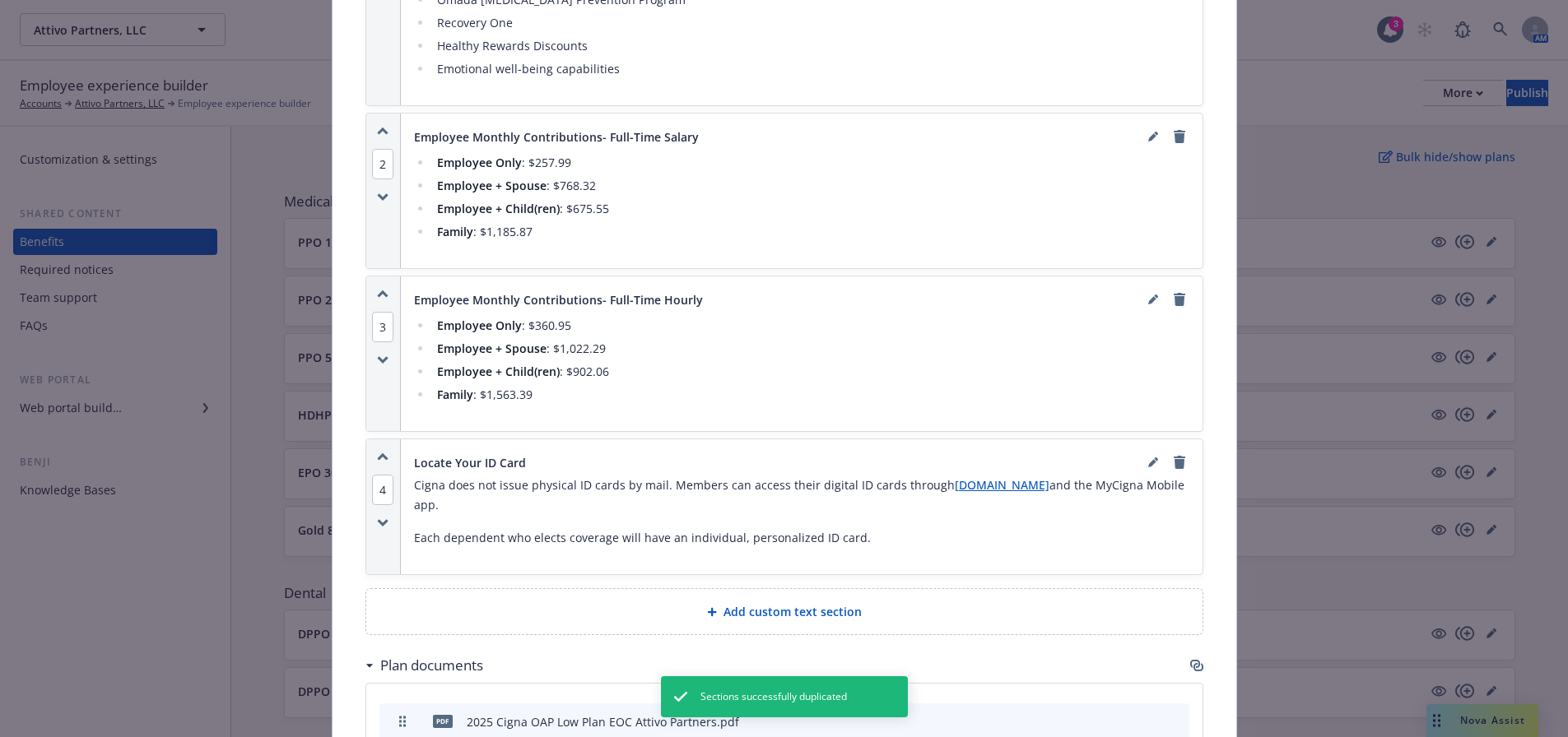
scroll to position [1613, 0]
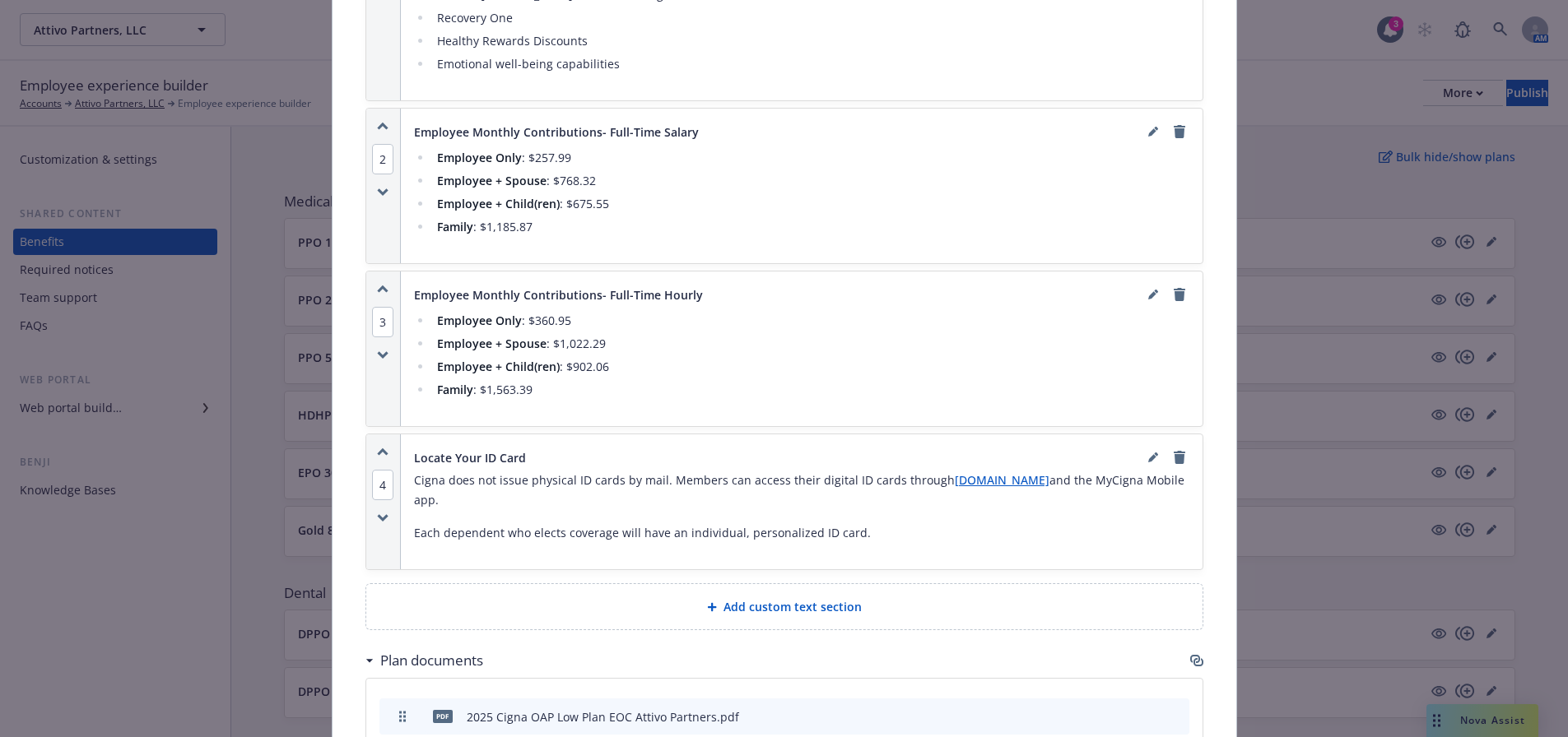
click at [380, 450] on icon "button" at bounding box center [382, 452] width 9 height 4
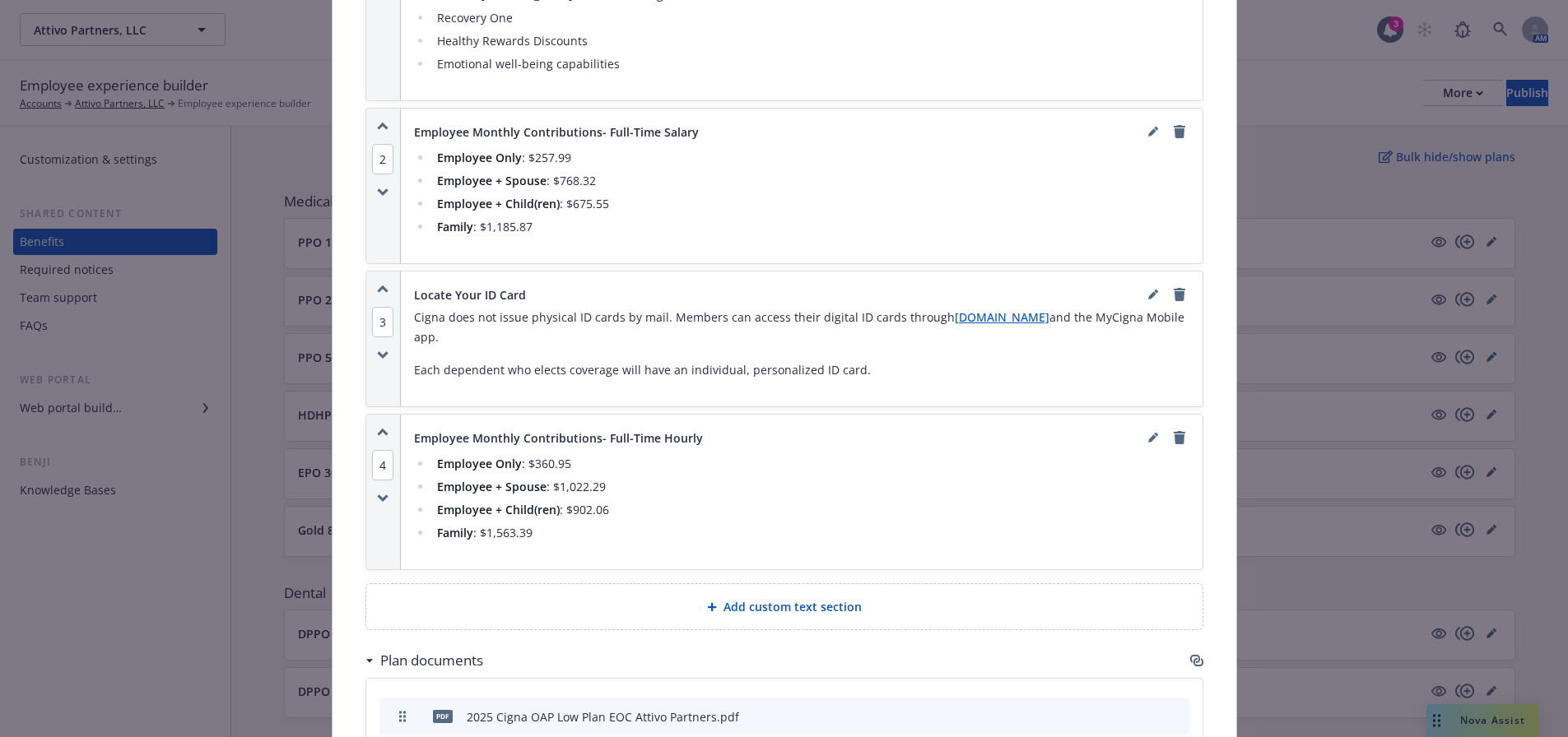
click at [383, 271] on div "3" at bounding box center [384, 338] width 35 height 135
click at [377, 271] on div "3" at bounding box center [384, 338] width 35 height 135
click at [379, 285] on icon "button" at bounding box center [383, 289] width 12 height 9
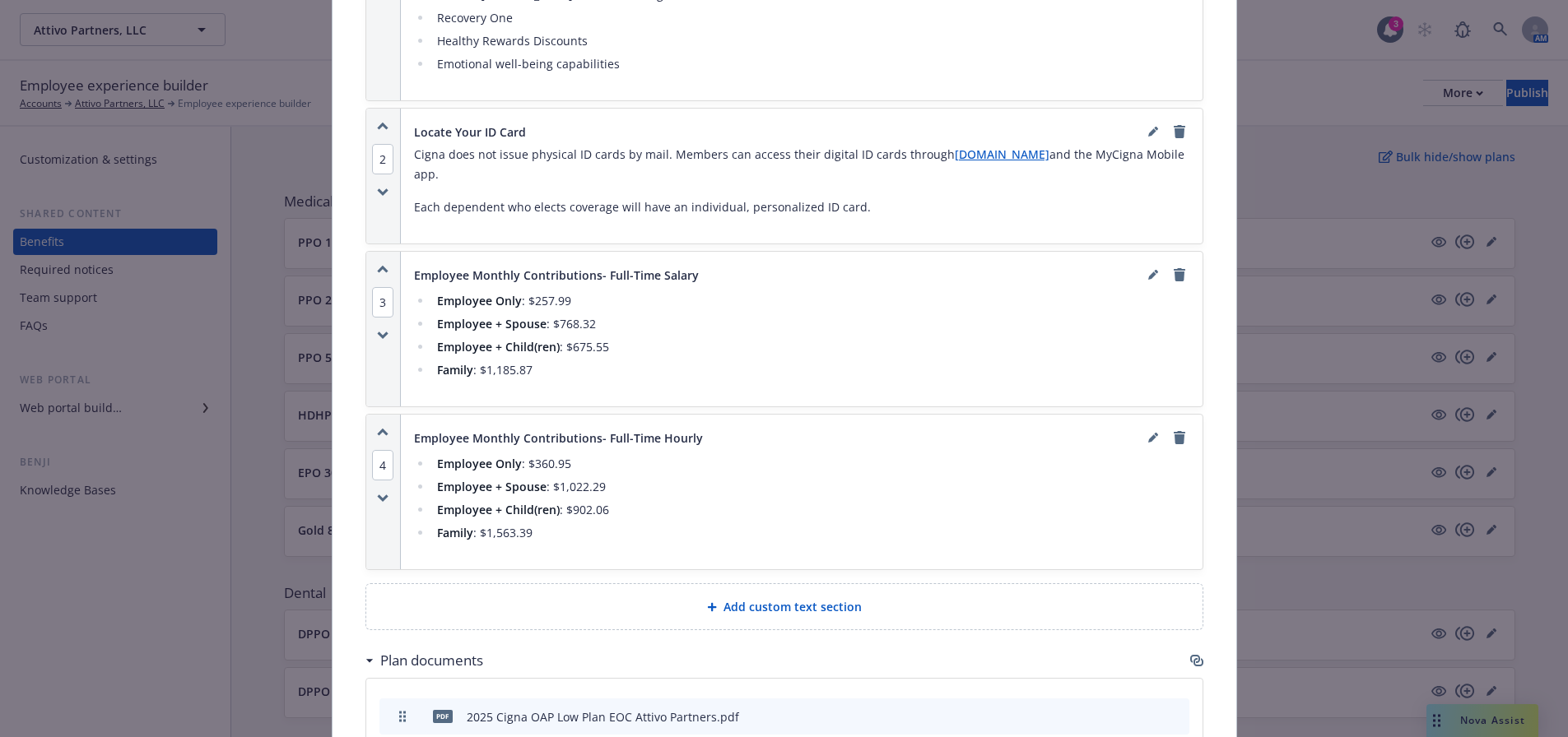
click at [377, 122] on icon "button" at bounding box center [383, 125] width 12 height 9
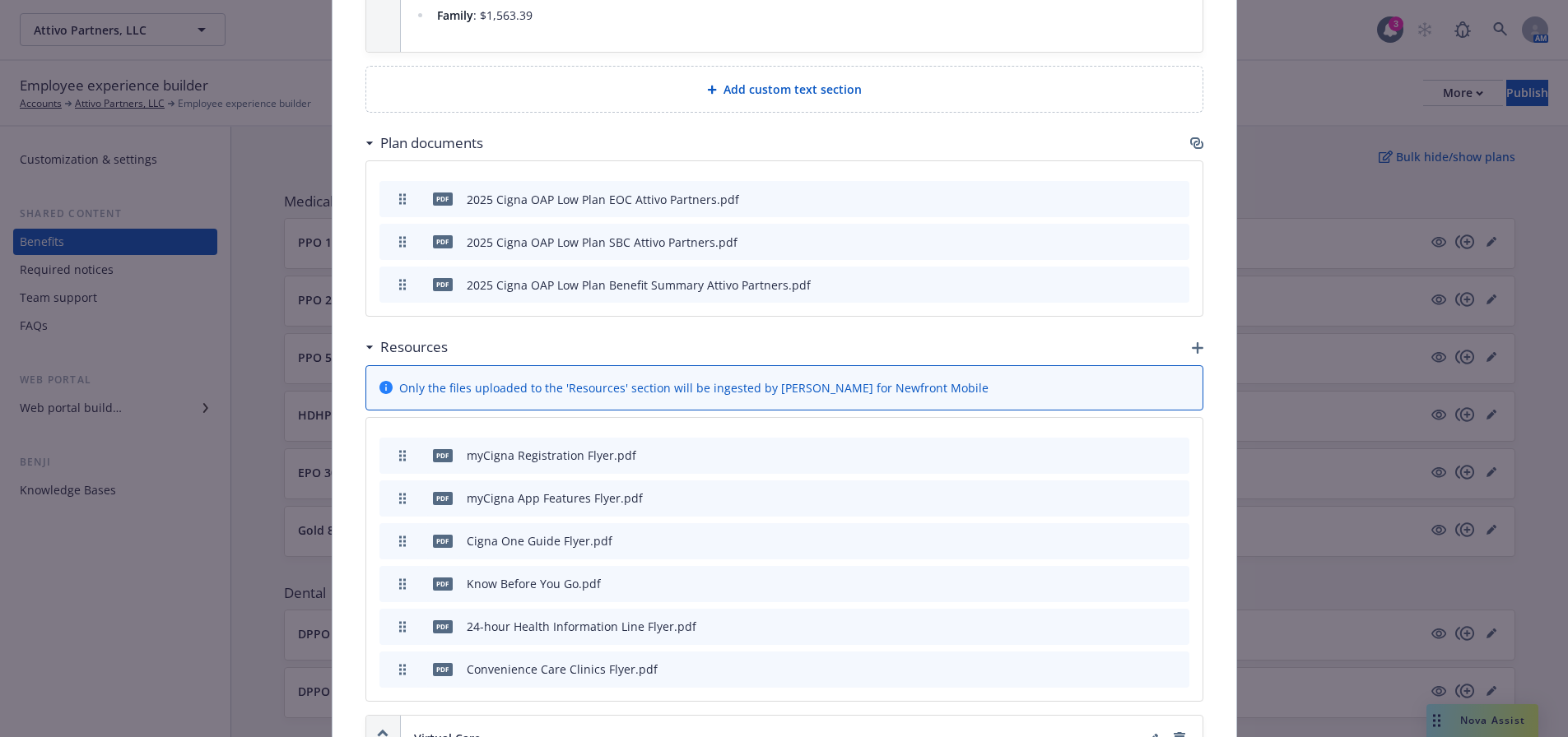
scroll to position [2222, 0]
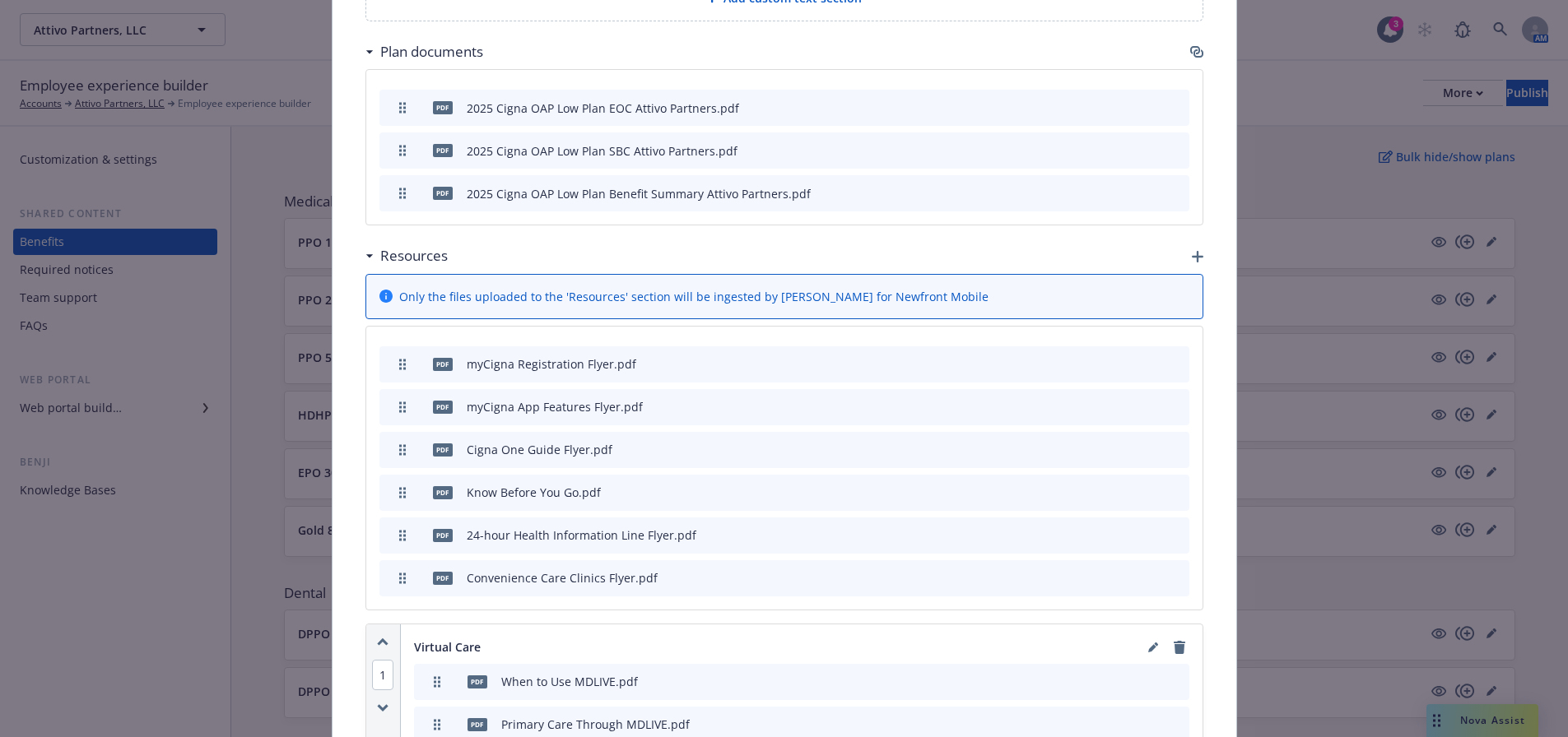
click at [1192, 251] on icon "button" at bounding box center [1197, 257] width 12 height 12
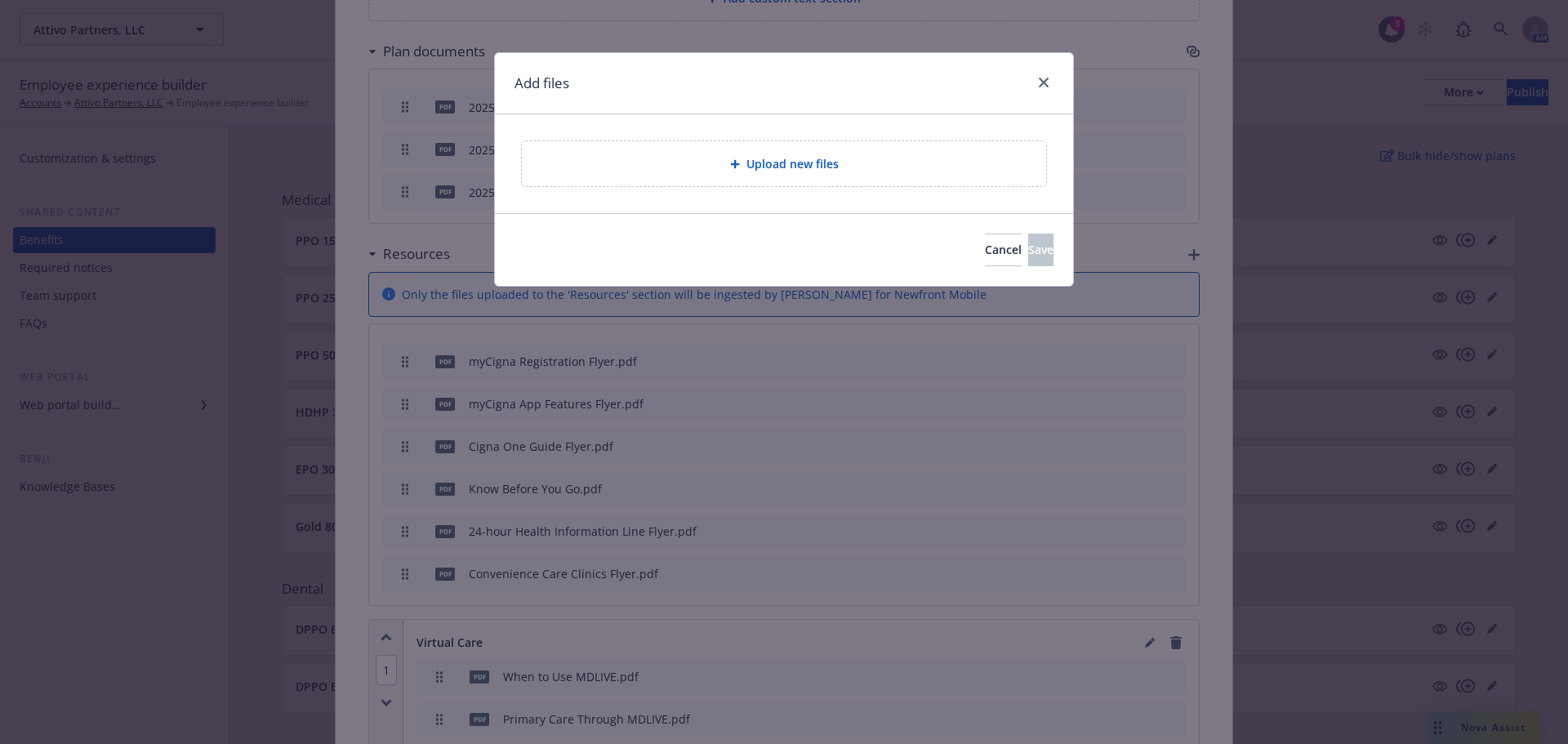
click at [961, 178] on div "Upload new files" at bounding box center [784, 163] width 524 height 45
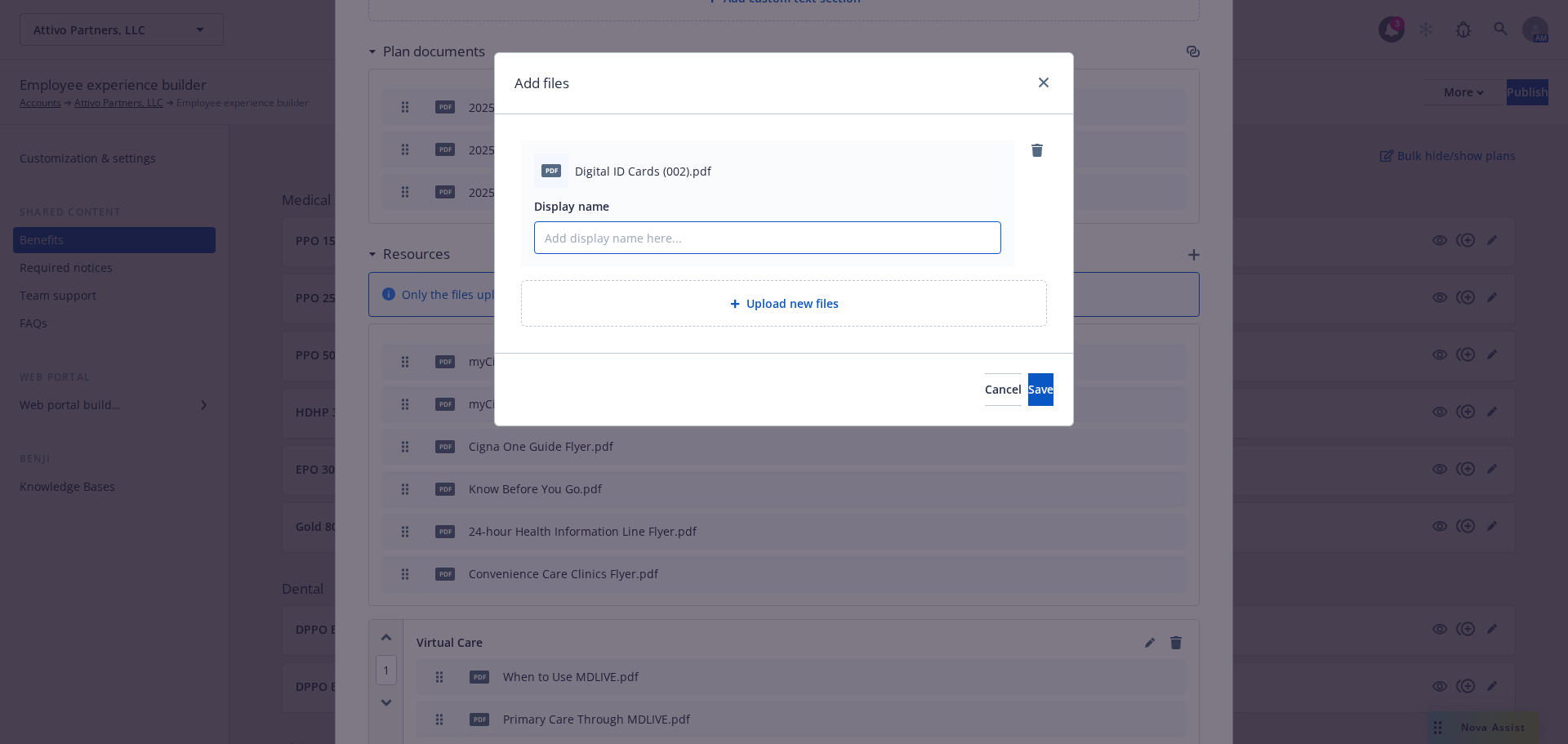
click at [638, 243] on input "Display name" at bounding box center [767, 237] width 465 height 31
click at [638, 243] on input "Cigna Digital ID cards" at bounding box center [767, 237] width 465 height 31
type input "Cigna Digital ID Cards"
click at [1028, 381] on span "Save" at bounding box center [1040, 389] width 25 height 15
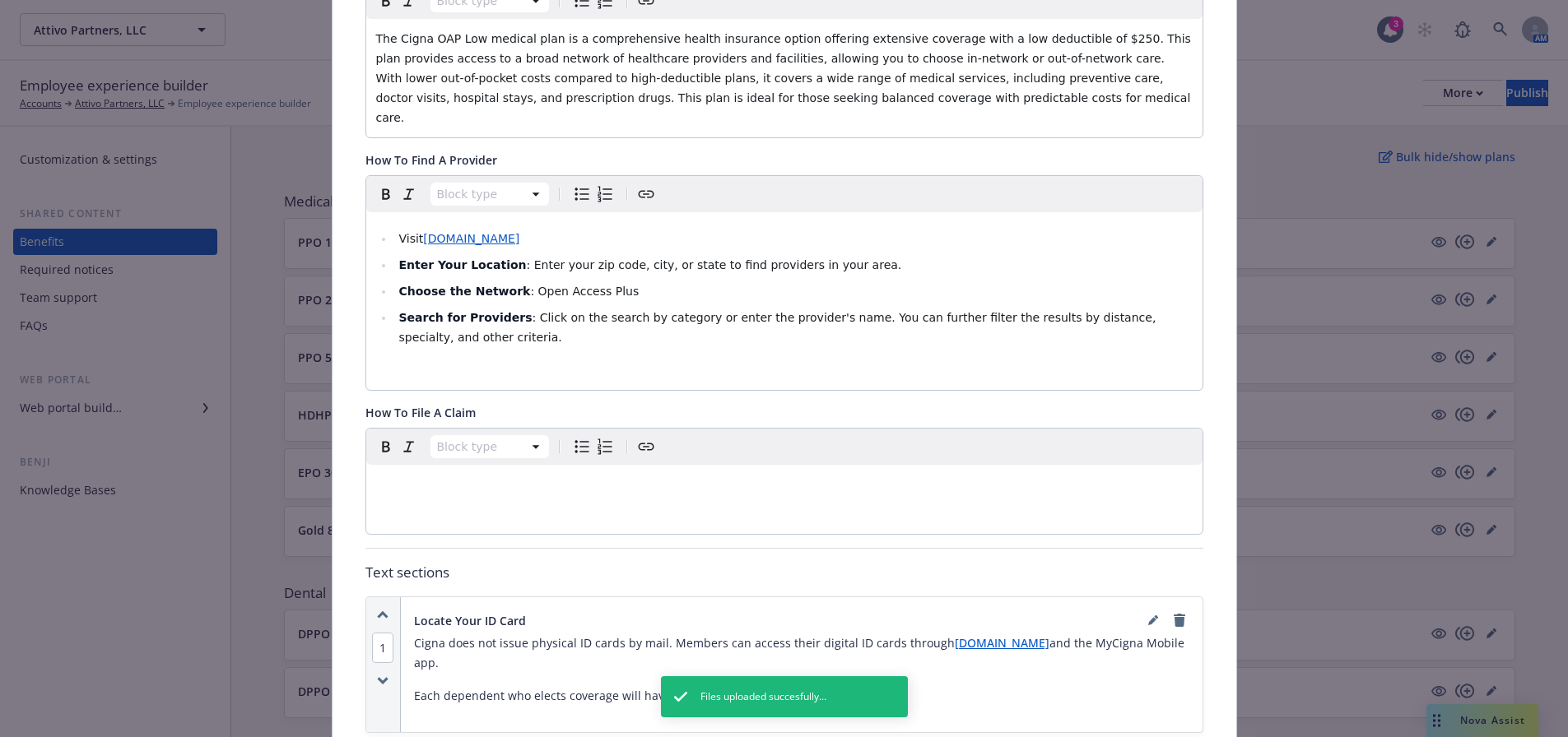
scroll to position [0, 0]
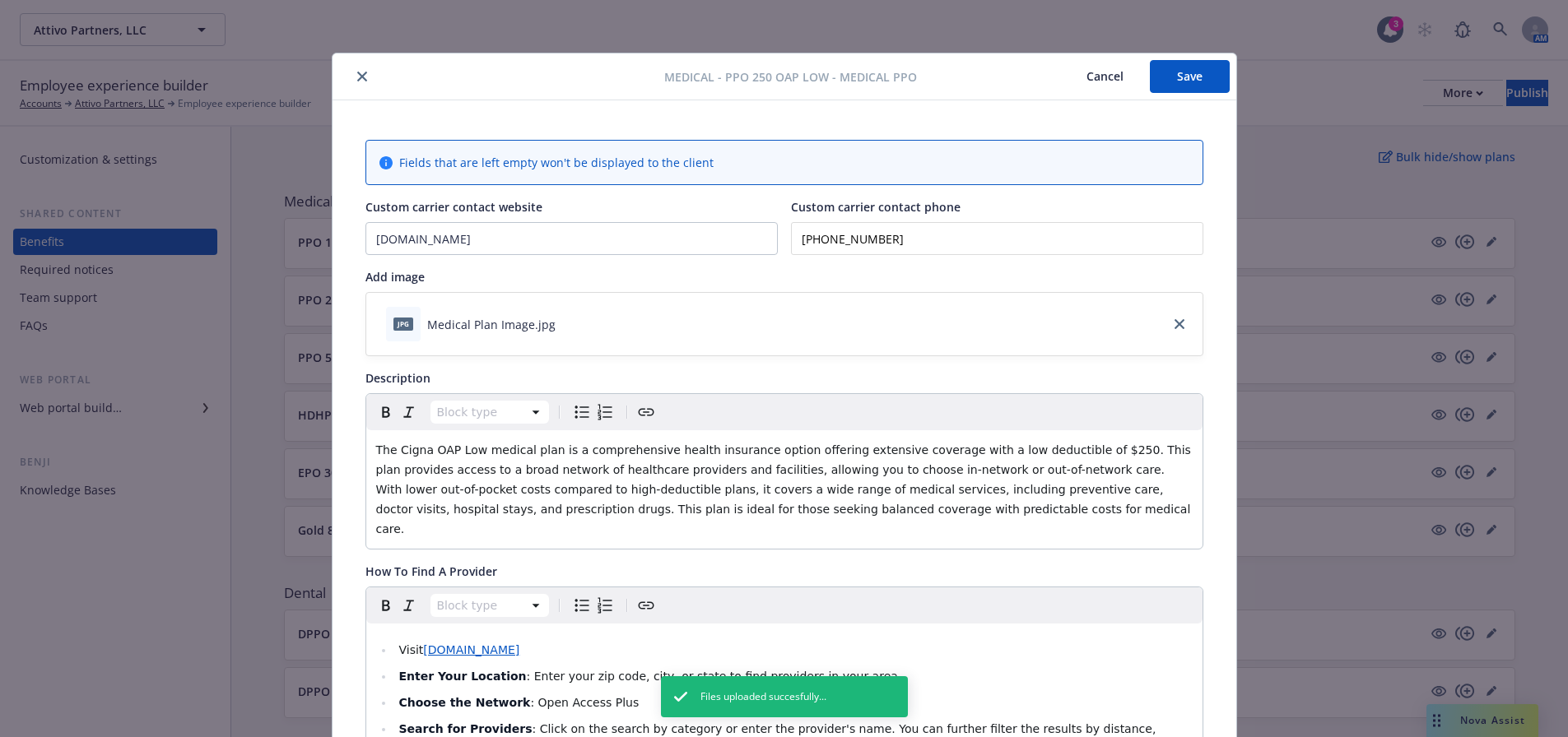
click at [1181, 73] on button "Save" at bounding box center [1190, 77] width 80 height 33
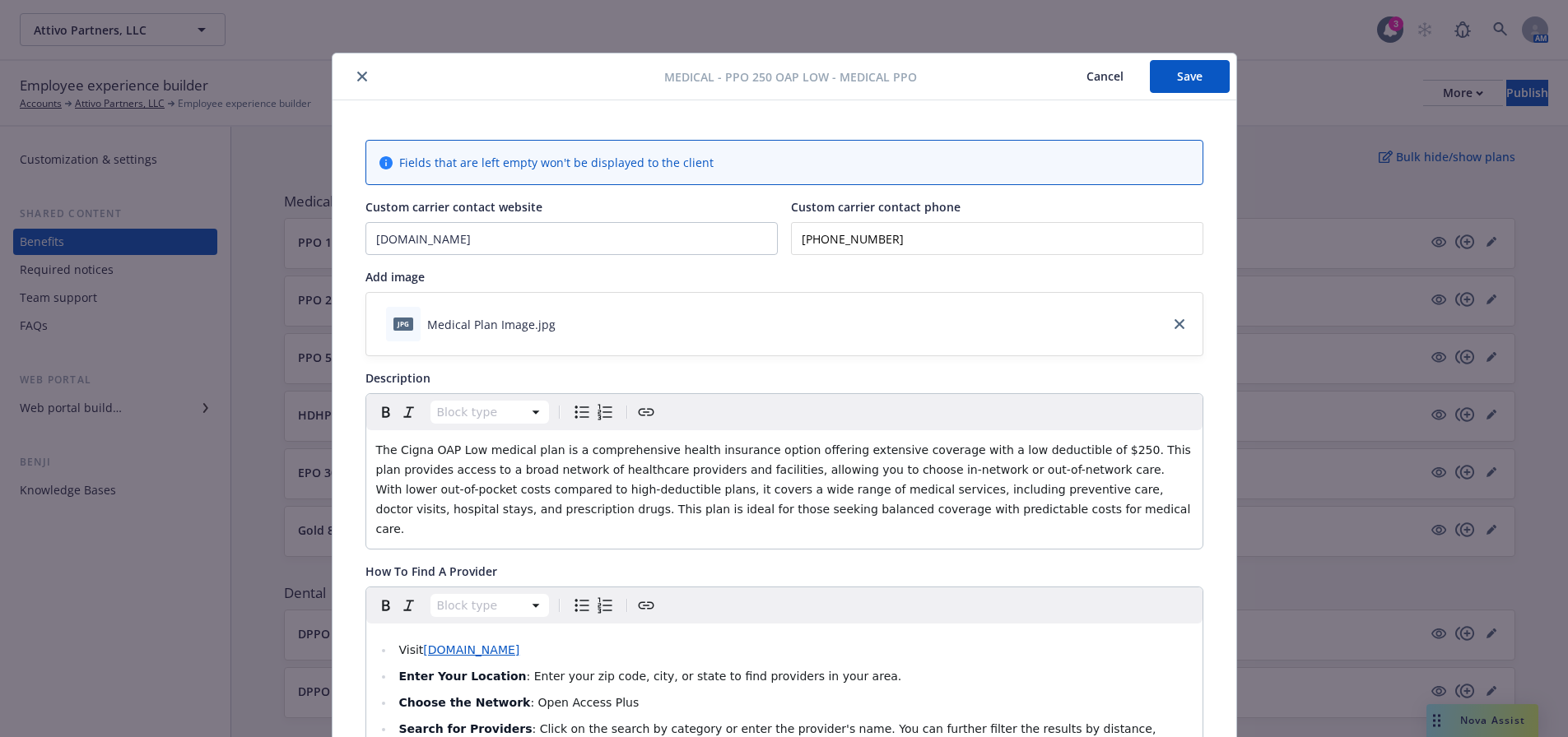
click at [358, 73] on icon "close" at bounding box center [362, 77] width 10 height 10
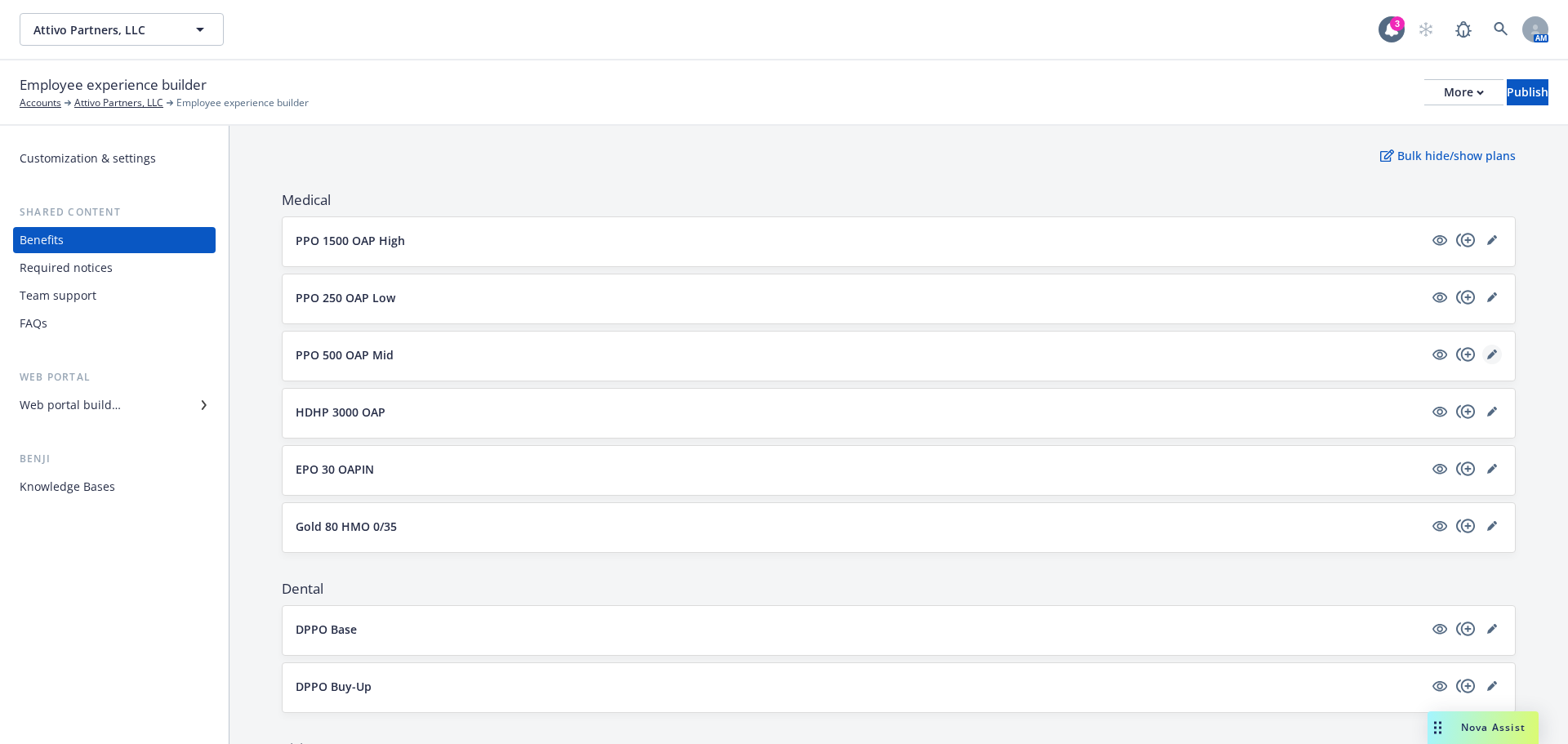
click at [1482, 362] on link "editPencil" at bounding box center [1492, 354] width 19 height 19
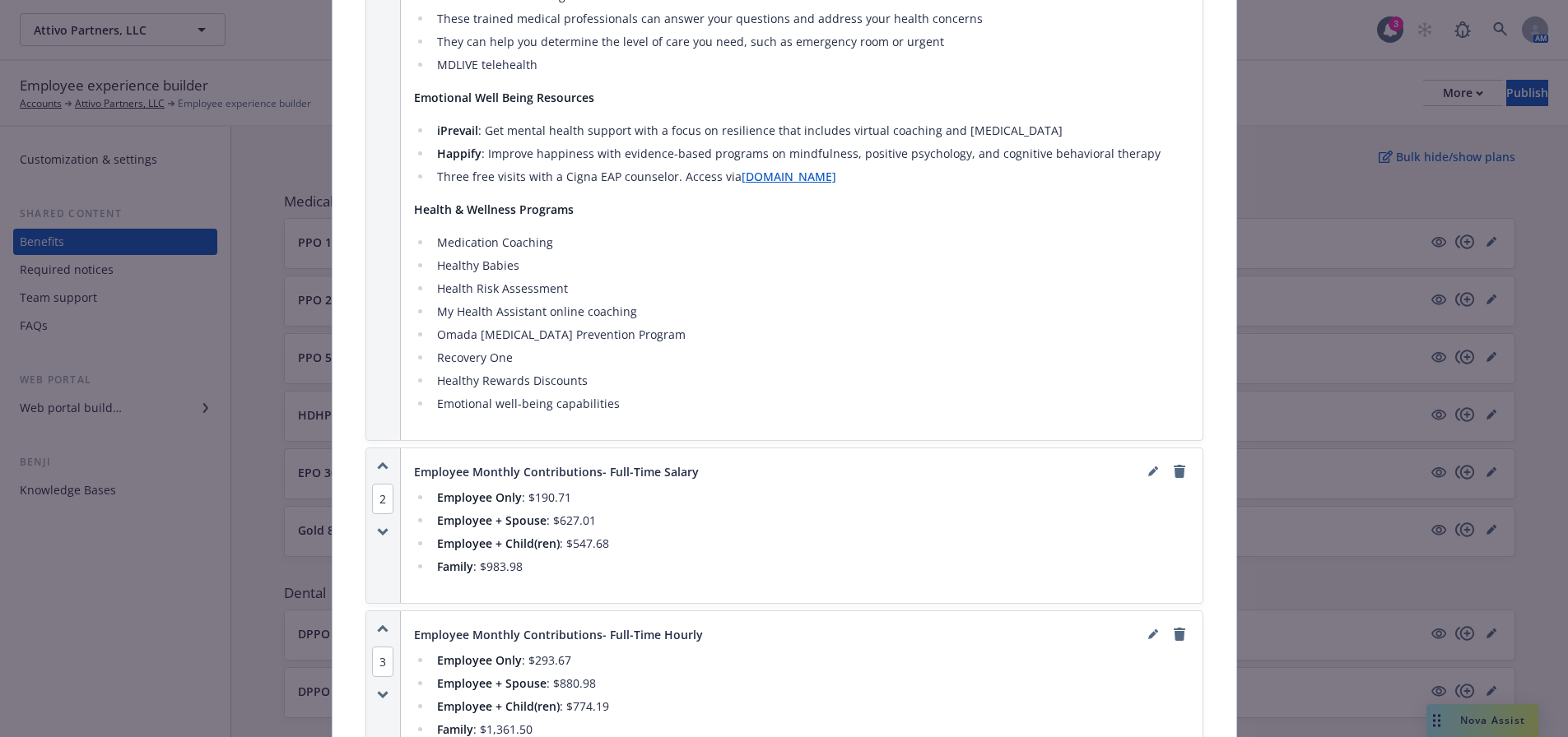
scroll to position [1530, 0]
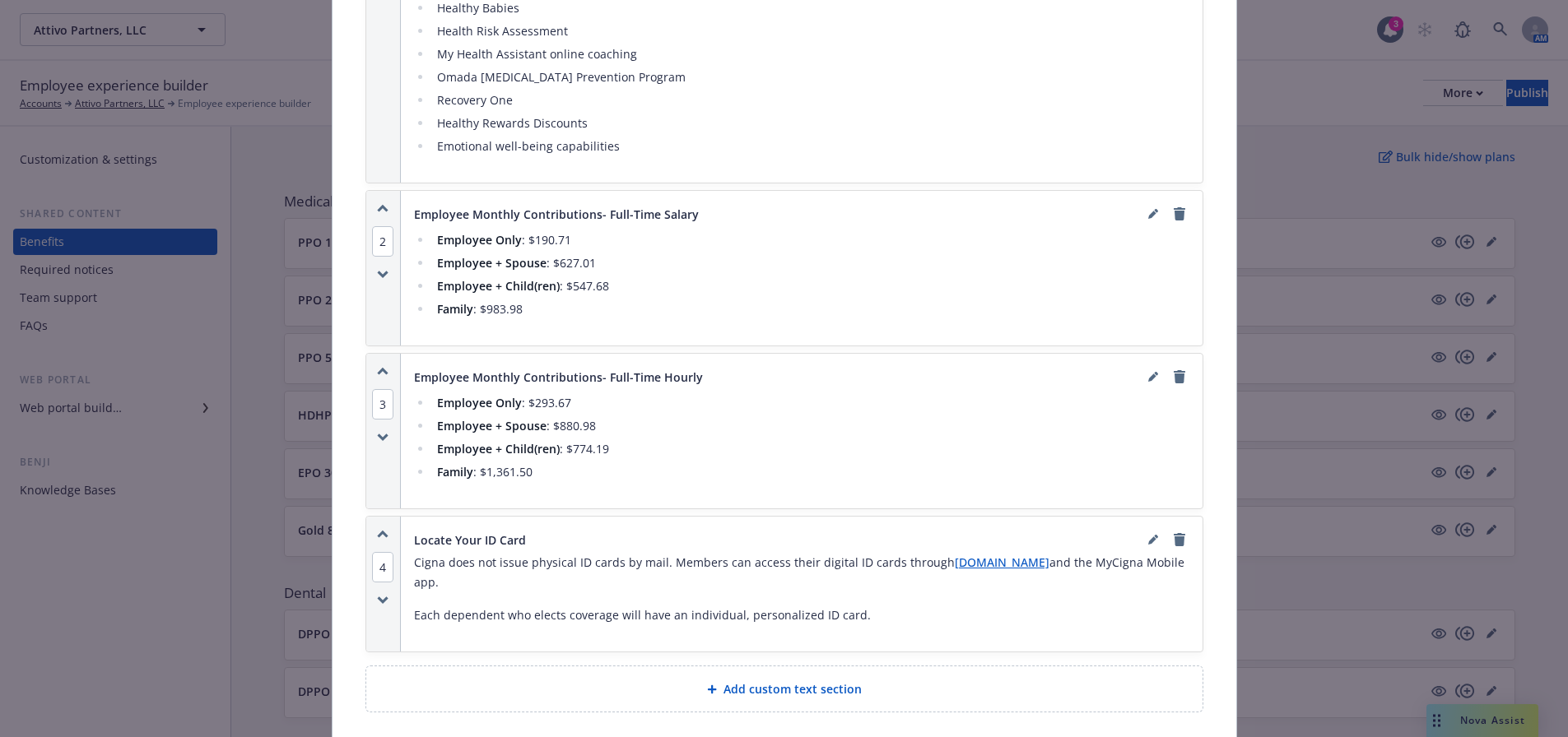
click at [376, 552] on span "4" at bounding box center [383, 567] width 21 height 30
click at [410, 467] on button "1" at bounding box center [409, 462] width 33 height 44
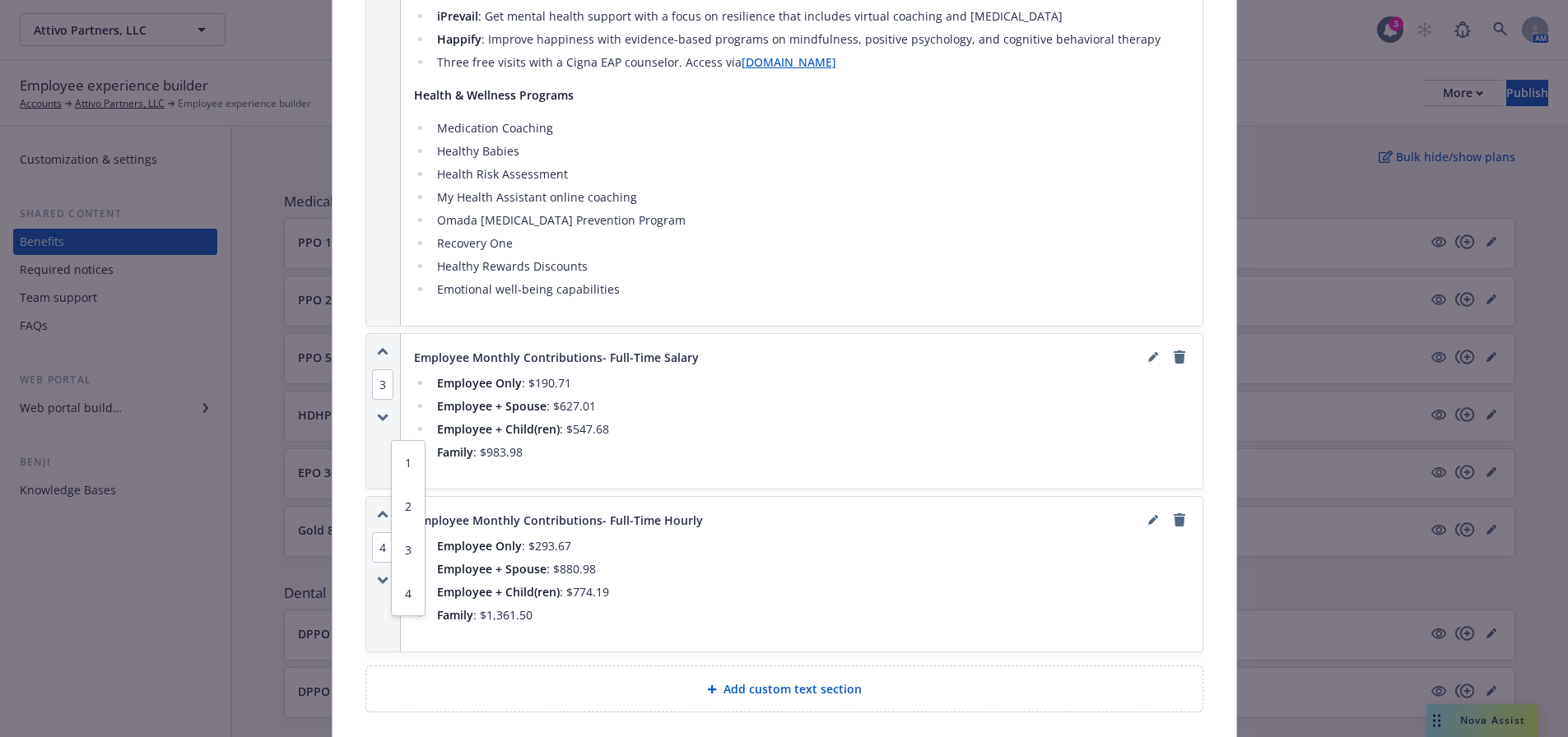
scroll to position [492, 0]
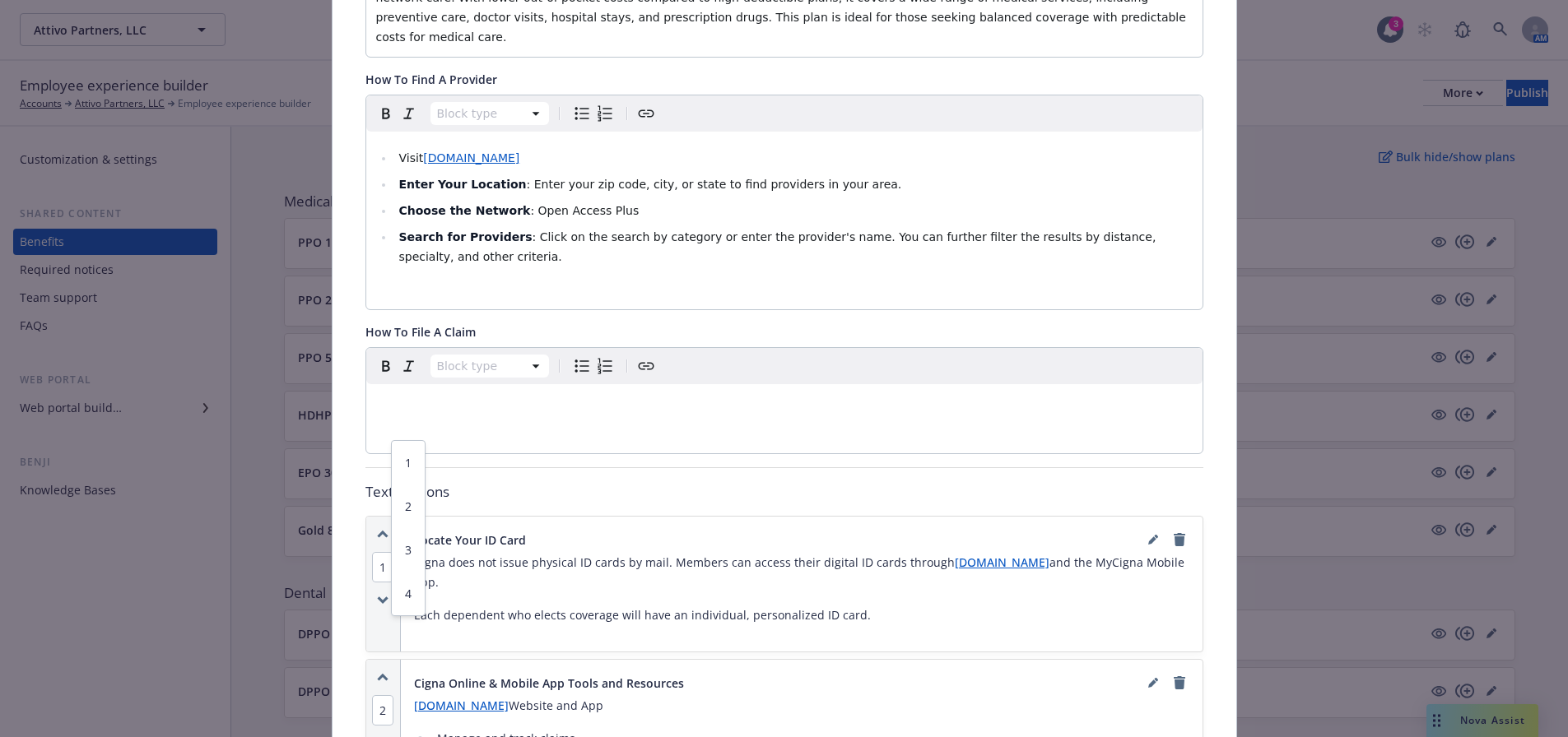
click at [555, 468] on hr at bounding box center [785, 468] width 838 height 1
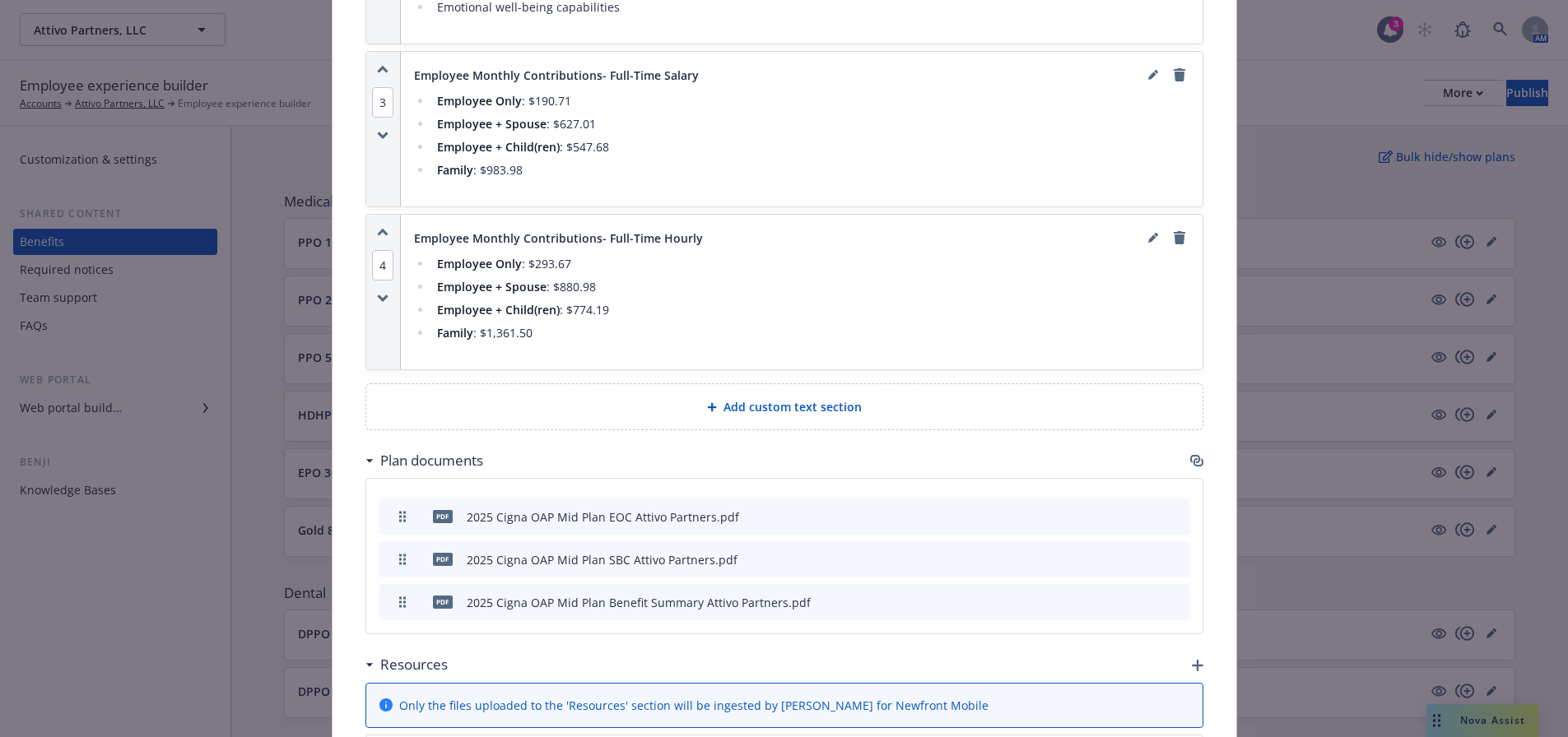
scroll to position [1973, 0]
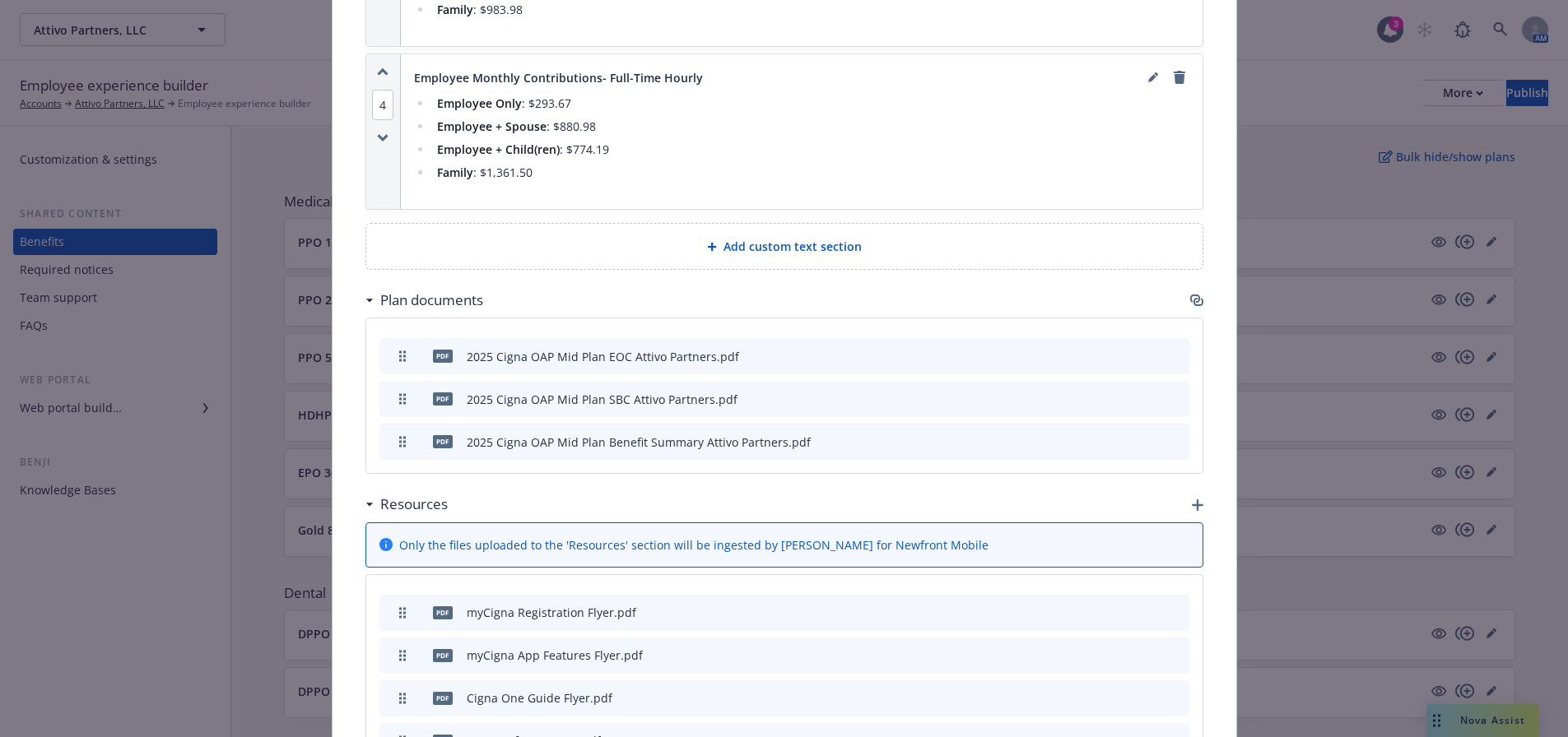
click at [1182, 487] on div "Resources" at bounding box center [785, 505] width 838 height 35
click at [1192, 500] on icon "button" at bounding box center [1197, 506] width 12 height 12
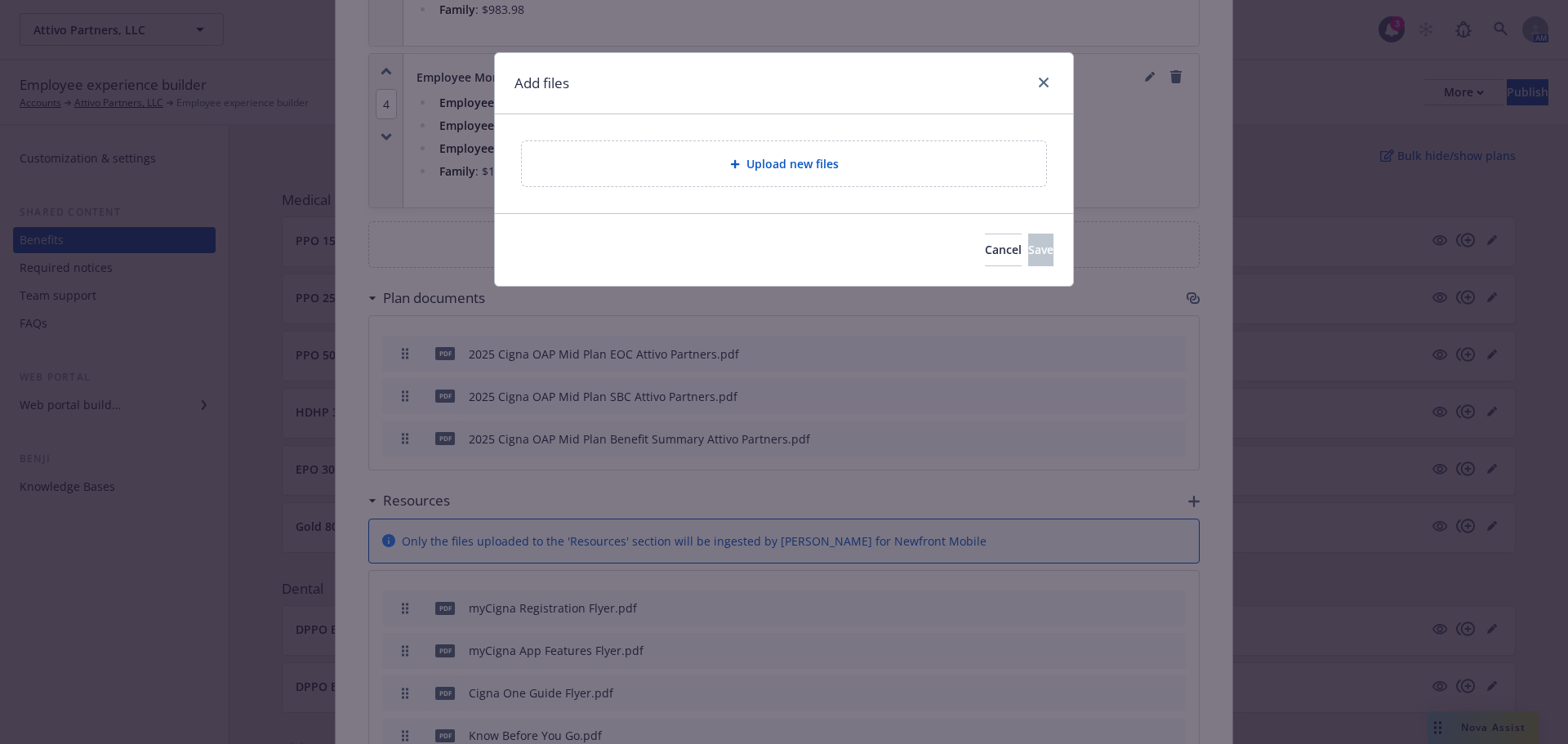
click at [693, 159] on div "Upload new files" at bounding box center [784, 163] width 498 height 18
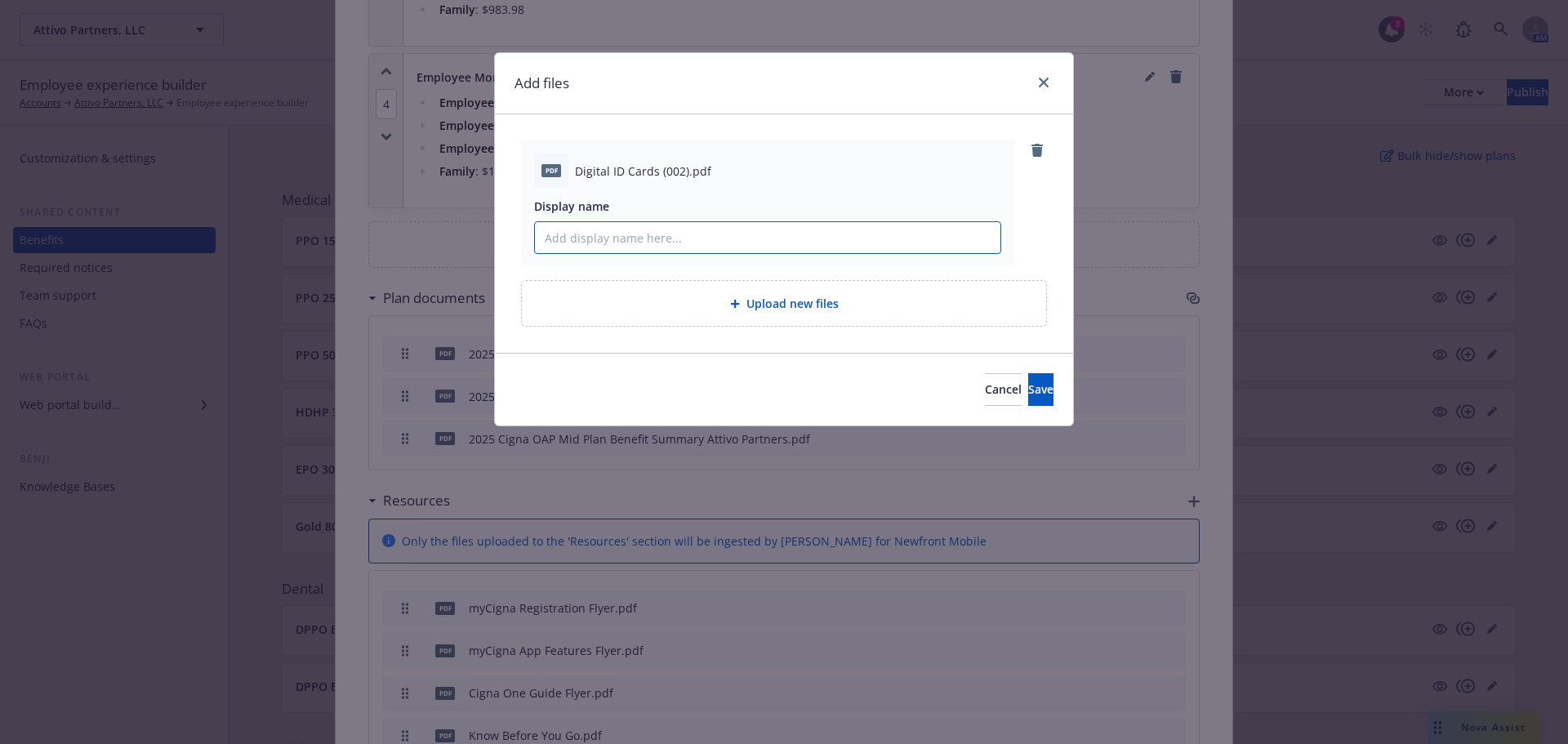
click at [627, 238] on input "Display name" at bounding box center [767, 237] width 465 height 31
click at [627, 238] on input "Cigna Digital ID Cards" at bounding box center [767, 237] width 465 height 31
type input "Cigna Digital ID Cards"
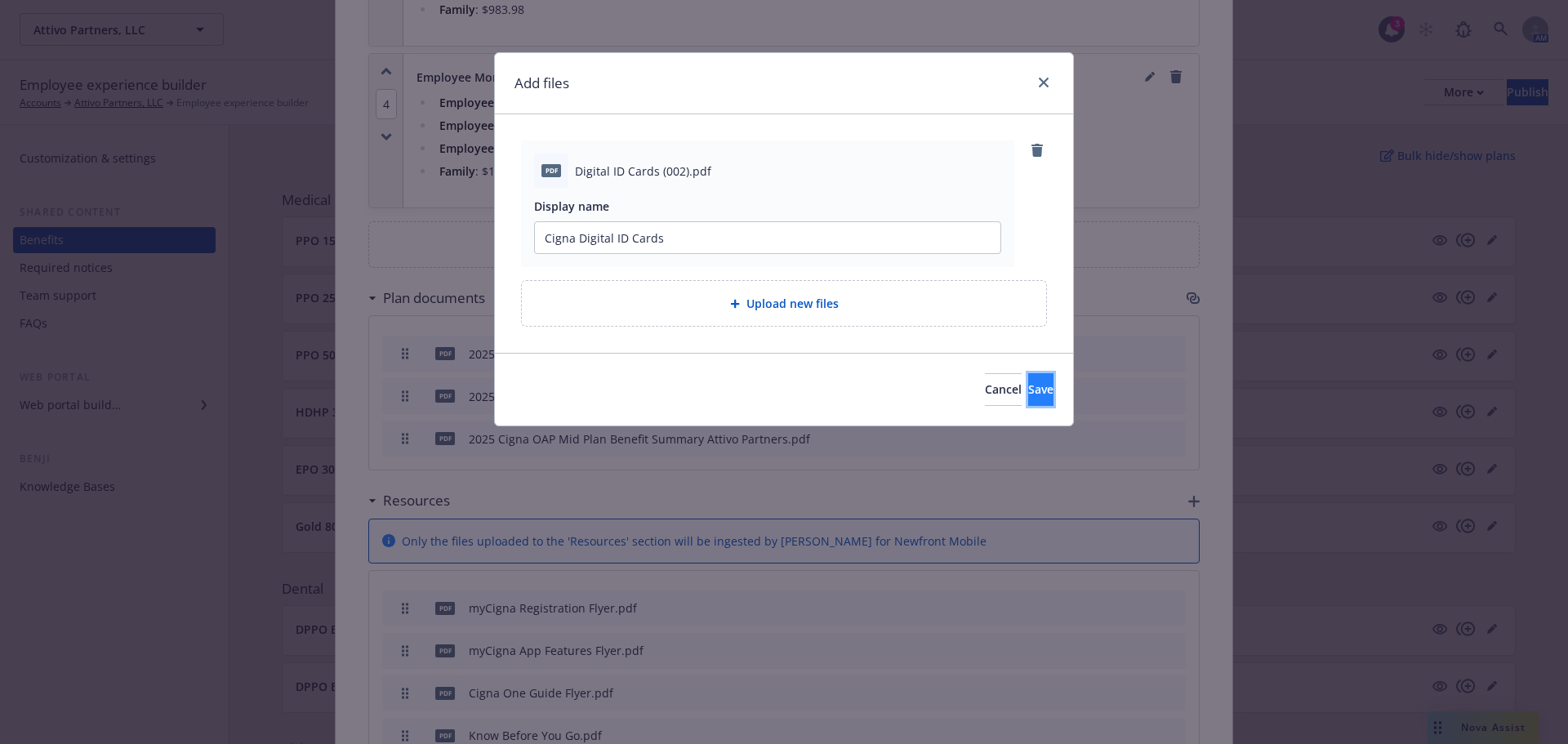
click at [1028, 400] on button "Save" at bounding box center [1040, 390] width 25 height 33
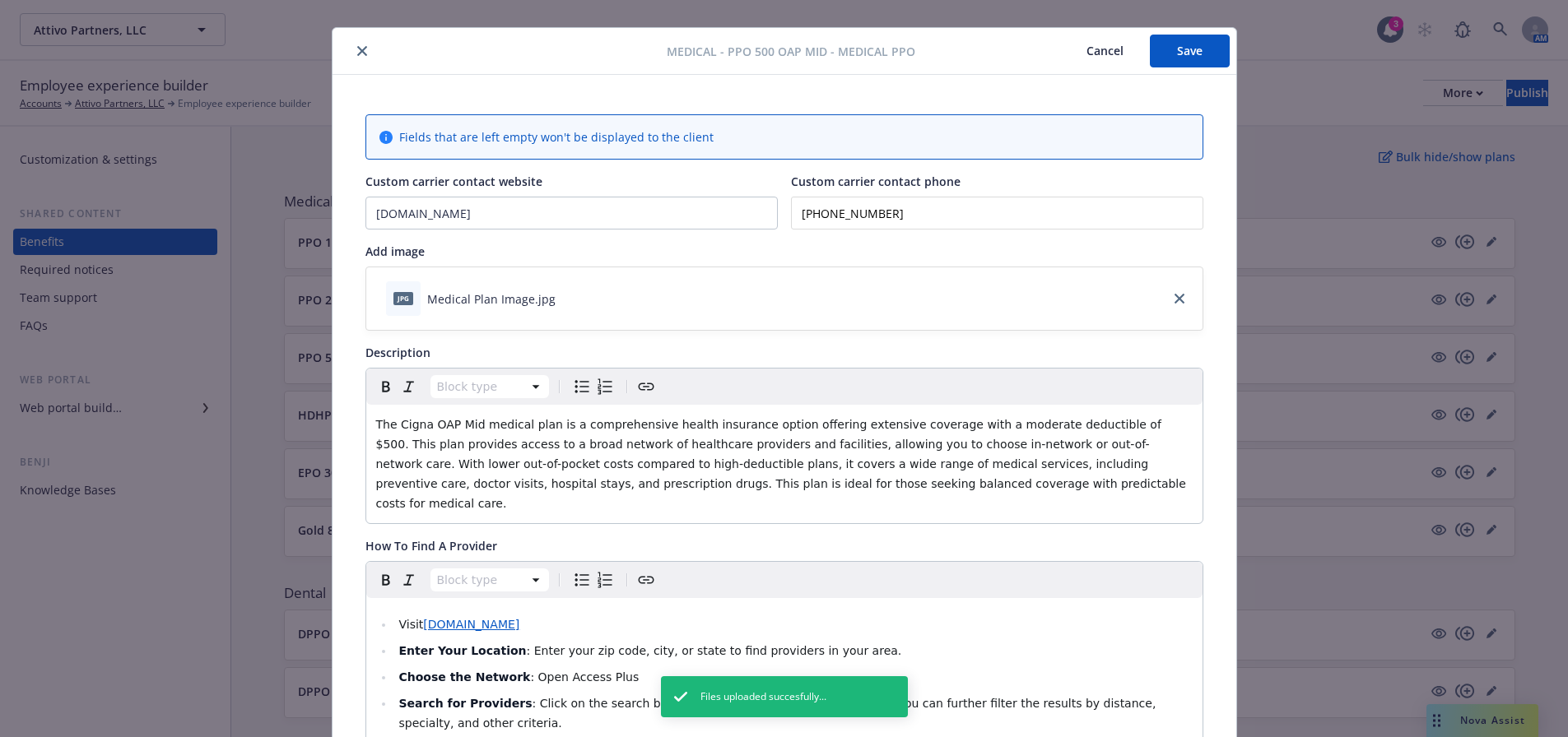
scroll to position [0, 0]
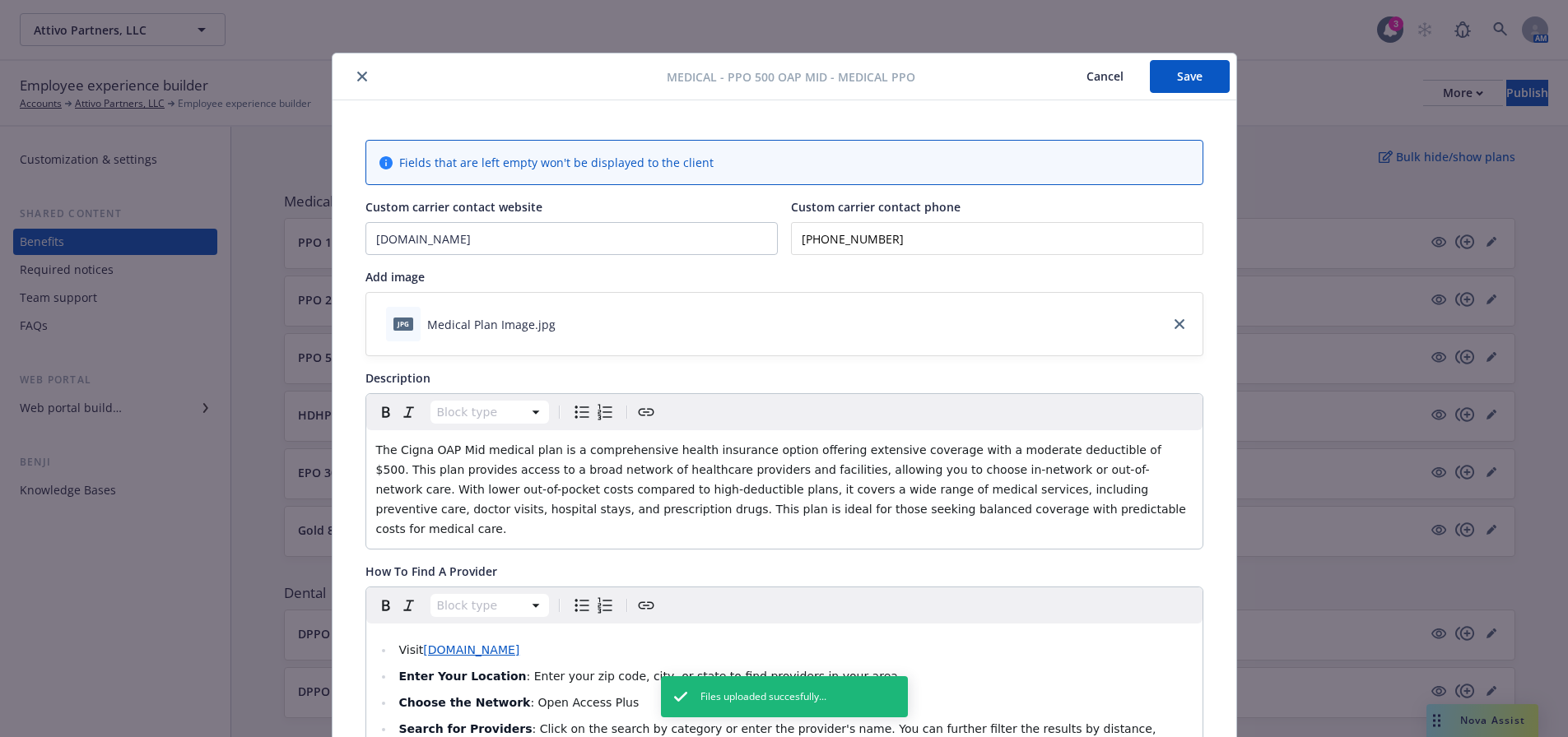
click at [1187, 78] on button "Save" at bounding box center [1190, 77] width 80 height 33
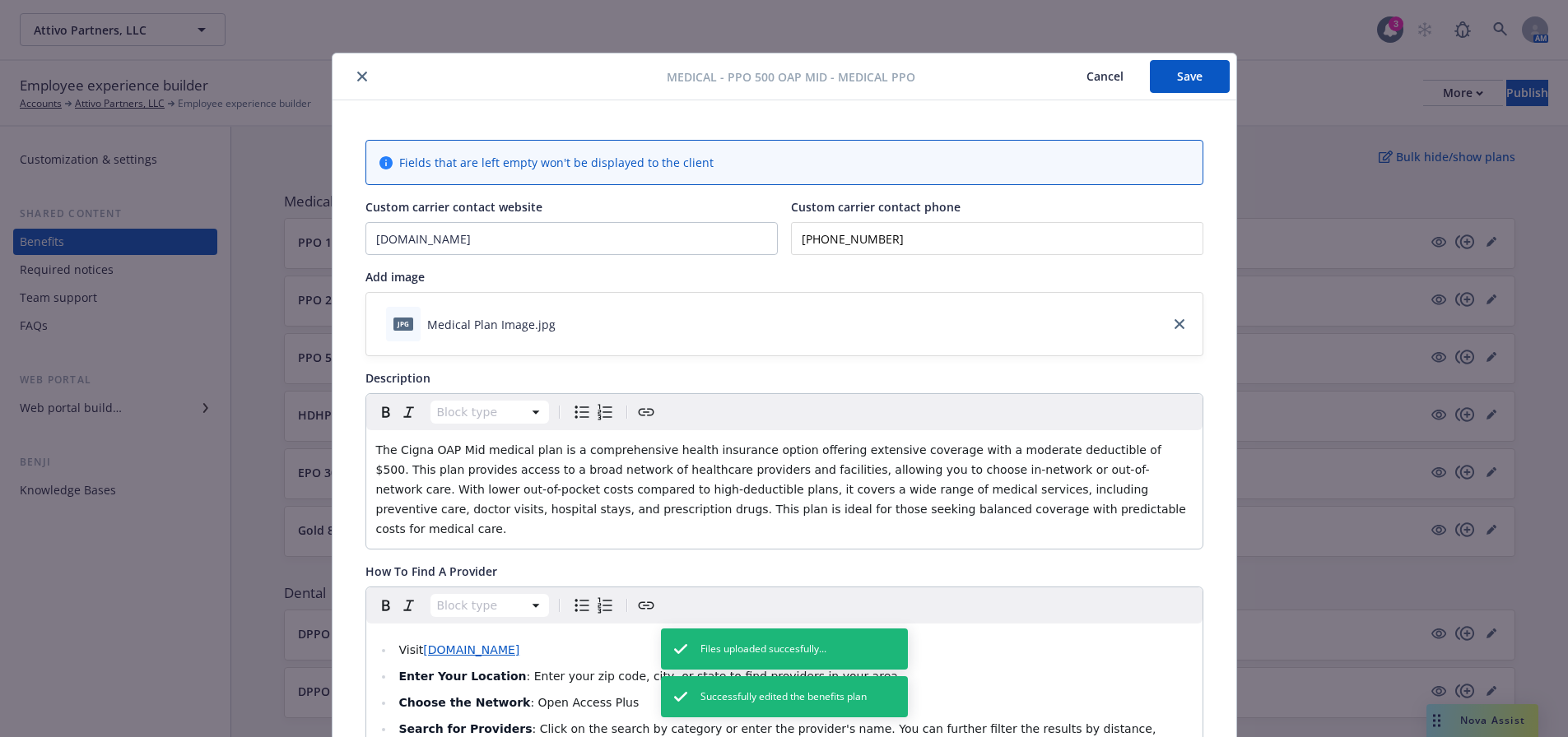
click at [352, 82] on button "close" at bounding box center [362, 77] width 19 height 19
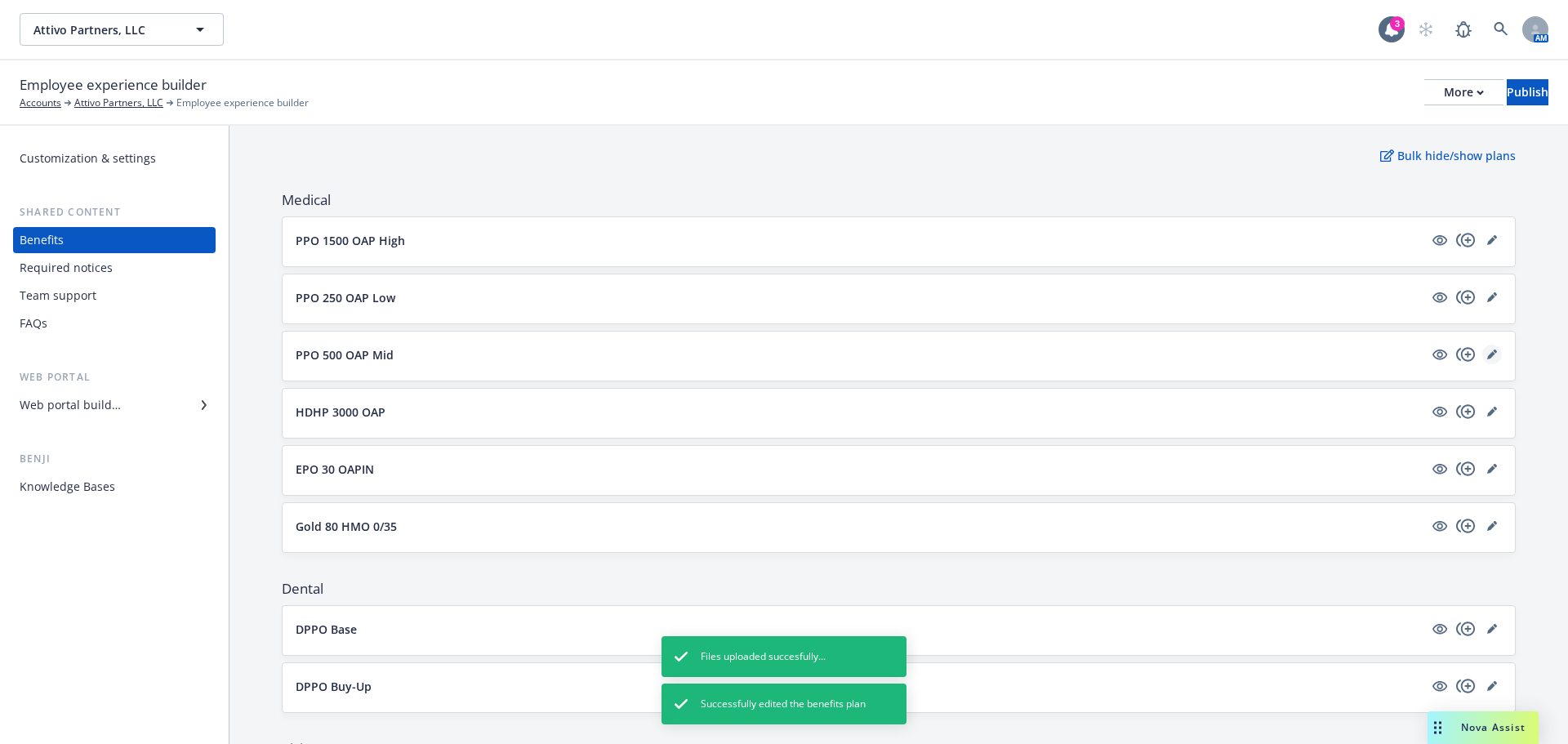
click at [1482, 359] on link "editPencil" at bounding box center [1492, 354] width 19 height 19
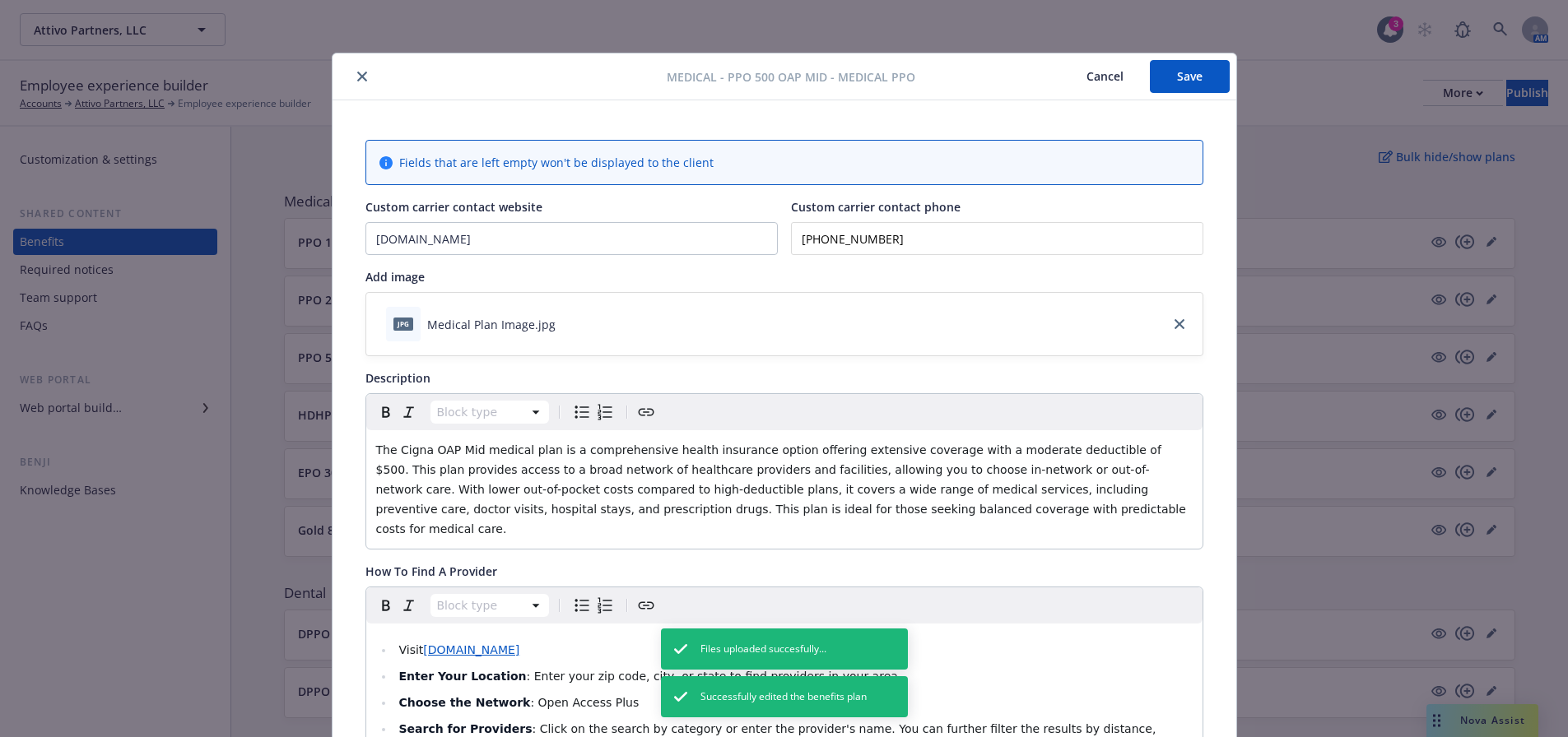
click at [362, 72] on button "close" at bounding box center [362, 77] width 19 height 19
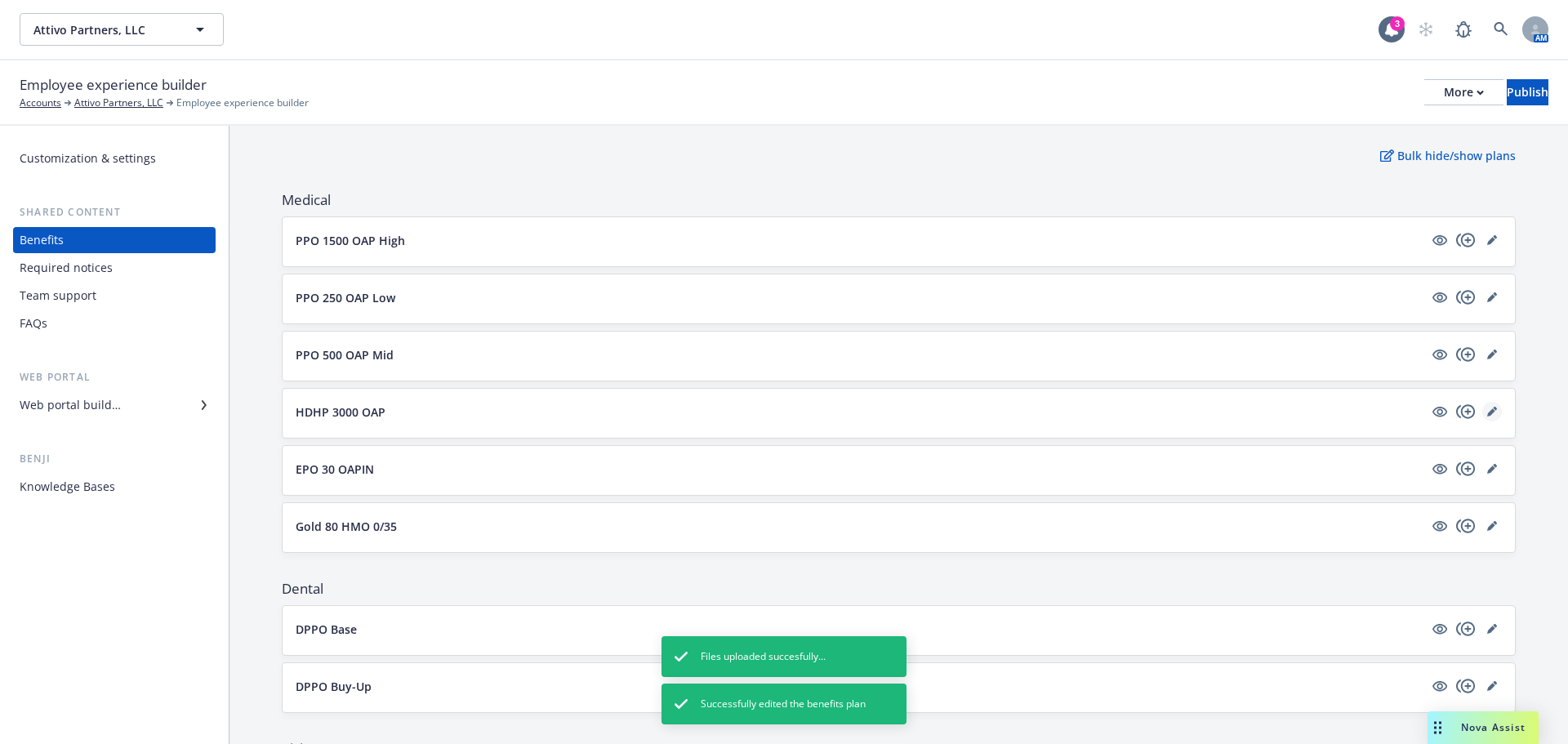
click at [1486, 414] on link "editPencil" at bounding box center [1492, 411] width 19 height 19
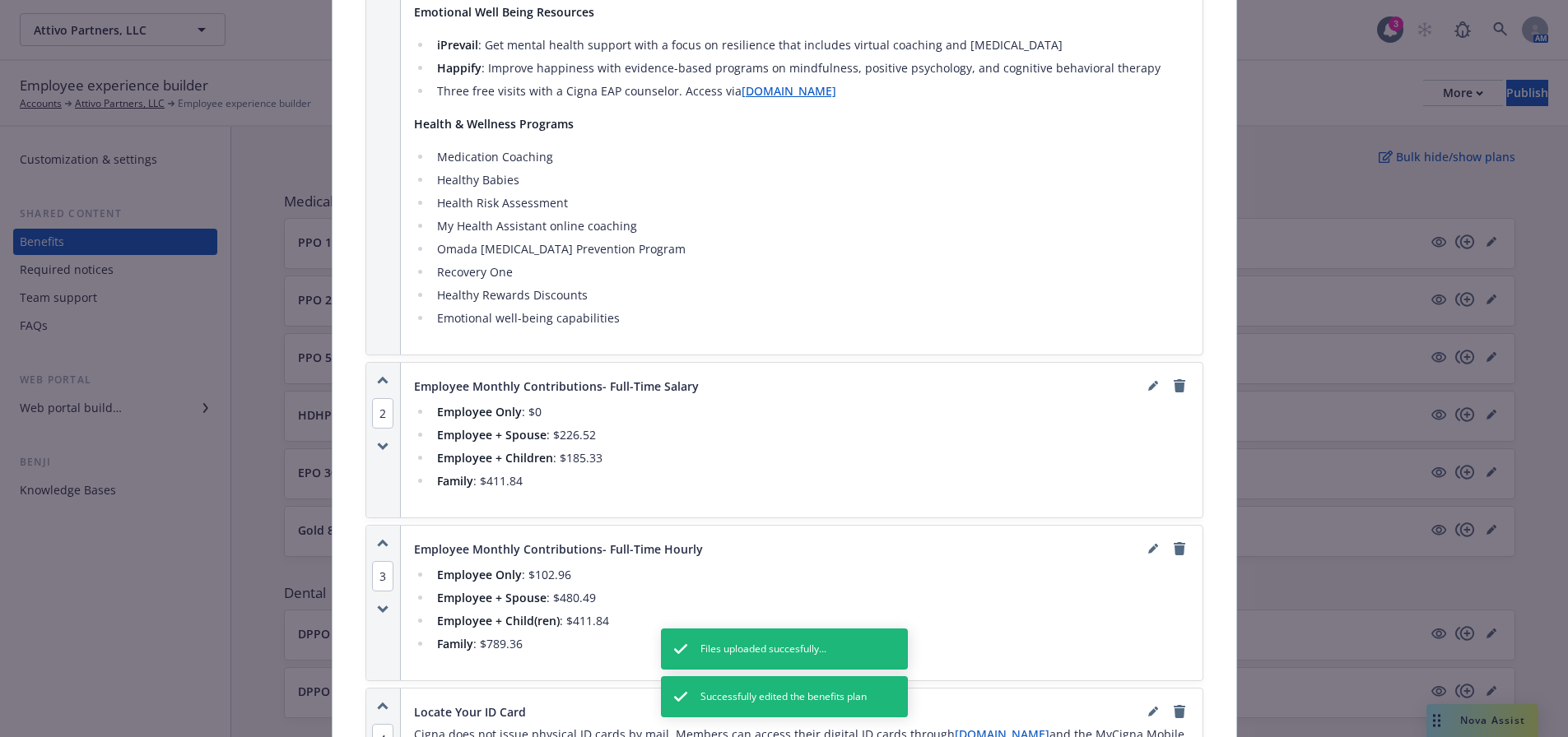
scroll to position [1448, 0]
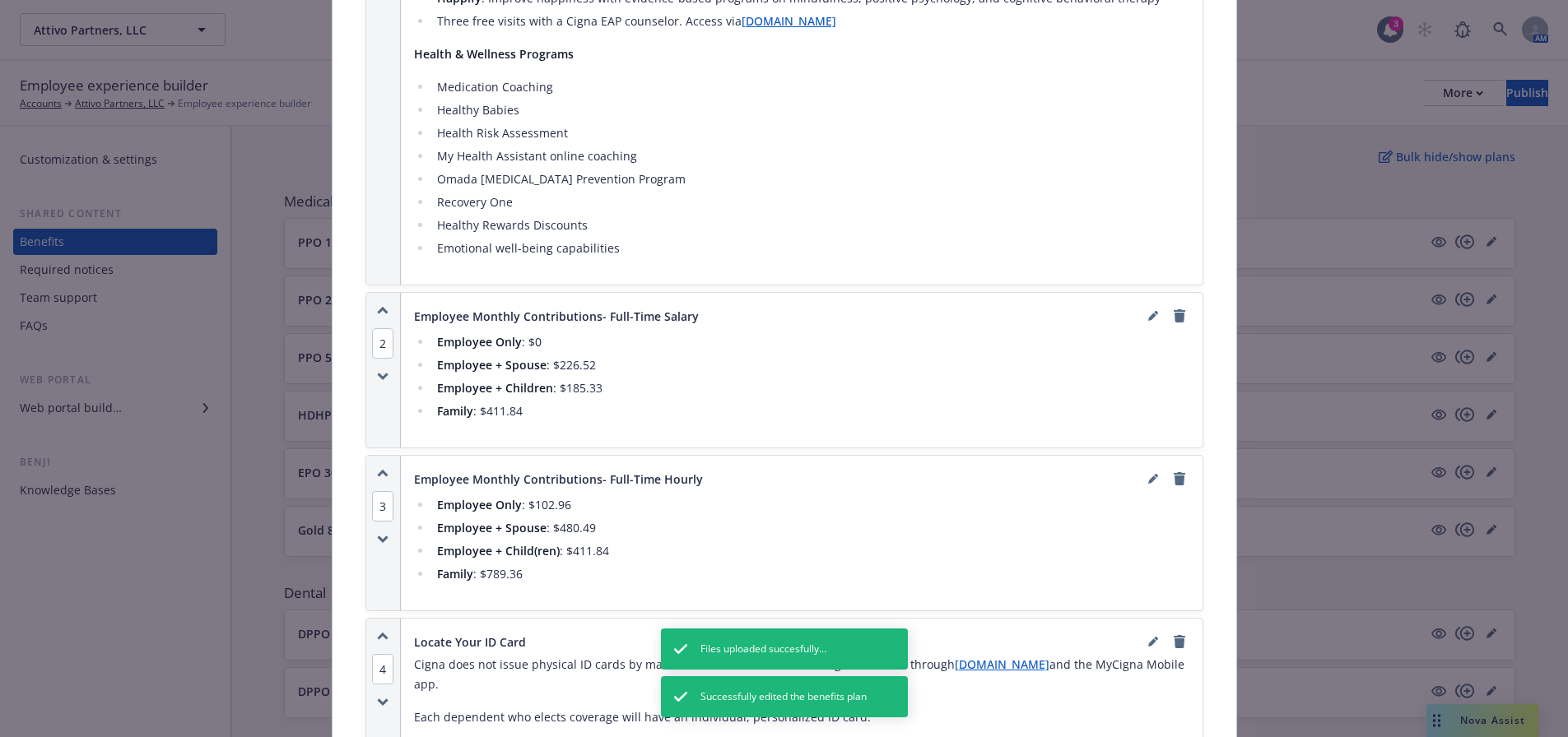
click at [379, 654] on span "4" at bounding box center [383, 669] width 21 height 30
click at [407, 565] on button "1" at bounding box center [409, 564] width 33 height 44
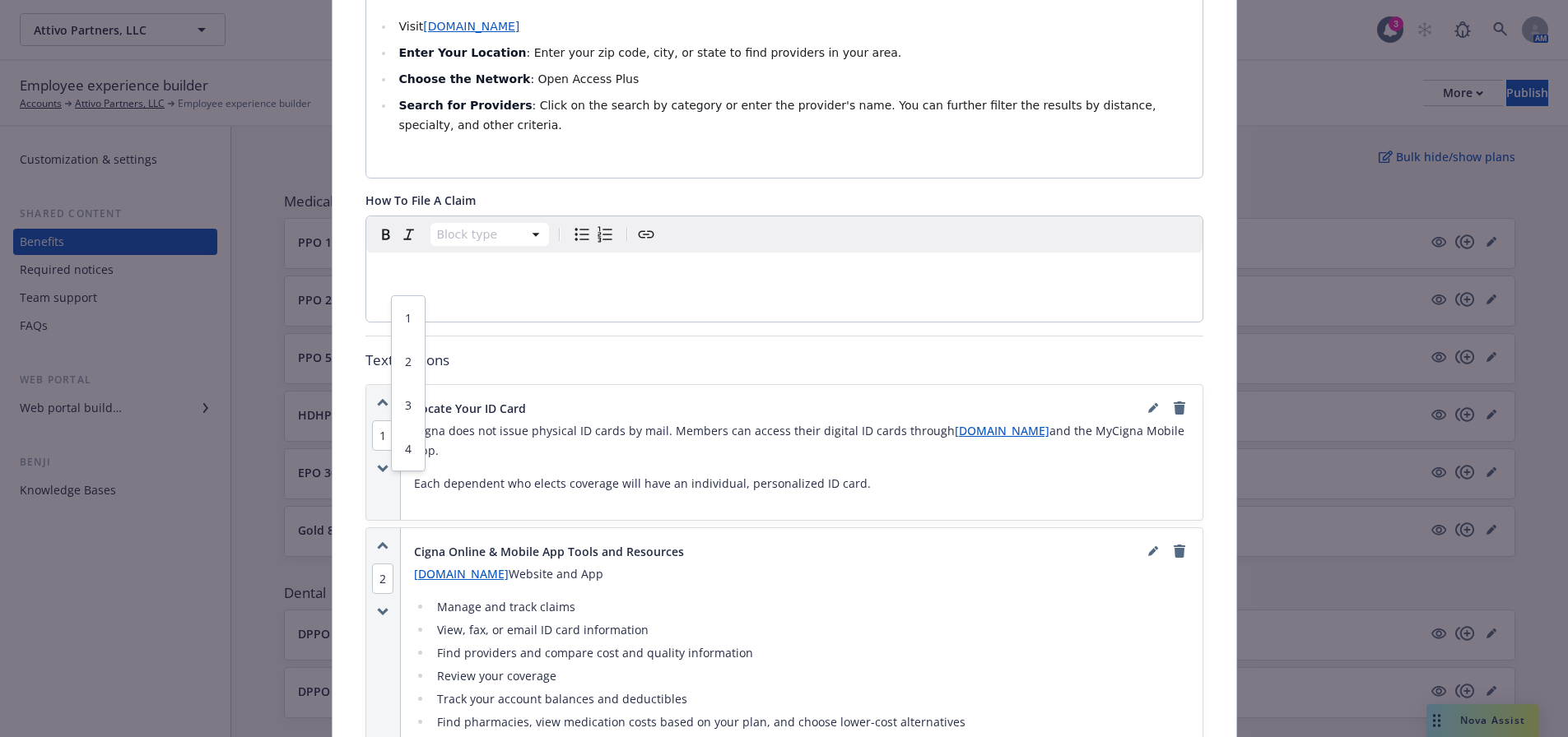
scroll to position [656, 0]
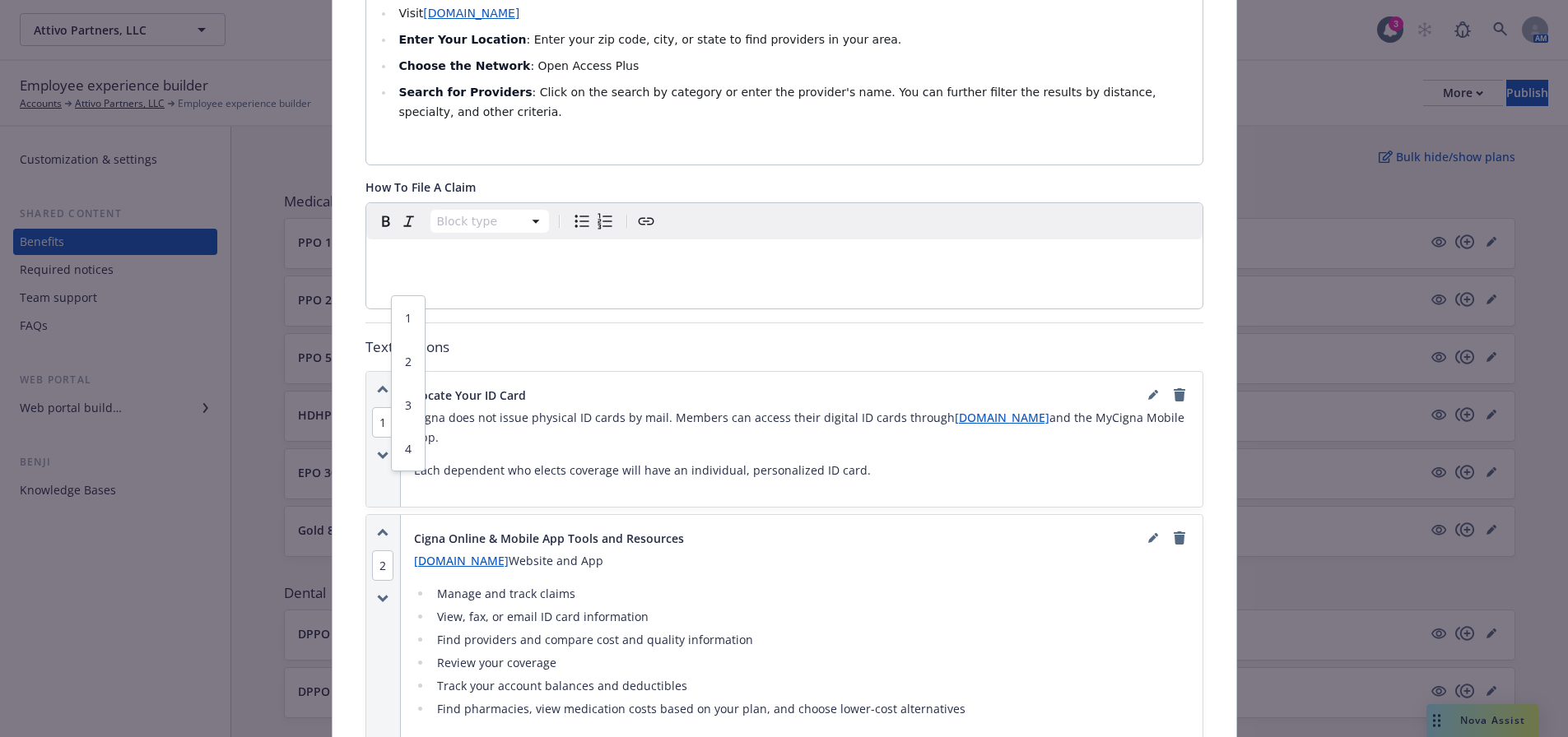
click at [573, 336] on p "Text sections" at bounding box center [785, 347] width 838 height 21
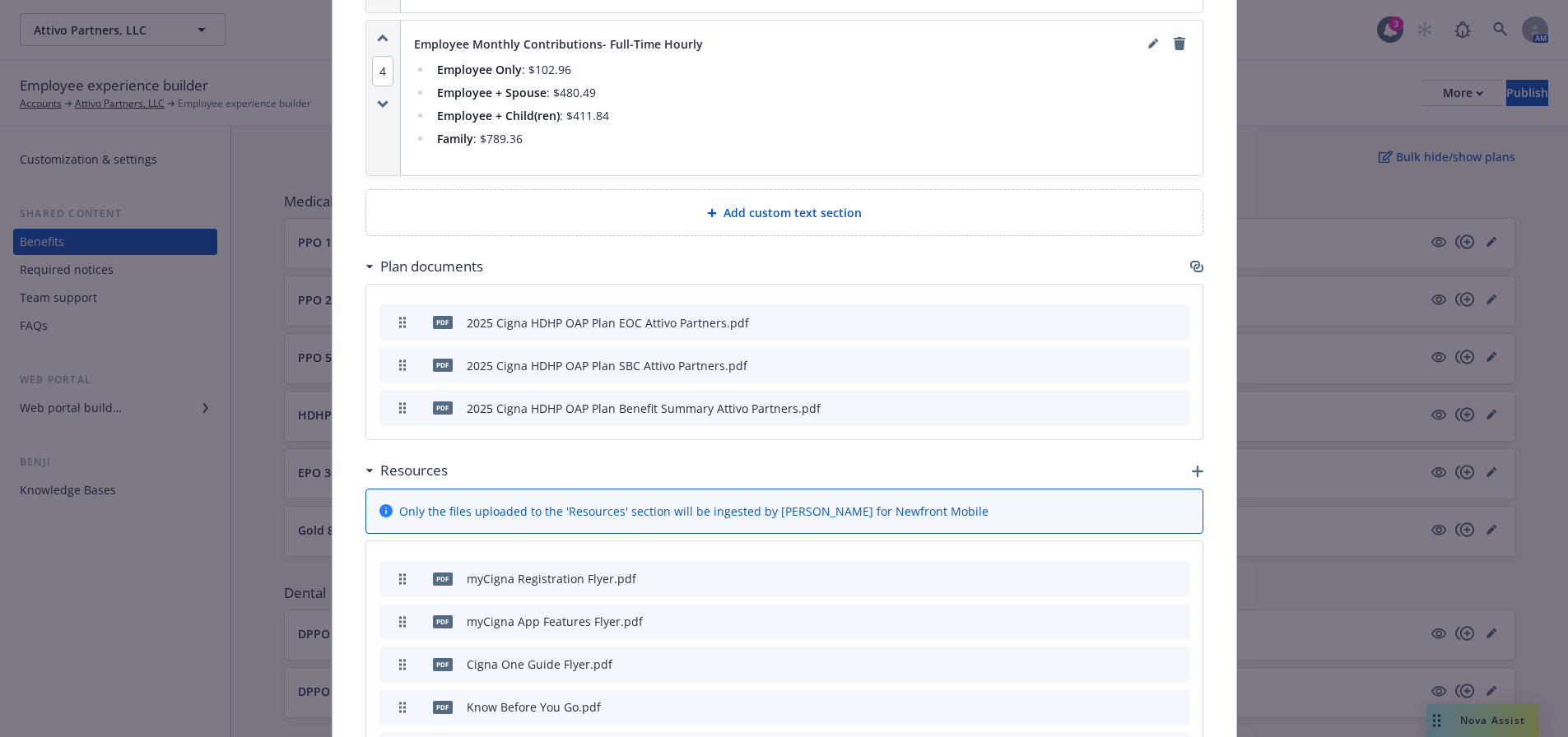
scroll to position [2055, 0]
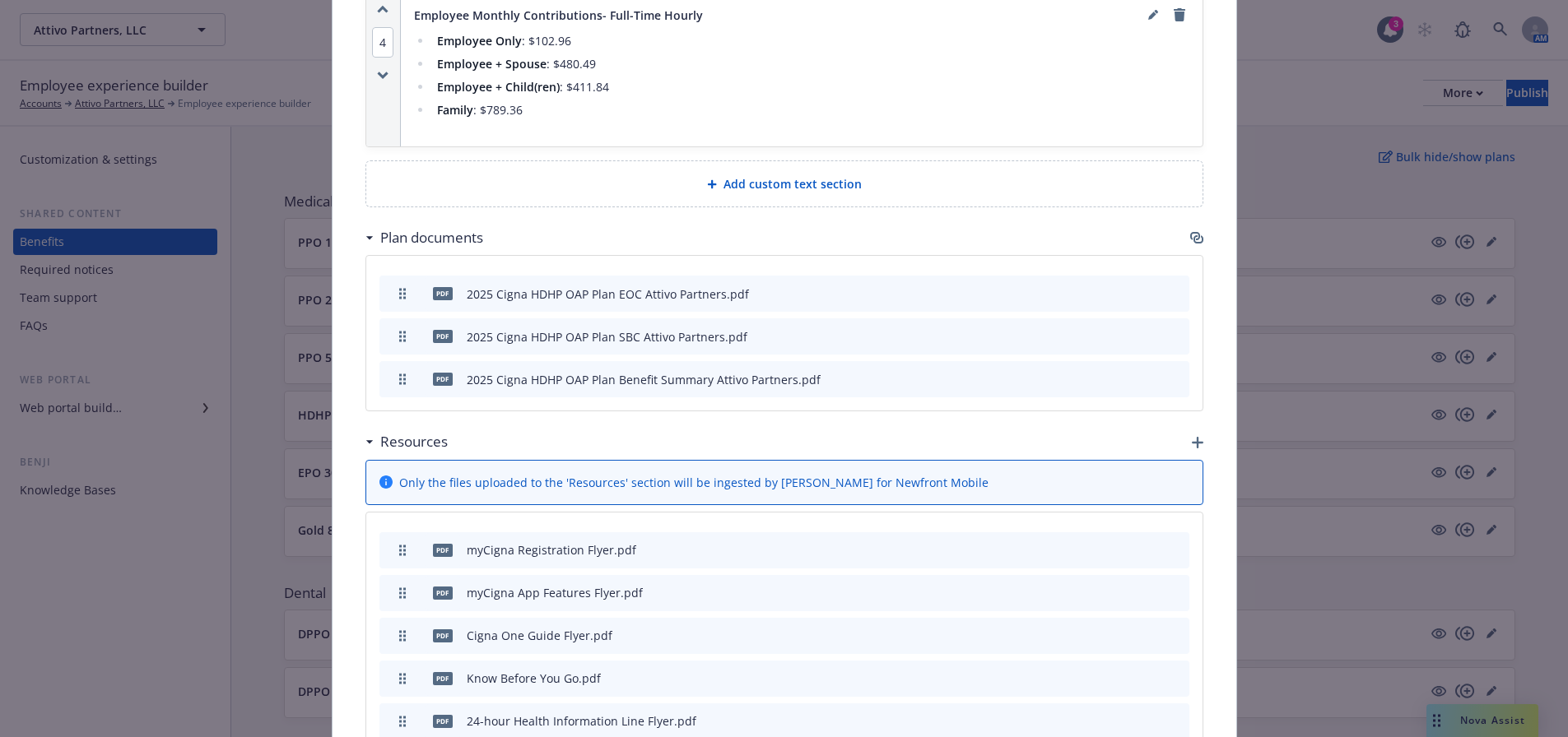
click at [1194, 437] on icon "button" at bounding box center [1197, 442] width 12 height 12
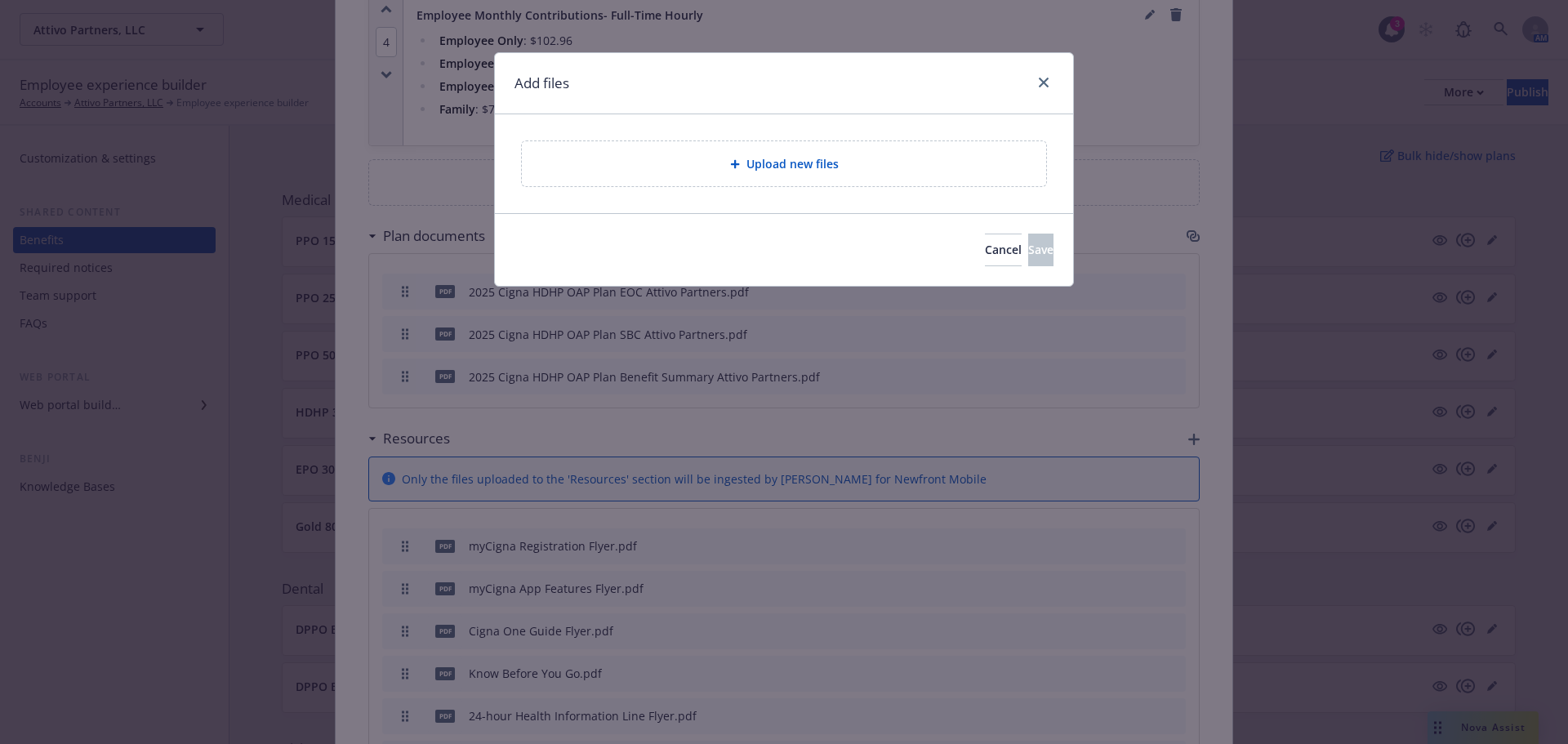
click at [747, 157] on span "Upload new files" at bounding box center [793, 164] width 93 height 17
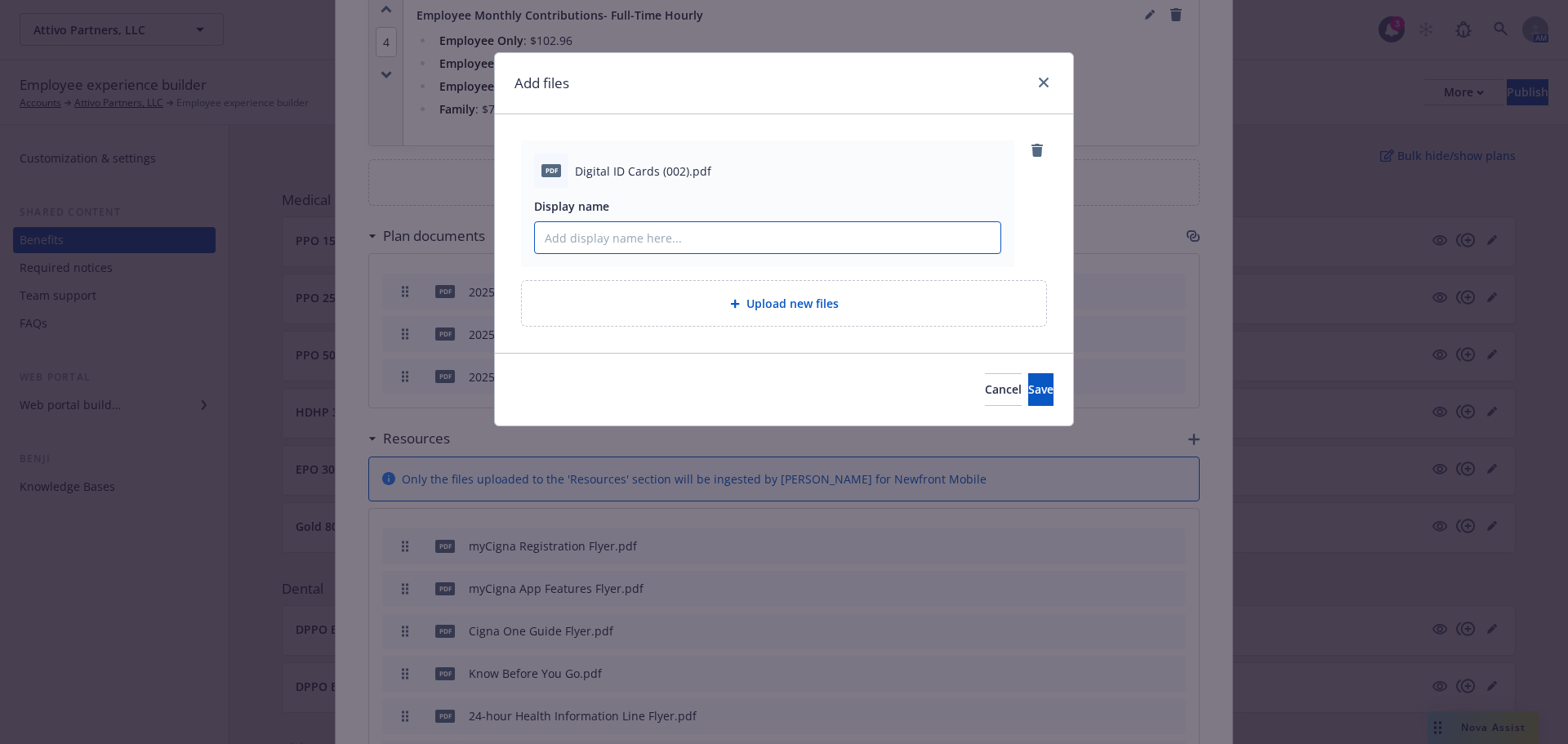
paste input "Cigna Digital ID Cards"
type input "Cigna Digital ID Cards"
click at [1031, 388] on button "Save" at bounding box center [1040, 390] width 25 height 33
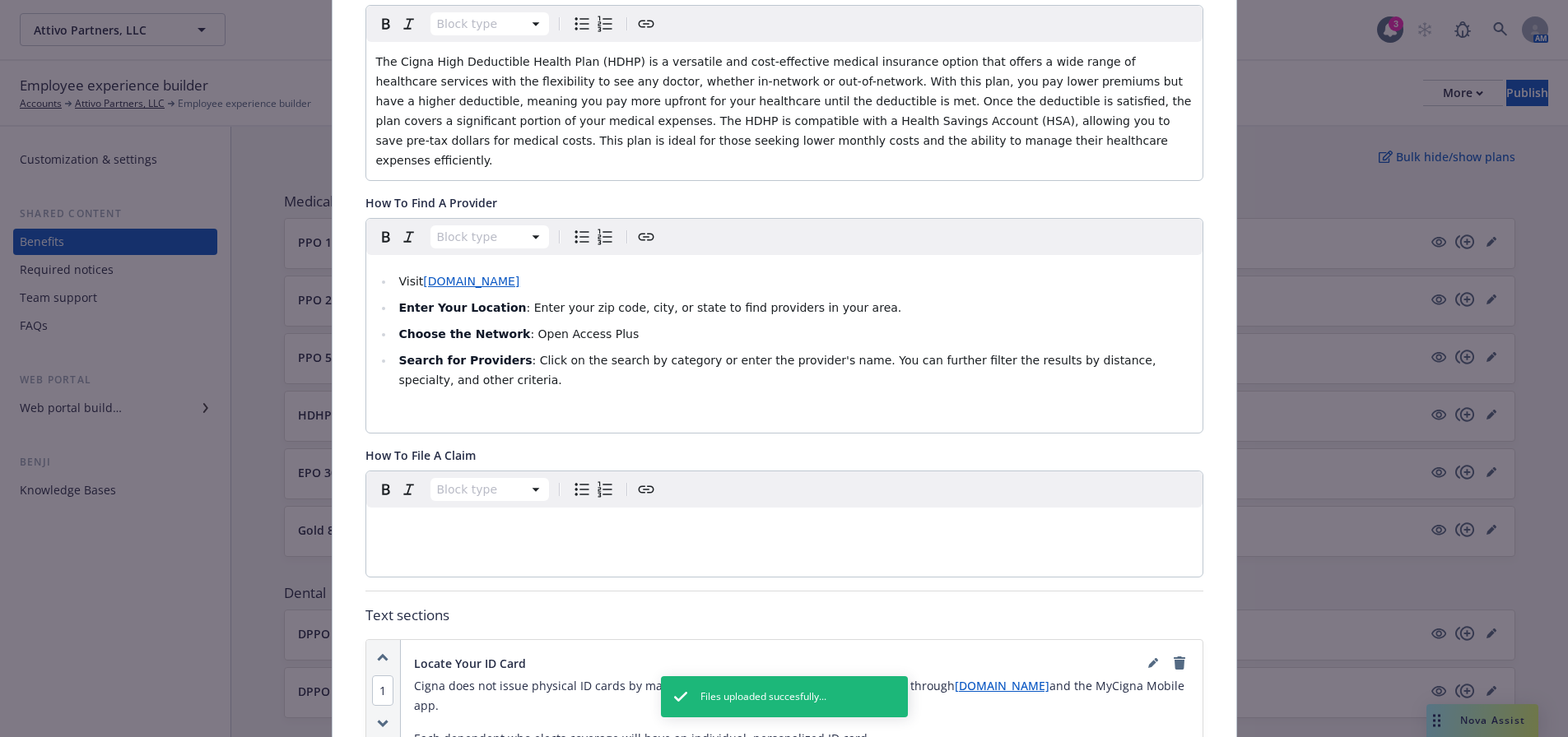
scroll to position [0, 0]
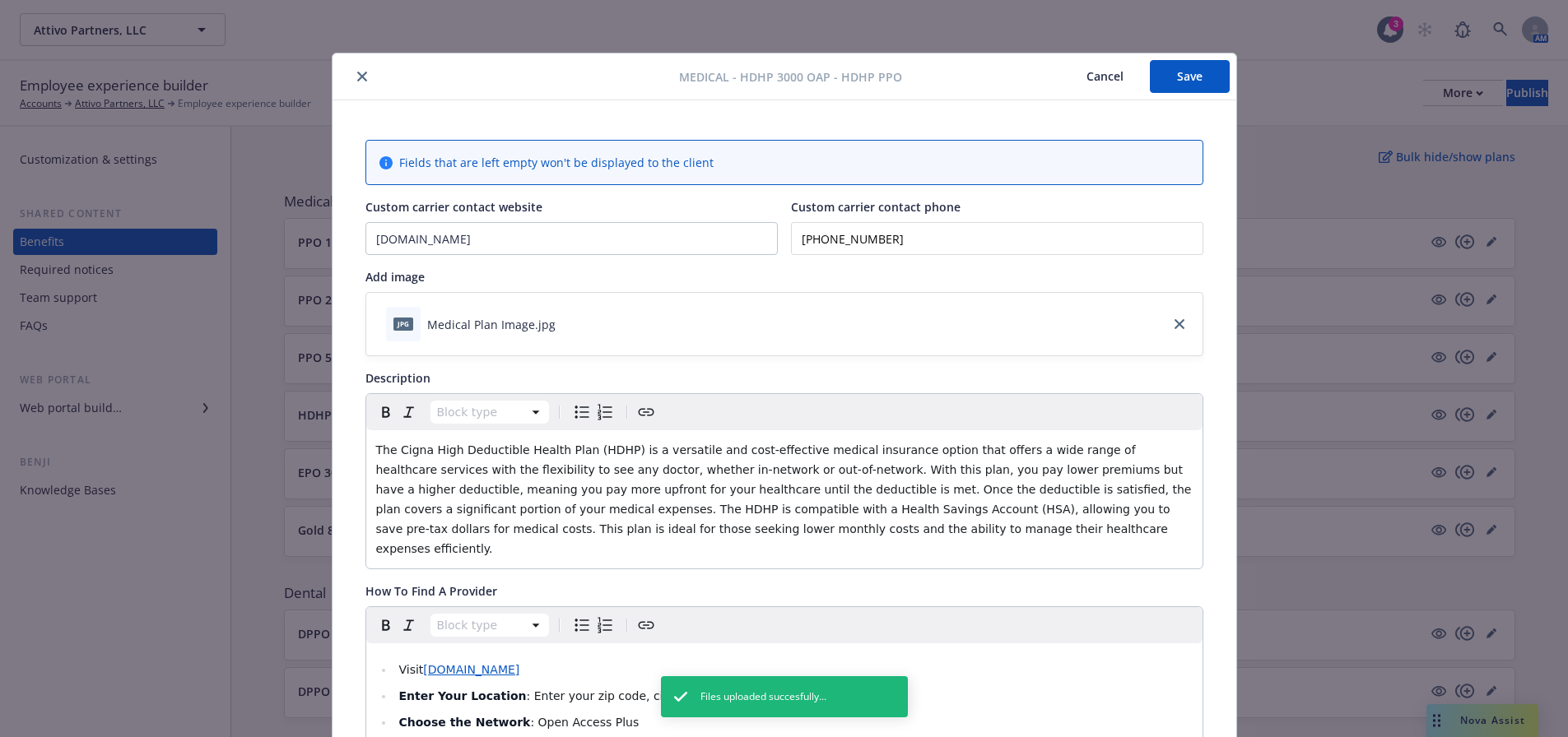
click at [1168, 99] on div "Medical - HDHP 3000 OAP - HDHP PPO Cancel Save" at bounding box center [784, 77] width 904 height 47
click at [1171, 72] on button "Save" at bounding box center [1190, 77] width 80 height 33
click at [349, 85] on div at bounding box center [510, 77] width 340 height 19
click at [360, 72] on icon "close" at bounding box center [362, 77] width 10 height 10
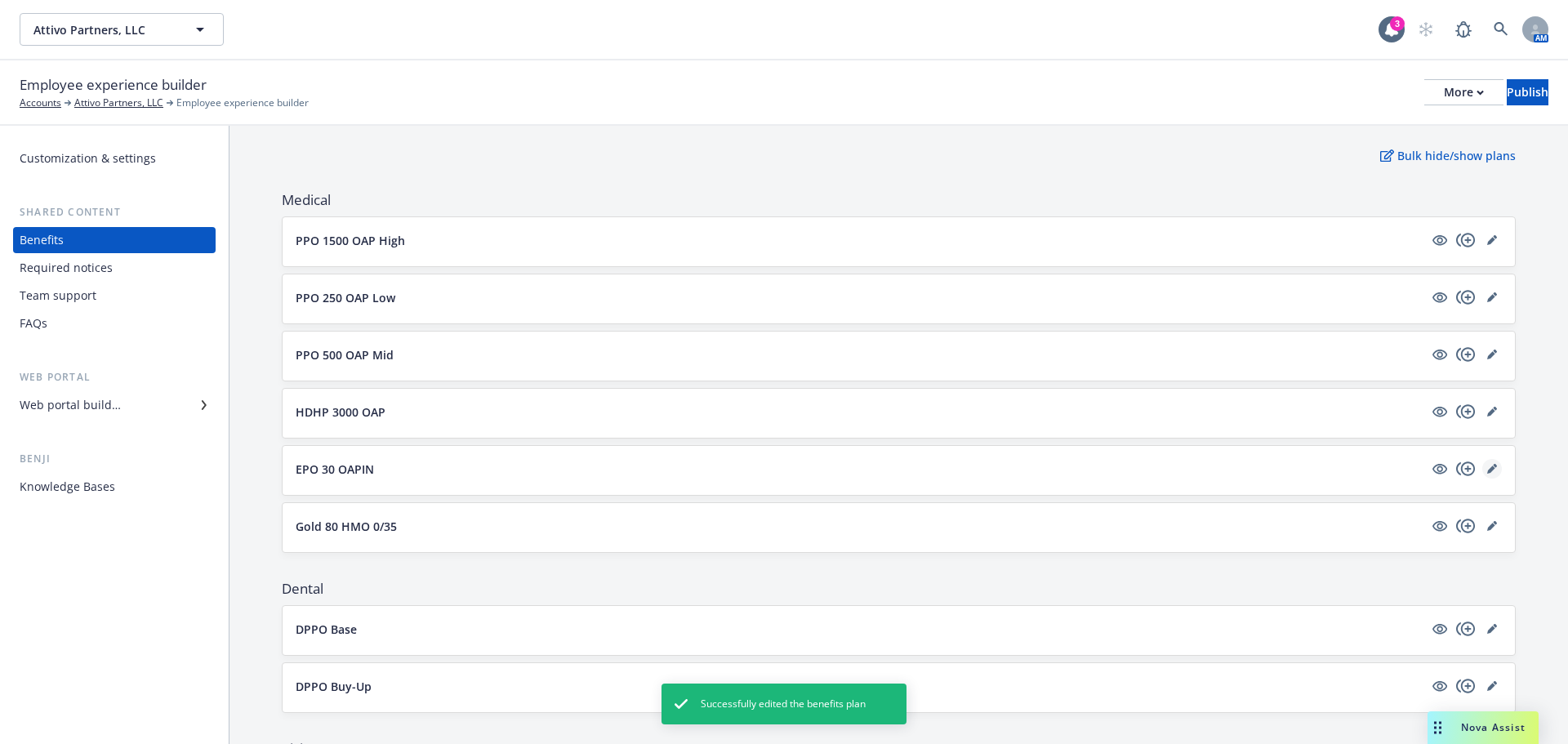
click at [1487, 466] on icon "editPencil" at bounding box center [1491, 469] width 8 height 8
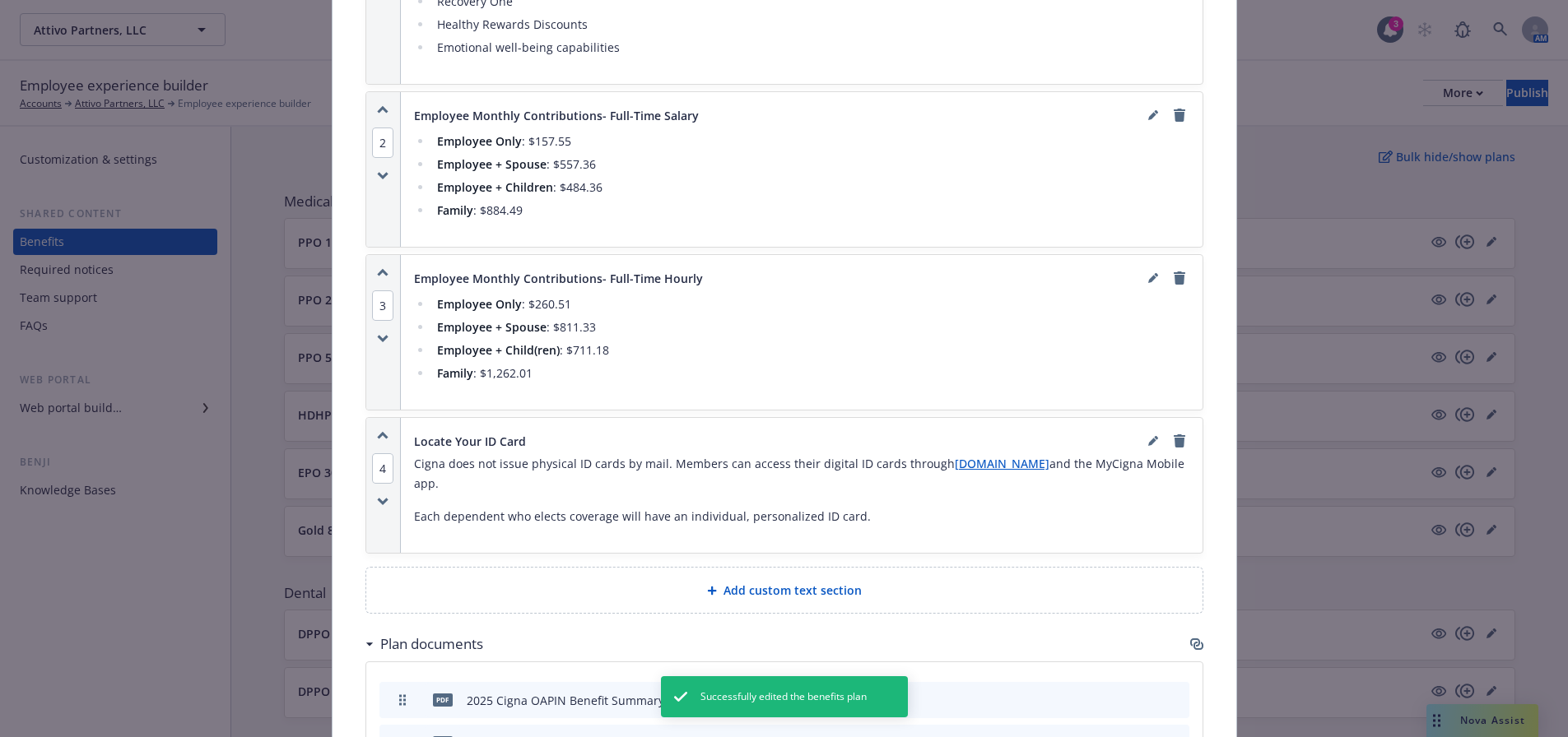
scroll to position [1695, 0]
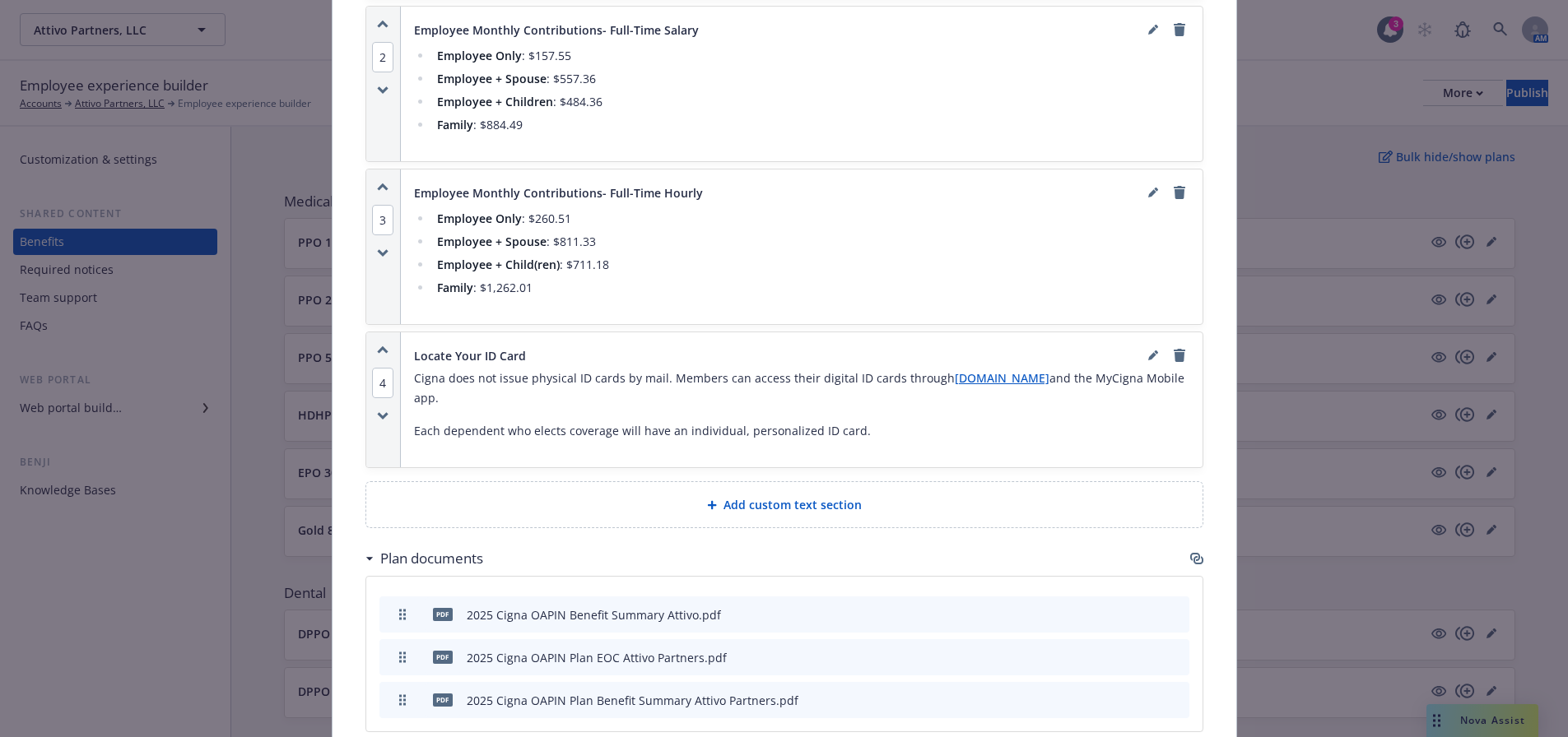
click at [377, 334] on div "4" at bounding box center [384, 400] width 35 height 135
click at [373, 333] on div "4" at bounding box center [384, 400] width 35 height 135
click at [378, 333] on div "4" at bounding box center [384, 400] width 35 height 135
click at [381, 345] on icon "button" at bounding box center [383, 349] width 12 height 9
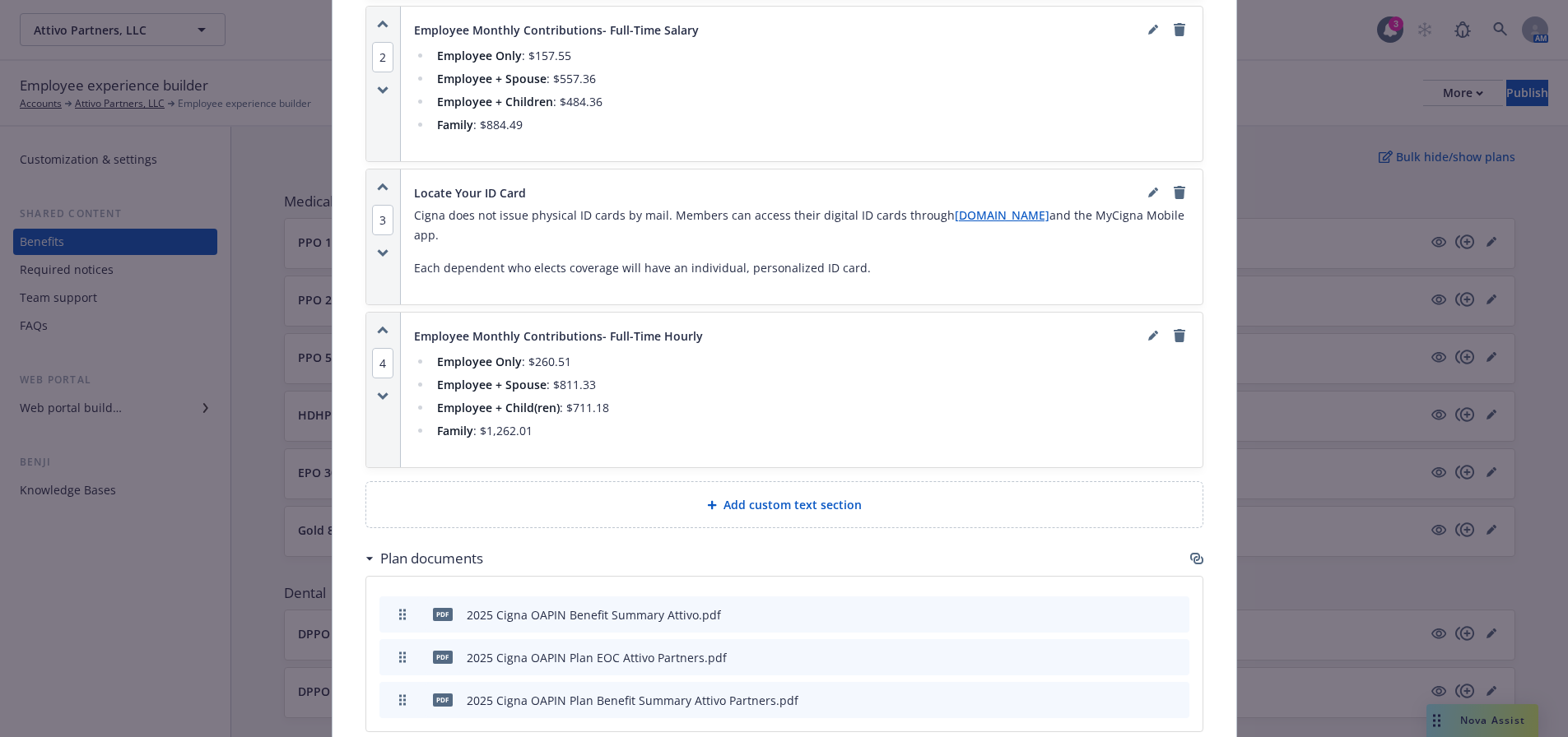
click at [376, 205] on span "3" at bounding box center [383, 220] width 21 height 30
click at [398, 142] on button "1" at bounding box center [409, 134] width 33 height 44
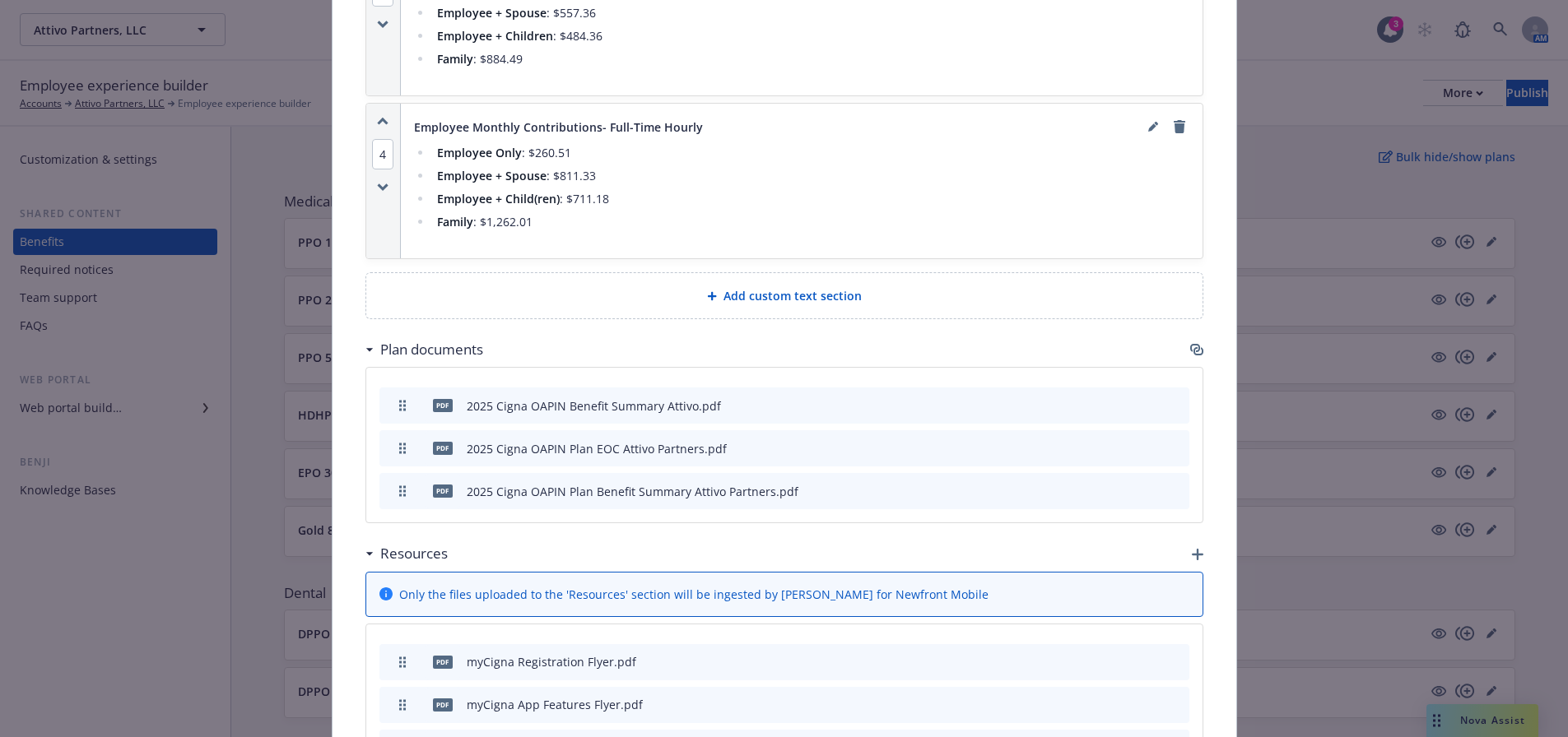
scroll to position [2053, 0]
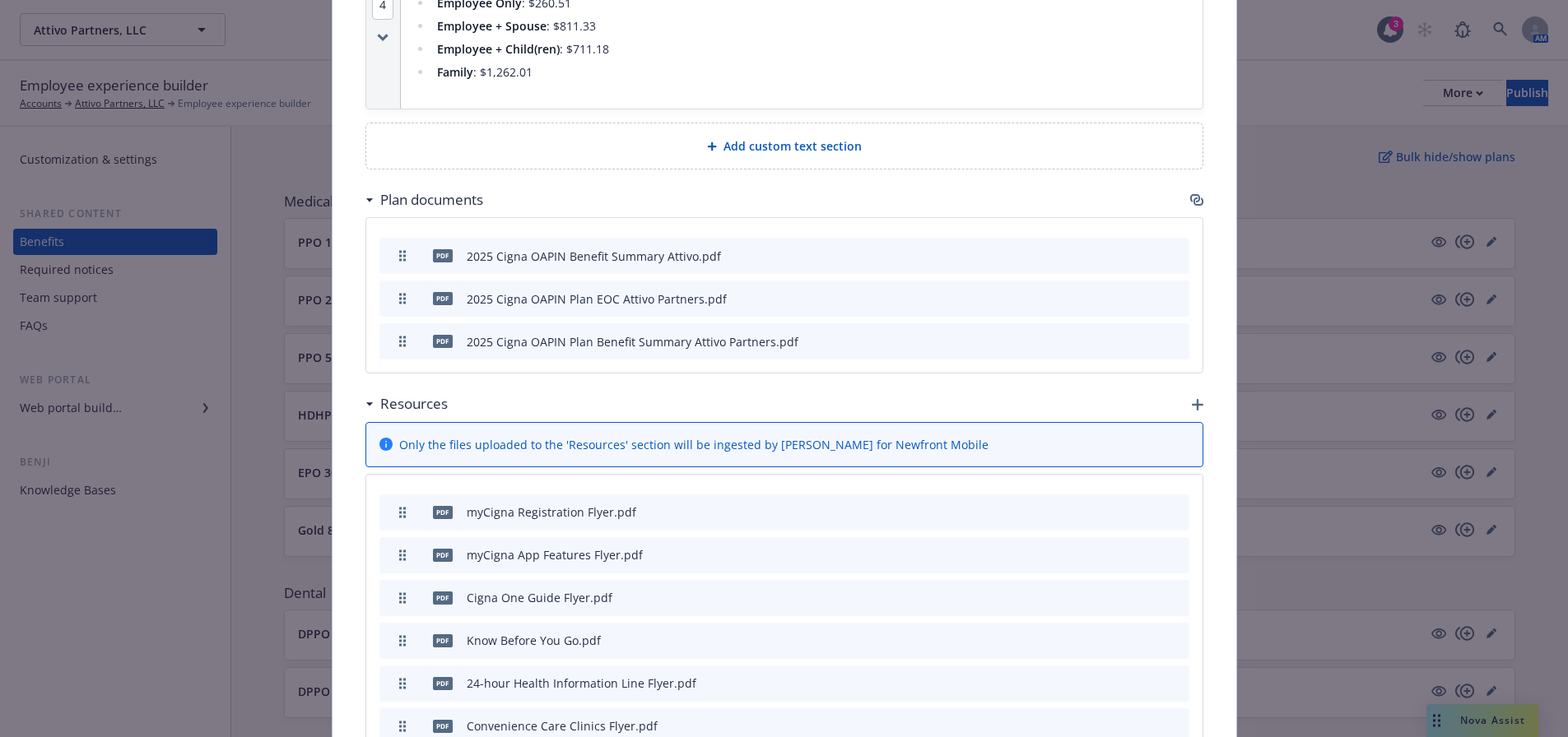
click at [1192, 399] on icon "button" at bounding box center [1197, 404] width 12 height 12
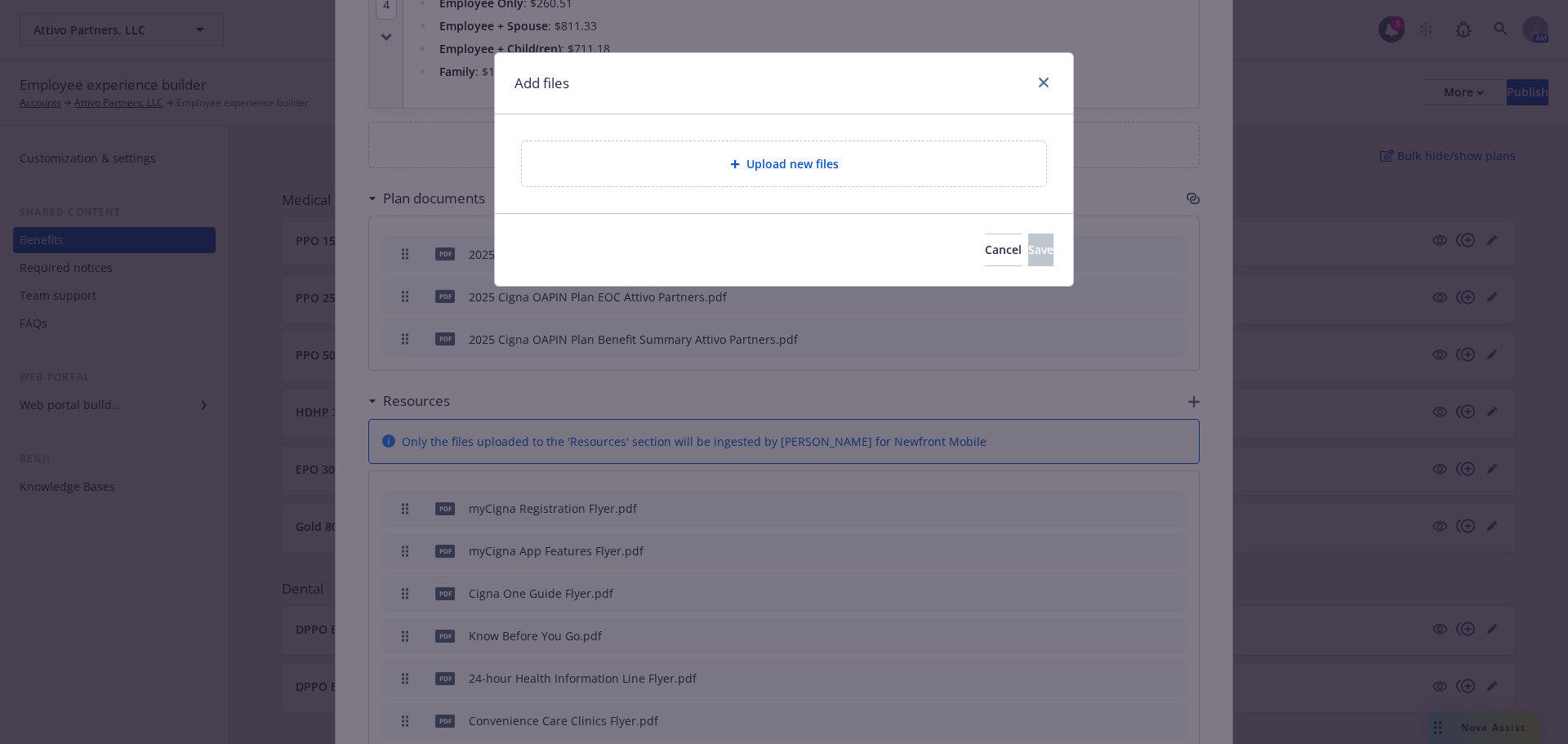
click at [720, 149] on div "Upload new files" at bounding box center [784, 163] width 524 height 45
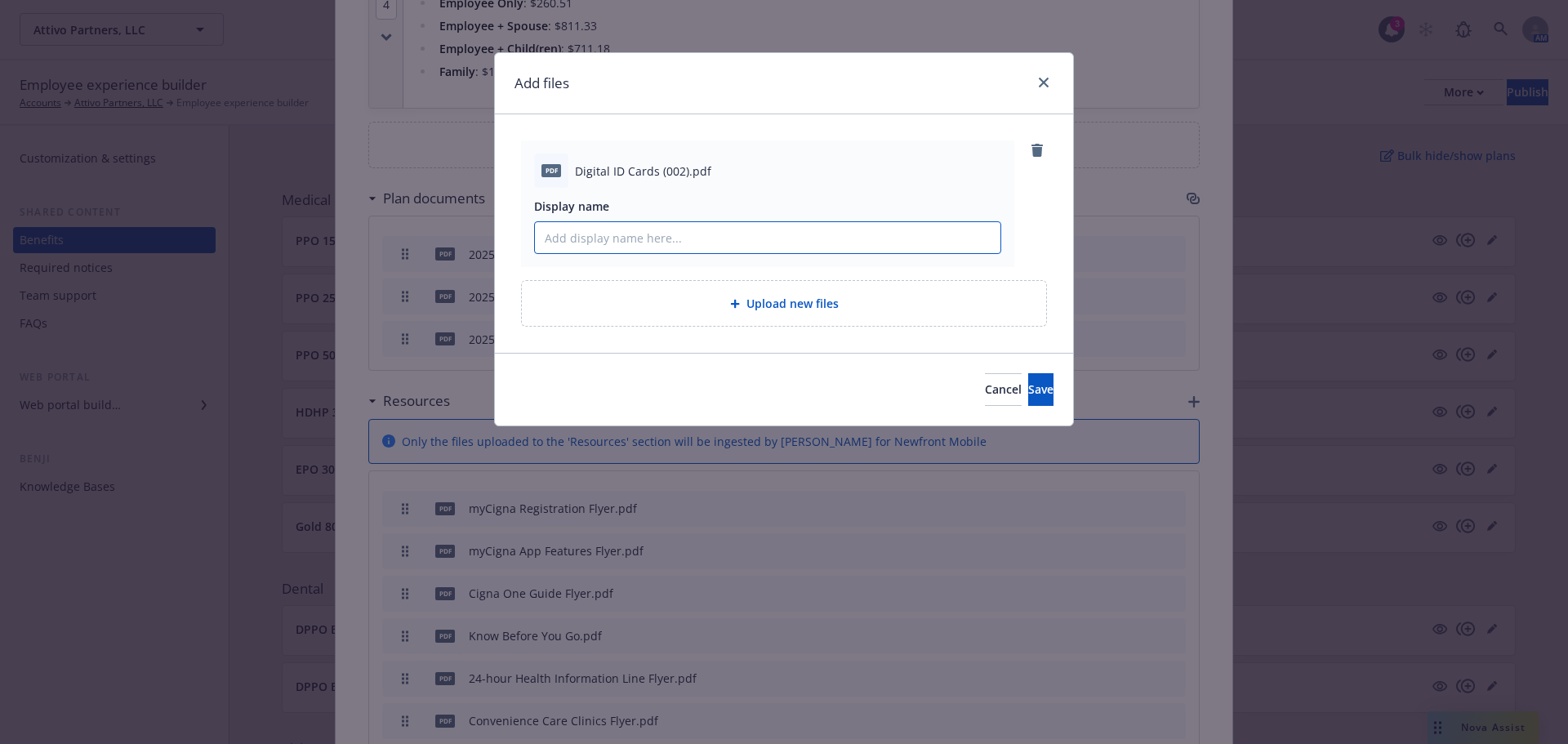
paste input "Cigna Digital ID Cards"
type input "Cigna Digital ID Cards"
click at [1030, 386] on button "Save" at bounding box center [1040, 390] width 25 height 33
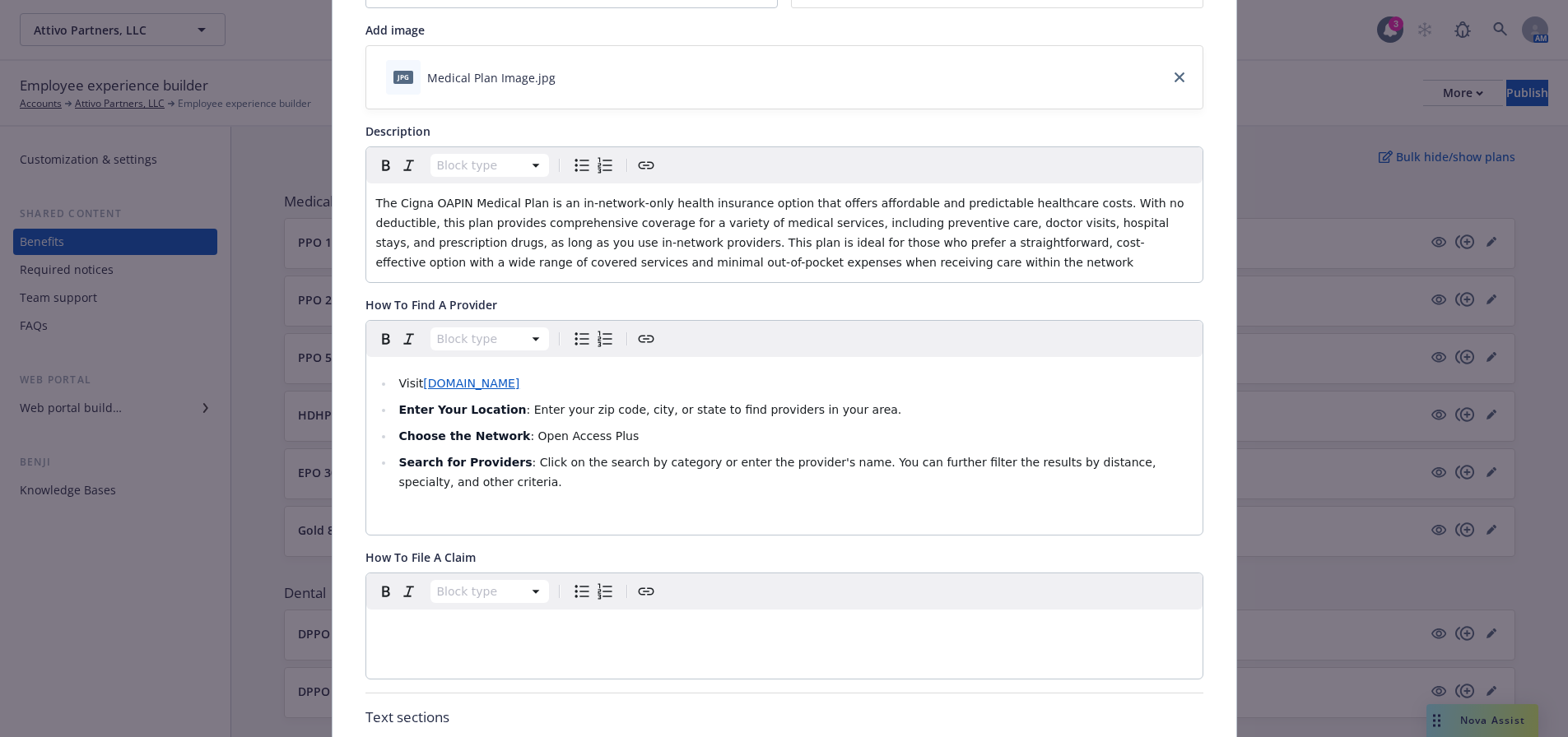
scroll to position [0, 0]
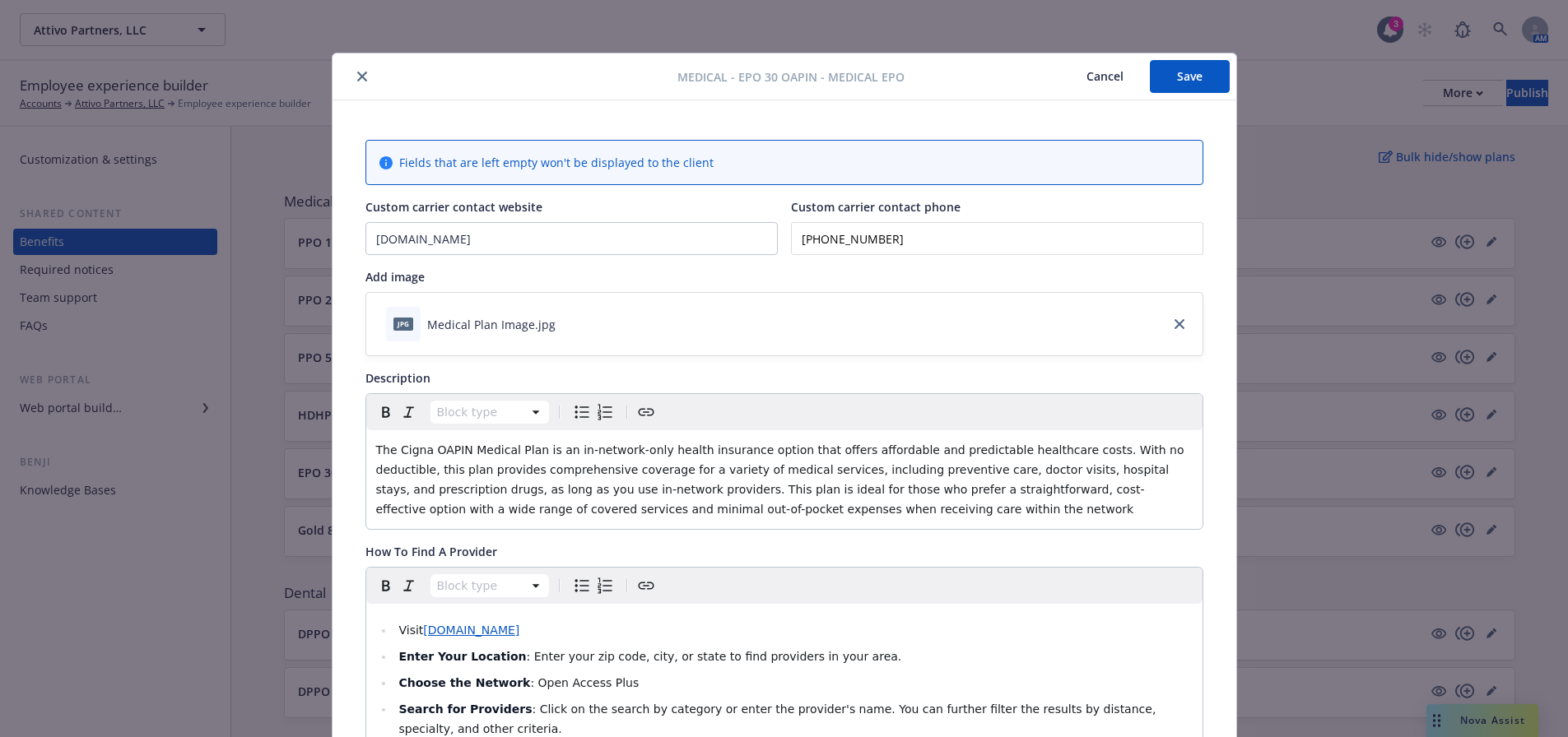
click at [1166, 84] on button "Save" at bounding box center [1190, 77] width 80 height 33
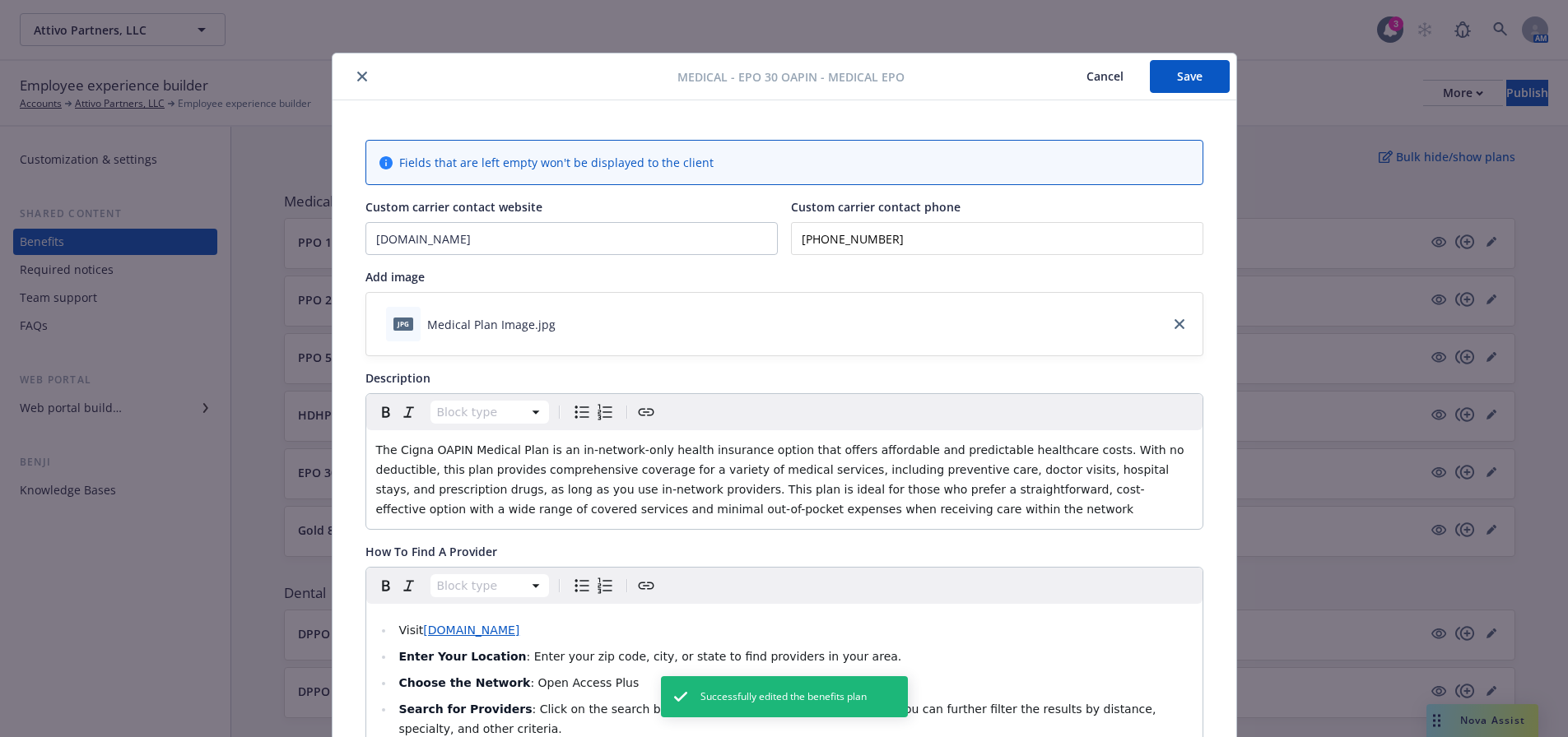
click at [357, 72] on icon "close" at bounding box center [362, 77] width 10 height 10
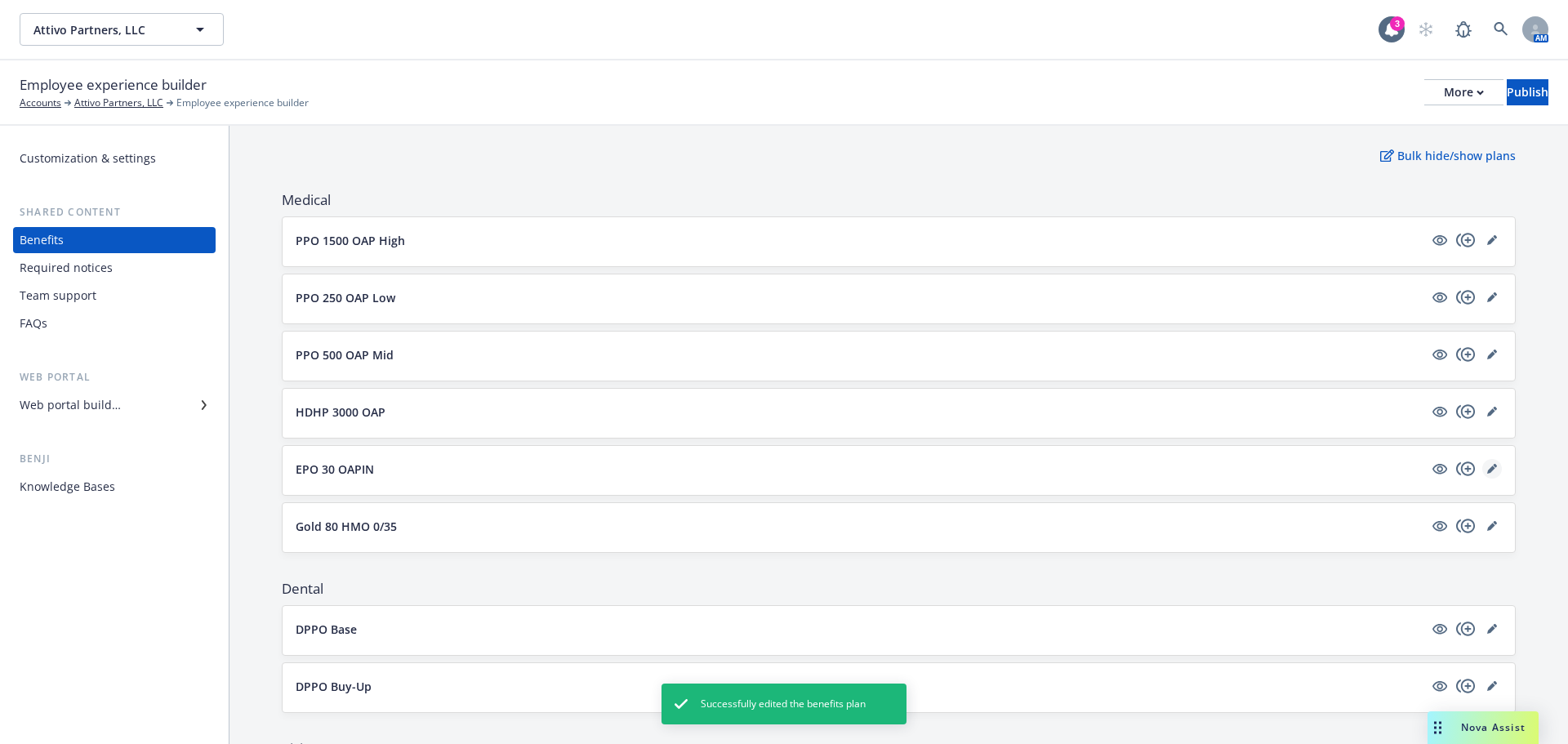
click at [1487, 465] on icon "editPencil" at bounding box center [1492, 469] width 10 height 10
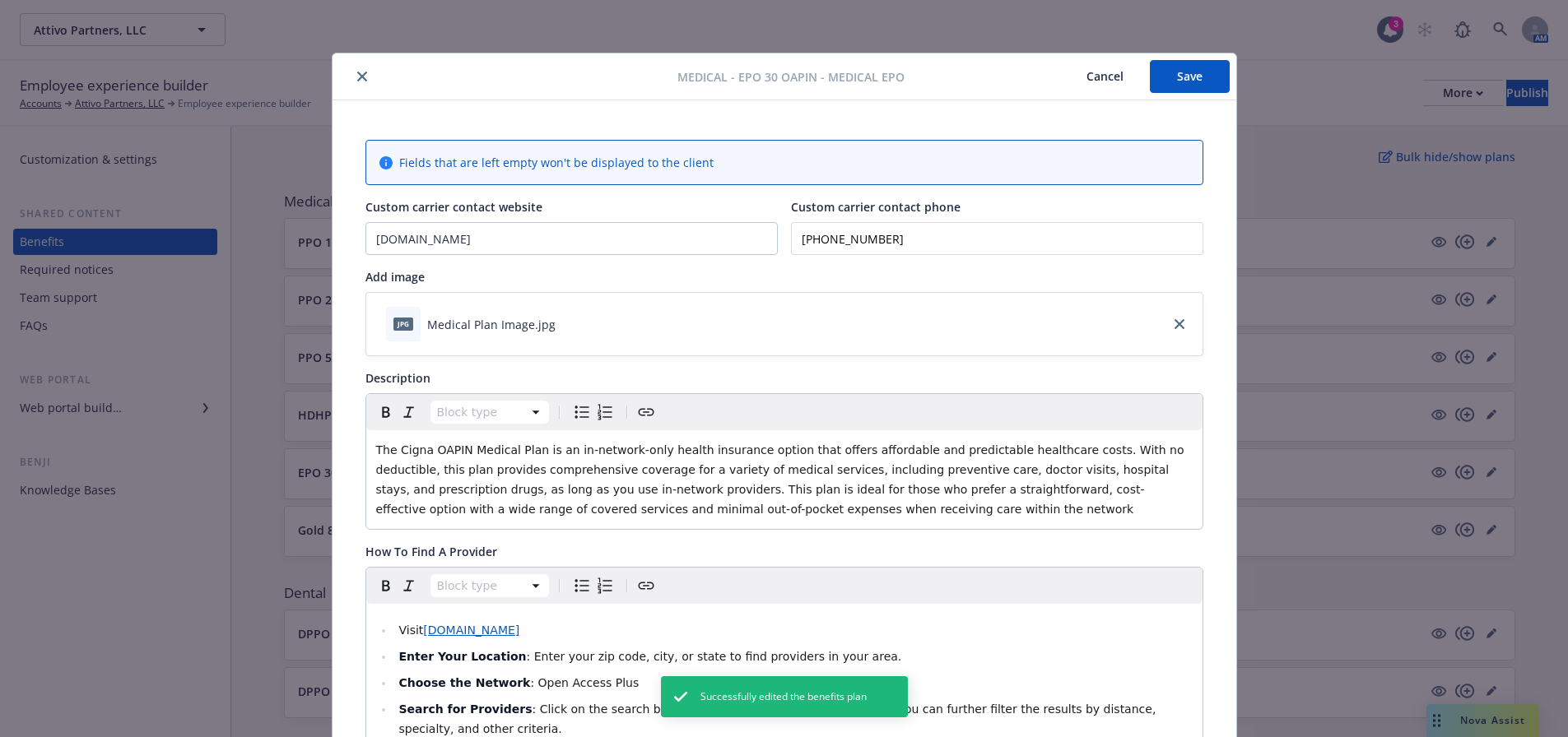
click at [357, 74] on icon "close" at bounding box center [362, 77] width 10 height 10
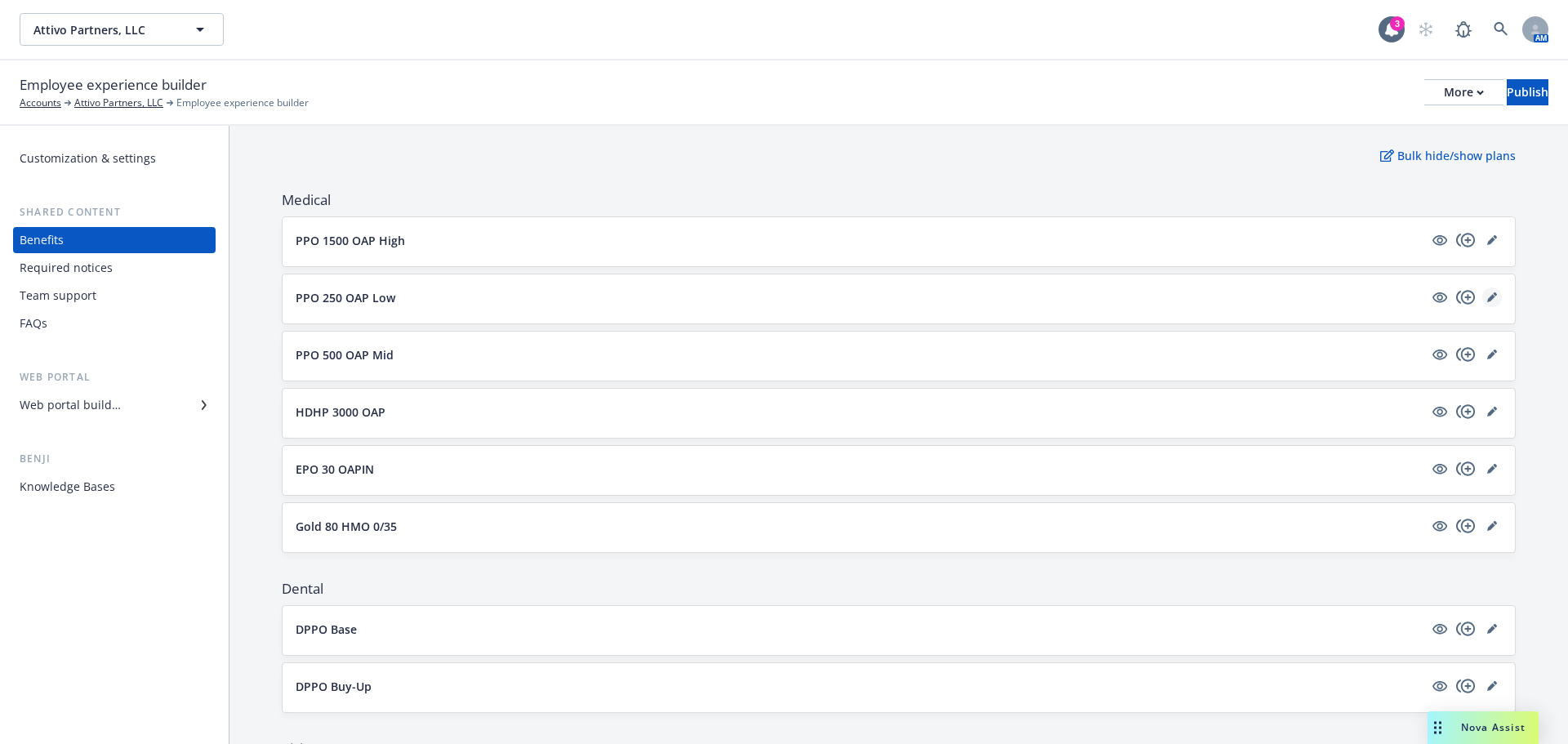
click at [1487, 299] on icon "editPencil" at bounding box center [1491, 298] width 8 height 8
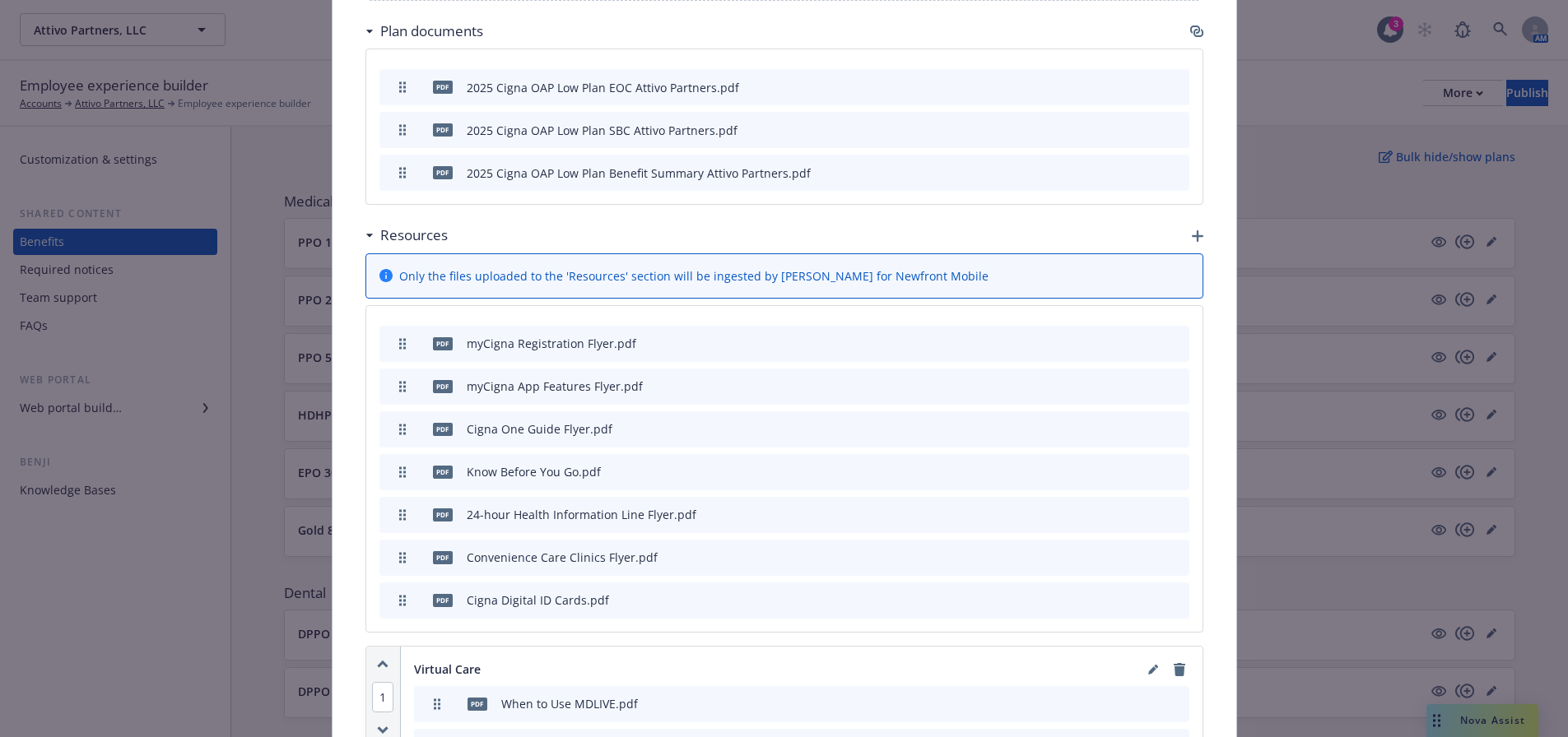
scroll to position [2271, 0]
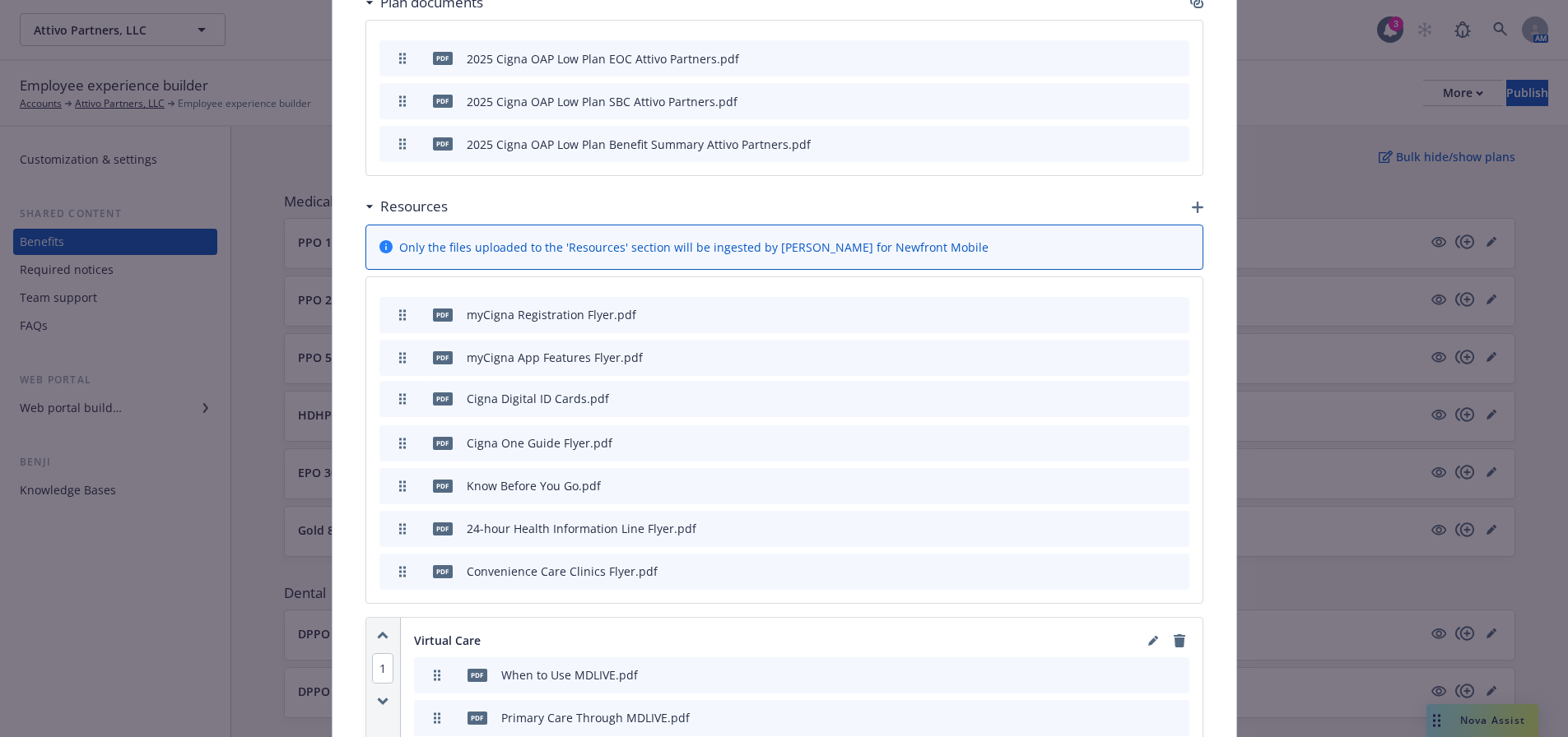
drag, startPoint x: 392, startPoint y: 538, endPoint x: 426, endPoint y: 365, distance: 176.3
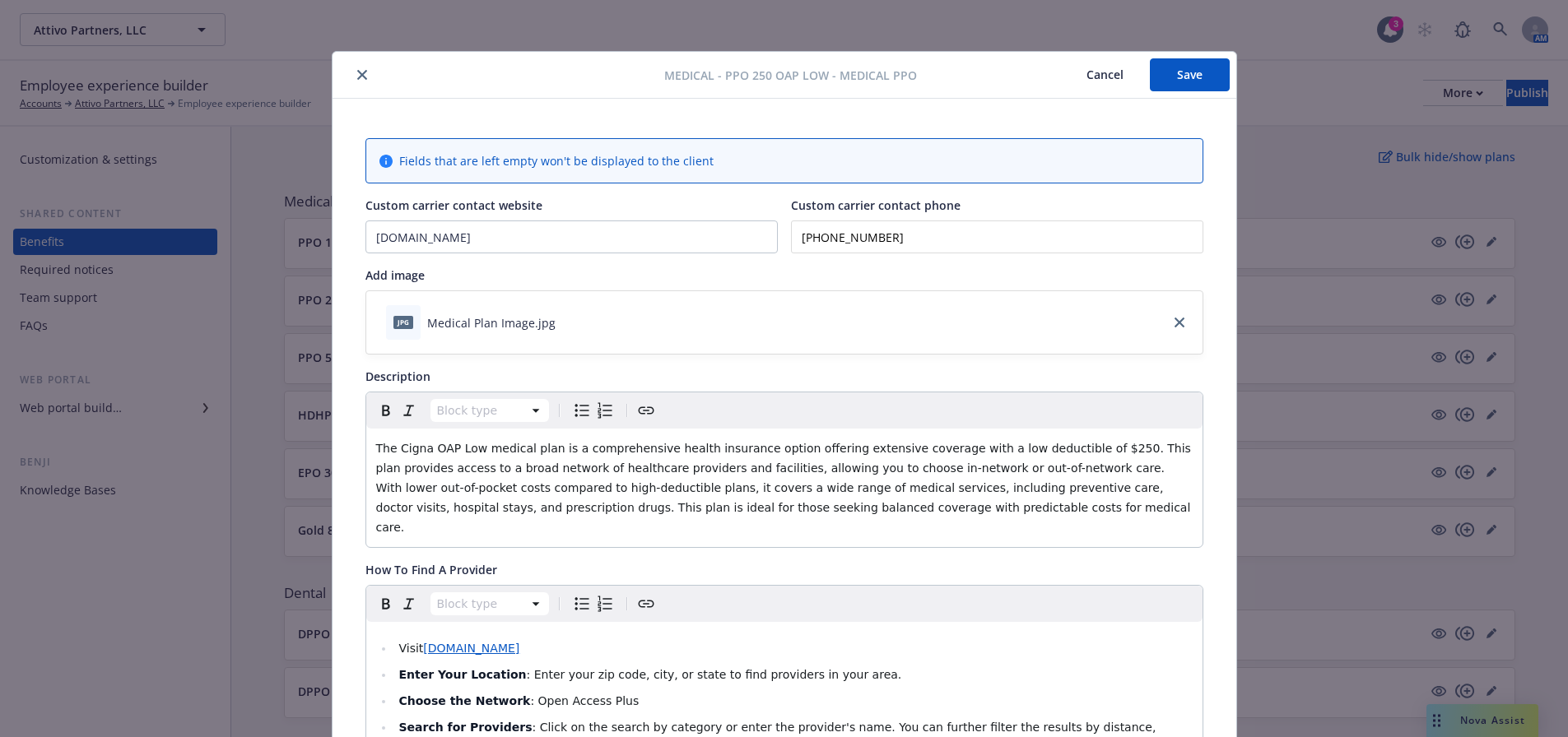
scroll to position [0, 0]
click at [1193, 73] on button "Save" at bounding box center [1190, 77] width 80 height 33
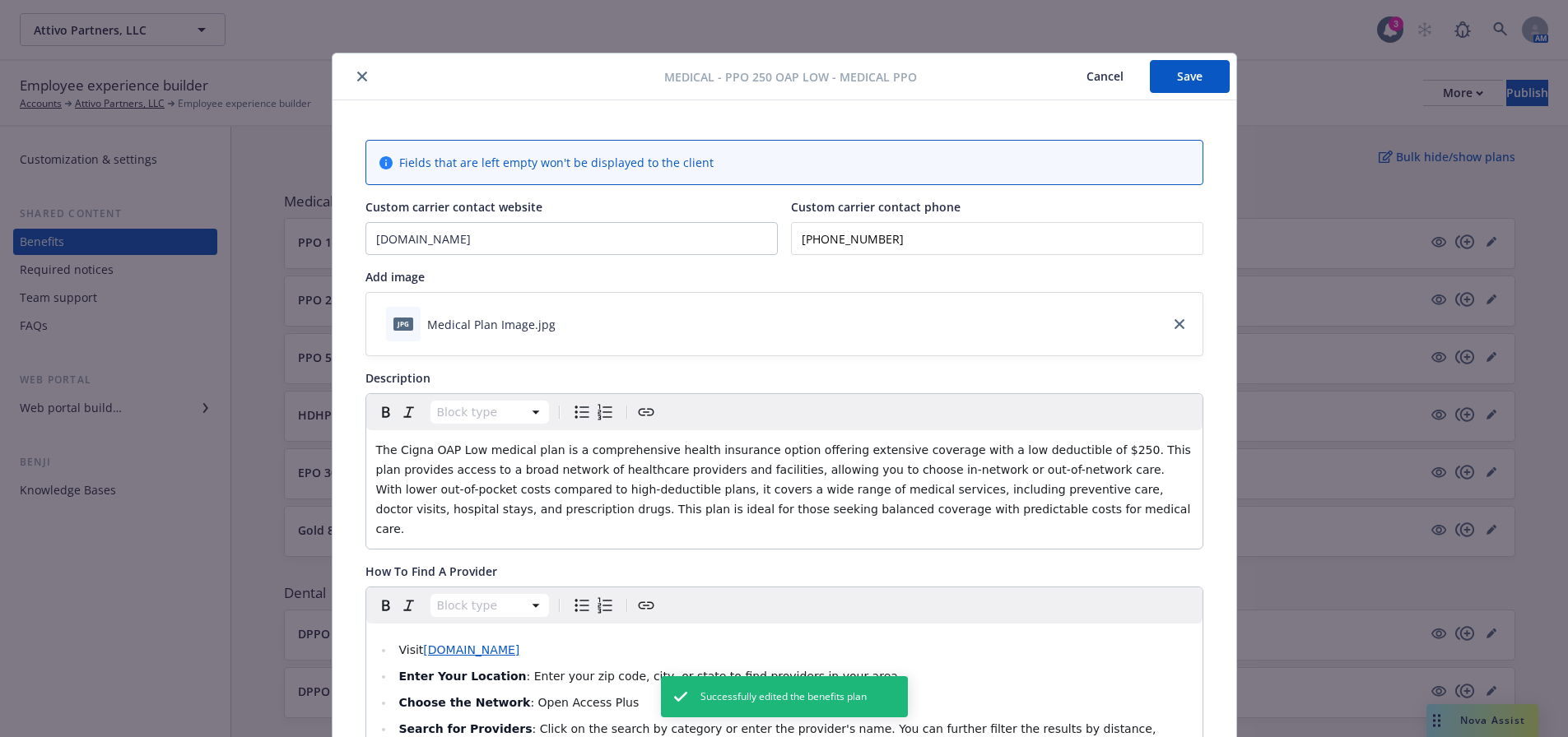
click at [357, 74] on icon "close" at bounding box center [362, 77] width 10 height 10
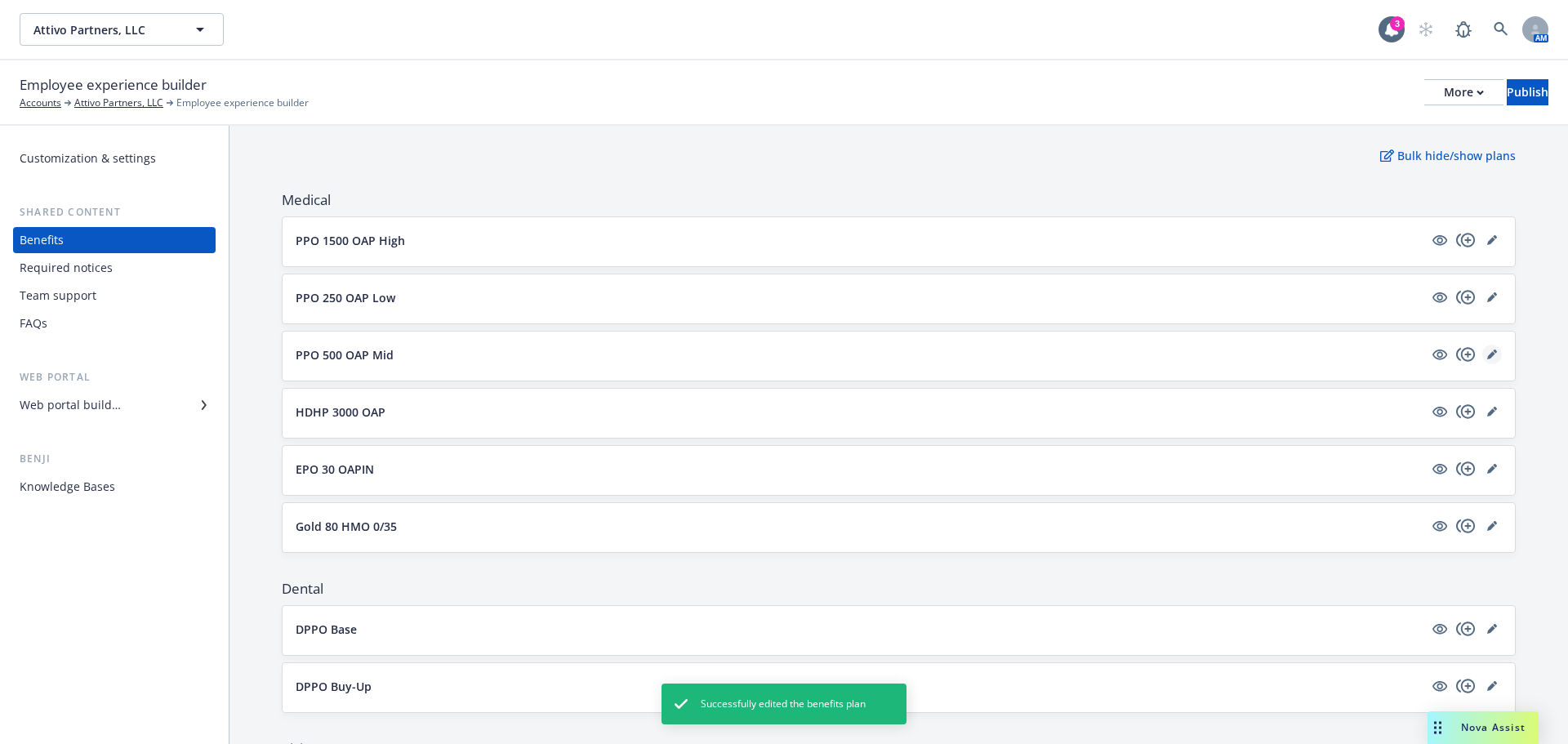
click at [1488, 355] on link "editPencil" at bounding box center [1492, 354] width 19 height 19
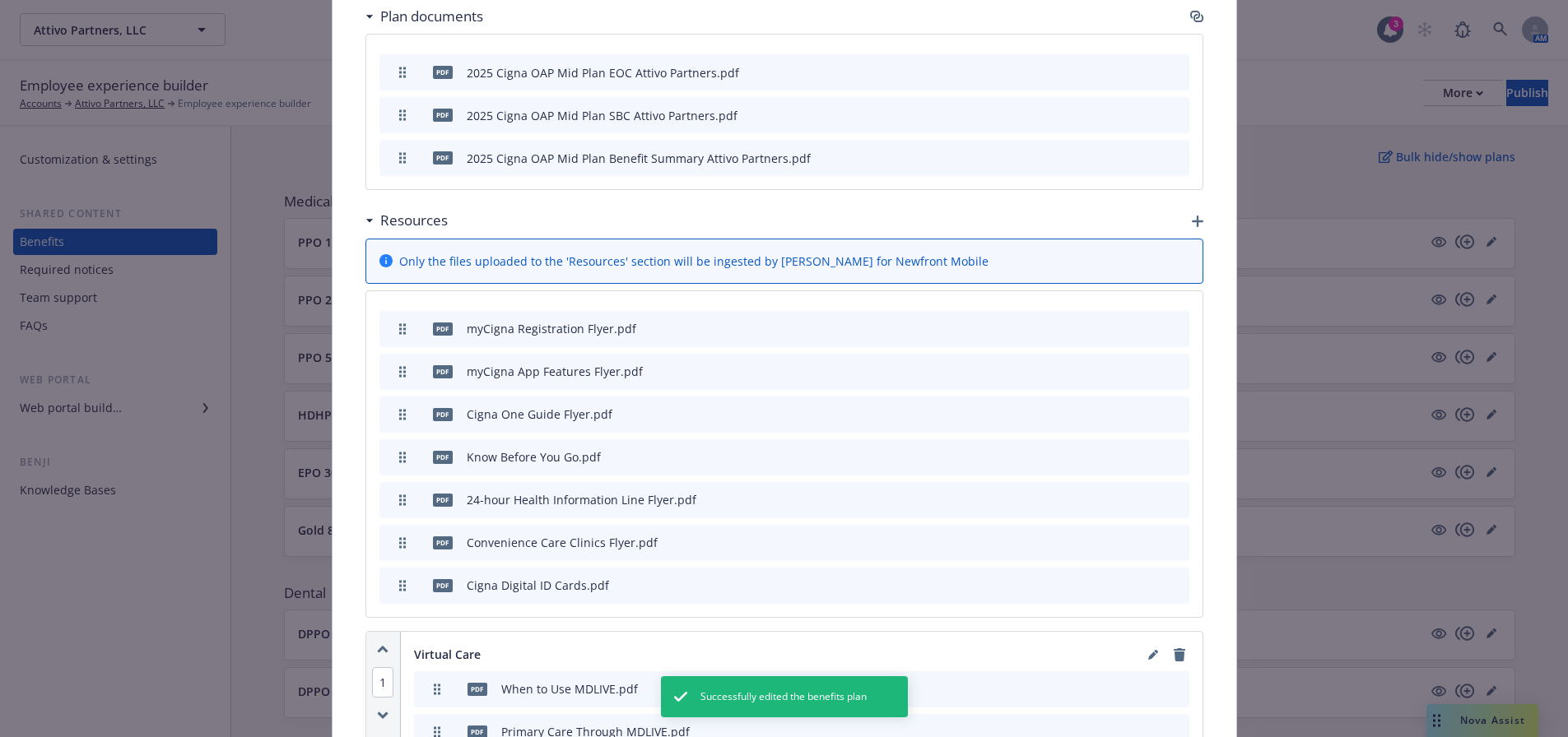
scroll to position [2271, 0]
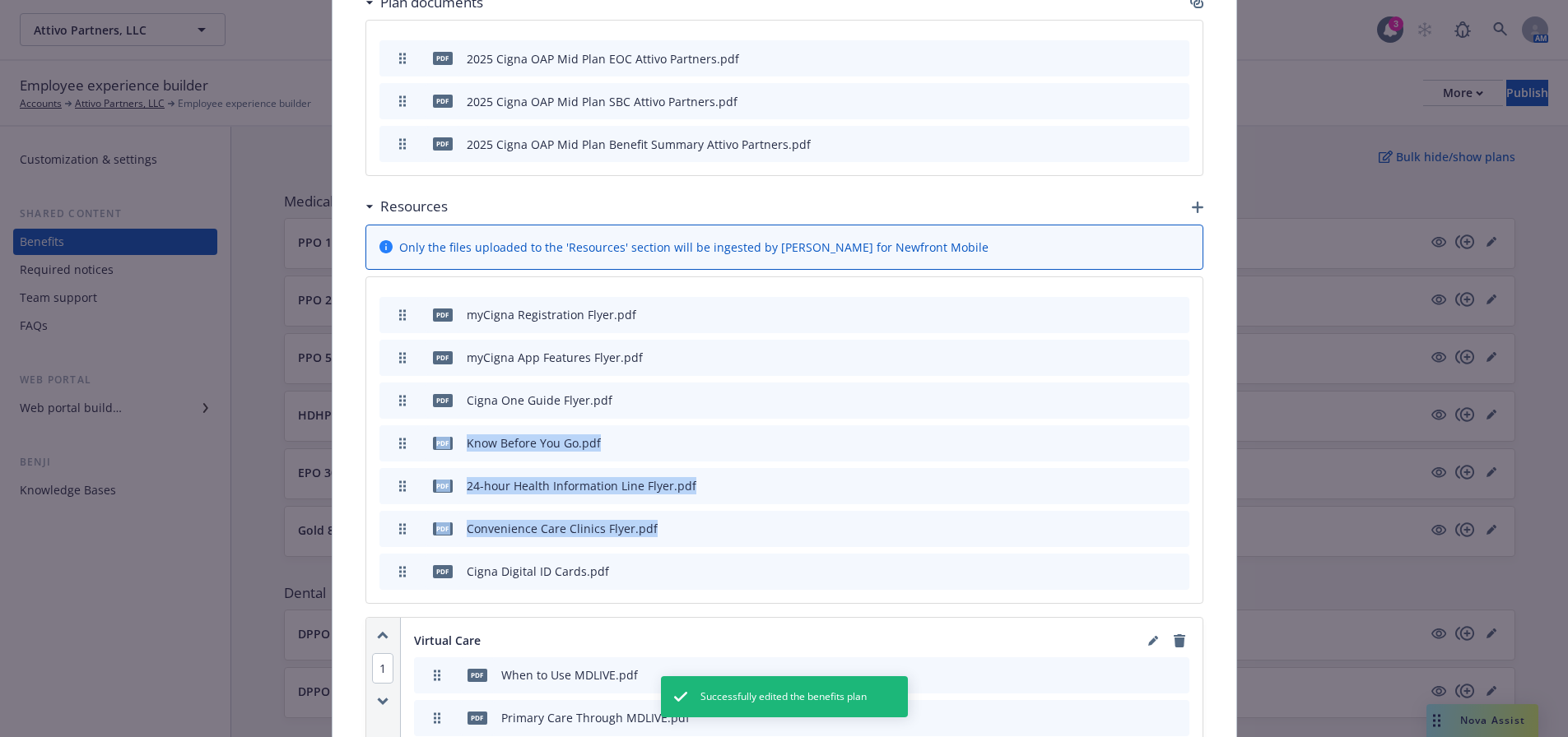
drag, startPoint x: 392, startPoint y: 538, endPoint x: 405, endPoint y: 388, distance: 150.6
click at [405, 388] on div "pdf myCigna Registration Flyer.pdf pdf myCigna App Features Flyer.pdf pdf Cigna…" at bounding box center [785, 439] width 837 height 326
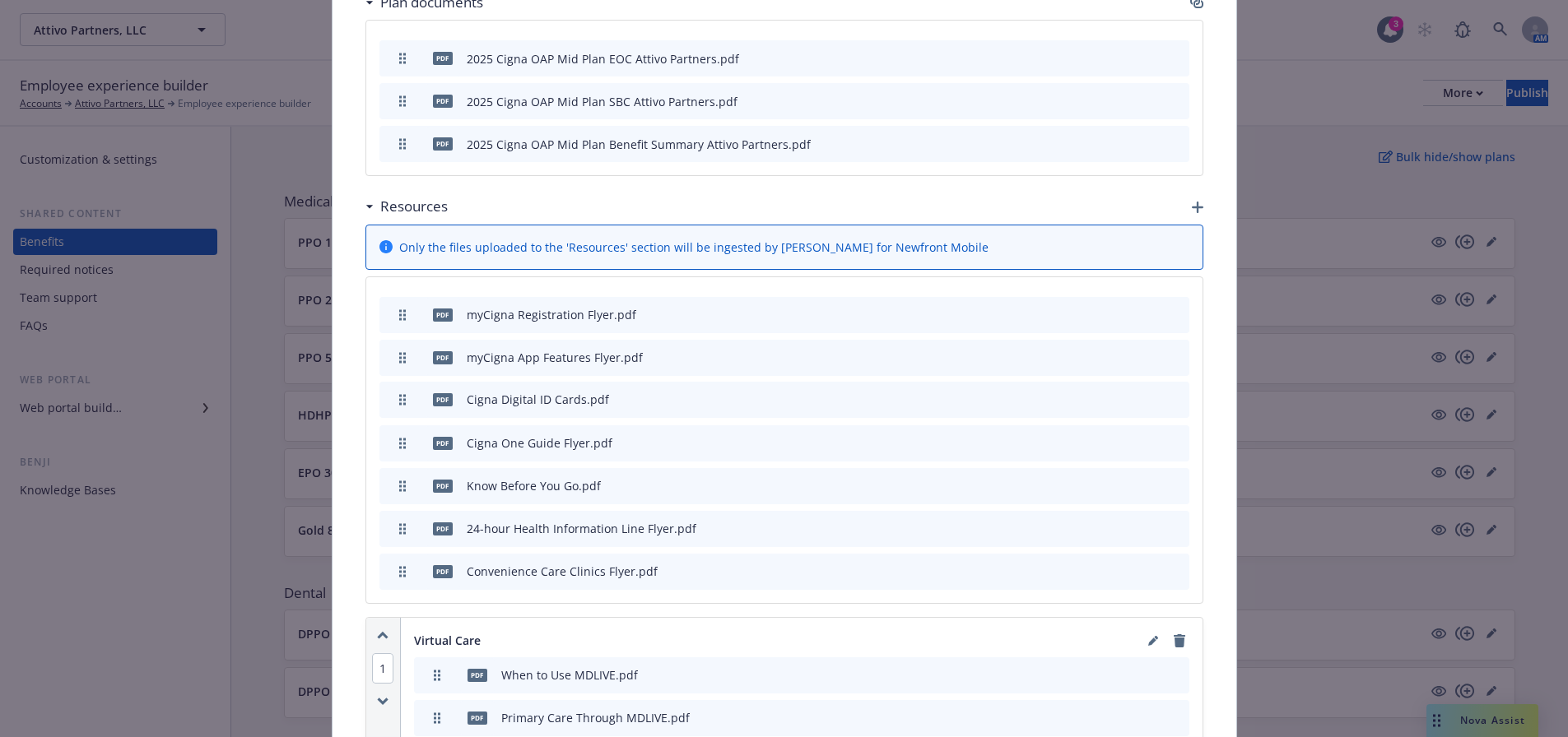
drag, startPoint x: 391, startPoint y: 538, endPoint x: 394, endPoint y: 367, distance: 171.0
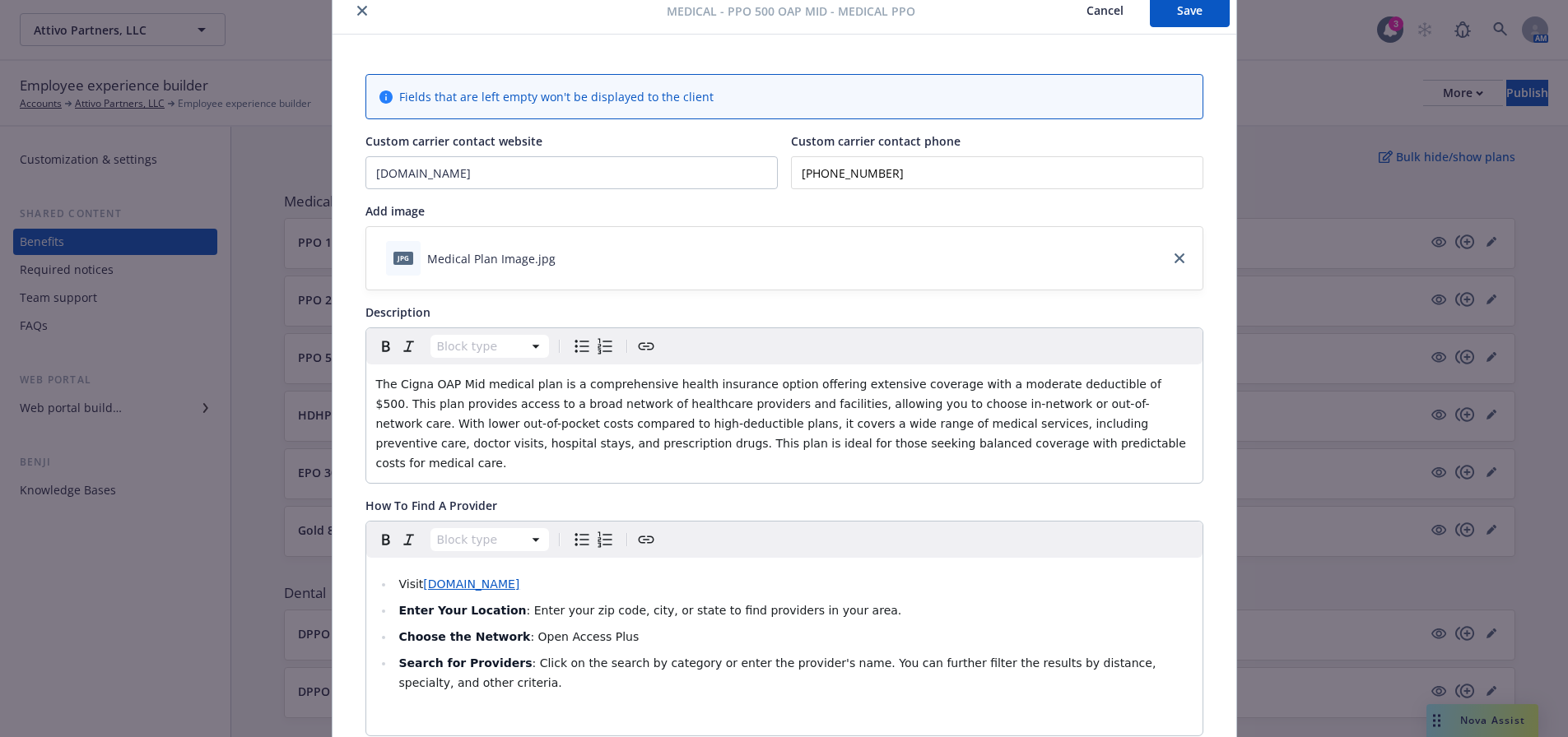
scroll to position [0, 0]
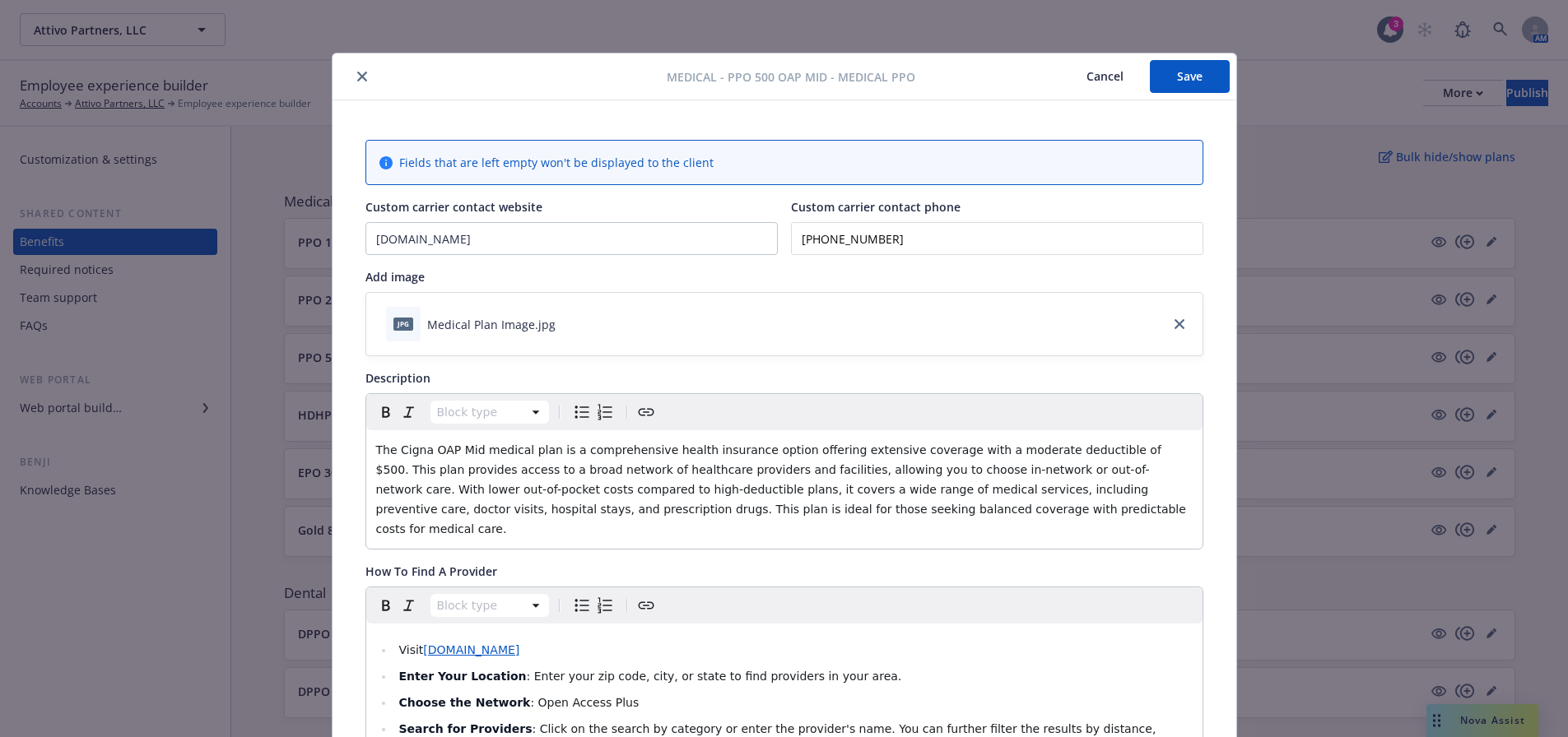
click at [1179, 78] on button "Save" at bounding box center [1190, 77] width 80 height 33
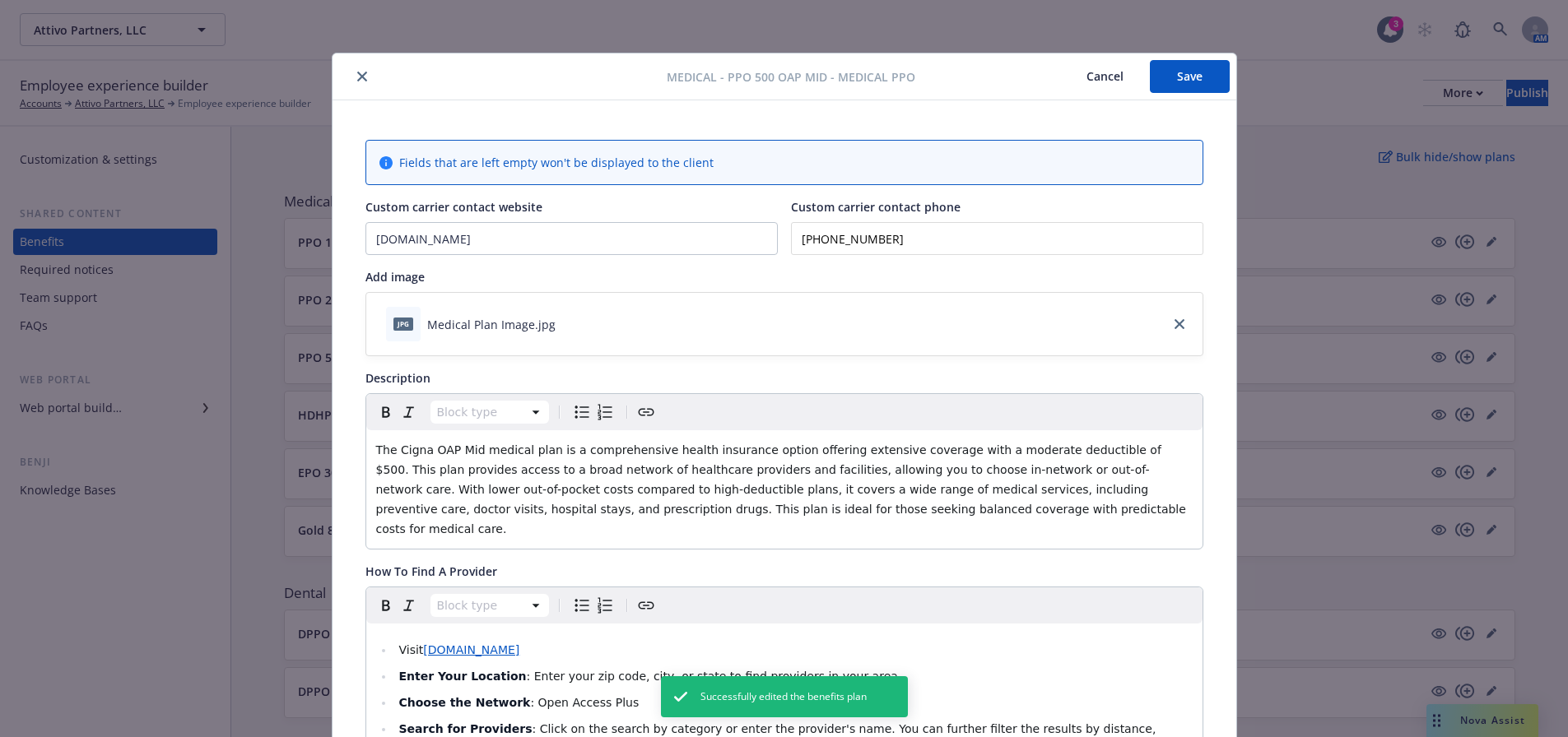
click at [357, 72] on icon "close" at bounding box center [362, 77] width 10 height 10
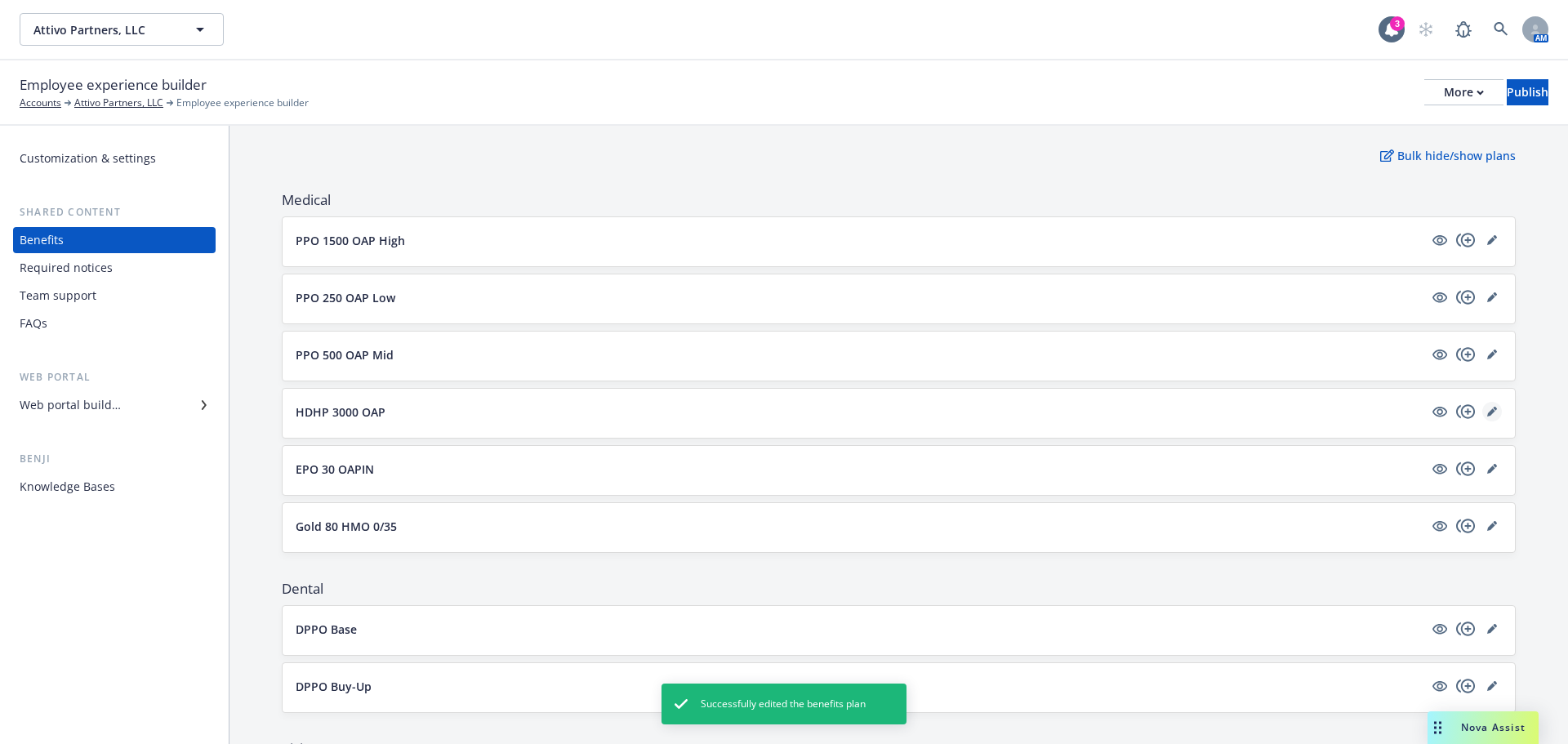
click at [1485, 408] on link "editPencil" at bounding box center [1492, 411] width 19 height 19
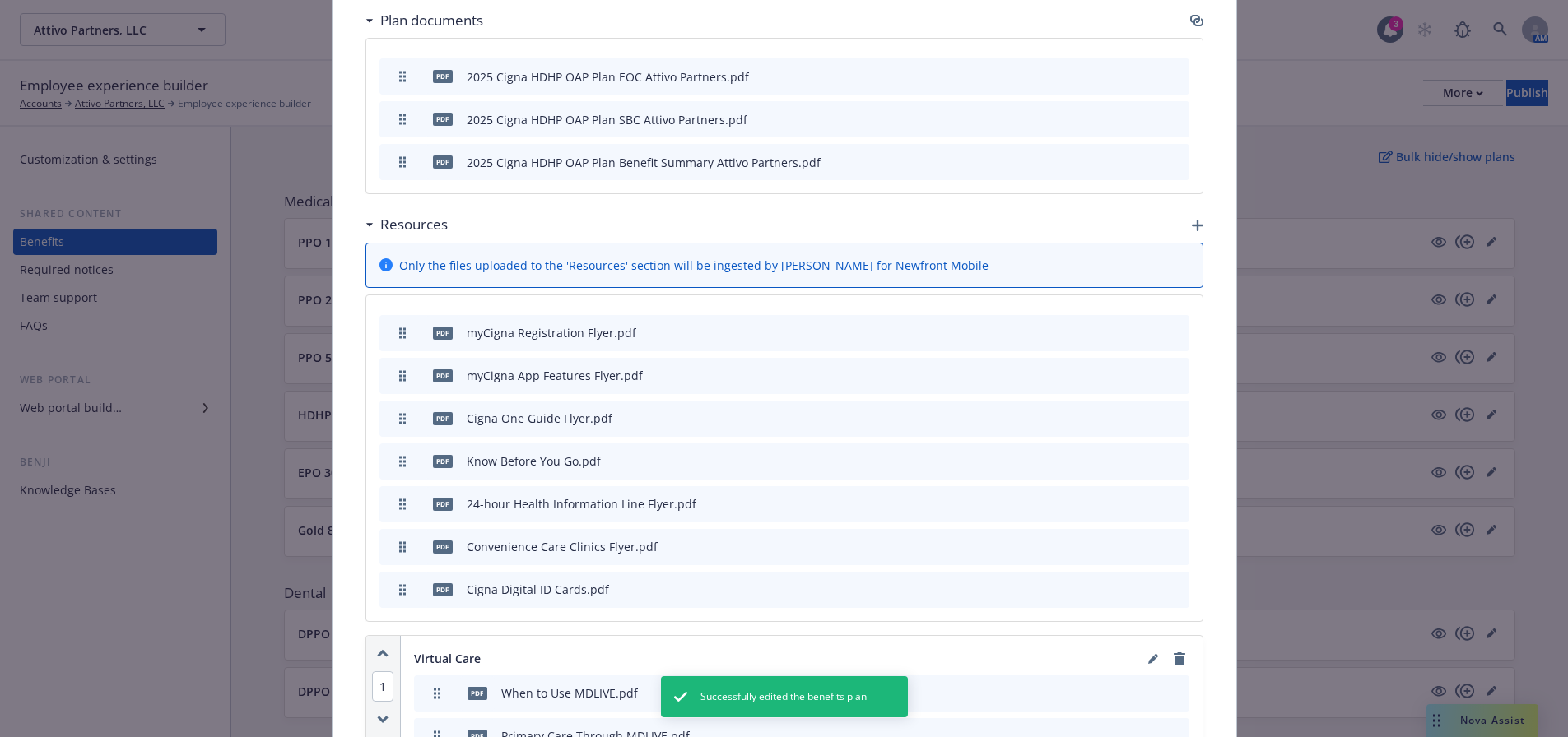
scroll to position [2436, 0]
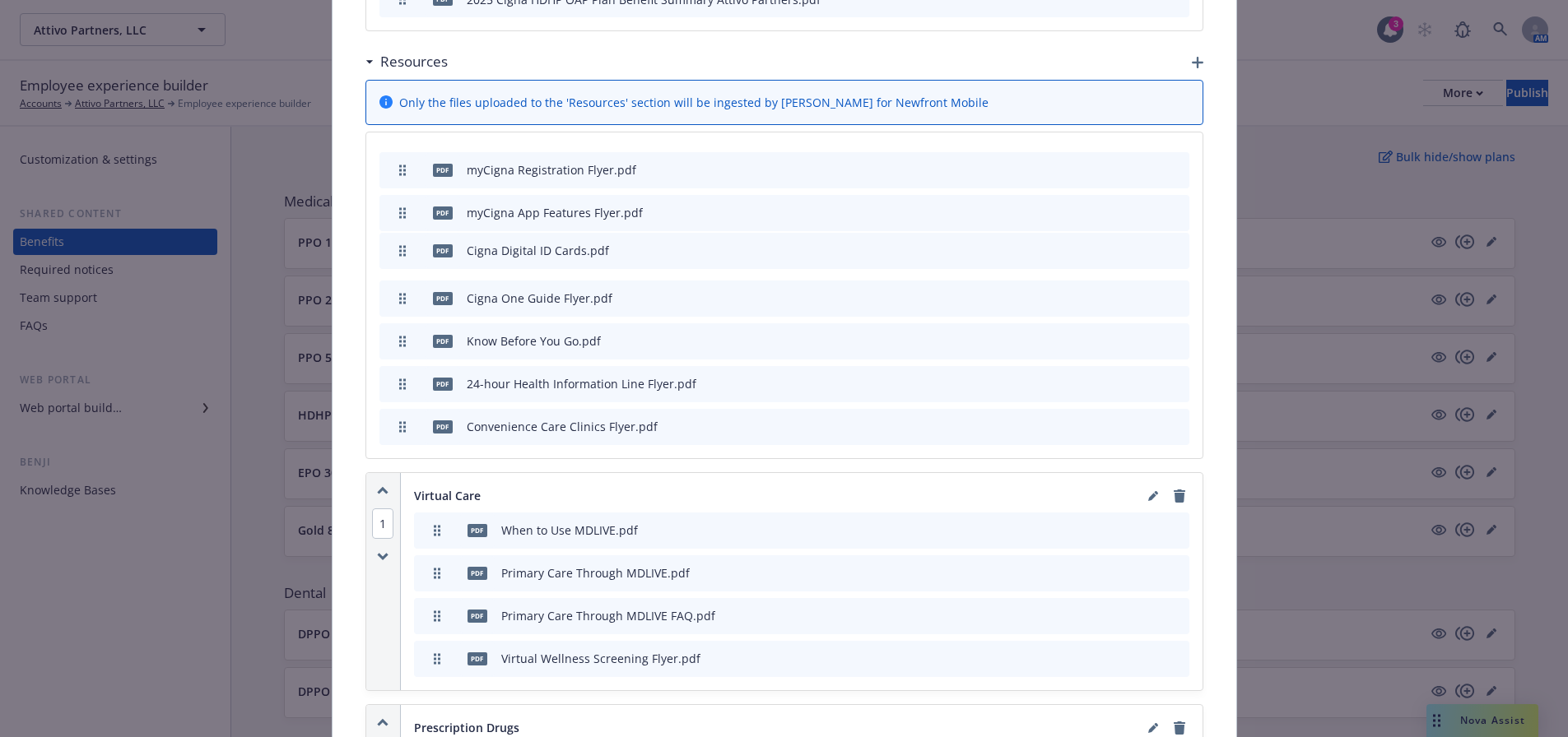
drag, startPoint x: 390, startPoint y: 387, endPoint x: 398, endPoint y: 211, distance: 176.2
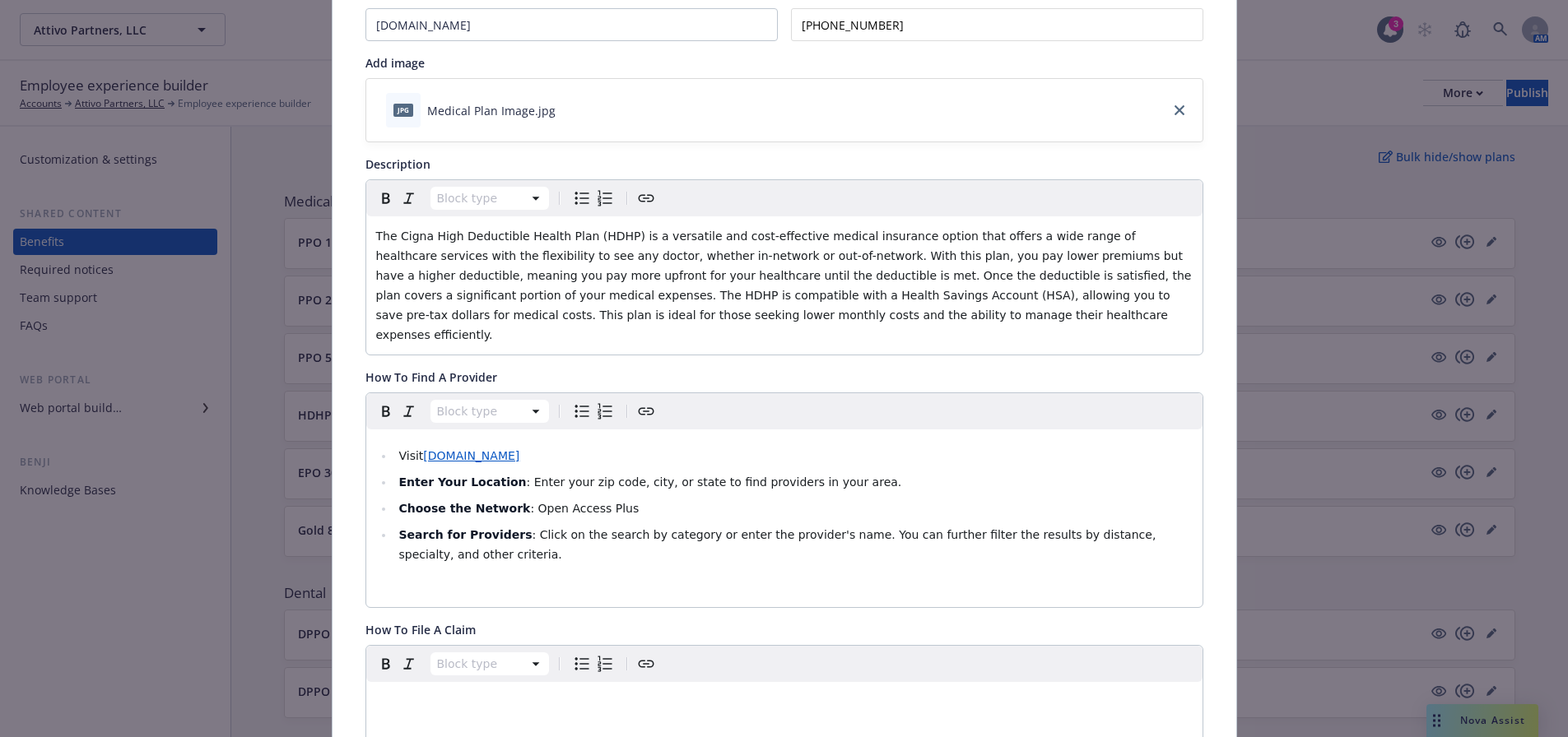
scroll to position [0, 0]
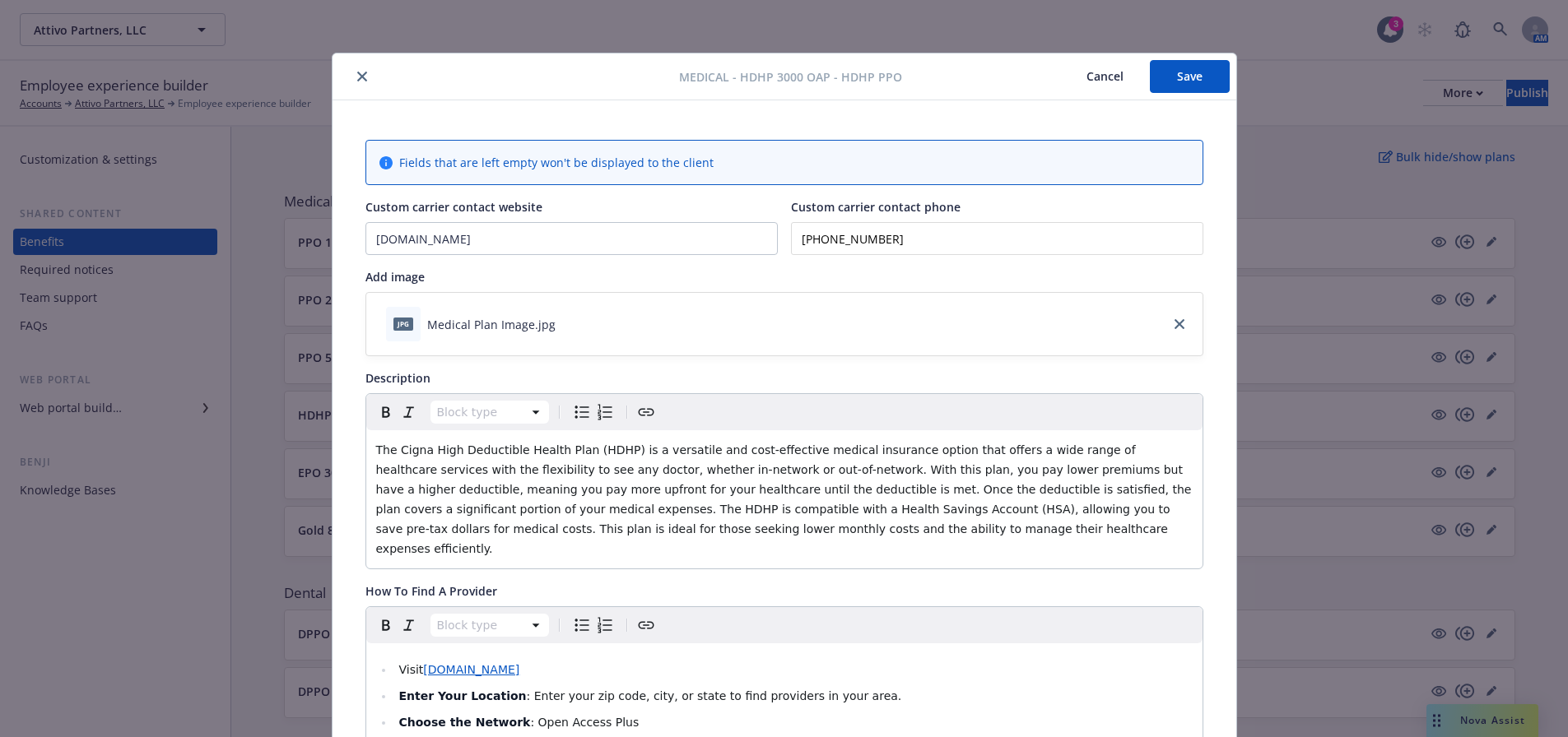
click at [1194, 62] on button "Save" at bounding box center [1190, 77] width 80 height 33
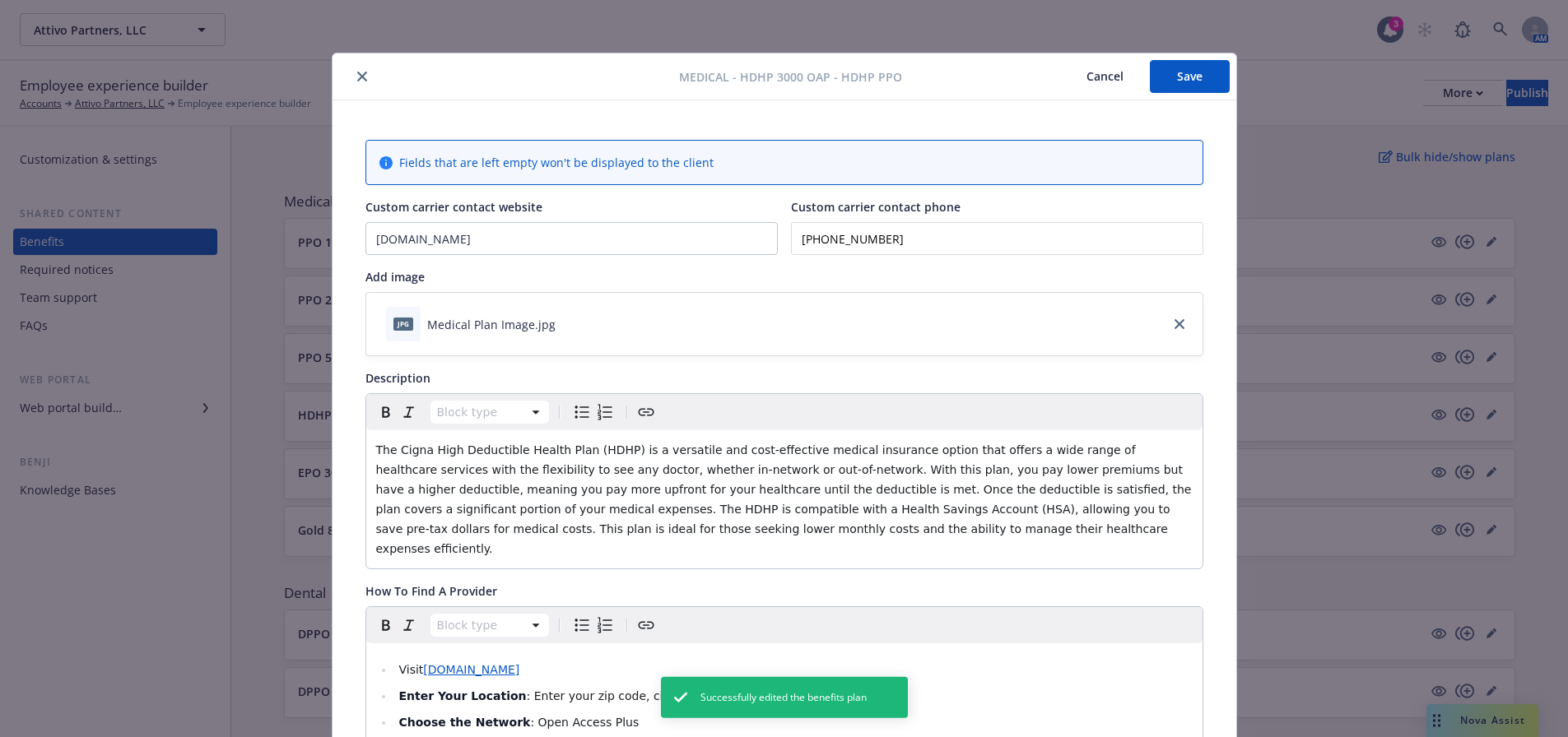
click at [352, 72] on button "close" at bounding box center [362, 77] width 19 height 19
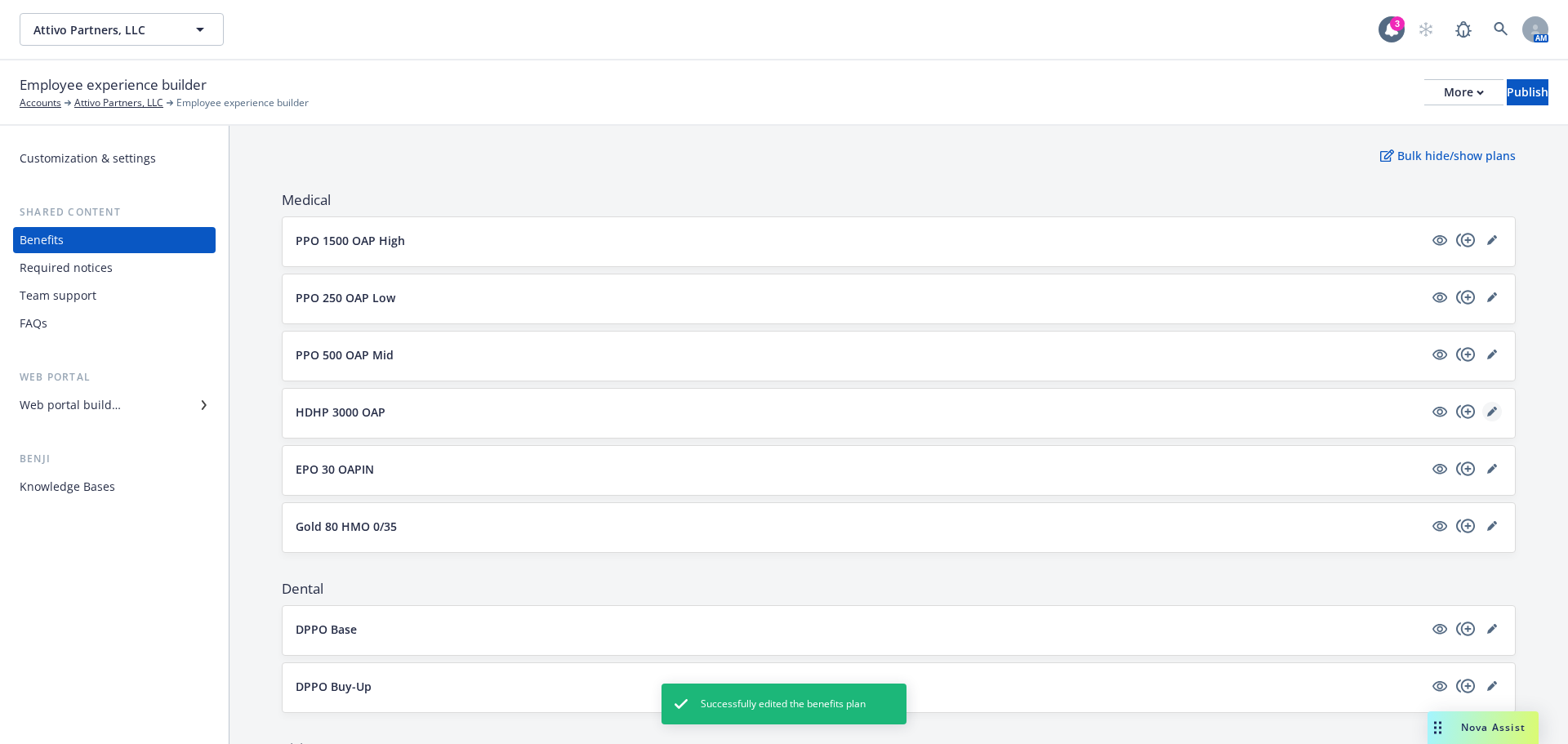
click at [1485, 408] on link "editPencil" at bounding box center [1492, 411] width 19 height 19
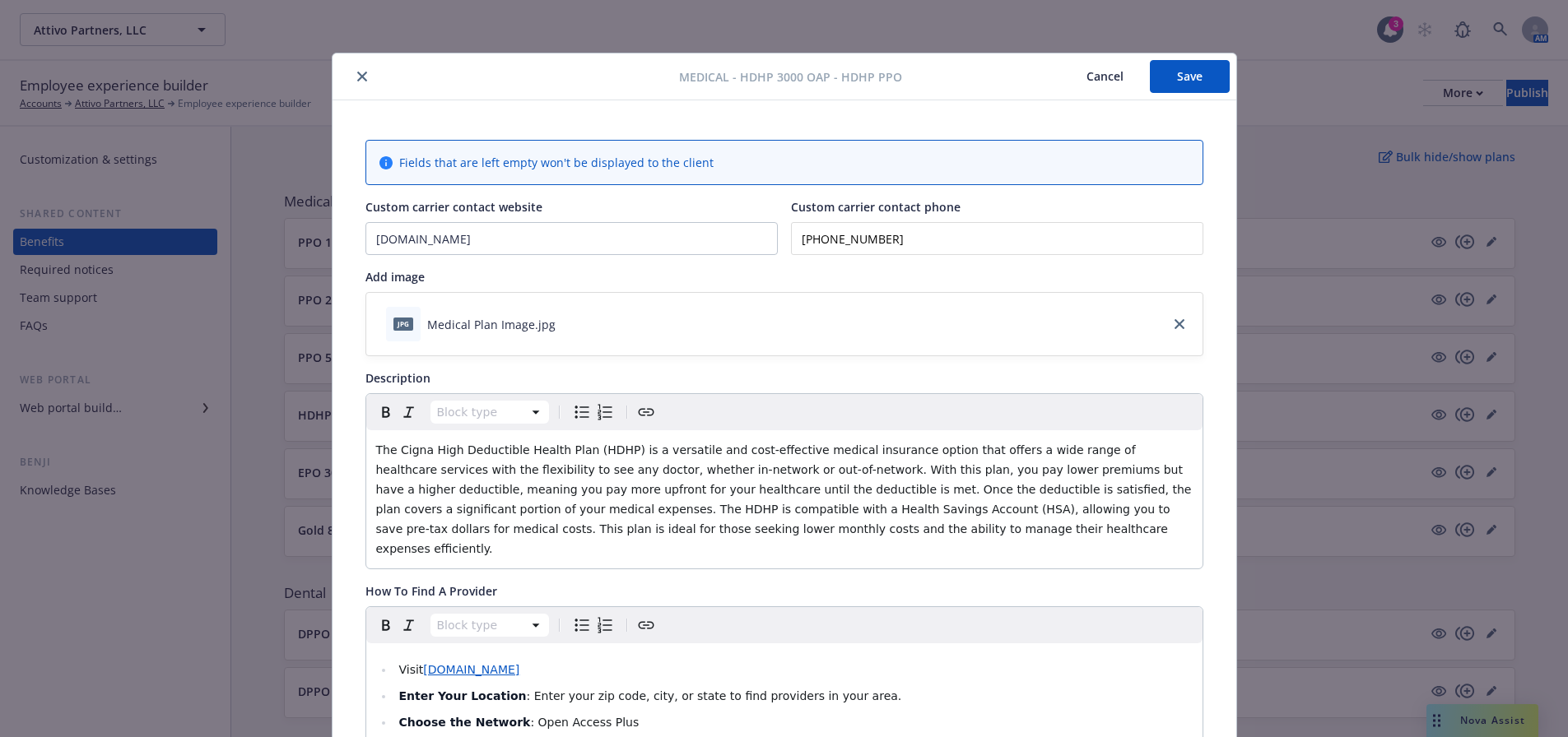
click at [357, 77] on icon "close" at bounding box center [362, 77] width 10 height 10
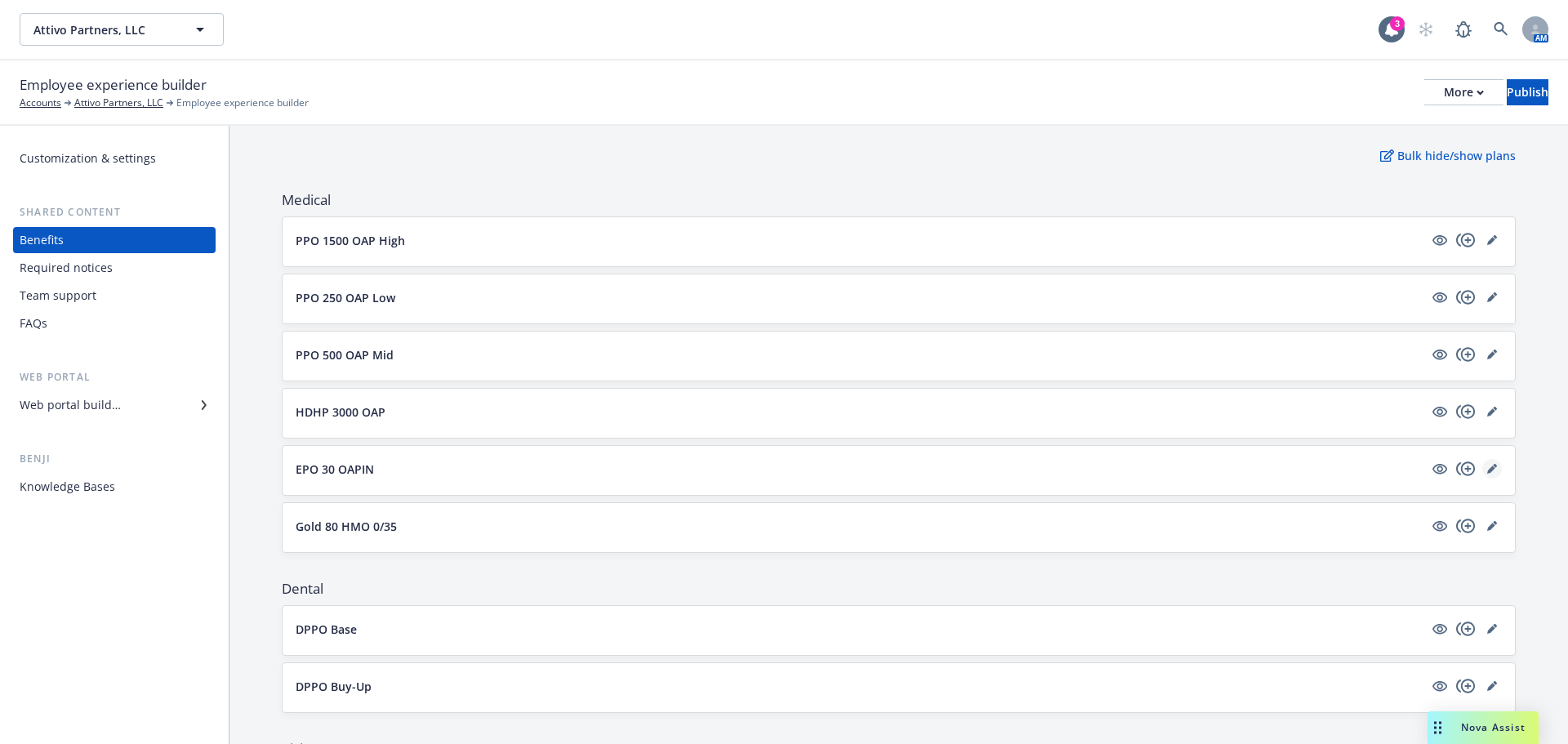
click at [1485, 463] on link "editPencil" at bounding box center [1492, 469] width 19 height 19
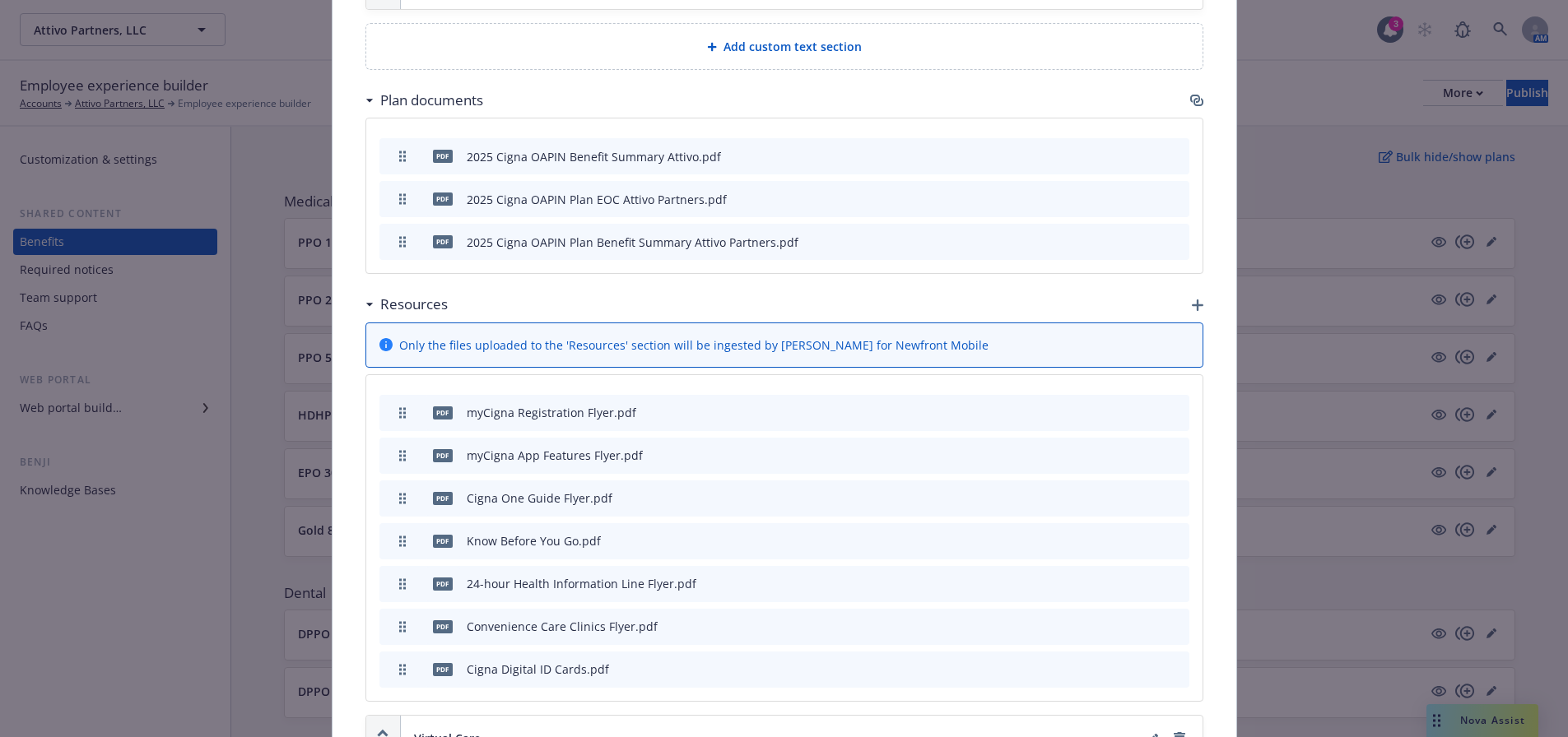
scroll to position [2189, 0]
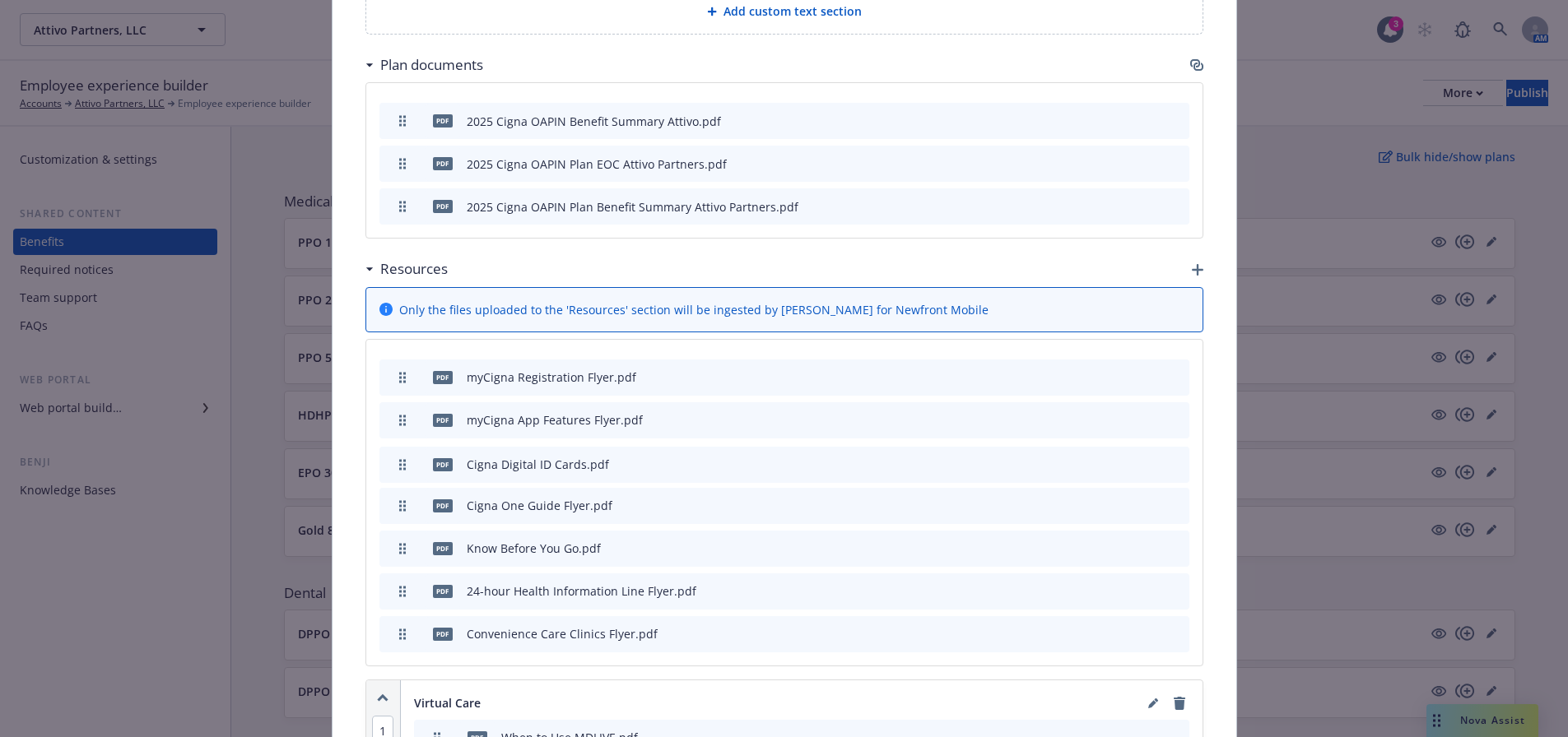
drag, startPoint x: 398, startPoint y: 613, endPoint x: 394, endPoint y: 443, distance: 170.0
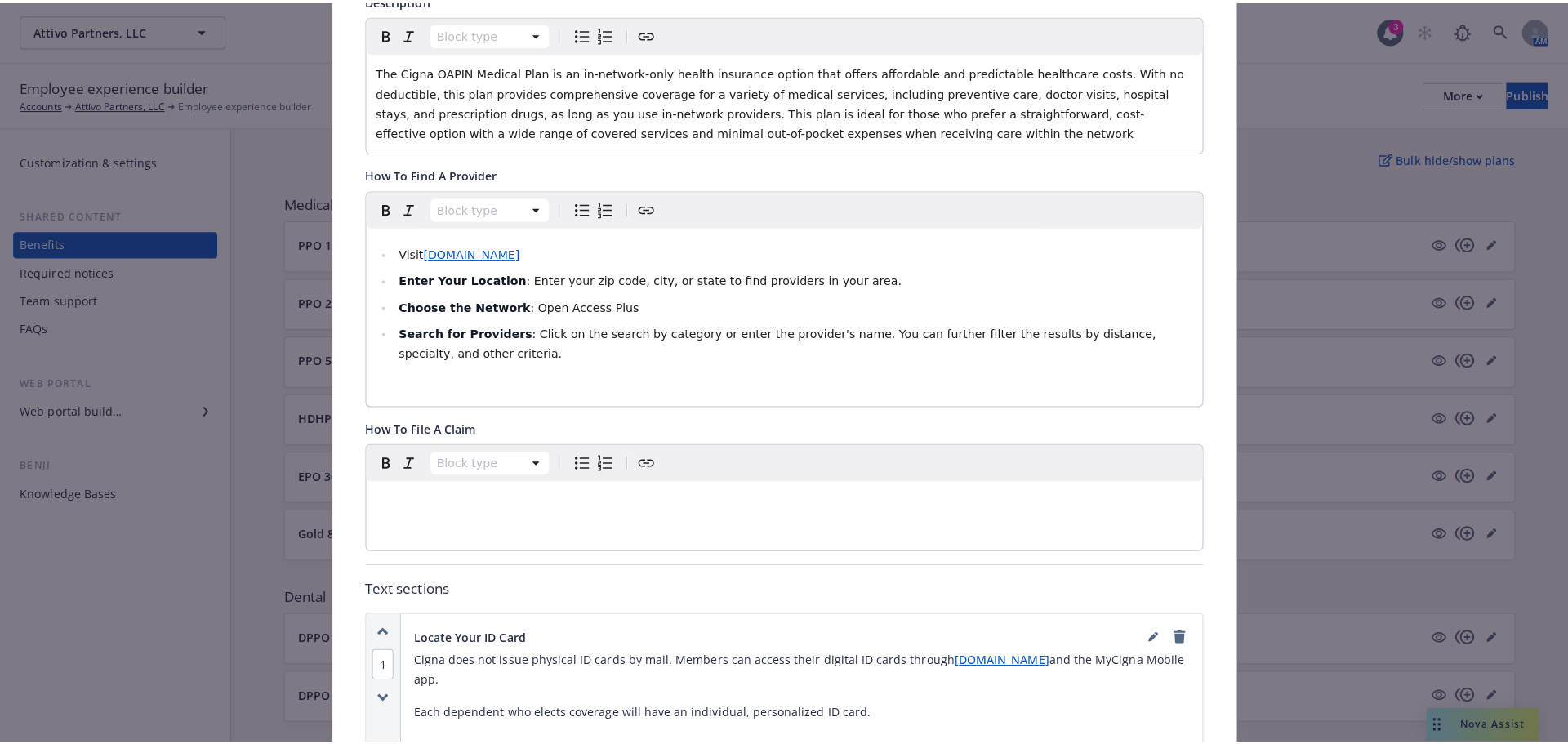
scroll to position [0, 0]
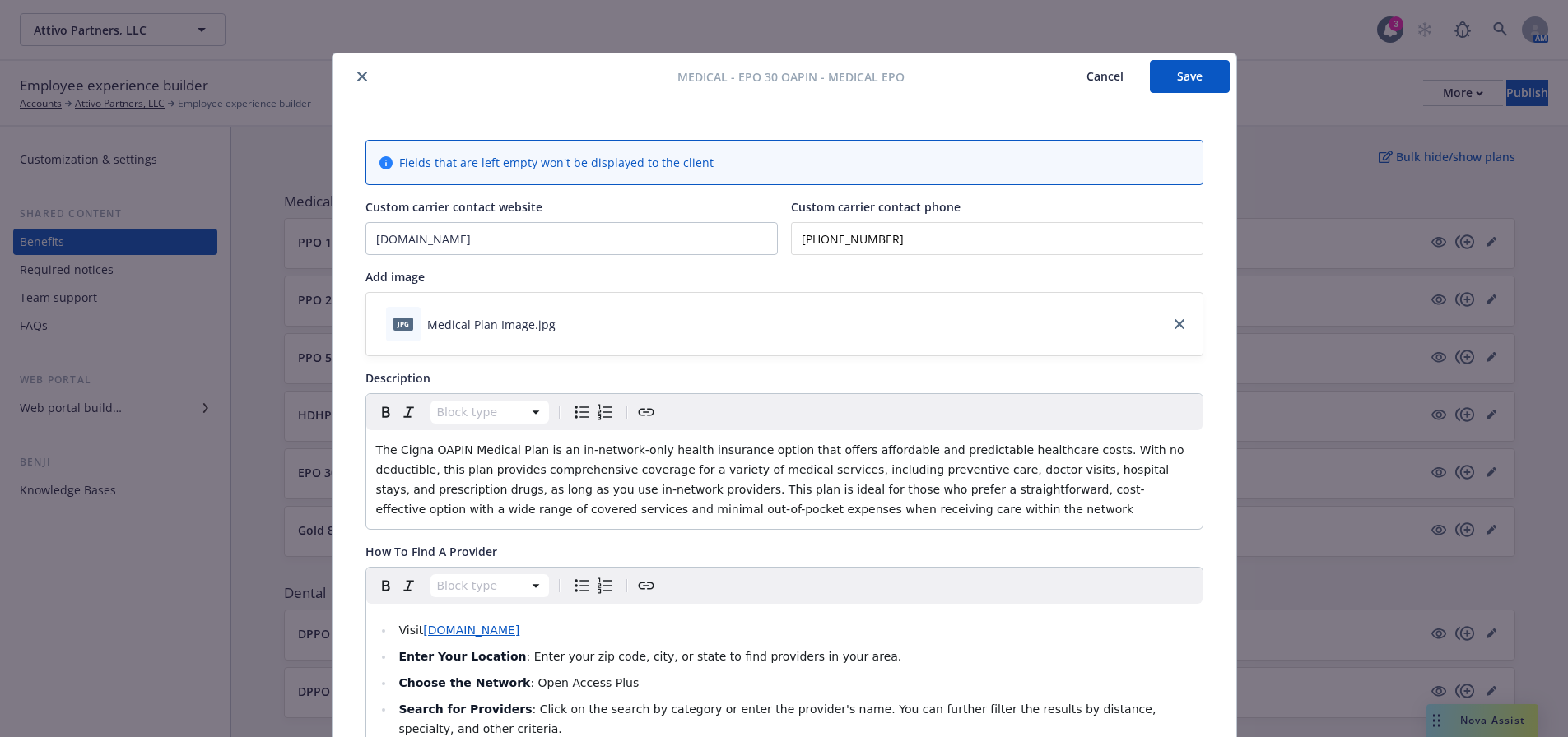
click at [1159, 71] on button "Save" at bounding box center [1190, 77] width 80 height 33
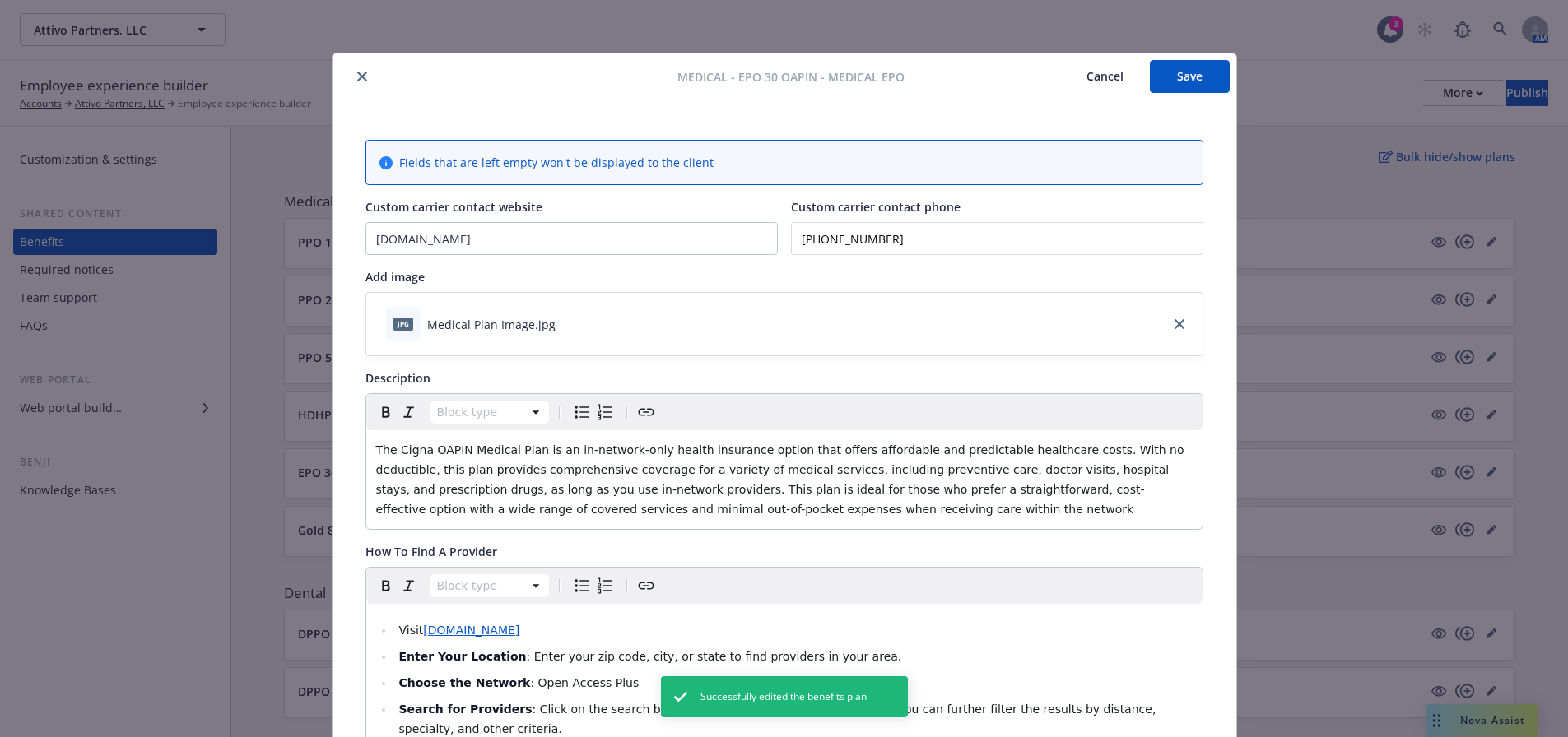
click at [357, 80] on icon "close" at bounding box center [362, 77] width 10 height 10
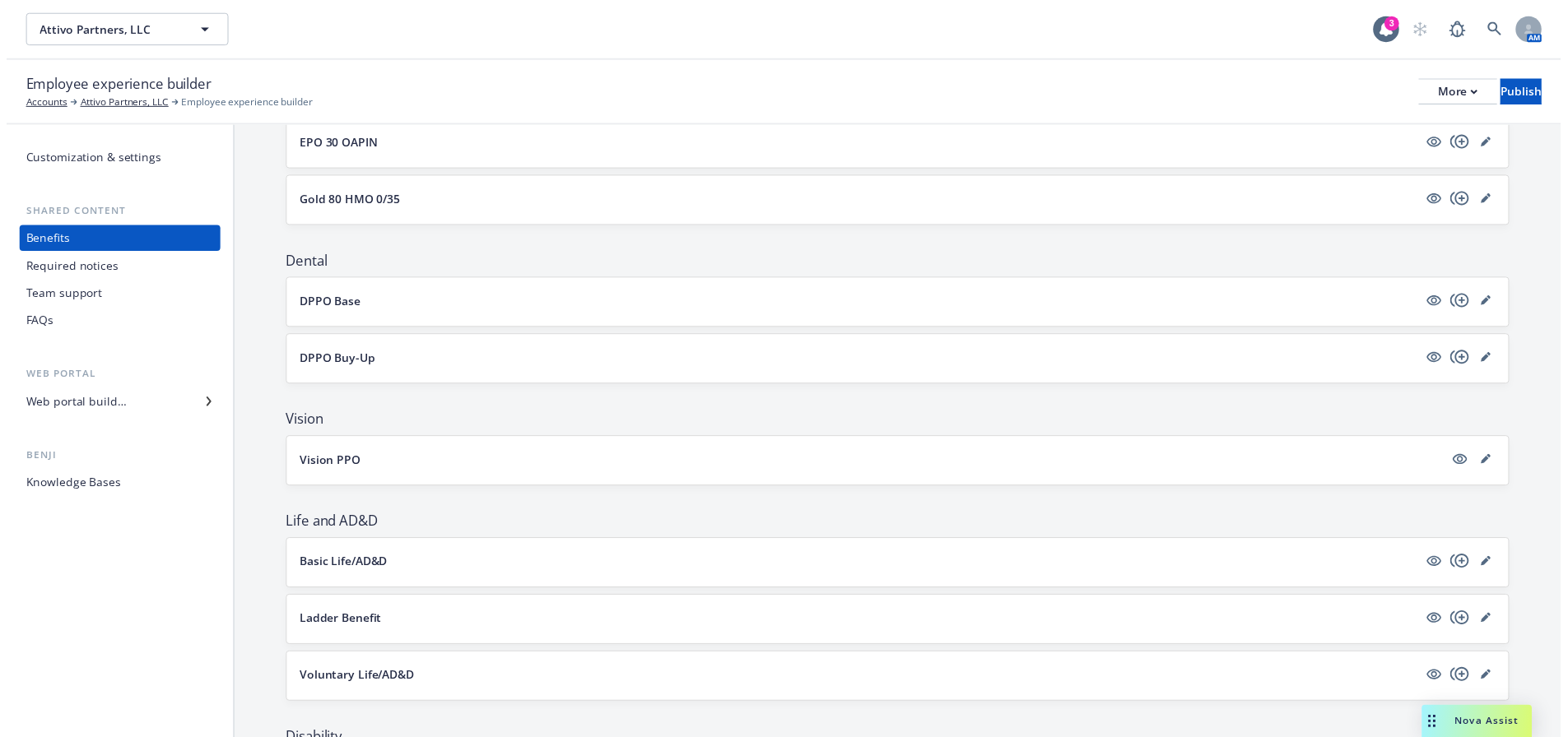
scroll to position [494, 0]
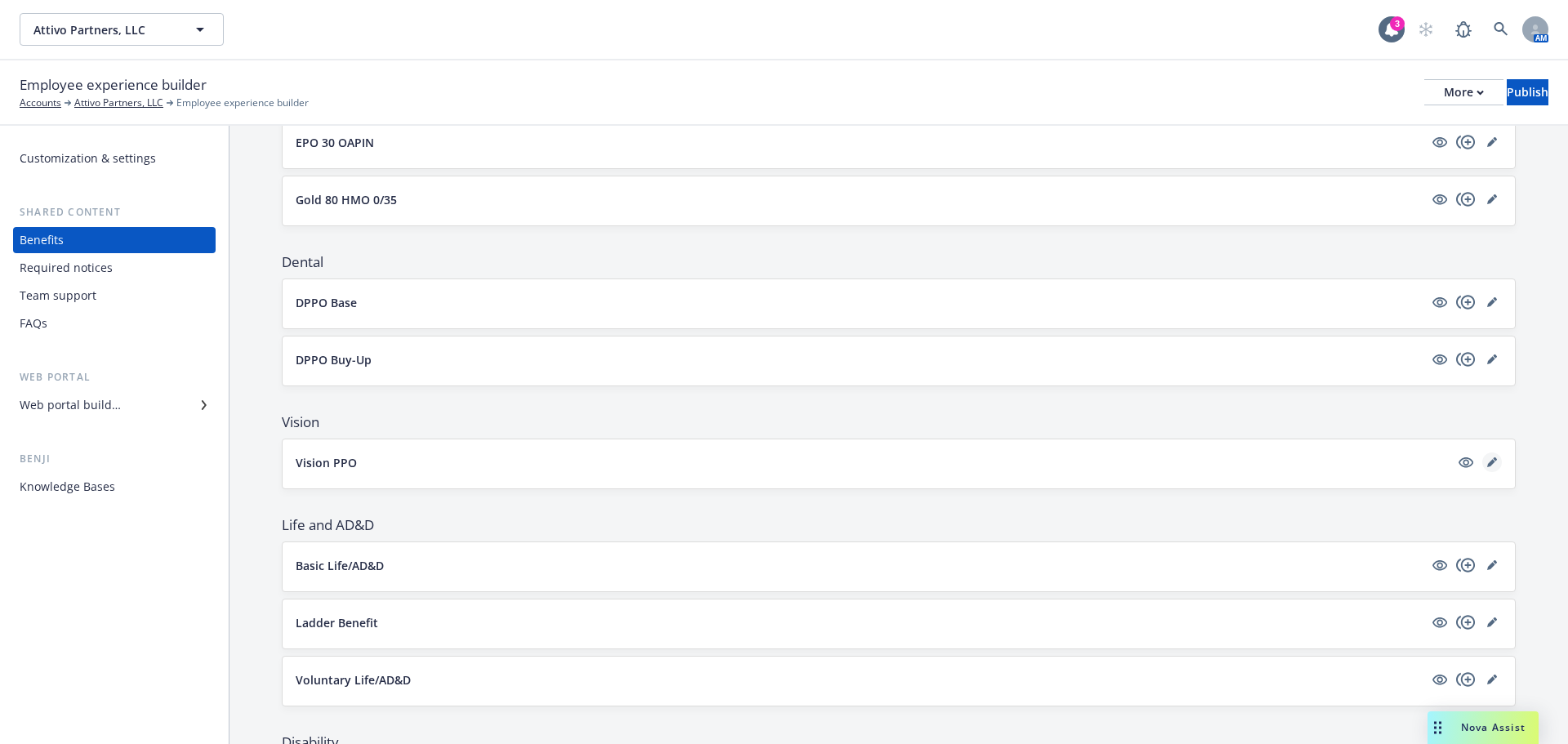
click at [1487, 464] on icon "editPencil" at bounding box center [1492, 462] width 10 height 10
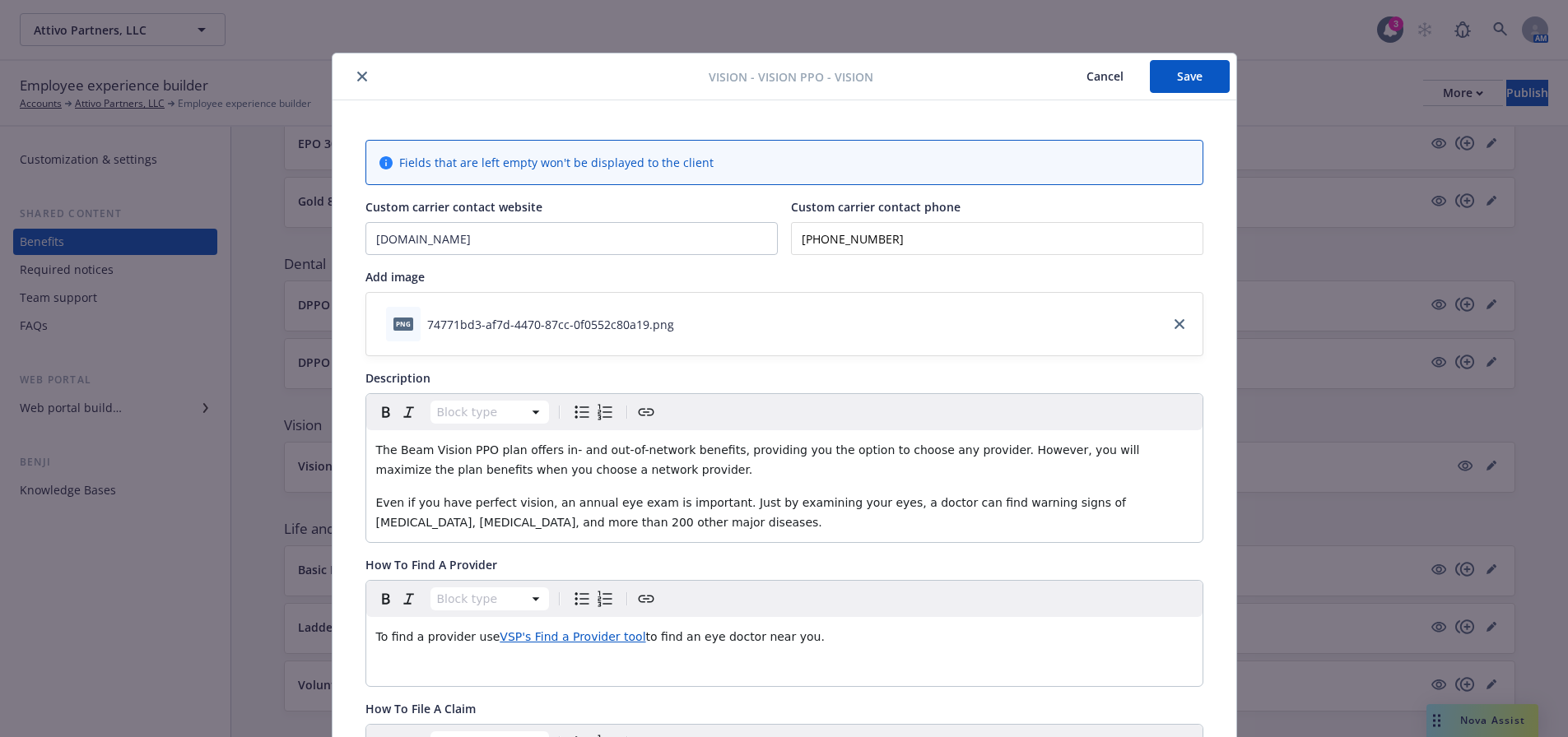
click at [358, 81] on icon "close" at bounding box center [362, 77] width 10 height 10
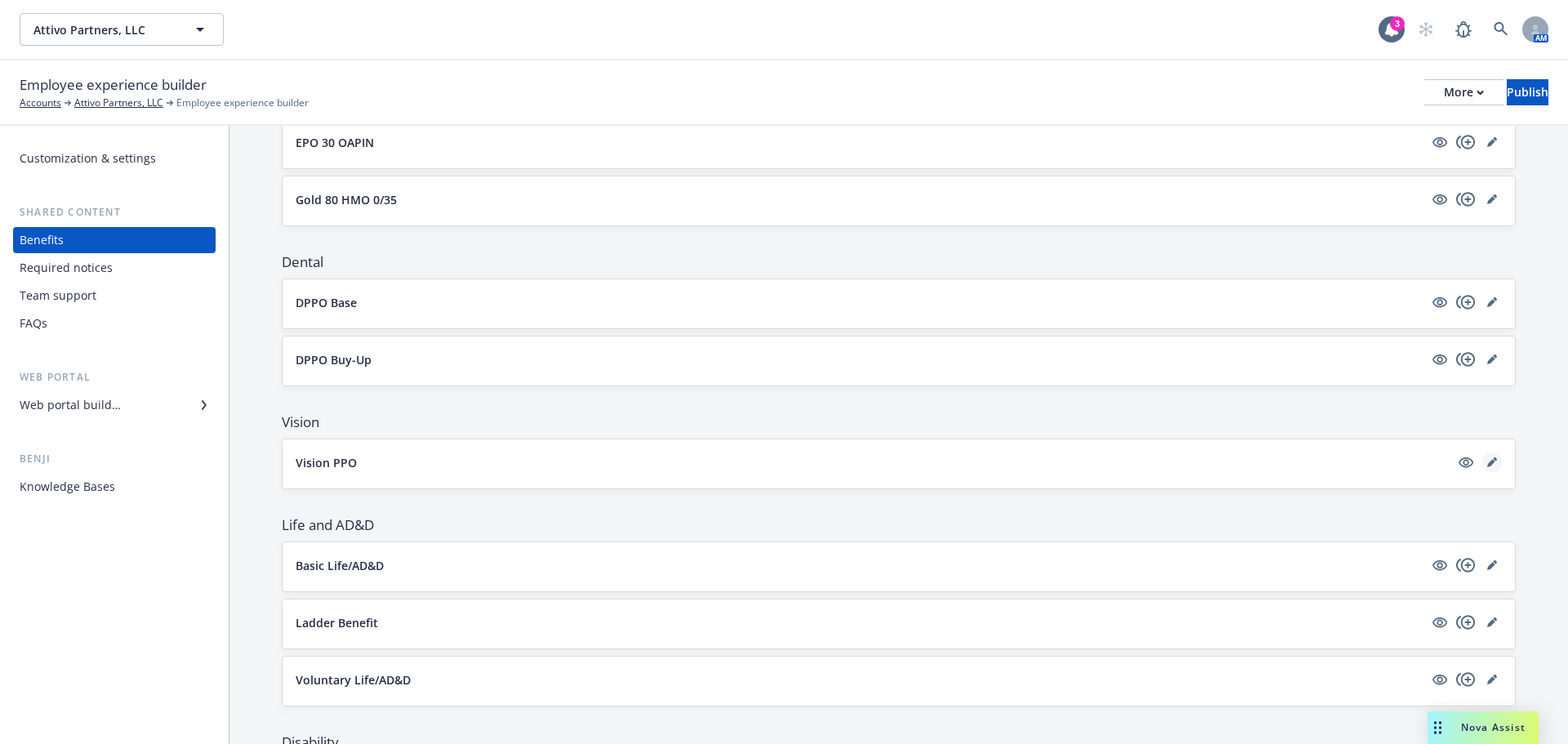
click at [1487, 461] on icon "editPencil" at bounding box center [1491, 463] width 8 height 8
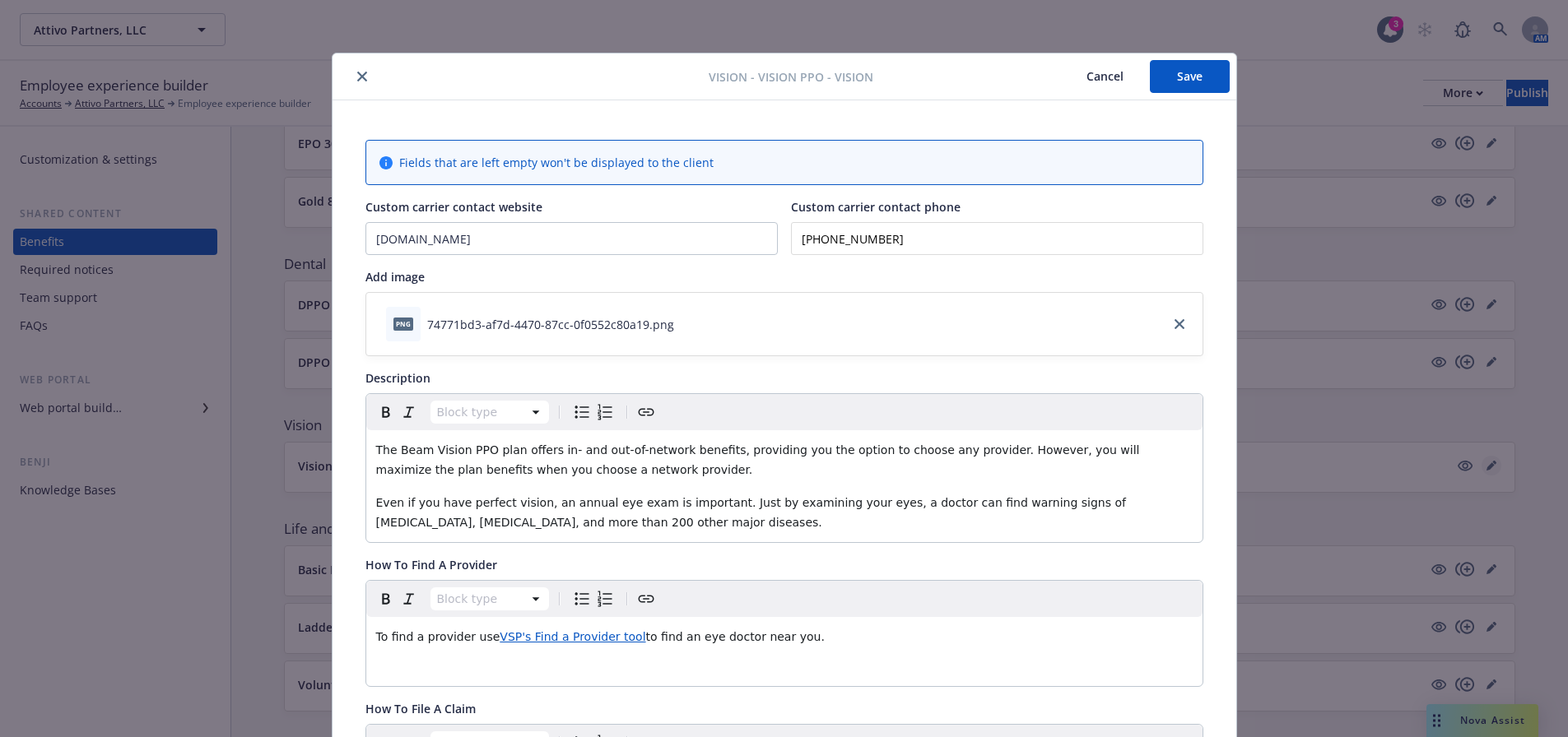
scroll to position [50, 0]
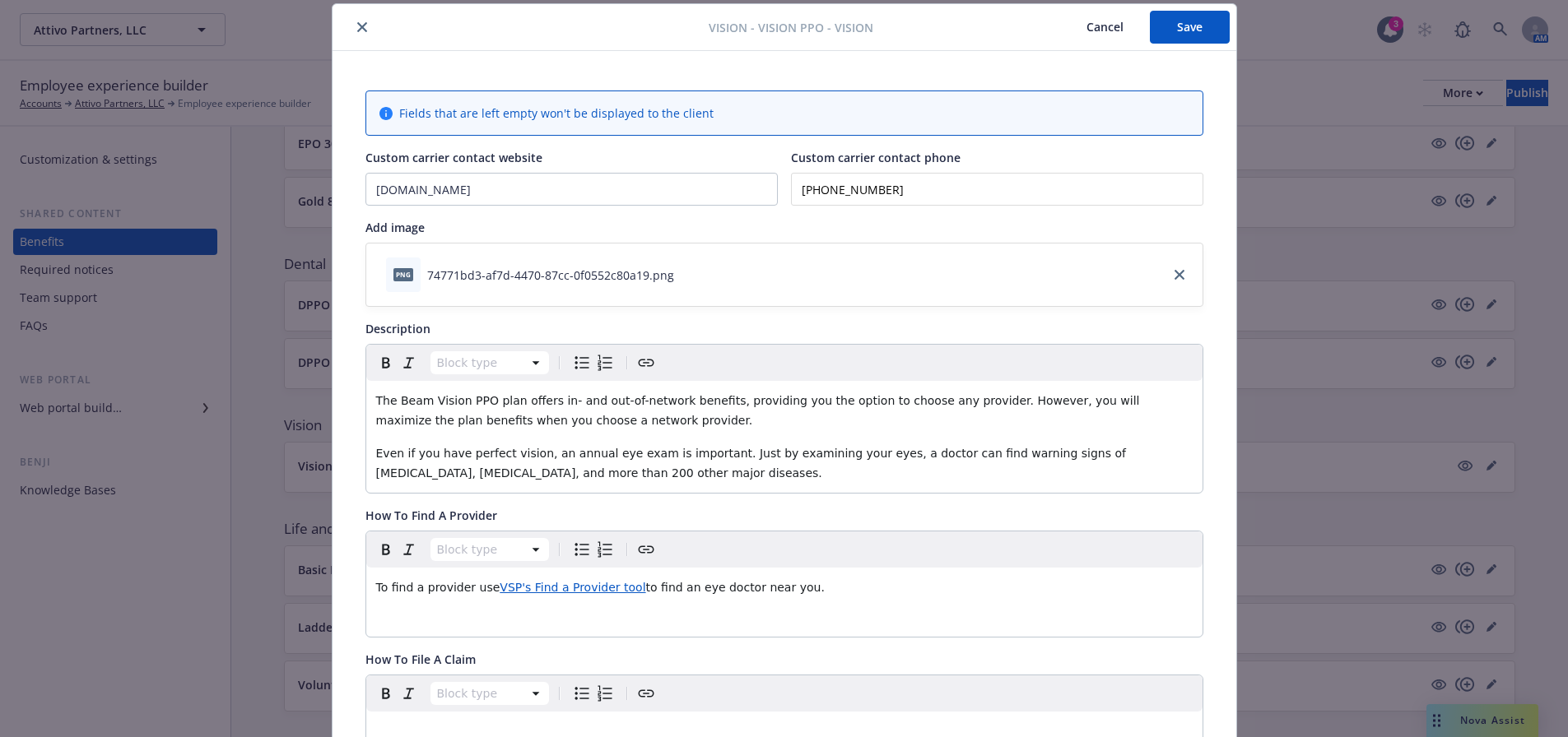
click at [357, 24] on icon "close" at bounding box center [362, 27] width 10 height 10
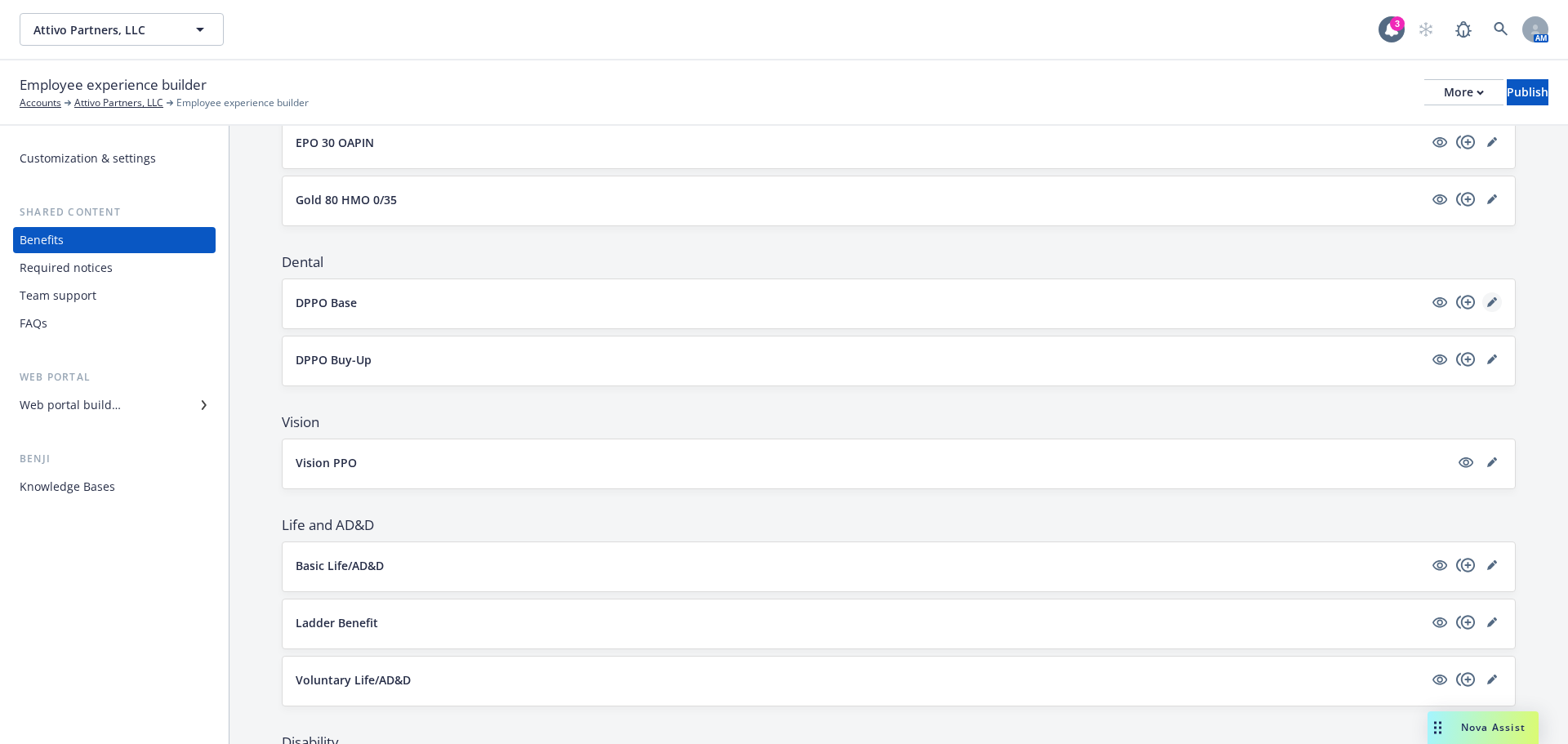
click at [1488, 296] on link "editPencil" at bounding box center [1492, 302] width 19 height 19
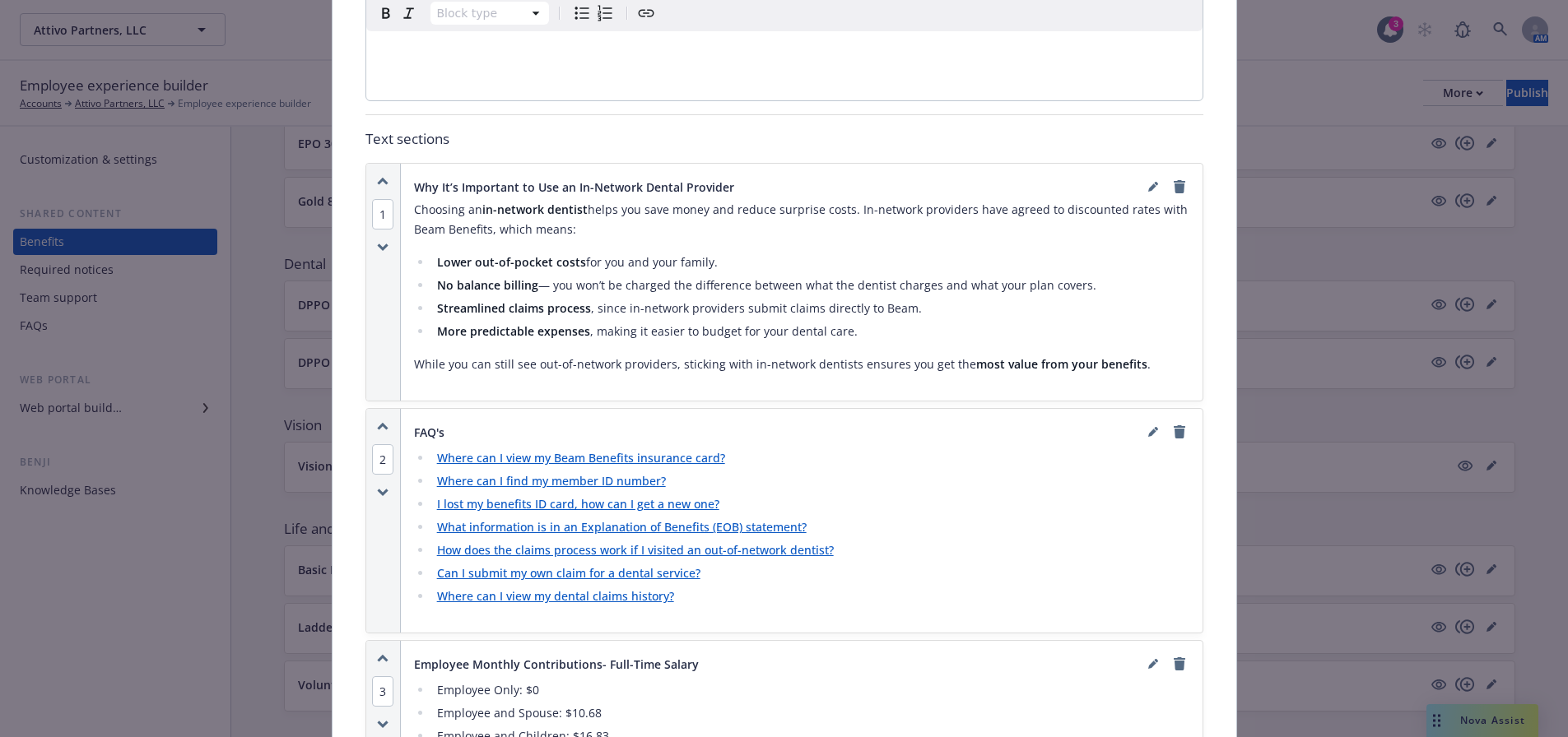
scroll to position [790, 0]
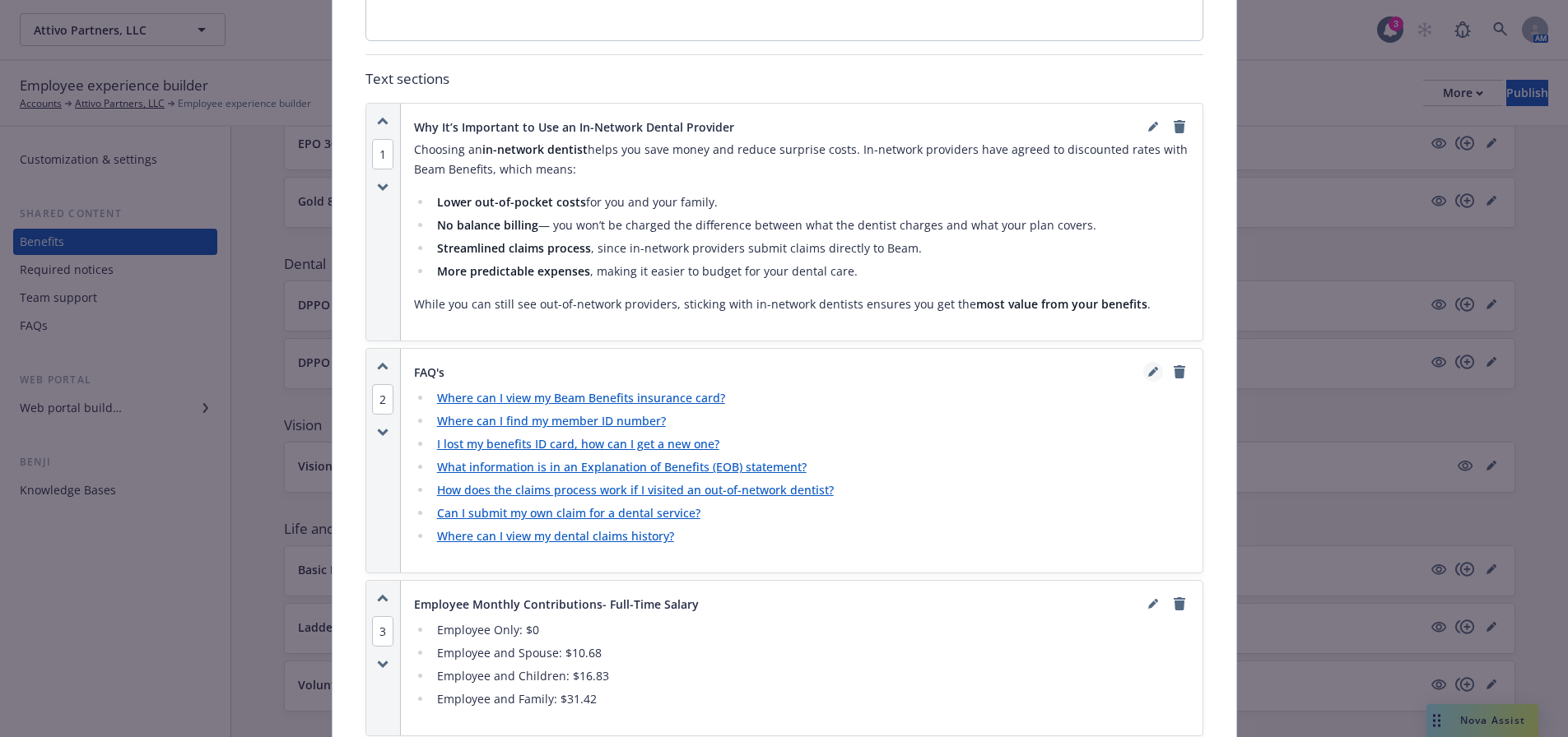
click at [1144, 370] on link "editPencil" at bounding box center [1154, 371] width 19 height 19
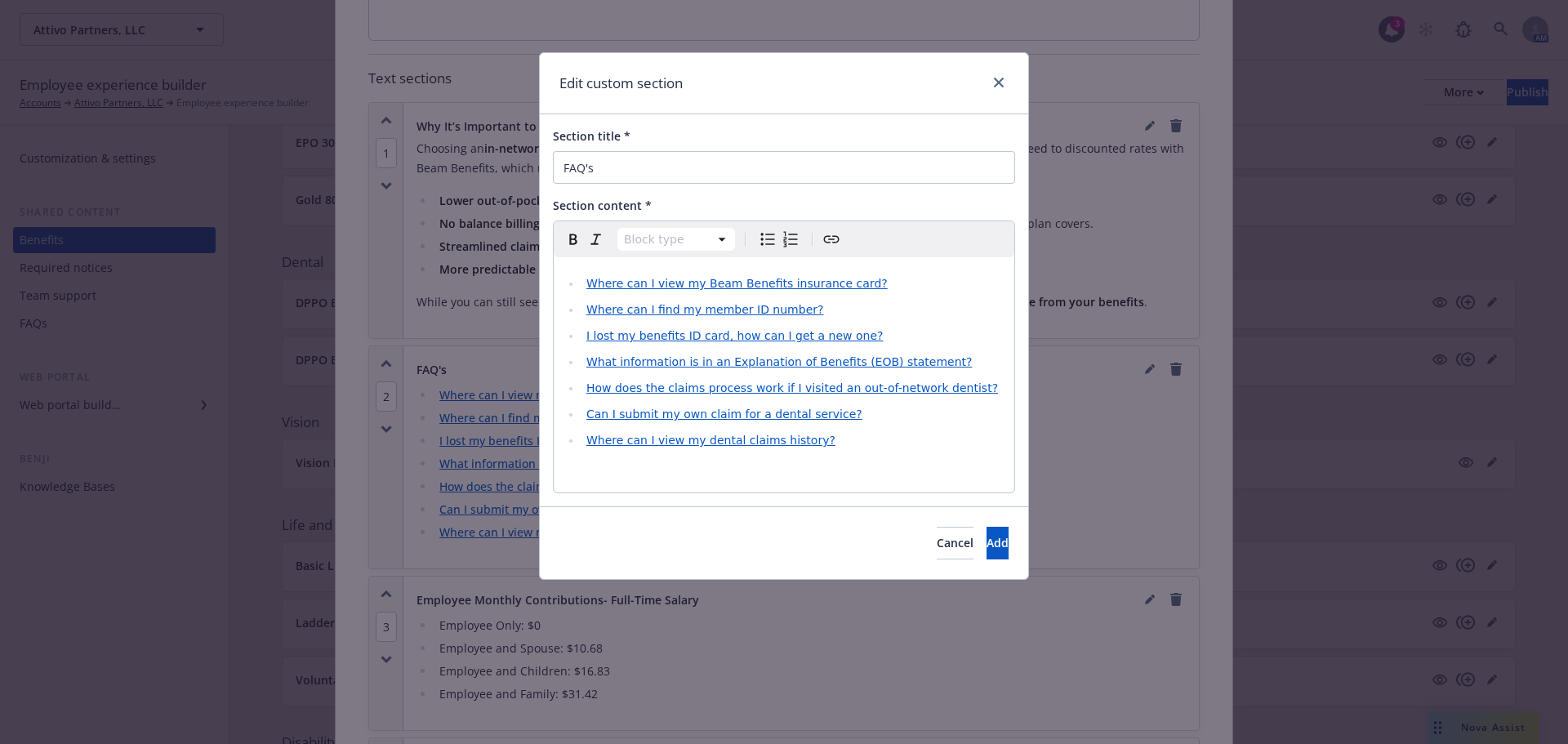
select select
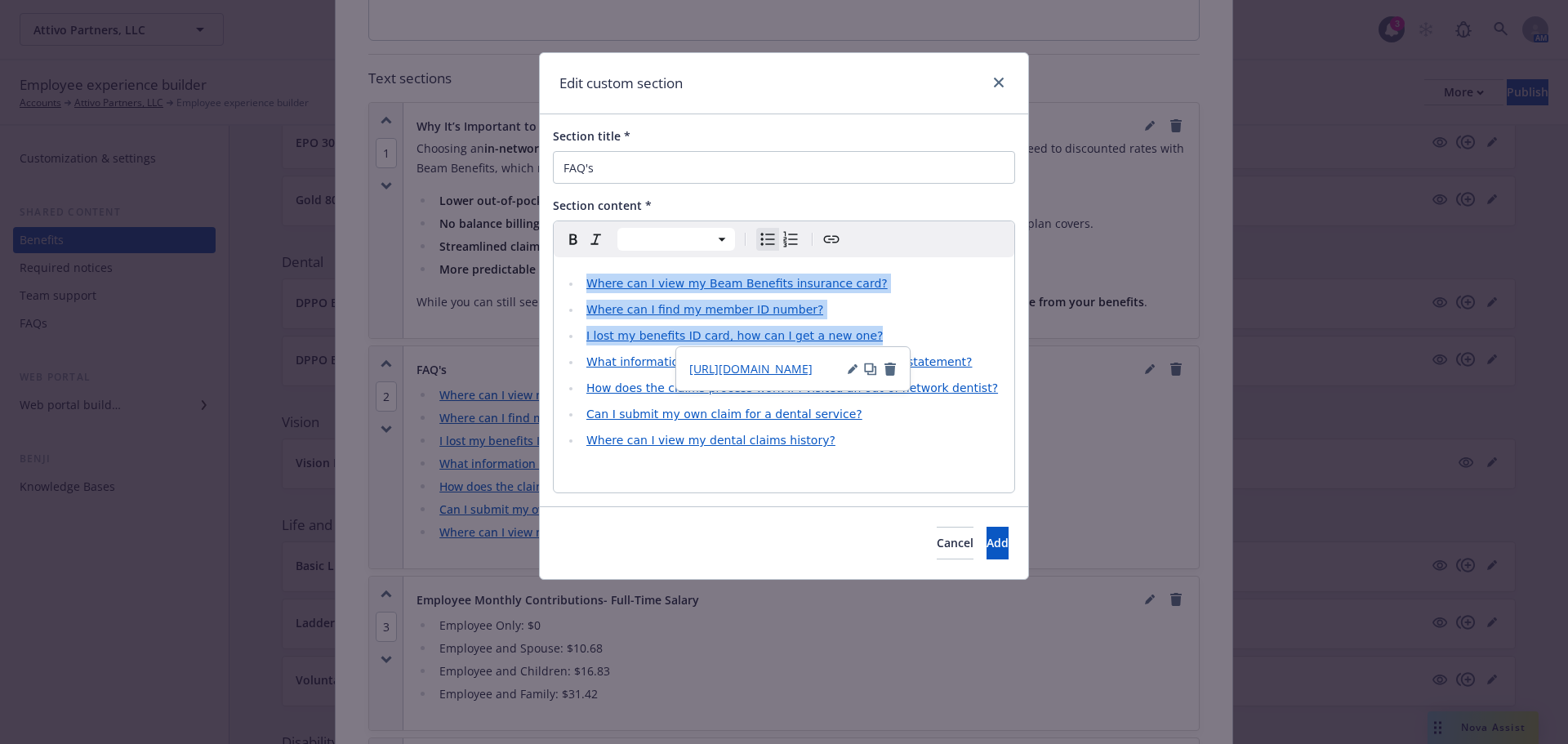
drag, startPoint x: 579, startPoint y: 279, endPoint x: 858, endPoint y: 327, distance: 283.1
click at [858, 327] on ul "Where can I view my Beam Benefits insurance card? Where can I find my member ID…" at bounding box center [784, 362] width 441 height 177
copy ul "Where can I view my Beam Benefits insurance card? Where can I find my member ID…"
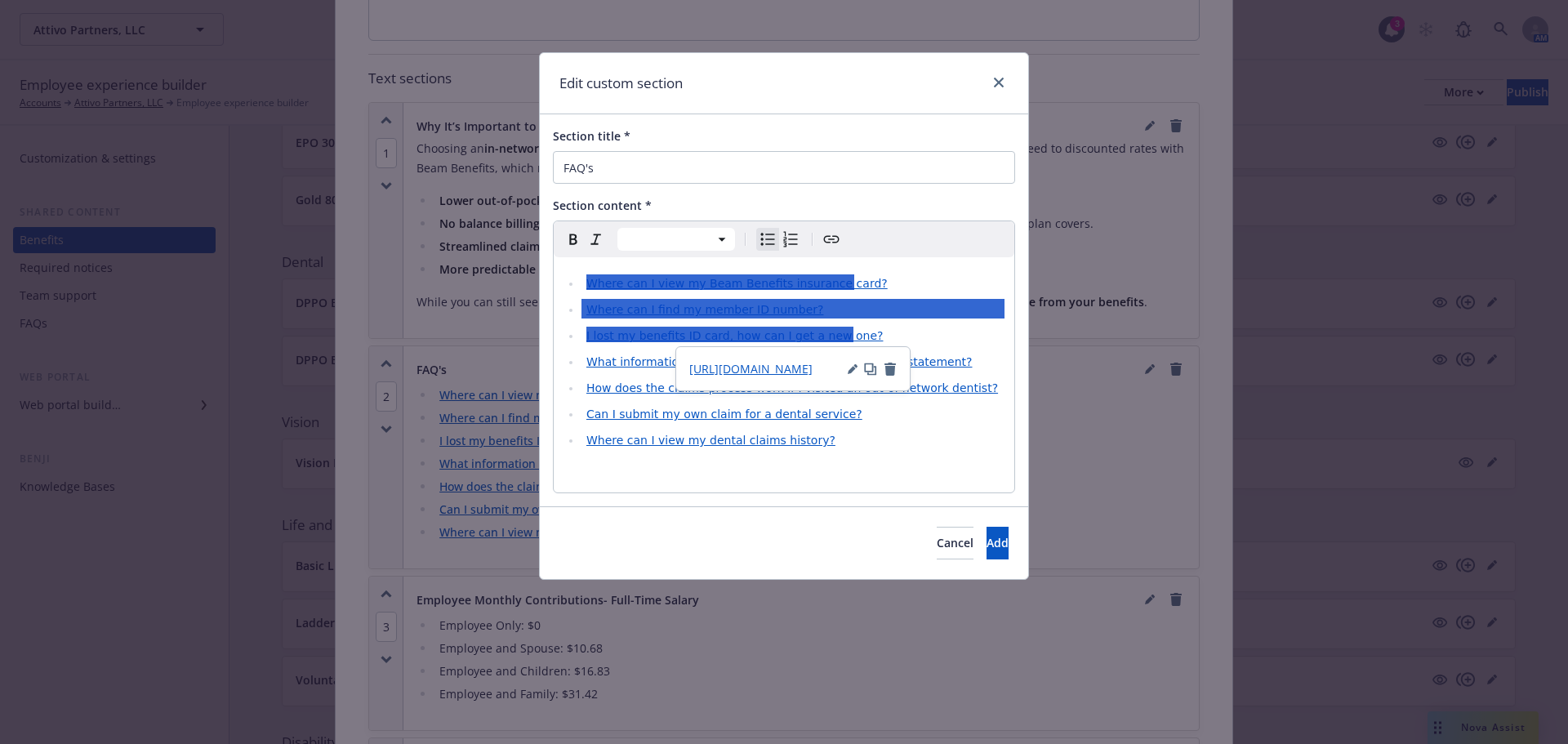
click at [1006, 75] on div at bounding box center [995, 83] width 26 height 21
click at [1004, 77] on link "close" at bounding box center [999, 82] width 19 height 19
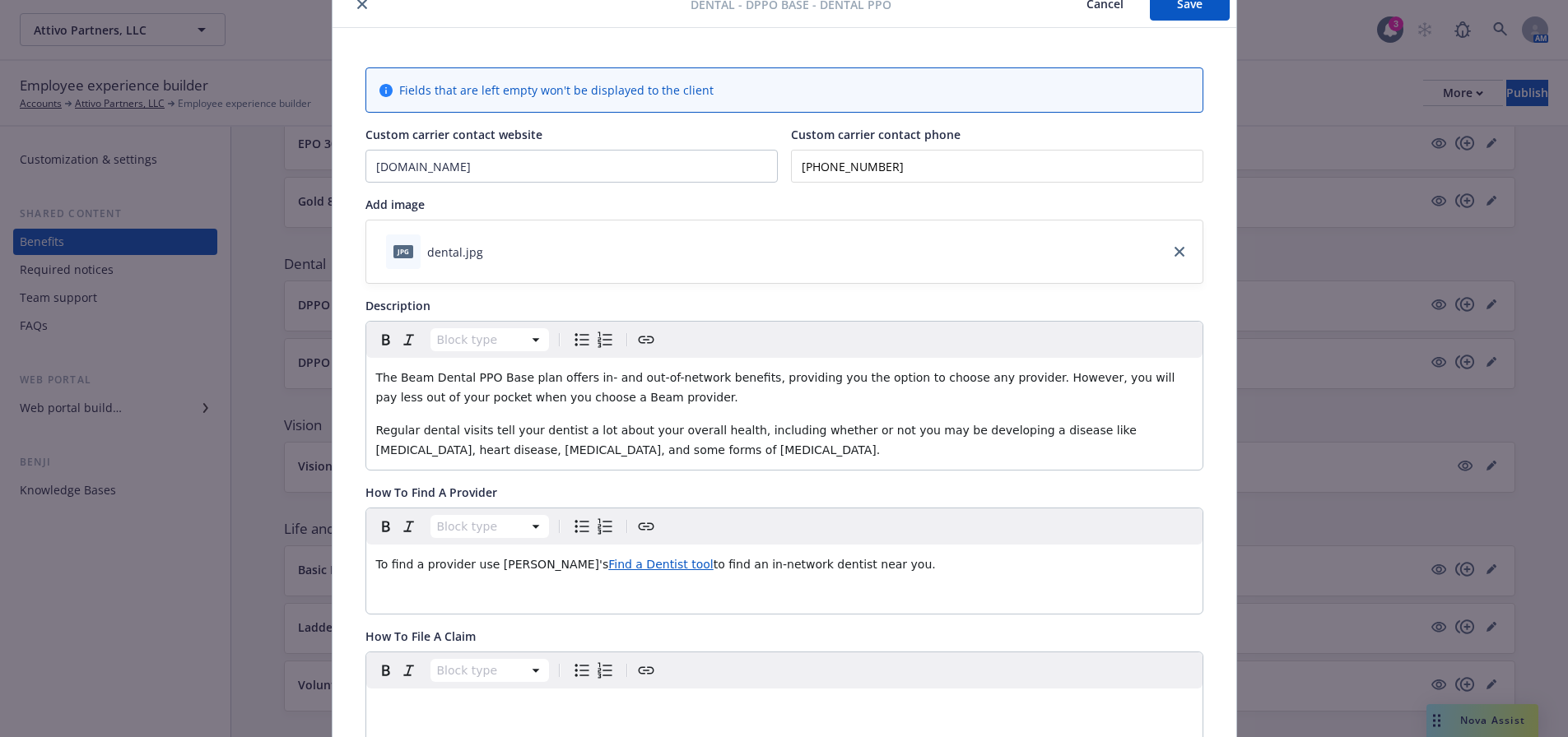
scroll to position [0, 0]
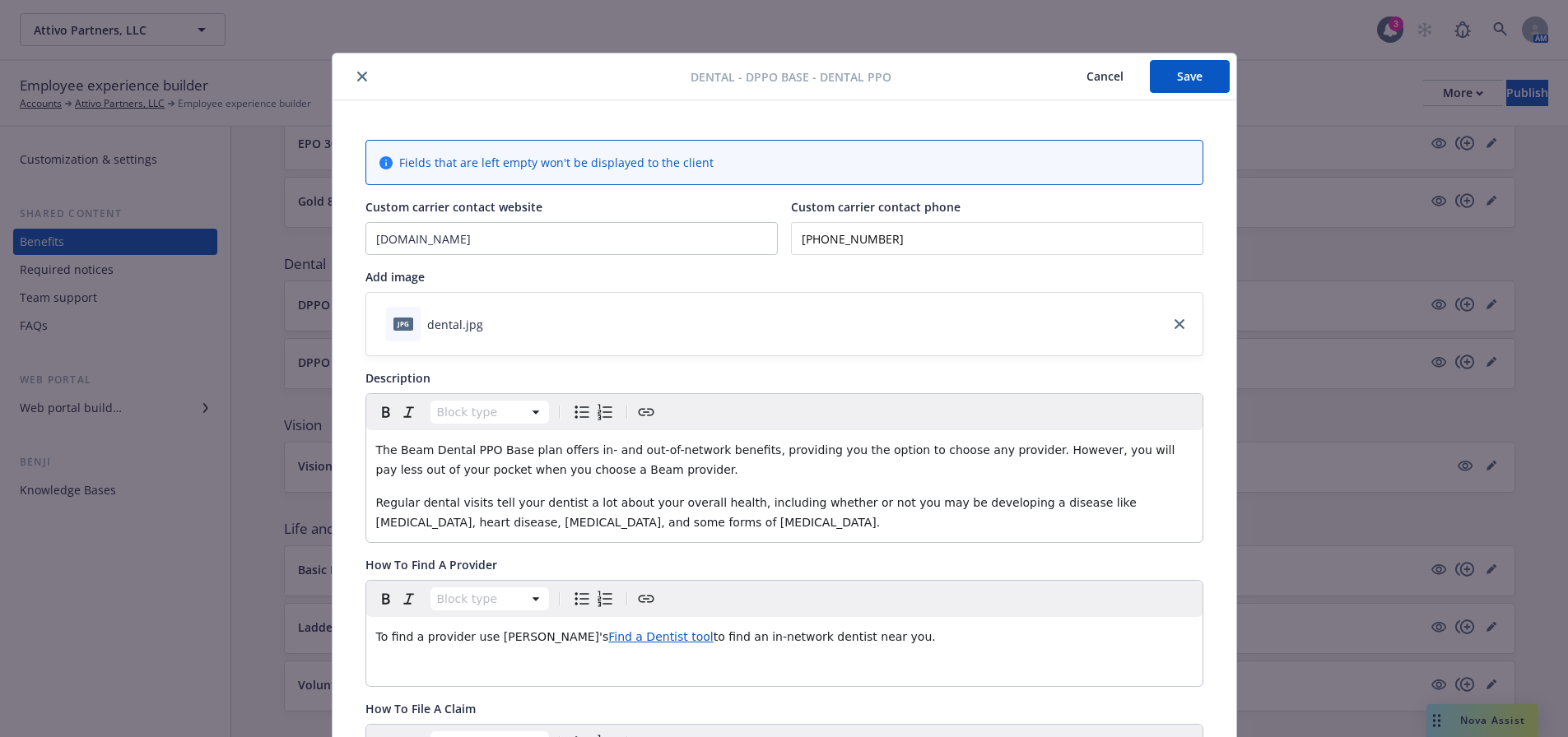
click at [352, 78] on button "close" at bounding box center [362, 77] width 19 height 19
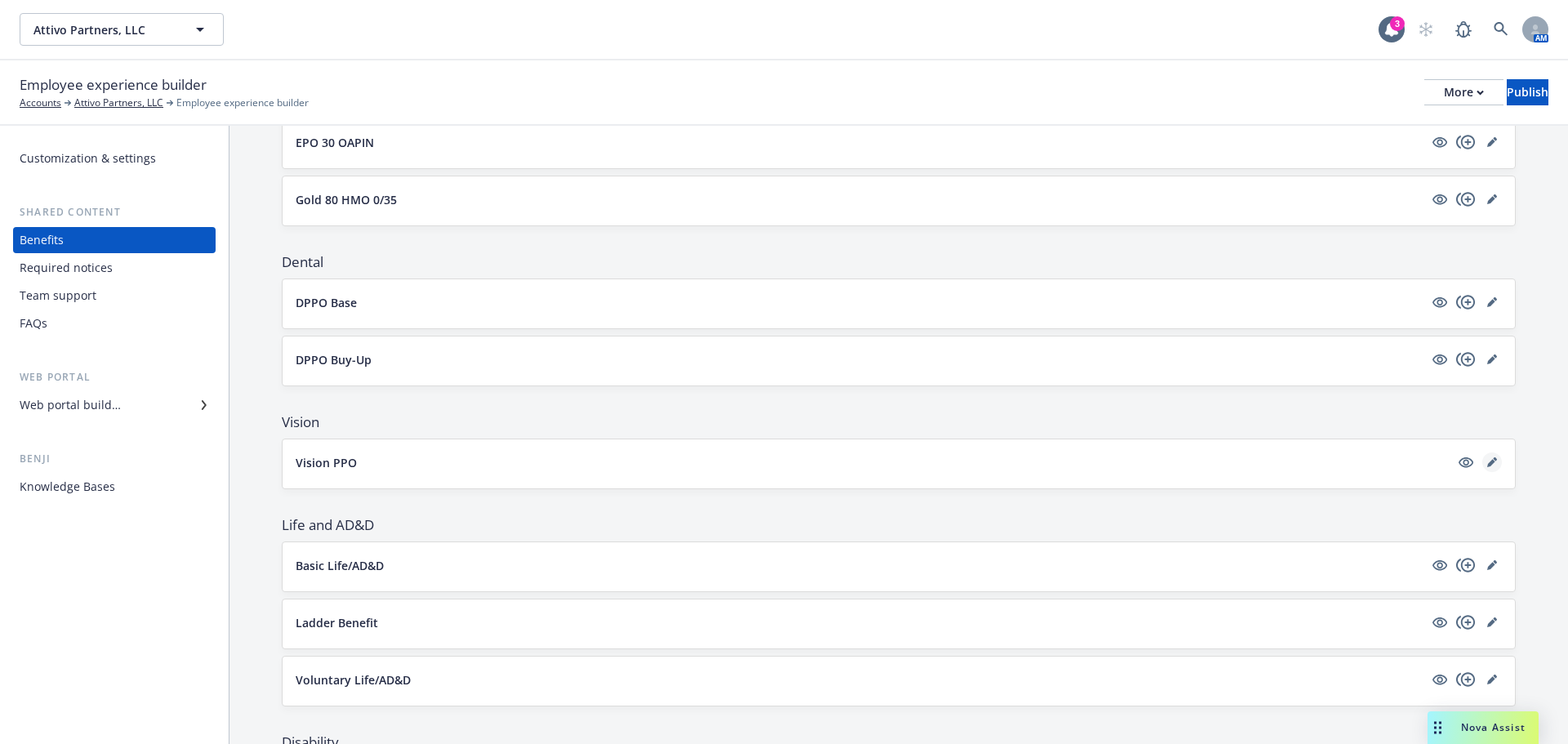
click at [1489, 458] on link "editPencil" at bounding box center [1492, 462] width 19 height 19
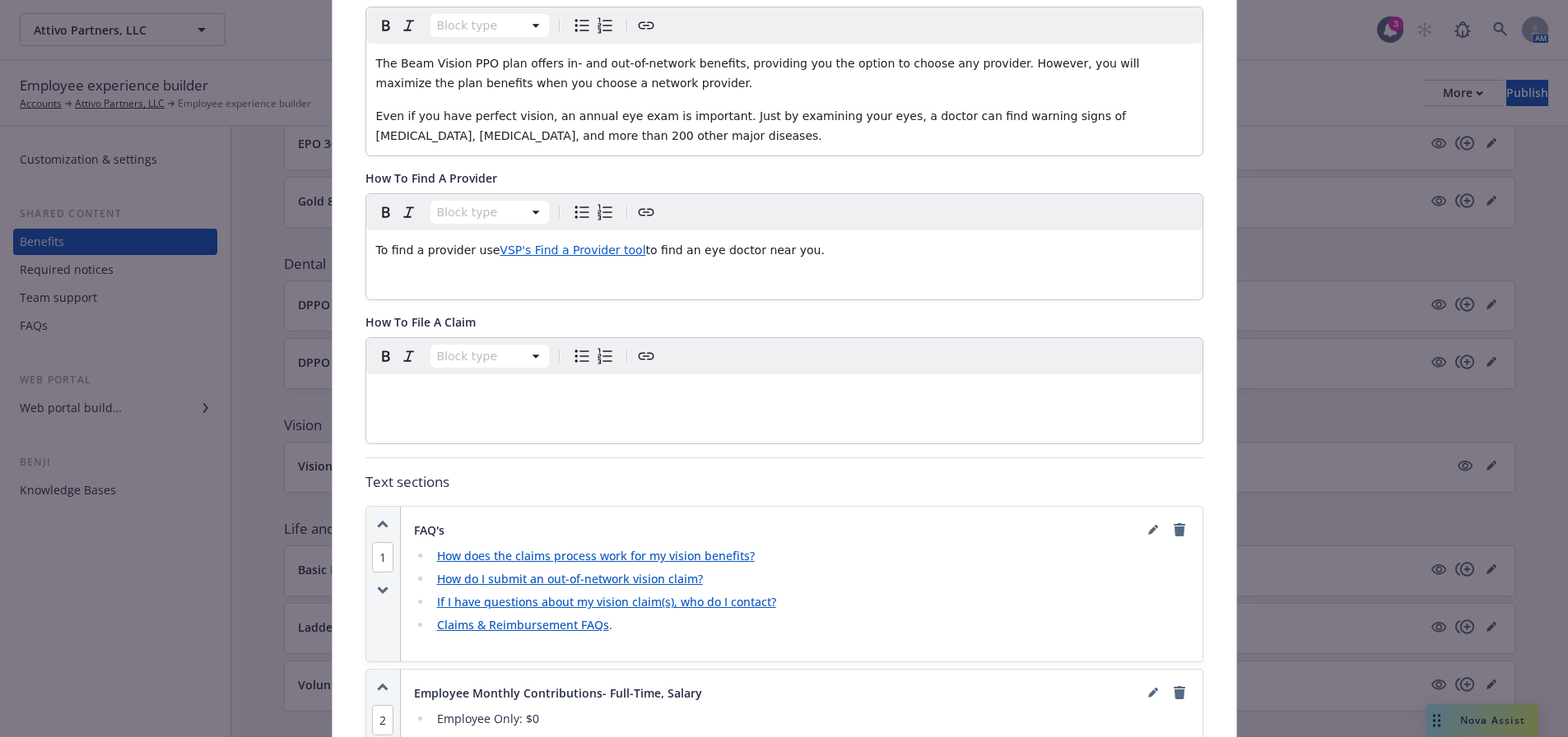
scroll to position [544, 0]
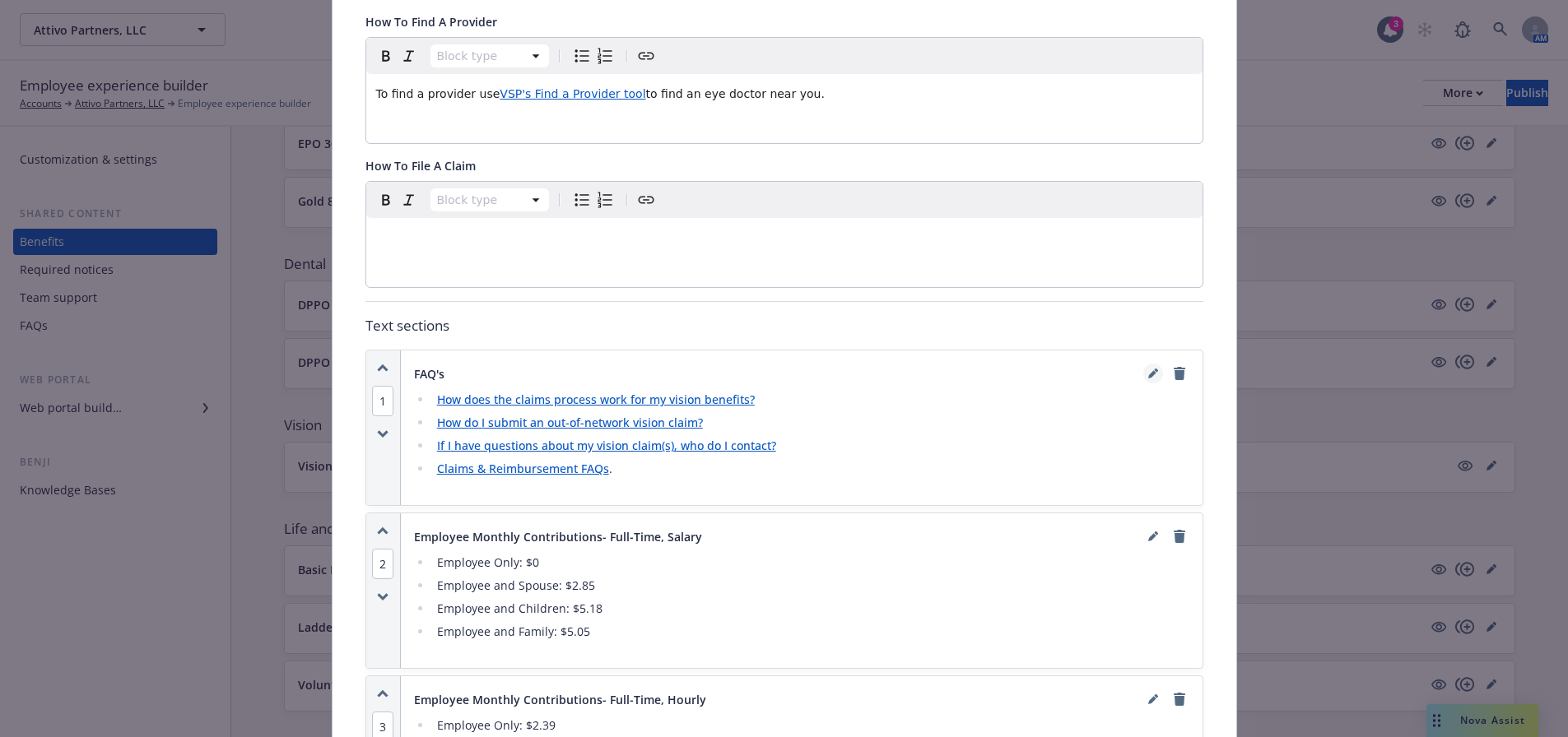
click at [1149, 377] on icon "editPencil" at bounding box center [1154, 373] width 10 height 10
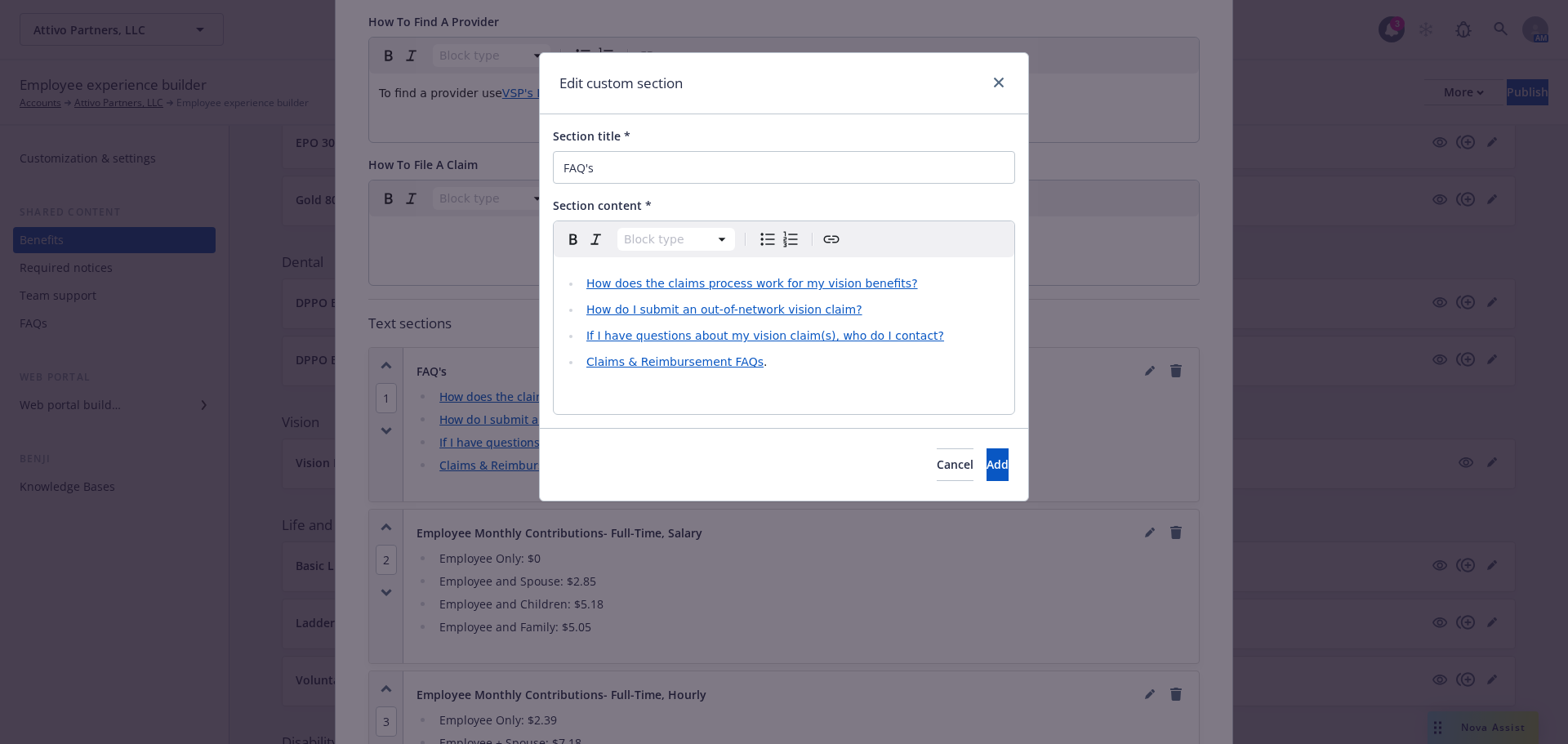
select select
click at [583, 280] on li "How does the claims process work for my vision benefits?" at bounding box center [793, 284] width 423 height 19
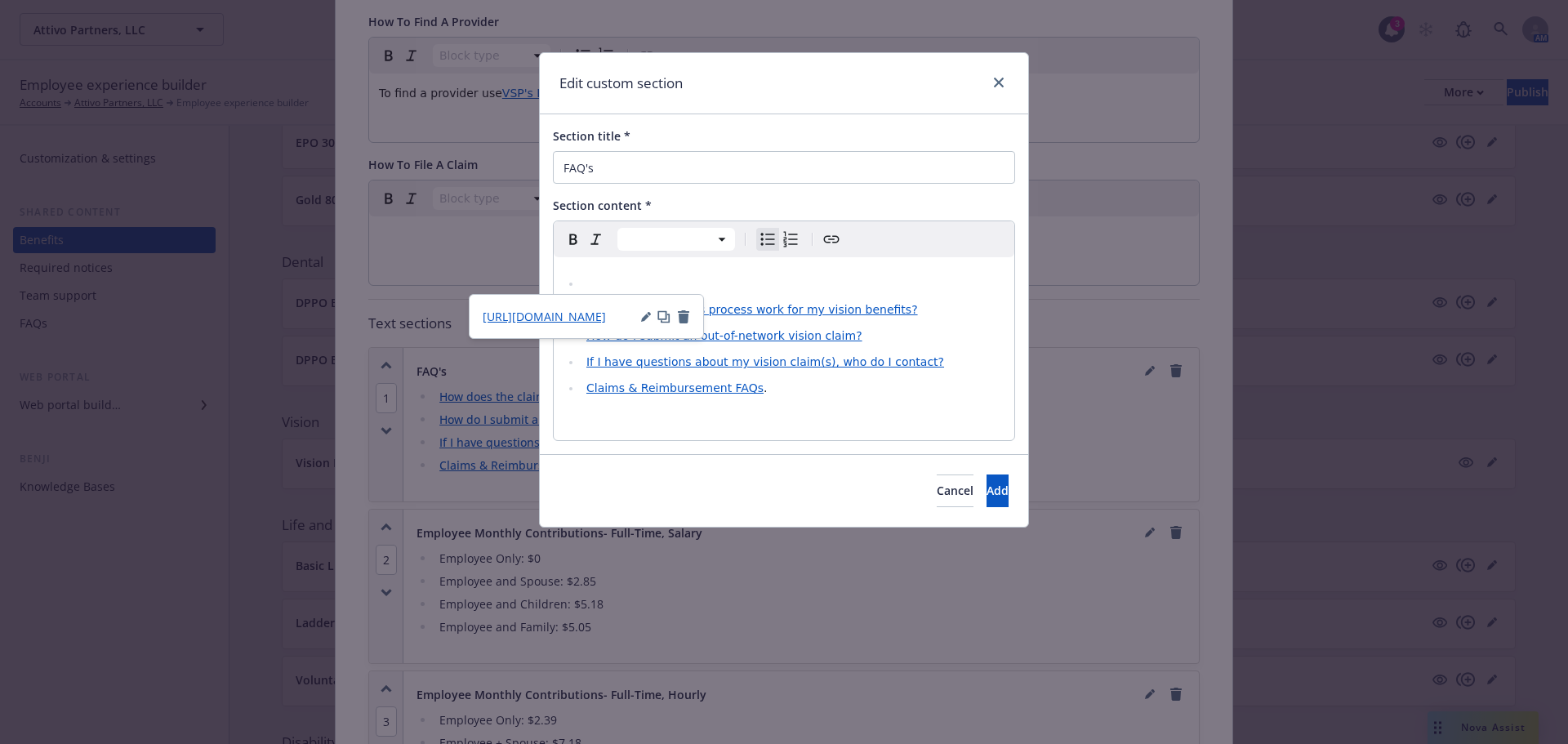
click at [592, 280] on li "editable markdown" at bounding box center [793, 284] width 423 height 19
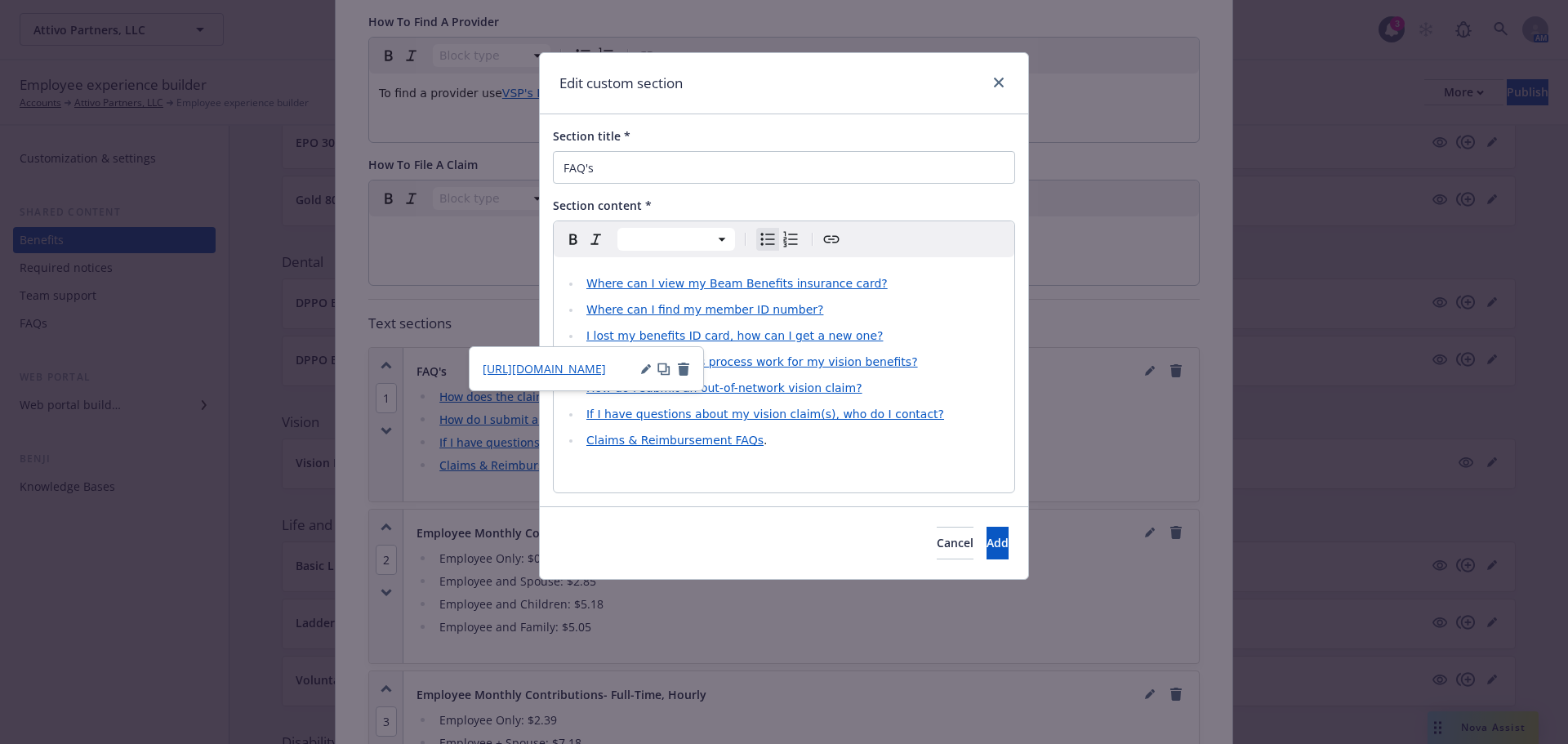
click at [692, 536] on div "Cancel Add" at bounding box center [784, 542] width 488 height 72
click at [991, 537] on button "Add" at bounding box center [997, 543] width 22 height 33
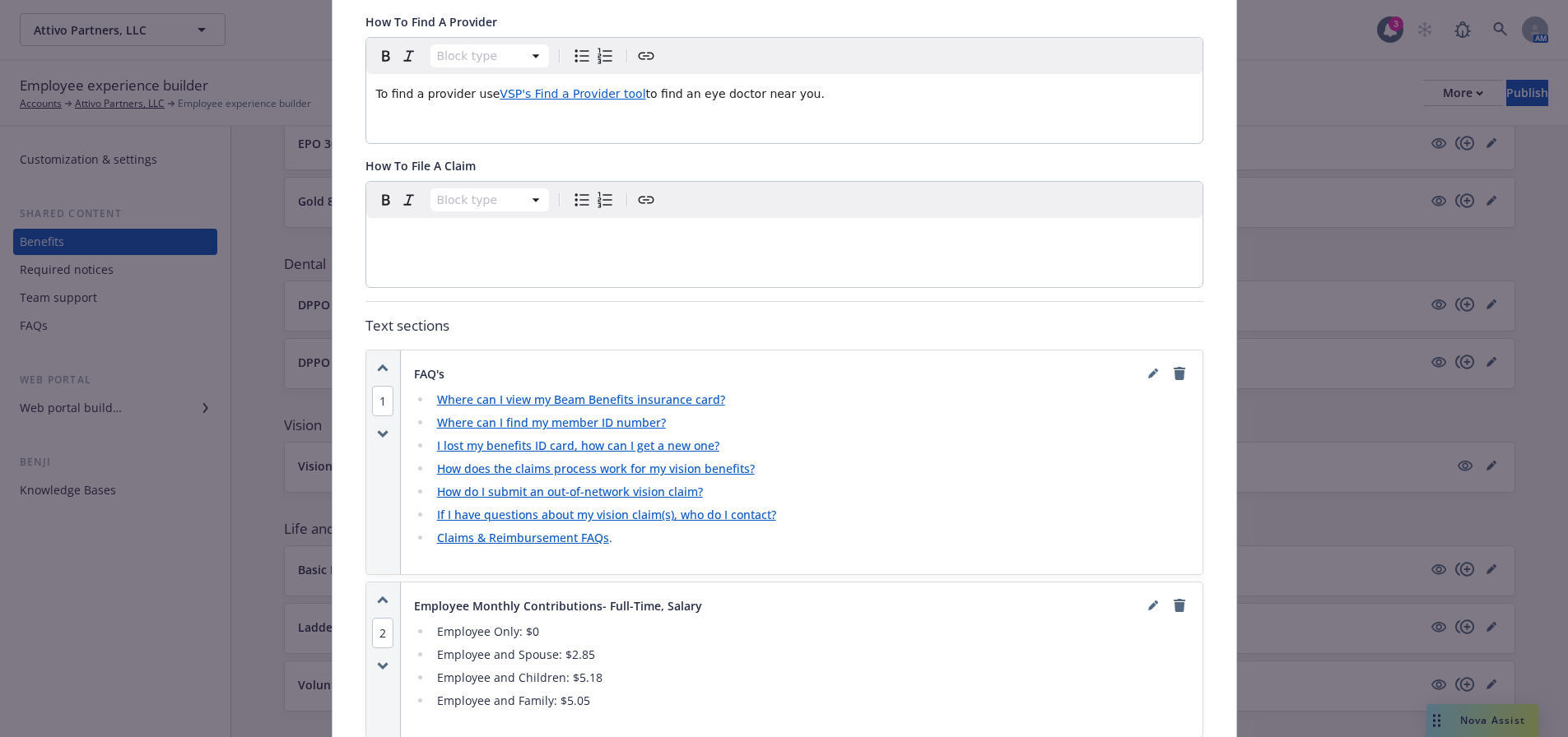
click at [583, 509] on link "If I have questions about my vision claim(s), who do I contact?" at bounding box center [606, 514] width 339 height 16
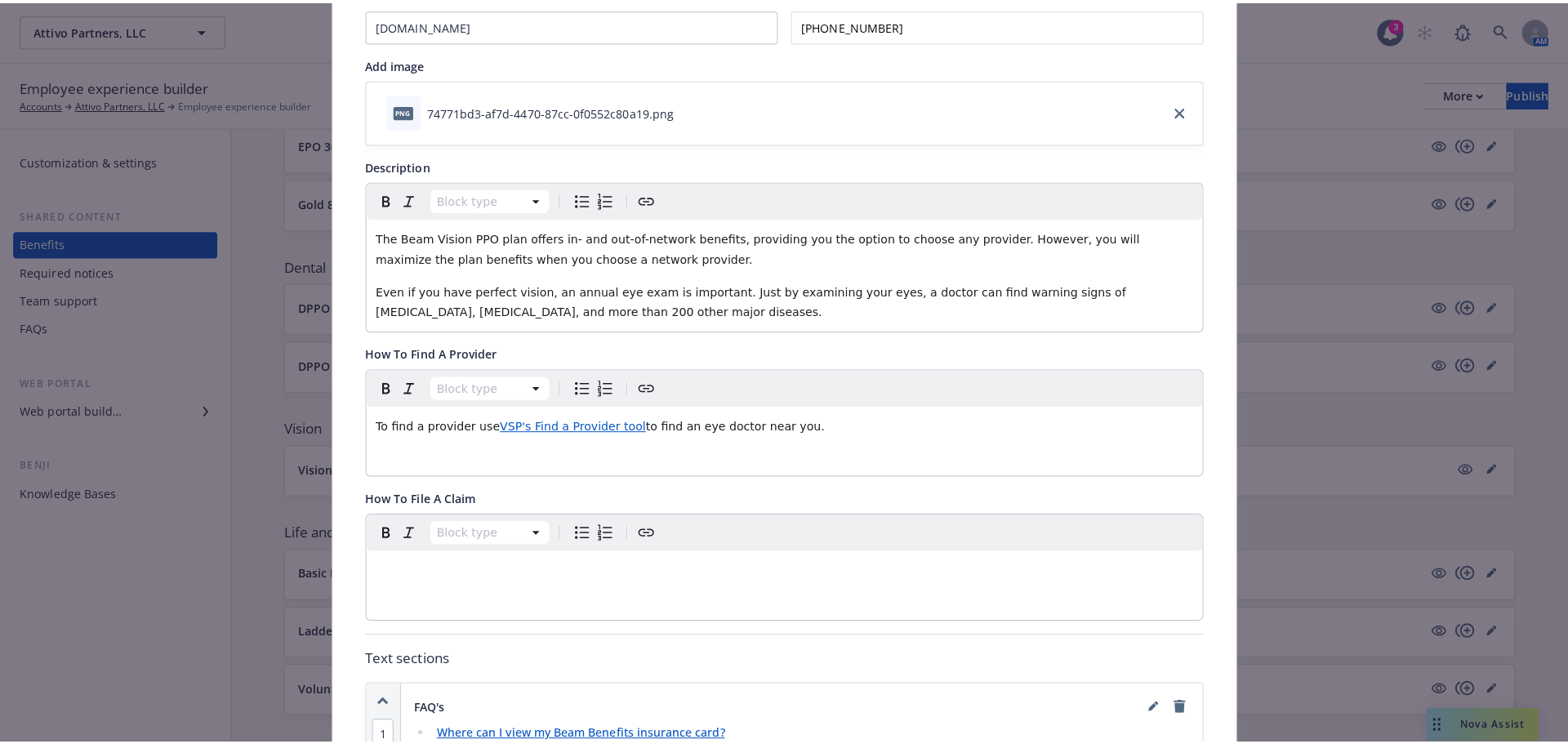
scroll to position [0, 0]
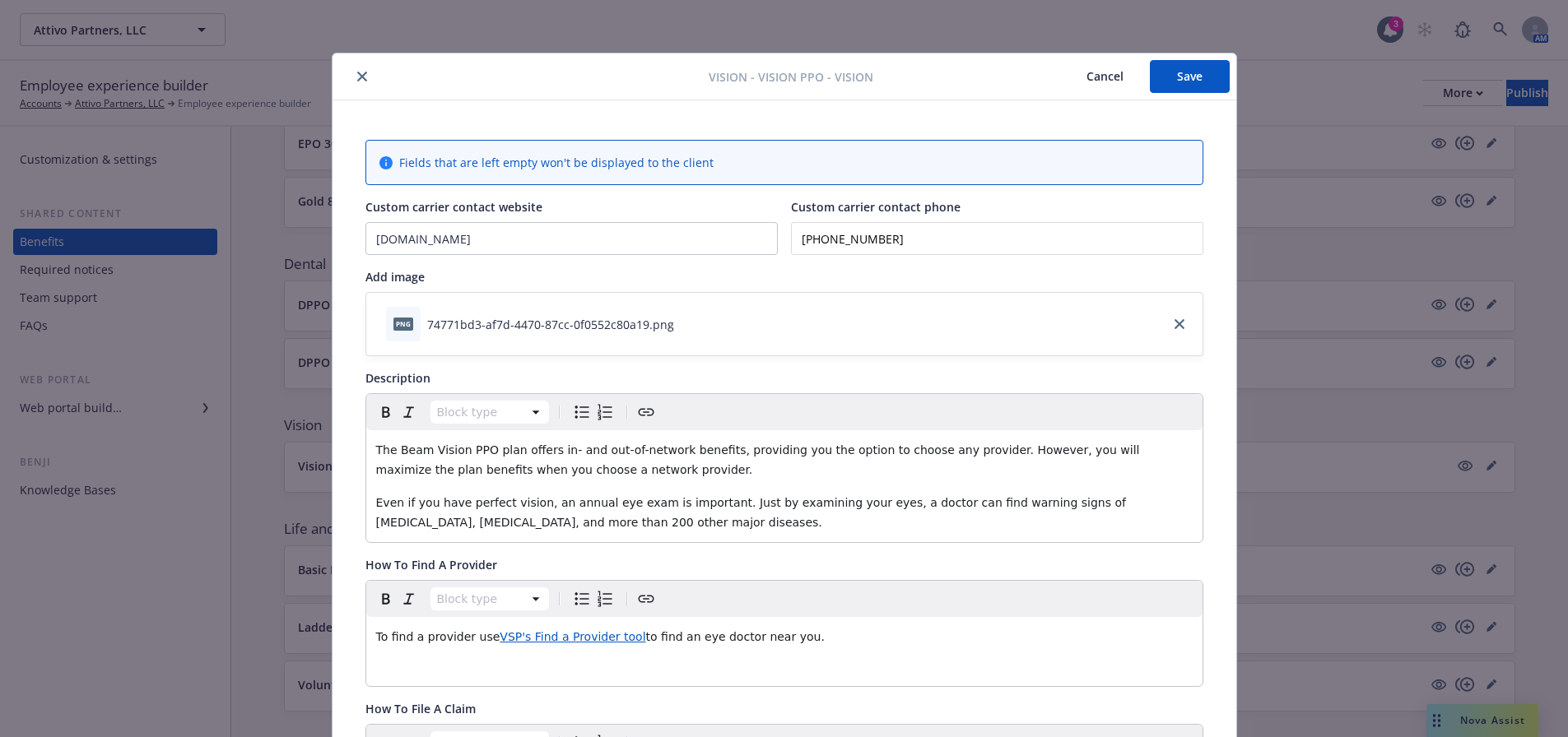
click at [1185, 67] on button "Save" at bounding box center [1190, 77] width 80 height 33
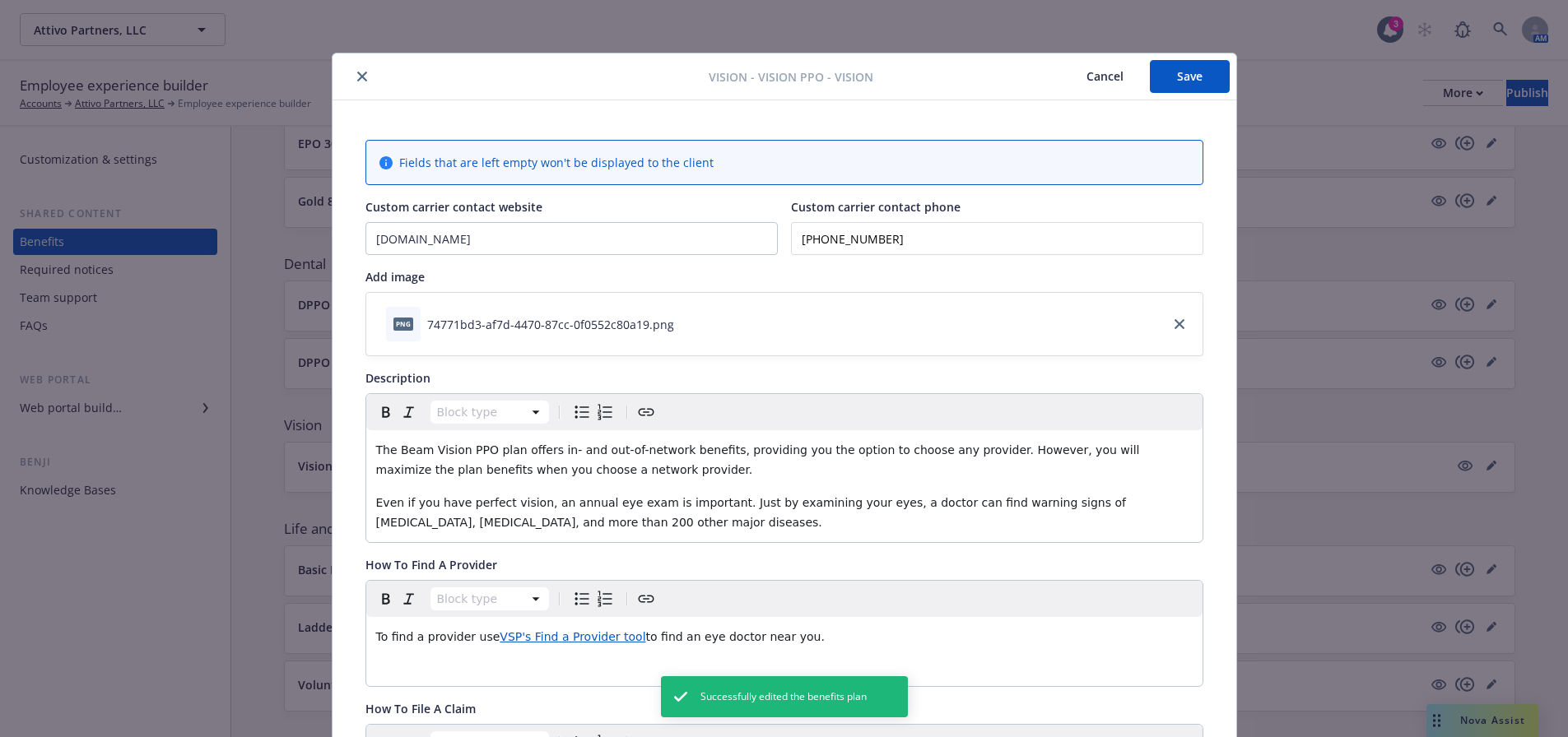
click at [357, 74] on icon "close" at bounding box center [362, 77] width 10 height 10
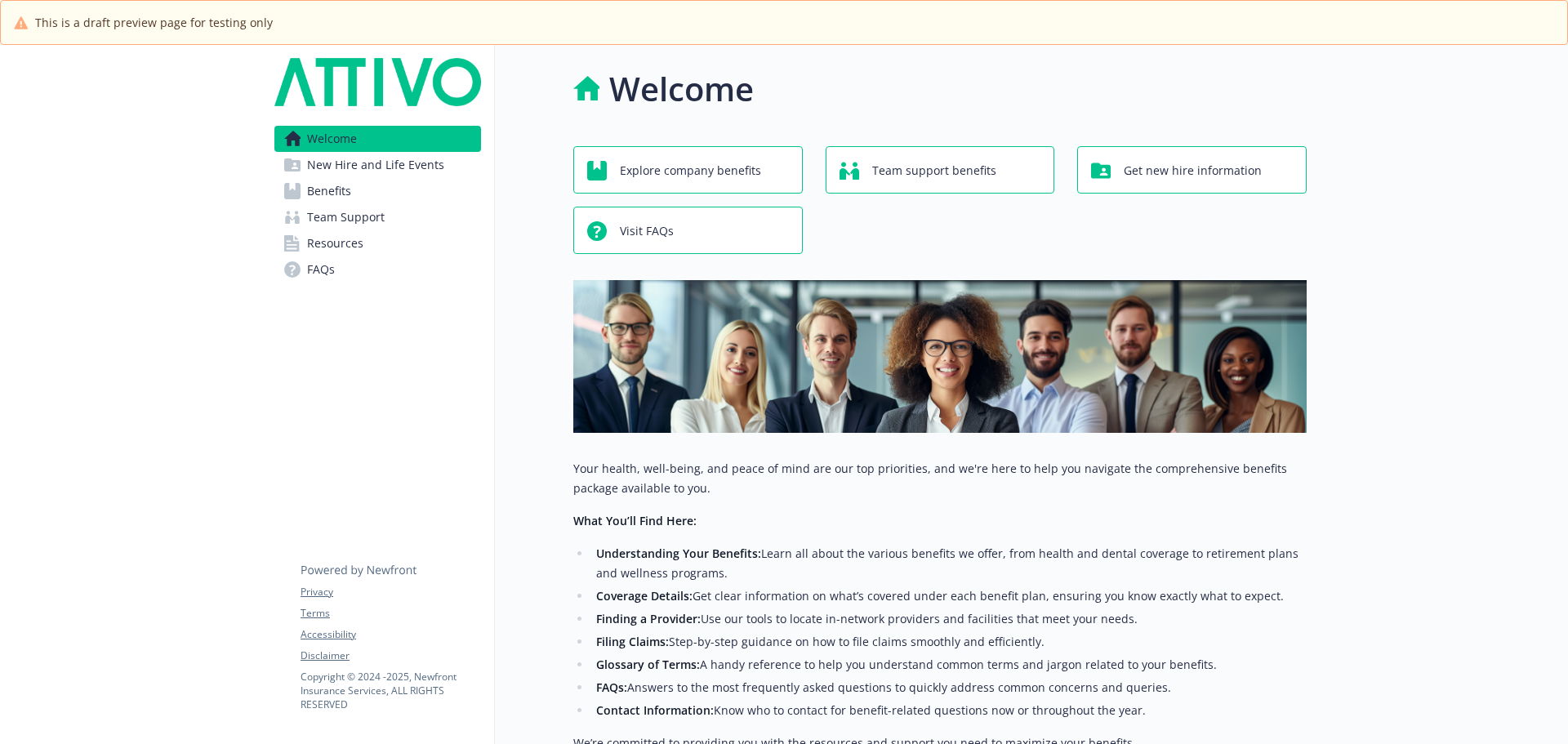
click at [309, 223] on span "Team Support" at bounding box center [345, 217] width 77 height 26
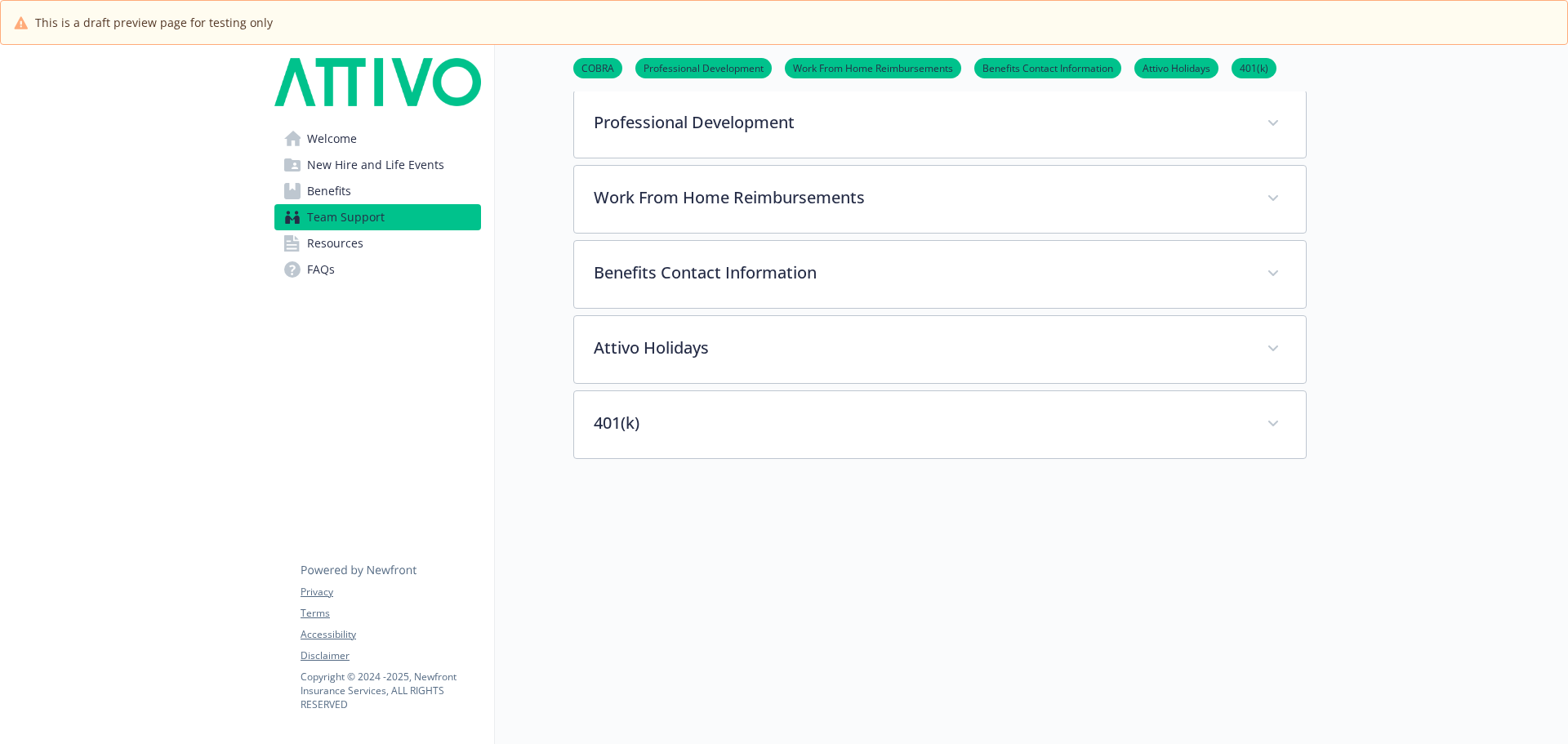
scroll to position [393, 0]
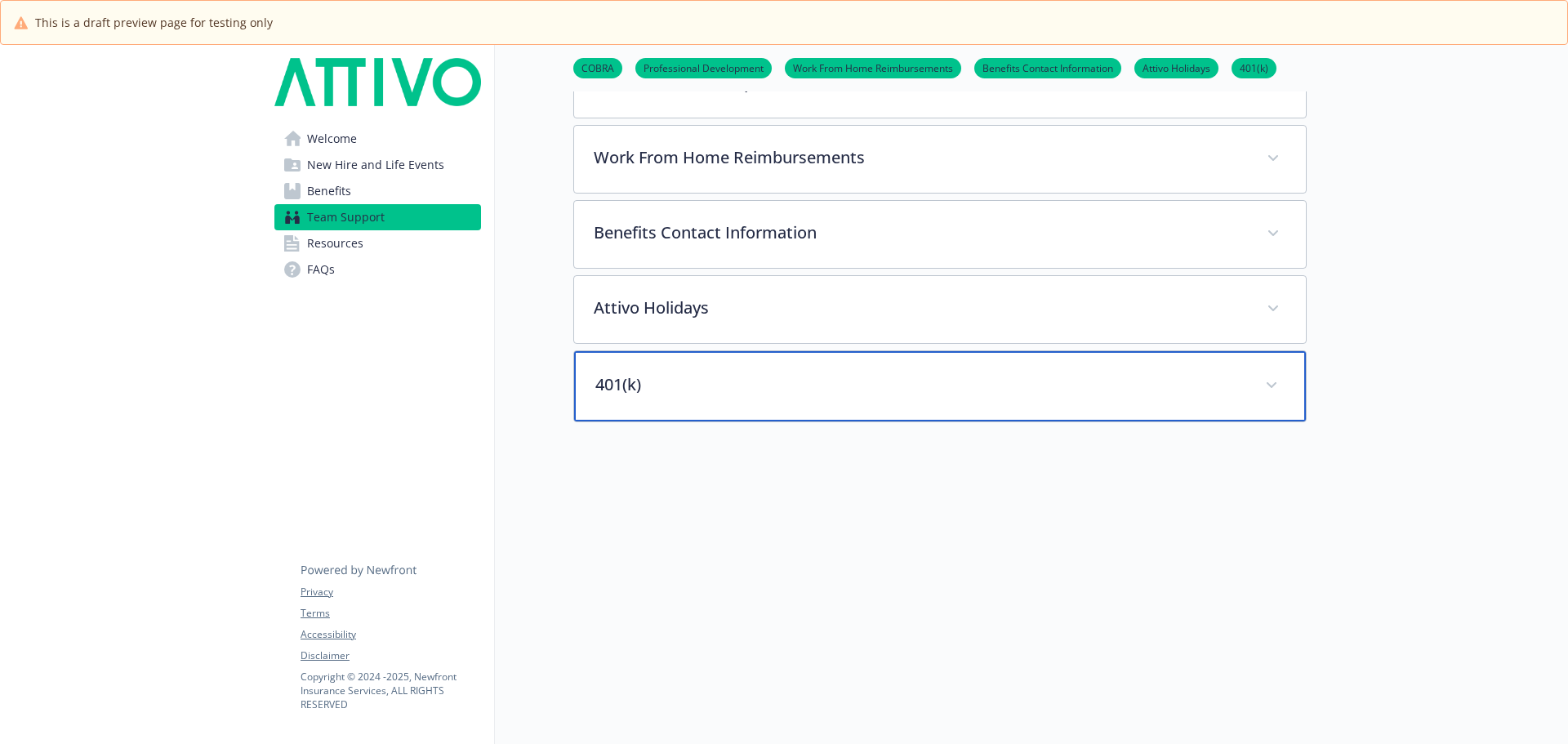
click at [777, 392] on div "401(k)" at bounding box center [940, 386] width 731 height 70
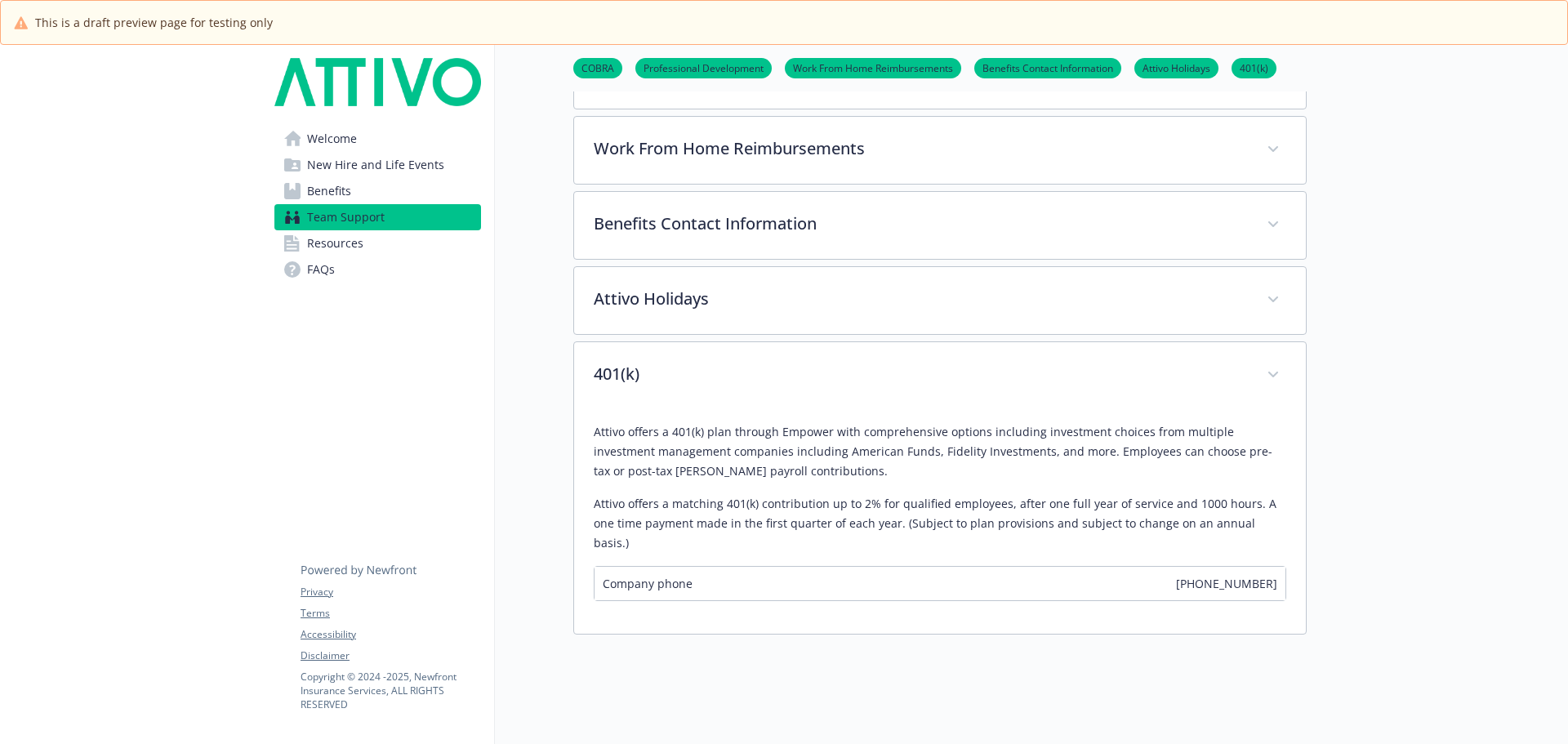
click at [385, 194] on link "Benefits" at bounding box center [377, 190] width 206 height 26
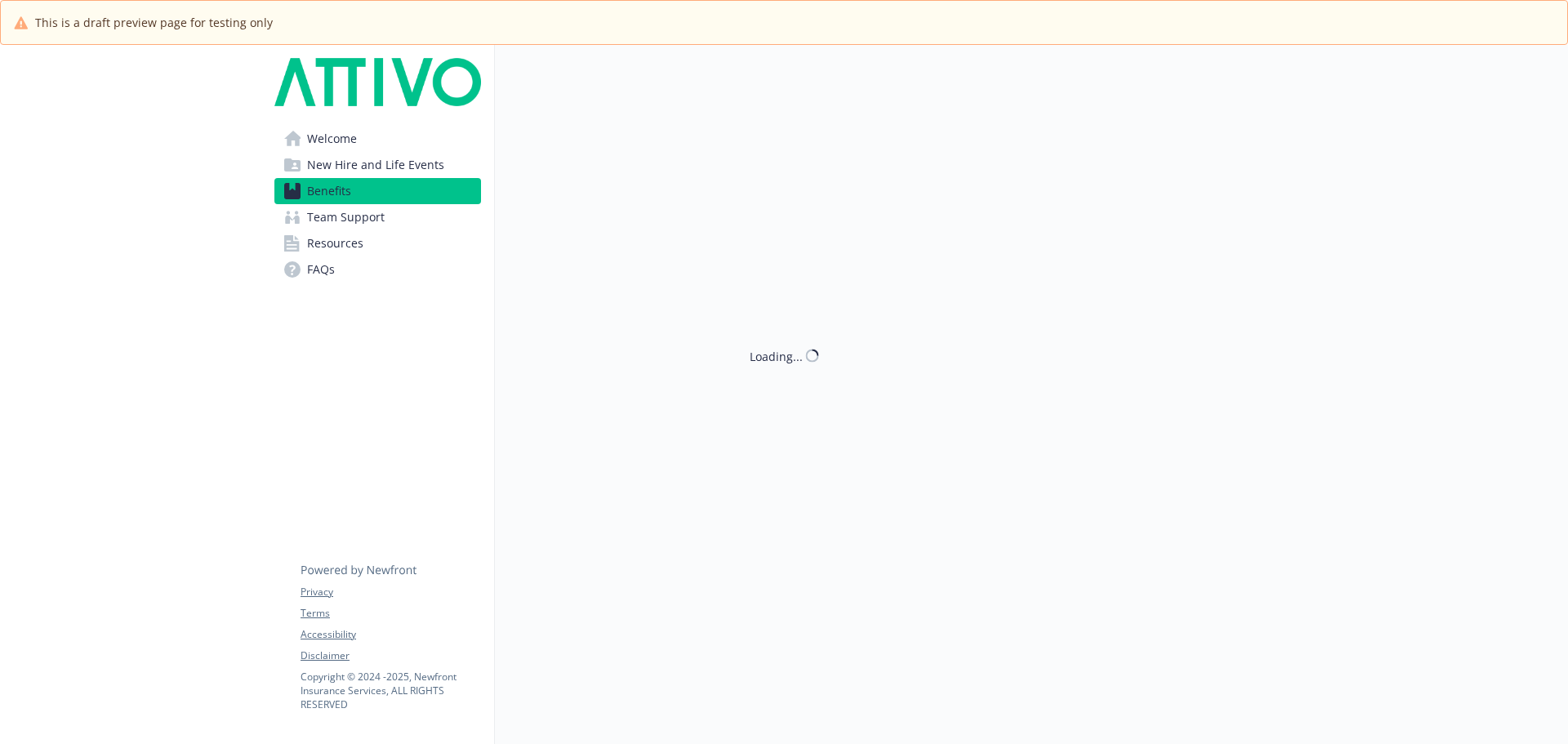
scroll to position [393, 0]
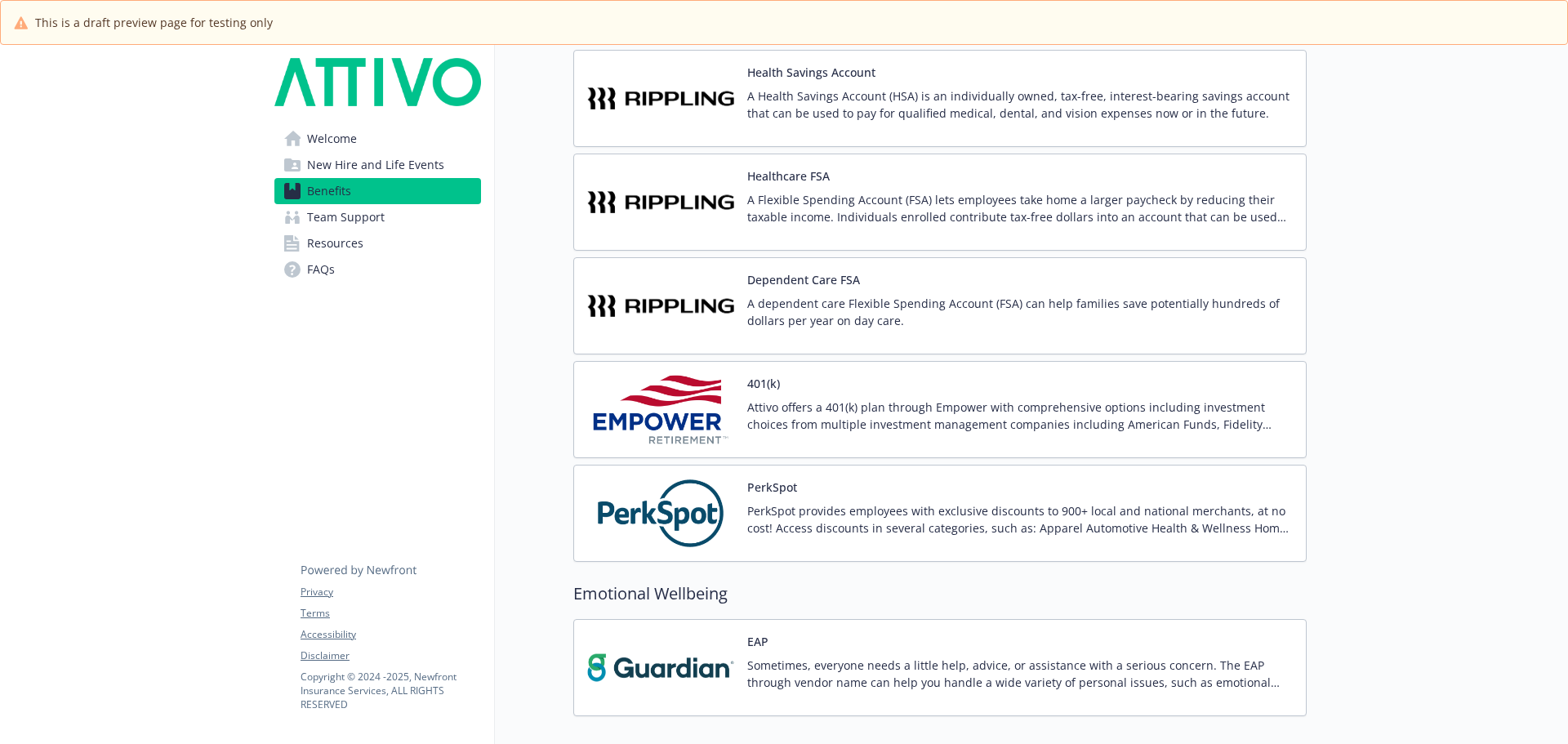
click at [770, 403] on p "Attivo offers a 401(k) plan through Empower with comprehensive options includin…" at bounding box center [1019, 416] width 545 height 35
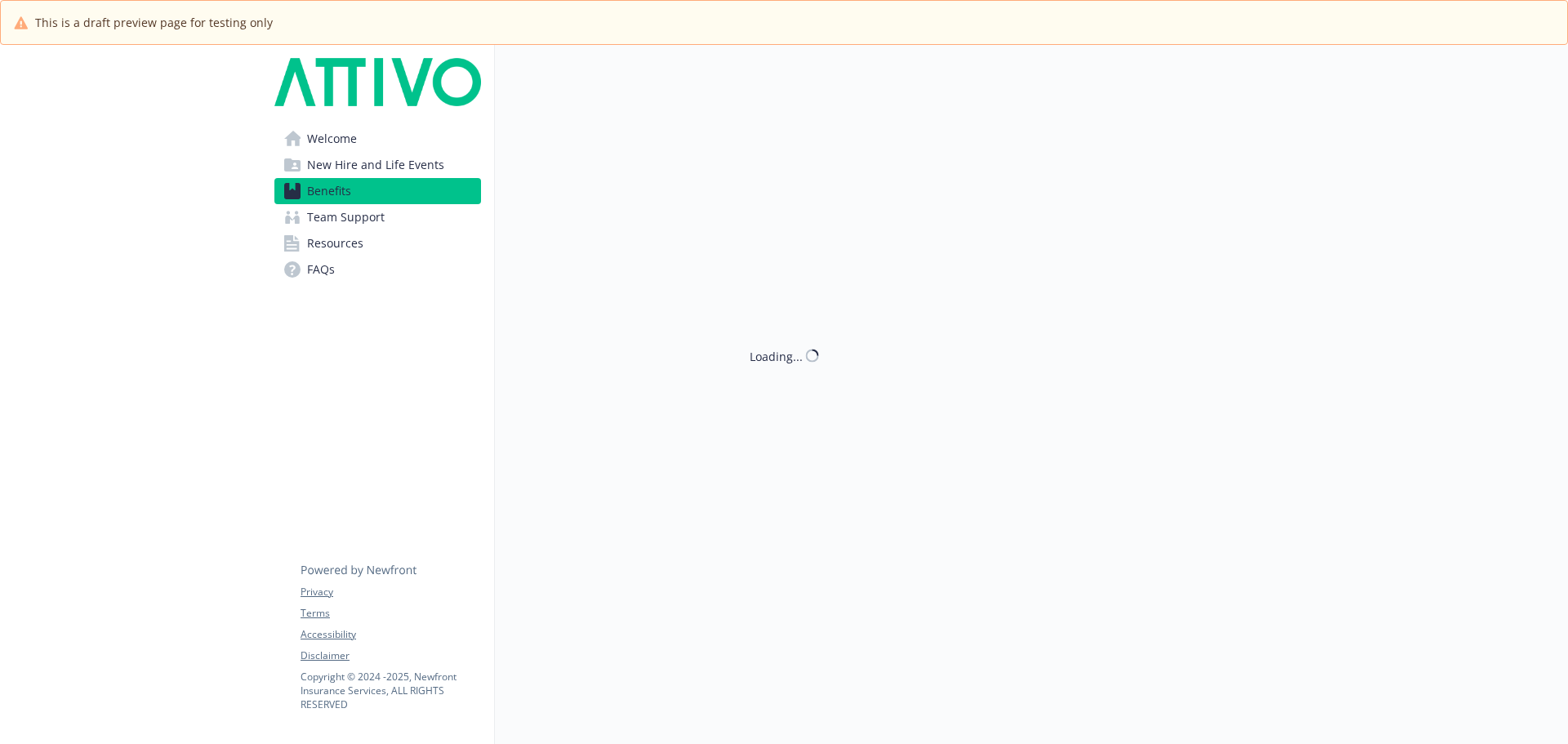
scroll to position [2190, 0]
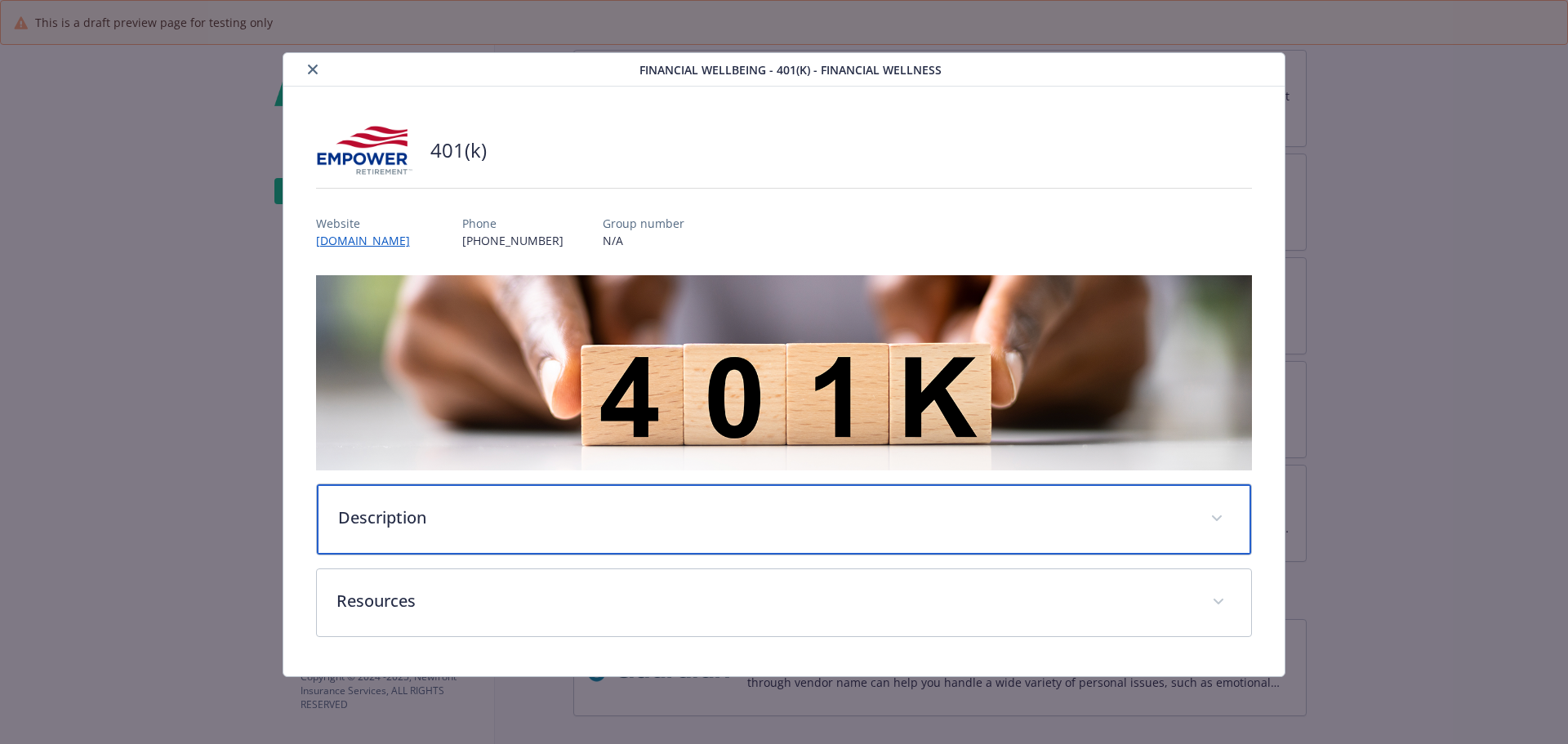
click at [624, 521] on p "Description" at bounding box center [764, 517] width 853 height 24
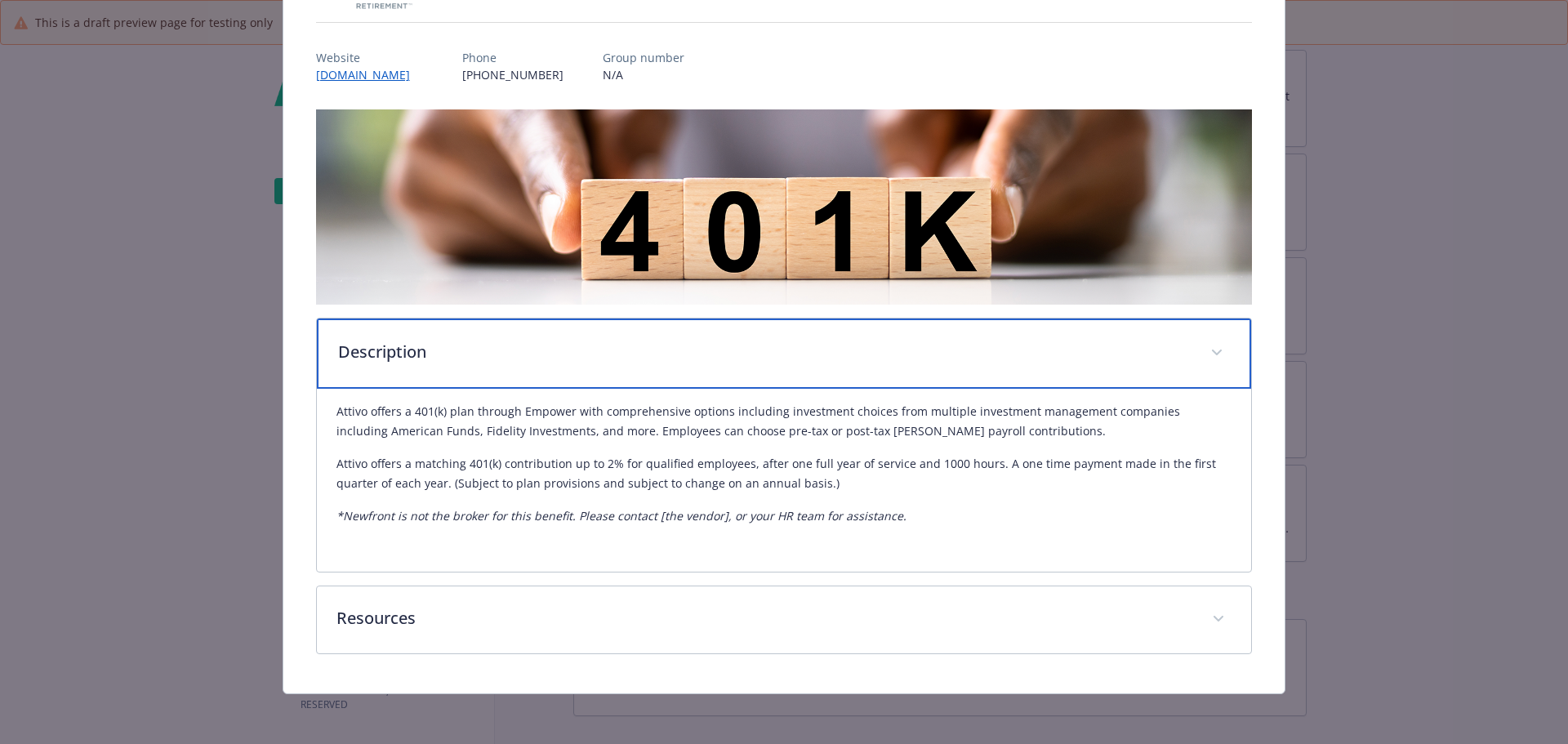
scroll to position [167, 0]
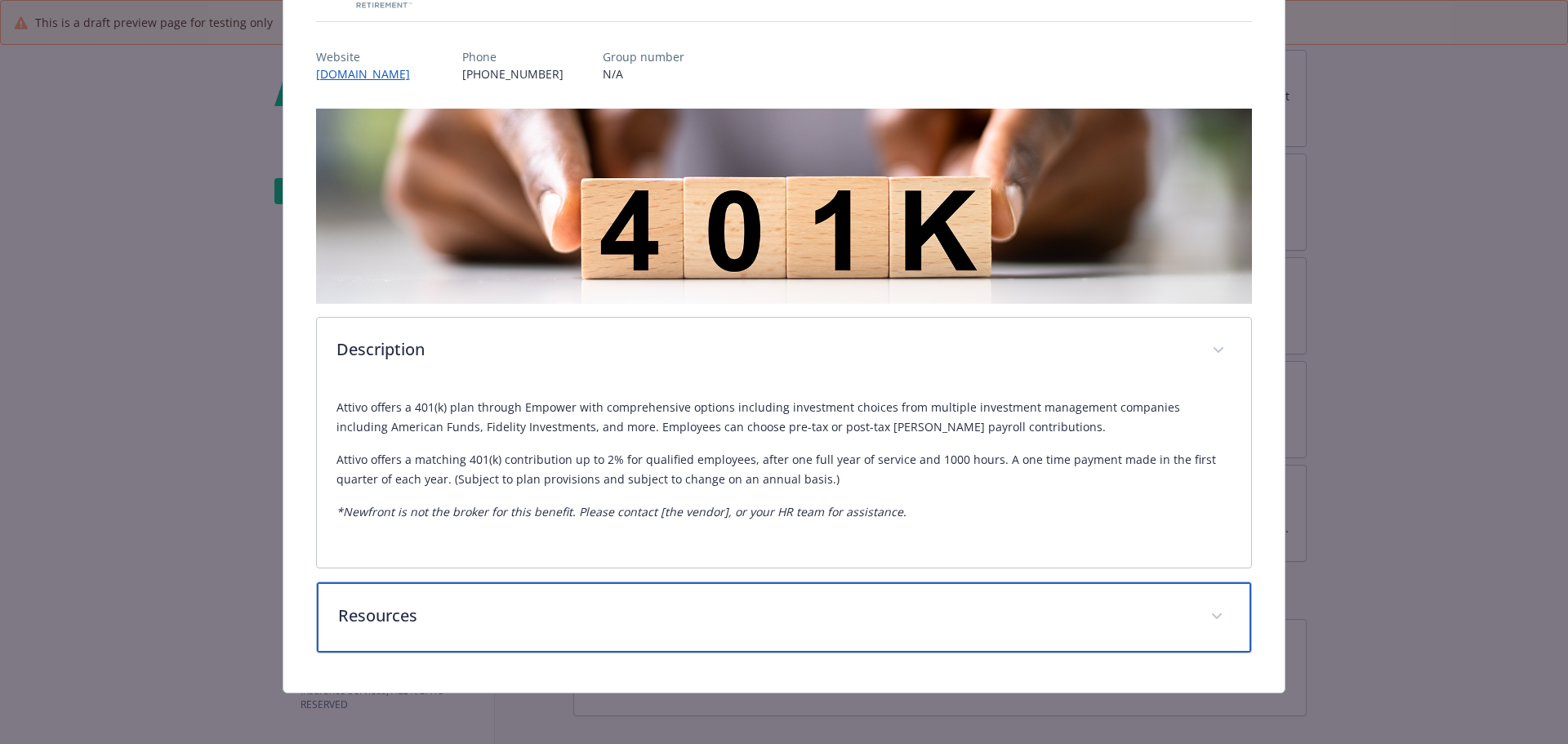
click at [519, 624] on p "Resources" at bounding box center [764, 615] width 853 height 24
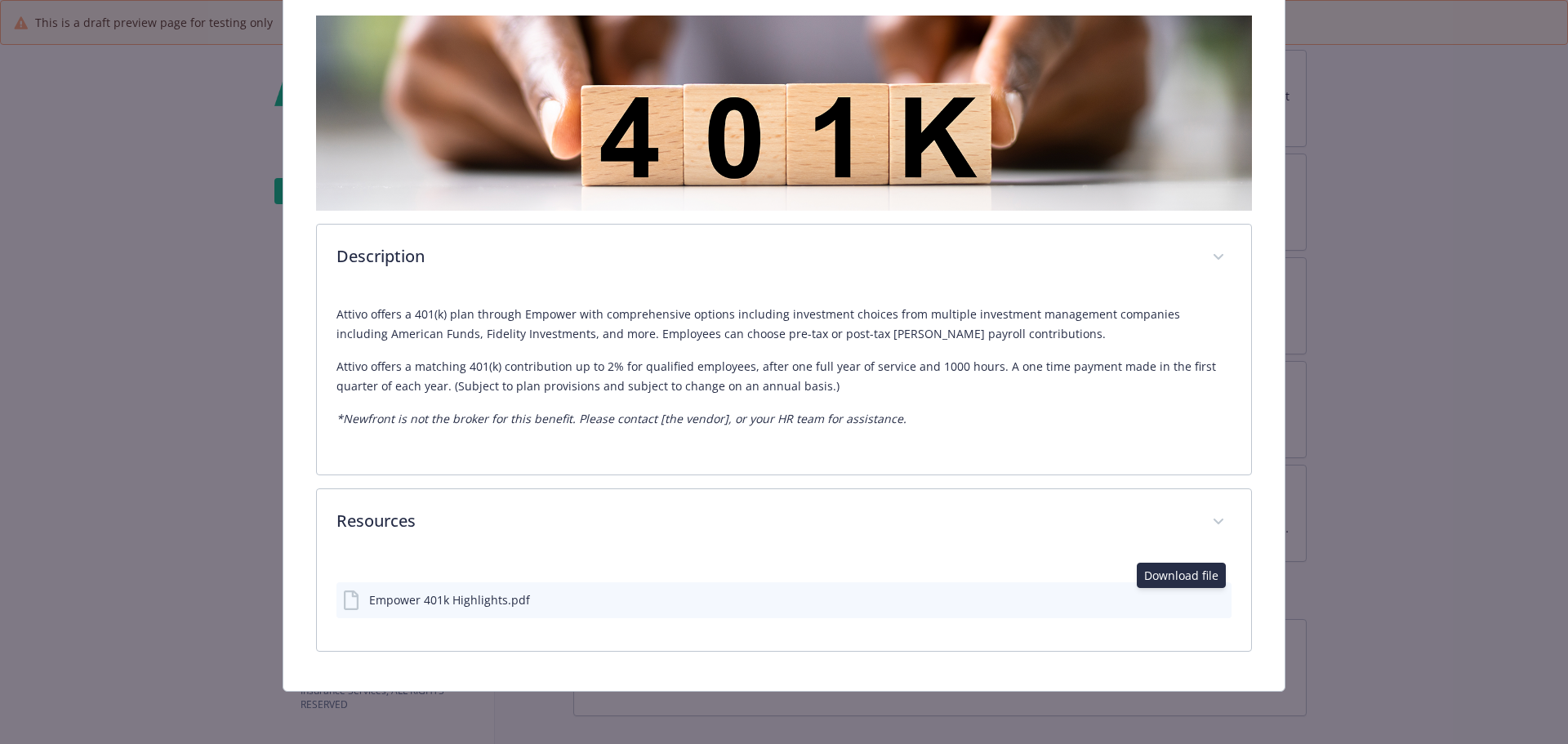
scroll to position [258, 0]
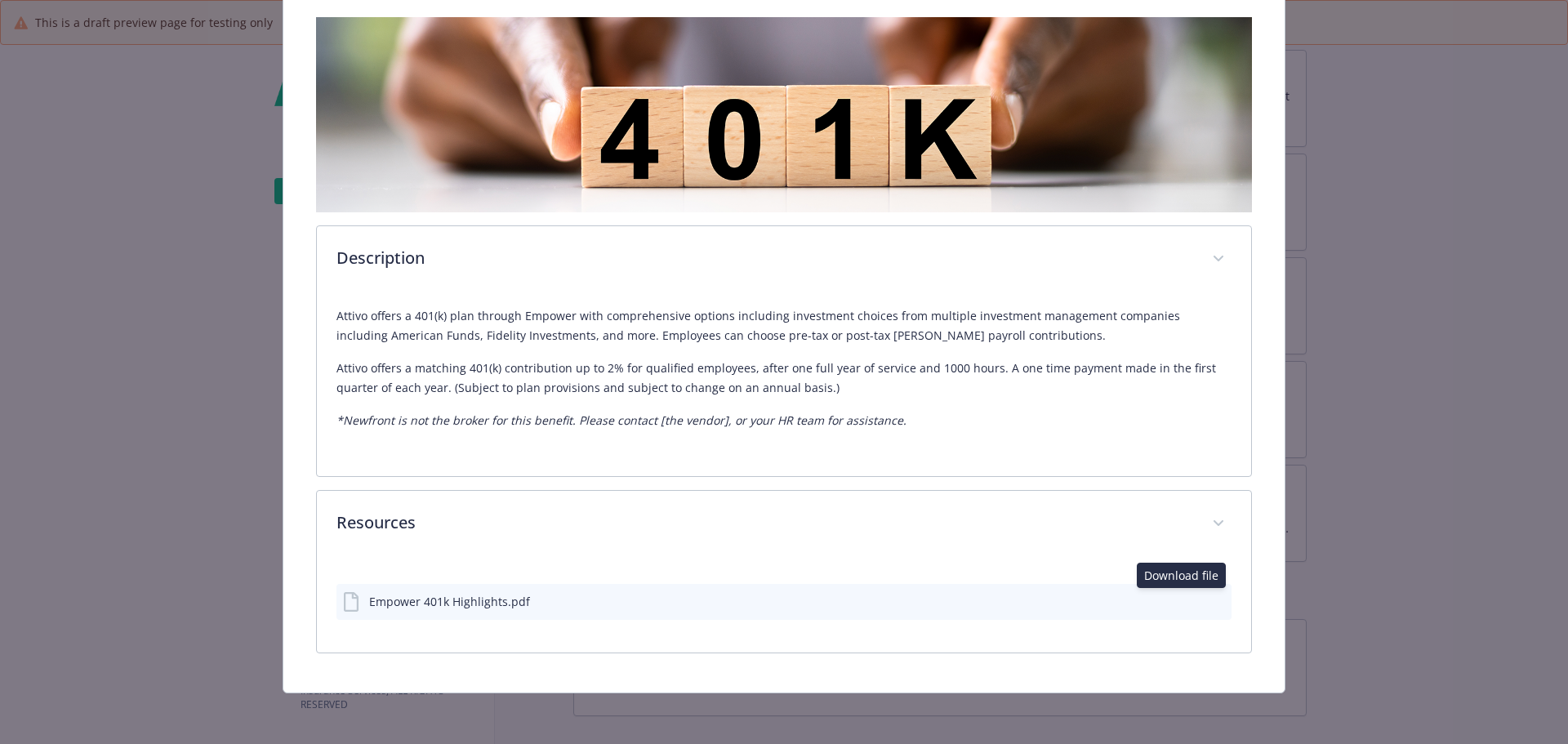
click at [1171, 594] on div "Empower 401k Highlights.pdf Download file Download file" at bounding box center [784, 601] width 895 height 36
click at [1182, 597] on icon "download file" at bounding box center [1189, 600] width 14 height 14
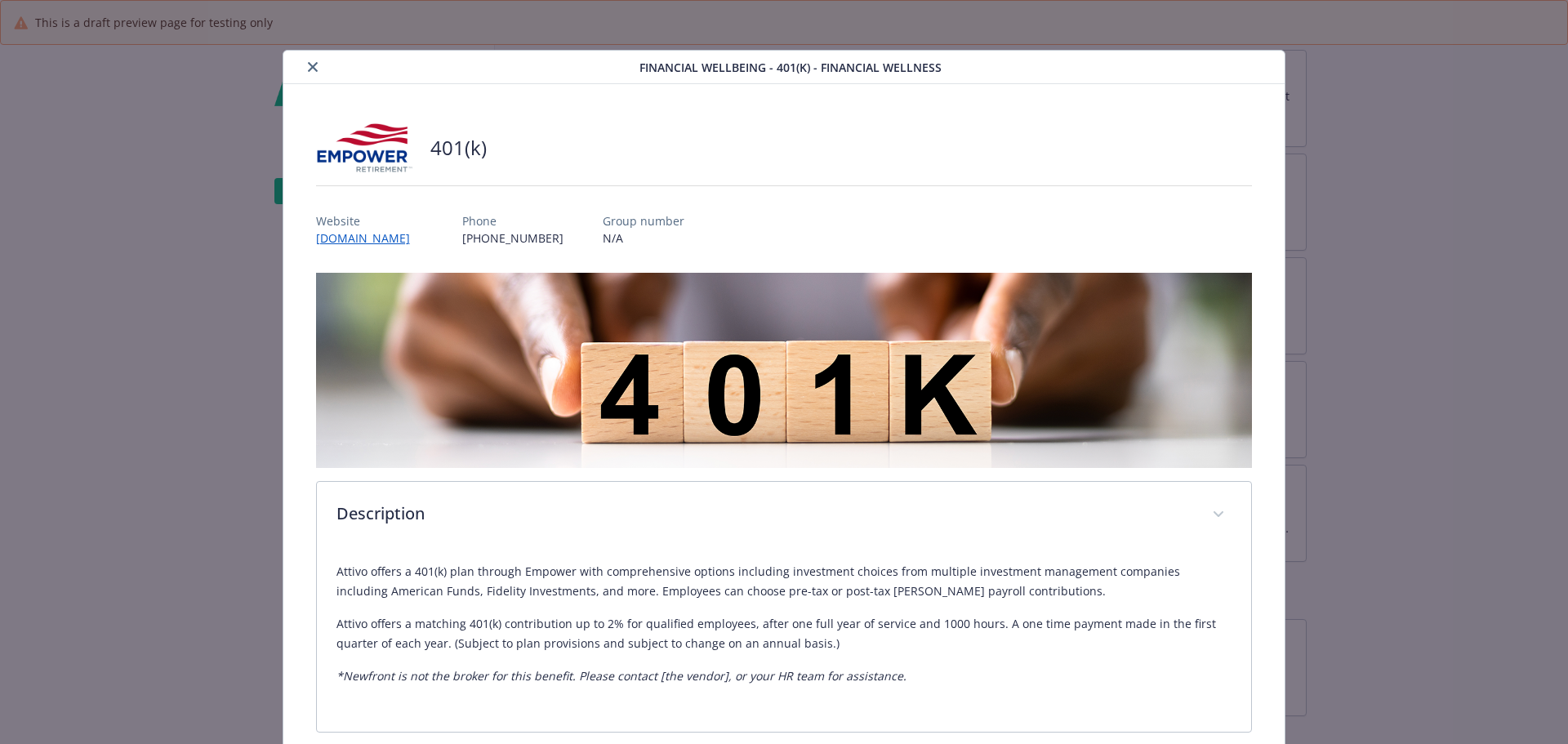
scroll to position [0, 0]
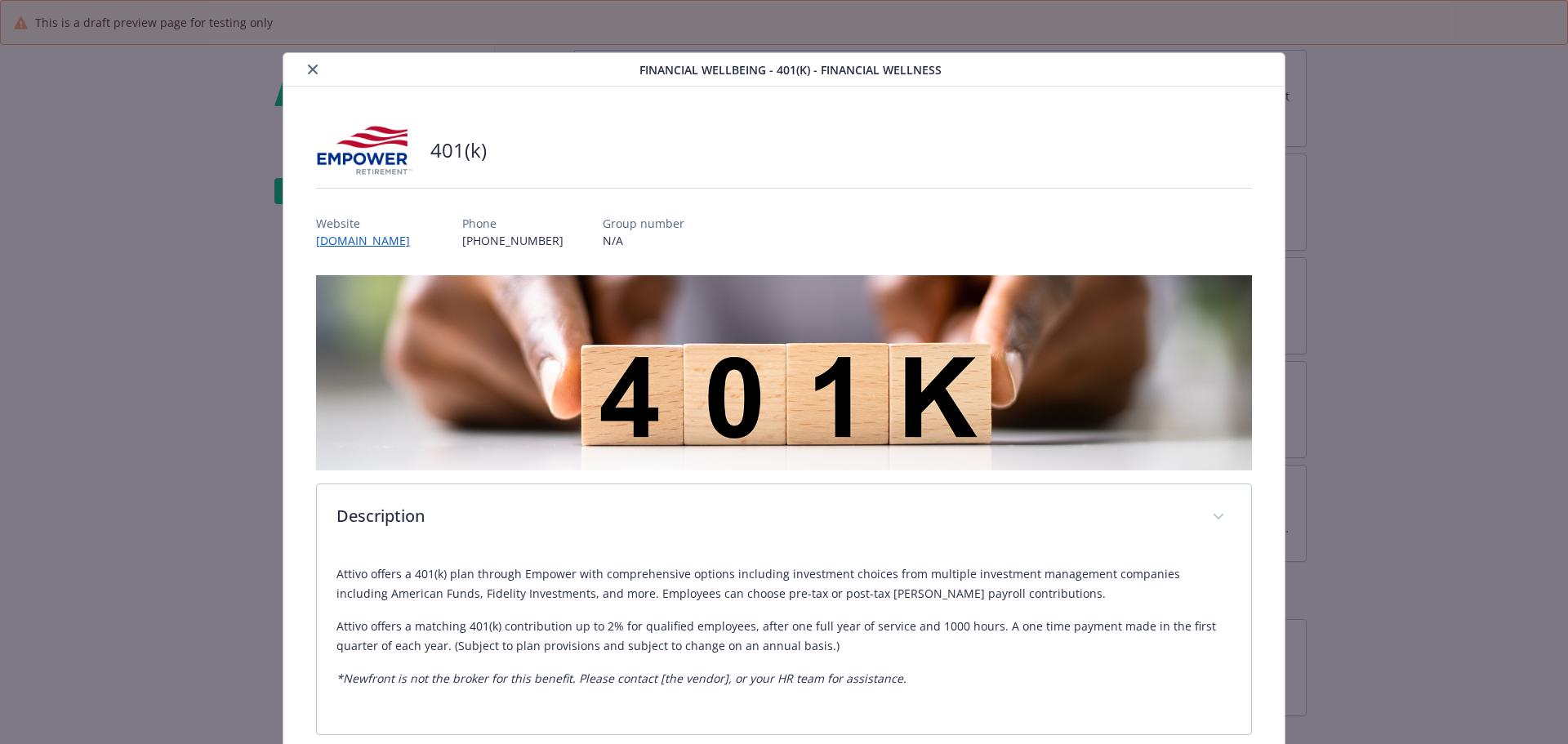
click at [316, 69] on button "close" at bounding box center [313, 69] width 19 height 19
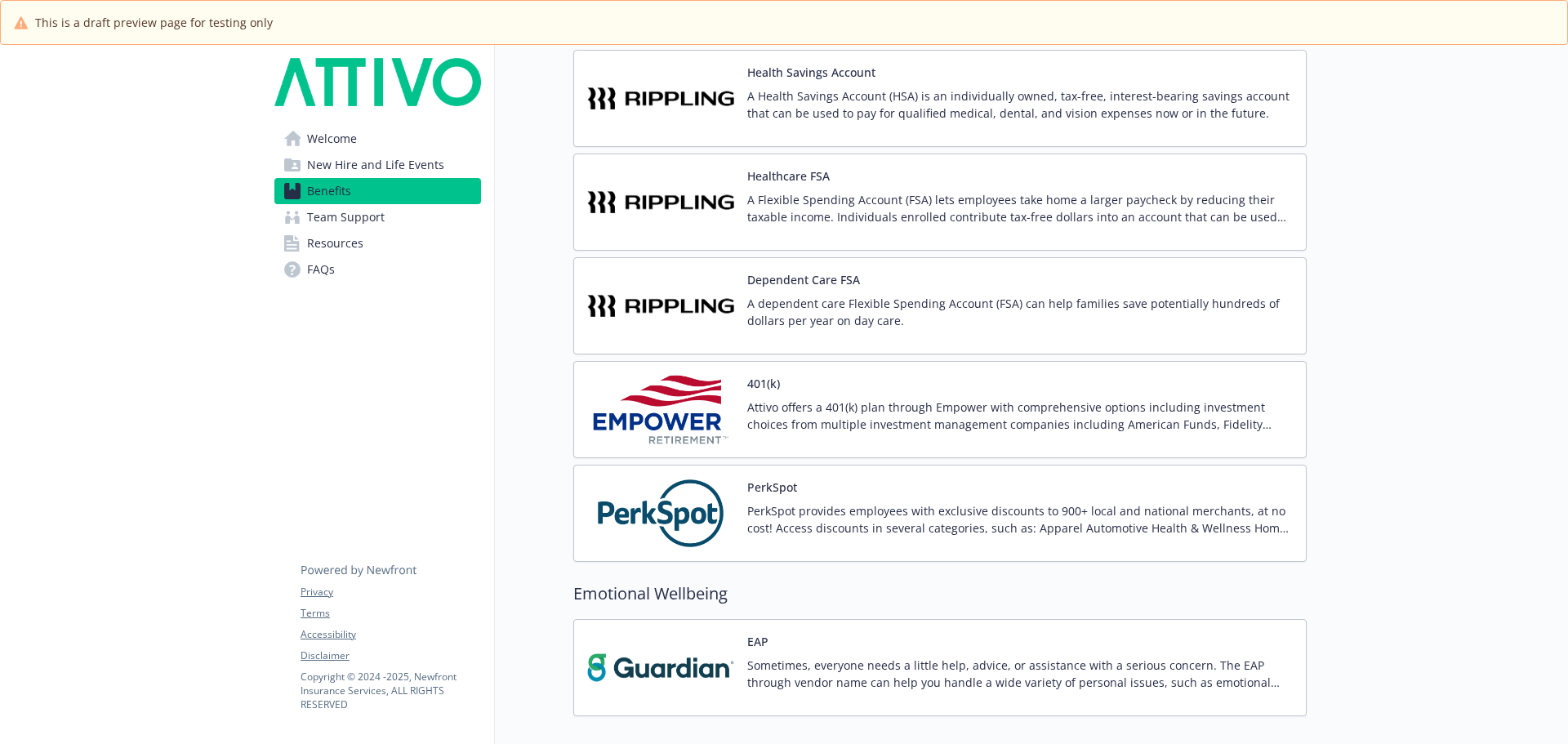
click at [804, 372] on div "401(k) Attivo offers a 401(k) plan through Empower with comprehensive options i…" at bounding box center [940, 409] width 733 height 97
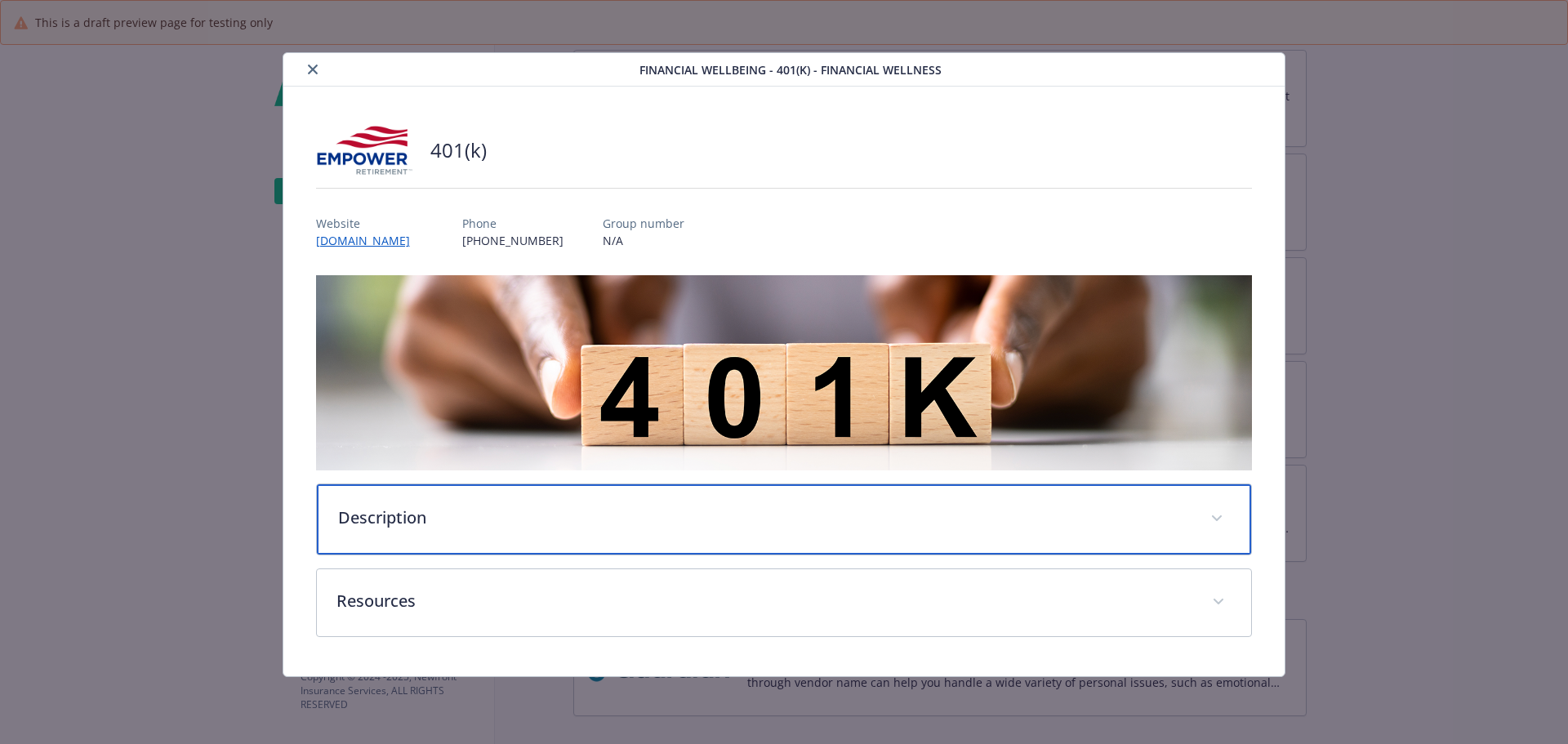
click at [403, 539] on div "Description" at bounding box center [784, 519] width 935 height 70
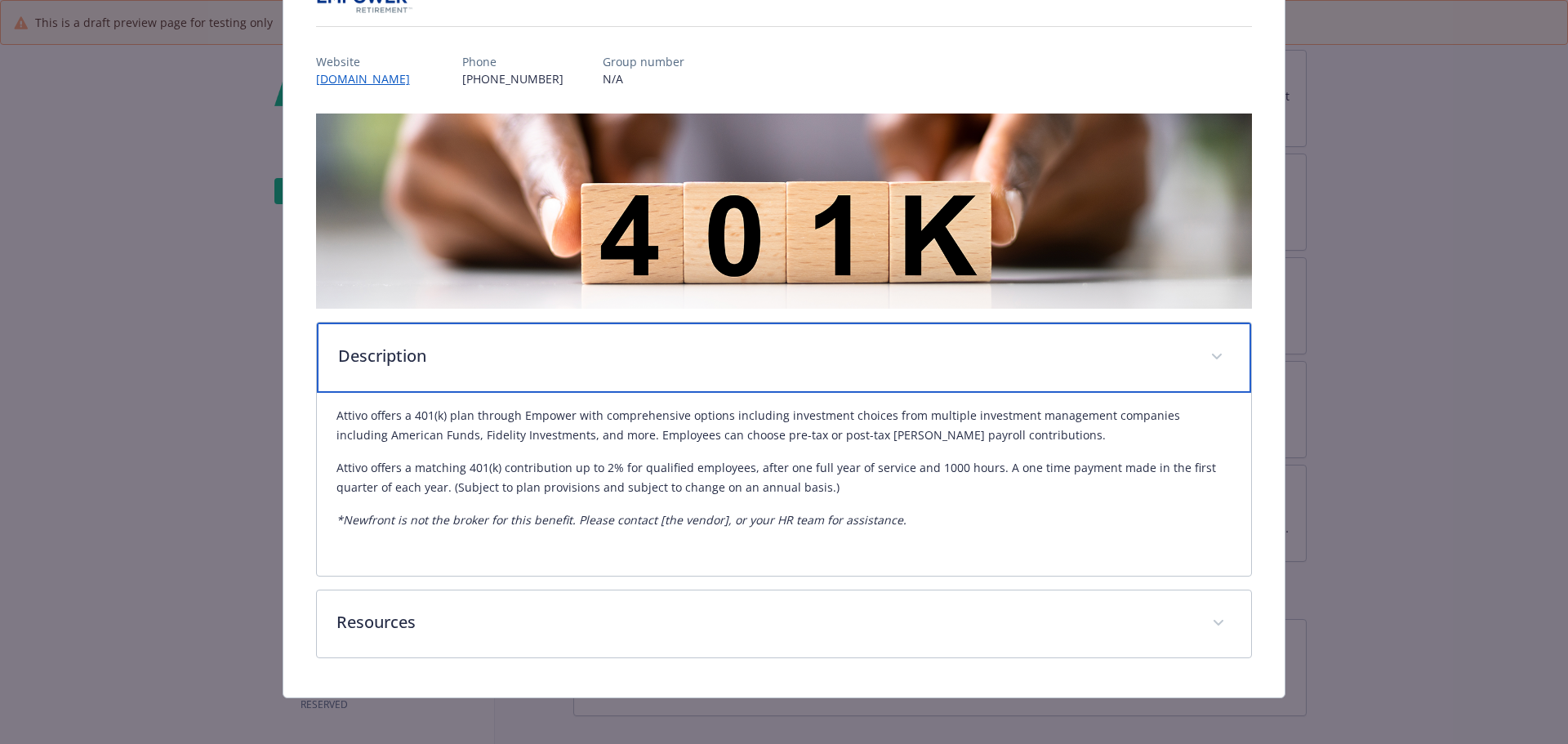
scroll to position [163, 0]
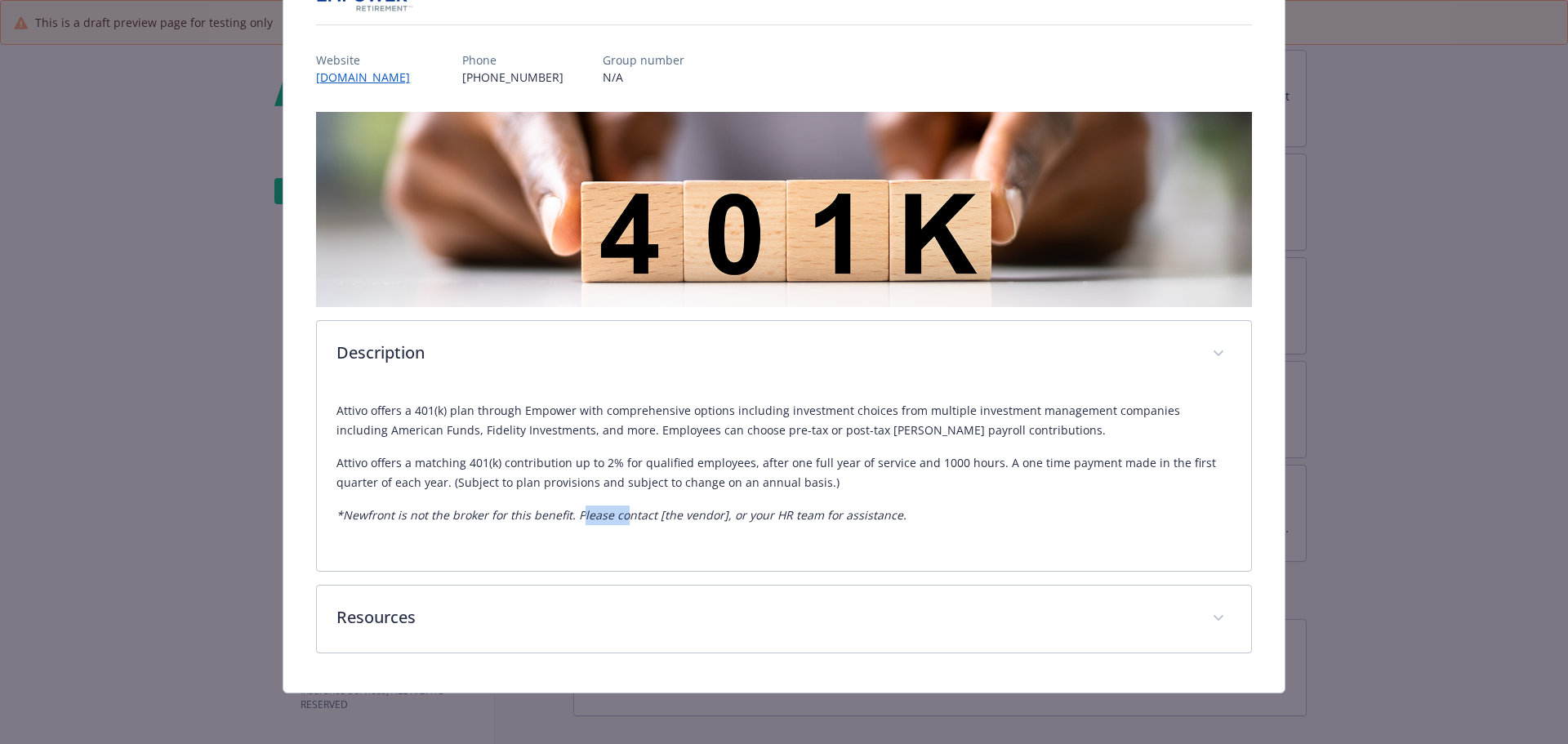
drag, startPoint x: 573, startPoint y: 518, endPoint x: 620, endPoint y: 534, distance: 49.6
click at [620, 534] on div "Attivo offers a 401(k) plan through Empower with comprehensive options includin…" at bounding box center [784, 469] width 895 height 163
click at [584, 511] on em "*Newfront is not the broker for this benefit. Please contact [the vendor], or y…" at bounding box center [621, 515] width 570 height 15
drag, startPoint x: 569, startPoint y: 509, endPoint x: 889, endPoint y: 538, distance: 321.3
click at [889, 538] on div "Attivo offers a 401(k) plan through Empower with comprehensive options includin…" at bounding box center [784, 469] width 895 height 163
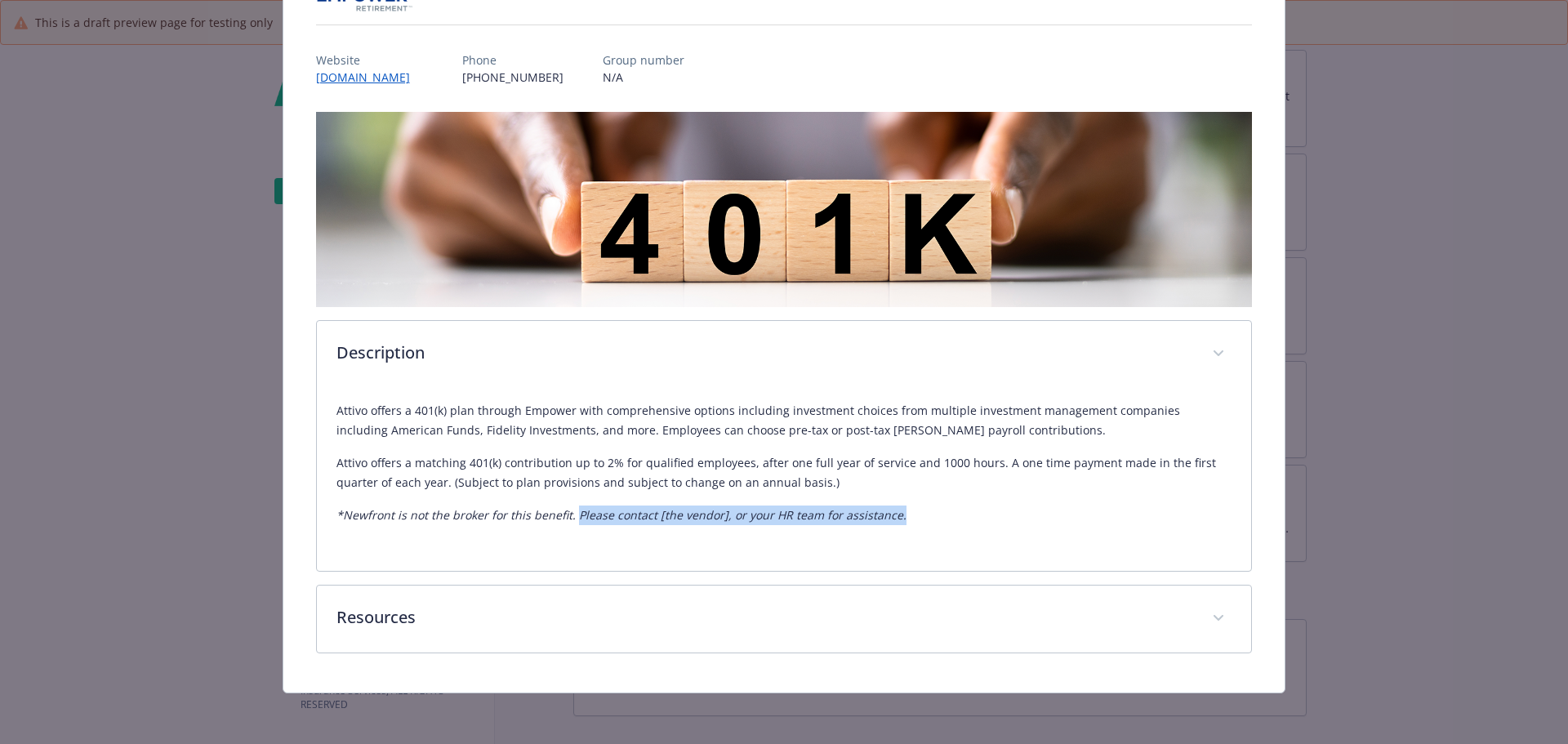
copy em "Please contact [the vendor], or your HR team for assistance."
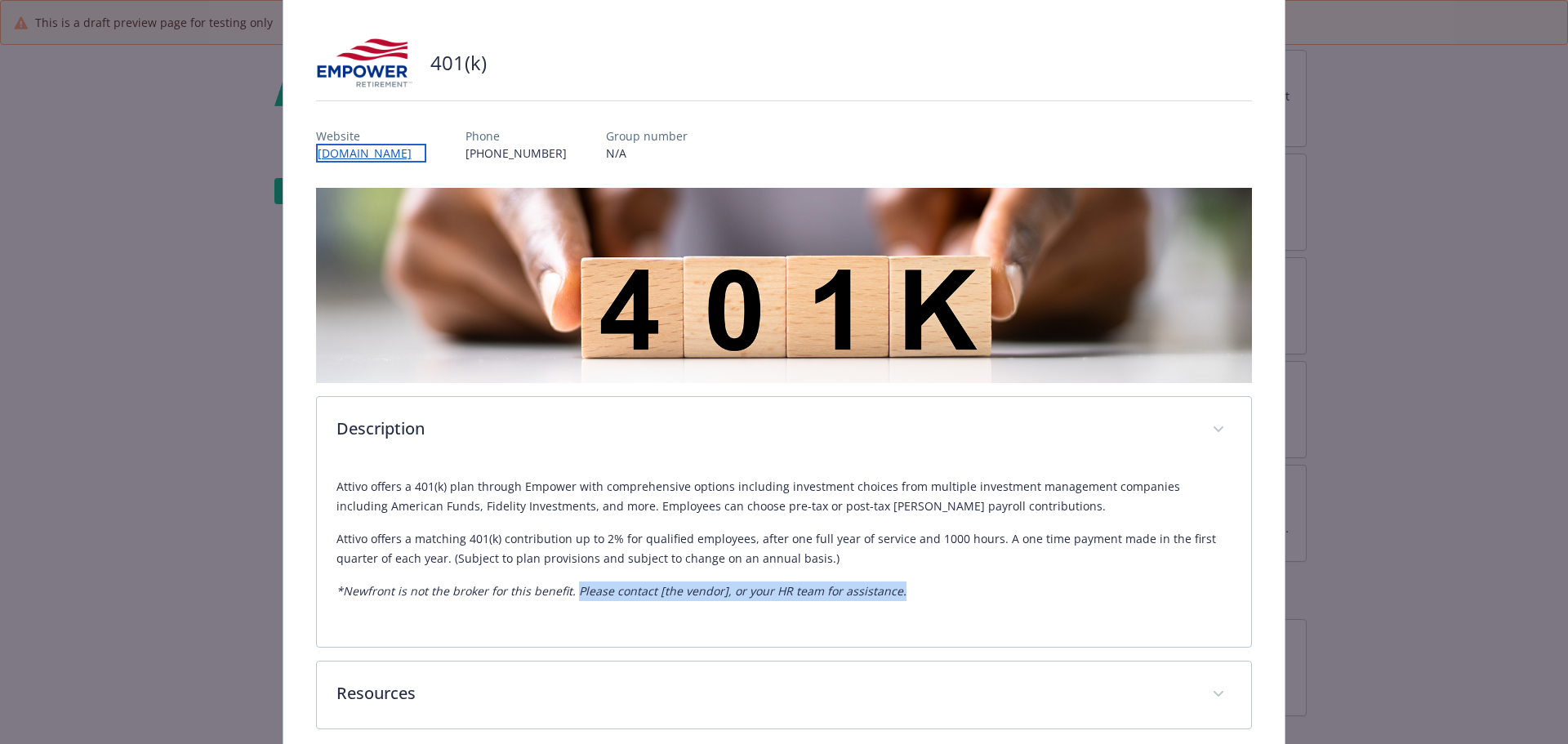
scroll to position [0, 0]
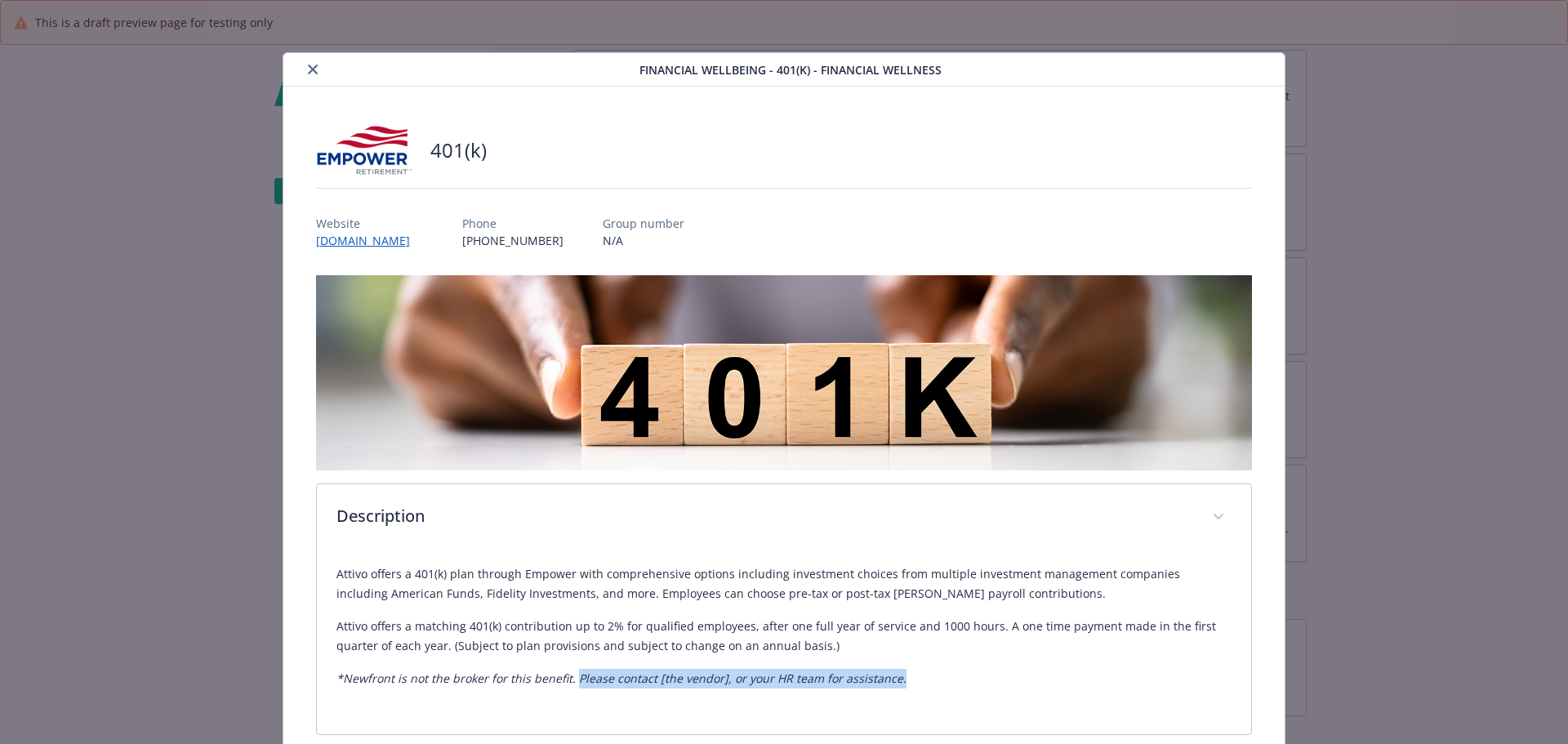
click at [310, 69] on icon "close" at bounding box center [313, 69] width 10 height 10
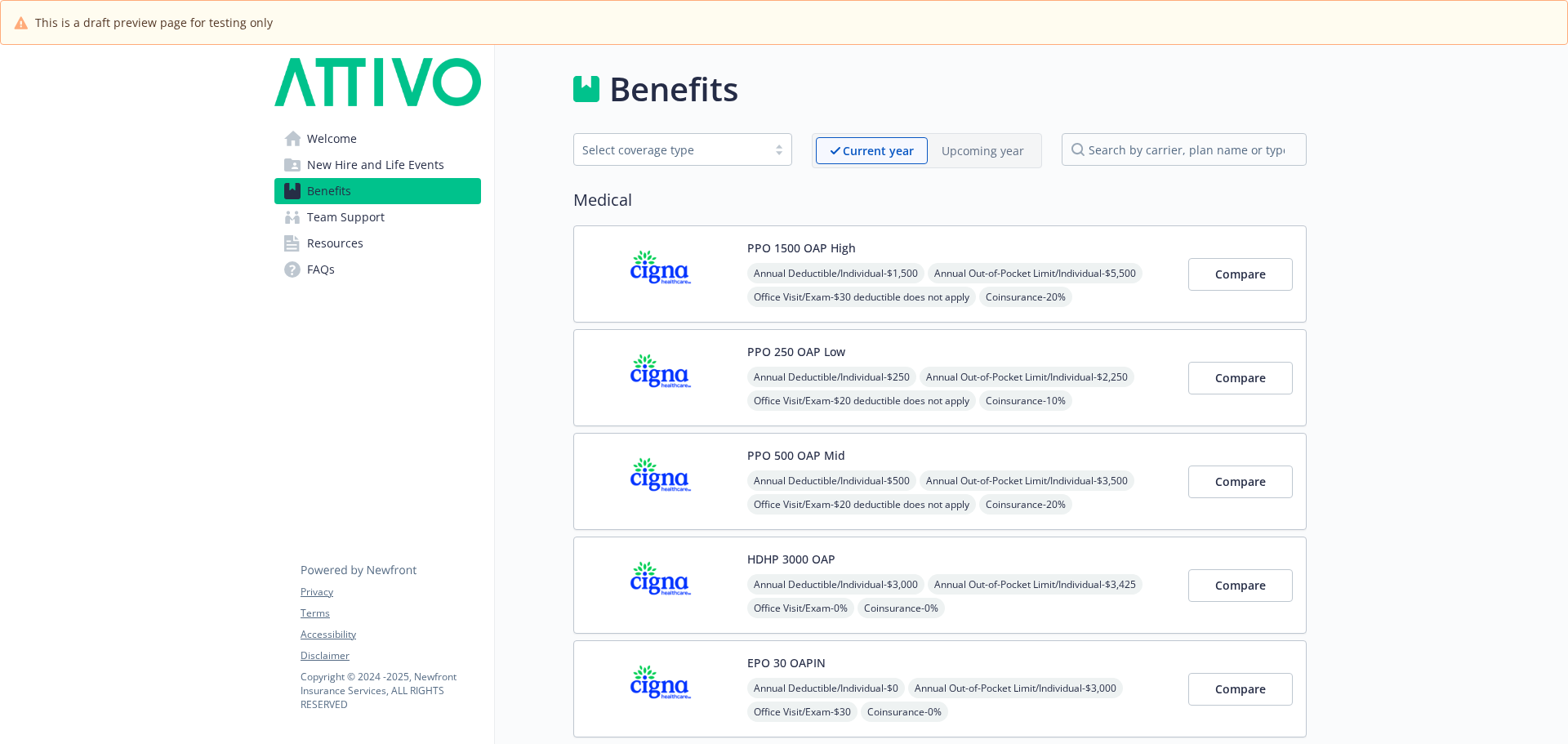
click at [720, 279] on img at bounding box center [660, 274] width 147 height 69
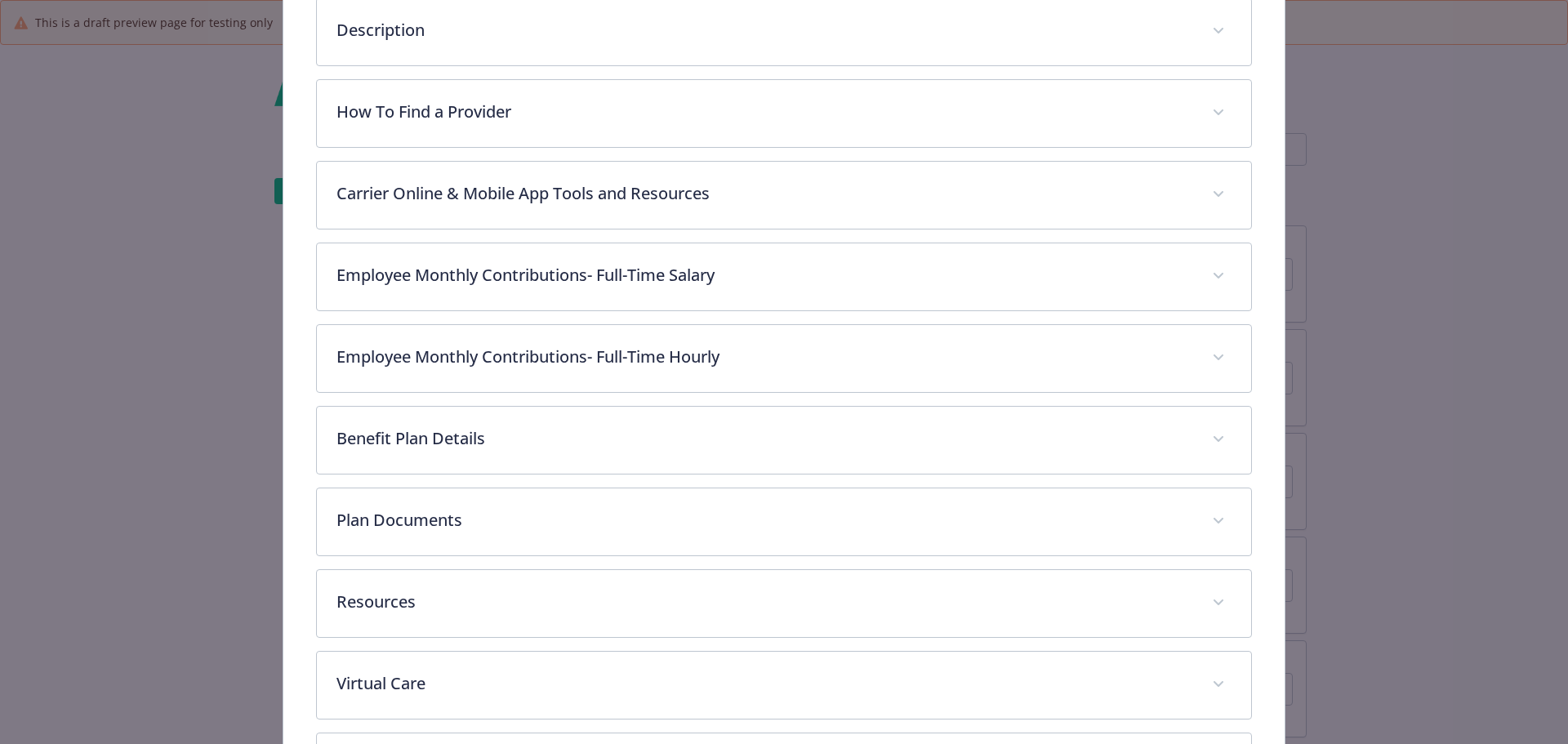
scroll to position [620, 0]
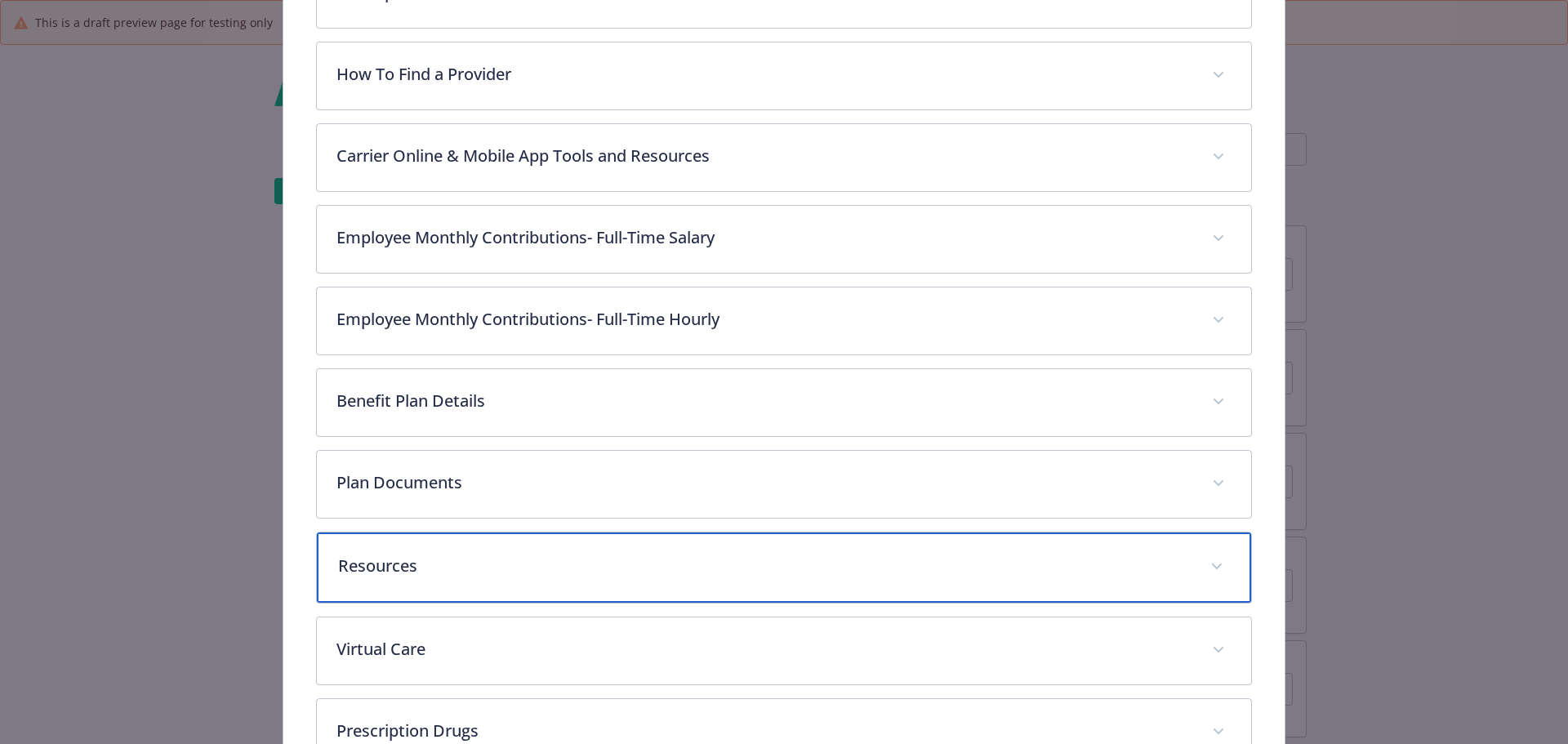
click at [446, 571] on p "Resources" at bounding box center [764, 565] width 853 height 24
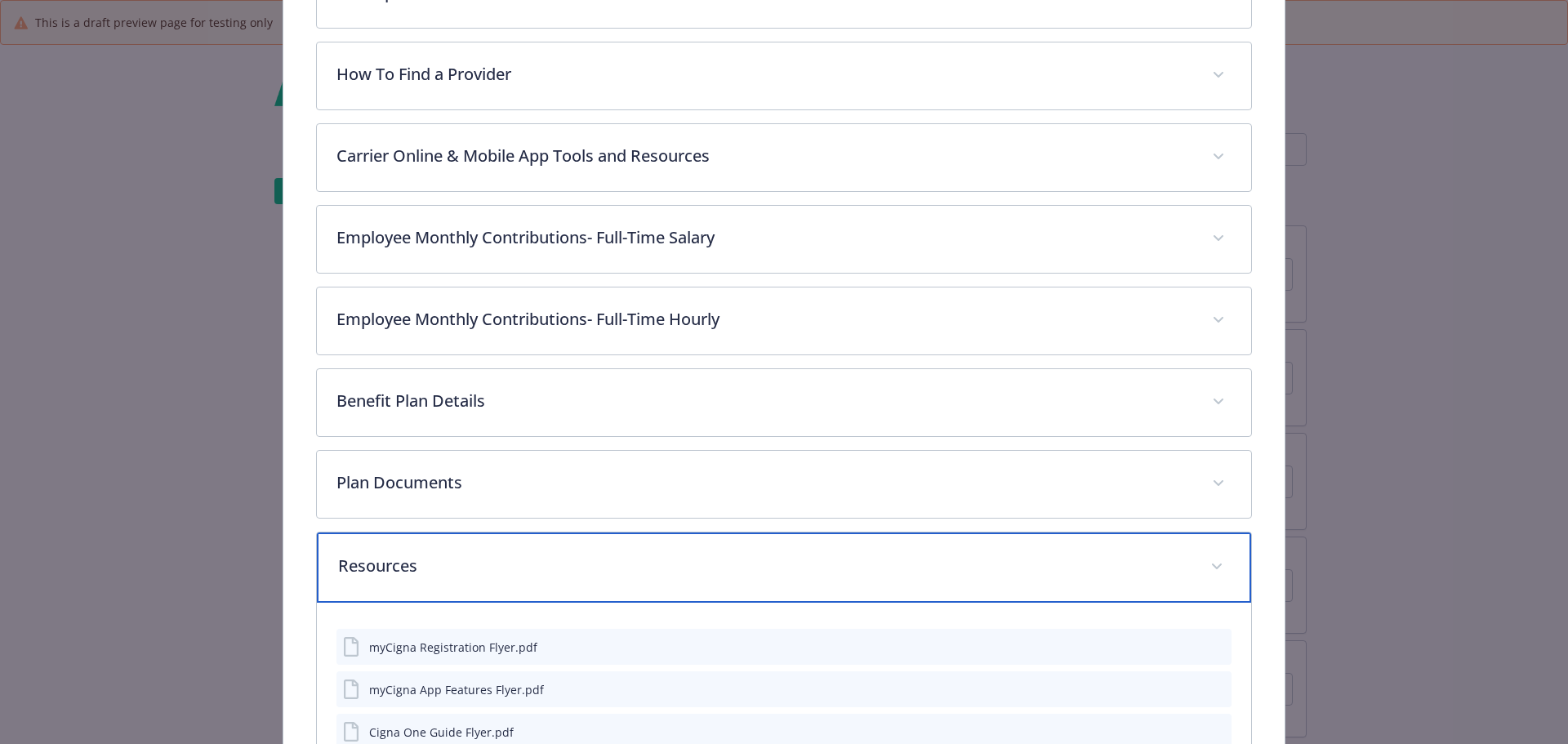
click at [424, 554] on p "Resources" at bounding box center [764, 565] width 853 height 24
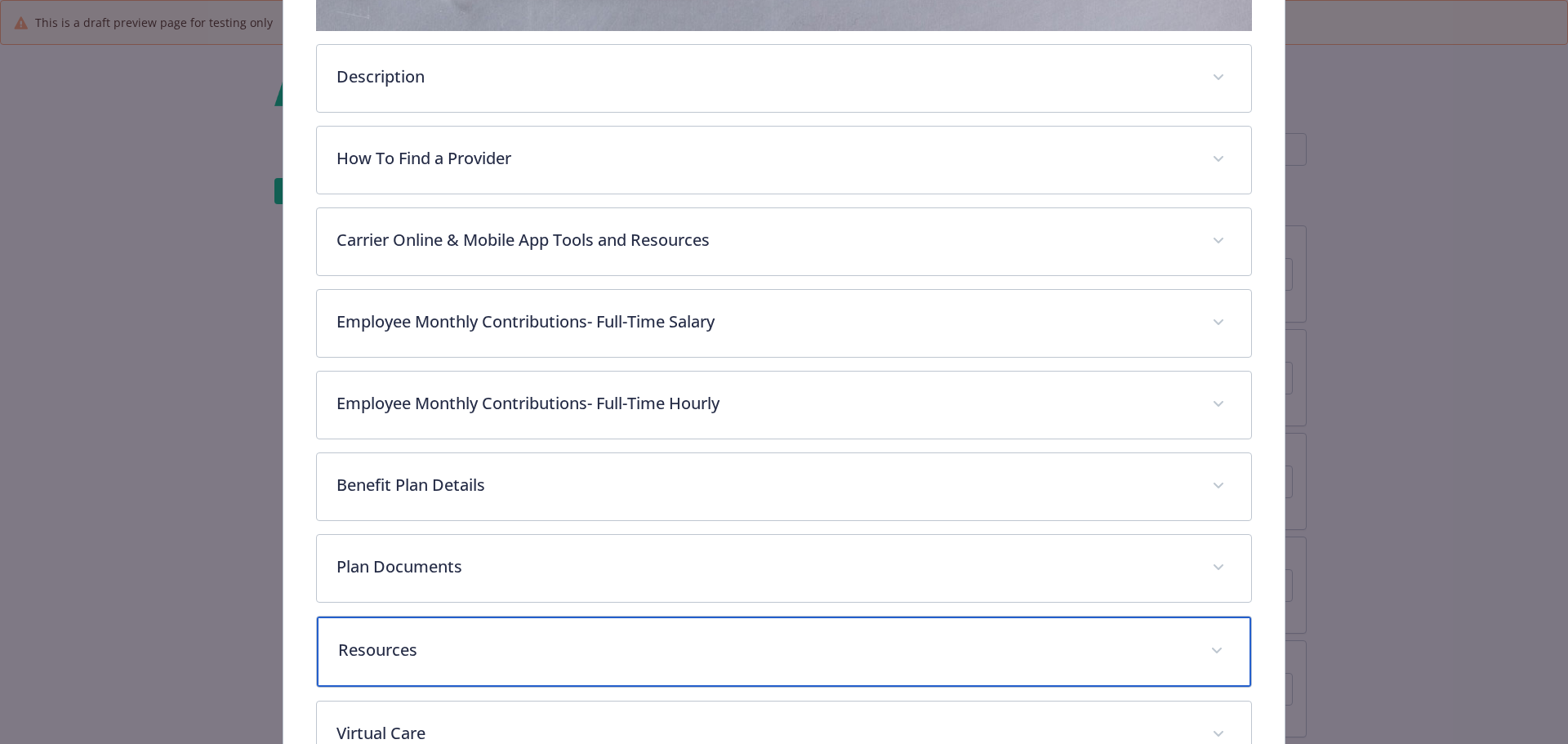
scroll to position [375, 0]
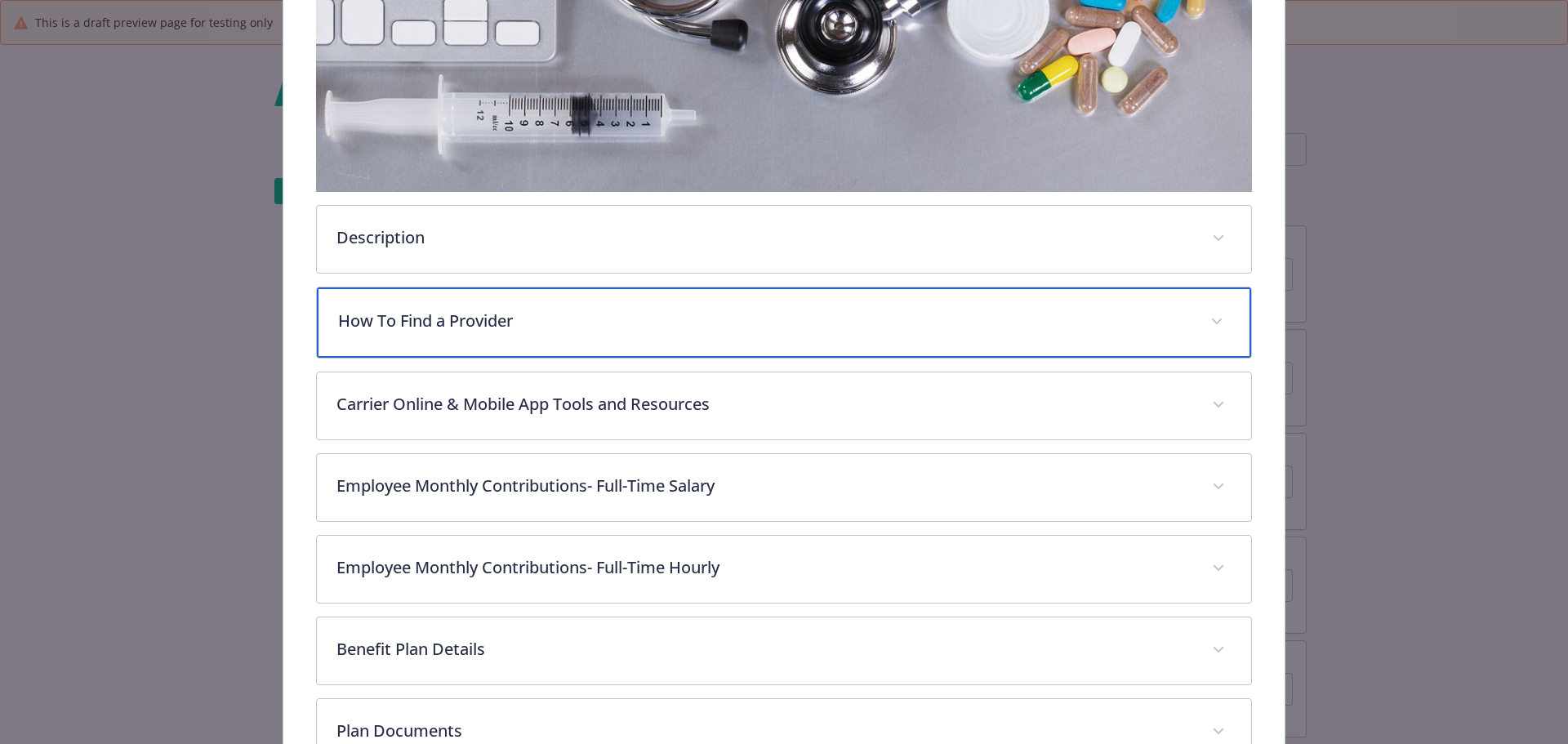
click at [431, 325] on p "How To Find a Provider" at bounding box center [764, 320] width 853 height 24
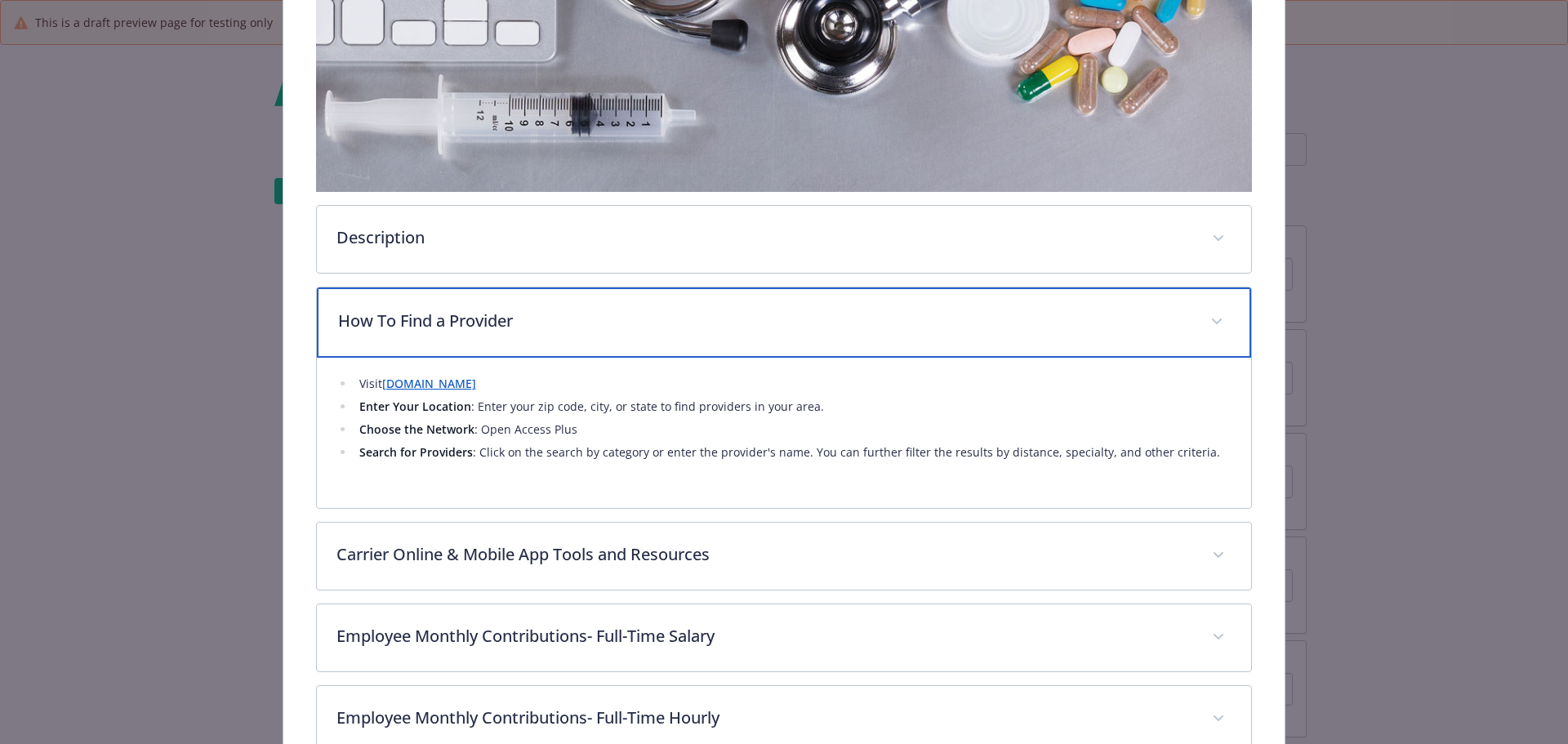
click at [432, 324] on p "How To Find a Provider" at bounding box center [764, 320] width 853 height 24
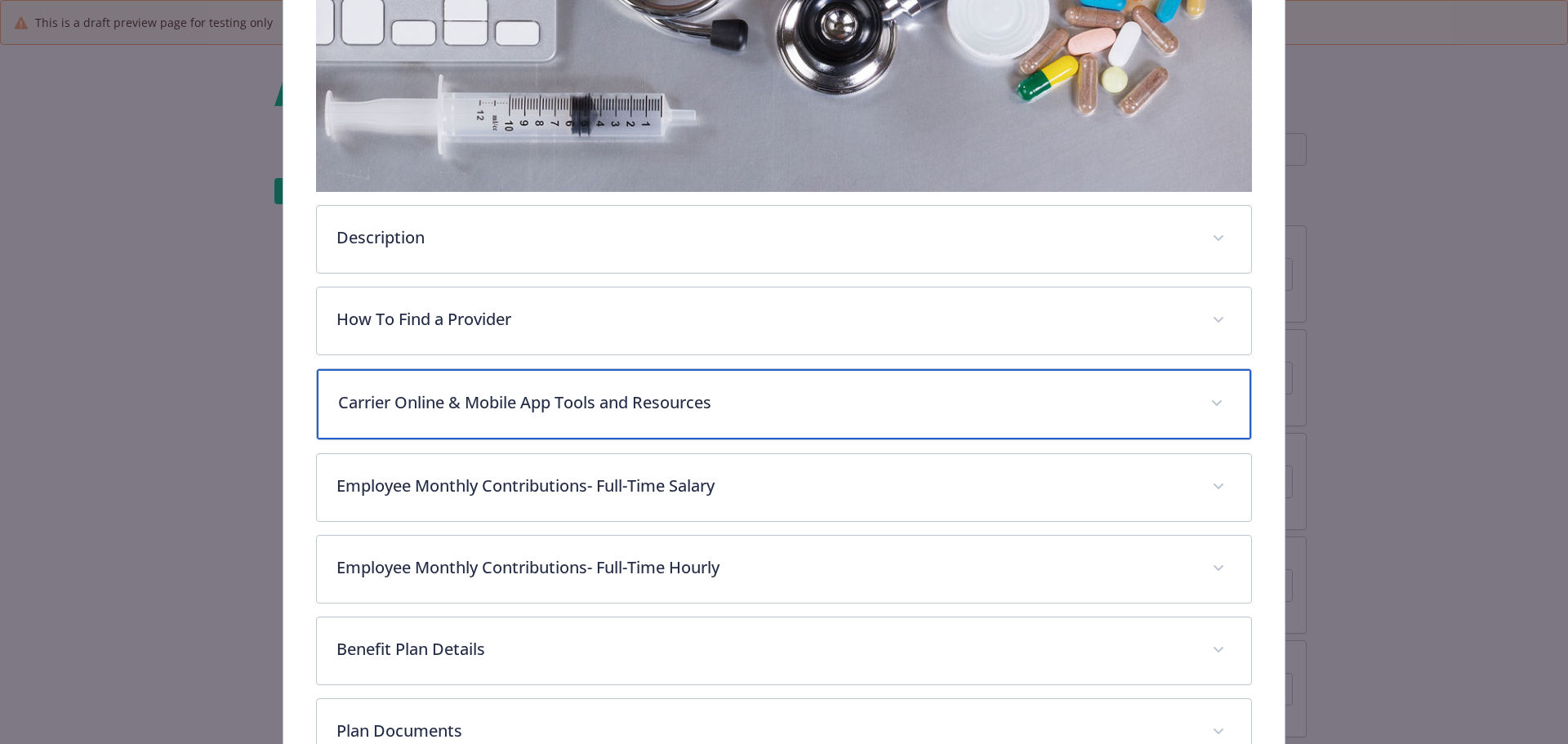
click at [486, 412] on p "Carrier Online & Mobile App Tools and Resources" at bounding box center [764, 402] width 853 height 24
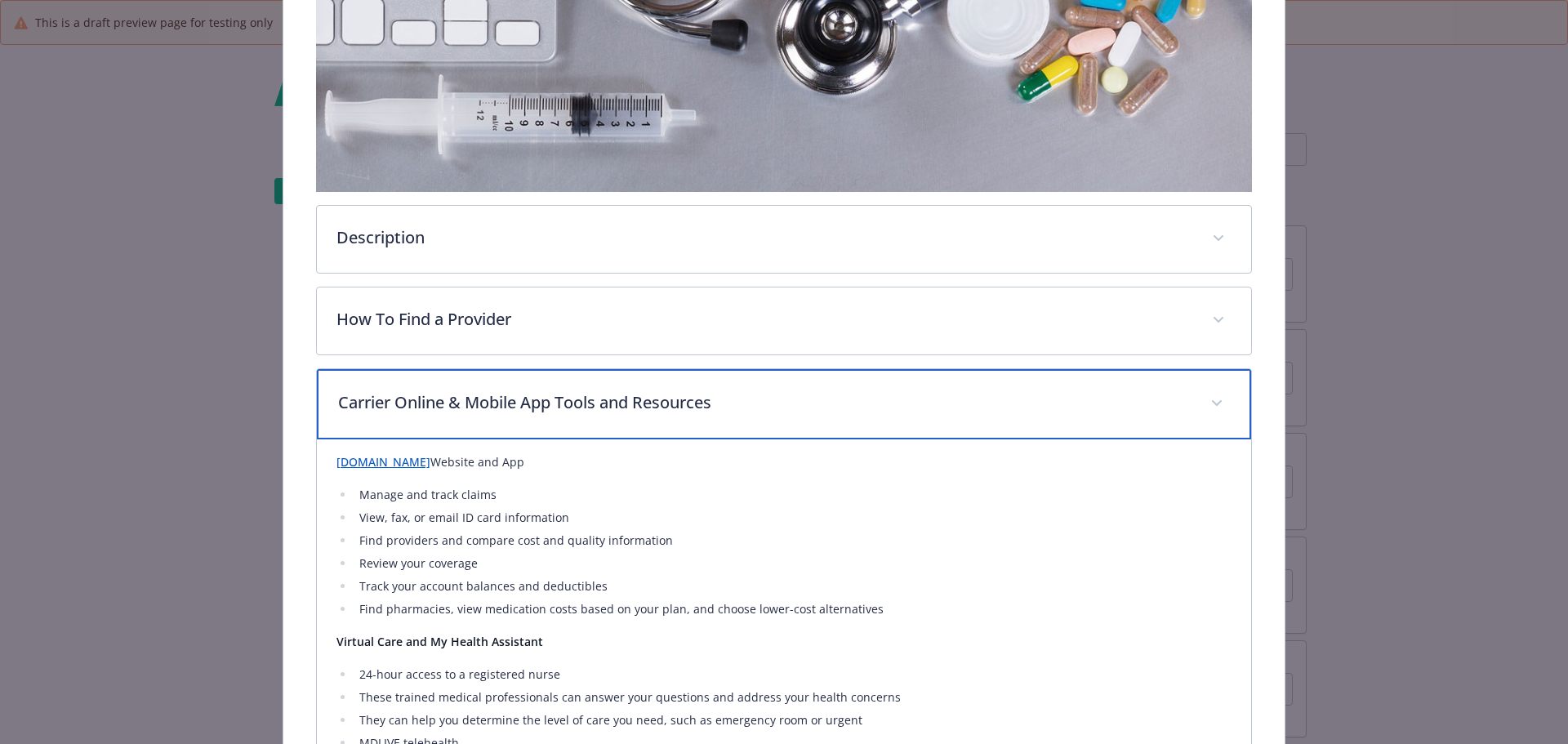
click at [459, 398] on p "Carrier Online & Mobile App Tools and Resources" at bounding box center [764, 402] width 853 height 24
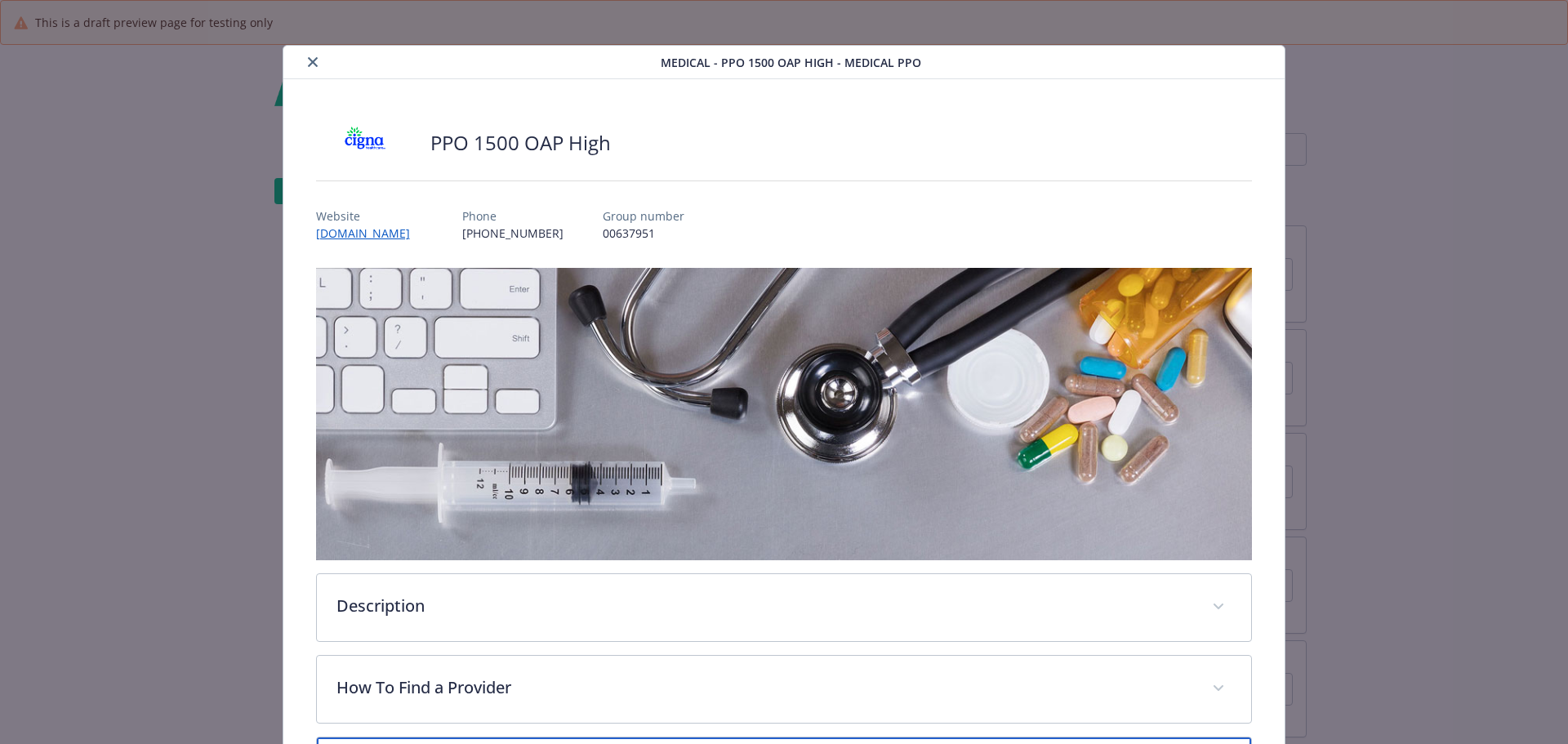
scroll to position [0, 0]
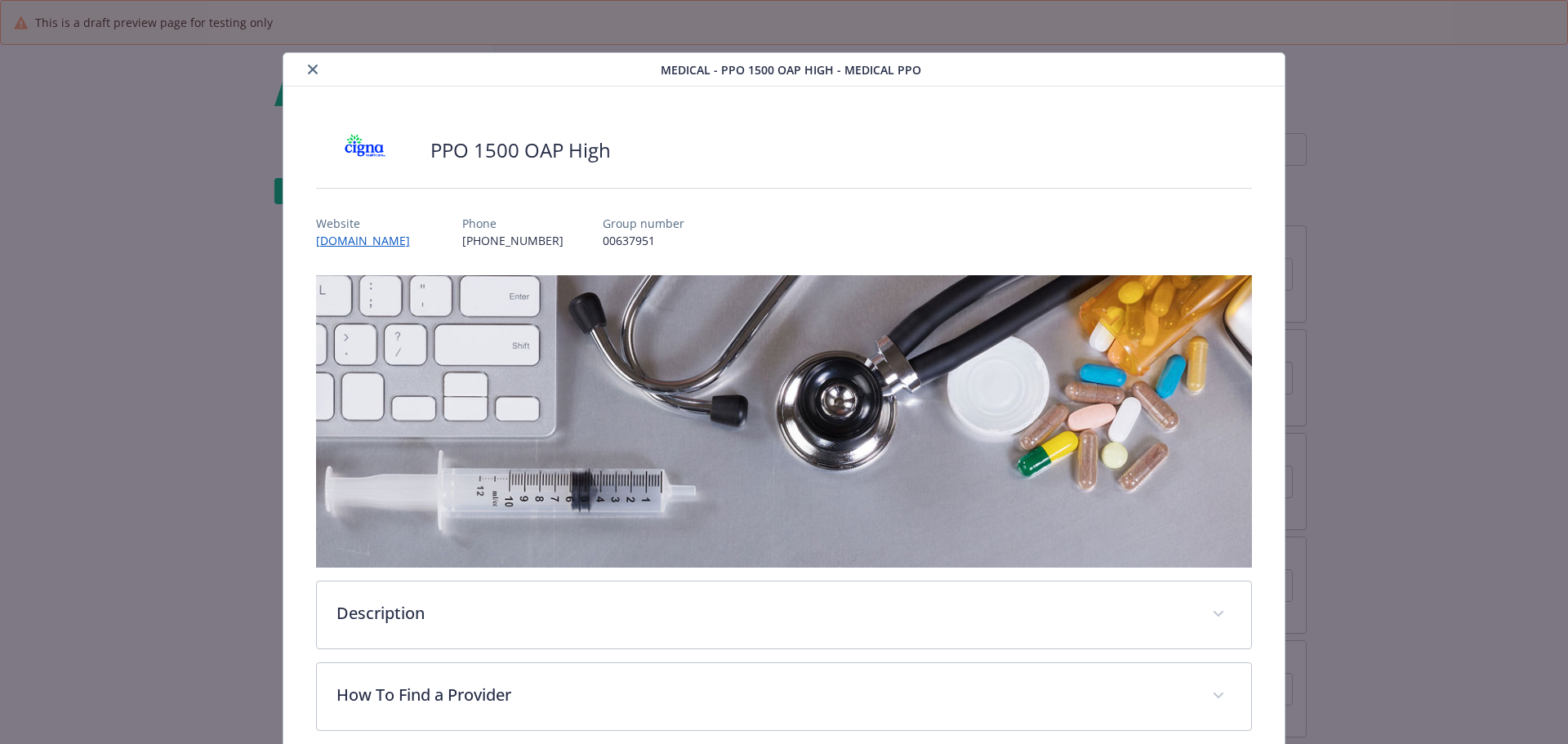
click at [314, 67] on icon "close" at bounding box center [313, 69] width 10 height 10
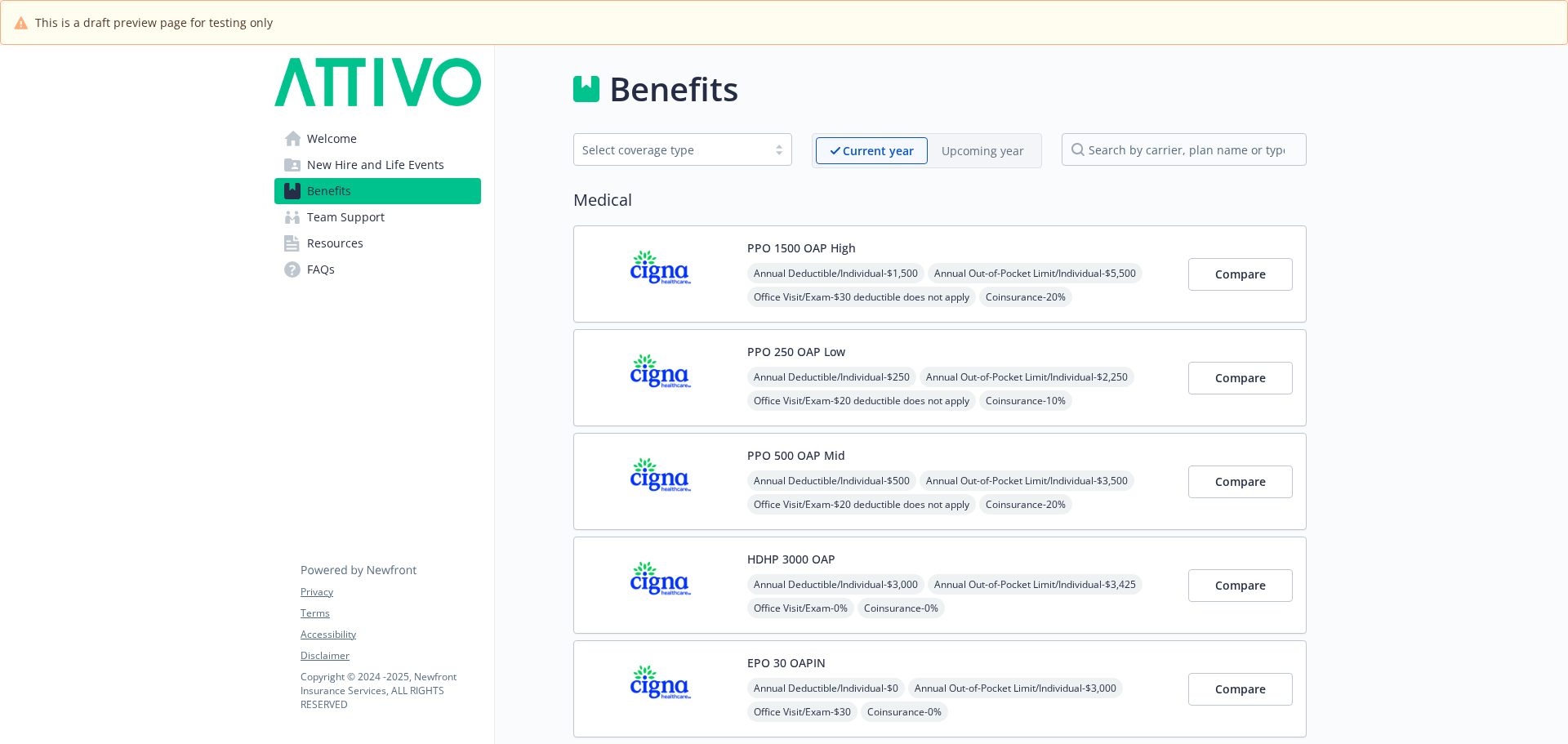
click at [749, 297] on span "Office Visit/Exam - $30 deductible does not apply" at bounding box center [861, 296] width 229 height 20
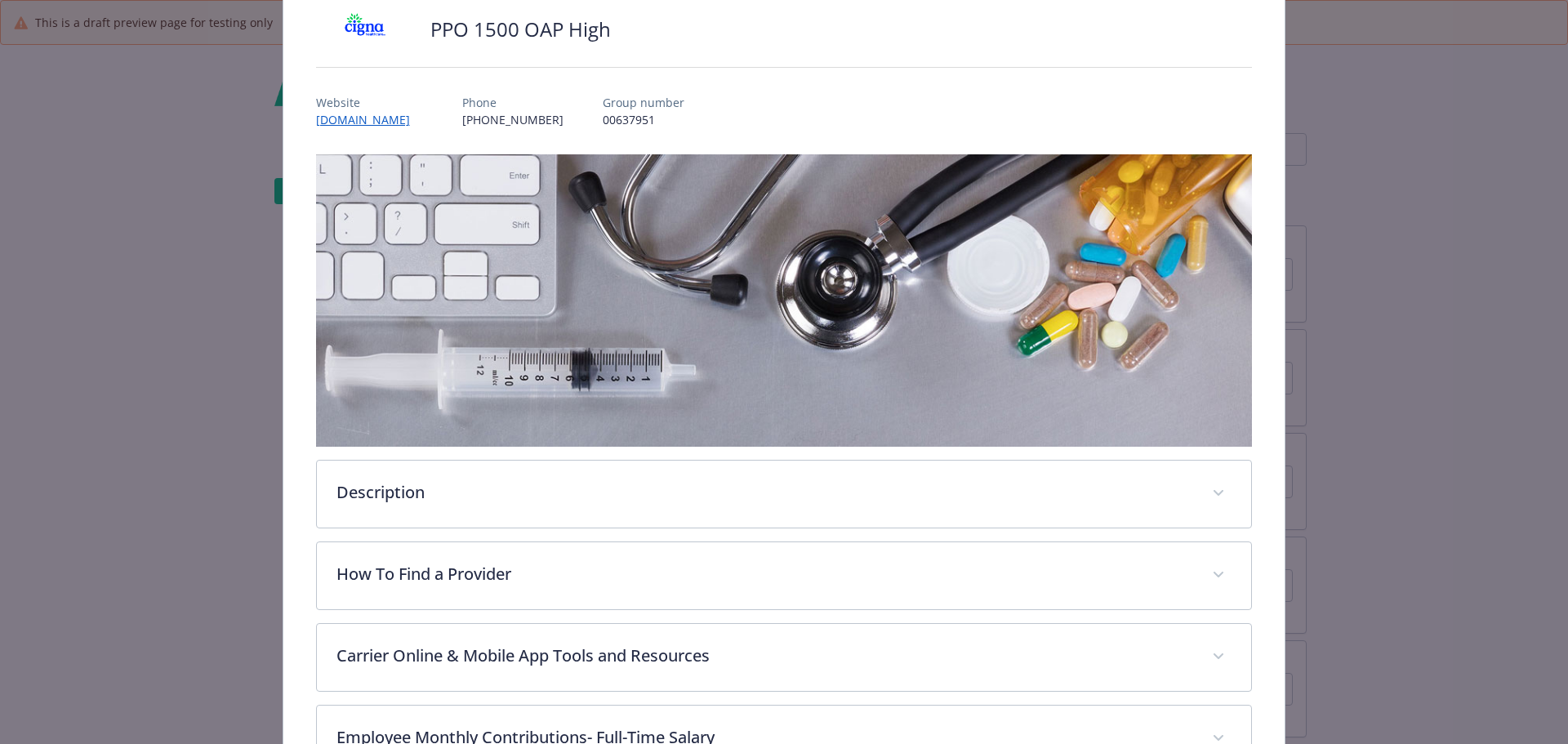
scroll to position [294, 0]
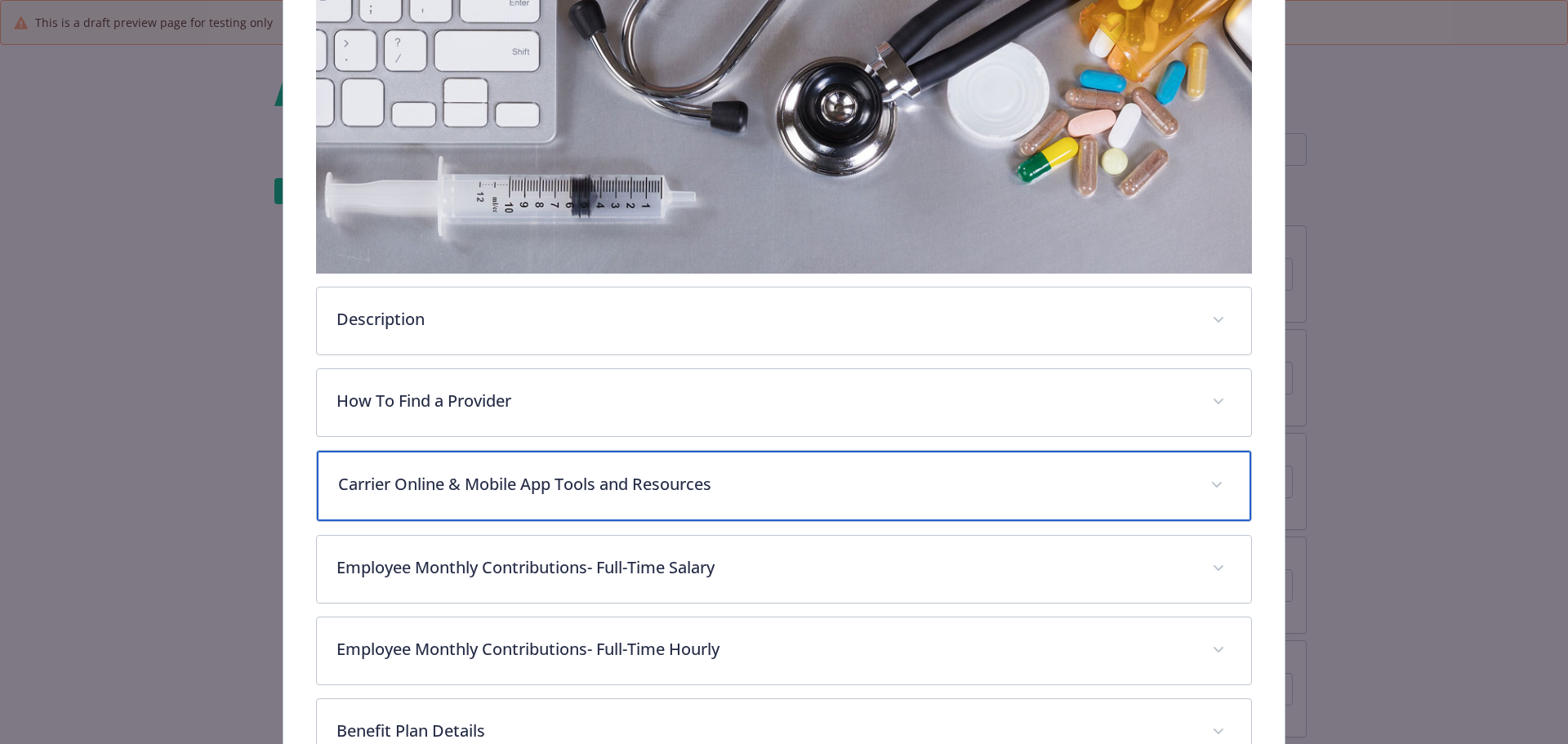
click at [539, 485] on p "Carrier Online & Mobile App Tools and Resources" at bounding box center [764, 483] width 853 height 24
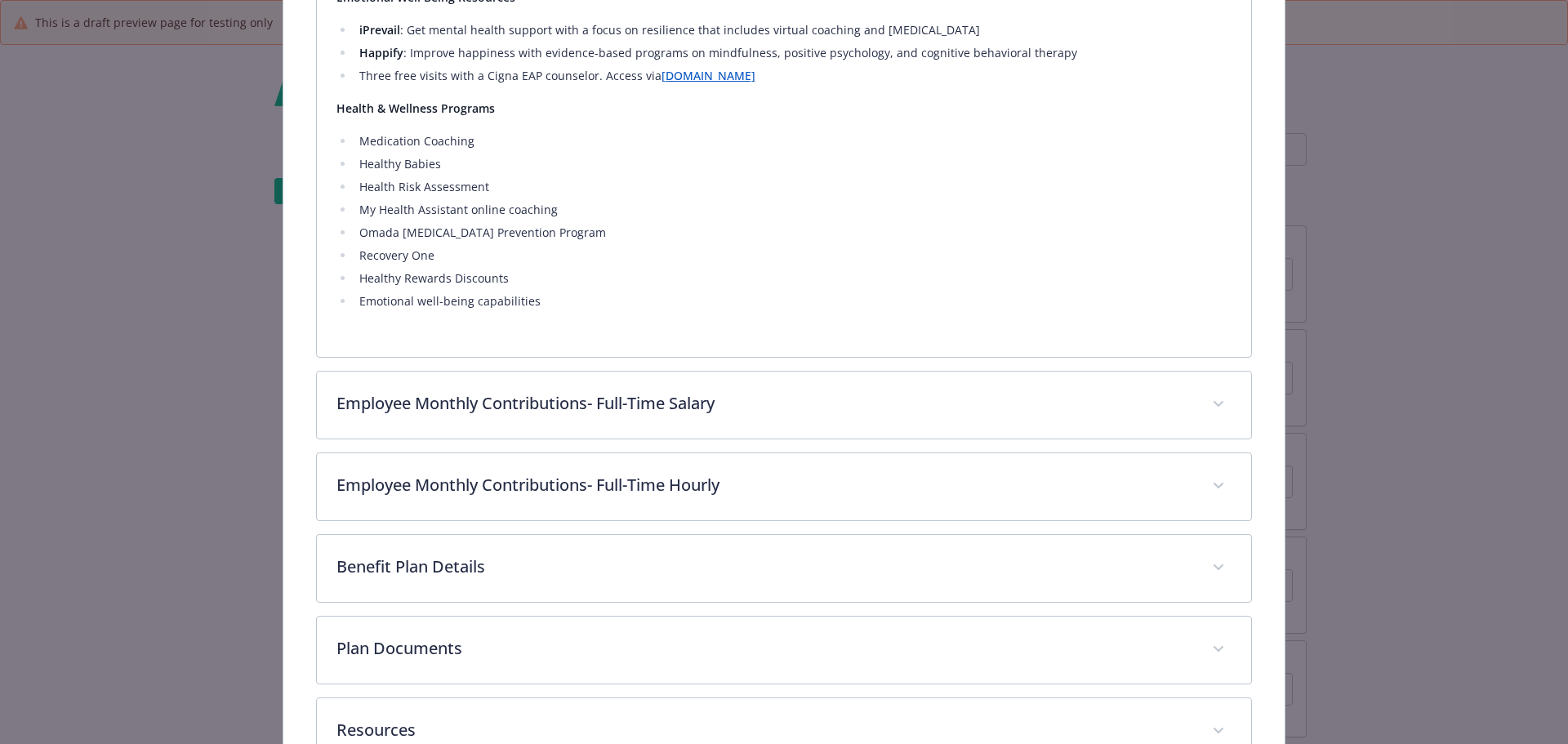
scroll to position [1193, 0]
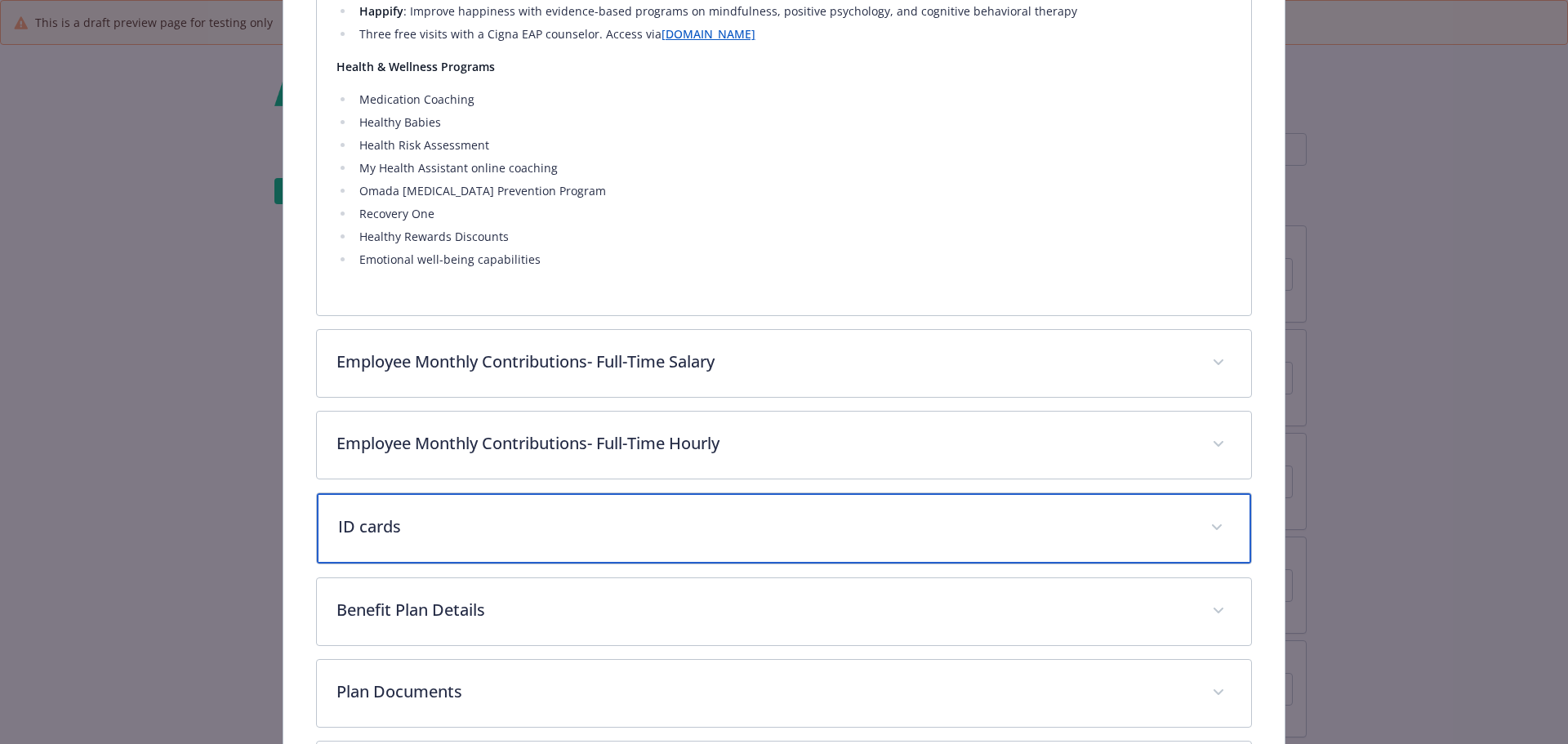
click at [391, 506] on div "ID cards" at bounding box center [784, 528] width 935 height 70
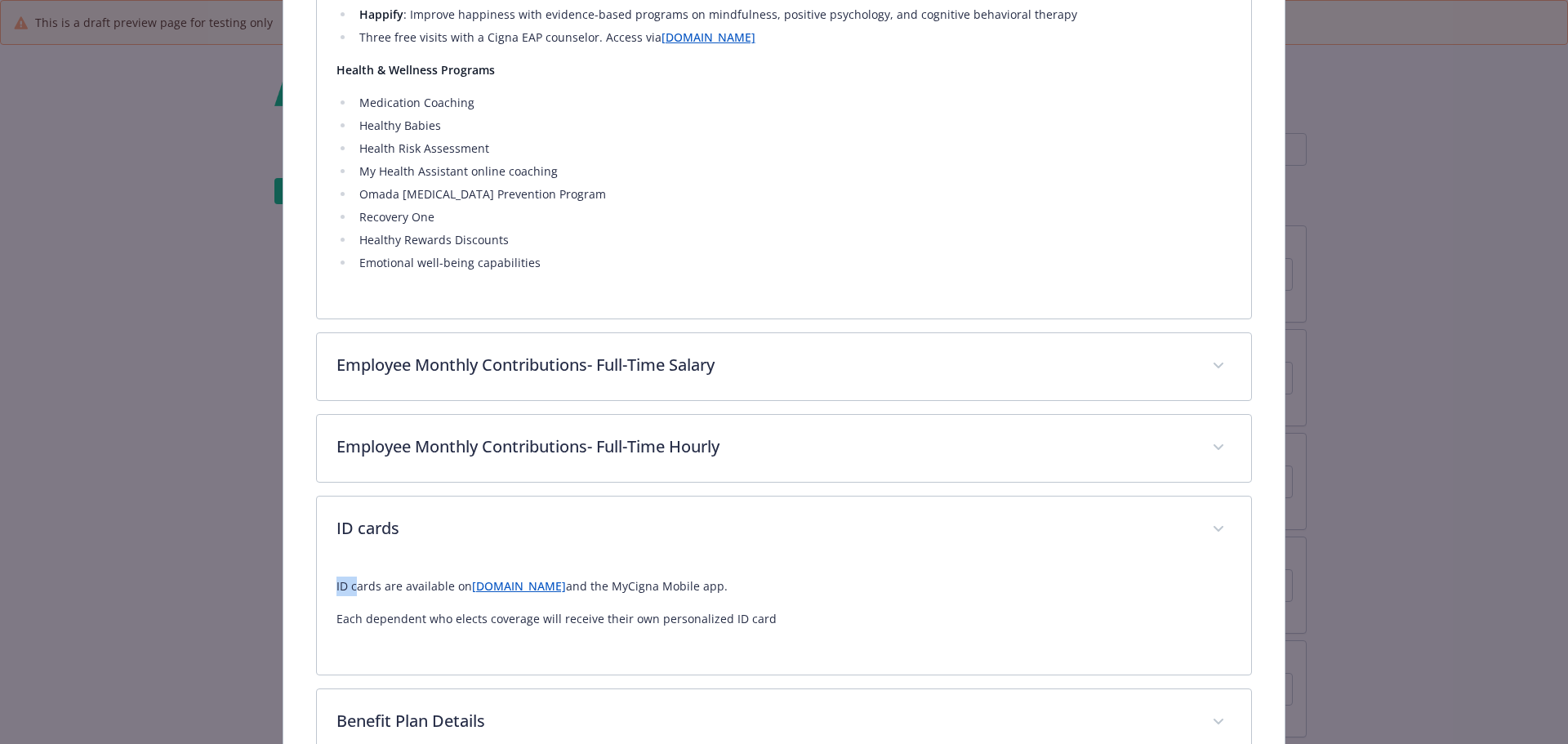
drag, startPoint x: 333, startPoint y: 582, endPoint x: 353, endPoint y: 584, distance: 20.1
click at [353, 584] on p "ID cards are available on www.Mycigna.com and the MyCigna Mobile app." at bounding box center [784, 586] width 895 height 19
click at [345, 582] on p "ID cards are available on www.Mycigna.com and the MyCigna Mobile app." at bounding box center [784, 586] width 895 height 19
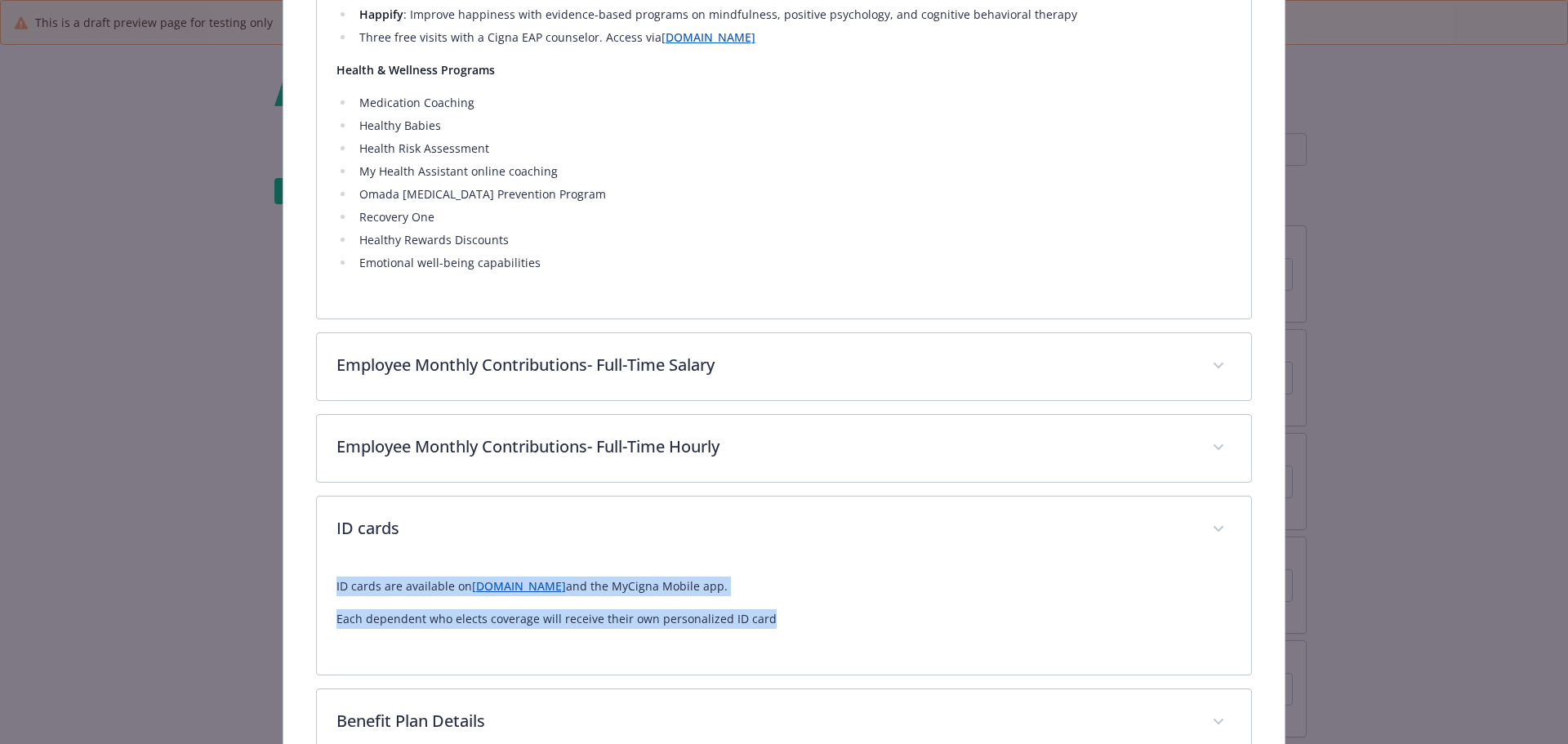
drag, startPoint x: 333, startPoint y: 582, endPoint x: 773, endPoint y: 618, distance: 441.5
click at [773, 618] on div "ID cards are available on www.Mycigna.com and the MyCigna Mobile app. Each depe…" at bounding box center [784, 602] width 895 height 52
copy div "ID cards are available on www.Mycigna.com and the MyCigna Mobile app. Each depe…"
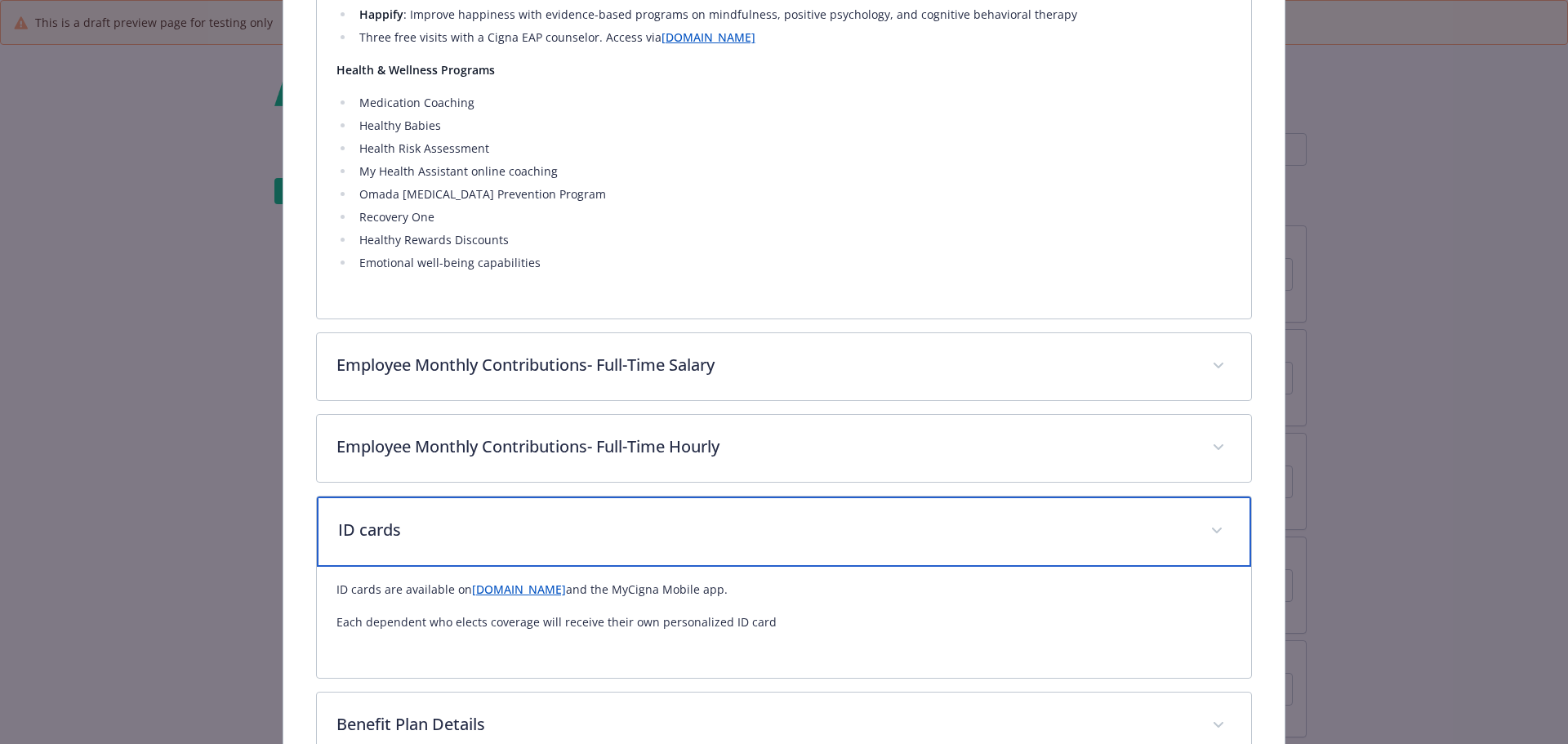
click at [359, 512] on div "ID cards" at bounding box center [784, 532] width 935 height 70
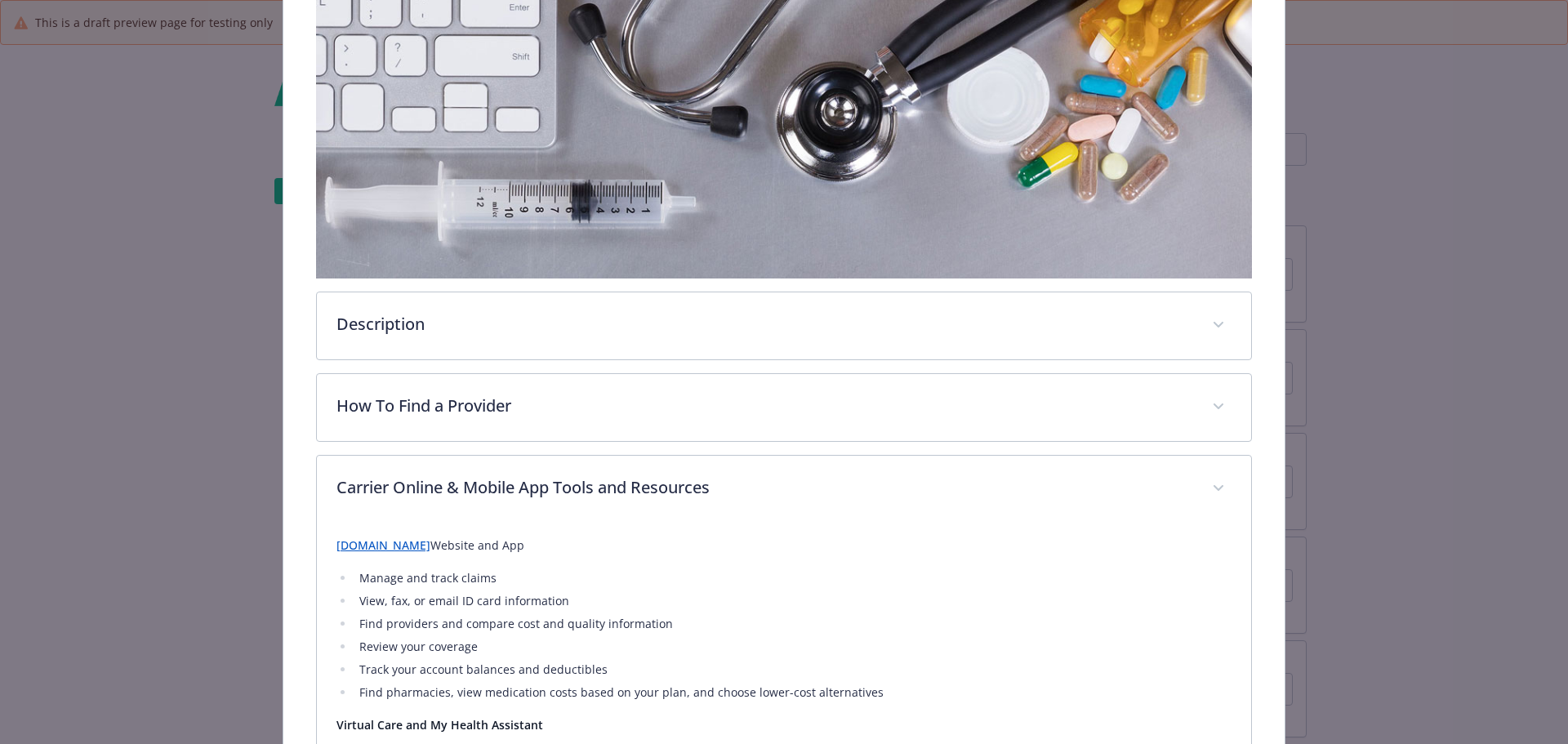
scroll to position [286, 0]
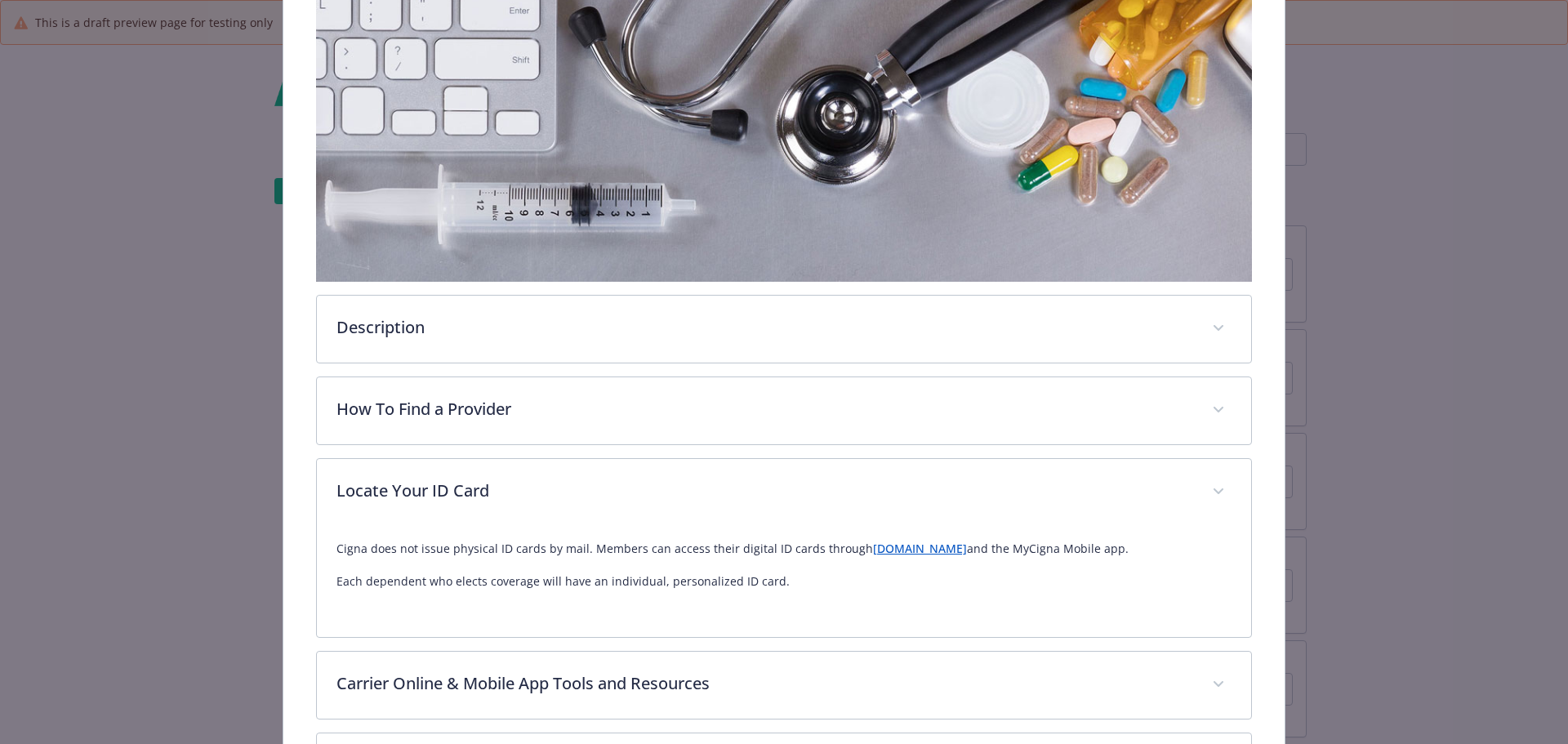
click at [899, 450] on div "Description The Cigna OAP High medical plan is a comprehensive health insurance…" at bounding box center [784, 640] width 937 height 1302
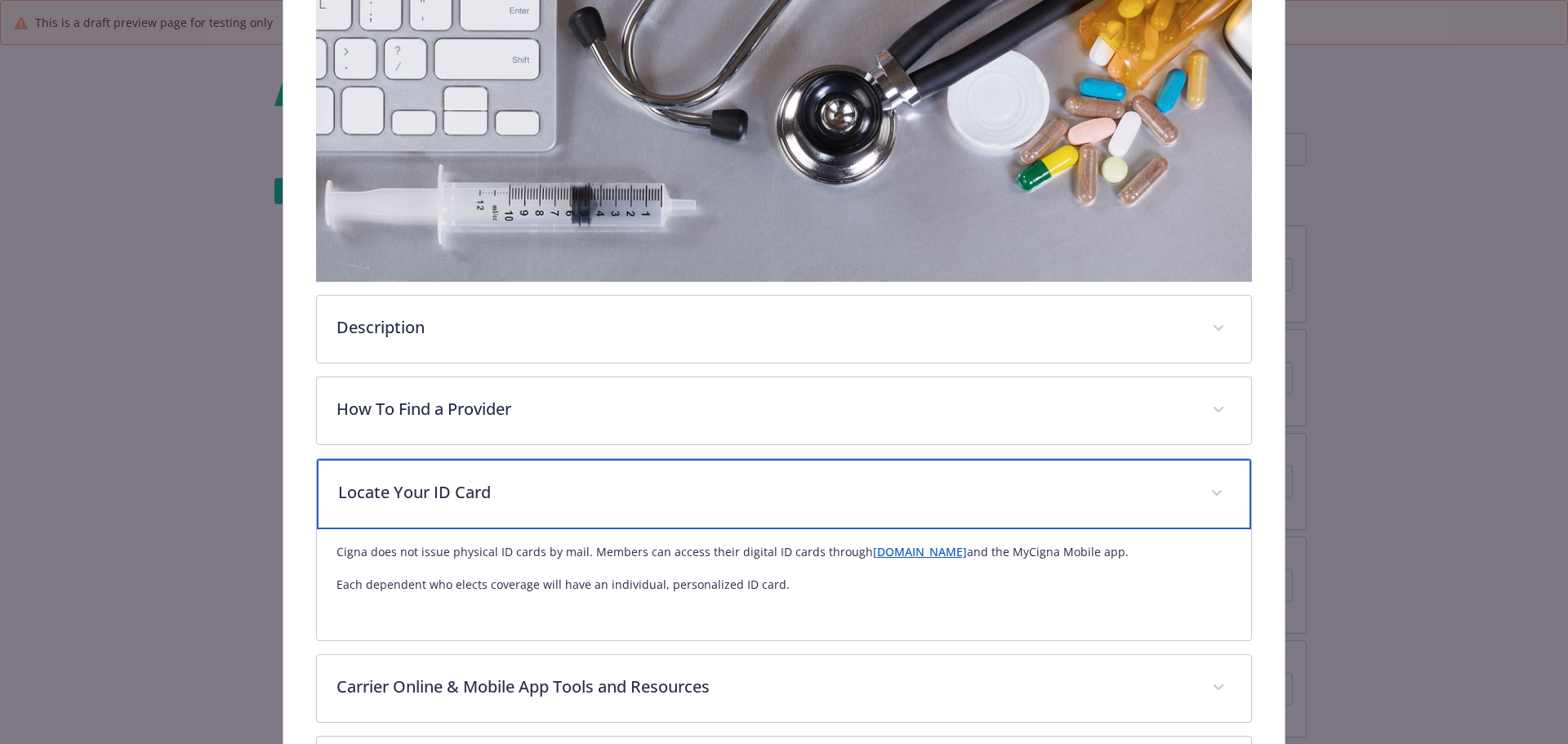
click at [892, 488] on p "Locate Your ID Card" at bounding box center [764, 492] width 853 height 24
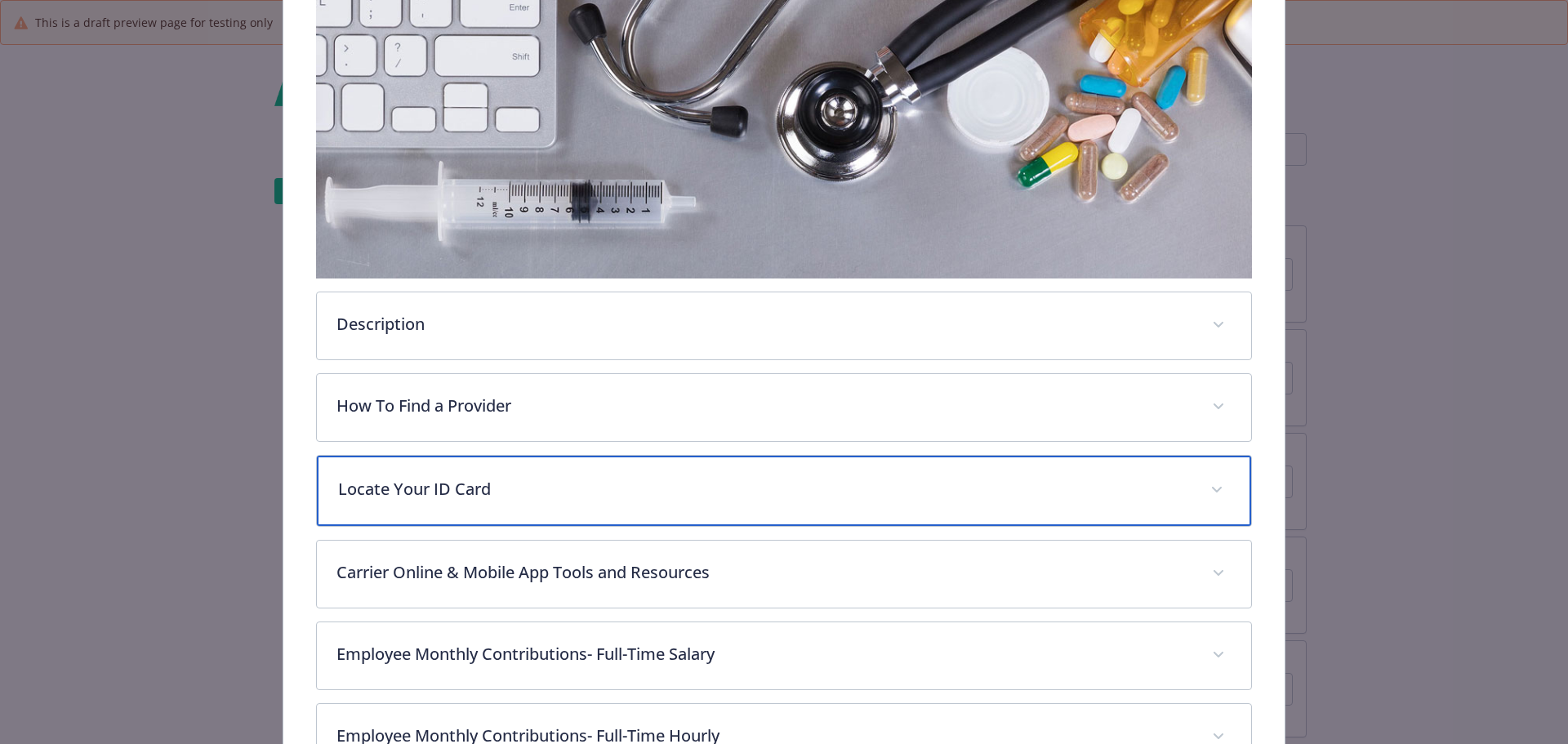
scroll to position [0, 0]
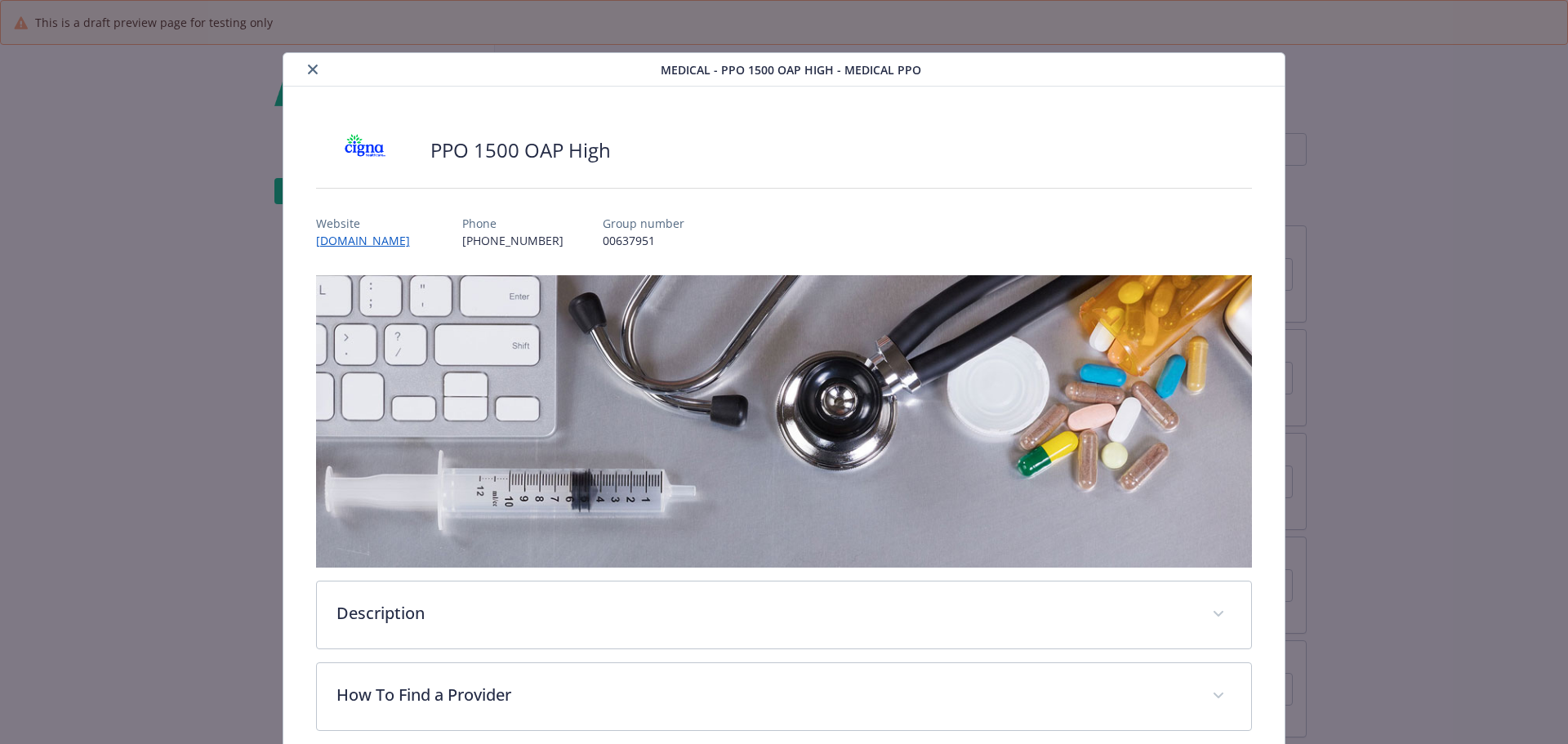
click at [309, 61] on button "close" at bounding box center [313, 69] width 19 height 19
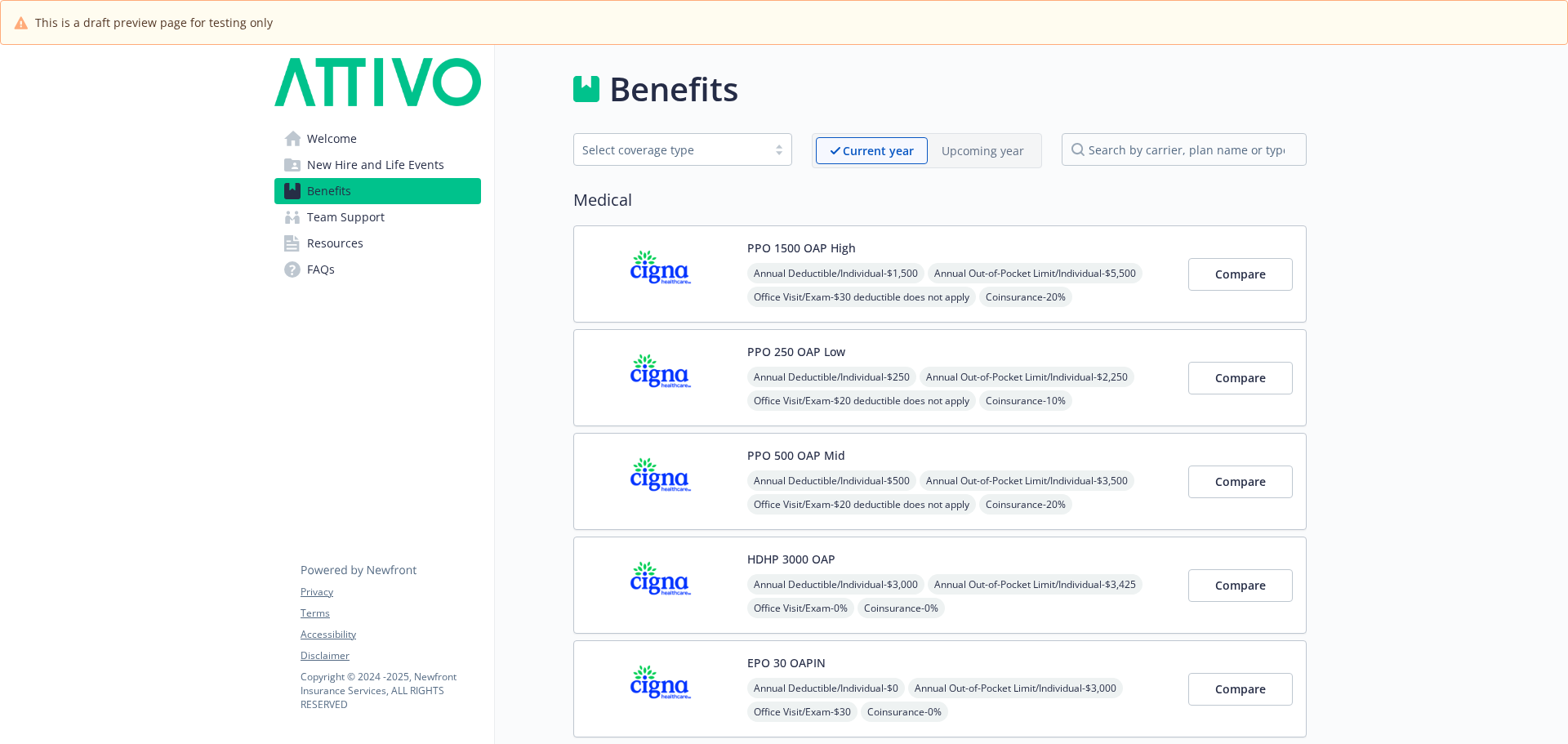
click at [783, 354] on button "PPO 250 OAP Low" at bounding box center [796, 351] width 98 height 17
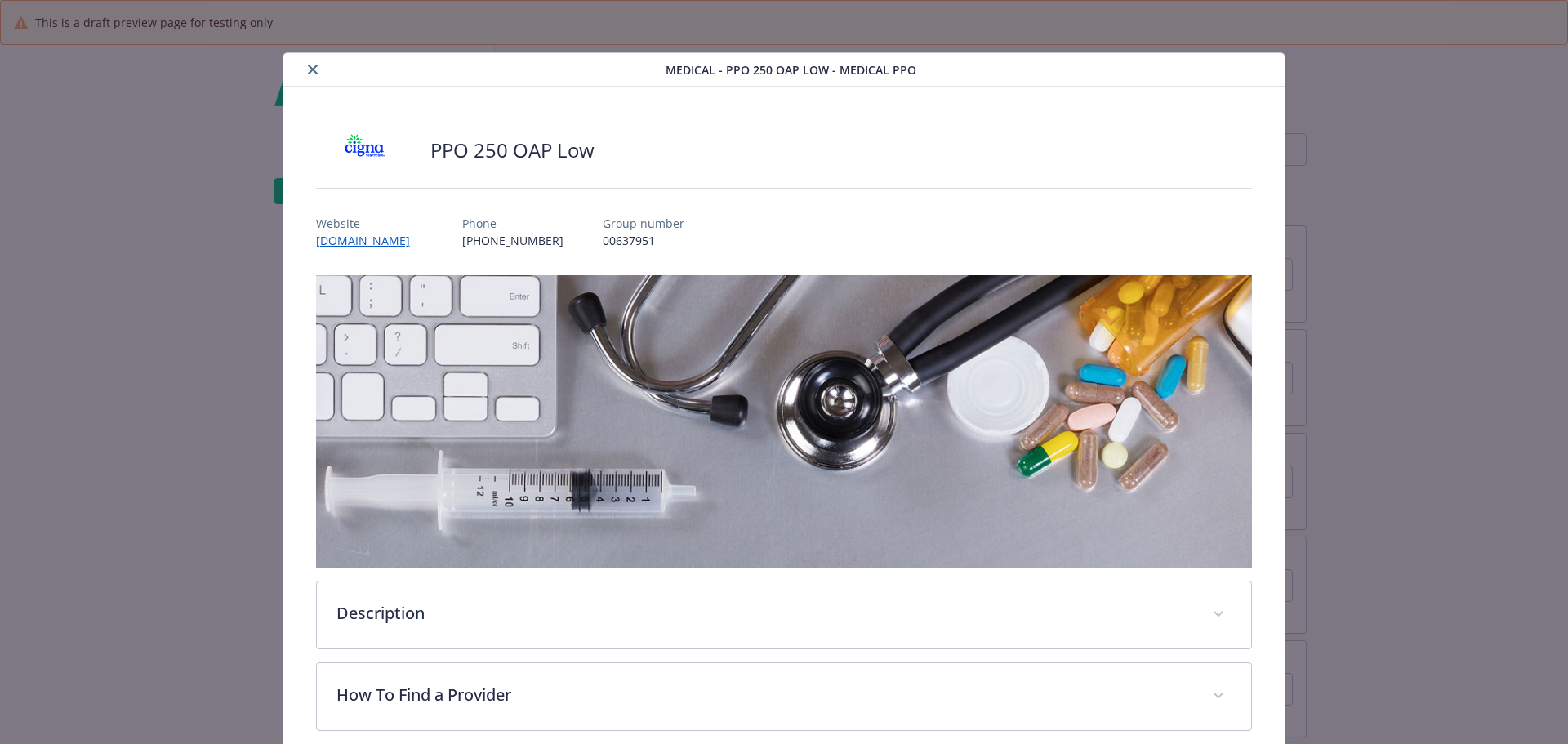
click at [311, 73] on icon "close" at bounding box center [313, 69] width 10 height 10
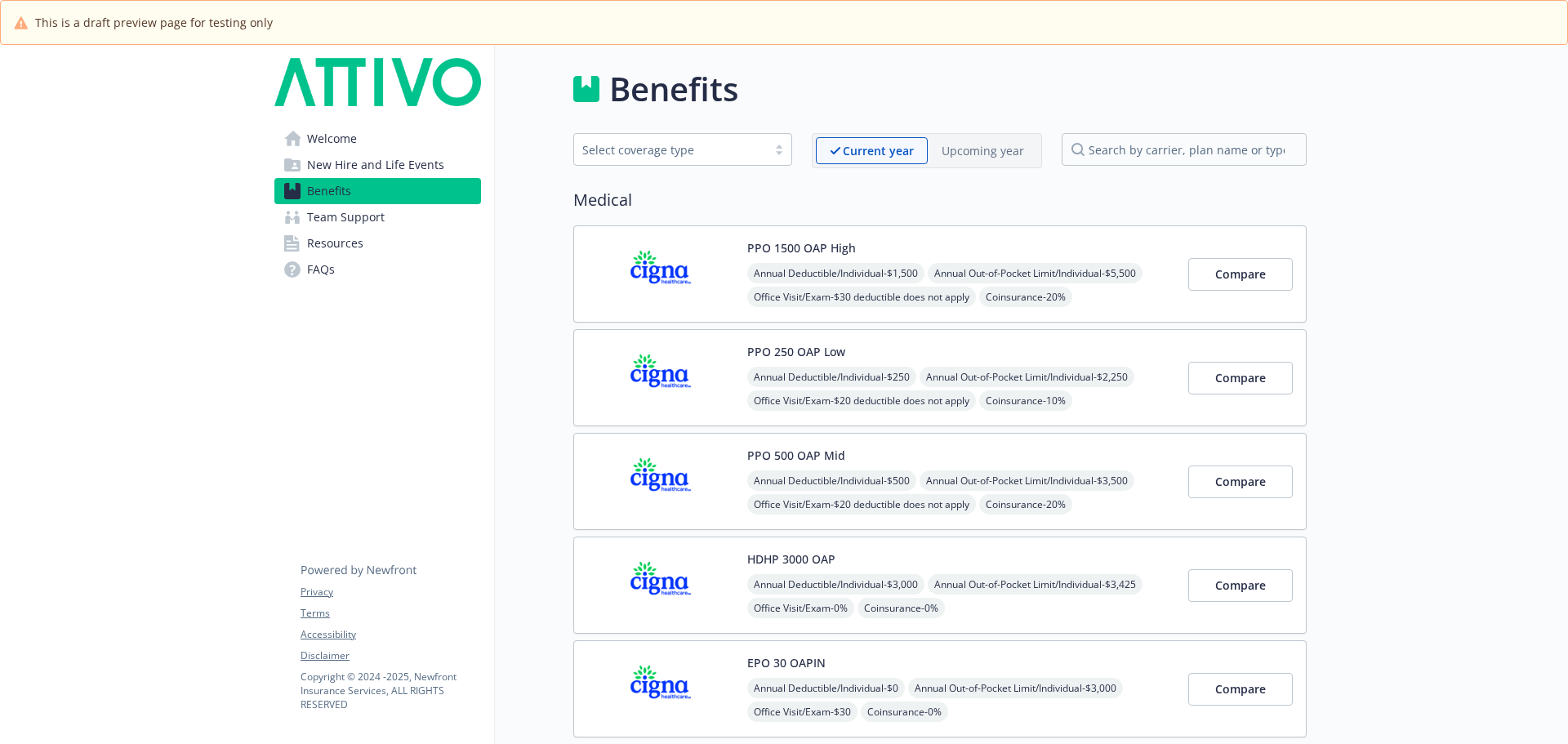
click at [982, 460] on div "PPO 500 OAP Mid Annual Deductible/Individual - $500 Annual Out-of-Pocket Limit/…" at bounding box center [960, 482] width 427 height 69
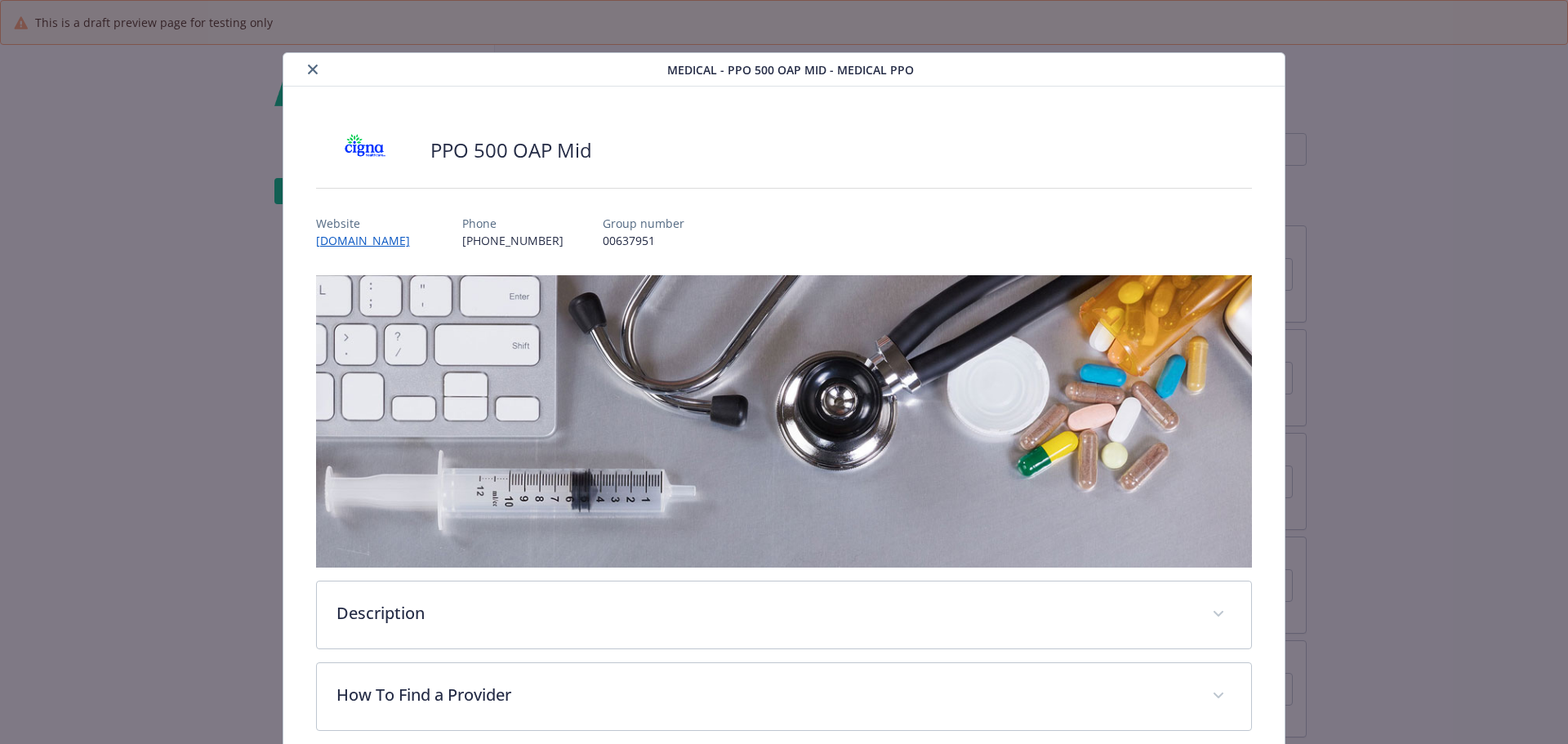
click at [314, 72] on icon "close" at bounding box center [313, 69] width 10 height 10
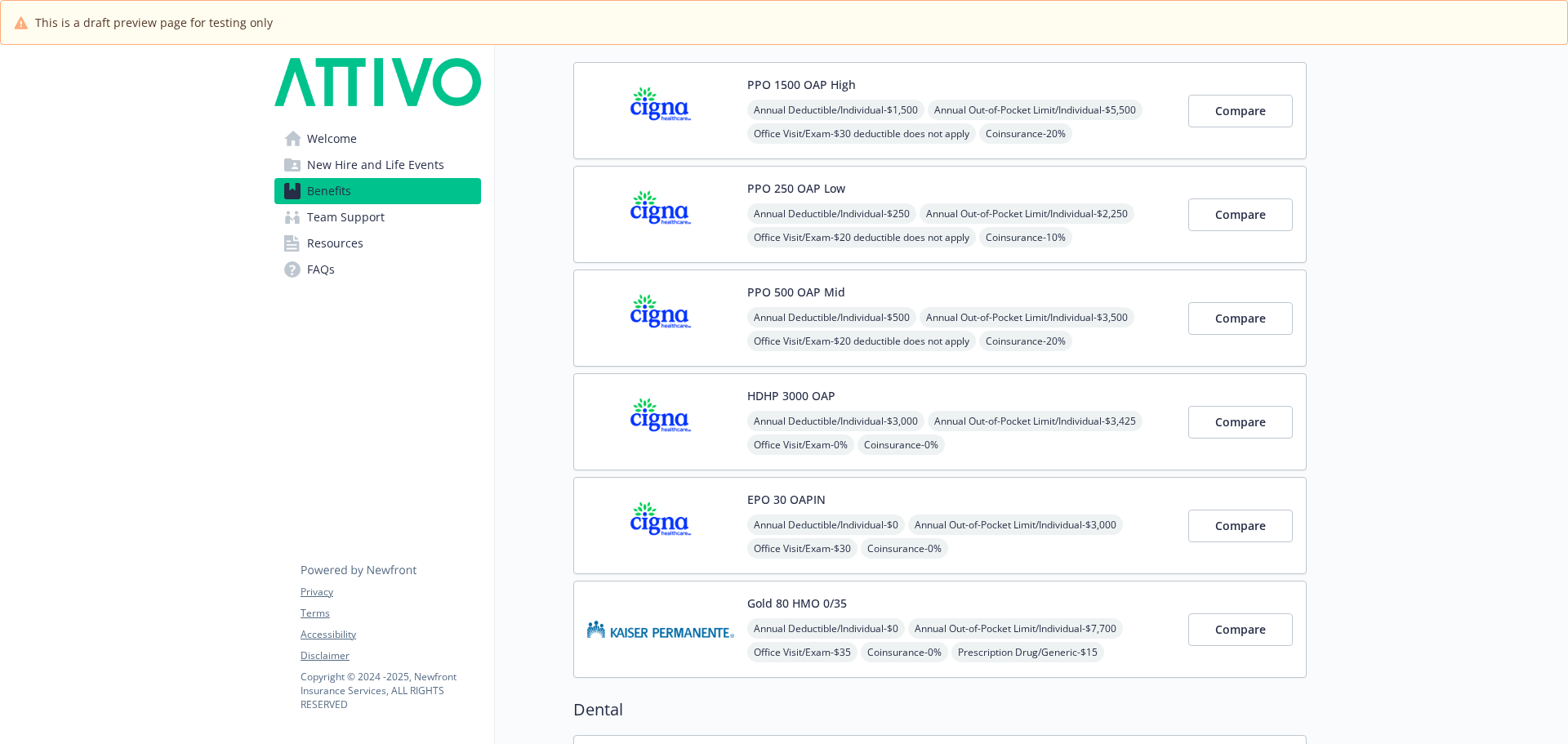
click at [997, 495] on div "EPO 30 OAPIN Annual Deductible/Individual - $0 Annual Out-of-Pocket Limit/Indiv…" at bounding box center [960, 526] width 427 height 69
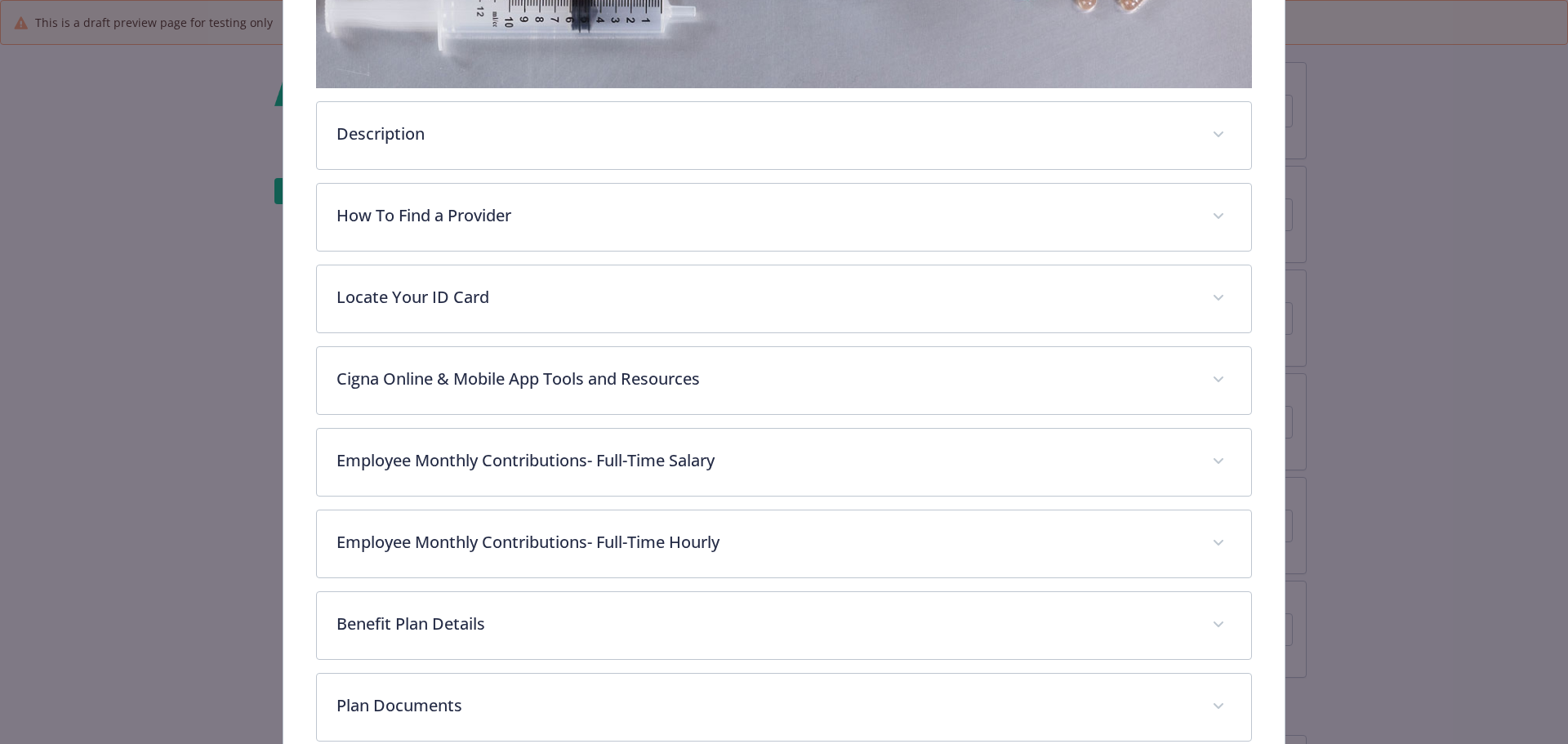
scroll to position [703, 0]
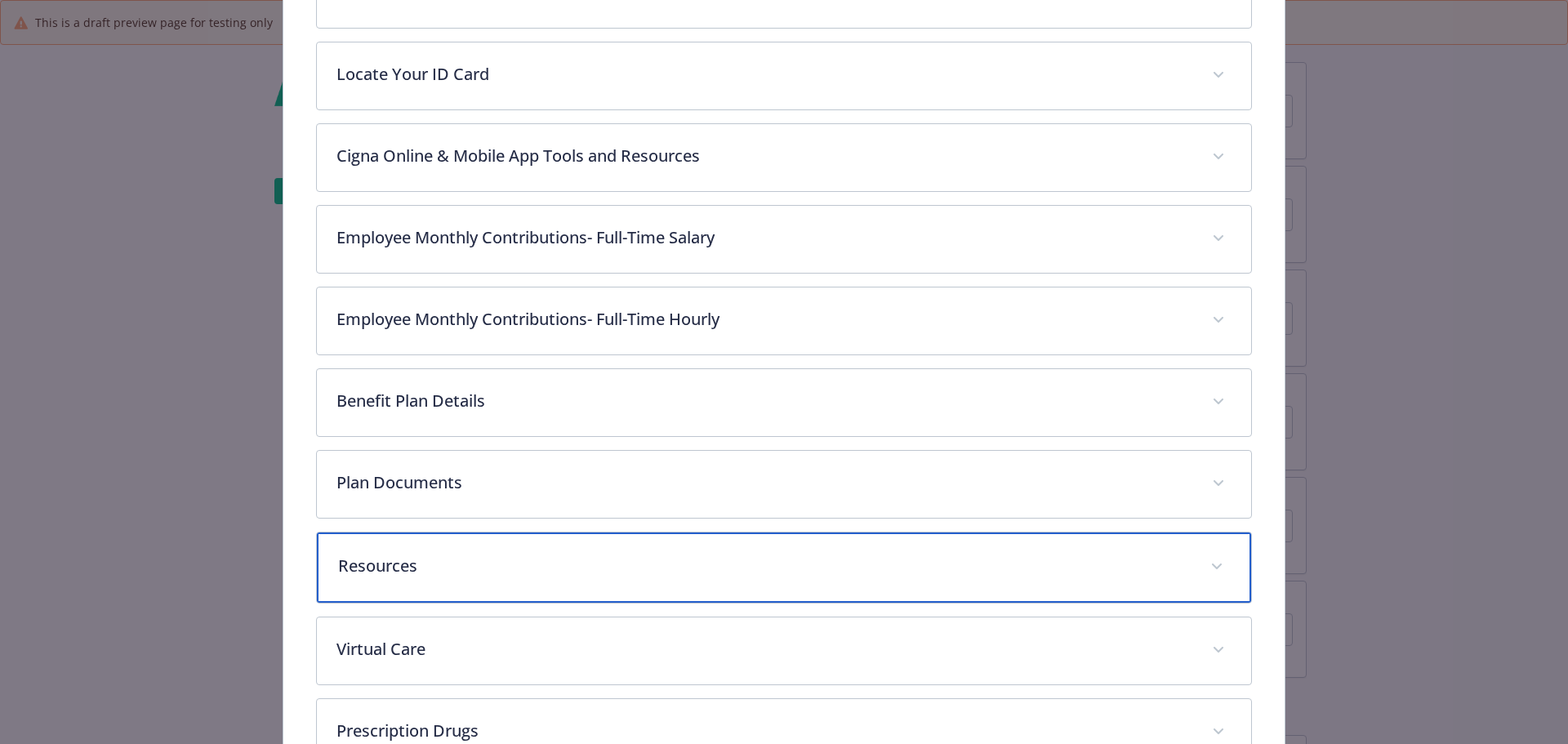
click at [452, 550] on div "Resources" at bounding box center [784, 567] width 935 height 70
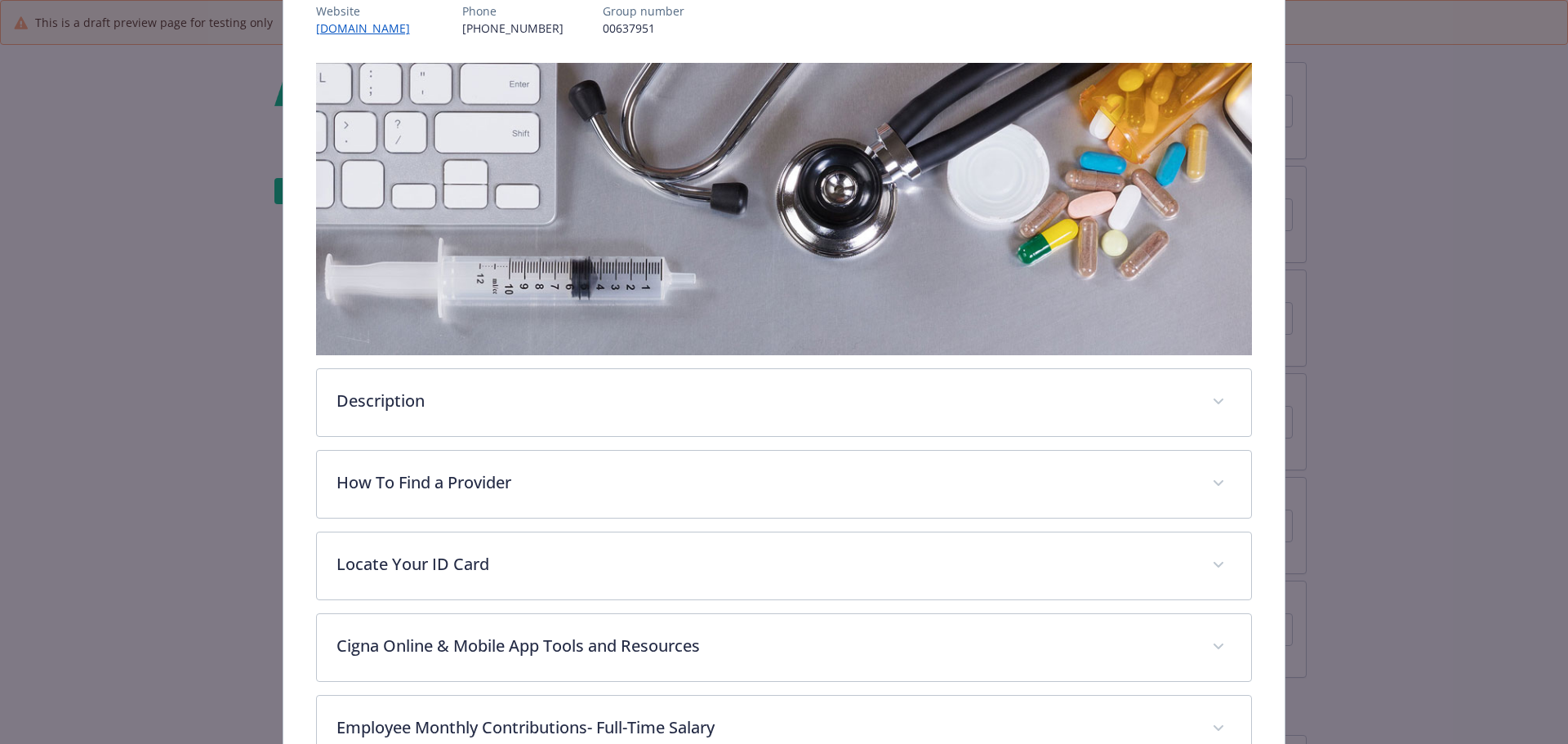
scroll to position [0, 0]
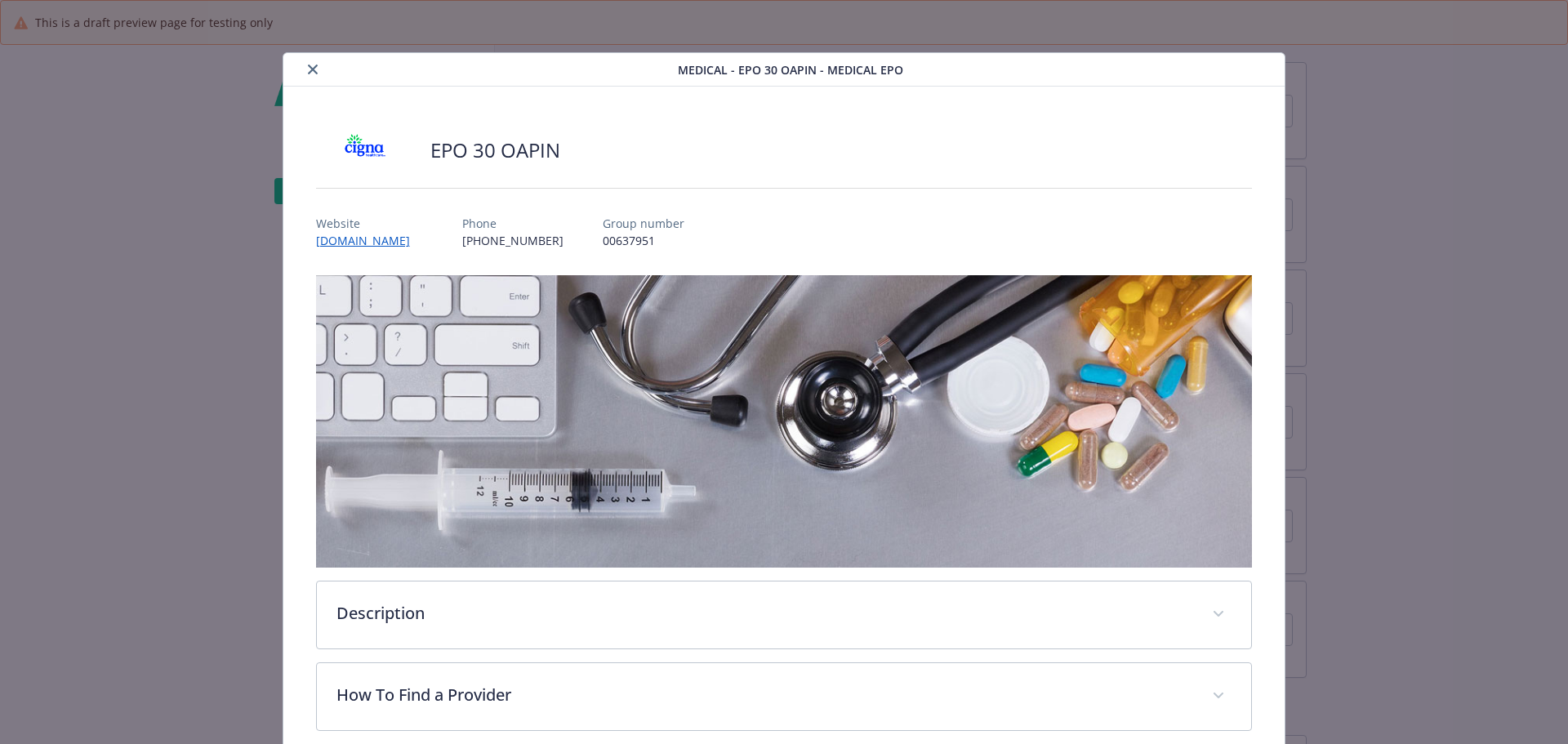
click at [318, 68] on button "close" at bounding box center [313, 69] width 19 height 19
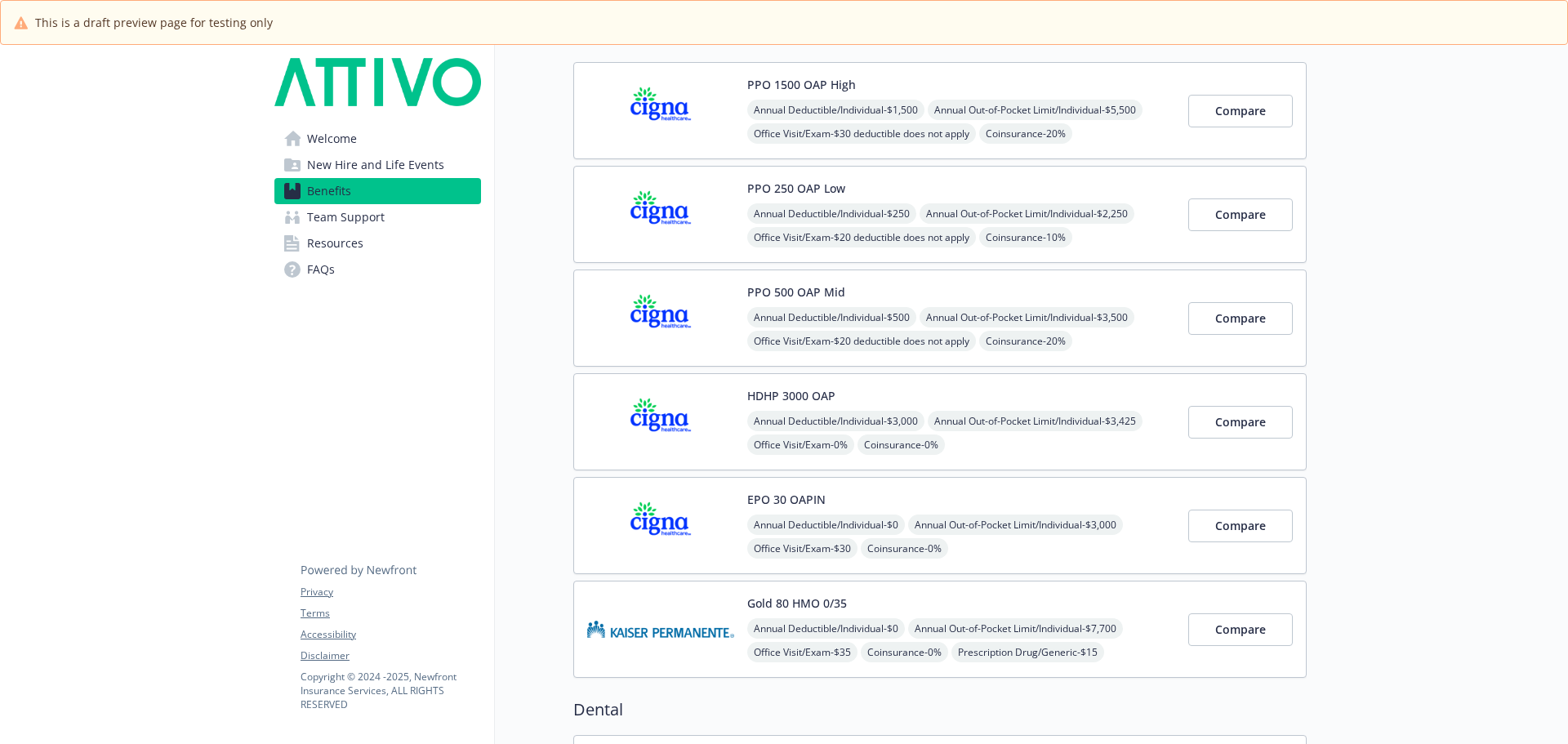
click at [1122, 180] on div "PPO 250 OAP Low Annual Deductible/Individual - $250 Annual Out-of-Pocket Limit/…" at bounding box center [960, 214] width 427 height 69
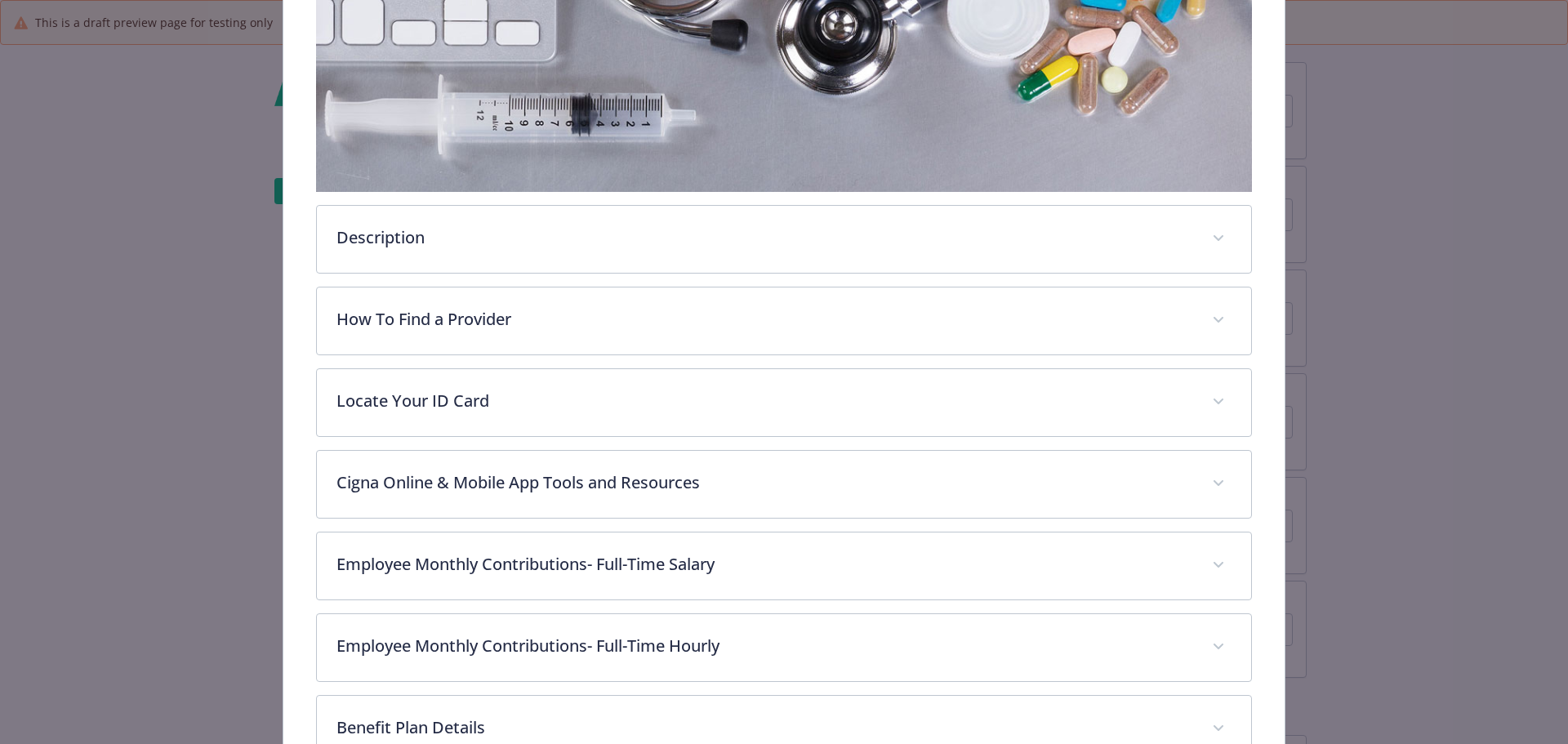
scroll to position [812, 0]
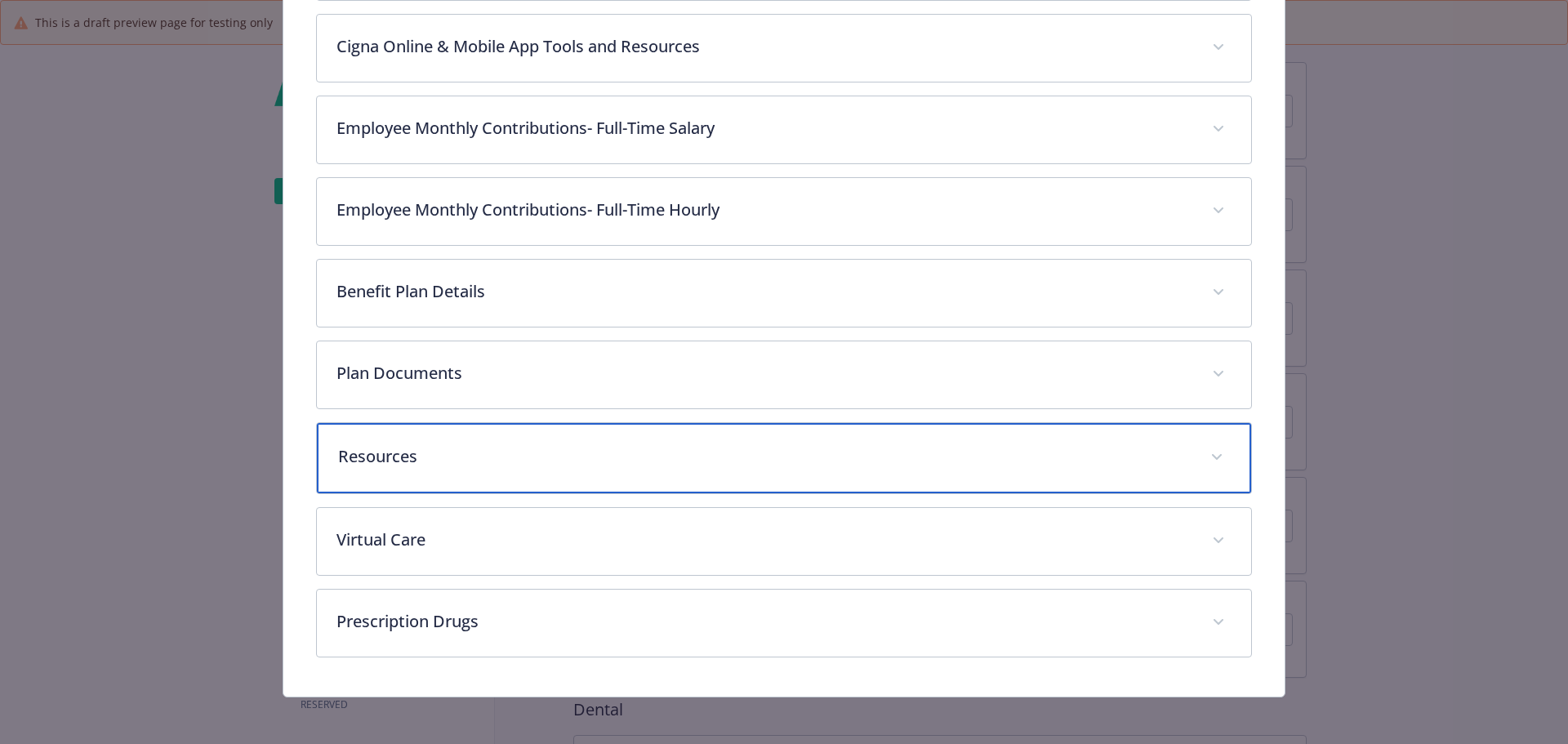
click at [437, 435] on div "Resources" at bounding box center [784, 457] width 935 height 70
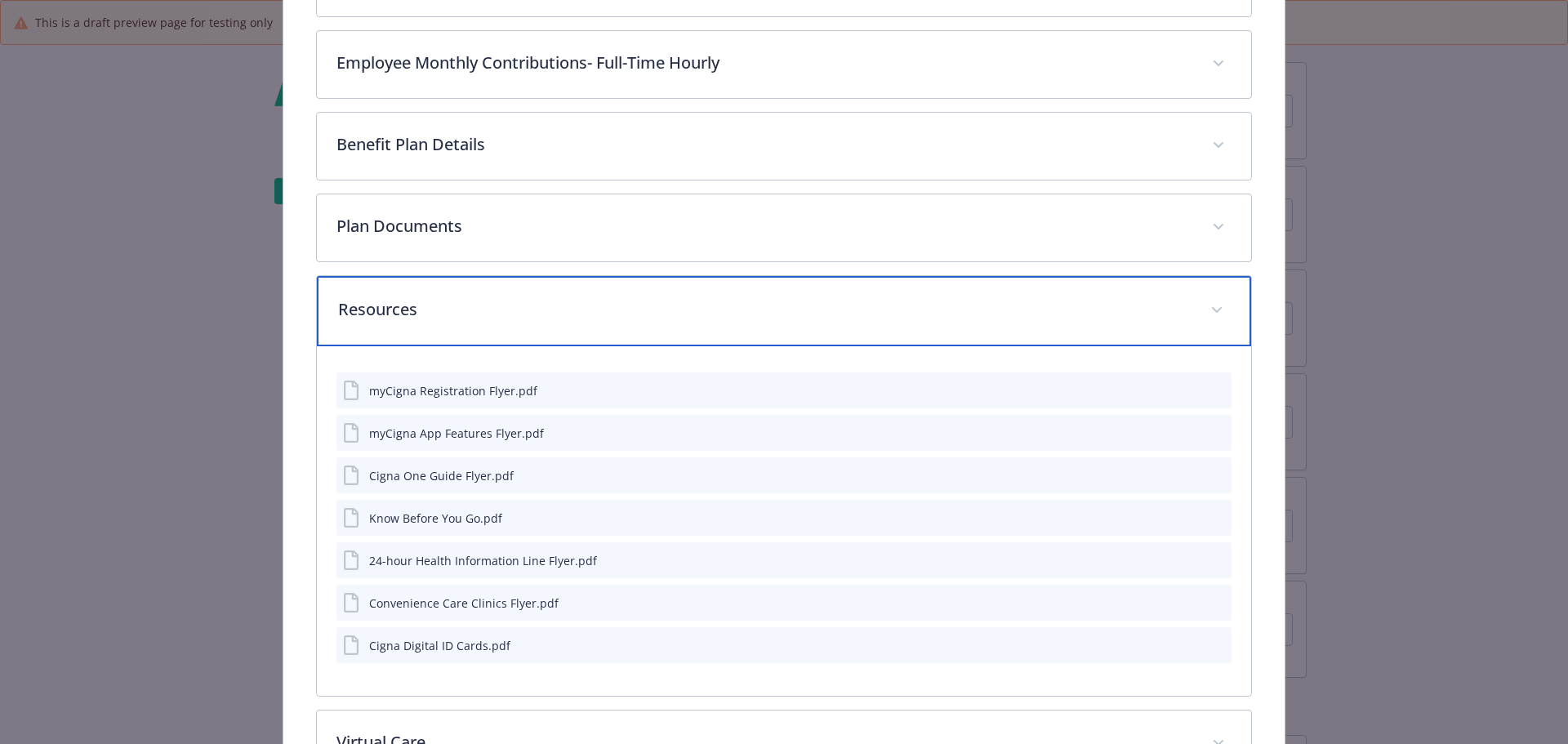
scroll to position [975, 0]
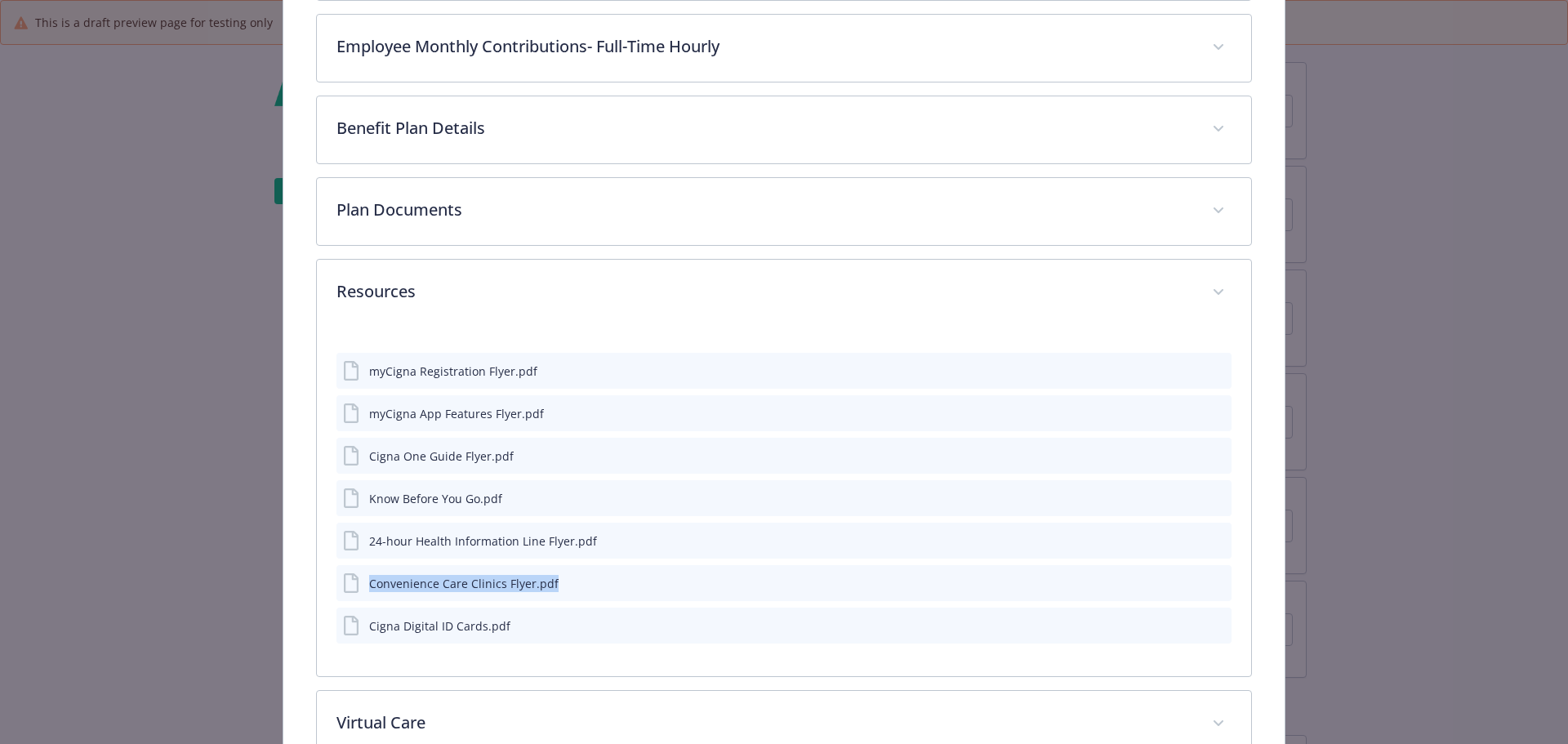
drag, startPoint x: 345, startPoint y: 625, endPoint x: 368, endPoint y: 561, distance: 68.0
click at [368, 561] on div "myCigna Registration Flyer.pdf myCigna App Features Flyer.pdf Cigna One Guide F…" at bounding box center [784, 491] width 895 height 304
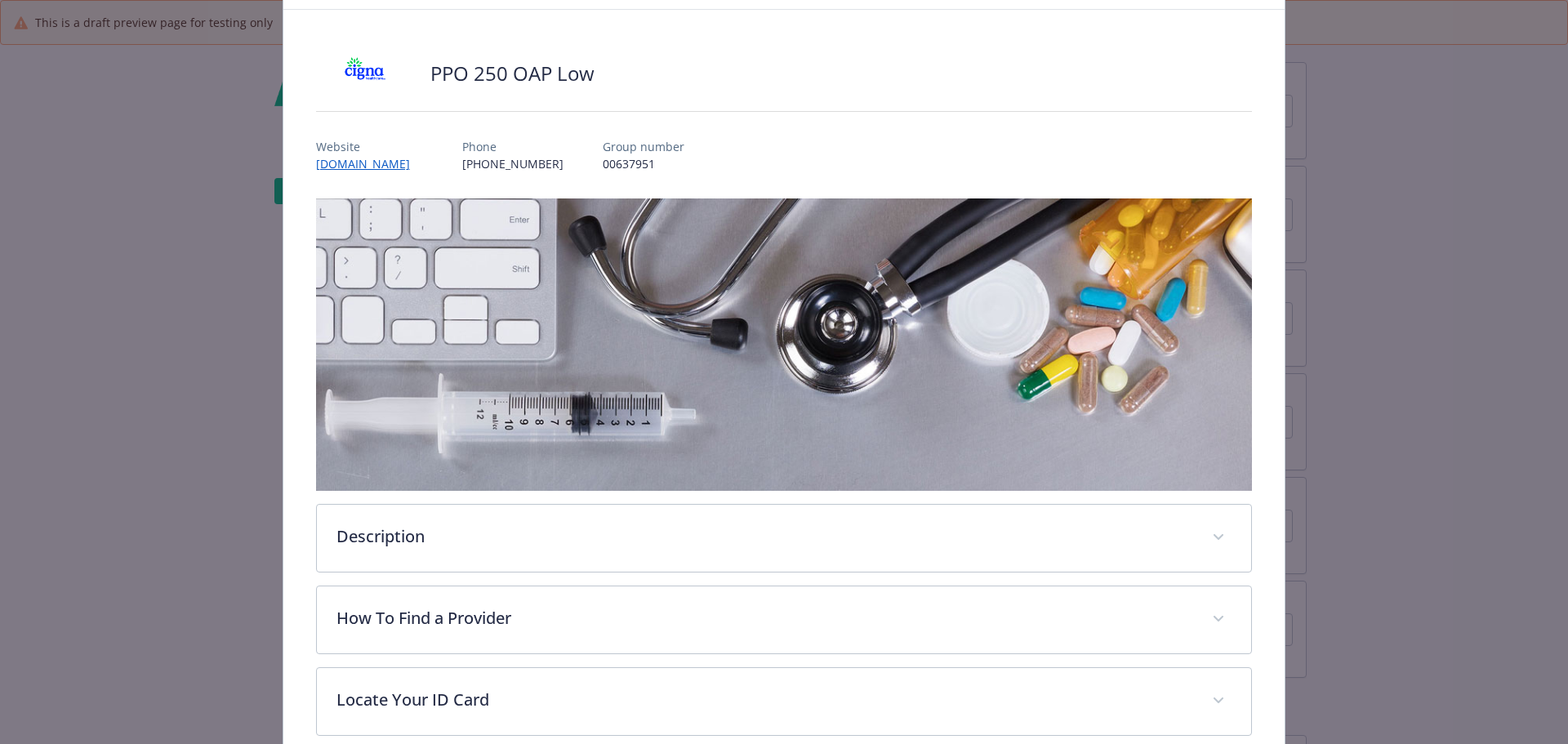
scroll to position [0, 0]
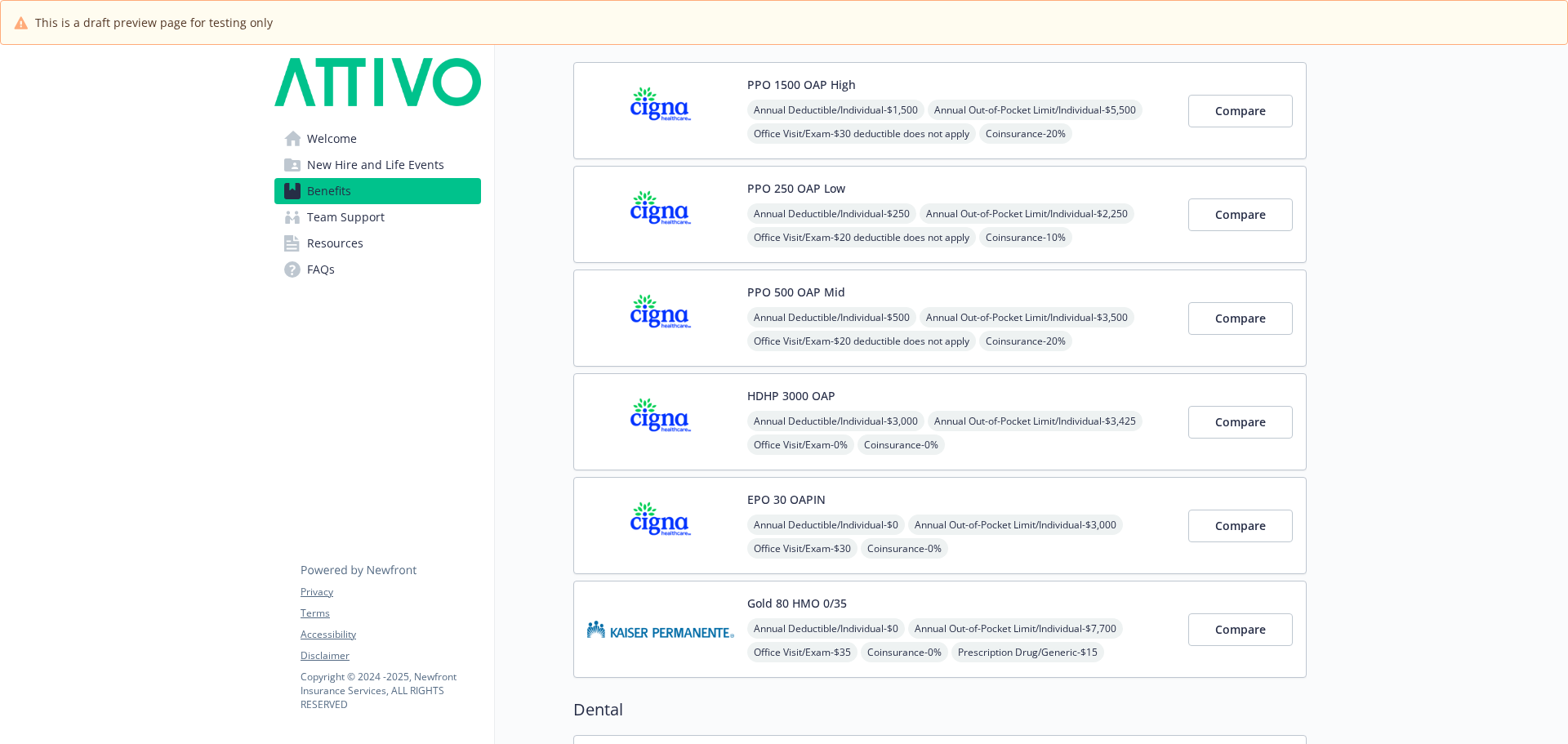
click at [704, 385] on div "HDHP 3000 OAP Annual Deductible/Individual - $3,000 Annual Out-of-Pocket Limit/…" at bounding box center [940, 422] width 733 height 97
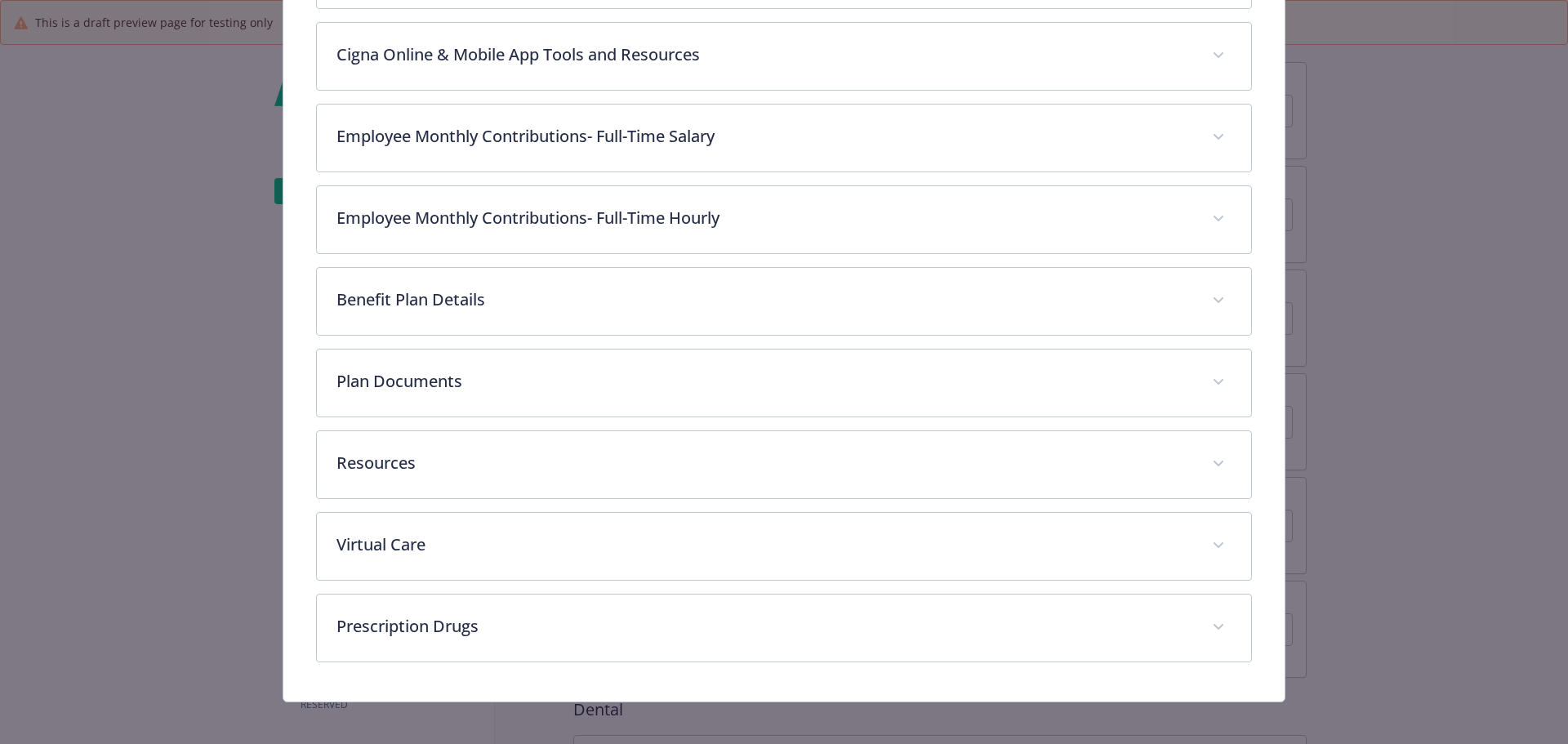
scroll to position [812, 0]
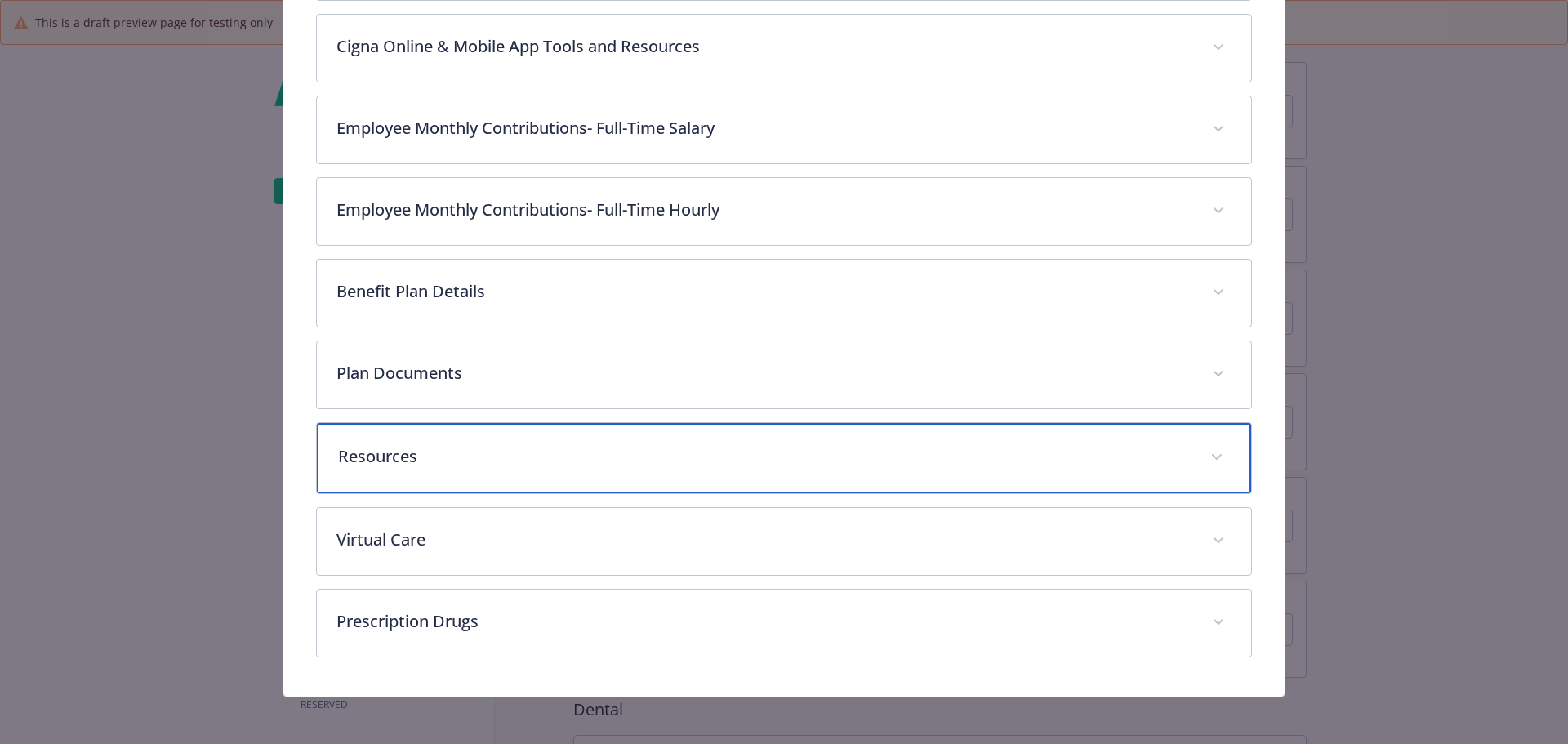
click at [530, 471] on div "Resources" at bounding box center [784, 457] width 935 height 70
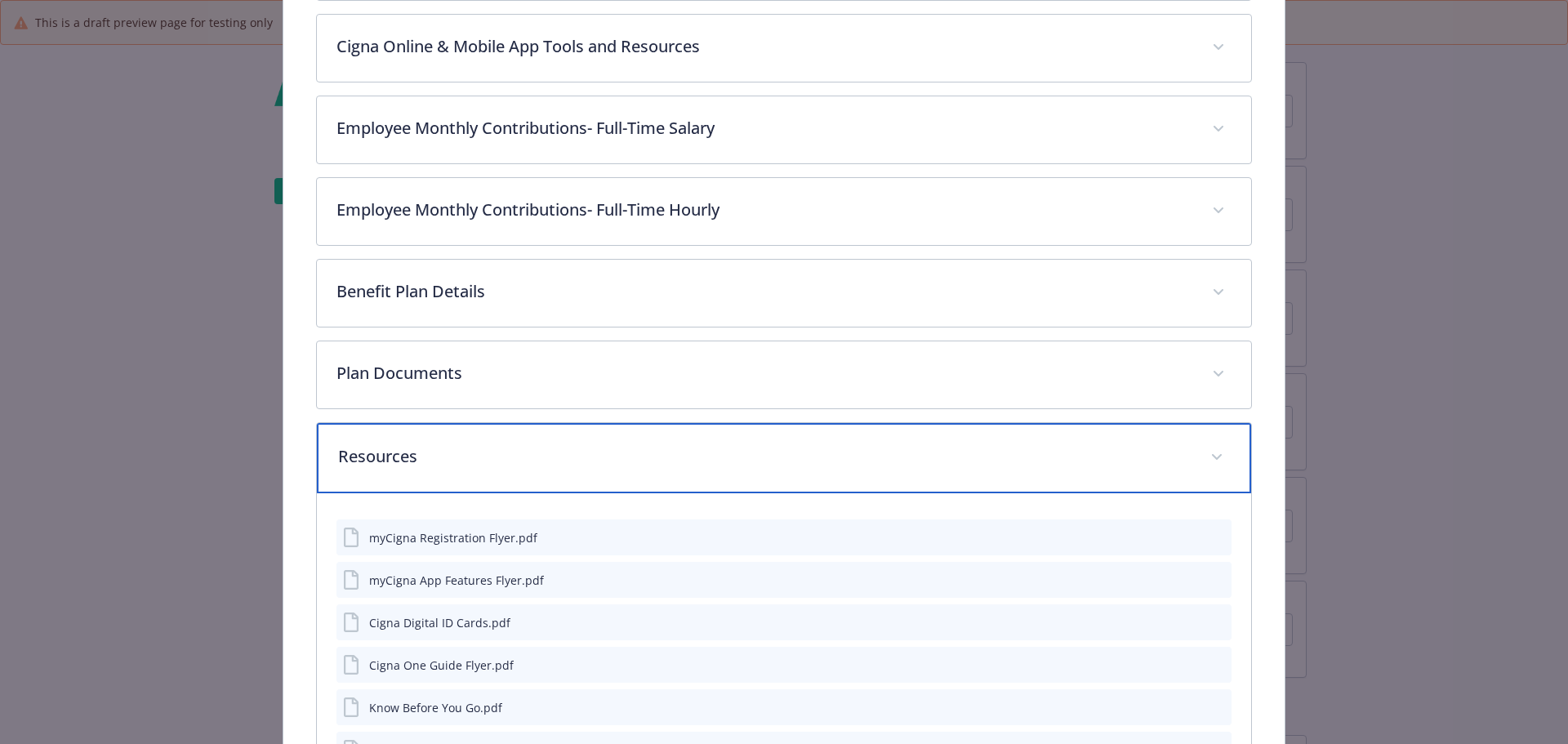
click at [530, 471] on div "Resources" at bounding box center [784, 457] width 935 height 70
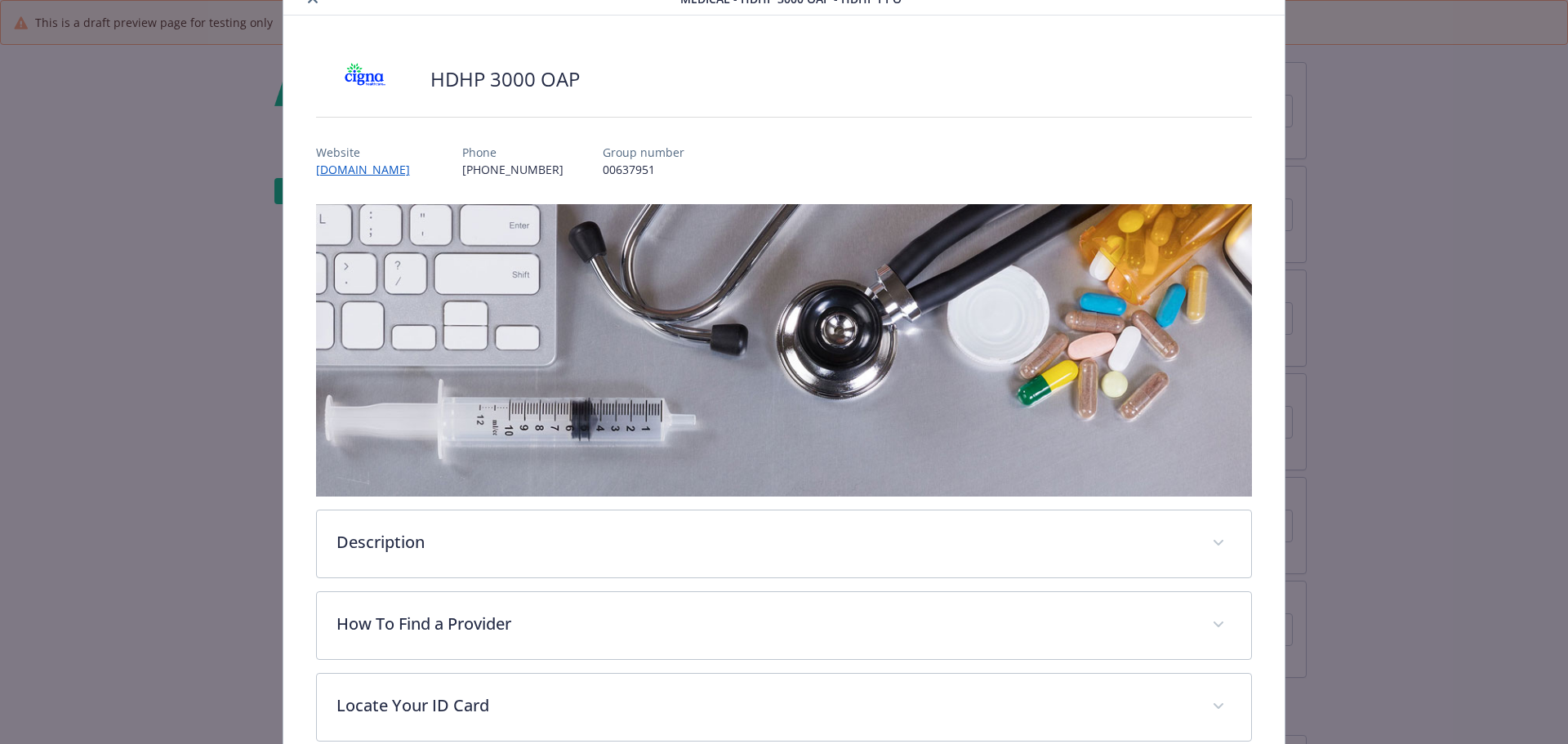
scroll to position [0, 0]
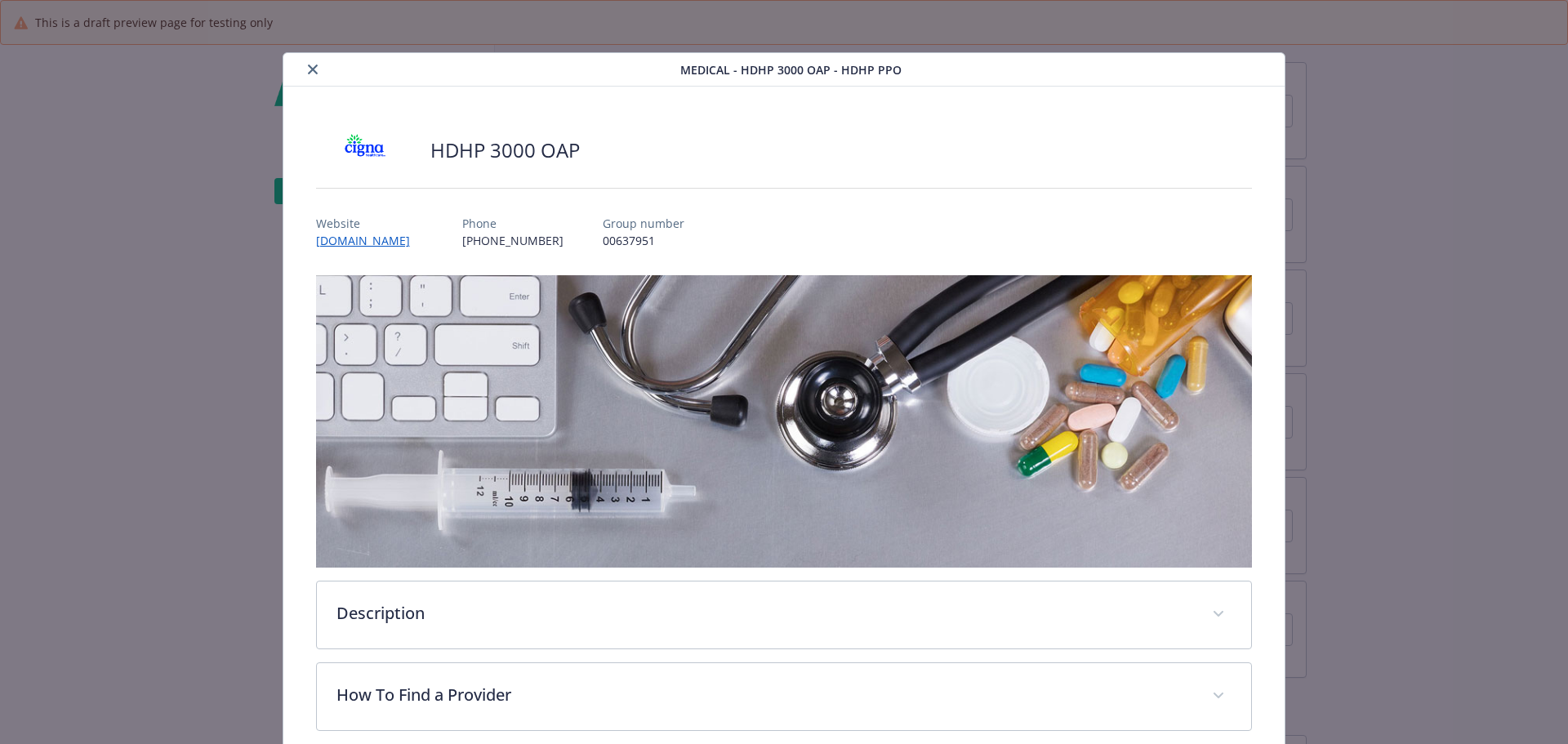
click at [310, 75] on button "close" at bounding box center [313, 69] width 19 height 19
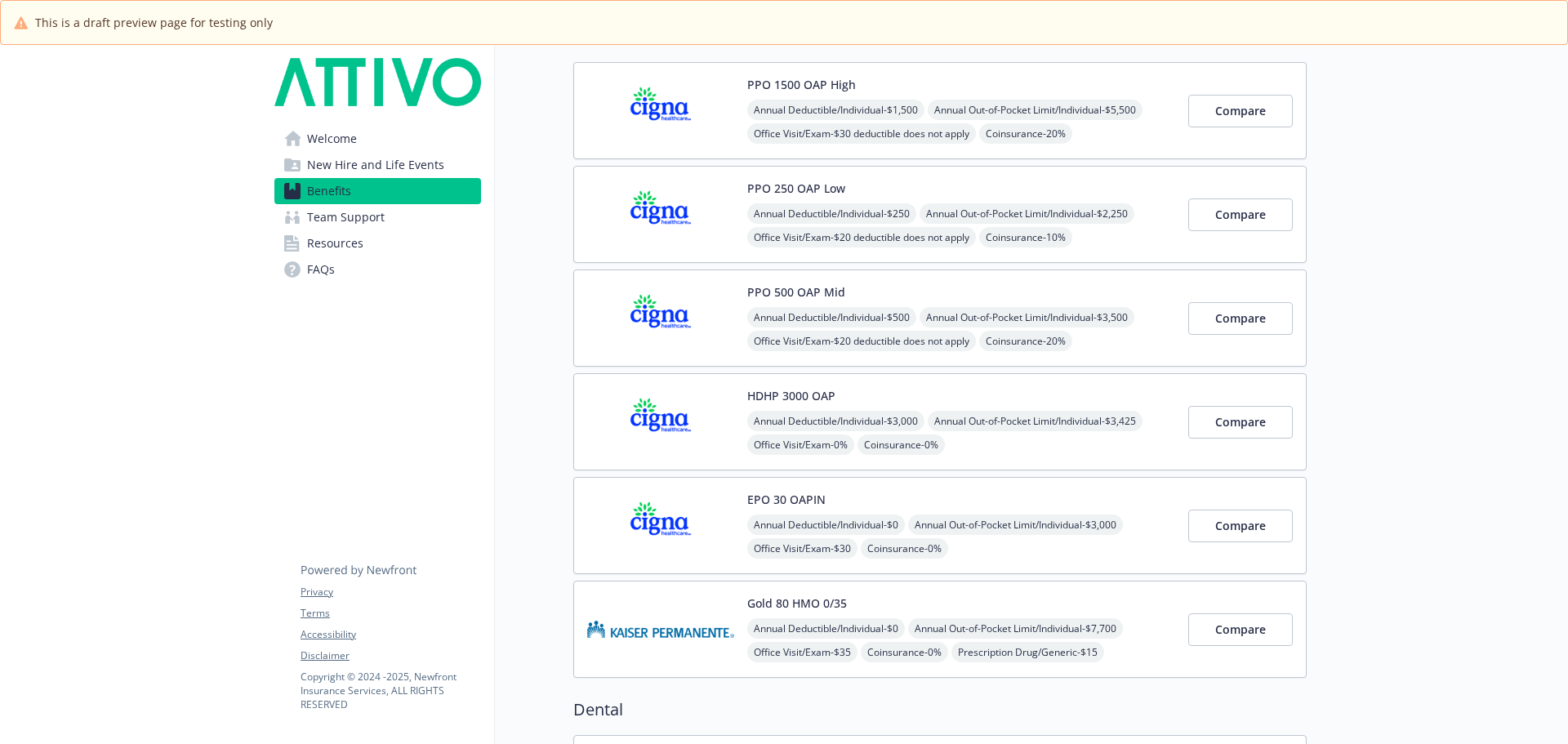
click at [956, 291] on div "PPO 500 OAP Mid Annual Deductible/Individual - $500 Annual Out-of-Pocket Limit/…" at bounding box center [960, 318] width 427 height 69
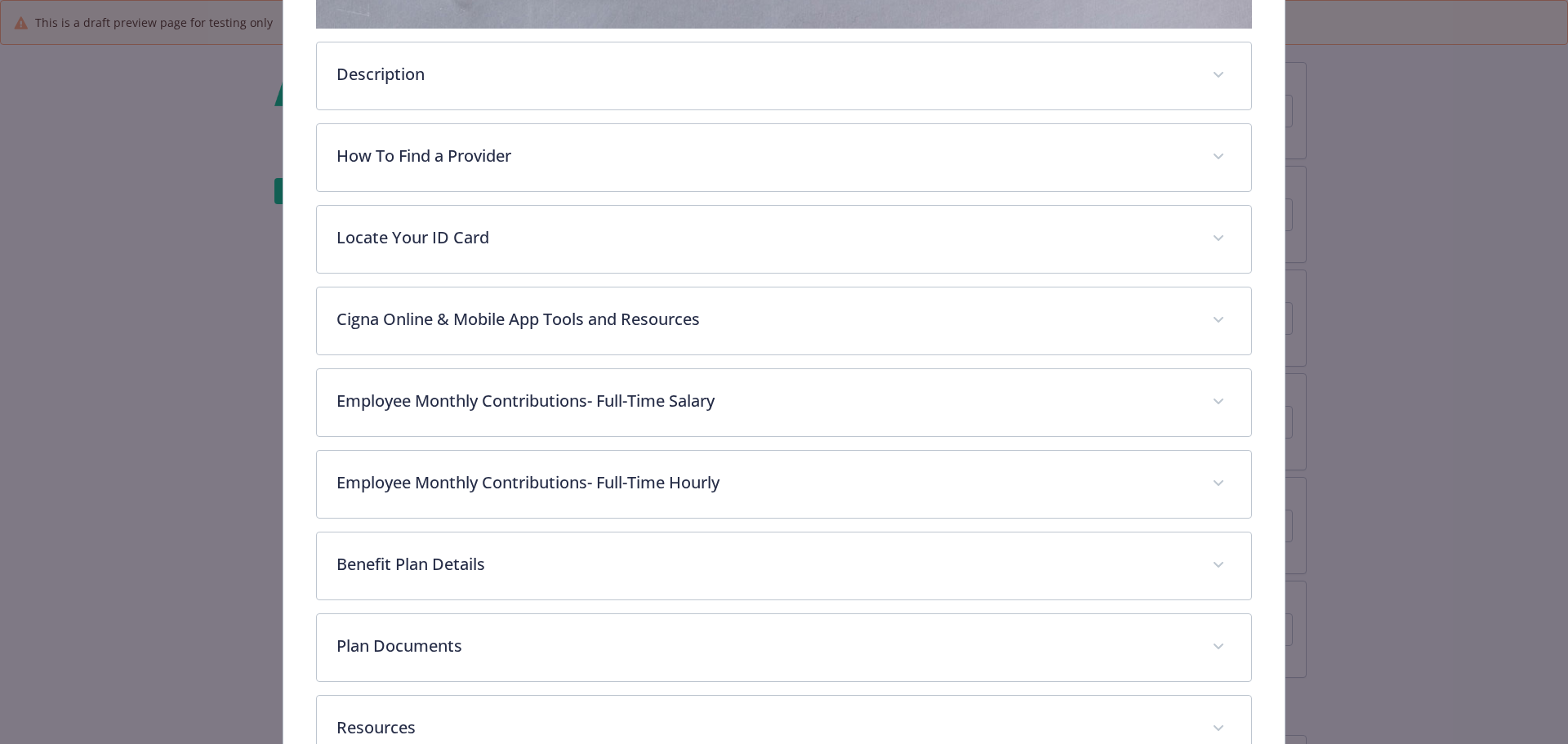
scroll to position [812, 0]
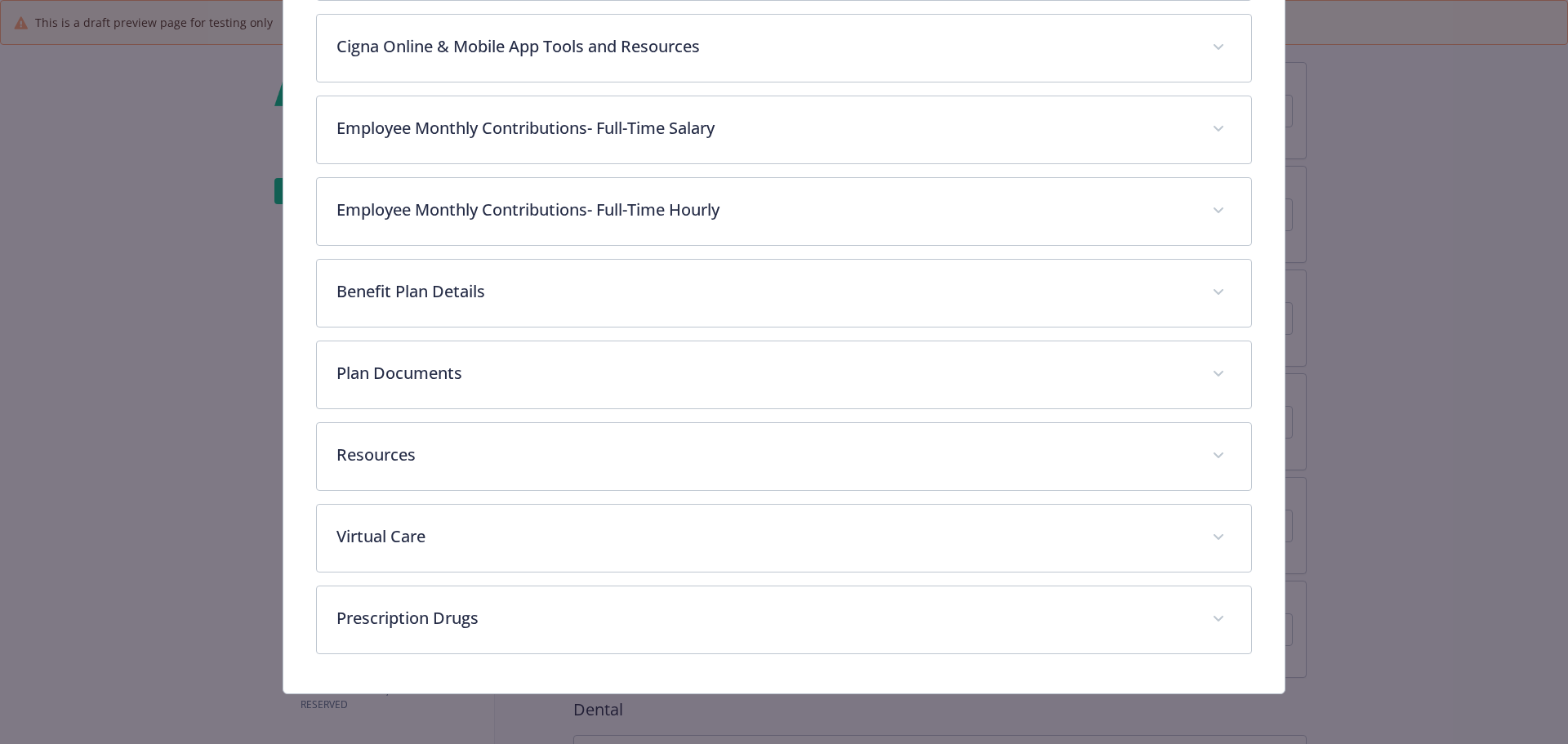
click at [417, 487] on div "Description The Cigna OAP Mid medical plan is a comprehensive health insurance …" at bounding box center [784, 59] width 937 height 1191
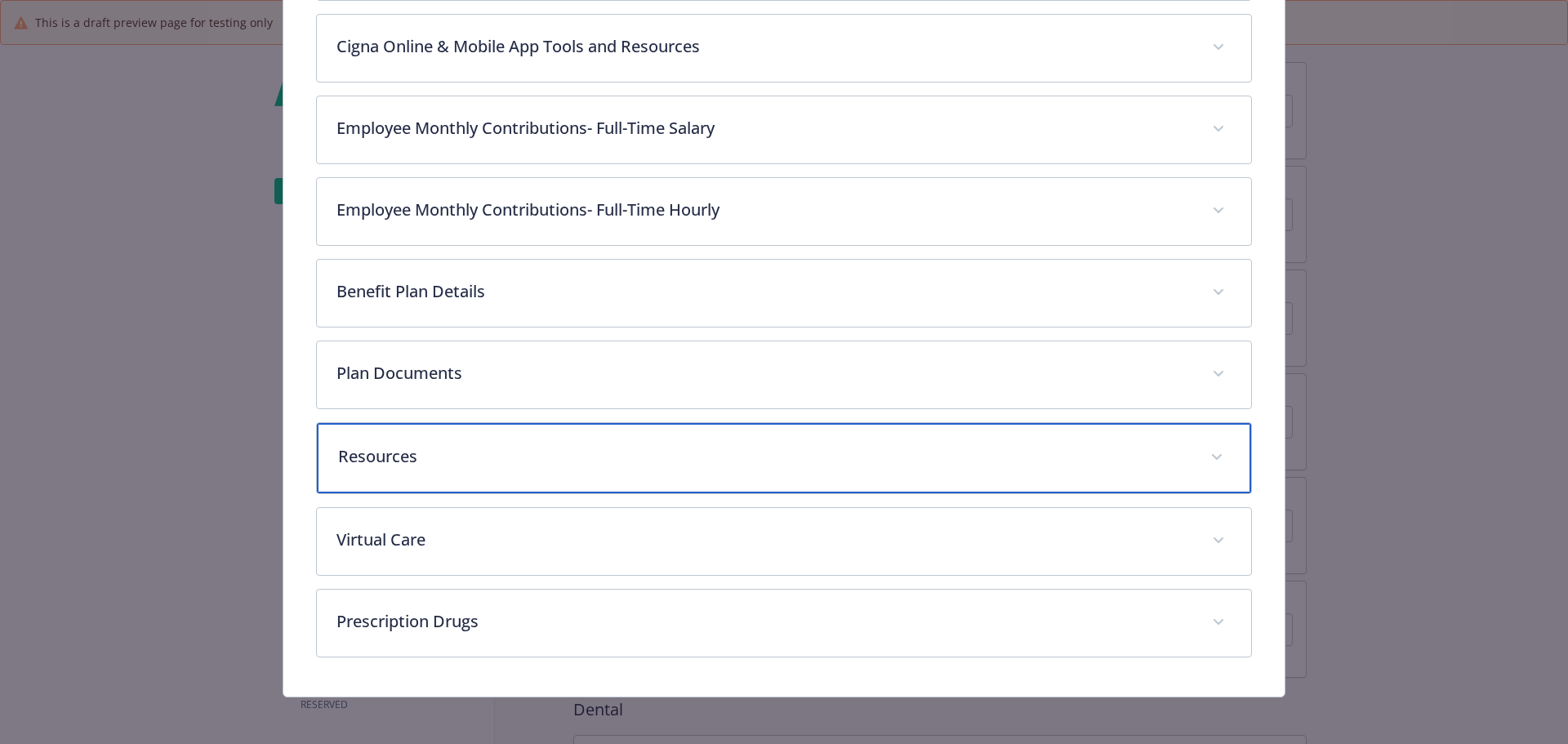
click at [416, 475] on div "Resources" at bounding box center [784, 457] width 935 height 70
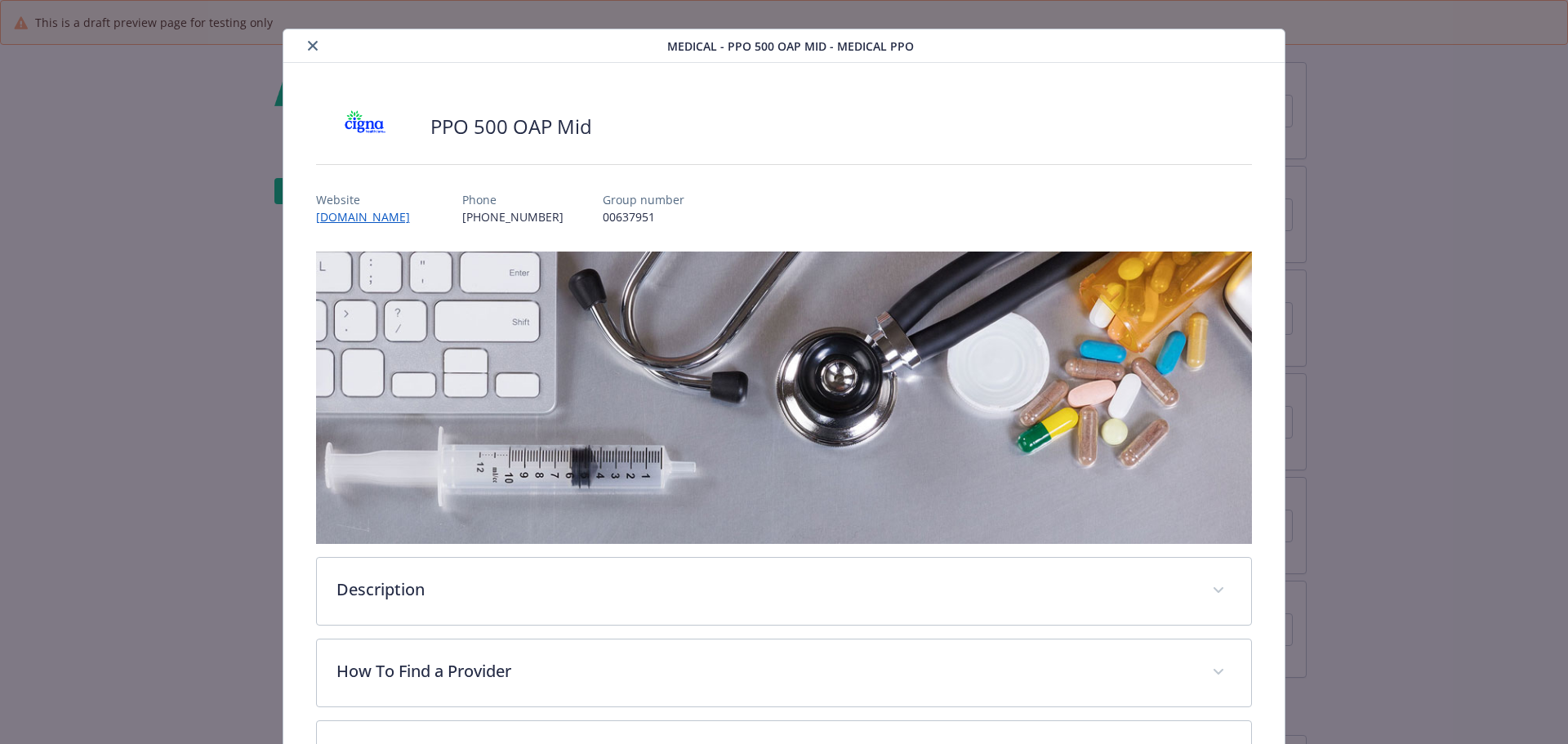
scroll to position [0, 0]
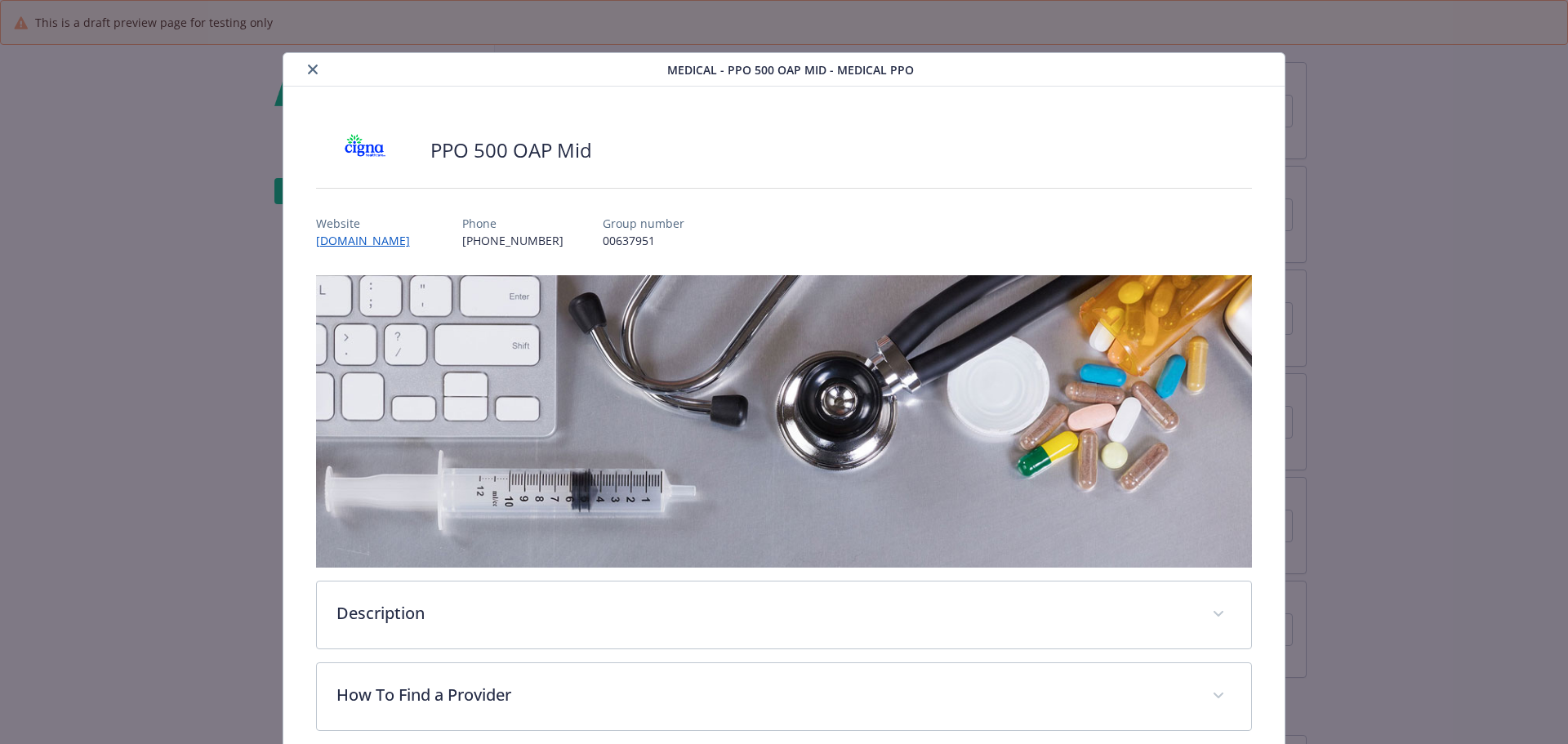
click at [309, 66] on icon "close" at bounding box center [313, 69] width 10 height 10
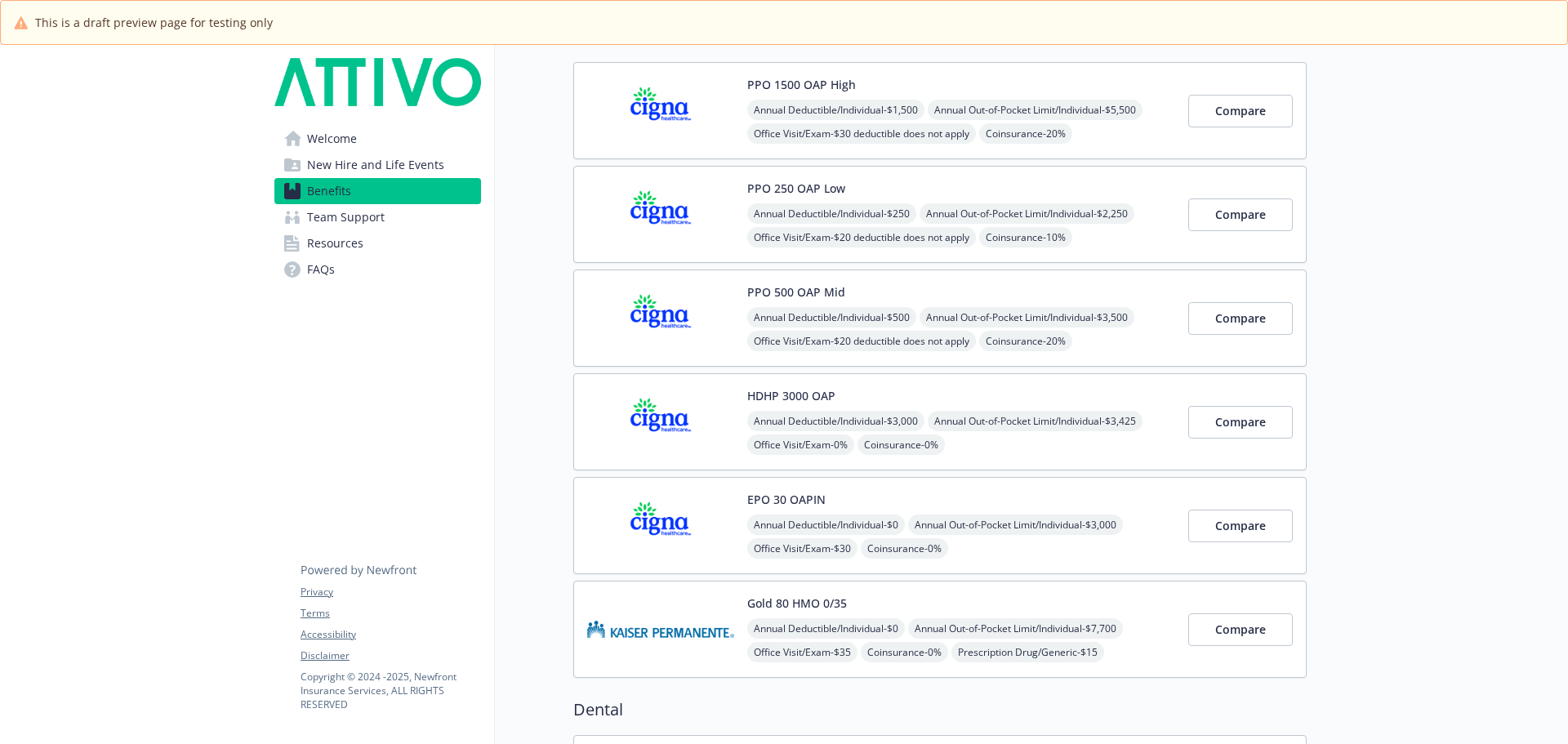
click at [808, 501] on button "EPO 30 OAPIN" at bounding box center [785, 500] width 78 height 17
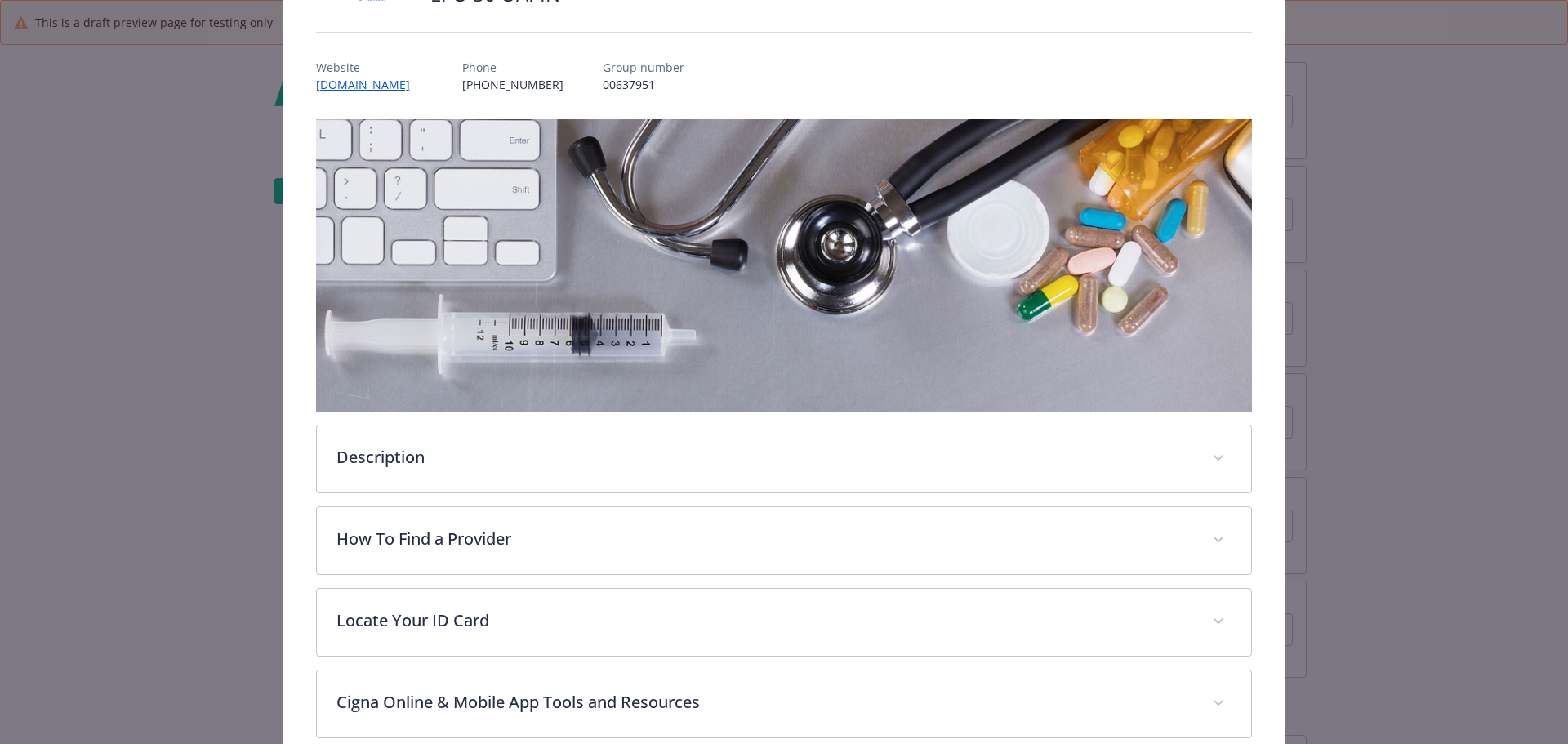
scroll to position [375, 0]
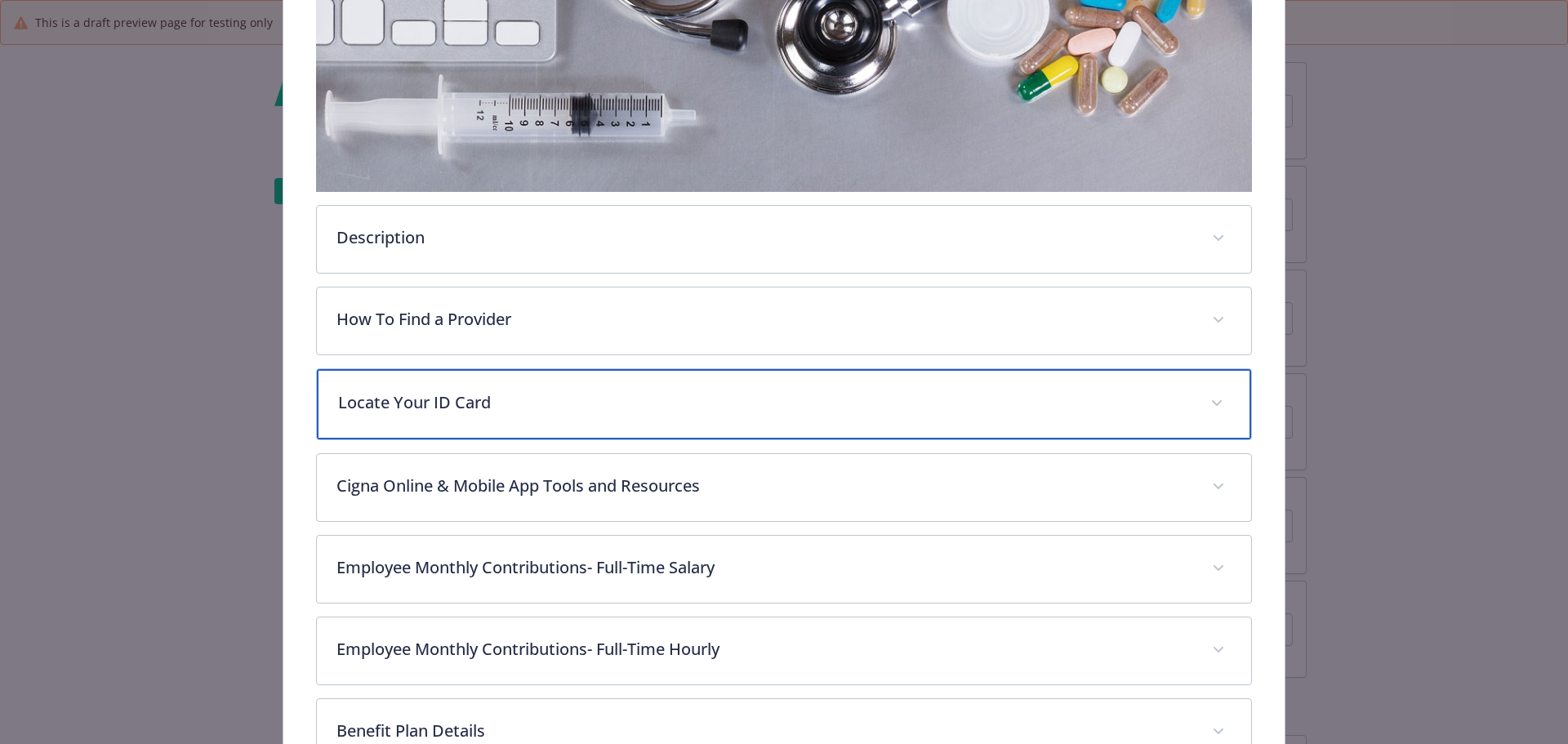
click at [407, 387] on div "Locate Your ID Card" at bounding box center [784, 404] width 935 height 70
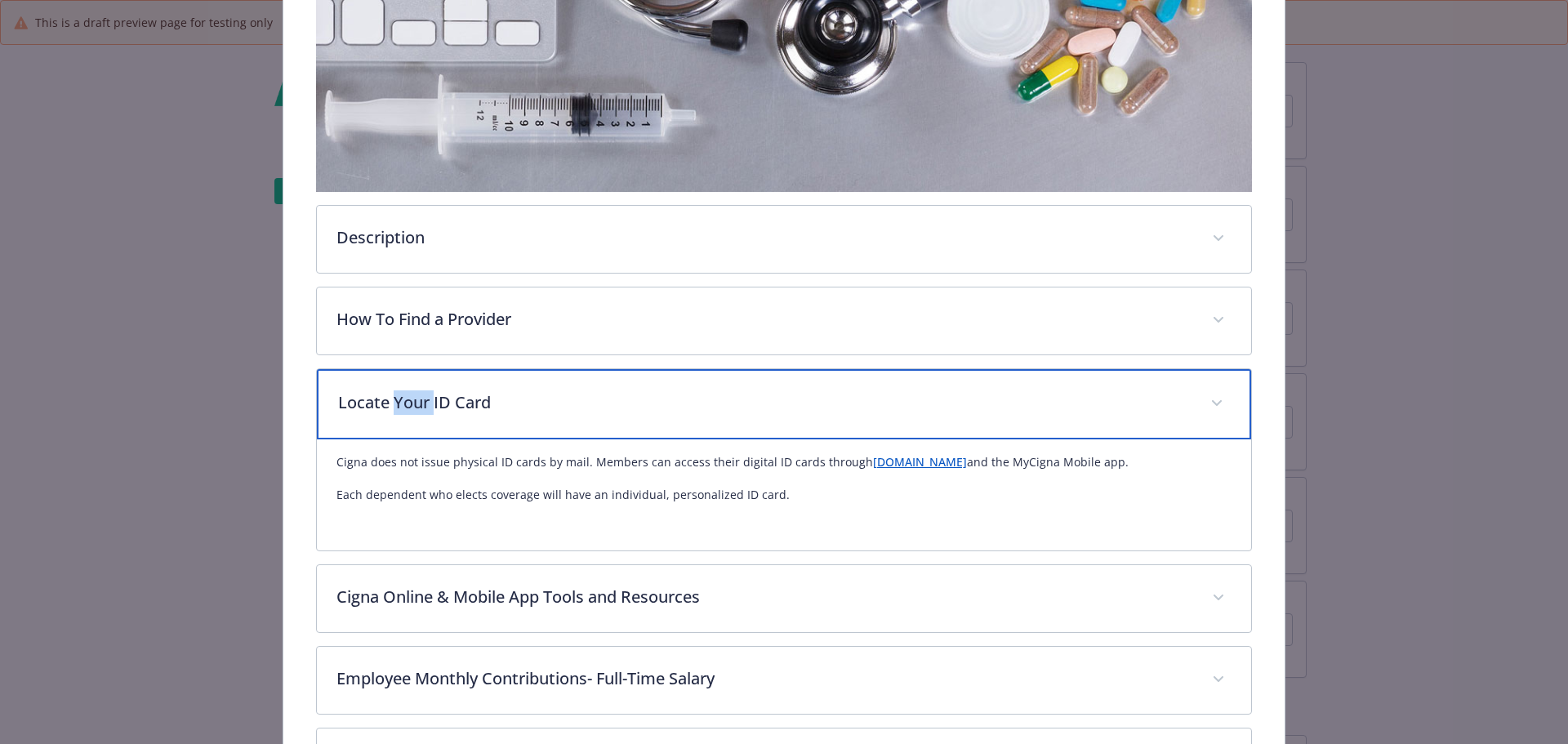
click at [407, 387] on div "Locate Your ID Card" at bounding box center [784, 404] width 935 height 70
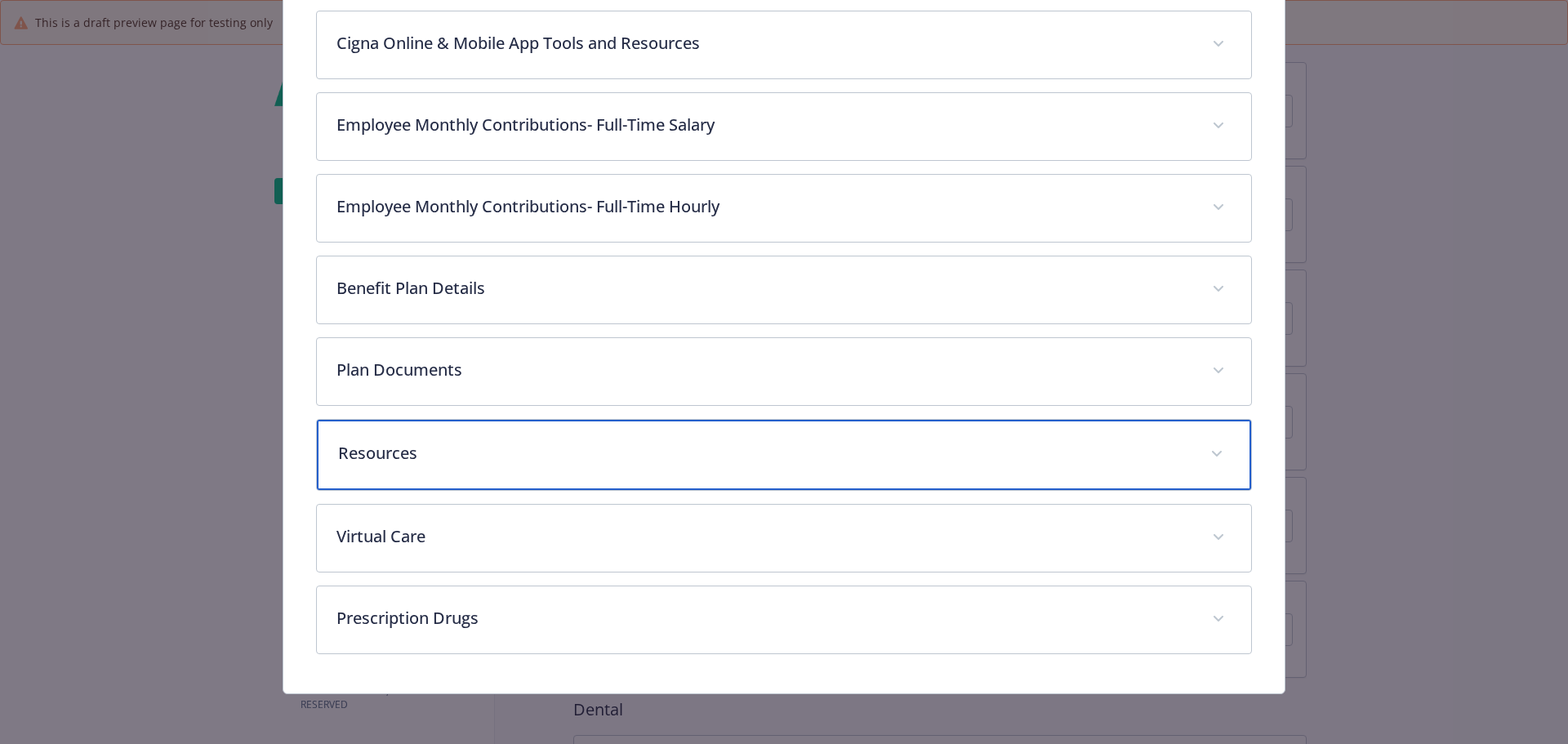
scroll to position [812, 0]
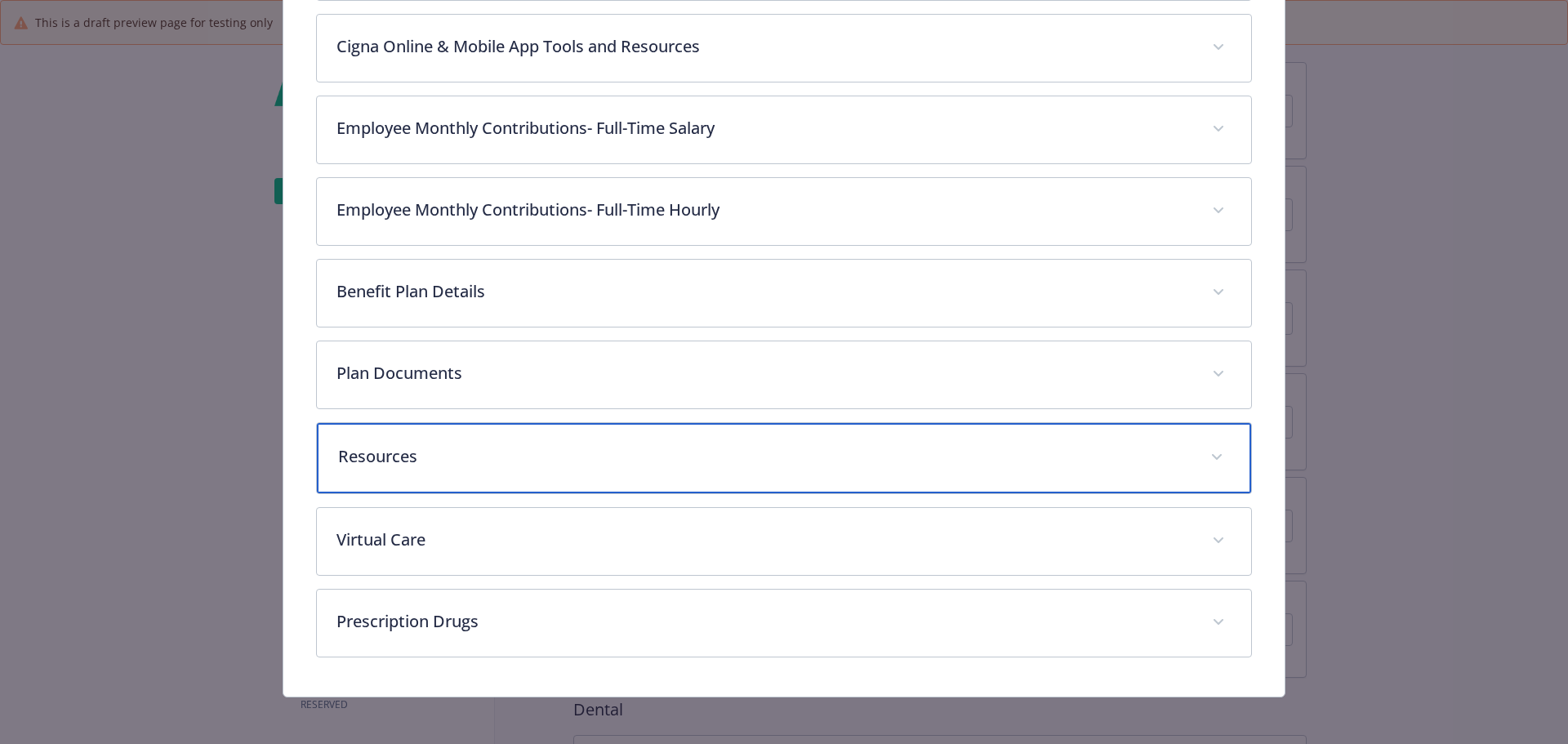
click at [369, 465] on p "Resources" at bounding box center [764, 455] width 853 height 24
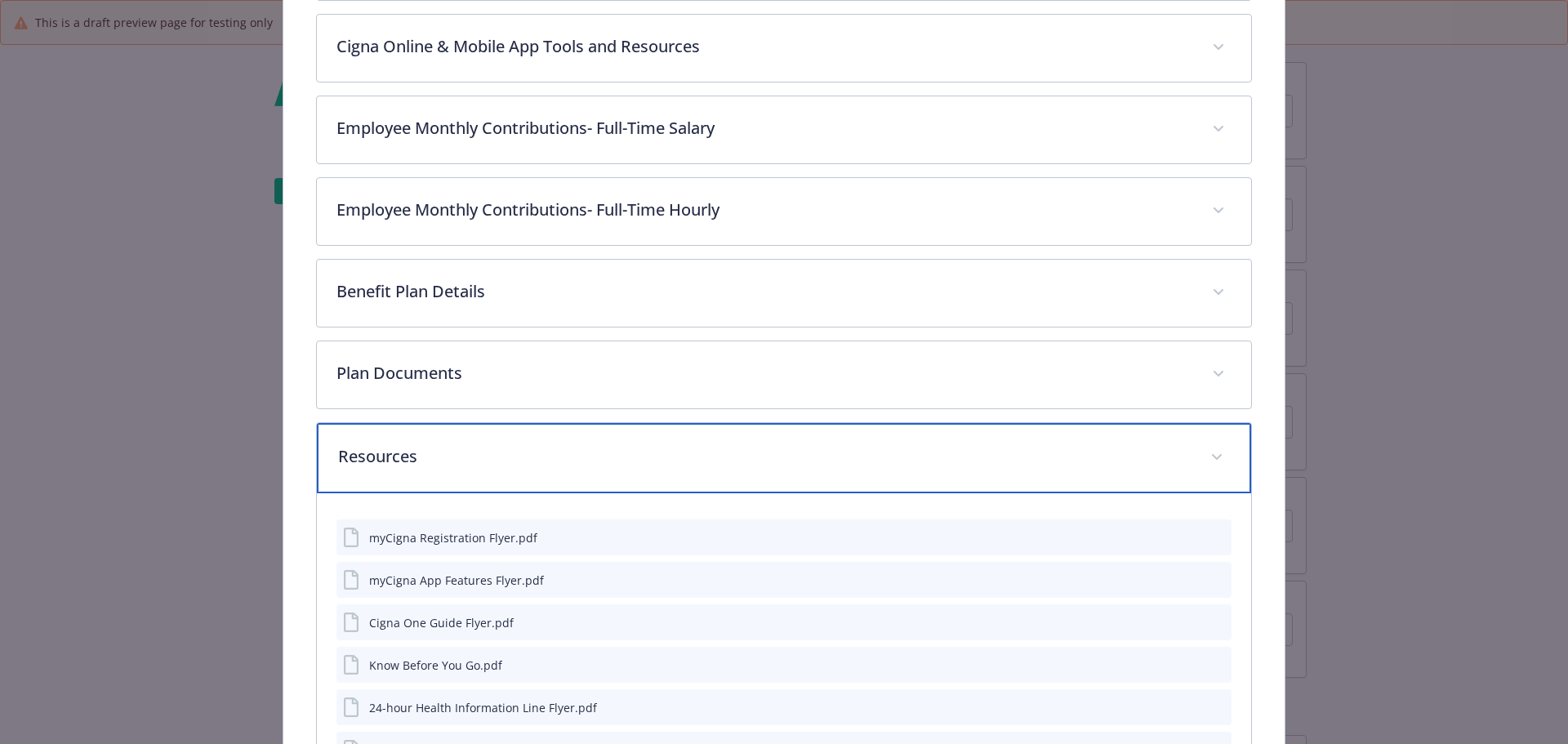
click at [375, 465] on p "Resources" at bounding box center [764, 455] width 853 height 24
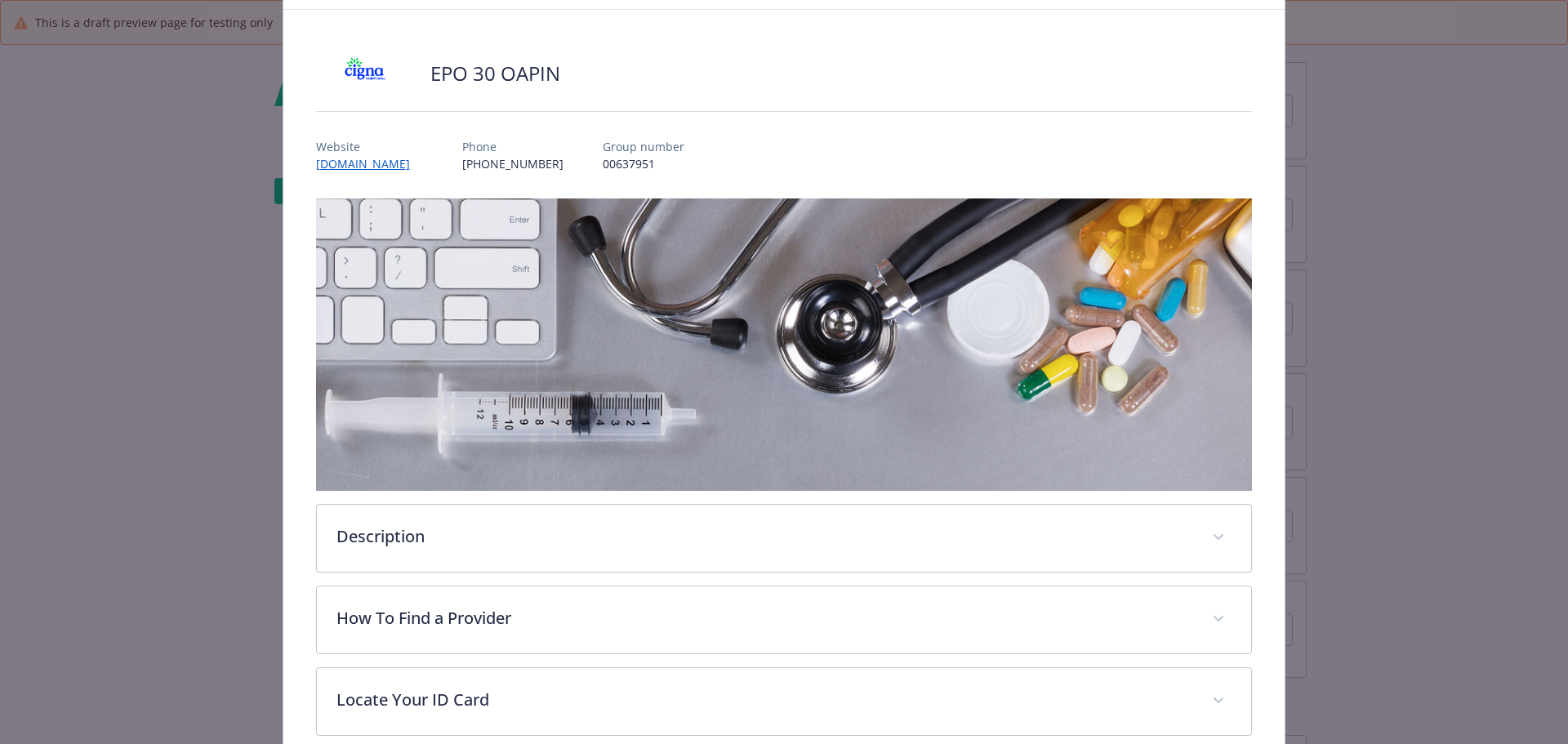
scroll to position [0, 0]
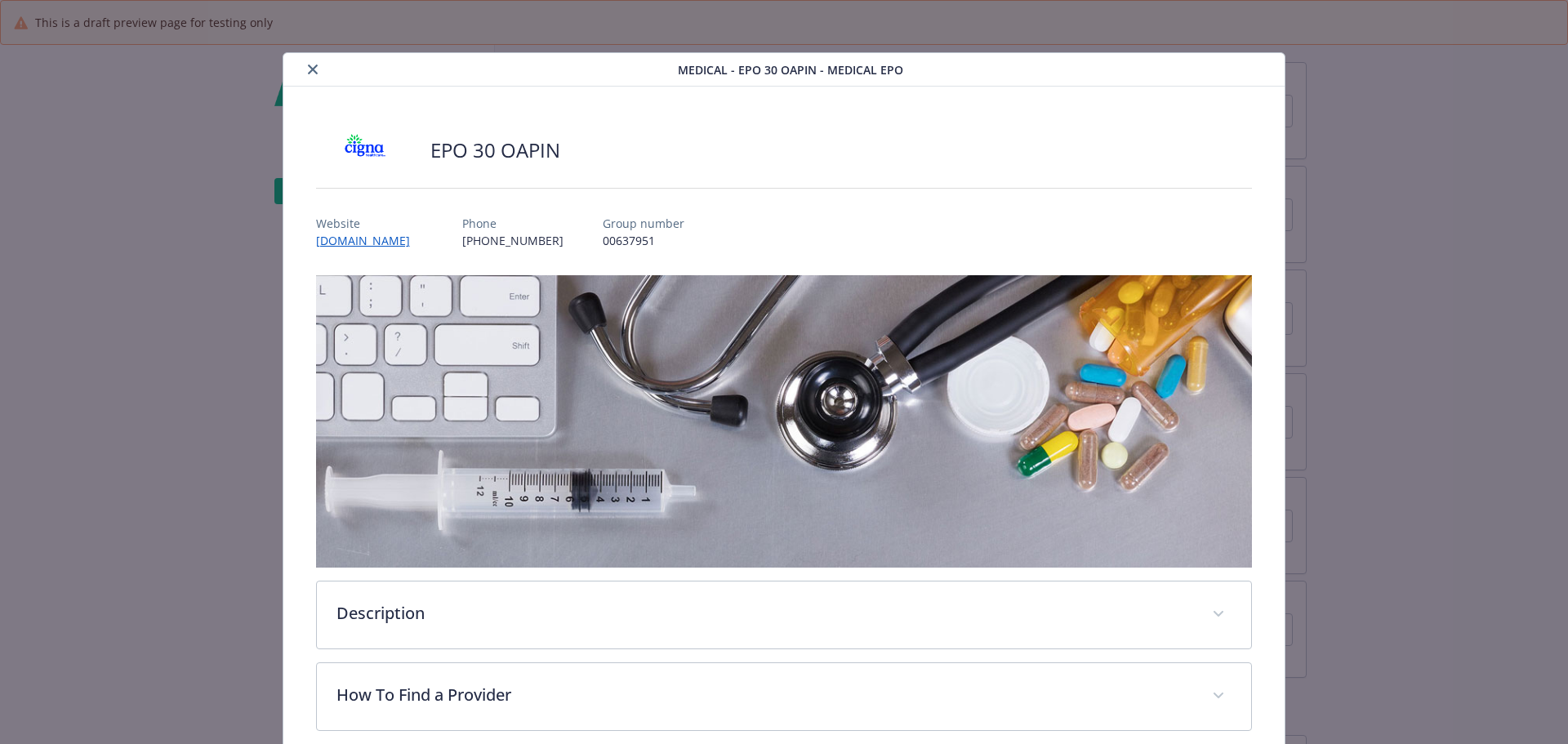
click at [311, 63] on button "close" at bounding box center [313, 69] width 19 height 19
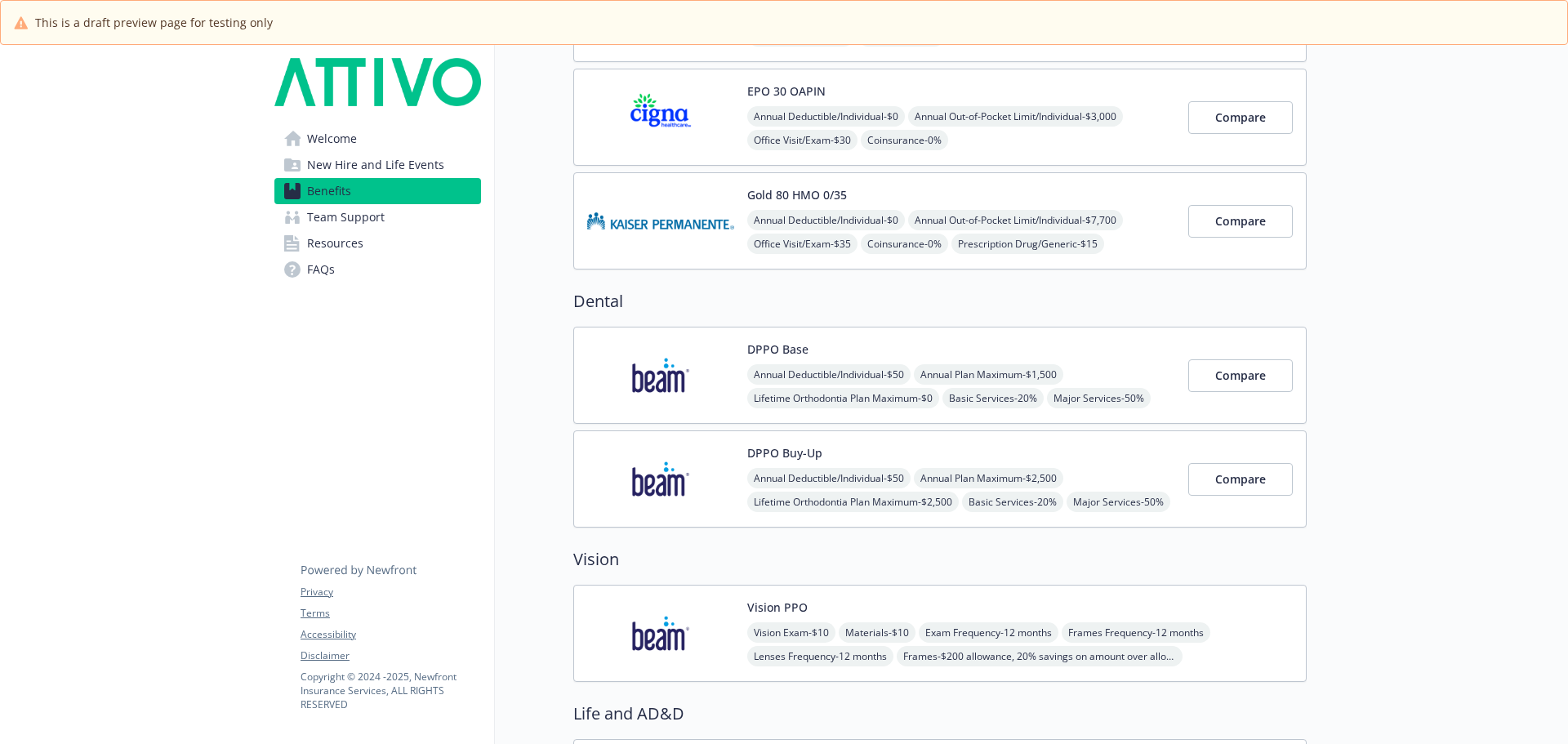
click at [685, 369] on img at bounding box center [660, 375] width 147 height 69
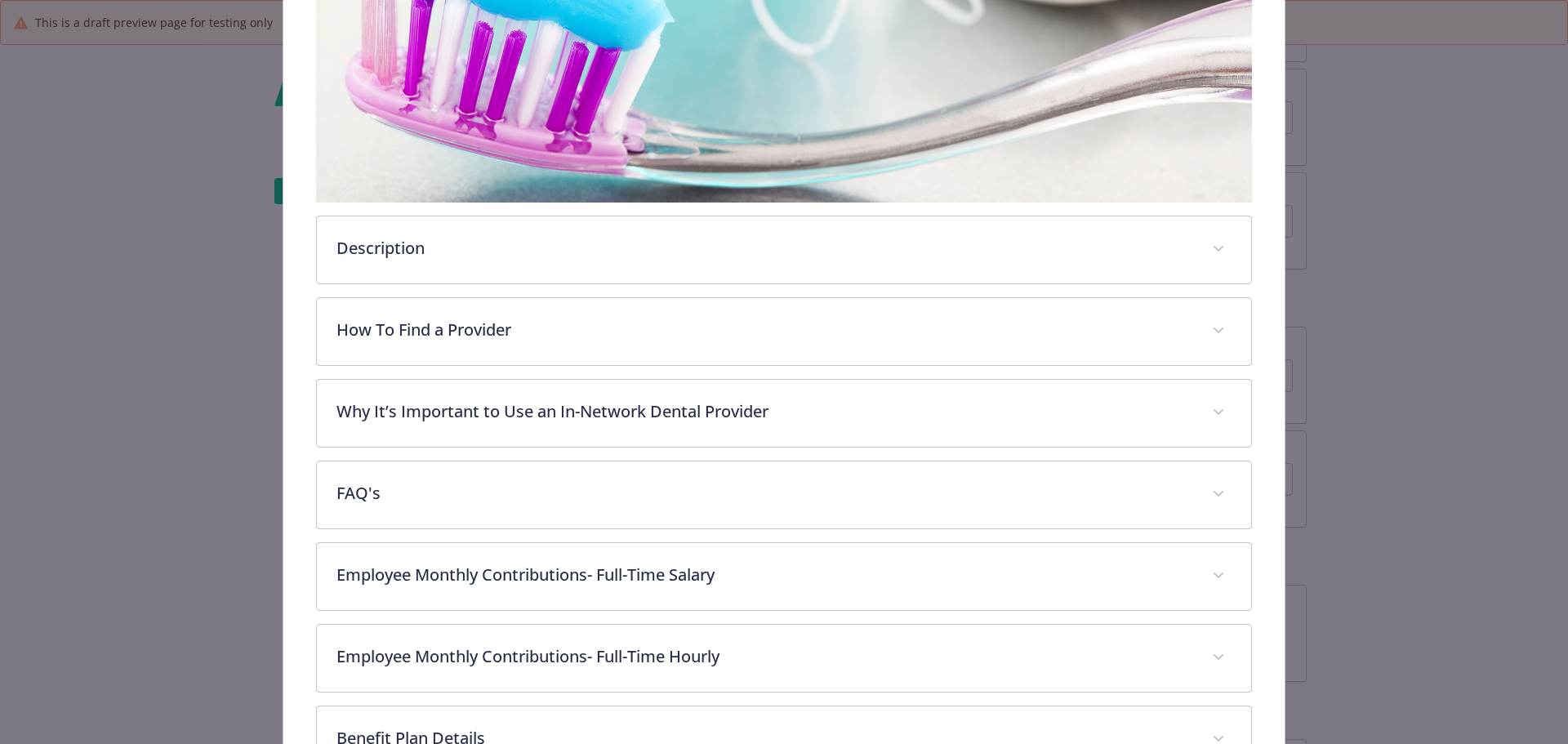
scroll to position [375, 0]
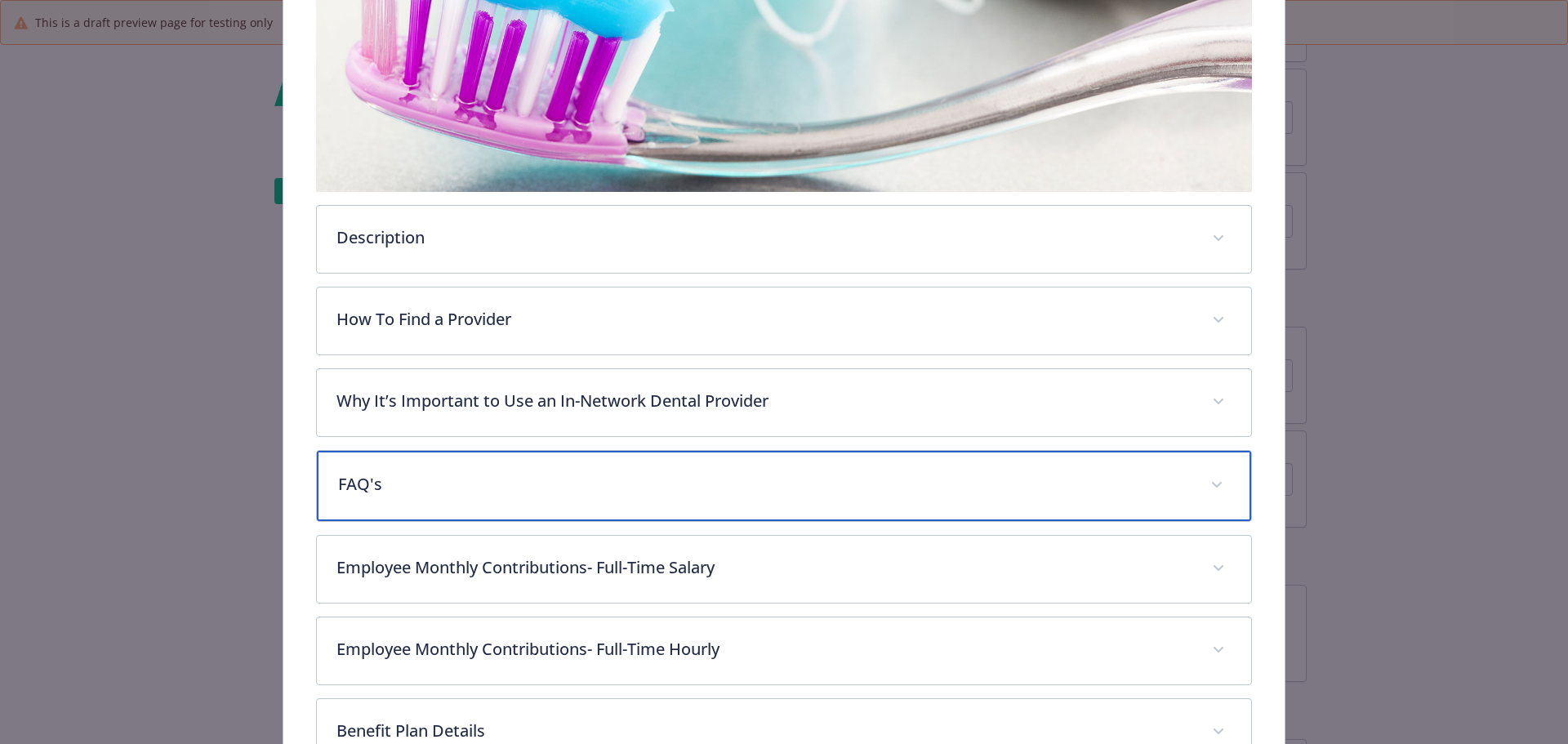
click at [462, 486] on p "FAQ's" at bounding box center [764, 483] width 853 height 24
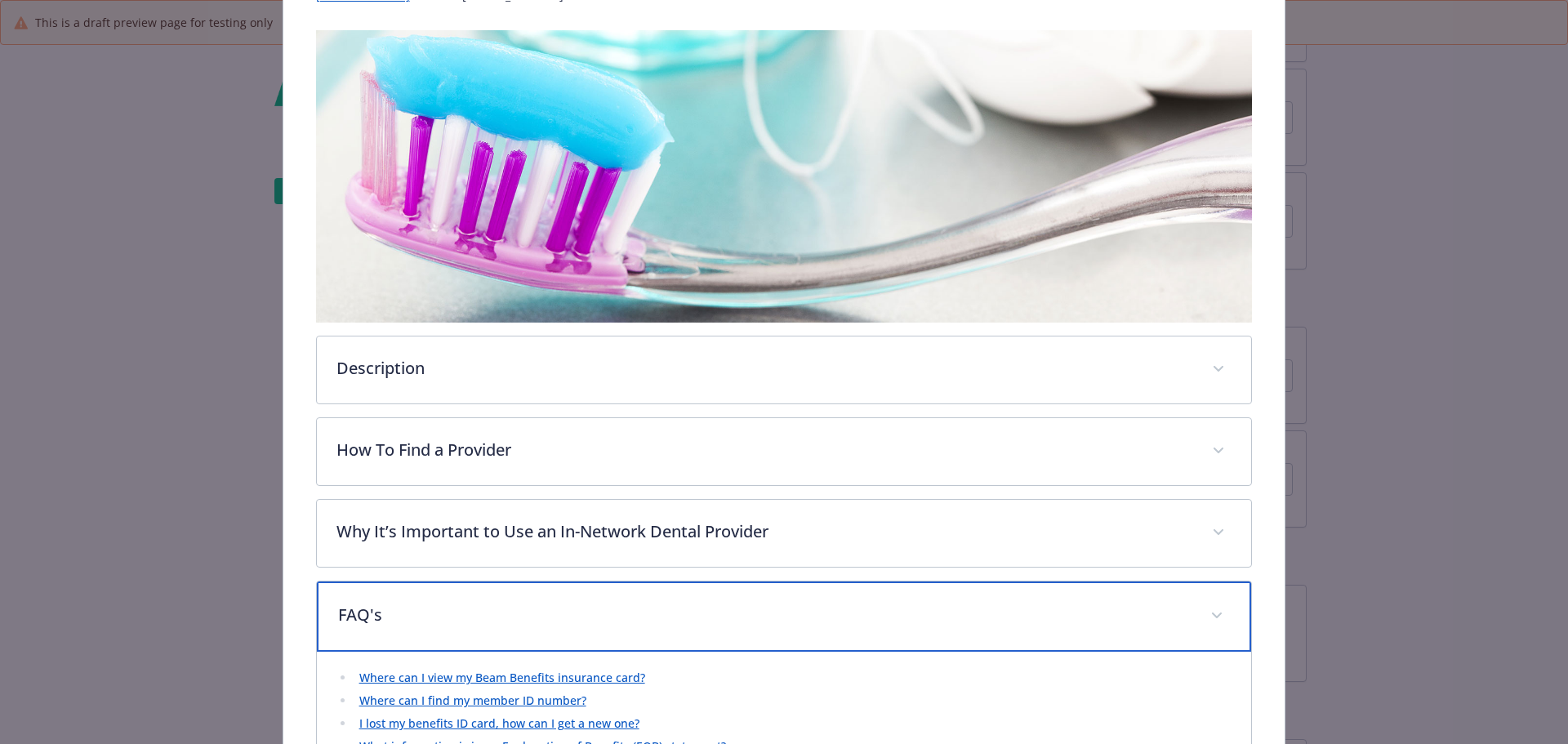
scroll to position [0, 0]
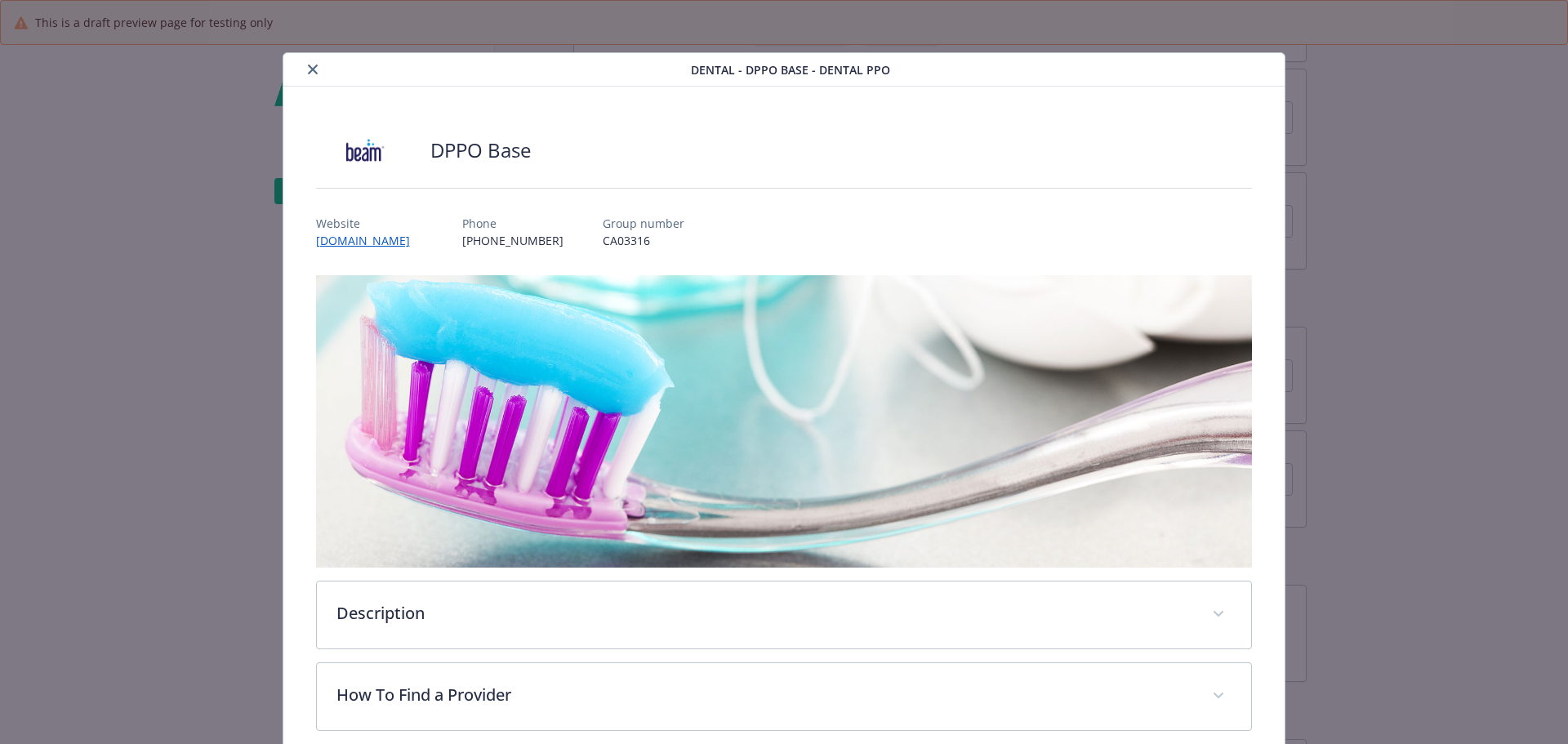
drag, startPoint x: 313, startPoint y: 63, endPoint x: 300, endPoint y: 61, distance: 13.2
click at [313, 63] on button "close" at bounding box center [313, 69] width 19 height 19
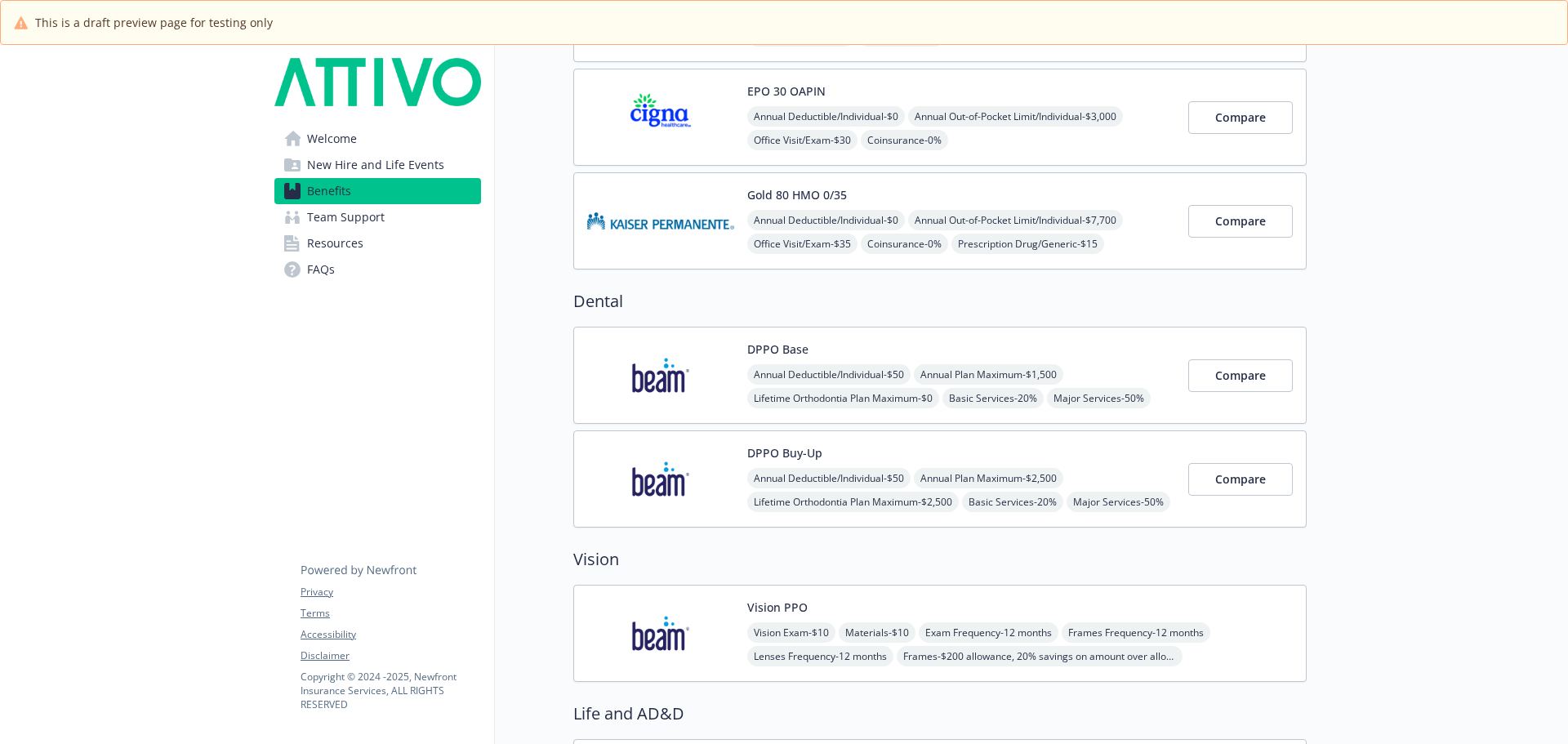
click at [420, 226] on link "Team Support" at bounding box center [377, 217] width 206 height 26
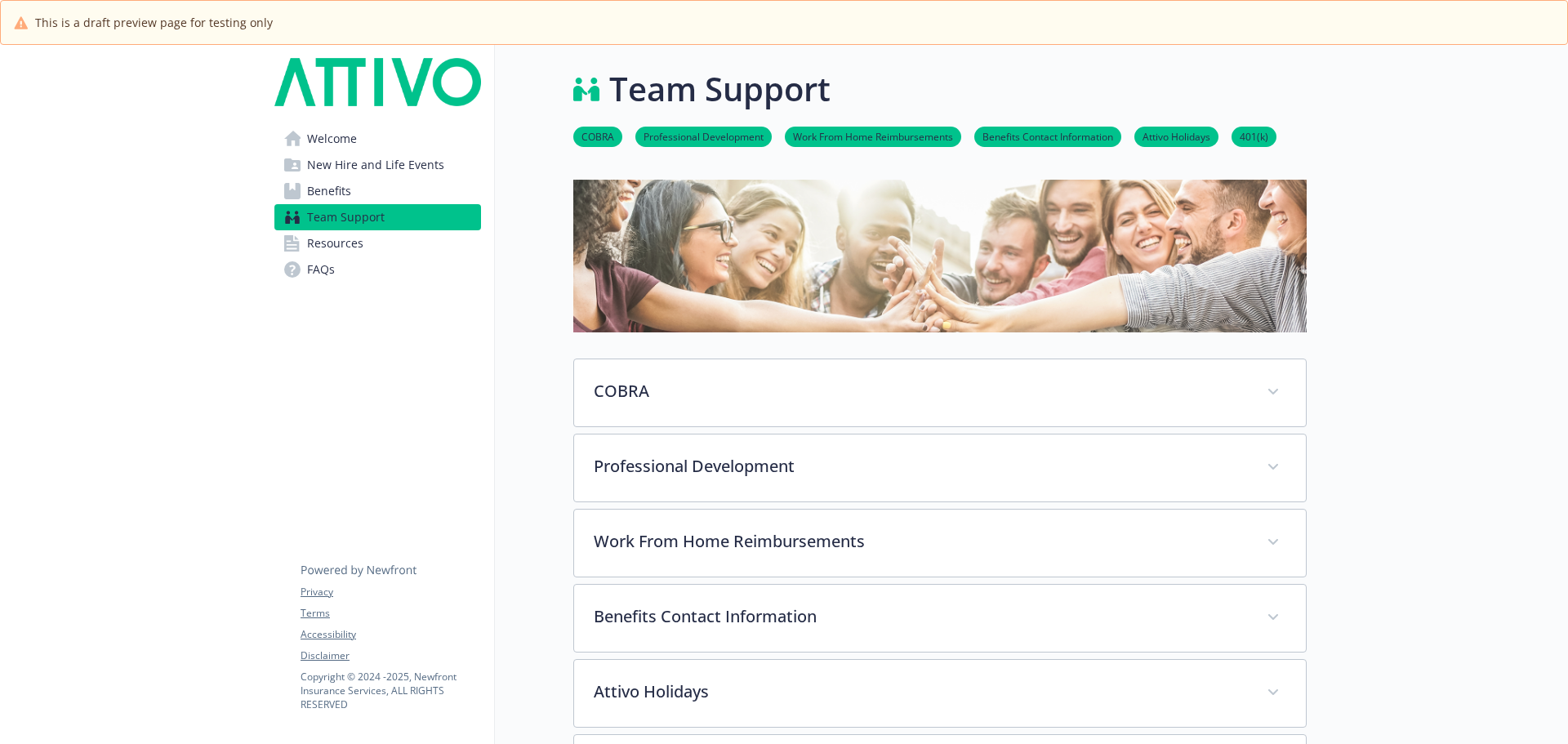
click at [353, 181] on link "Benefits" at bounding box center [377, 190] width 206 height 26
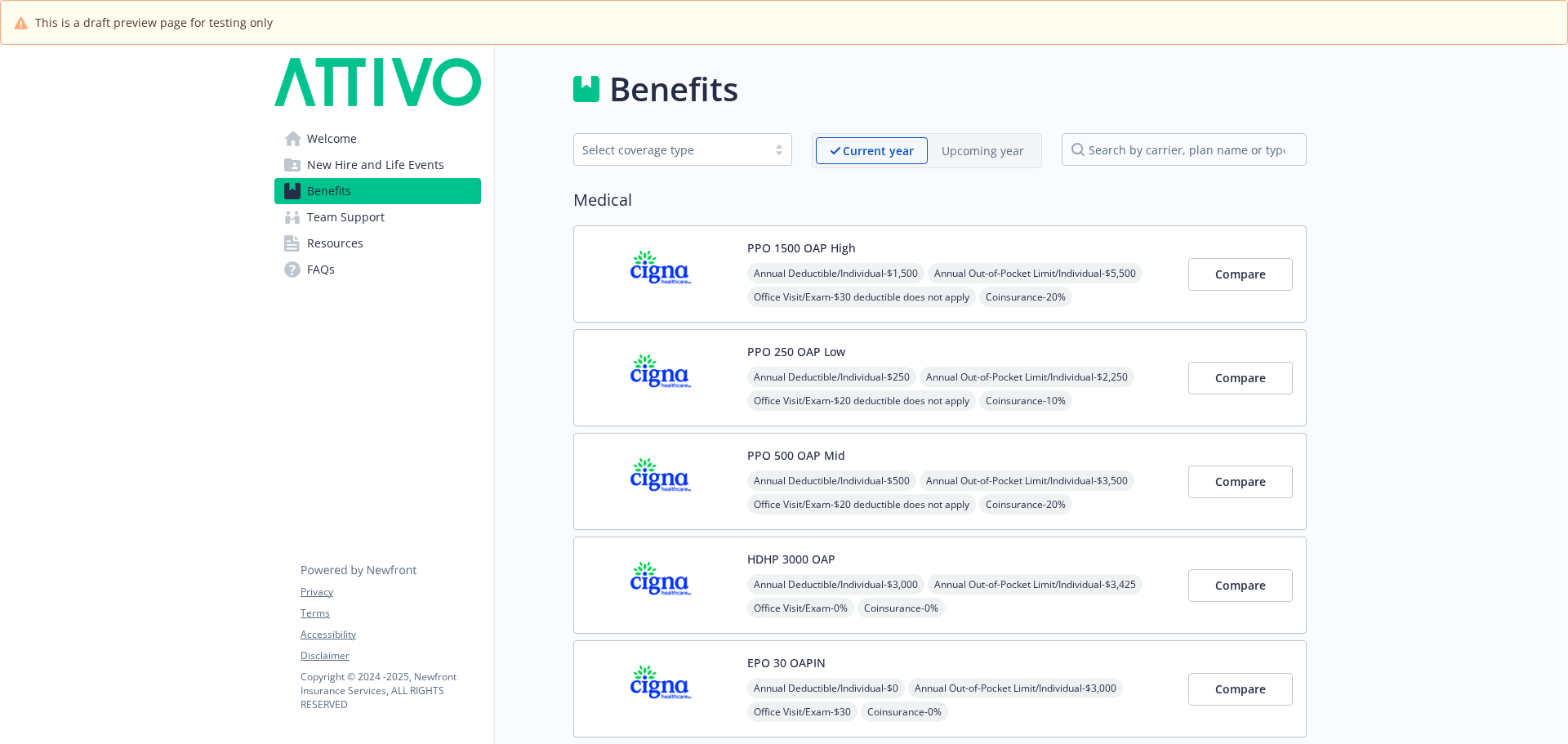
click at [354, 162] on span "New Hire and Life Events" at bounding box center [375, 164] width 137 height 26
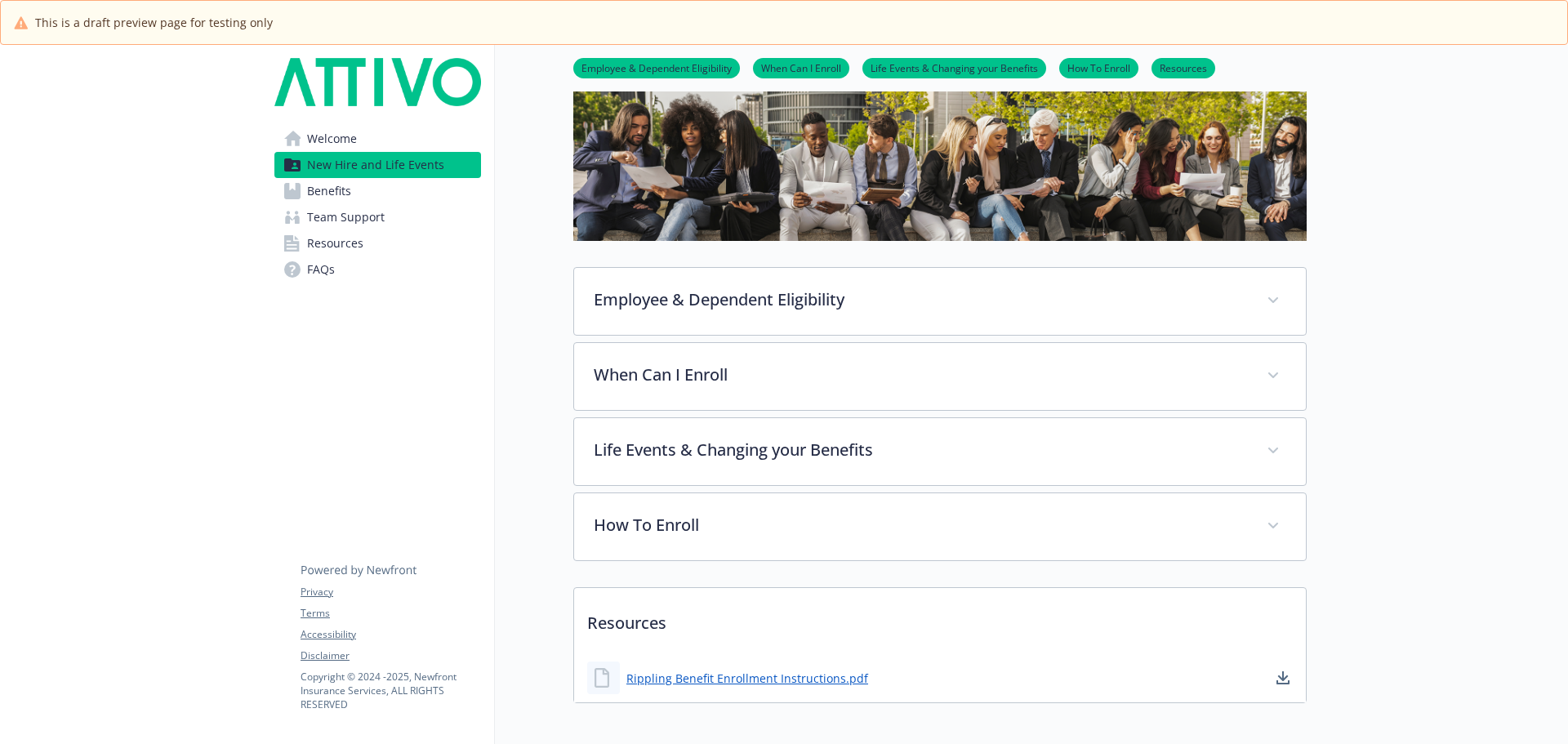
scroll to position [180, 0]
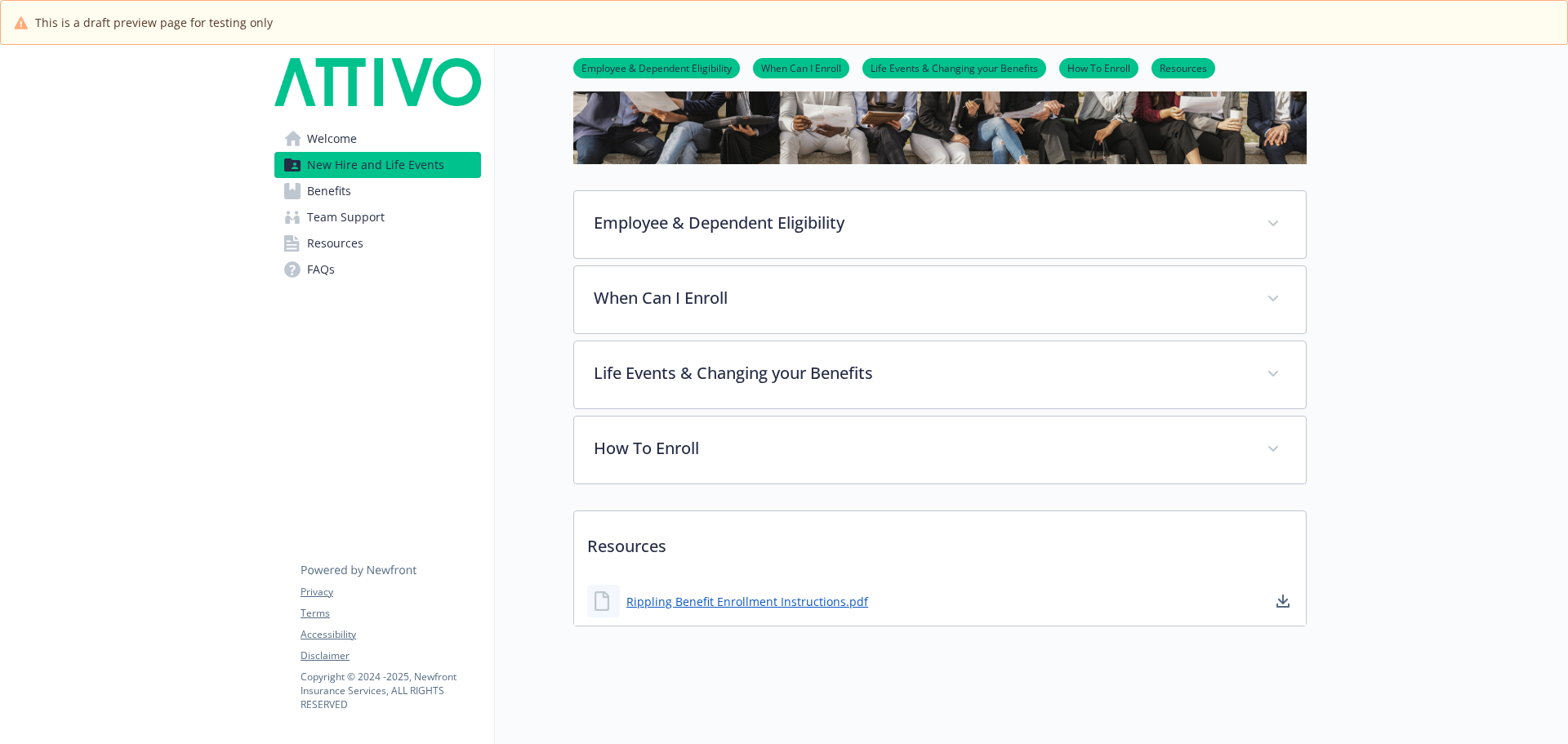
click at [371, 135] on link "Welcome" at bounding box center [377, 138] width 206 height 26
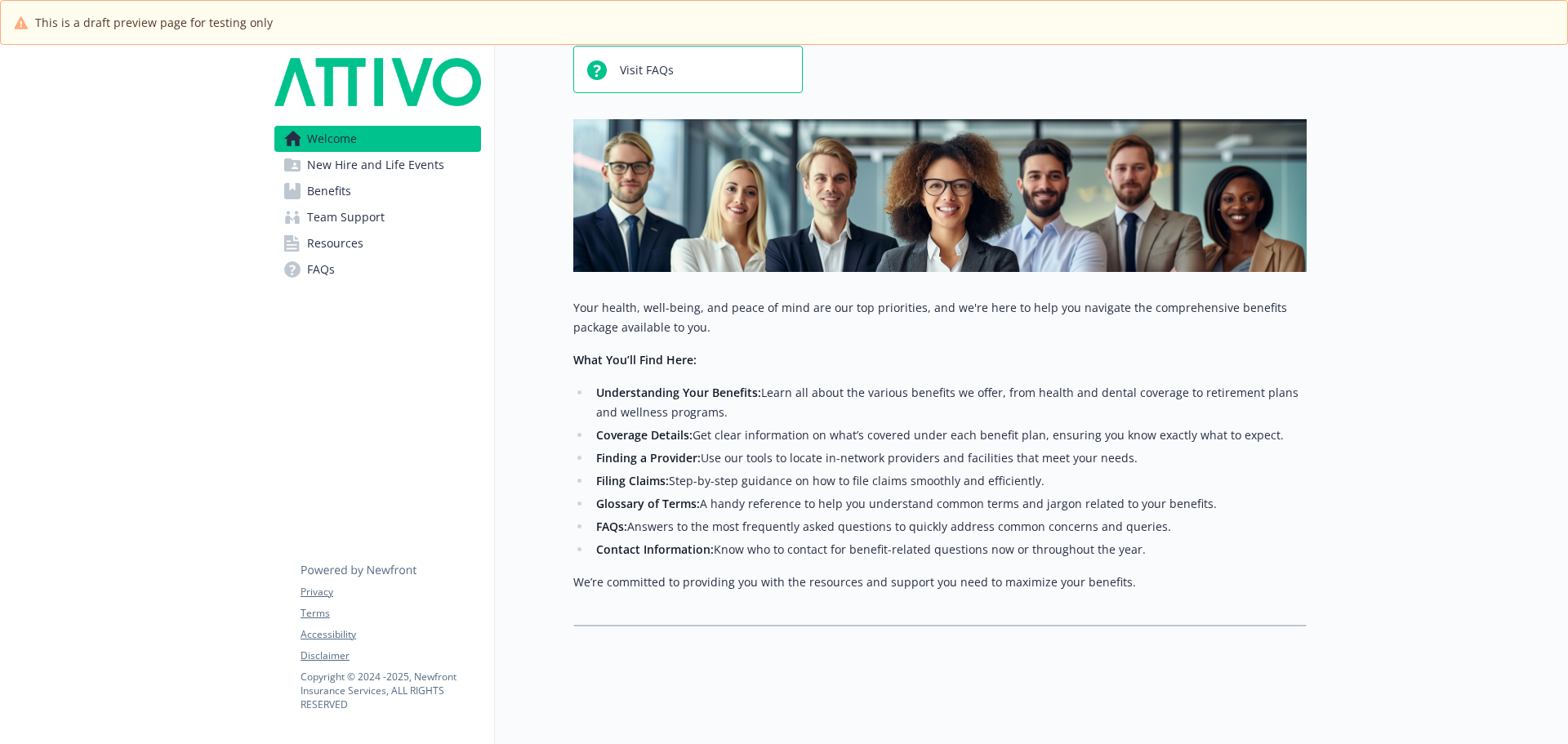
click at [375, 232] on link "Resources" at bounding box center [377, 243] width 206 height 26
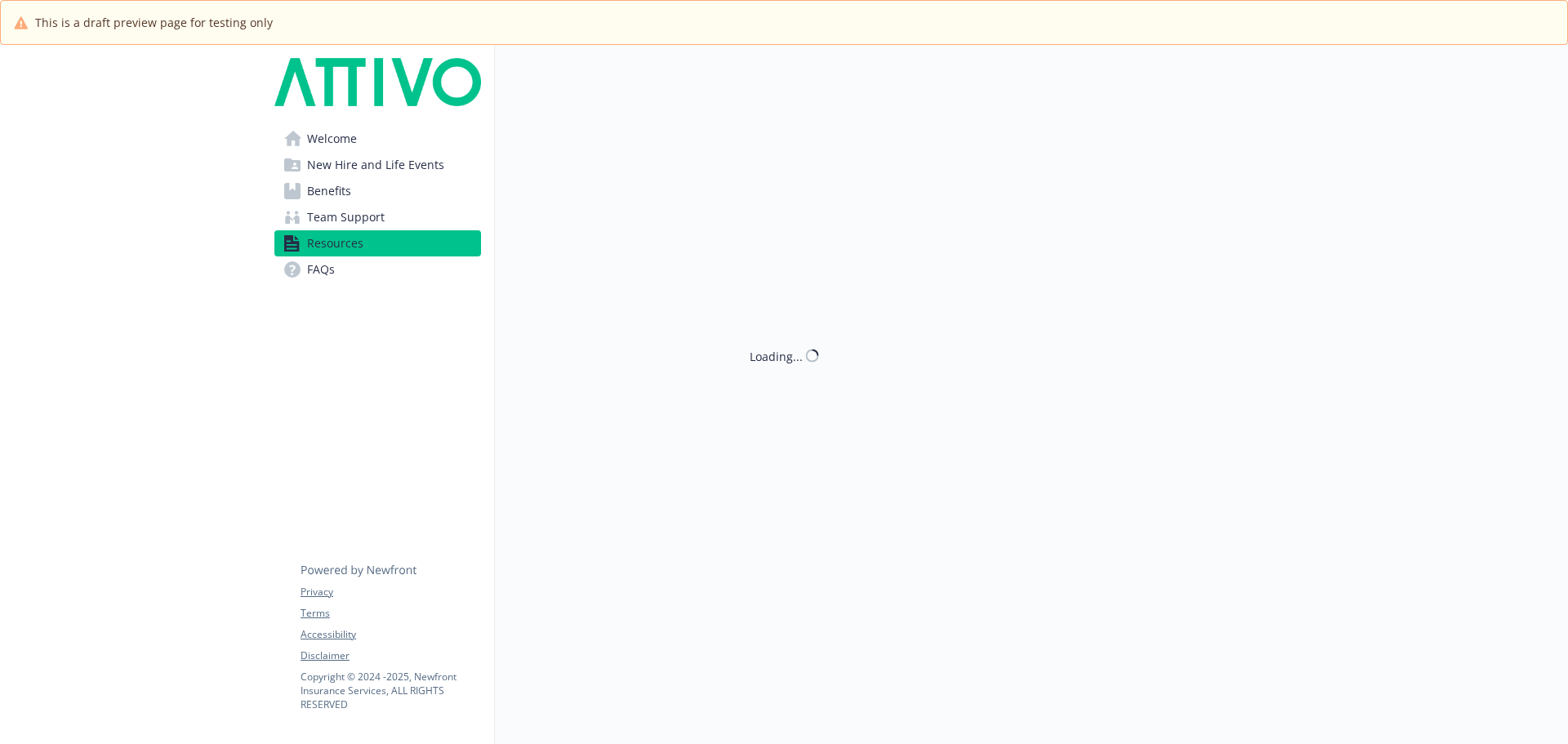
scroll to position [173, 0]
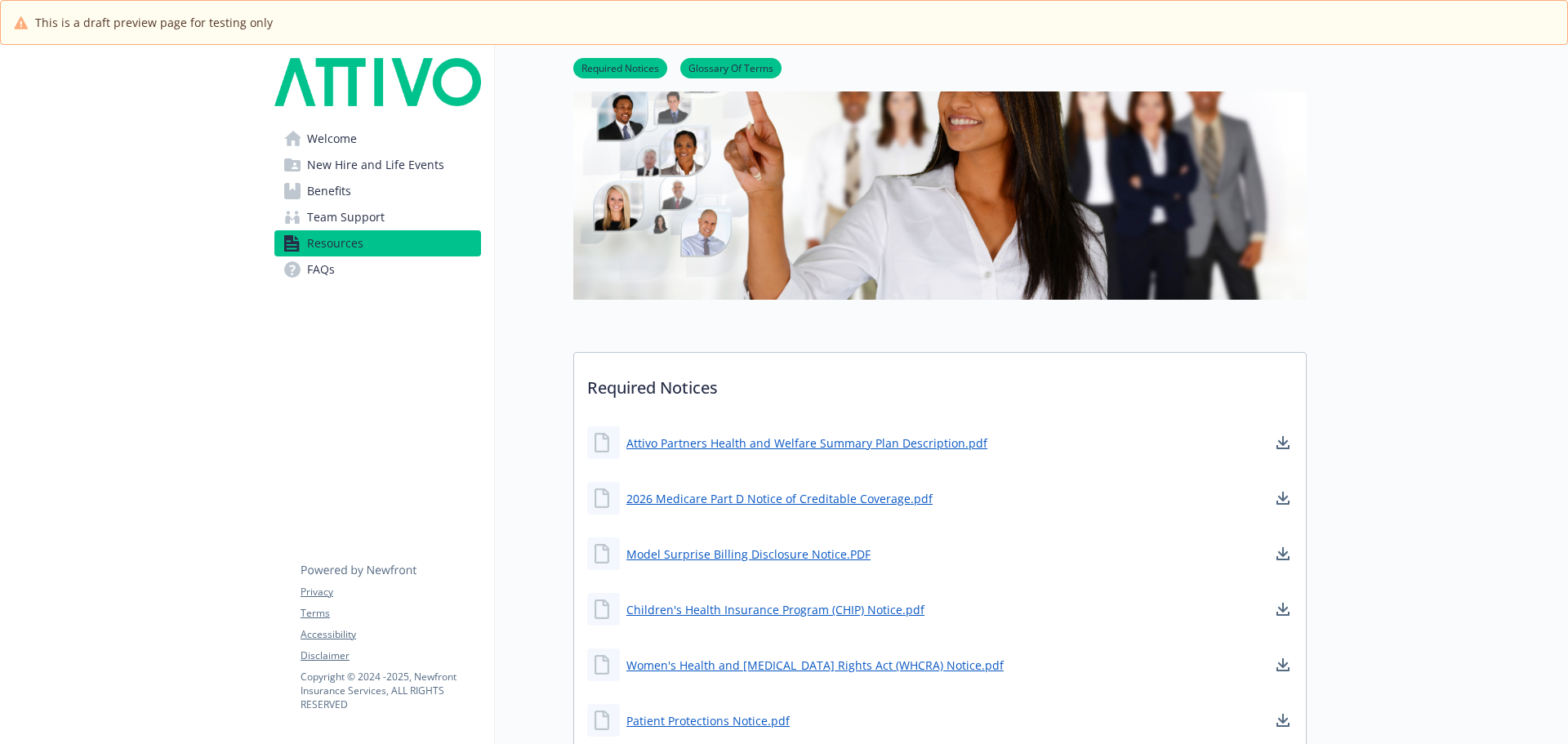
click at [327, 198] on span "Benefits" at bounding box center [329, 190] width 44 height 26
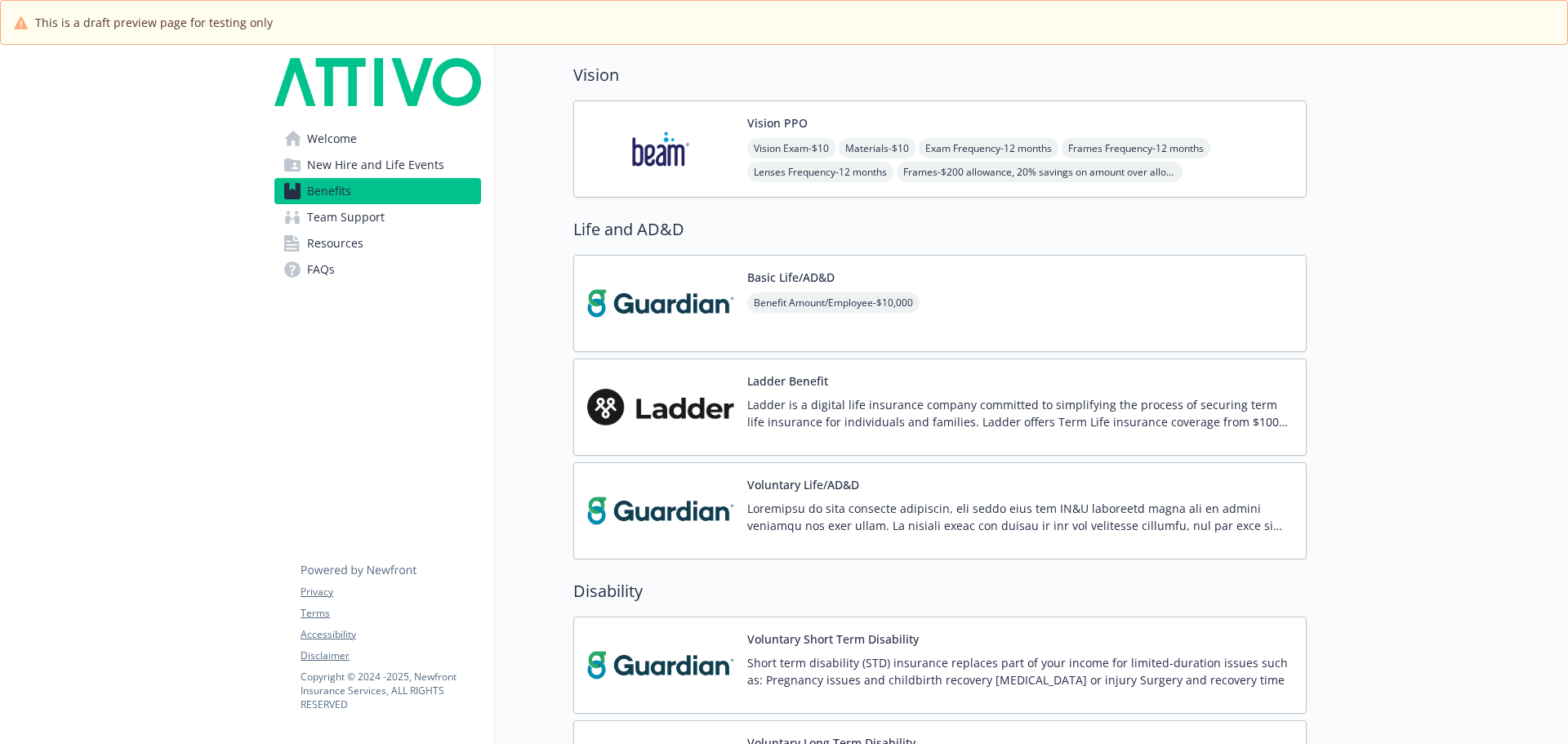
scroll to position [1153, 0]
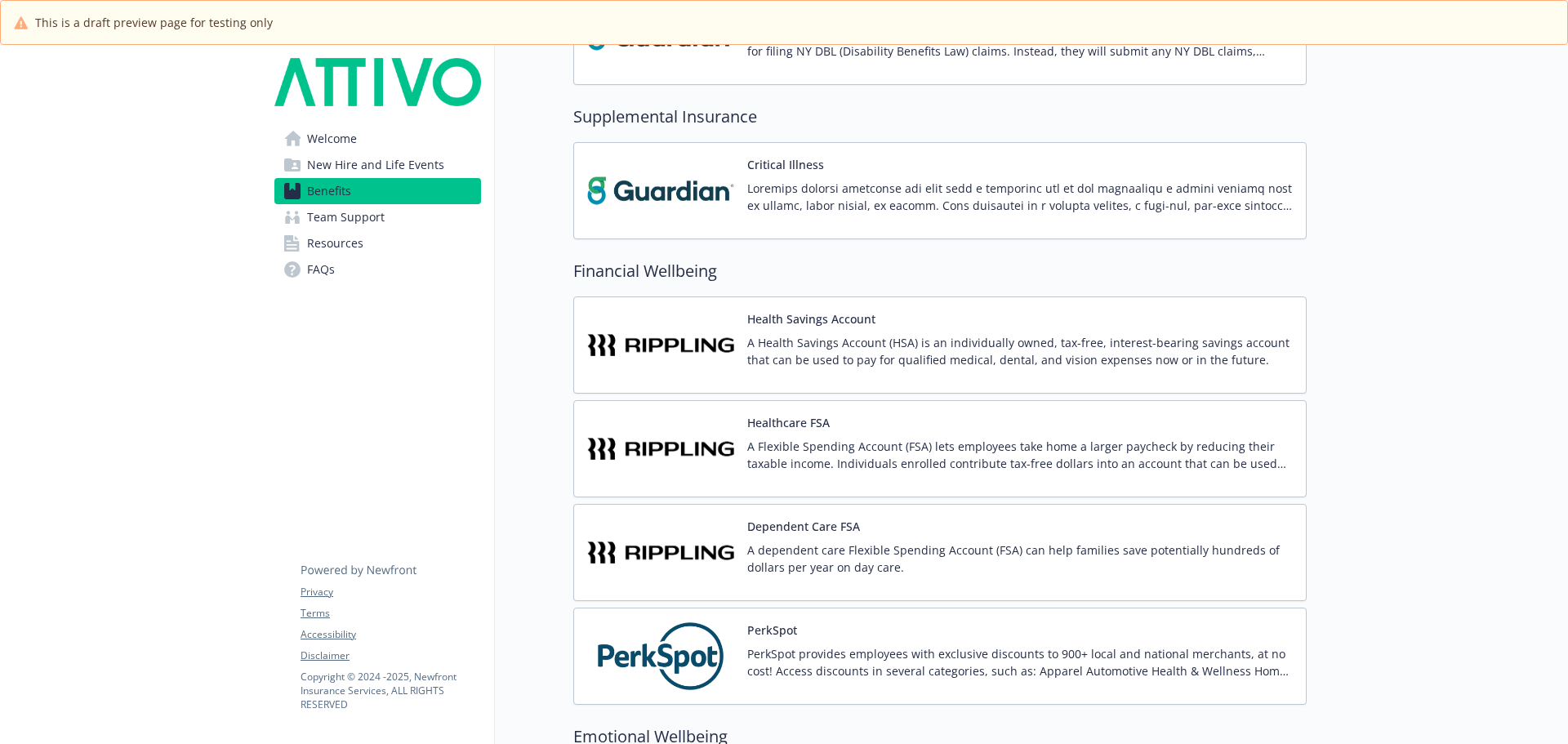
click at [773, 552] on p "A dependent care Flexible Spending Account (FSA) can help families save potenti…" at bounding box center [1019, 559] width 545 height 35
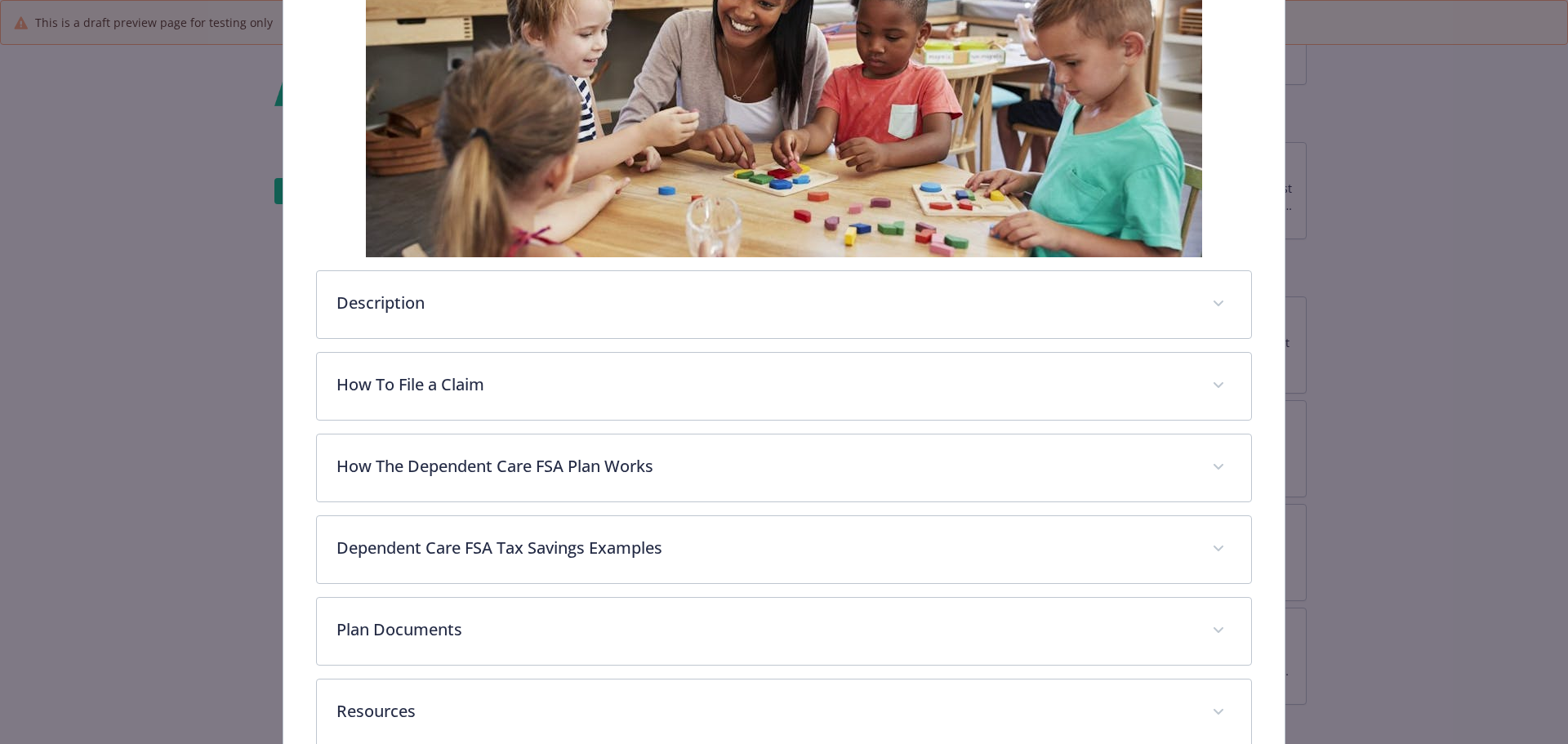
scroll to position [455, 0]
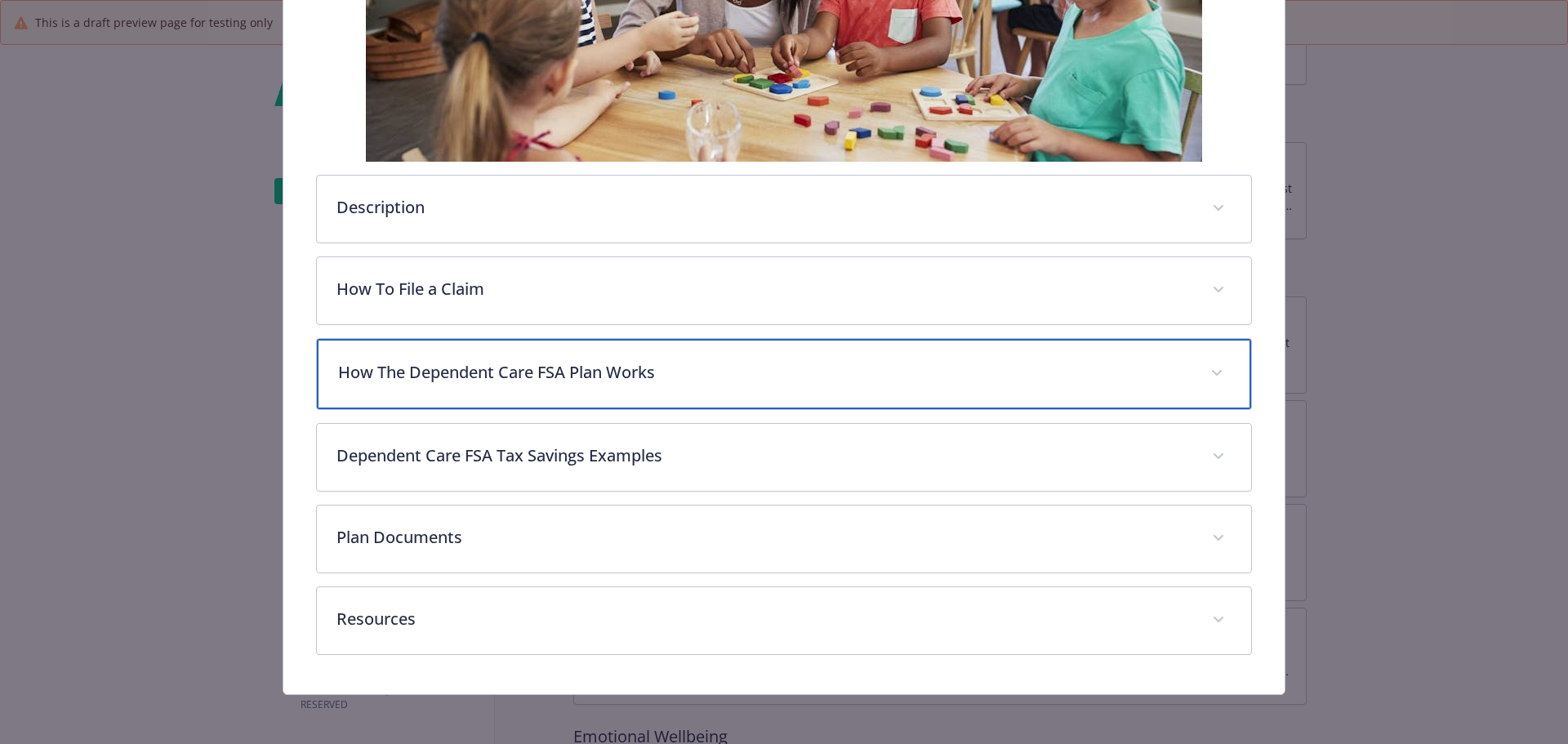
click at [496, 375] on p "How The Dependent Care FSA Plan Works" at bounding box center [764, 372] width 853 height 24
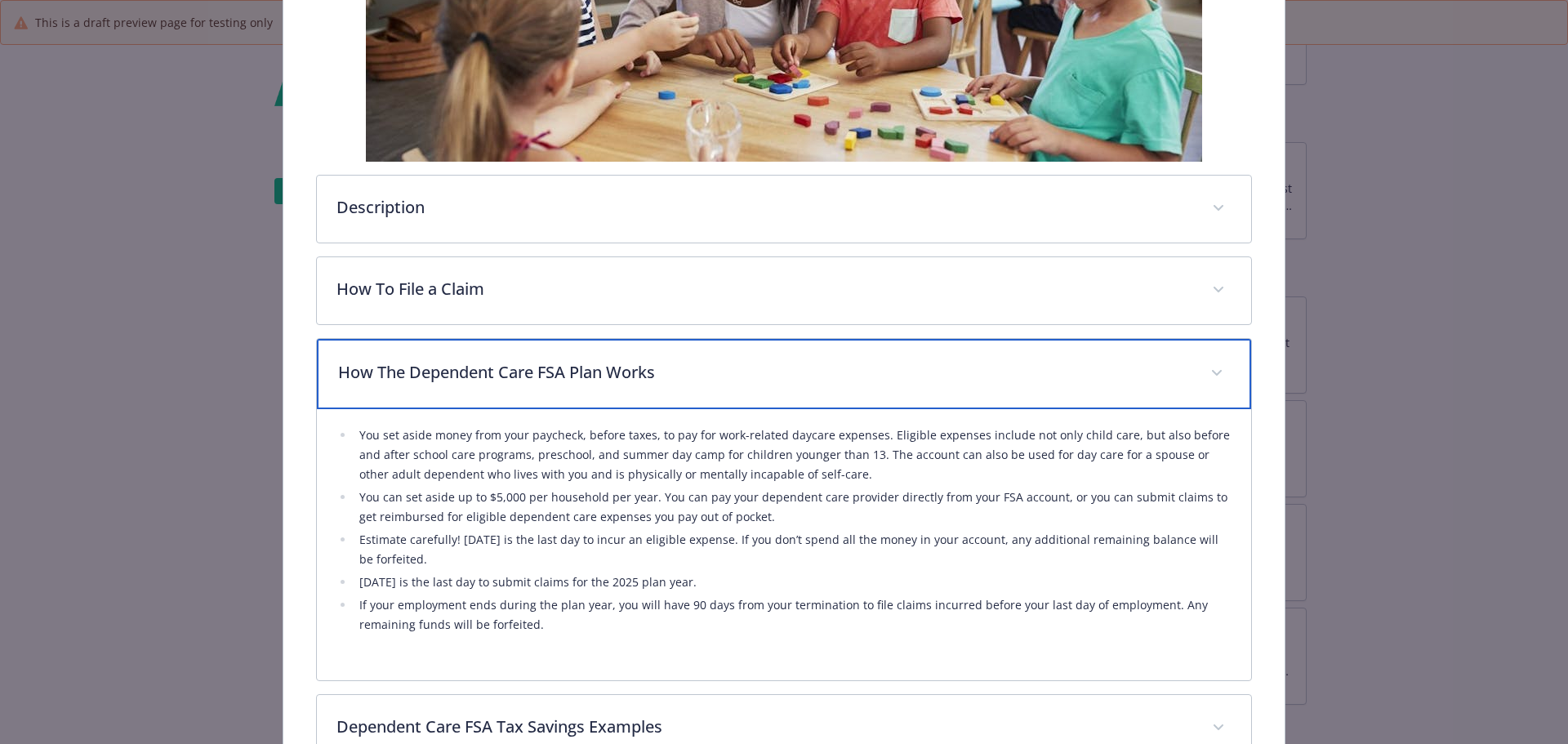
click at [496, 375] on p "How The Dependent Care FSA Plan Works" at bounding box center [764, 372] width 853 height 24
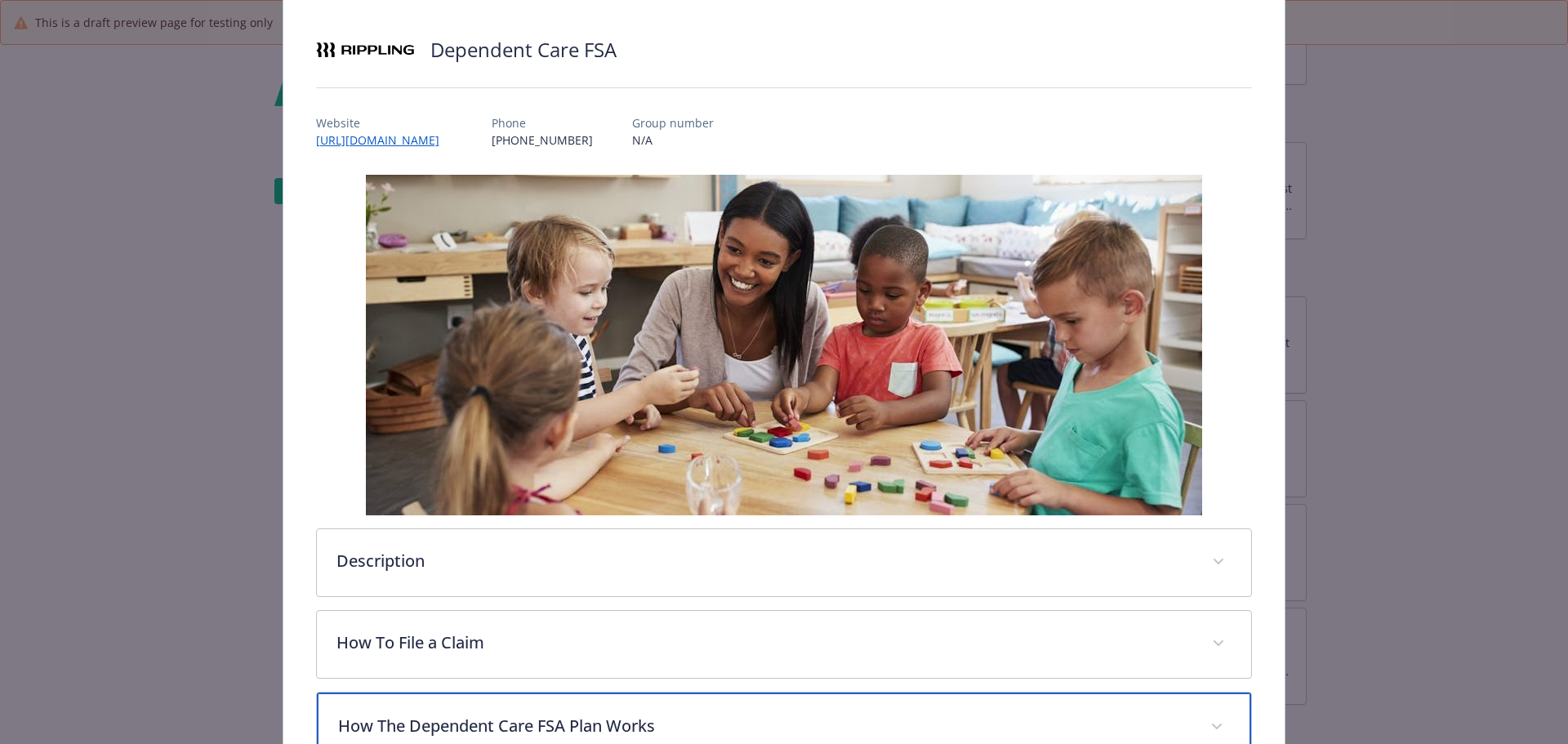
scroll to position [0, 0]
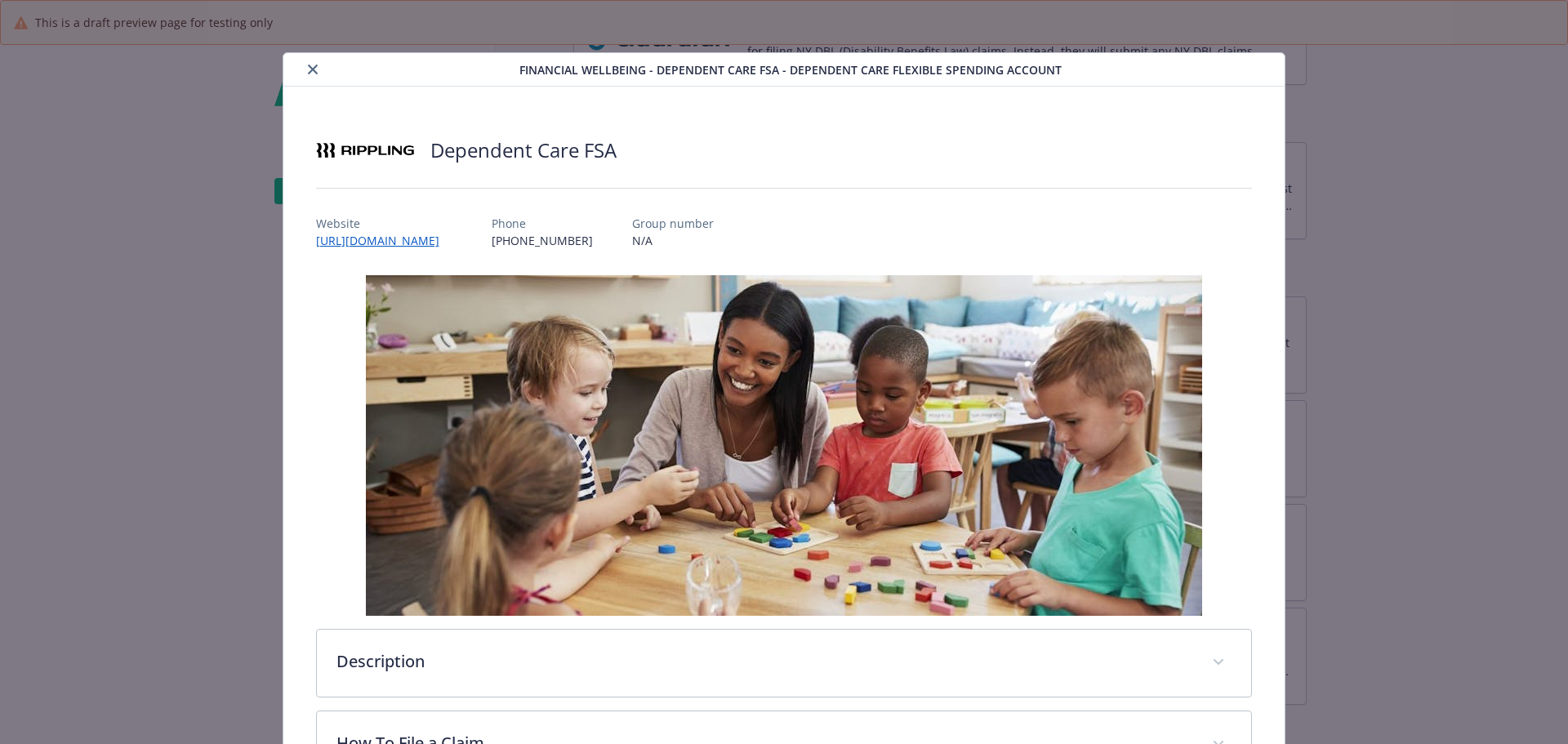
click at [316, 61] on button "close" at bounding box center [313, 69] width 19 height 19
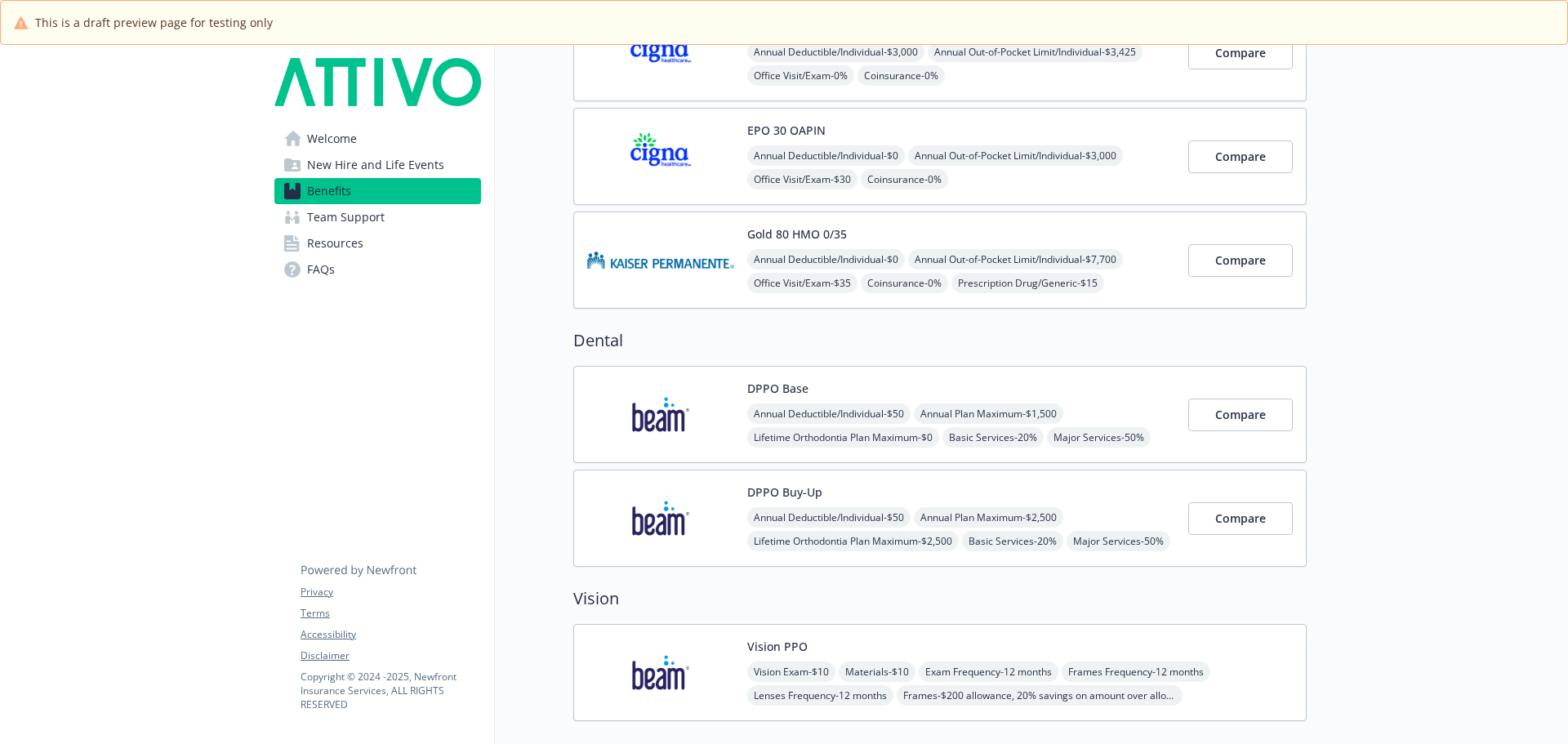
scroll to position [391, 0]
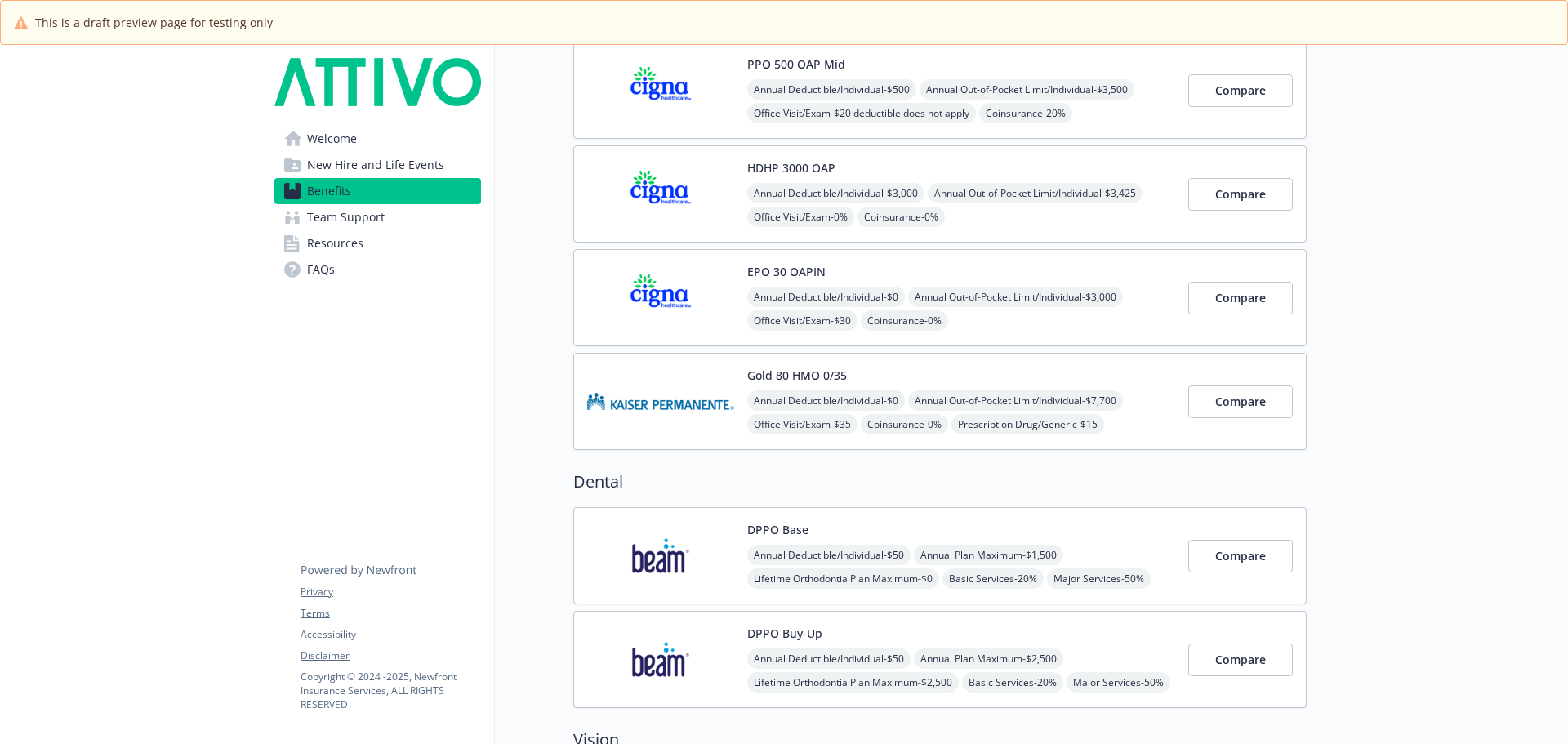
click at [659, 381] on img at bounding box center [660, 401] width 147 height 69
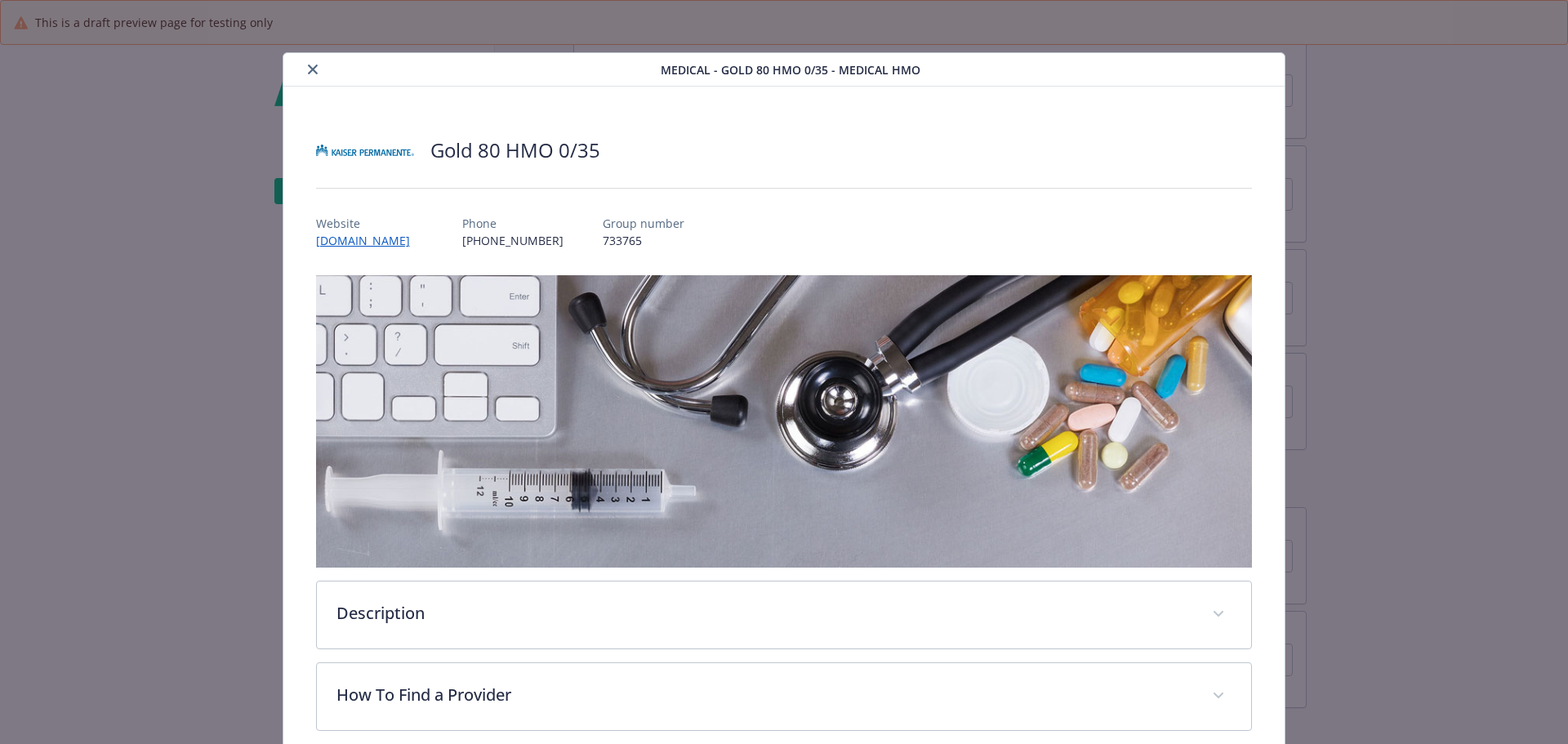
scroll to position [49, 0]
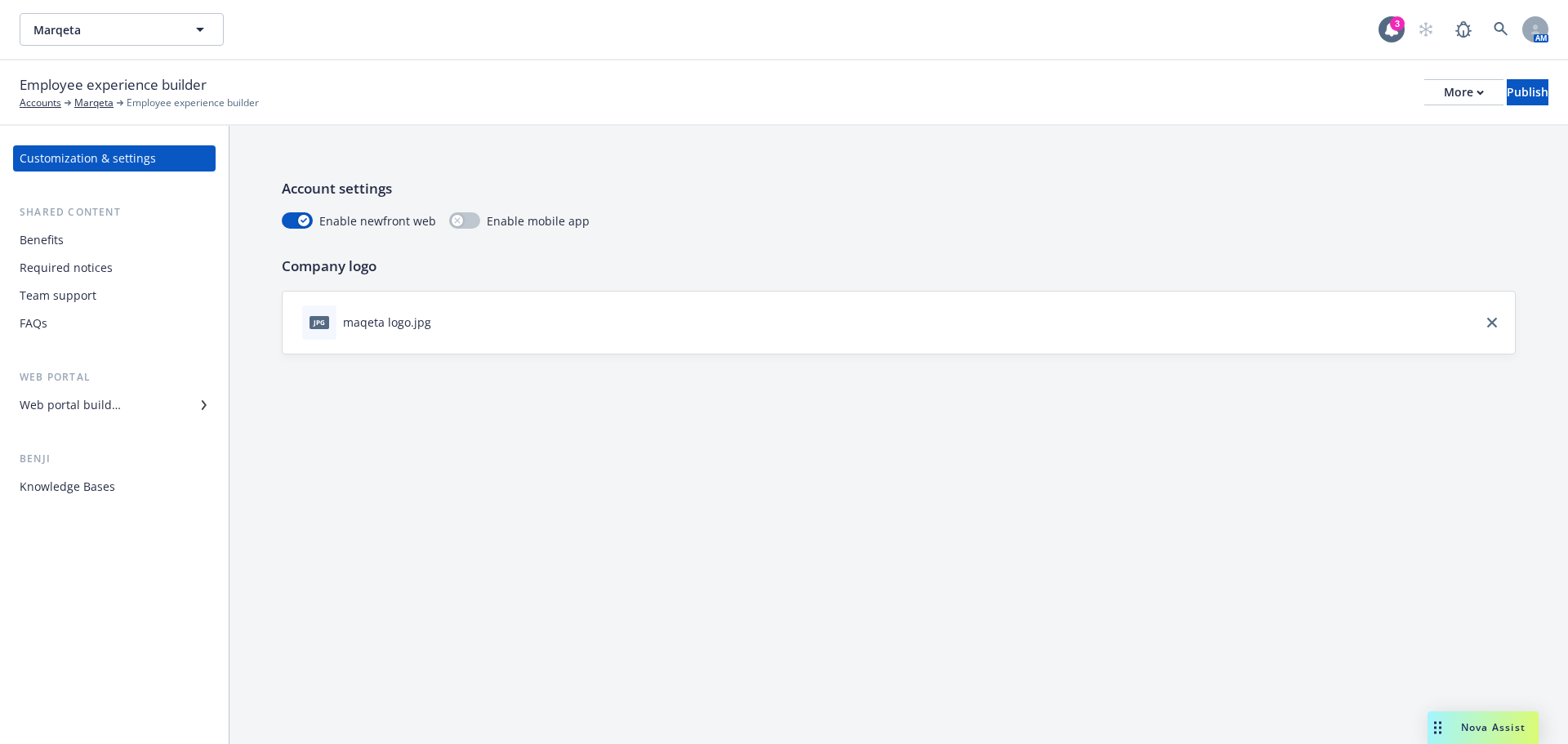
click at [106, 409] on div "Web portal builder" at bounding box center [69, 404] width 101 height 26
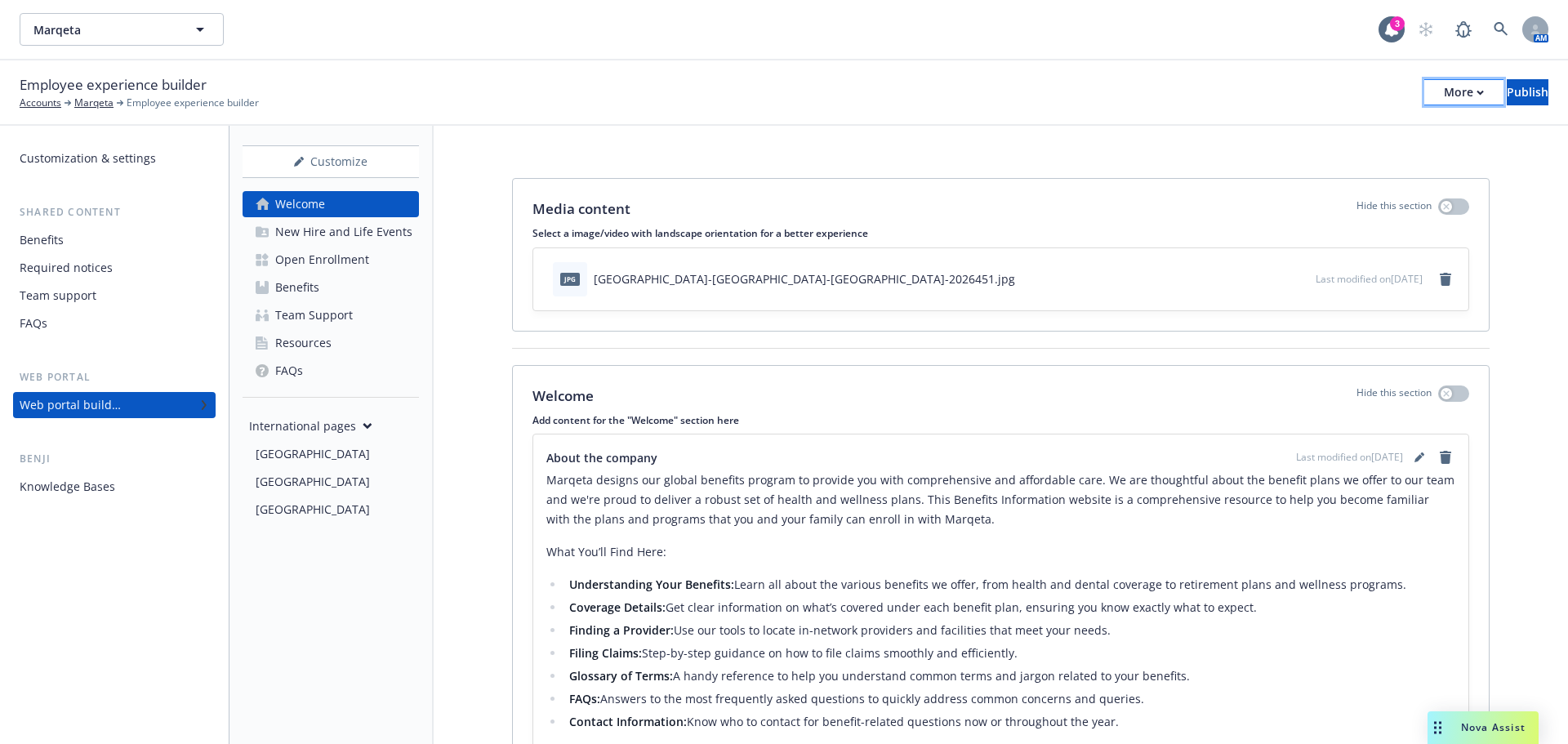
click at [1444, 89] on div "More" at bounding box center [1463, 92] width 40 height 24
click at [1320, 127] on link "Copy preview link" at bounding box center [1329, 129] width 242 height 33
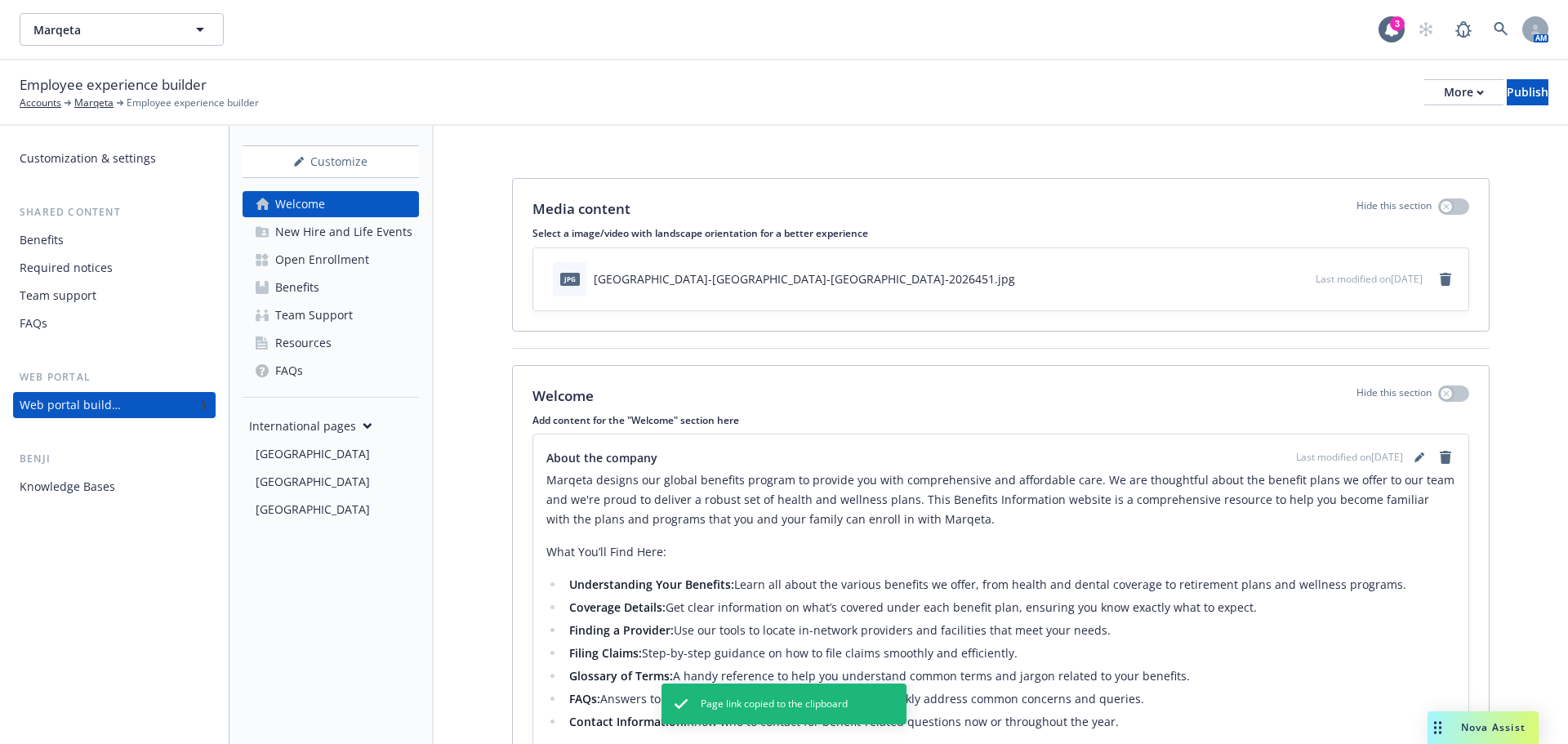
click at [324, 316] on div "Team Support" at bounding box center [314, 315] width 77 height 26
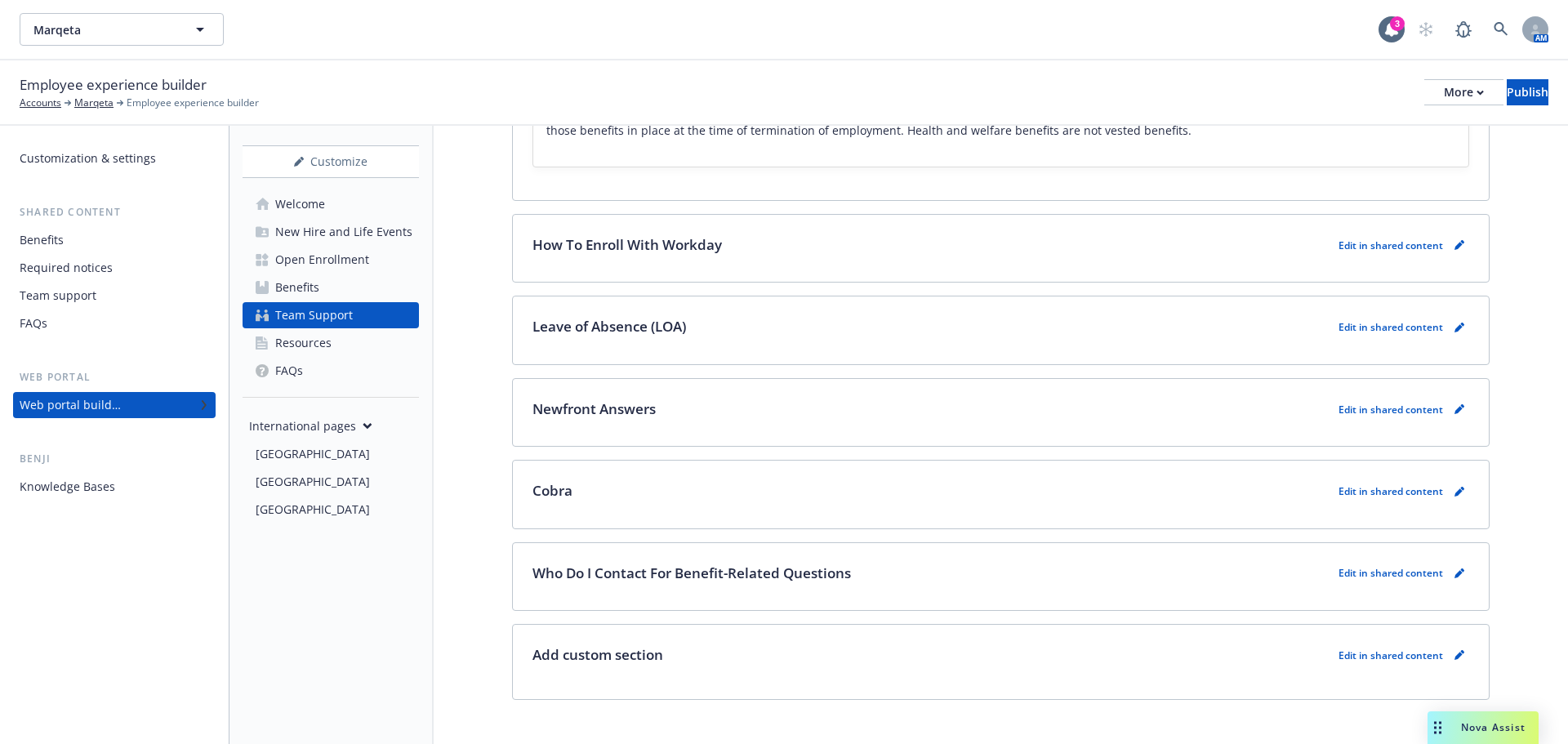
scroll to position [5634, 0]
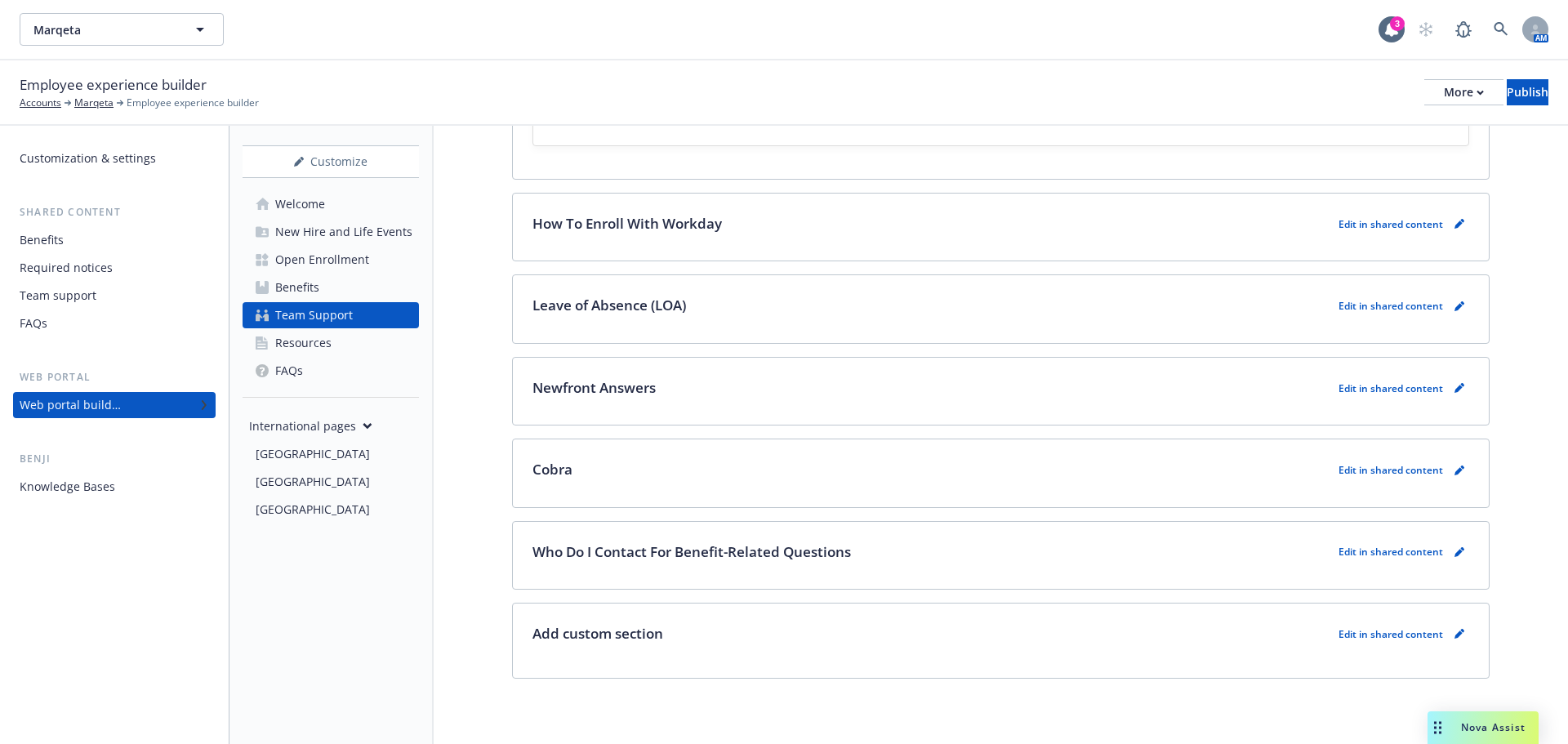
click at [287, 339] on div "Resources" at bounding box center [303, 343] width 56 height 26
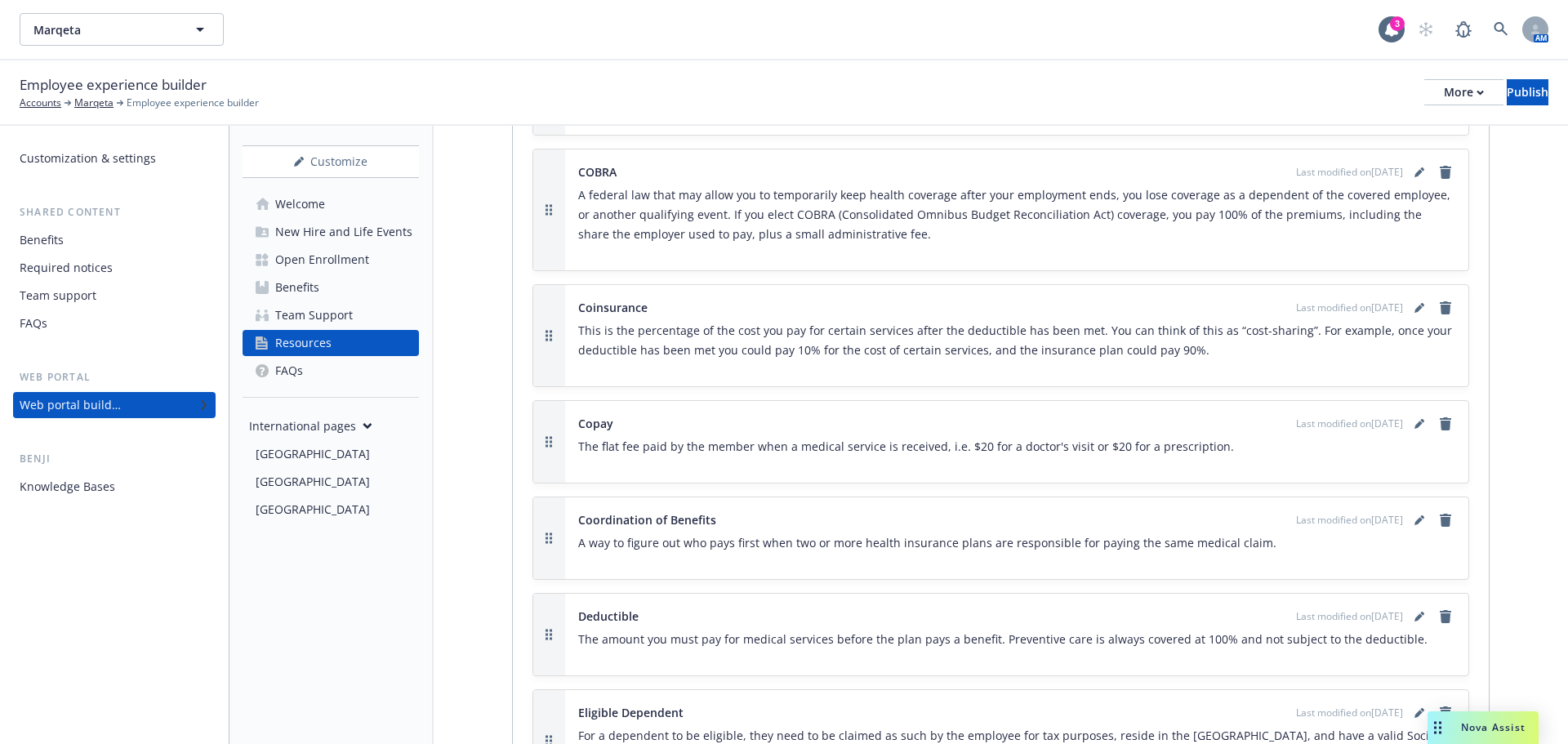
scroll to position [3512, 0]
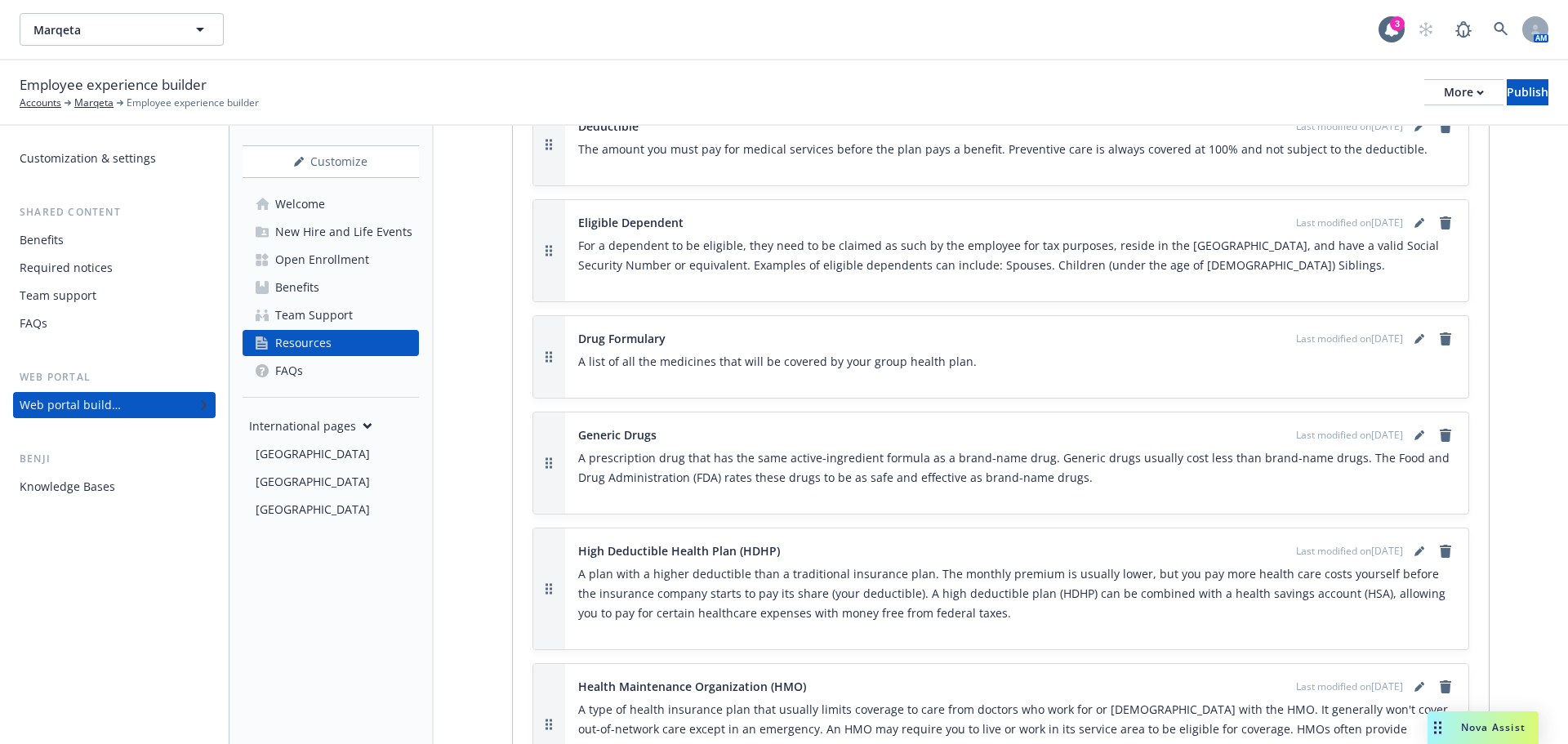
click at [315, 366] on link "FAQs" at bounding box center [330, 371] width 177 height 26
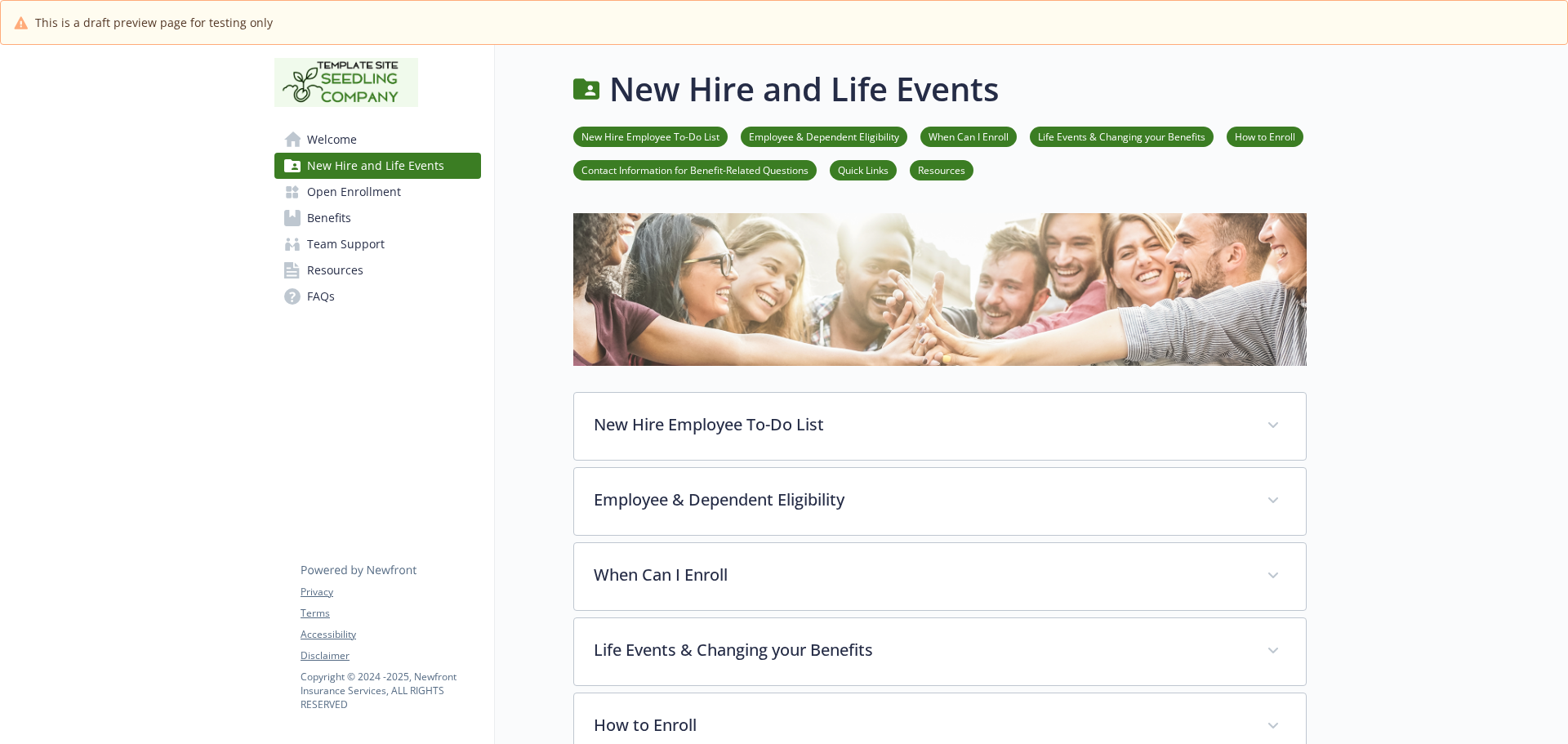
click at [347, 225] on span "Benefits" at bounding box center [329, 217] width 44 height 26
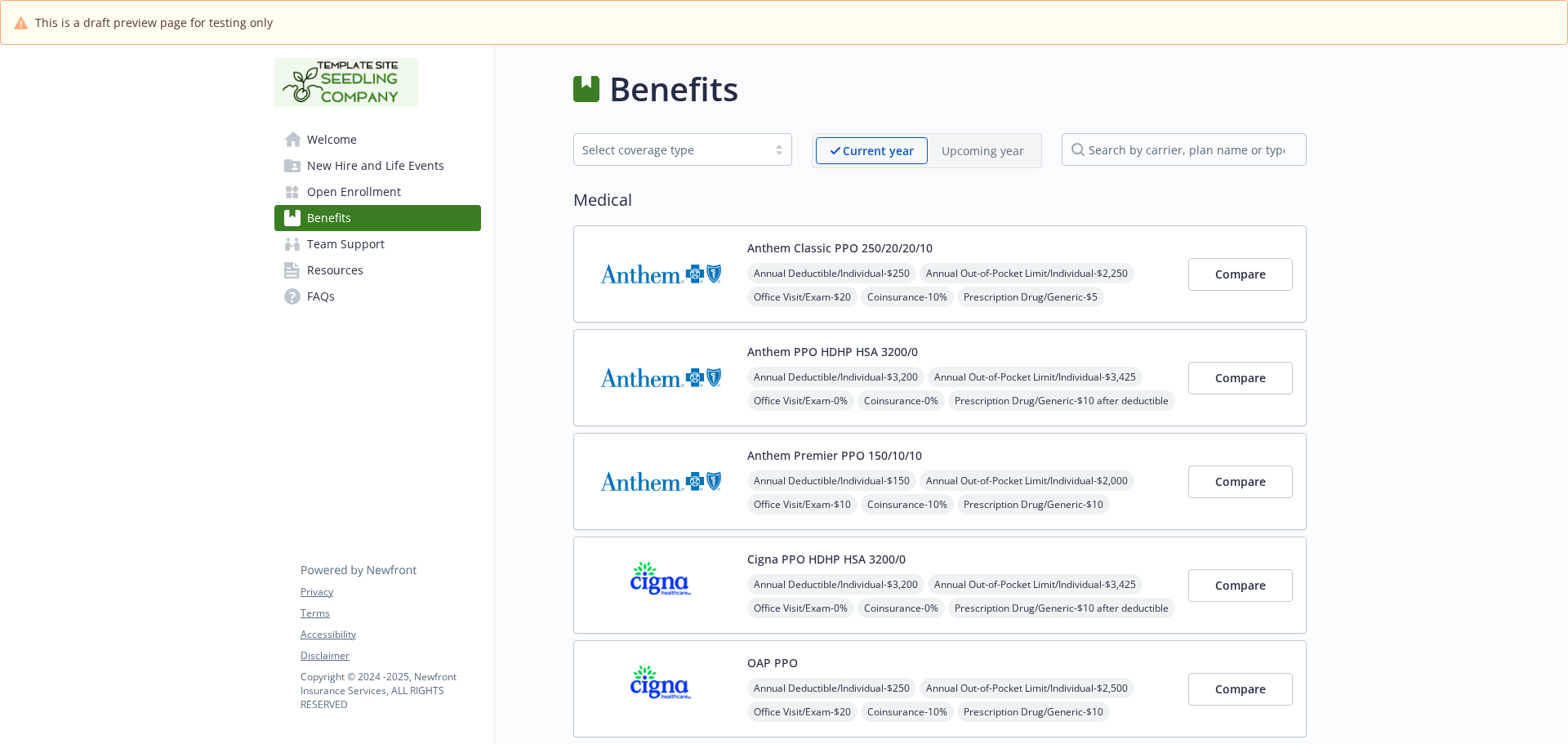
click at [681, 575] on img at bounding box center [660, 585] width 147 height 69
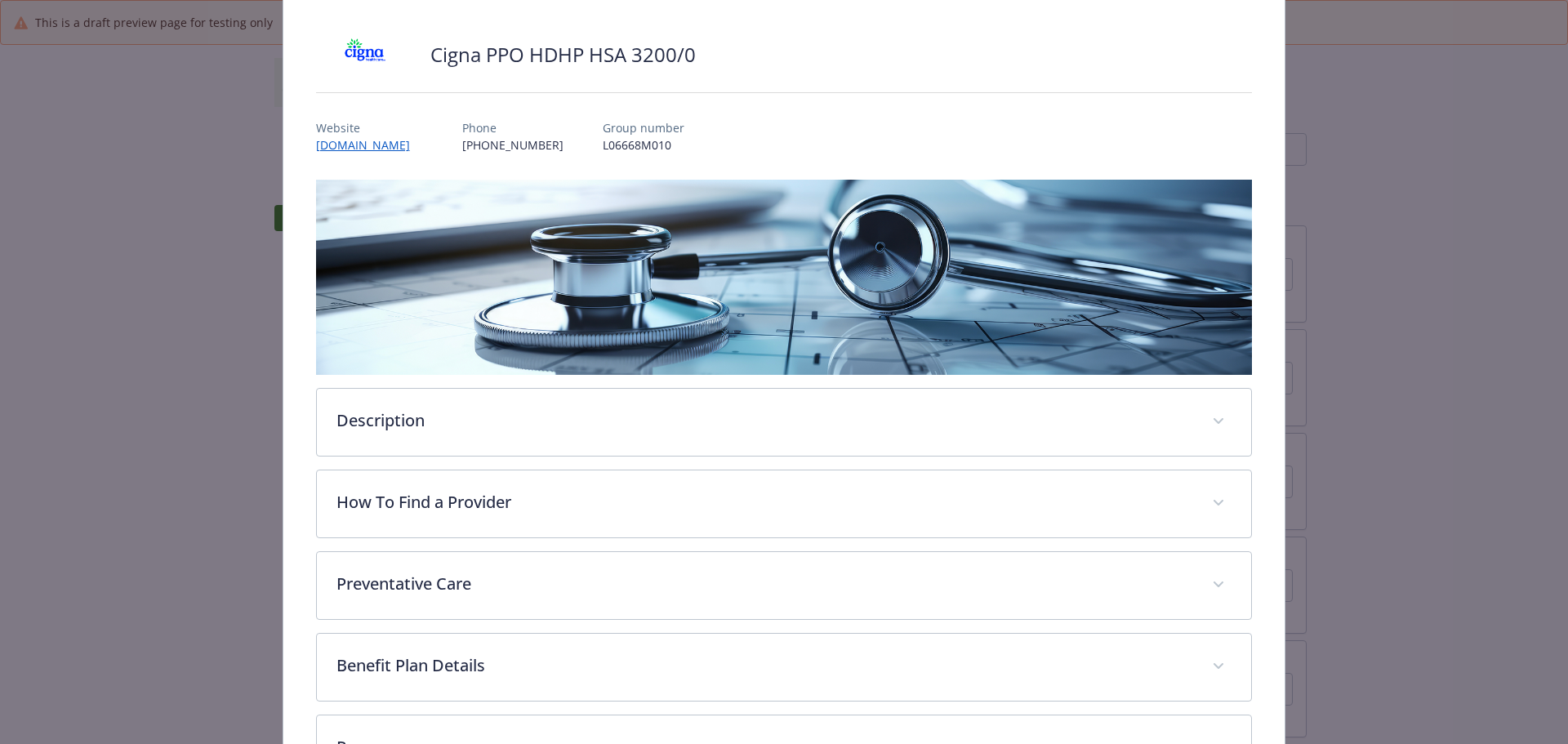
scroll to position [226, 0]
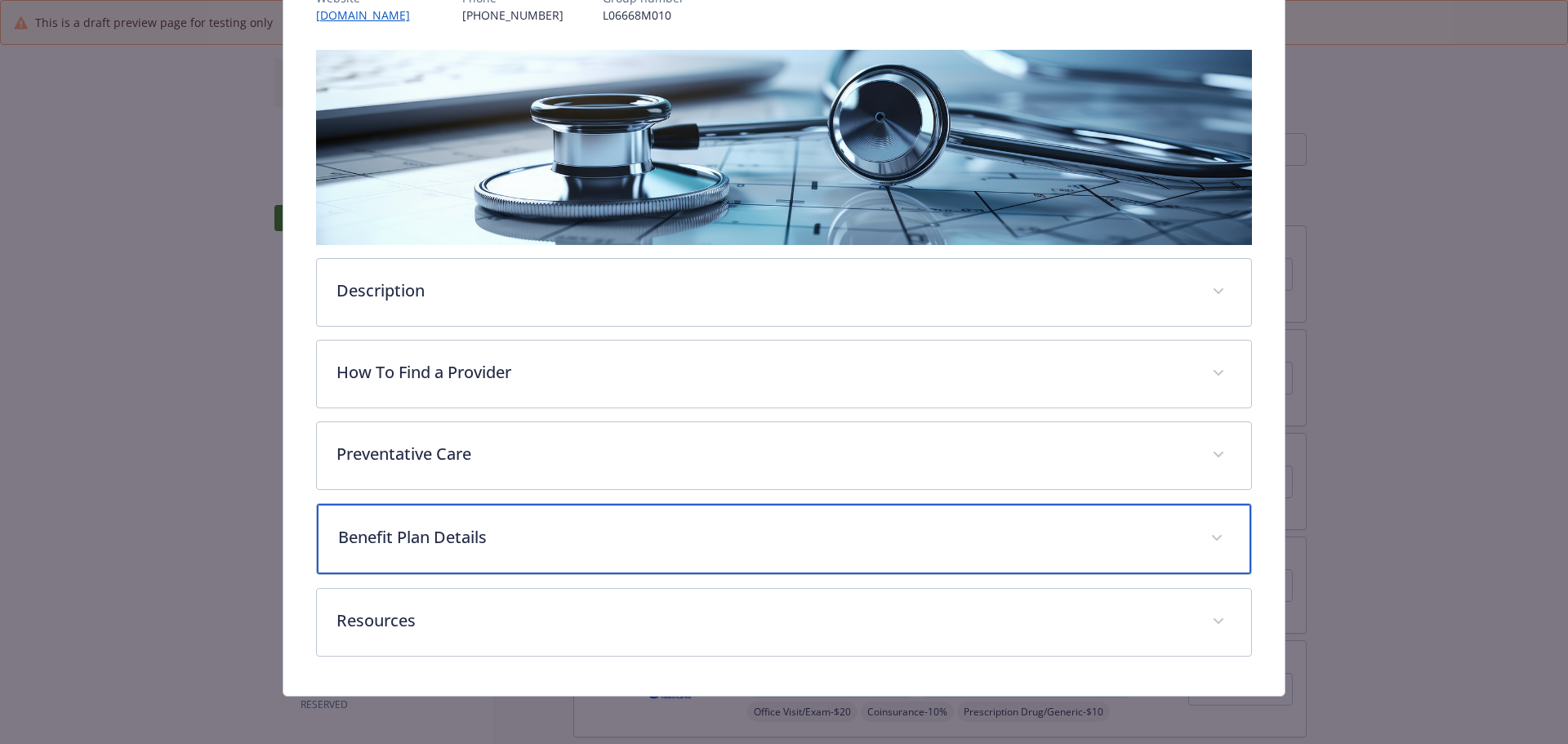
click at [465, 544] on p "Benefit Plan Details" at bounding box center [764, 537] width 853 height 24
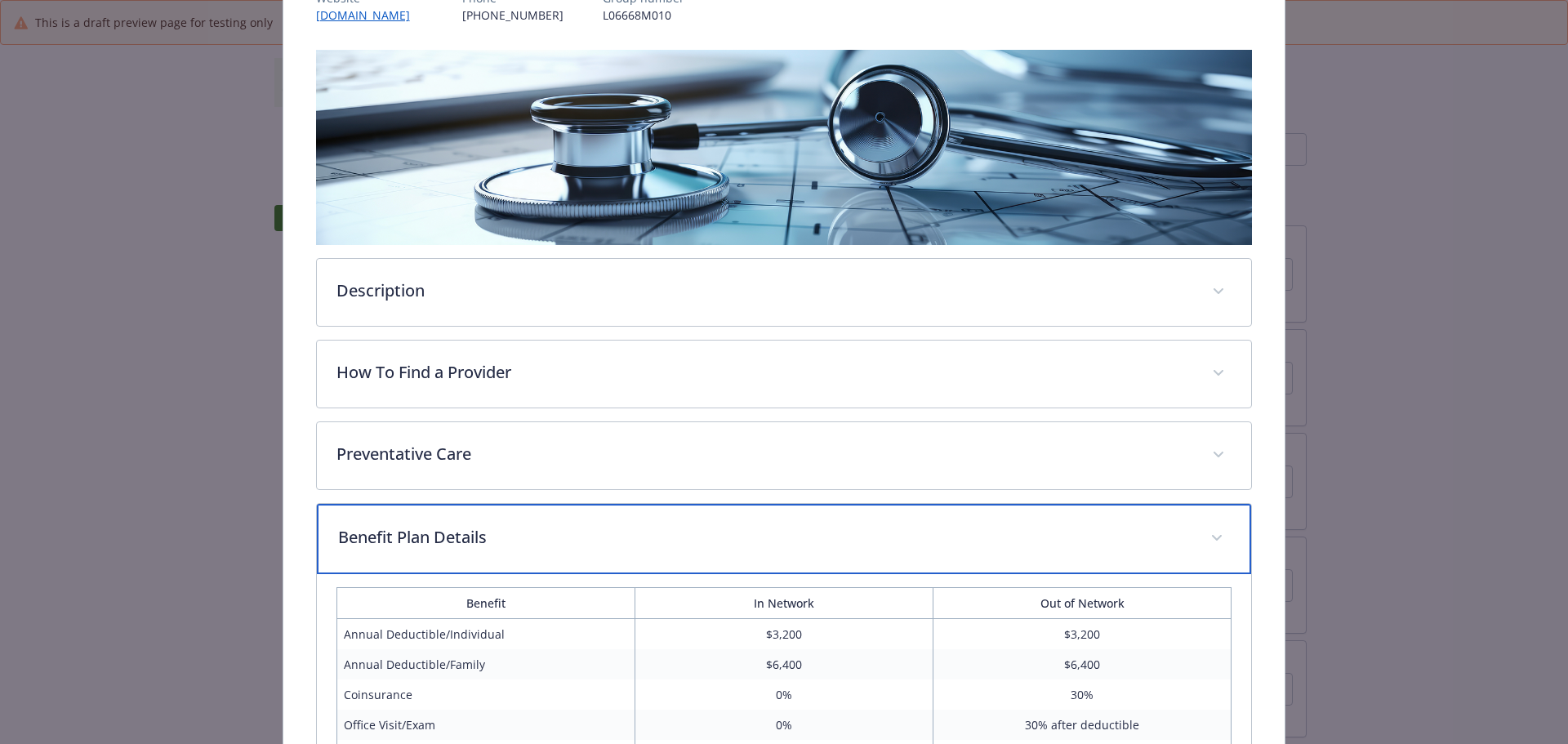
click at [465, 544] on p "Benefit Plan Details" at bounding box center [764, 537] width 853 height 24
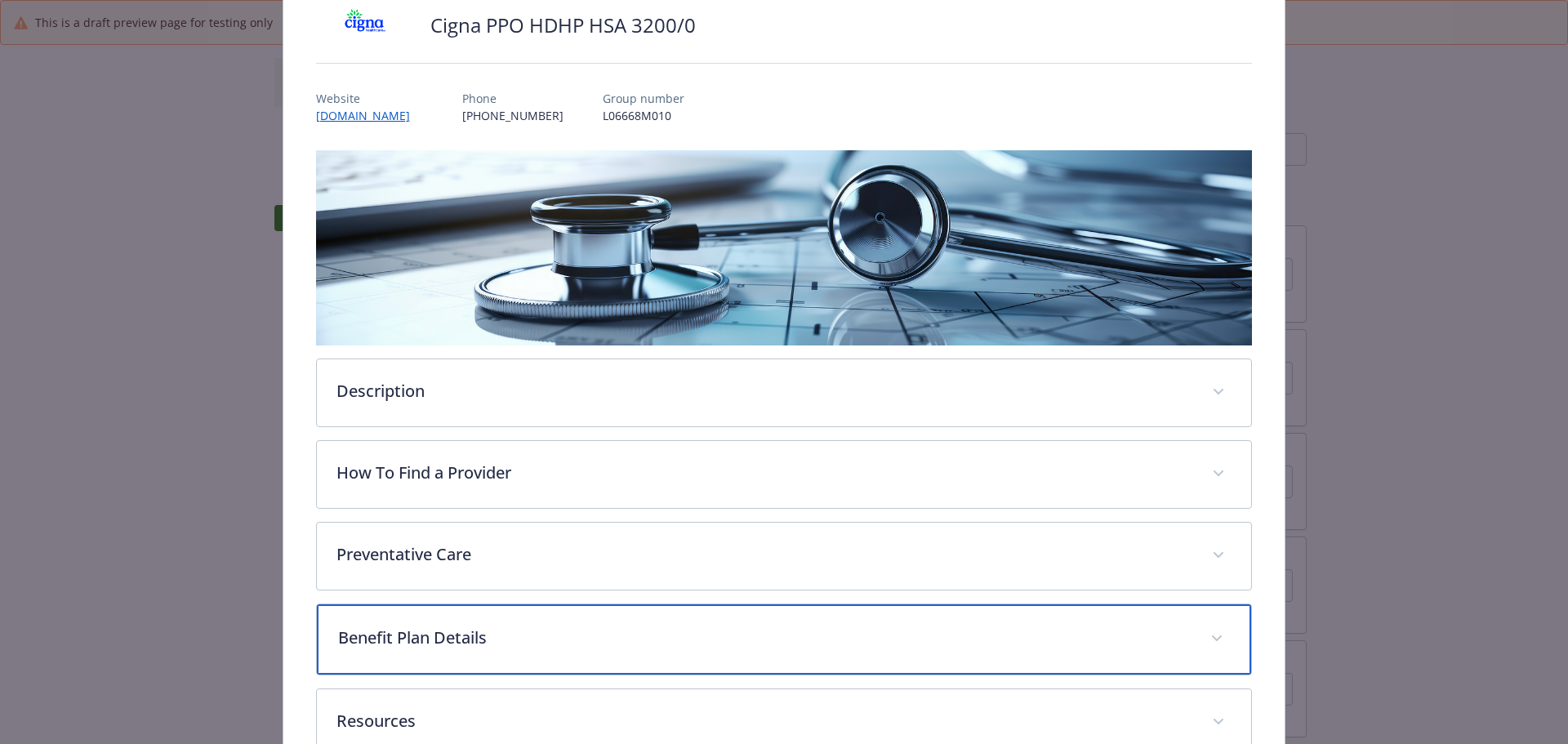
scroll to position [0, 0]
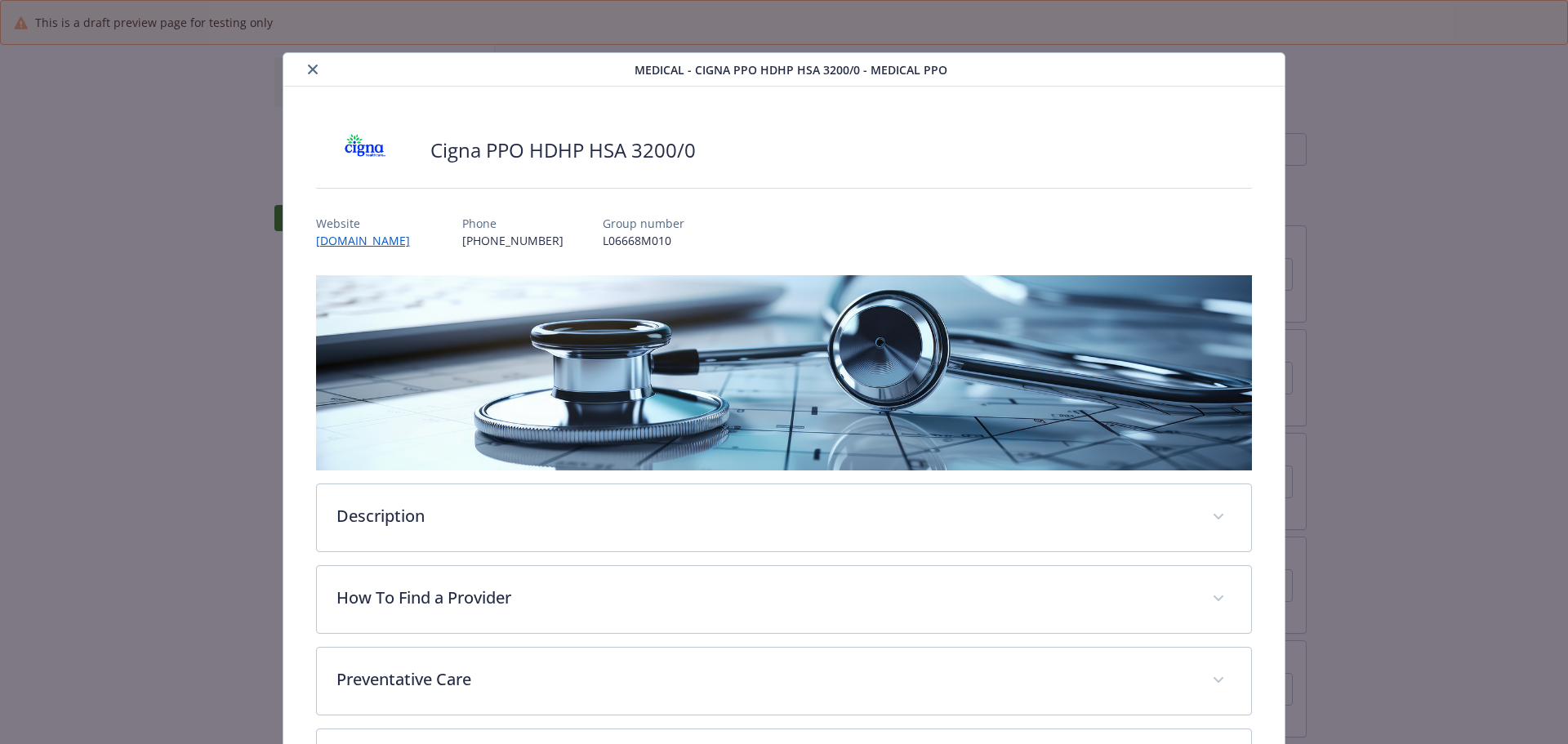
click at [307, 62] on button "close" at bounding box center [313, 69] width 19 height 19
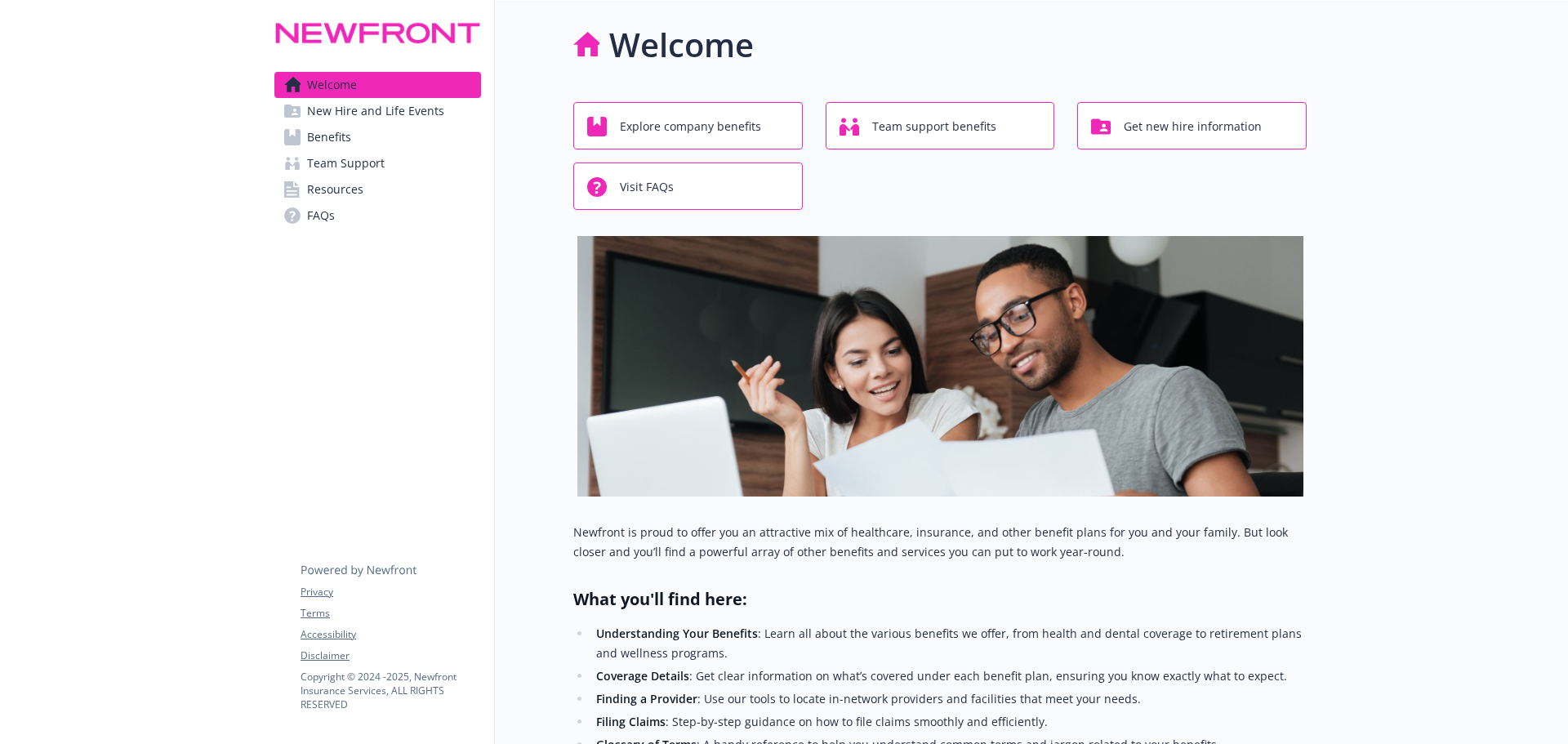
click at [333, 135] on span "Benefits" at bounding box center [329, 137] width 44 height 26
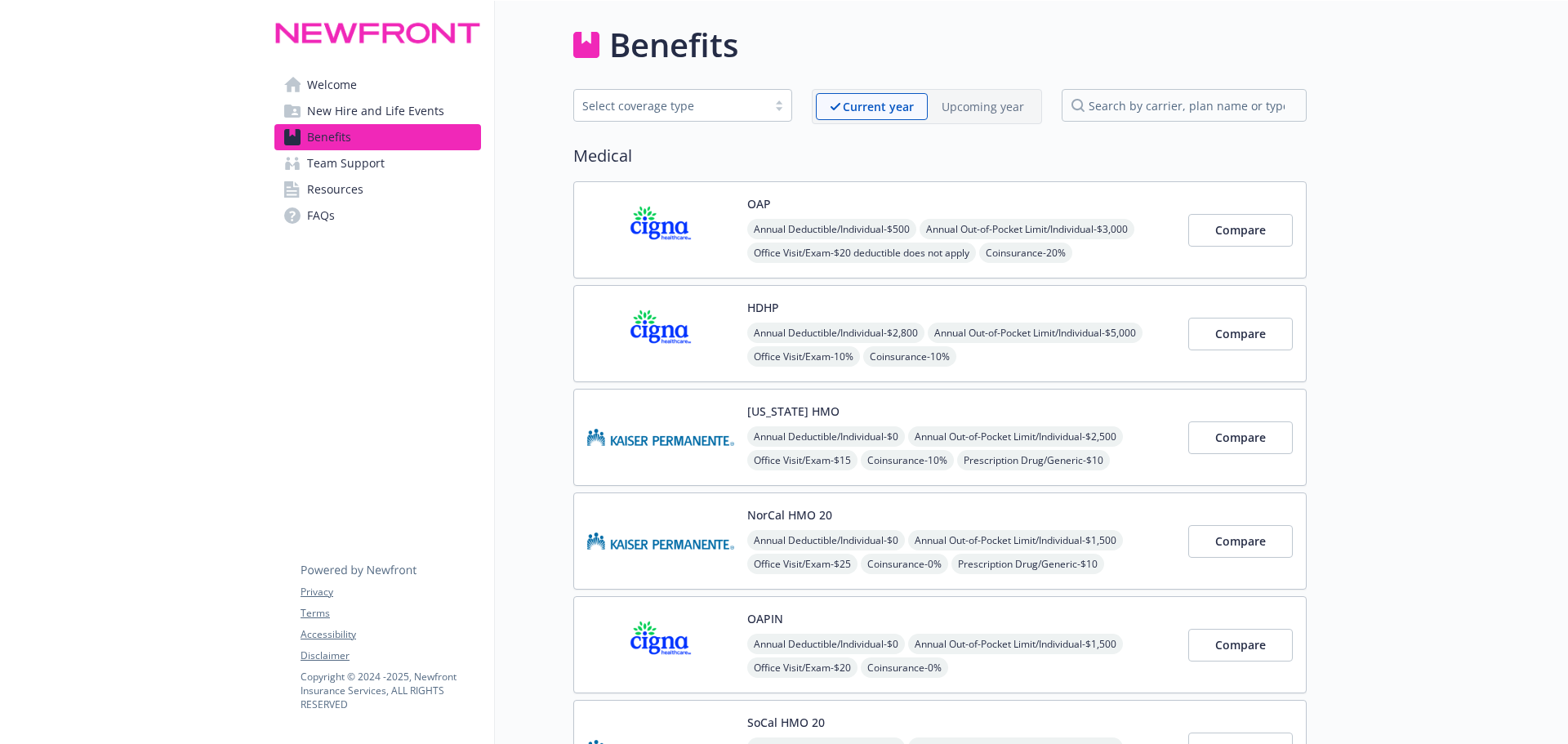
click at [694, 244] on img at bounding box center [660, 230] width 147 height 69
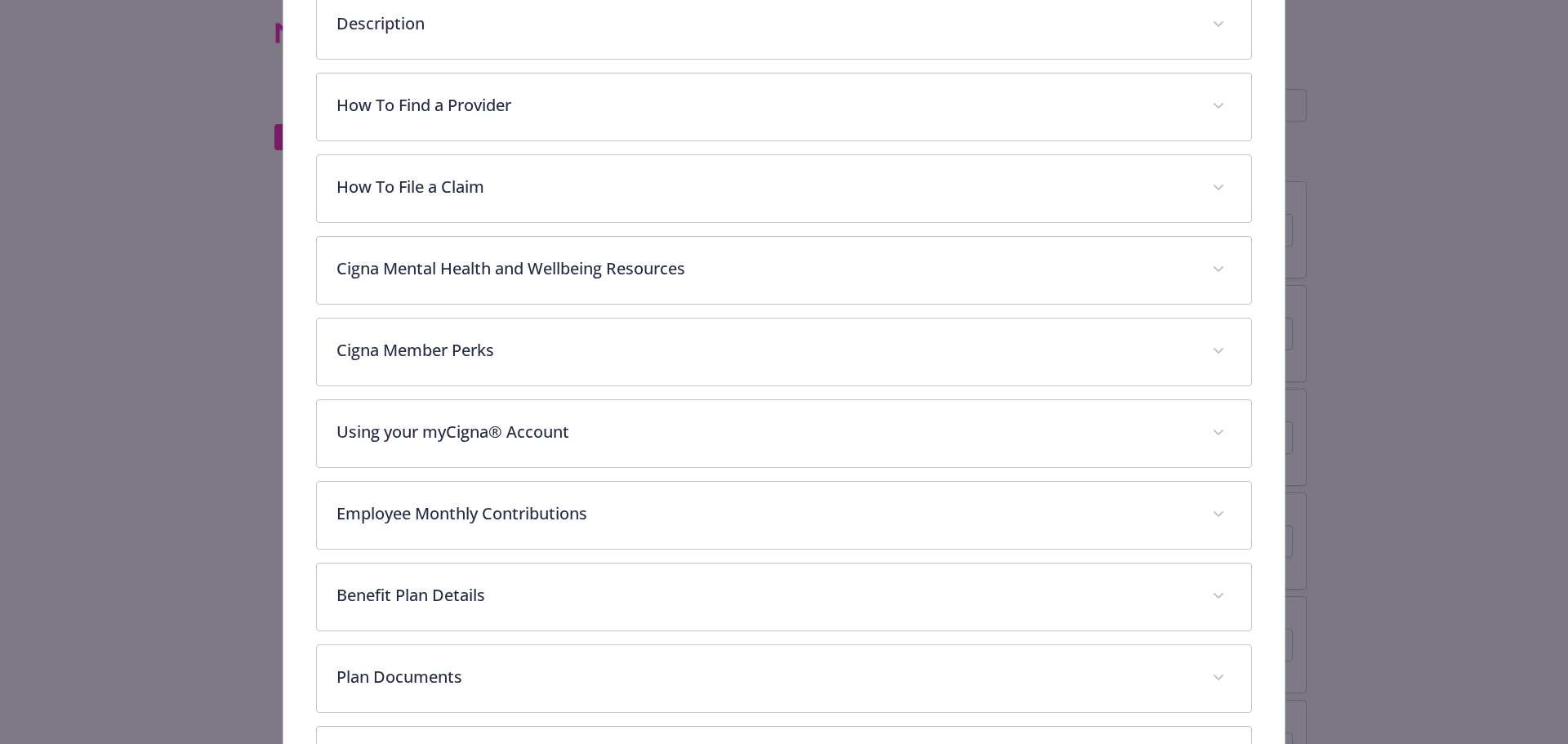
scroll to position [457, 0]
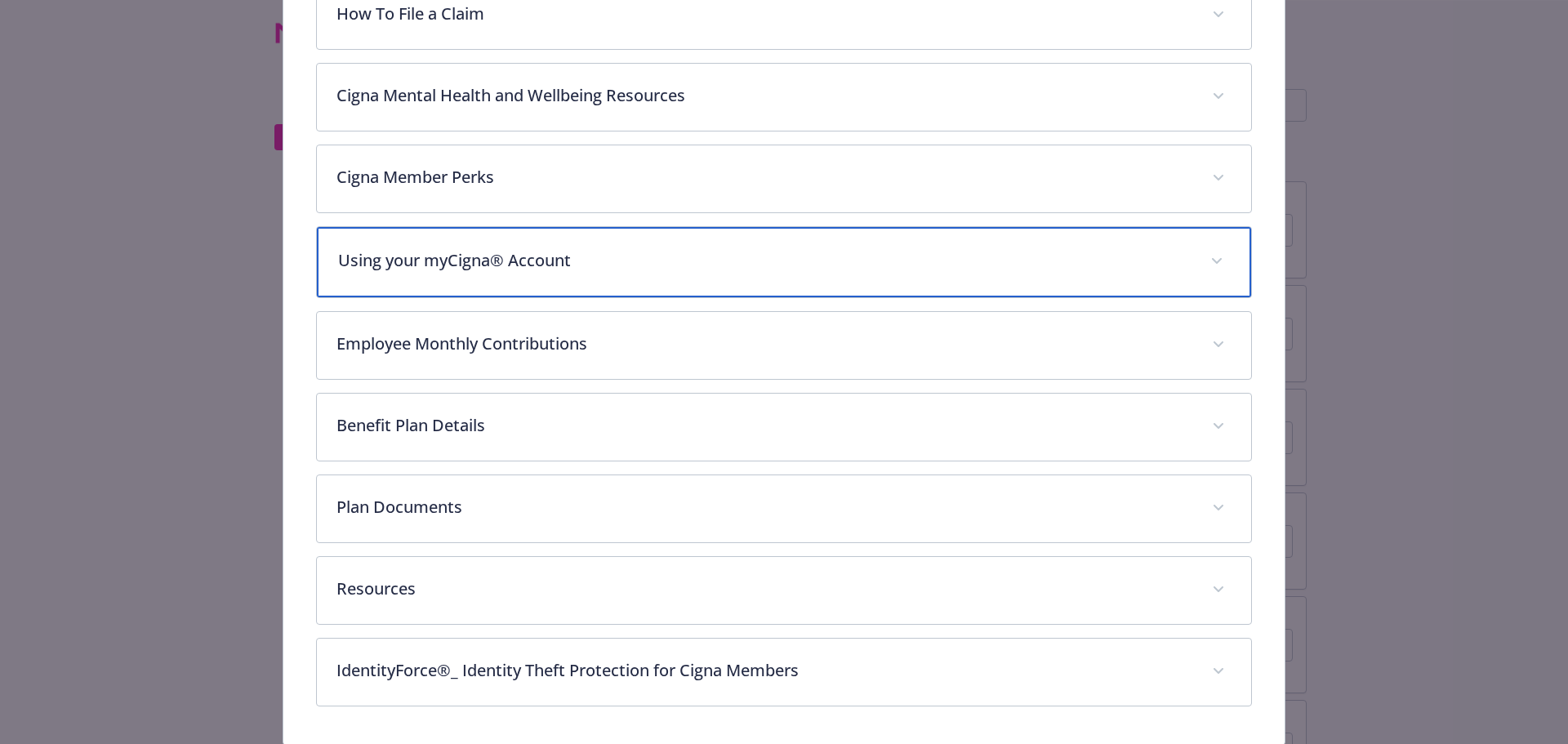
click at [479, 281] on div "Using your myCigna® Account" at bounding box center [784, 262] width 935 height 70
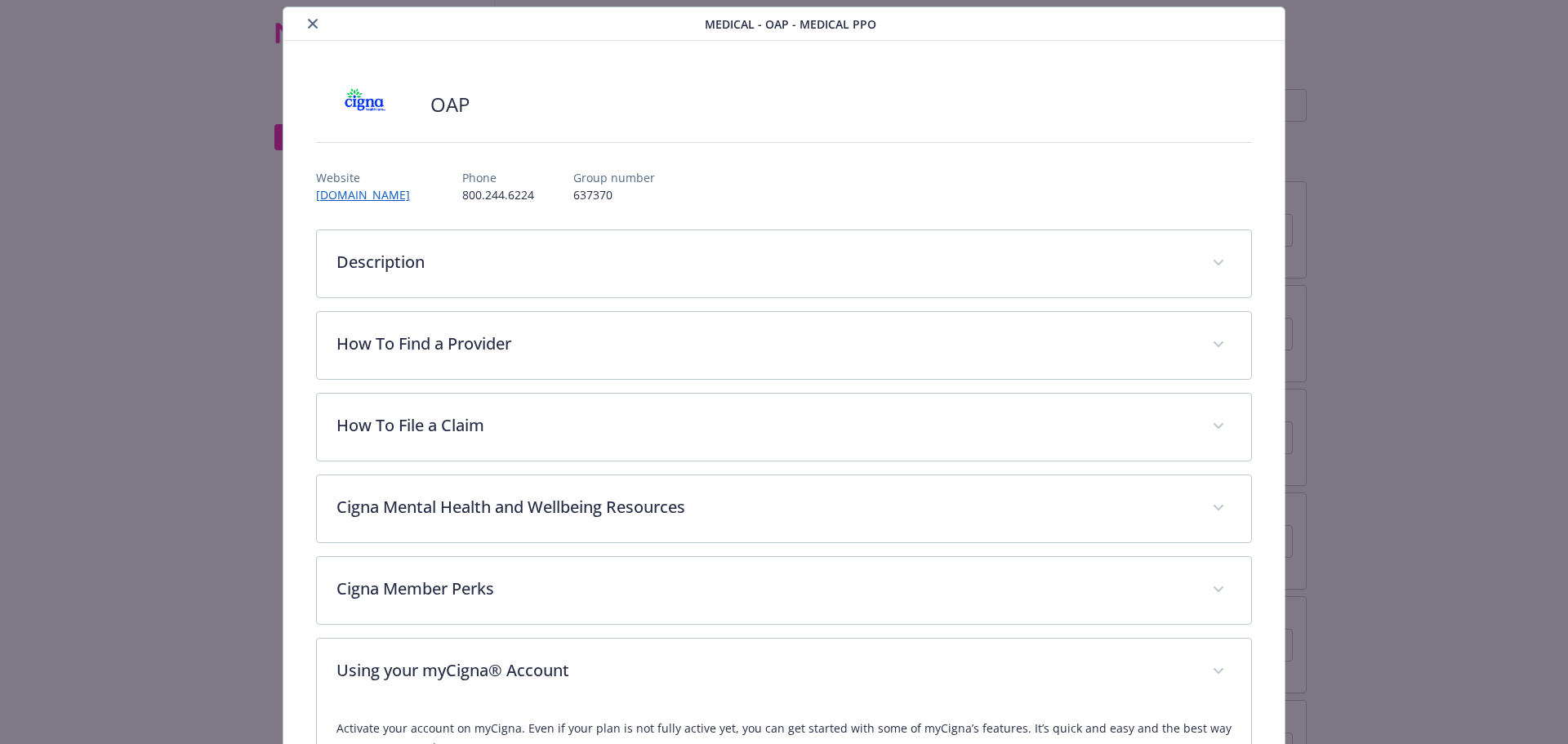
scroll to position [0, 0]
